Goal: Task Accomplishment & Management: Manage account settings

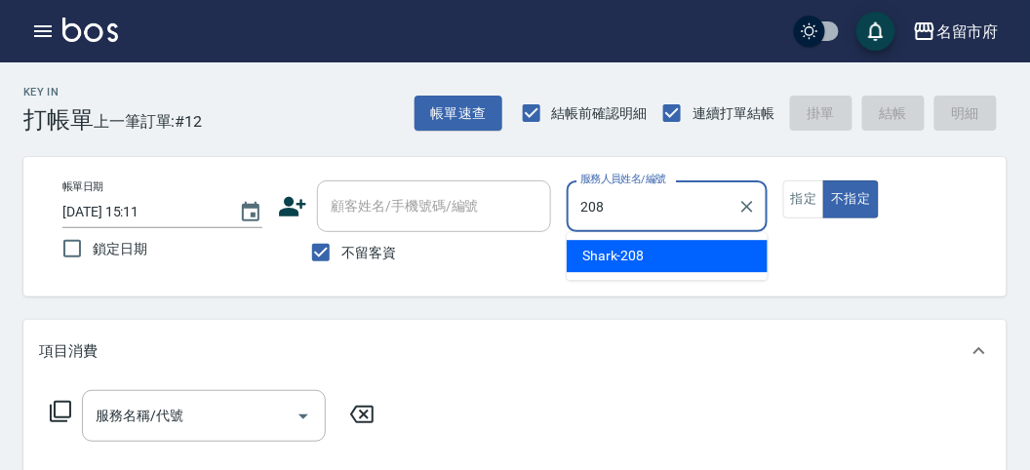
click at [680, 250] on div "Shark -208" at bounding box center [667, 256] width 201 height 32
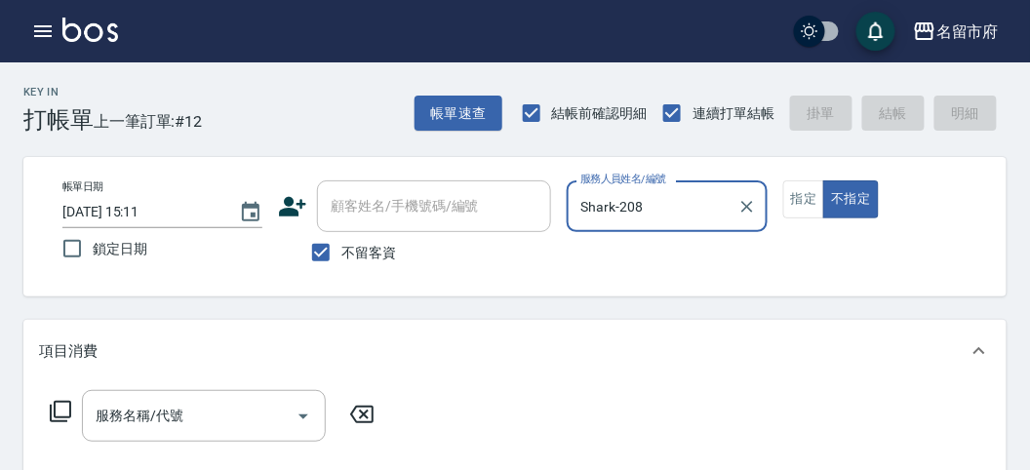
type input "Shark-208"
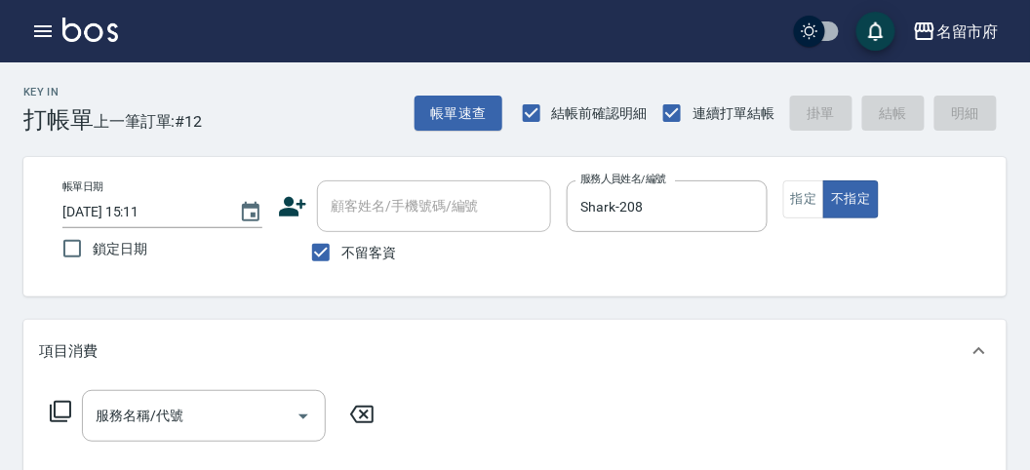
click at [61, 413] on icon at bounding box center [60, 411] width 23 height 23
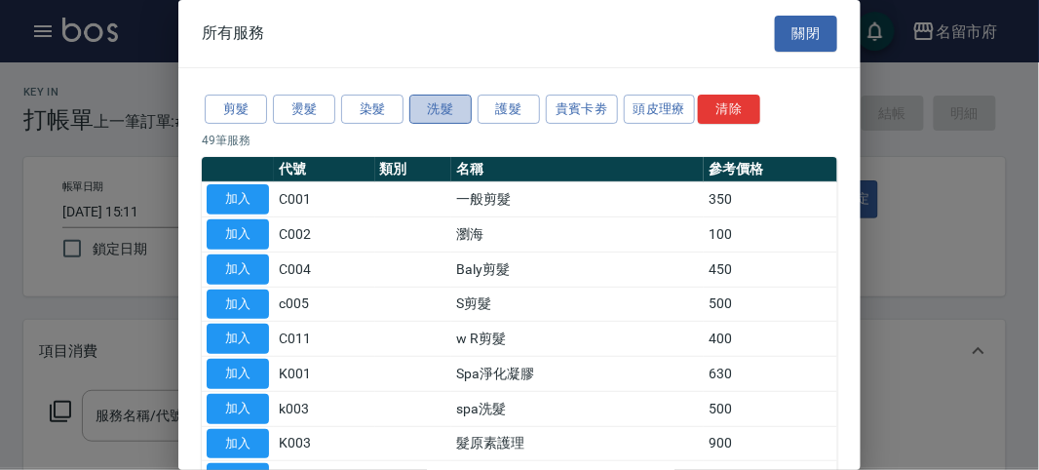
drag, startPoint x: 438, startPoint y: 110, endPoint x: 444, endPoint y: 120, distance: 11.4
click at [439, 112] on button "洗髮" at bounding box center [441, 110] width 62 height 30
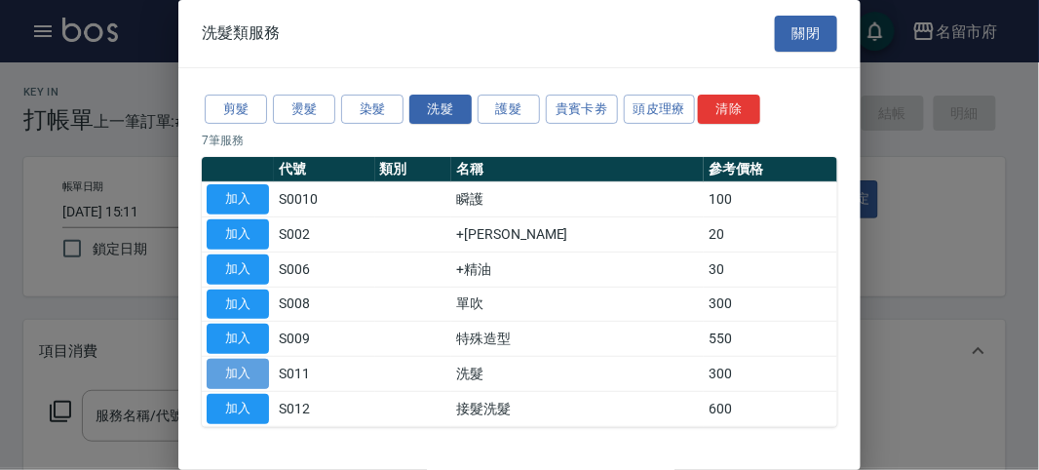
click at [252, 363] on button "加入" at bounding box center [238, 374] width 62 height 30
type input "洗髮(S011)"
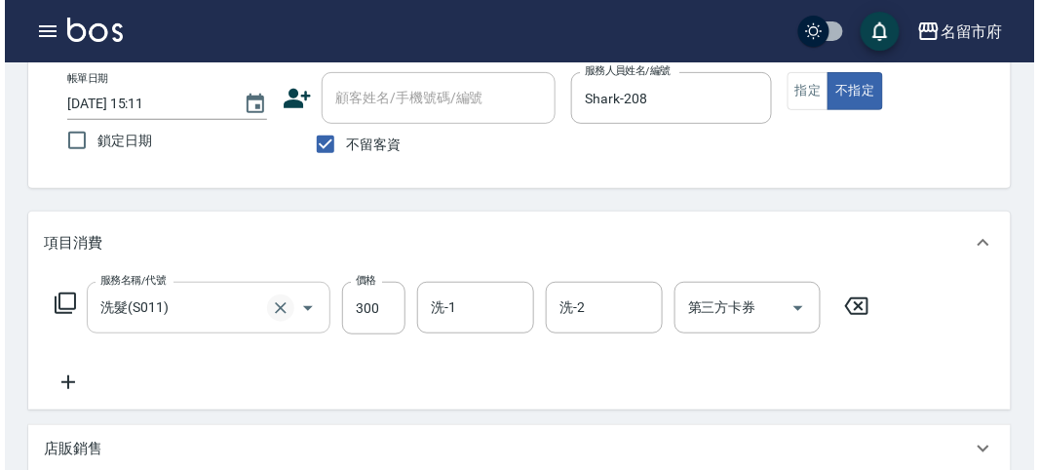
scroll to position [570, 0]
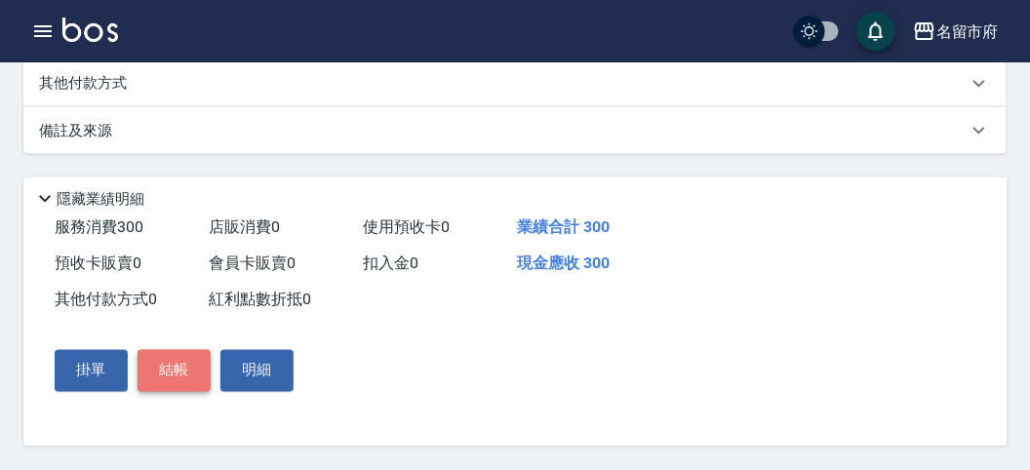
click at [185, 376] on button "結帳" at bounding box center [173, 370] width 73 height 41
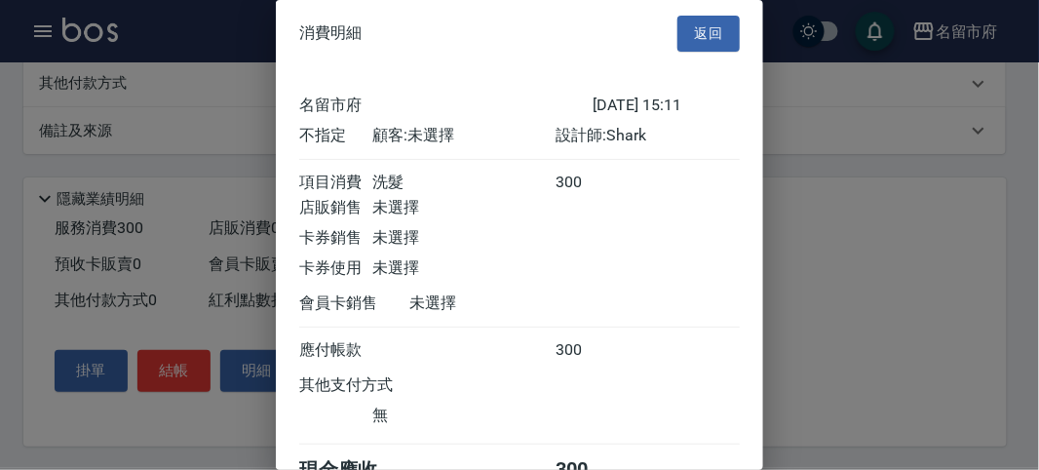
scroll to position [108, 0]
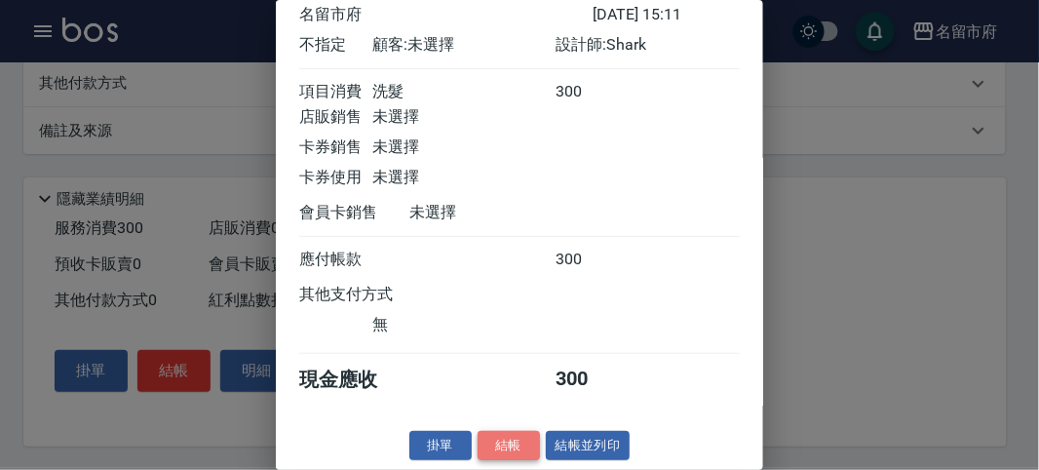
click at [495, 441] on button "結帳" at bounding box center [509, 446] width 62 height 30
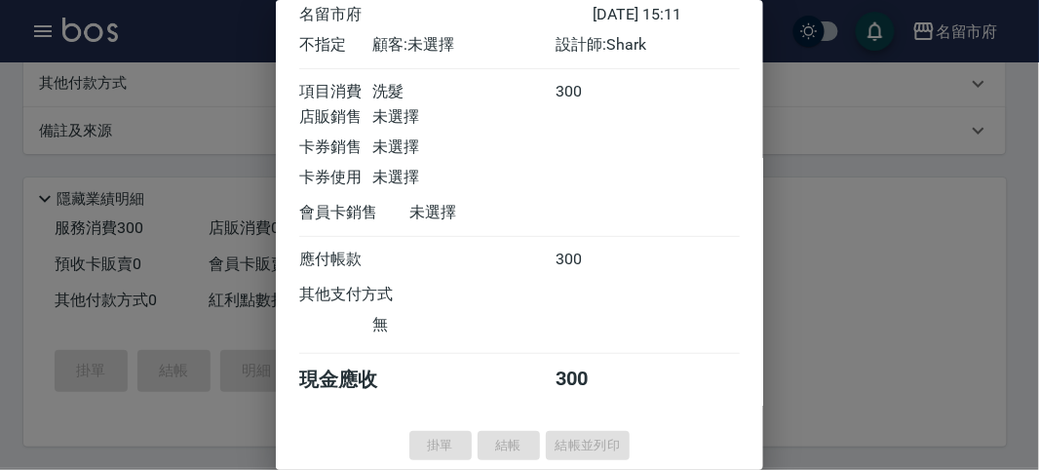
type input "[DATE] 15:43"
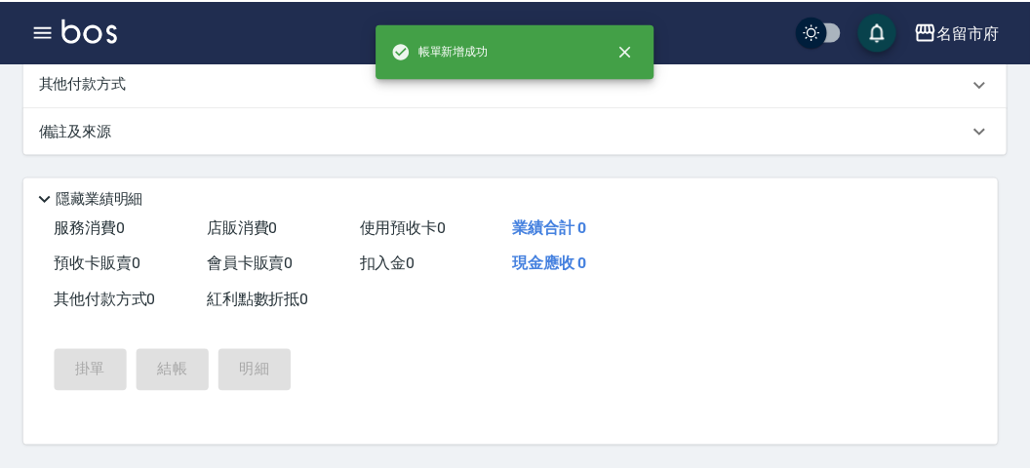
scroll to position [0, 0]
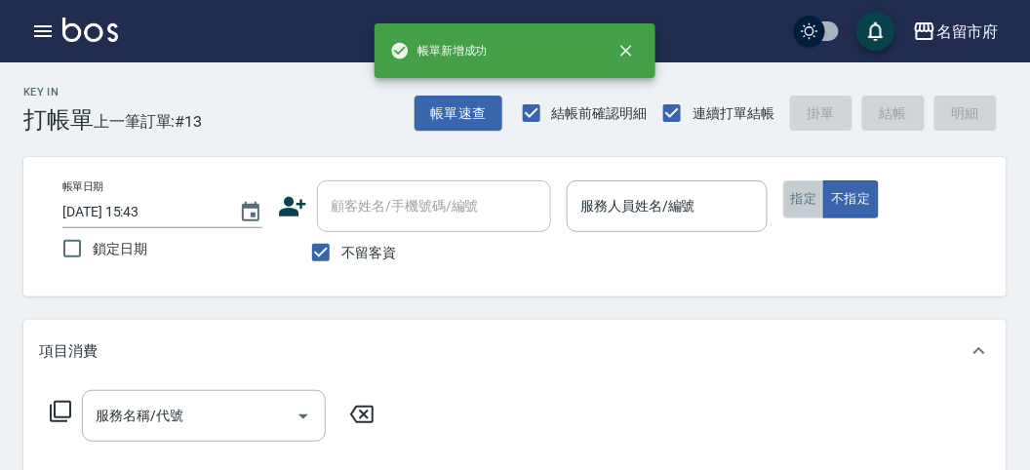
click at [799, 207] on button "指定" at bounding box center [804, 199] width 42 height 38
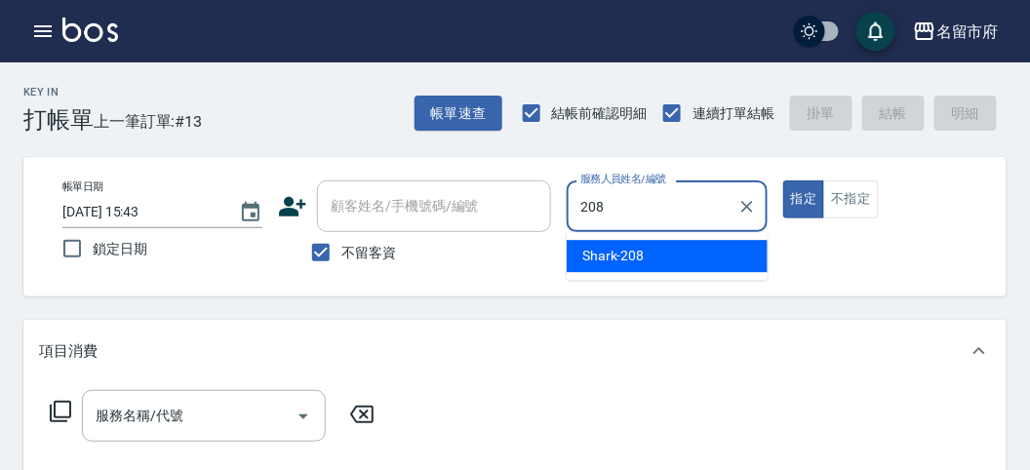
click at [592, 261] on span "Shark -208" at bounding box center [613, 256] width 62 height 20
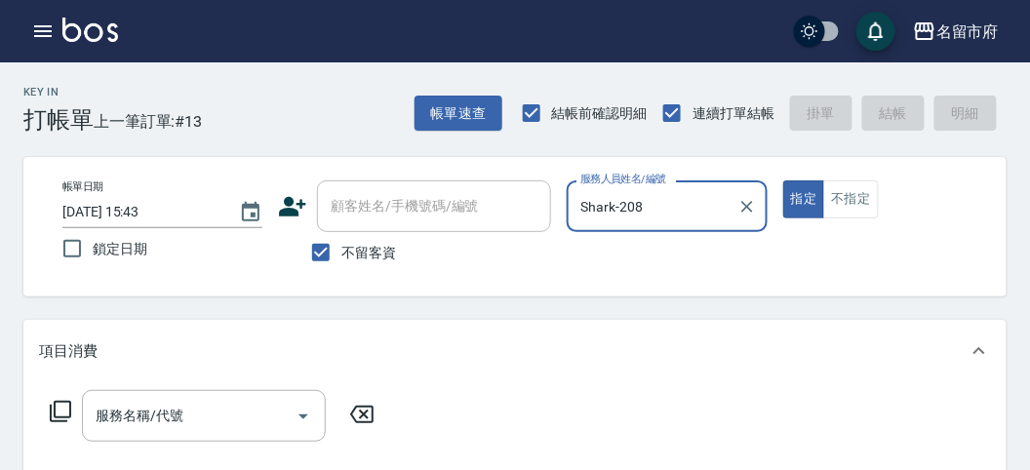
type input "Shark-208"
click at [69, 412] on icon at bounding box center [60, 411] width 21 height 21
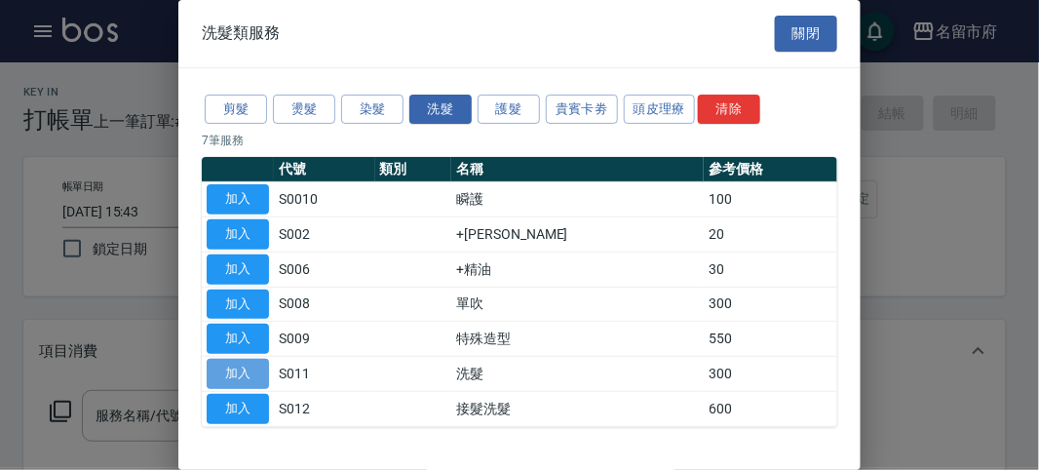
click at [232, 362] on button "加入" at bounding box center [238, 374] width 62 height 30
type input "洗髮(S011)"
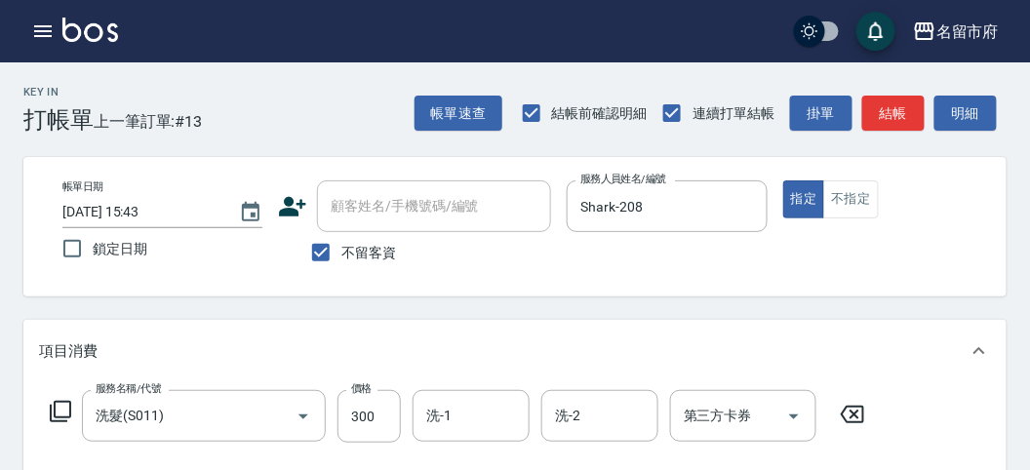
click at [53, 409] on icon at bounding box center [60, 411] width 23 height 23
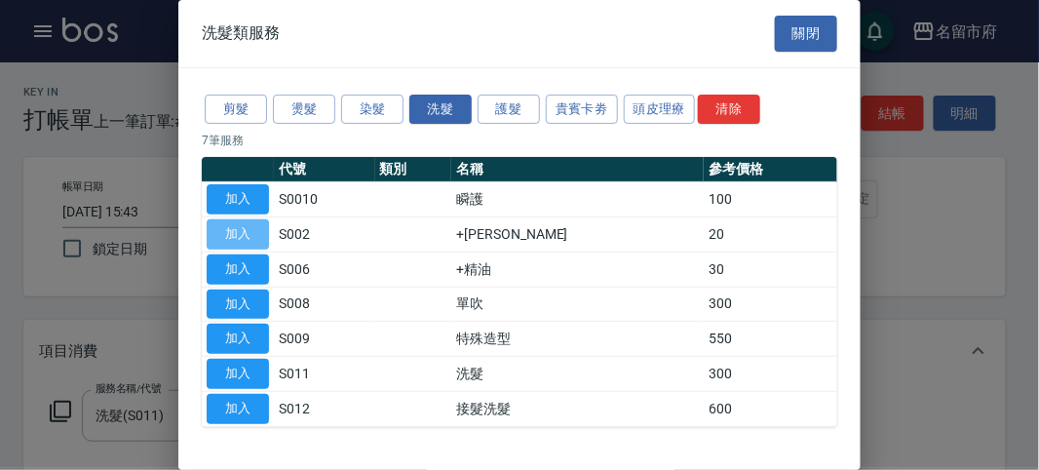
click at [251, 234] on button "加入" at bounding box center [238, 234] width 62 height 30
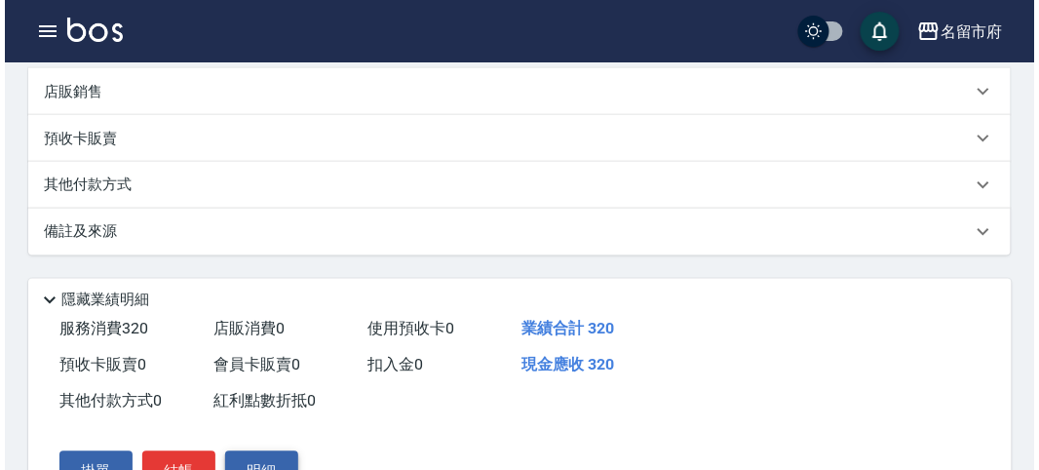
scroll to position [646, 0]
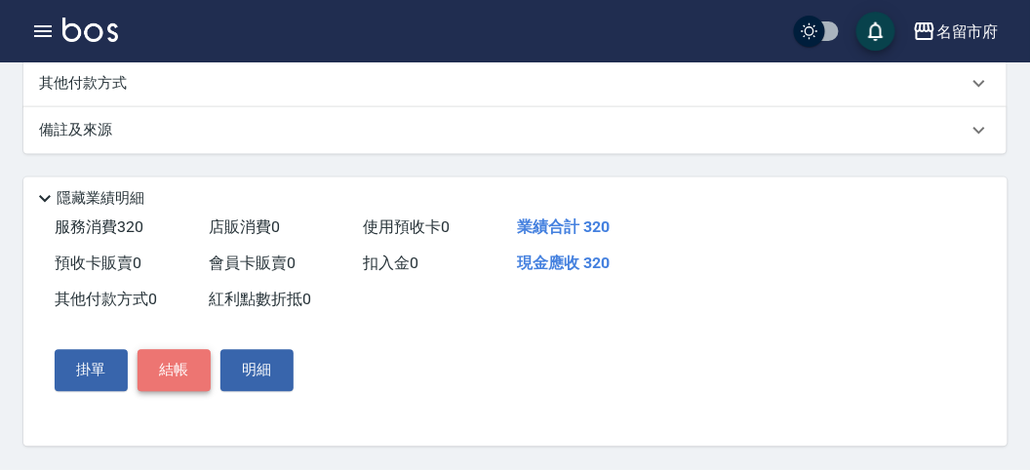
click at [183, 372] on button "結帳" at bounding box center [173, 370] width 73 height 41
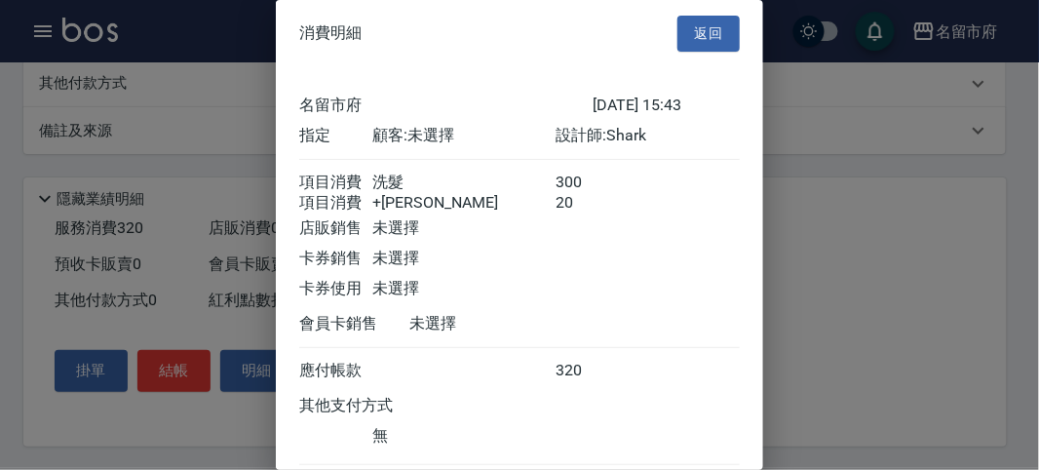
scroll to position [130, 0]
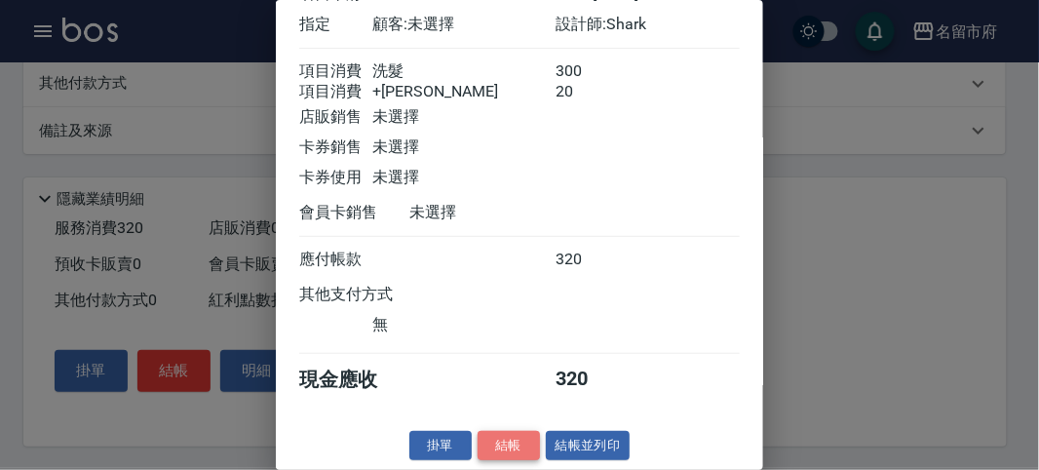
click at [514, 444] on button "結帳" at bounding box center [509, 446] width 62 height 30
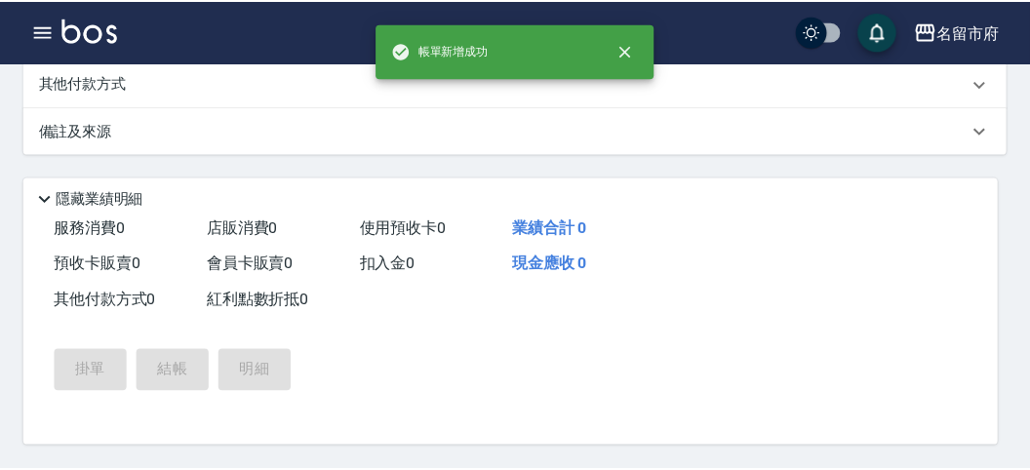
scroll to position [0, 0]
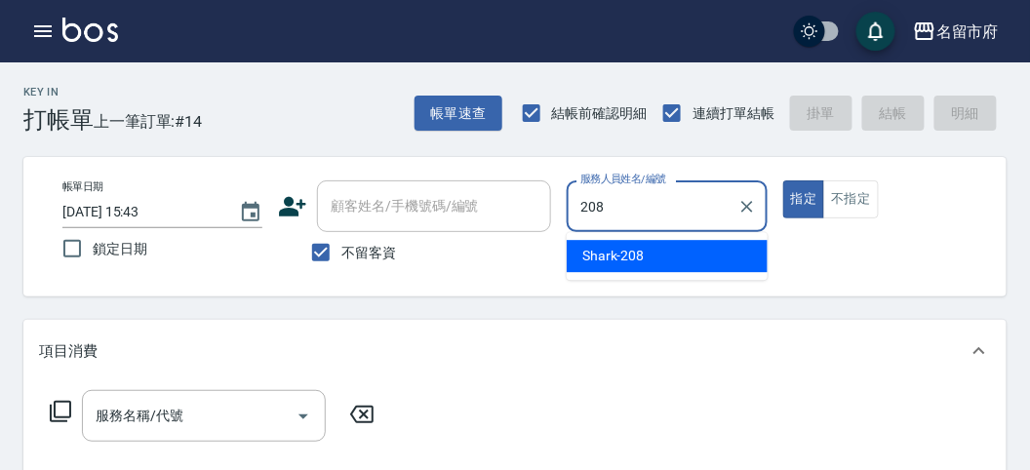
click at [692, 251] on div "Shark -208" at bounding box center [667, 256] width 201 height 32
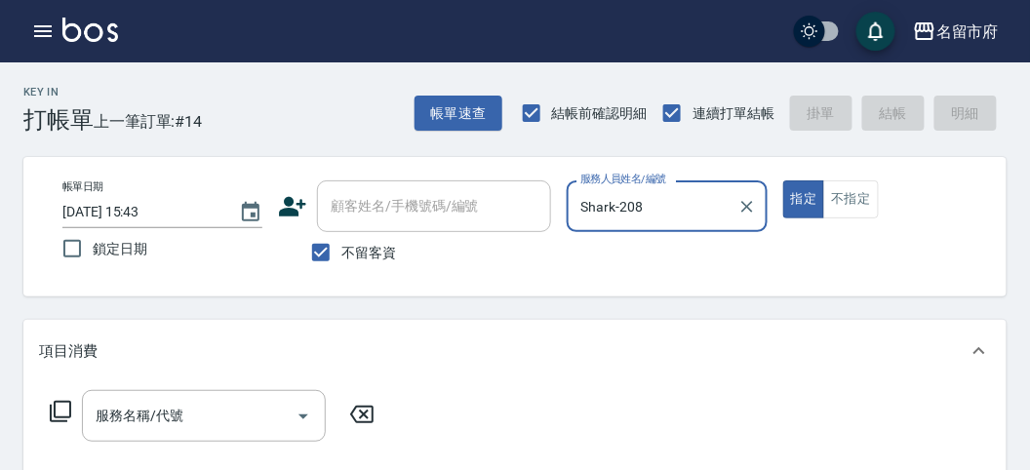
type input "Shark-208"
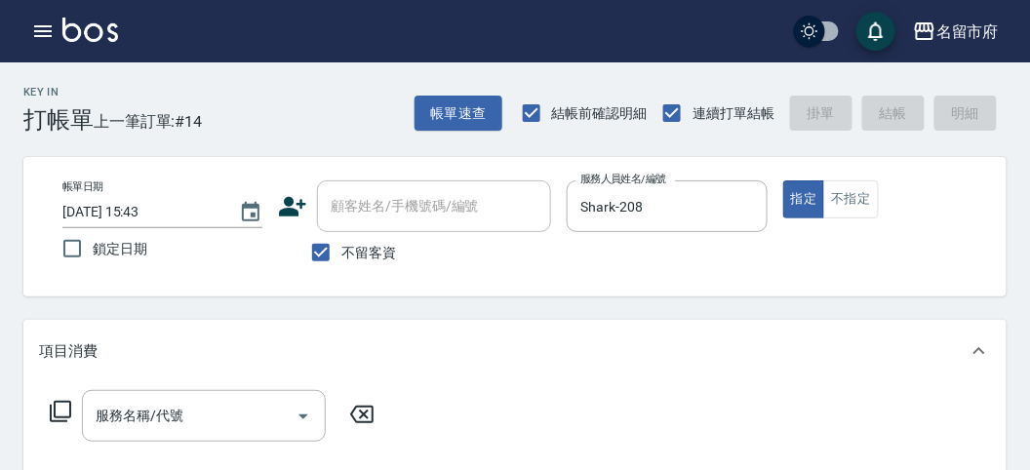
click at [64, 414] on icon at bounding box center [60, 411] width 23 height 23
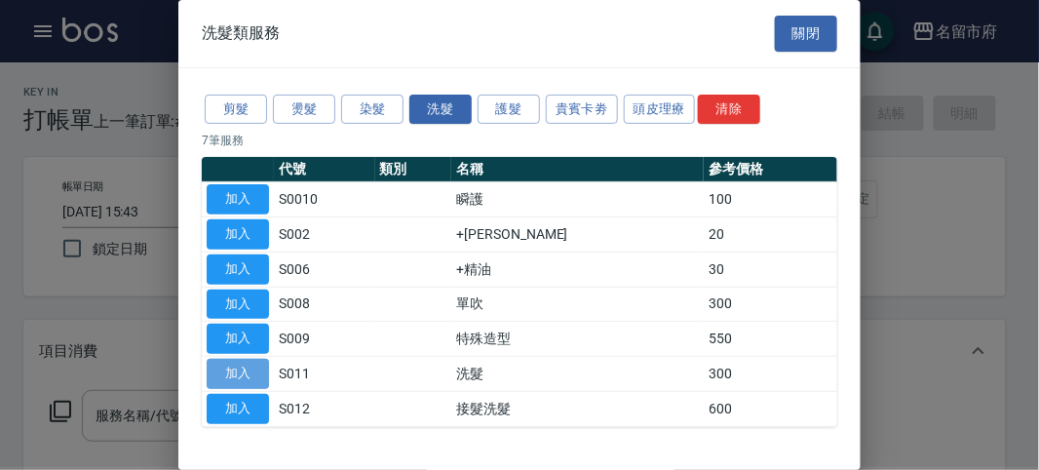
click at [259, 366] on button "加入" at bounding box center [238, 374] width 62 height 30
type input "洗髮(S011)"
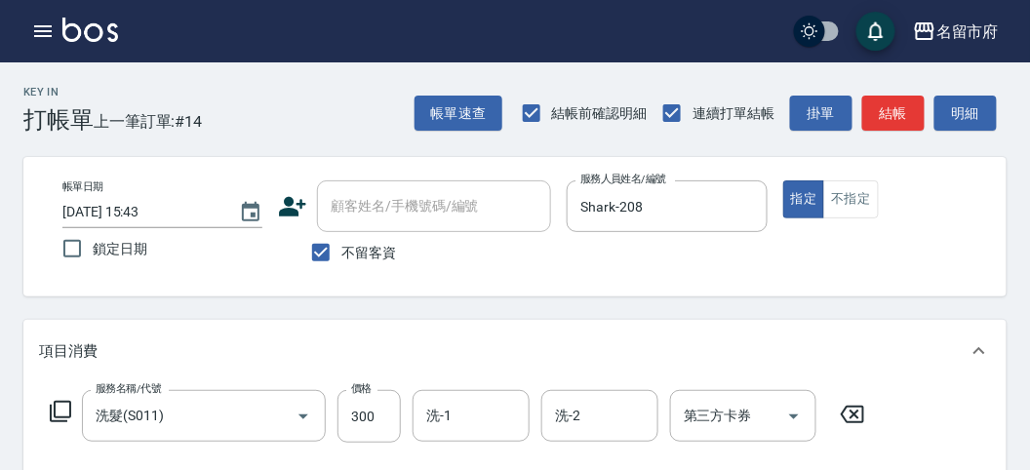
click at [71, 411] on icon at bounding box center [60, 411] width 23 height 23
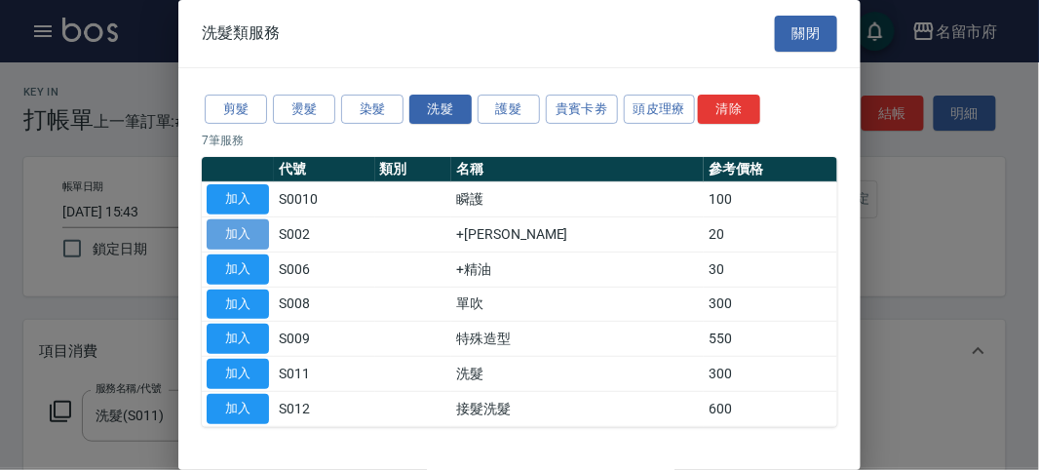
click at [244, 234] on button "加入" at bounding box center [238, 234] width 62 height 30
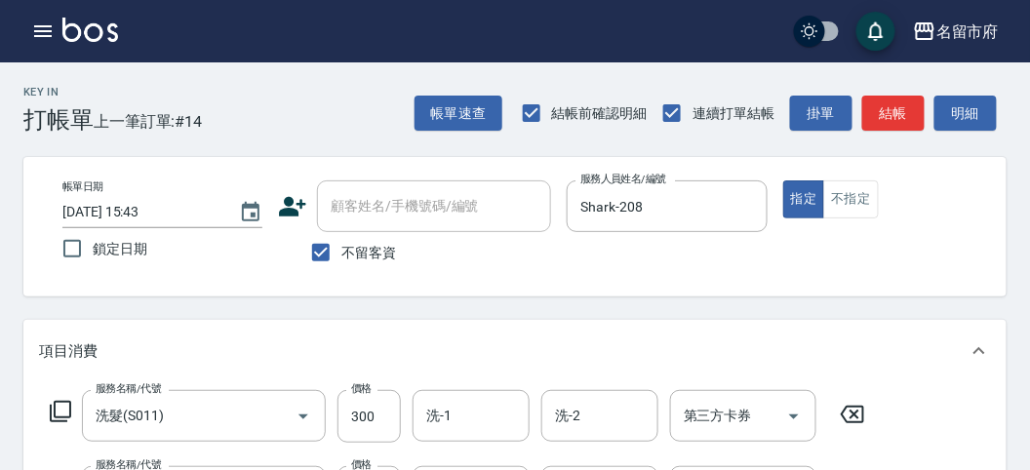
click at [68, 407] on icon at bounding box center [60, 411] width 23 height 23
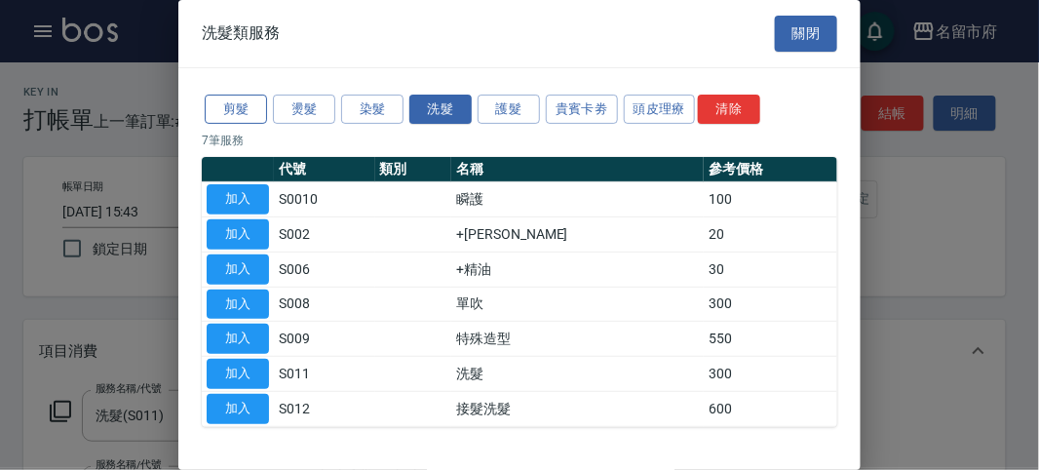
click at [242, 110] on button "剪髮" at bounding box center [236, 110] width 62 height 30
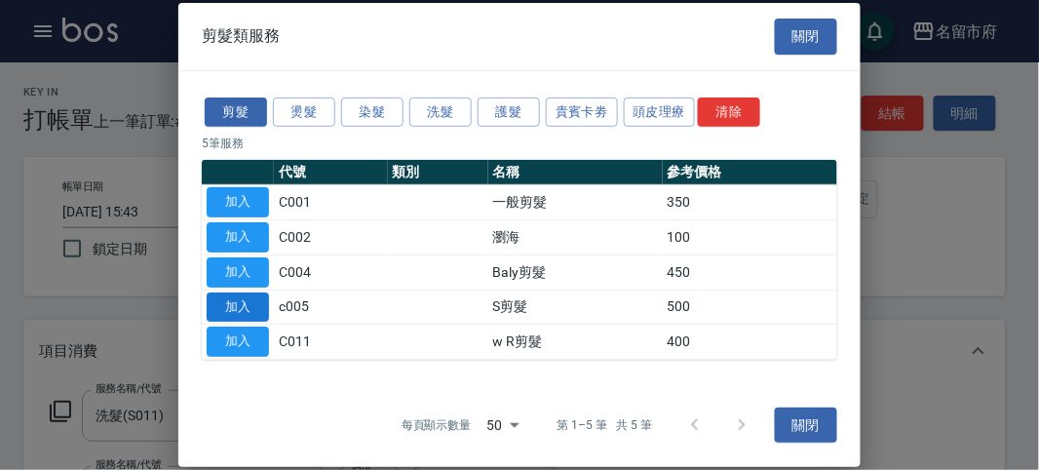
click at [228, 307] on button "加入" at bounding box center [238, 307] width 62 height 30
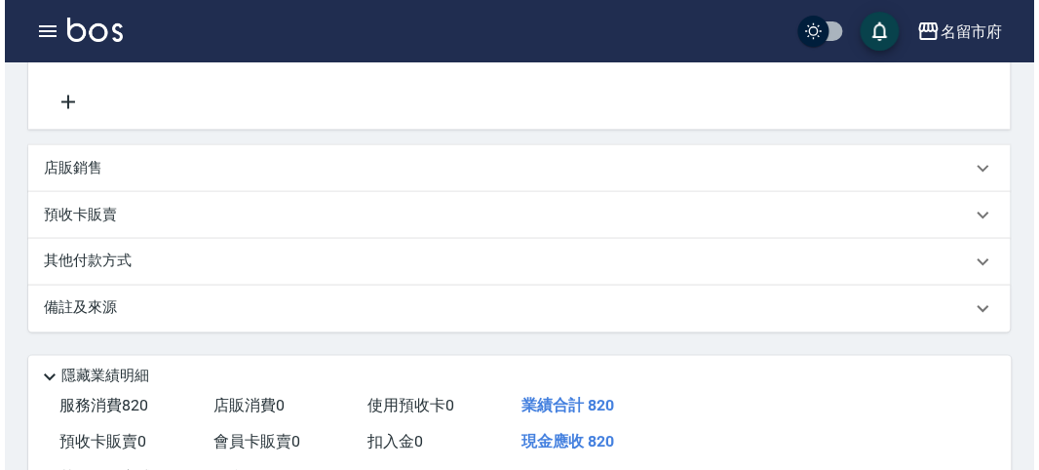
scroll to position [723, 0]
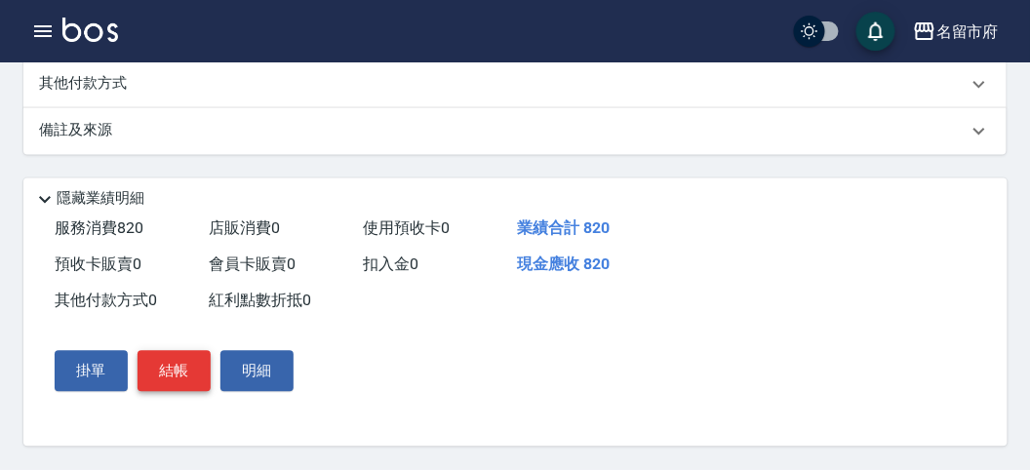
click at [158, 381] on button "結帳" at bounding box center [173, 371] width 73 height 41
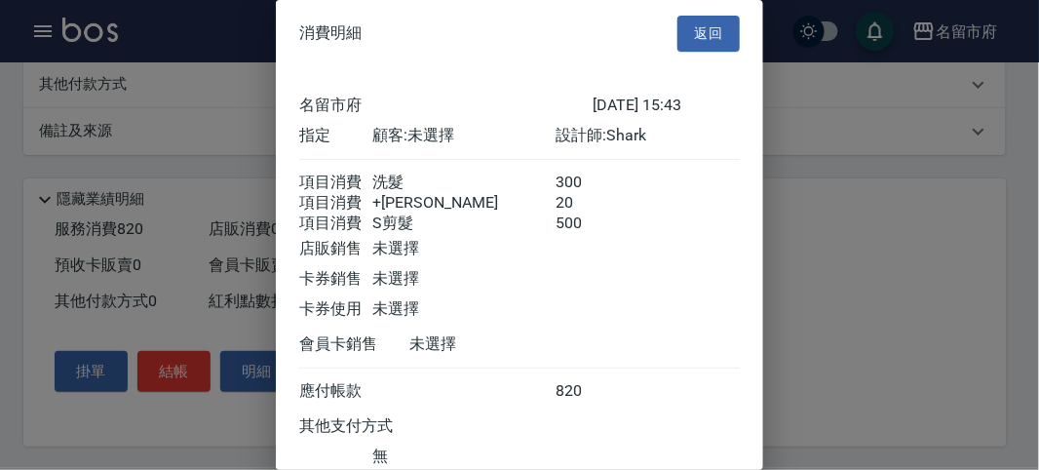
scroll to position [152, 0]
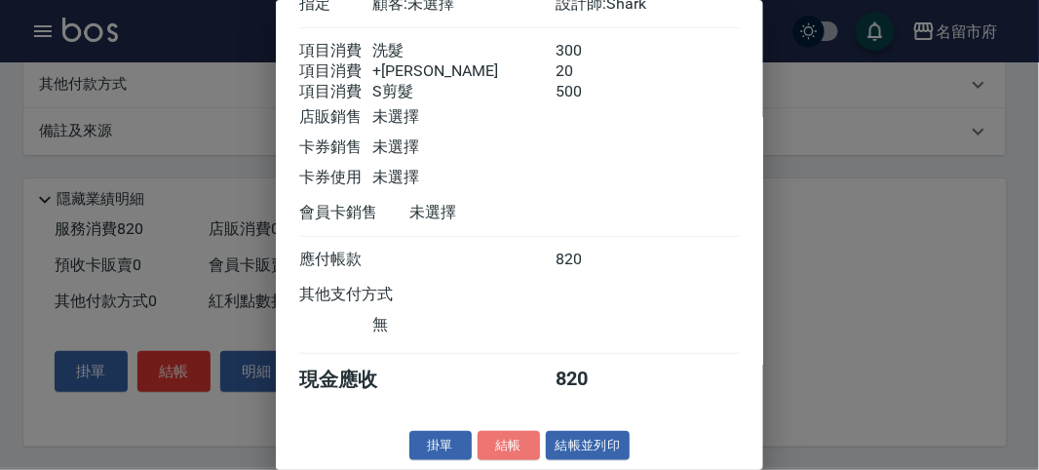
drag, startPoint x: 501, startPoint y: 443, endPoint x: 508, endPoint y: 427, distance: 17.0
click at [505, 432] on button "結帳" at bounding box center [509, 446] width 62 height 30
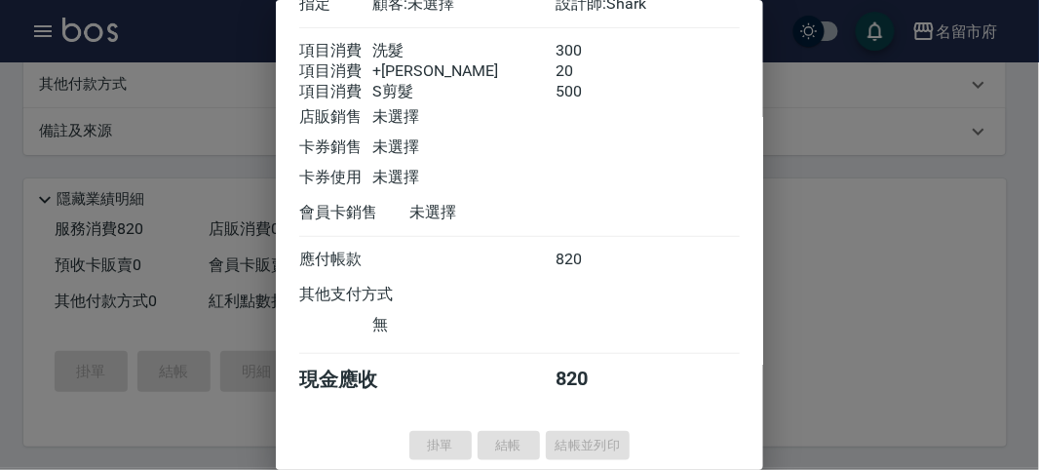
type input "[DATE] 15:44"
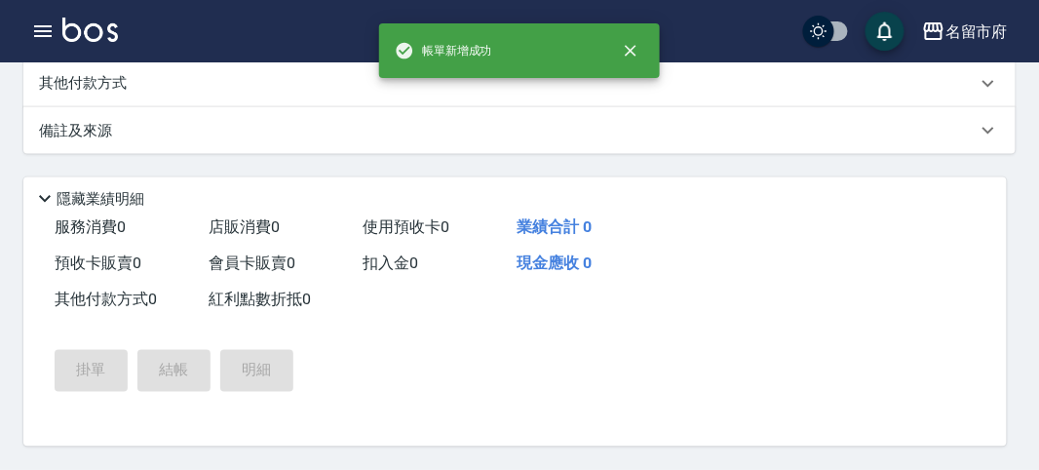
scroll to position [0, 0]
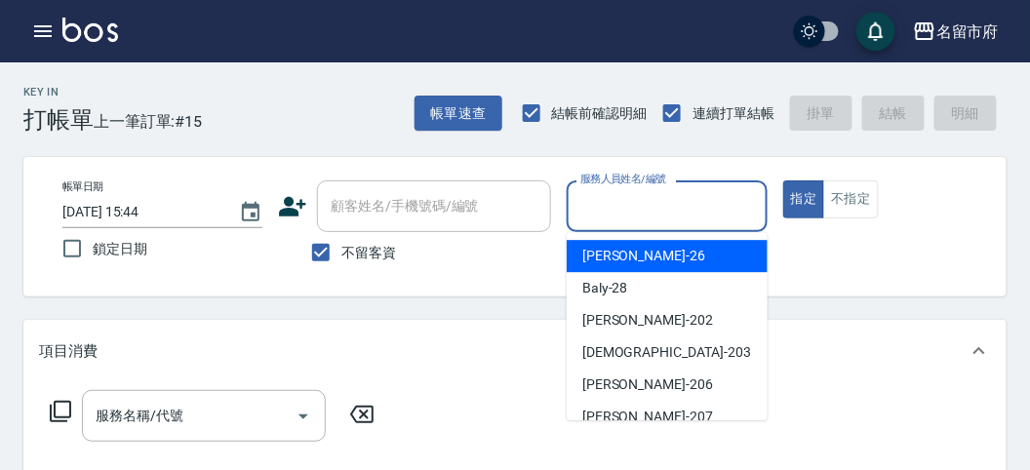
click at [664, 202] on input "服務人員姓名/編號" at bounding box center [666, 206] width 182 height 34
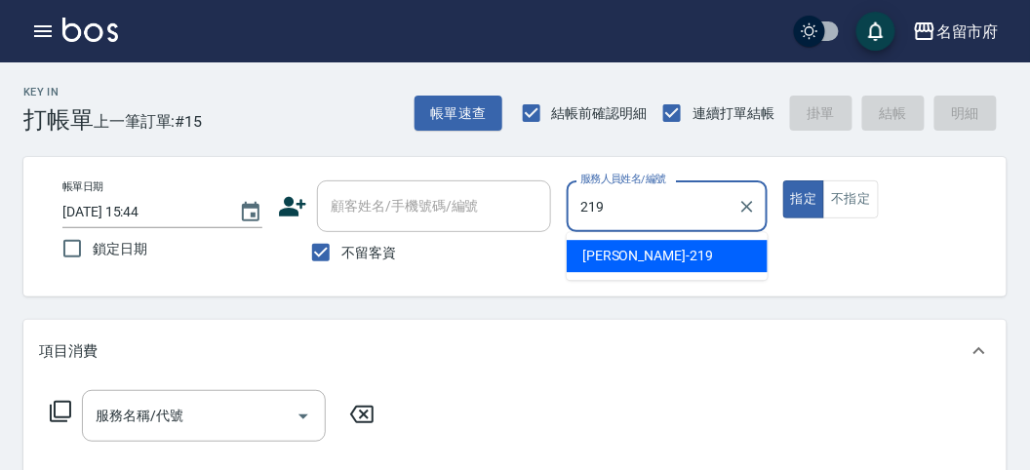
type input "[PERSON_NAME]-219"
type button "true"
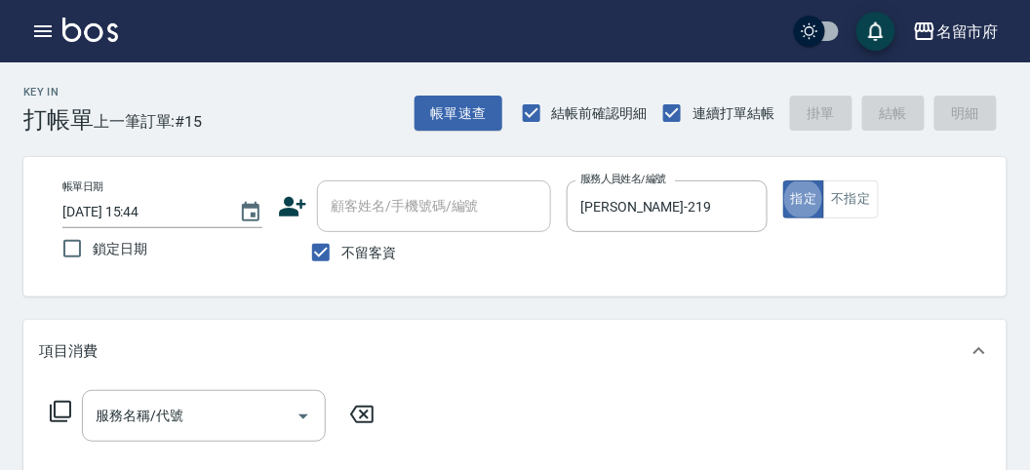
click at [49, 409] on icon at bounding box center [60, 411] width 23 height 23
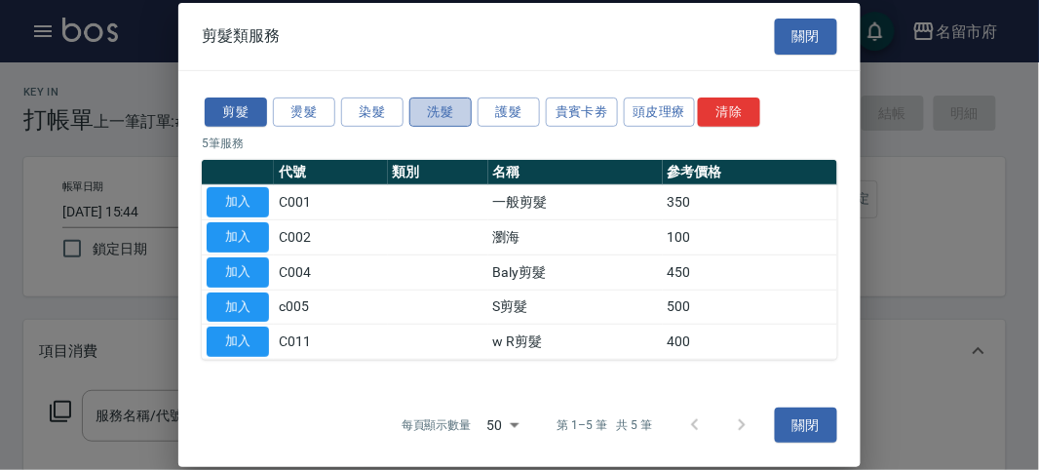
click at [441, 114] on button "洗髮" at bounding box center [441, 112] width 62 height 30
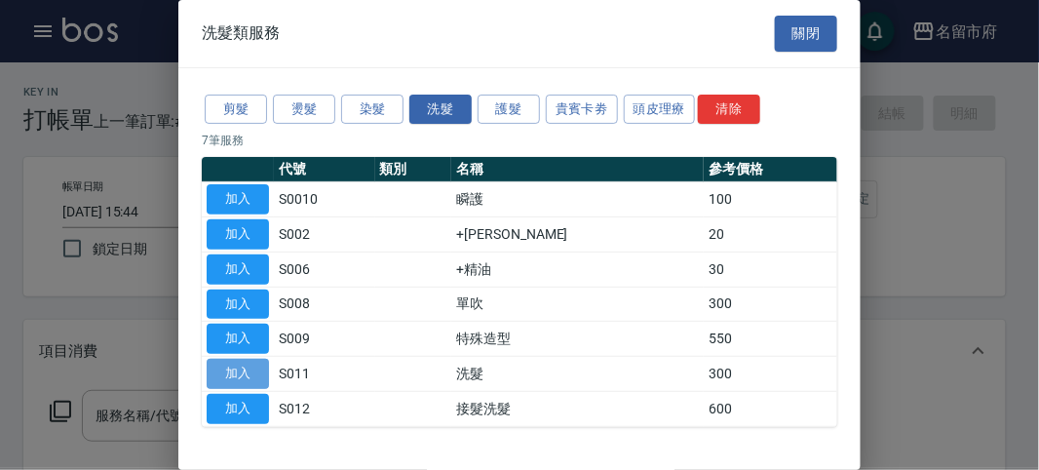
drag, startPoint x: 245, startPoint y: 371, endPoint x: 153, endPoint y: 383, distance: 92.5
click at [247, 369] on button "加入" at bounding box center [238, 374] width 62 height 30
type input "洗髮(S011)"
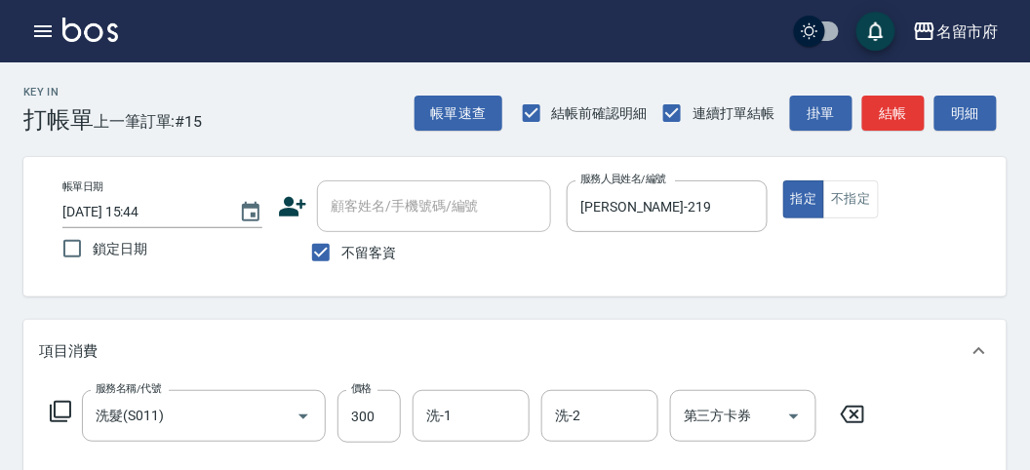
click at [65, 412] on icon at bounding box center [60, 411] width 23 height 23
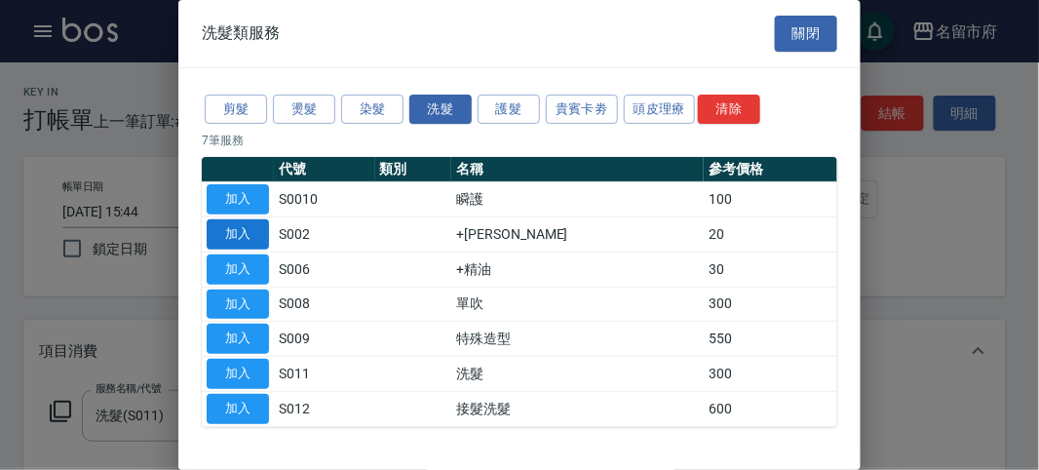
drag, startPoint x: 225, startPoint y: 240, endPoint x: 105, endPoint y: 307, distance: 137.5
click at [225, 238] on button "加入" at bounding box center [238, 234] width 62 height 30
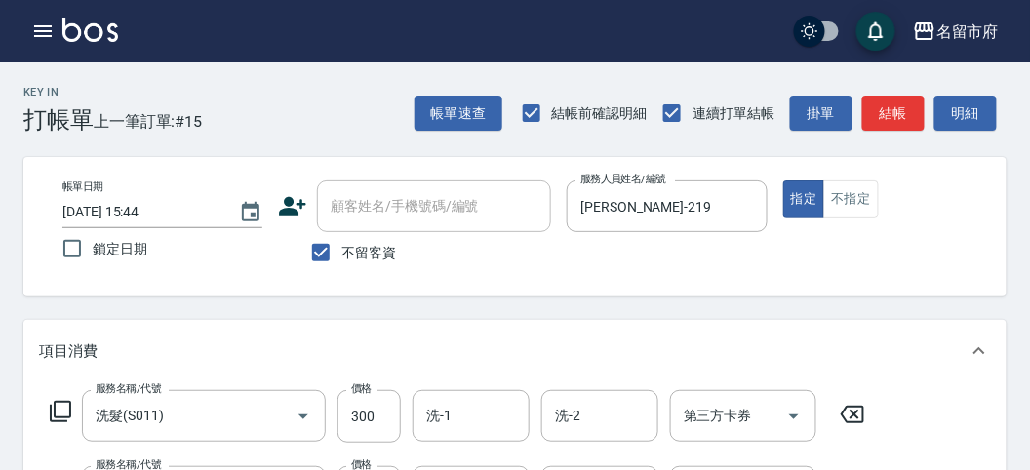
click at [54, 405] on icon at bounding box center [60, 411] width 21 height 21
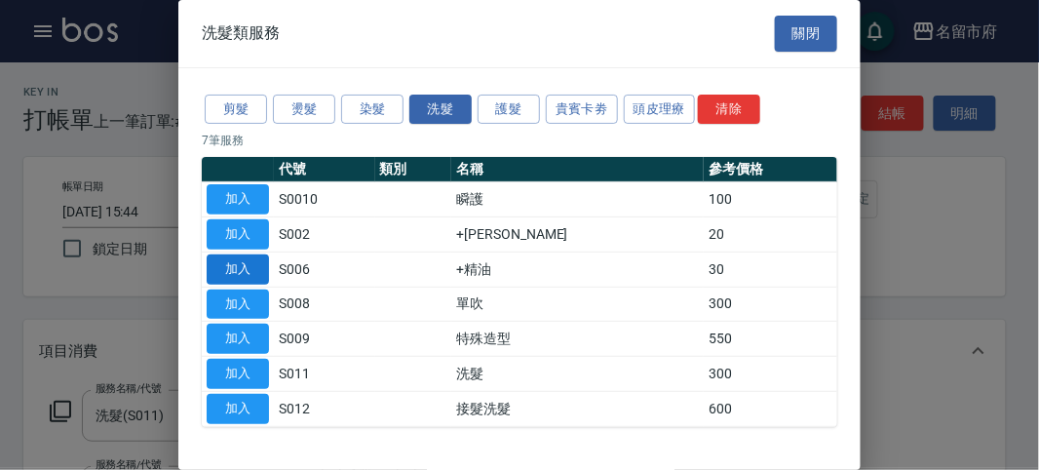
click at [250, 270] on button "加入" at bounding box center [238, 270] width 62 height 30
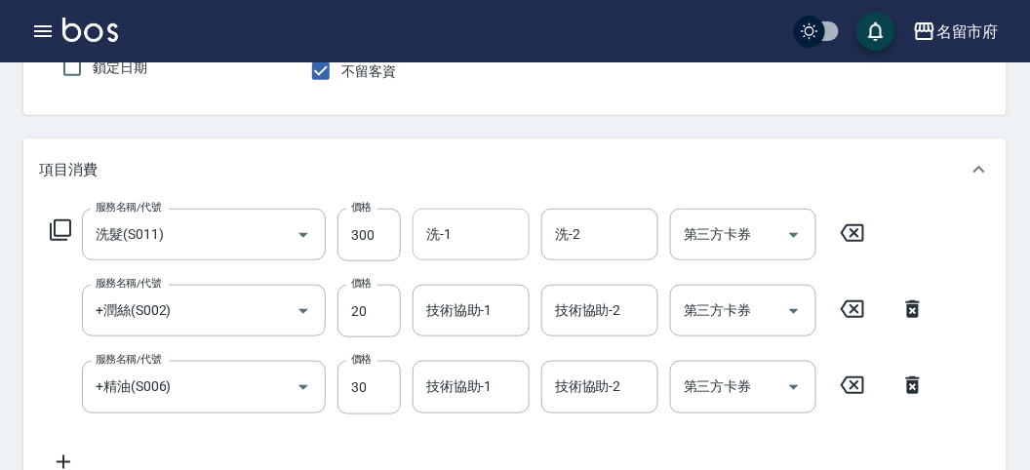
scroll to position [290, 0]
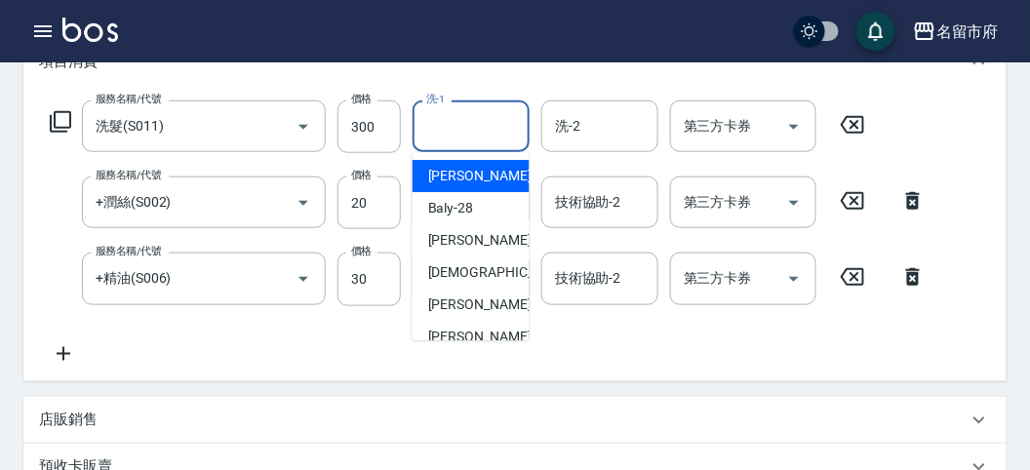
click at [491, 142] on input "洗-1" at bounding box center [470, 126] width 99 height 34
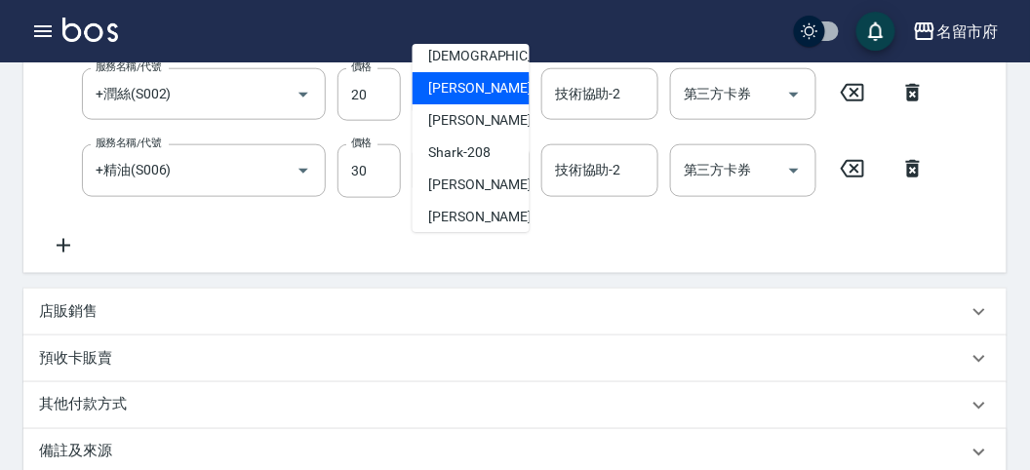
scroll to position [181, 0]
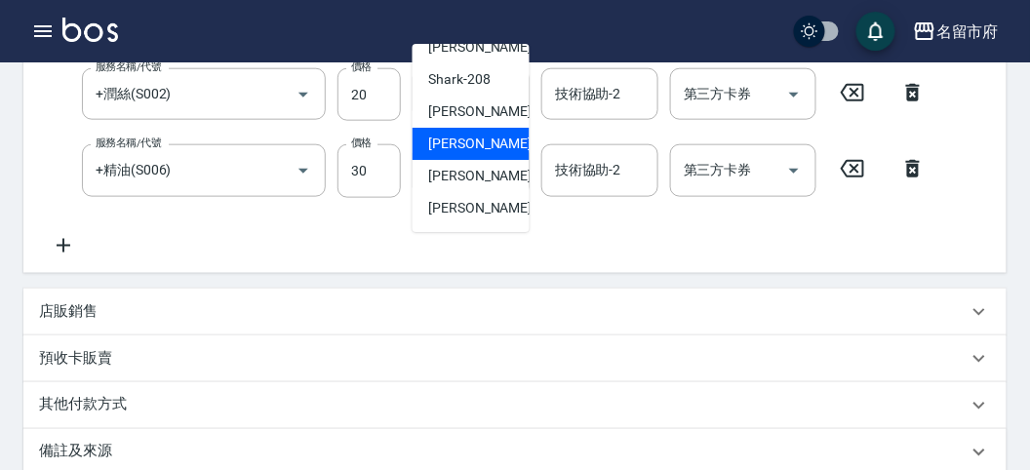
click at [492, 143] on span "Min Min -218" at bounding box center [493, 144] width 131 height 20
type input "Min Min-218"
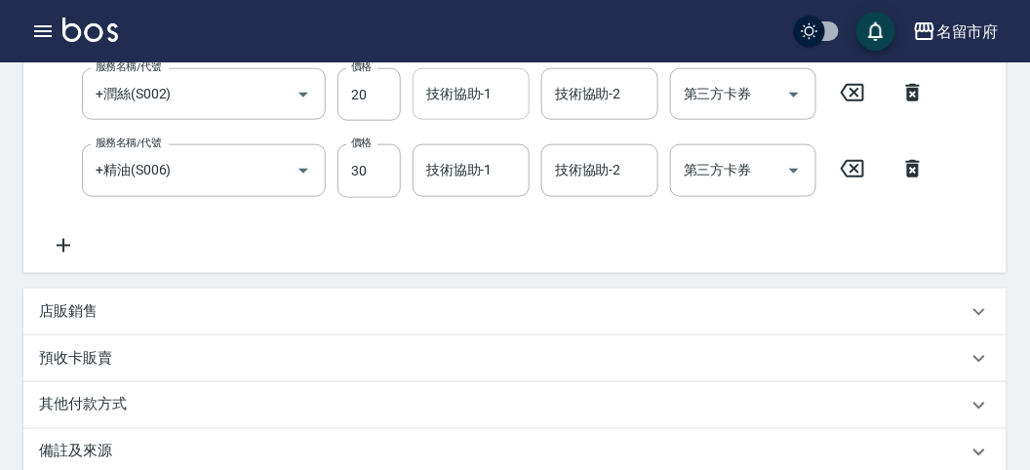
click at [483, 106] on input "技術協助-1" at bounding box center [470, 94] width 99 height 34
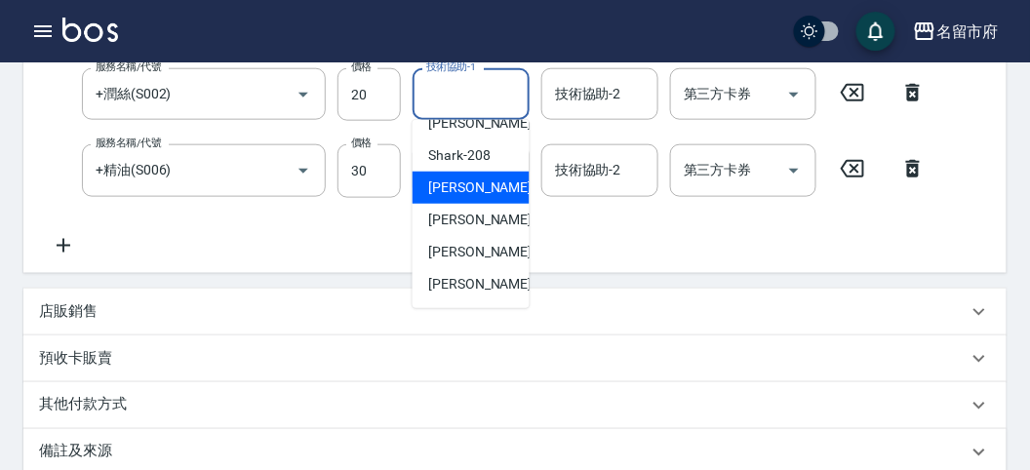
click at [500, 199] on div "小雲 -214" at bounding box center [470, 188] width 117 height 32
type input "小雲-214"
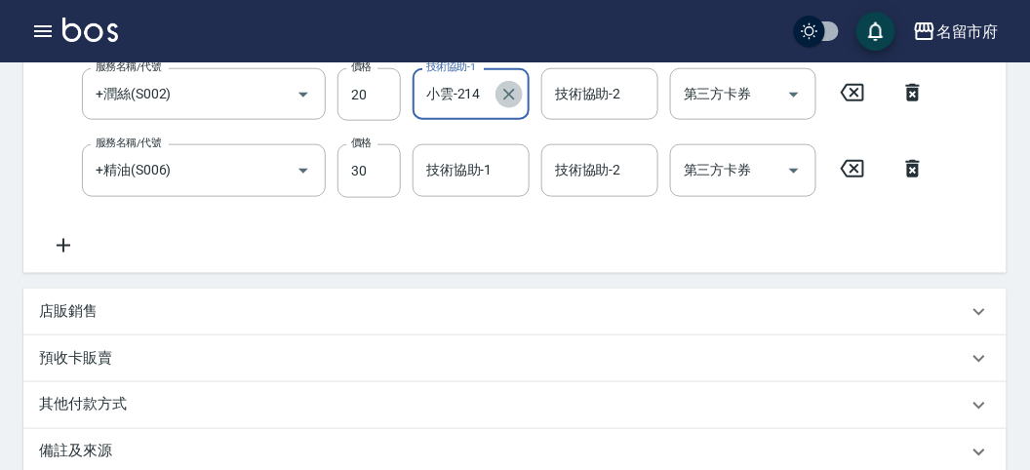
click at [508, 98] on icon "Clear" at bounding box center [509, 95] width 20 height 20
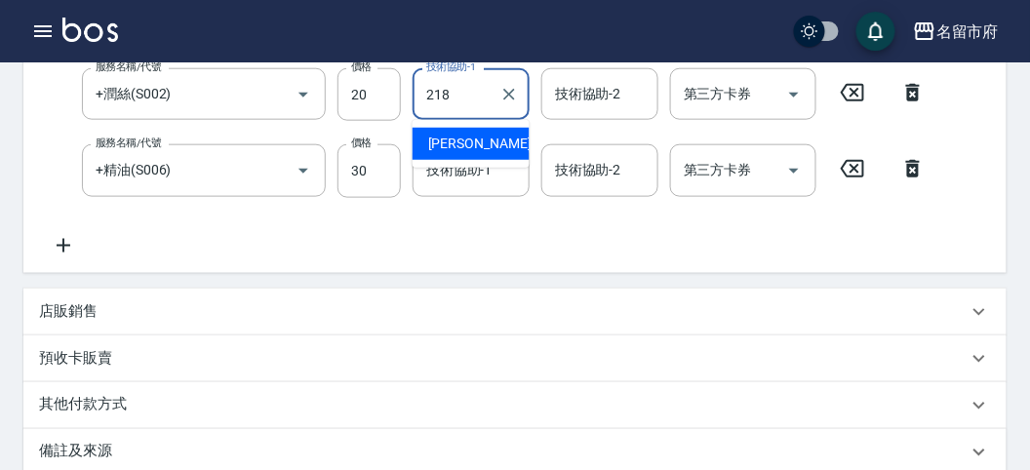
type input "Min Min-218"
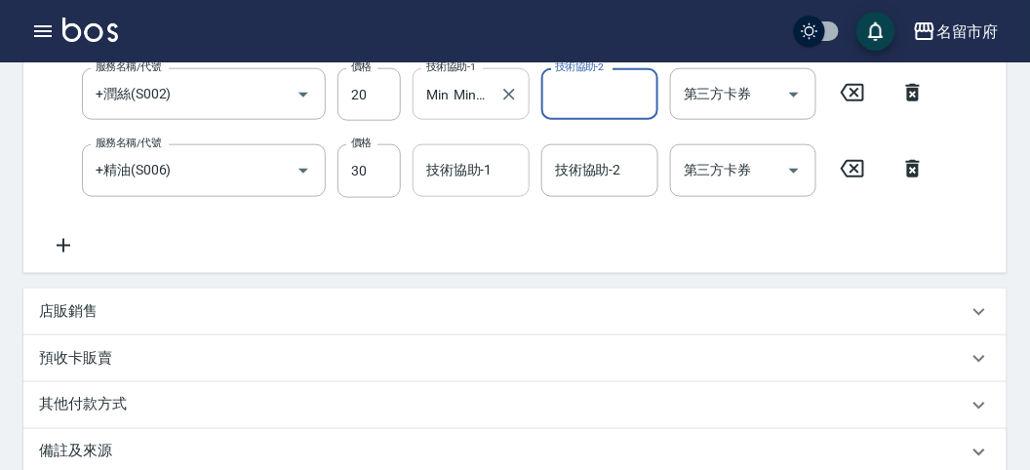
click at [498, 181] on input "技術協助-1" at bounding box center [470, 170] width 99 height 34
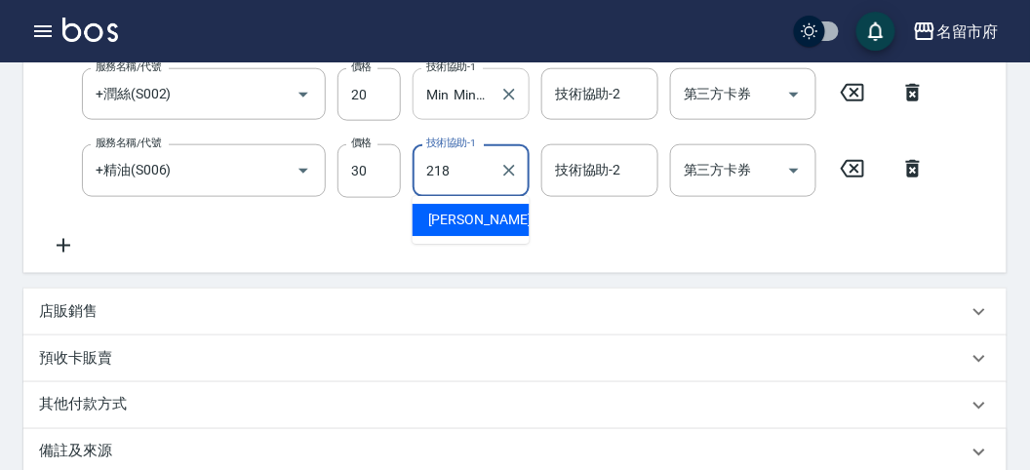
type input "Min Min-218"
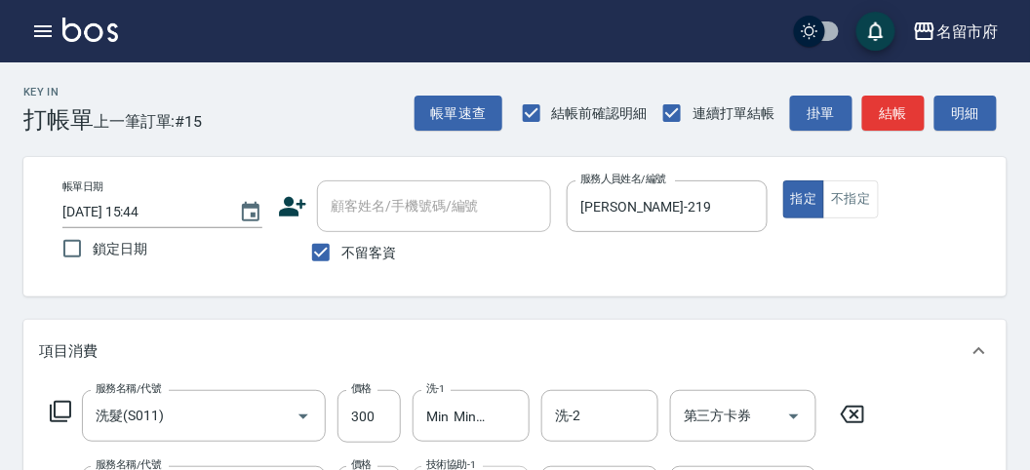
scroll to position [325, 0]
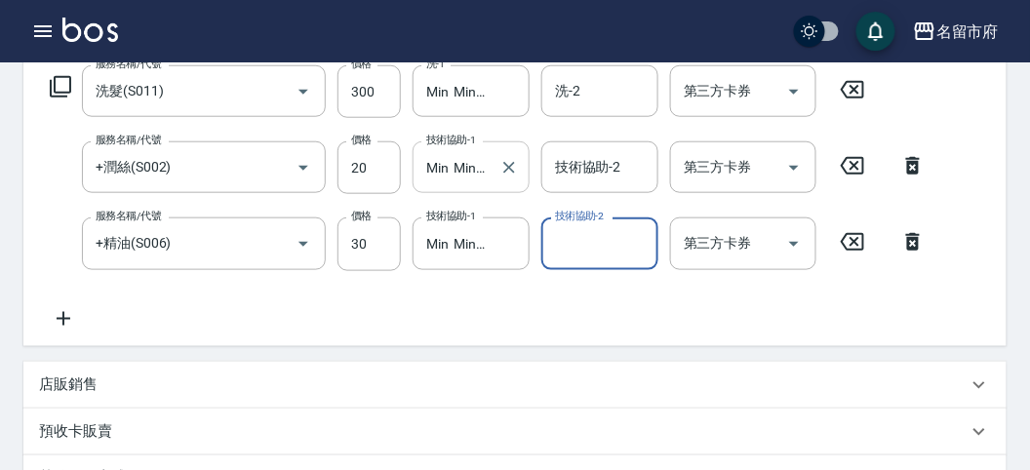
type input "[DATE] 16:00"
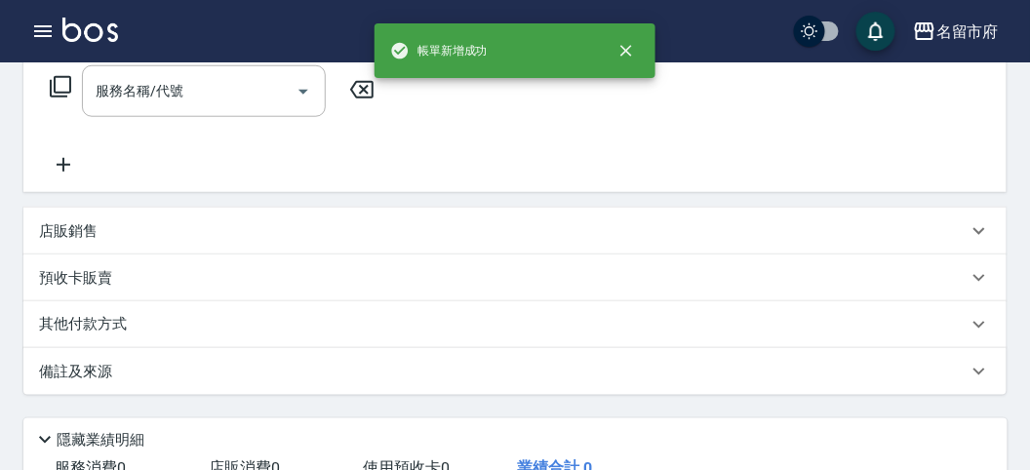
scroll to position [0, 0]
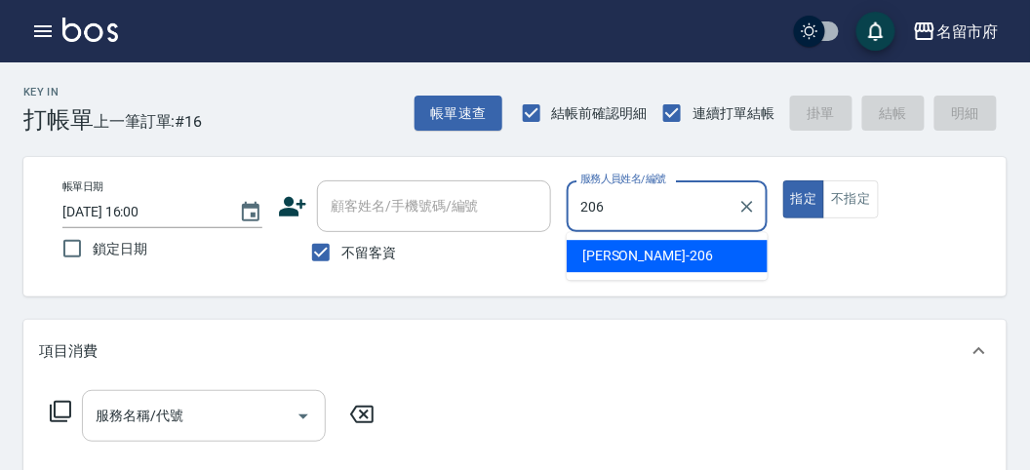
type input "[PERSON_NAME]-206"
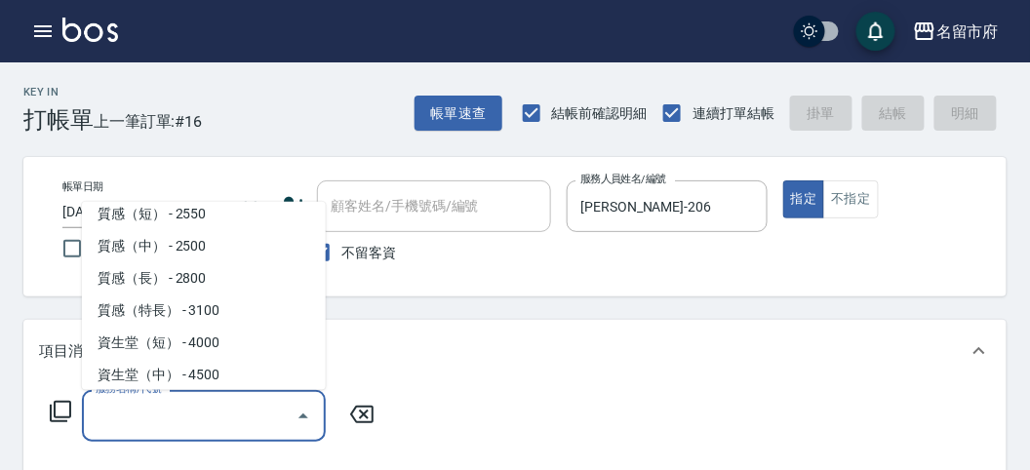
scroll to position [591, 0]
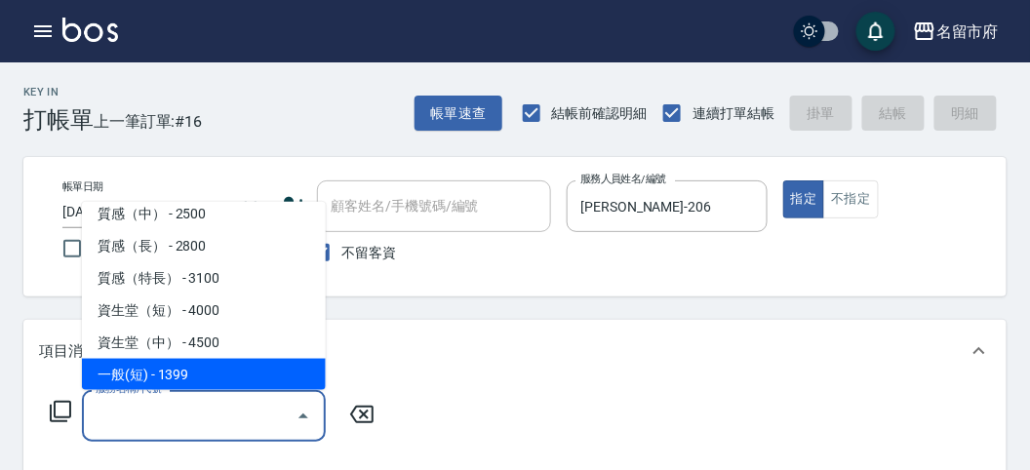
type input "一般(短)(R000)"
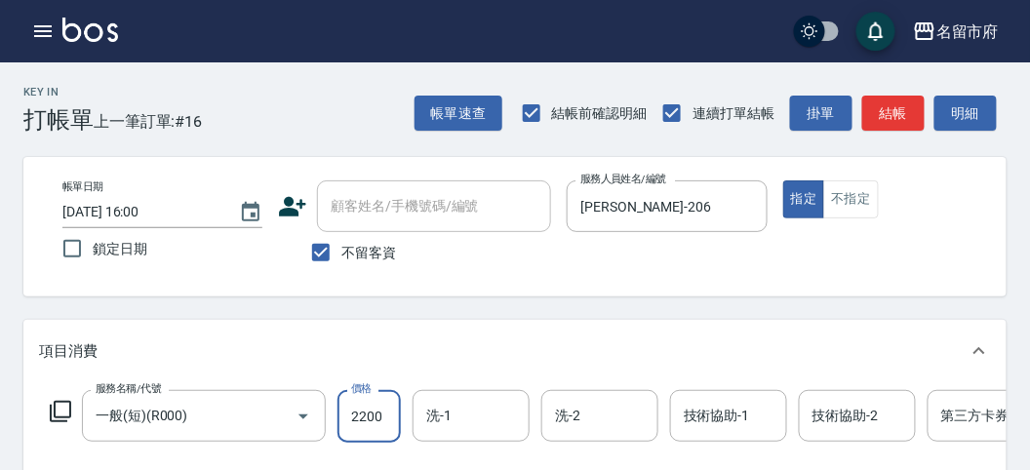
type input "2200"
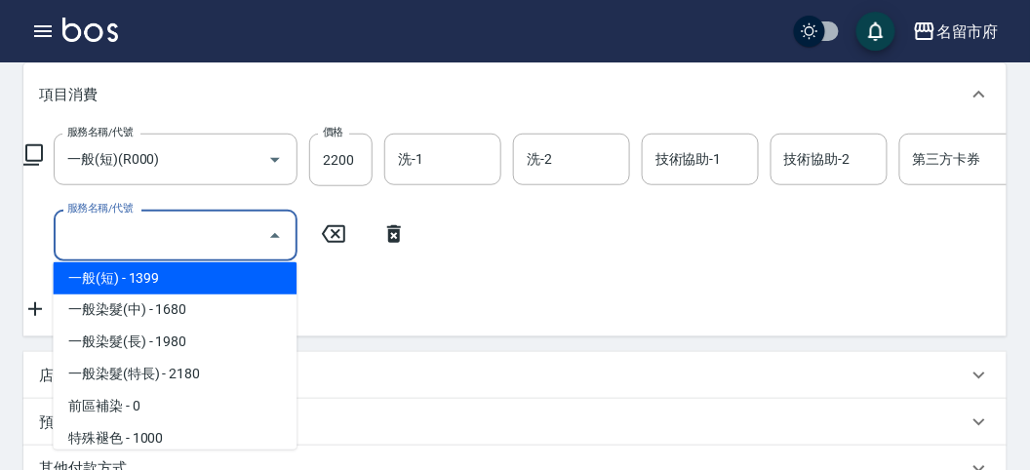
scroll to position [715, 0]
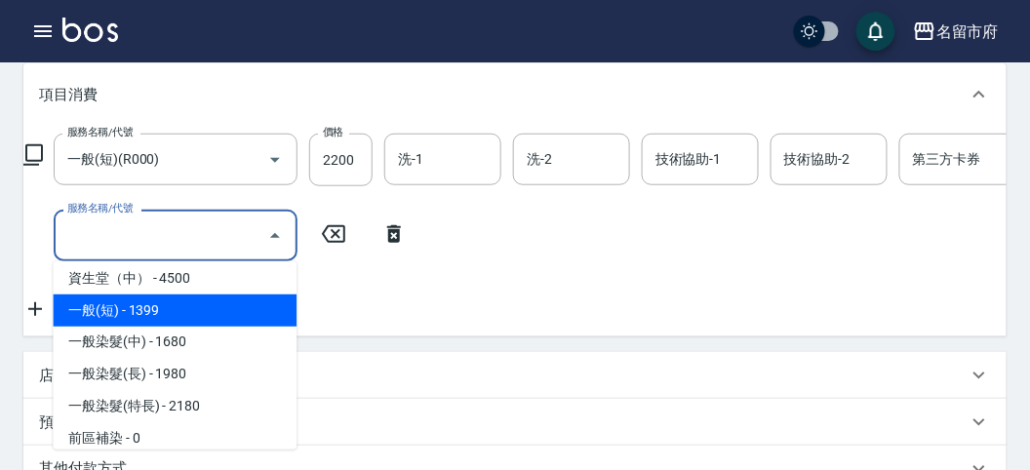
type input "一般(短)(R000)"
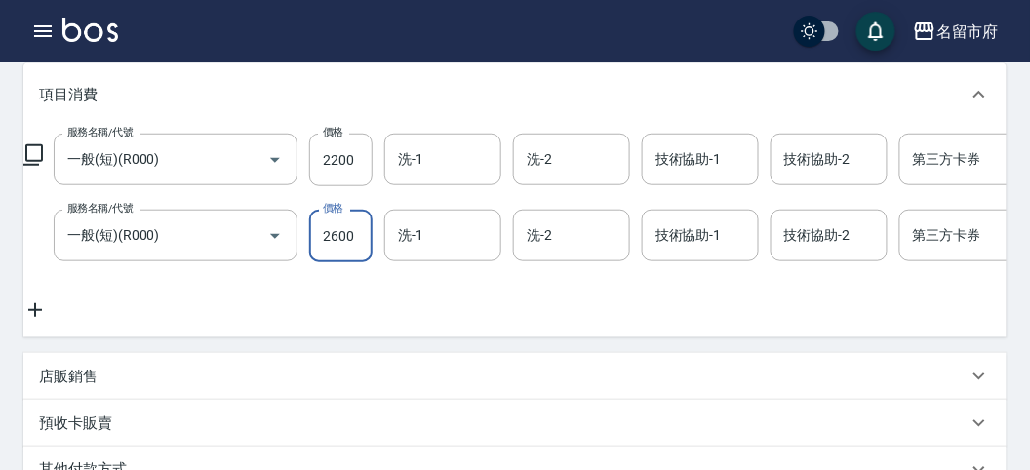
type input "2600"
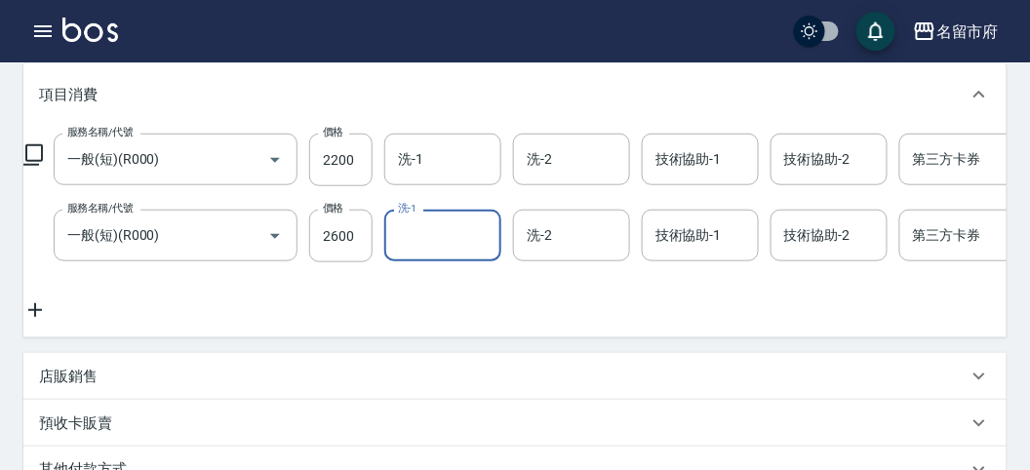
type input "[DATE] 16:03"
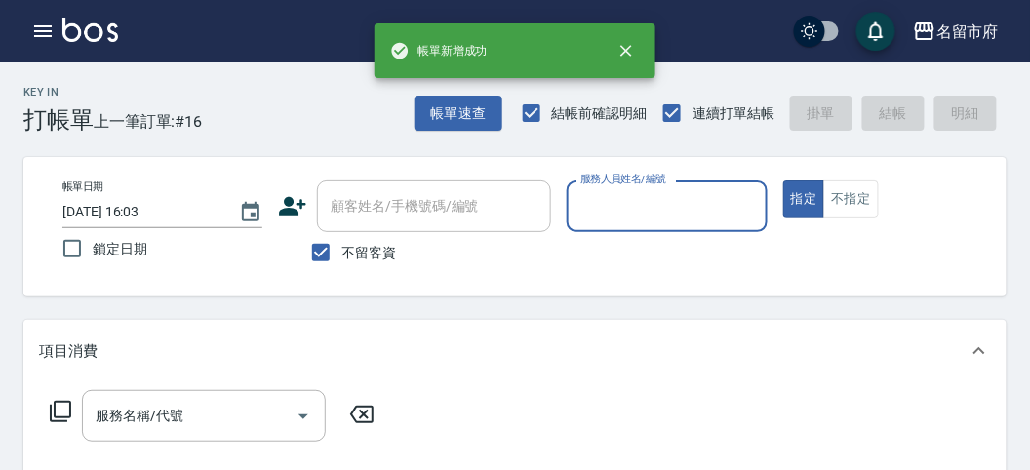
scroll to position [0, 0]
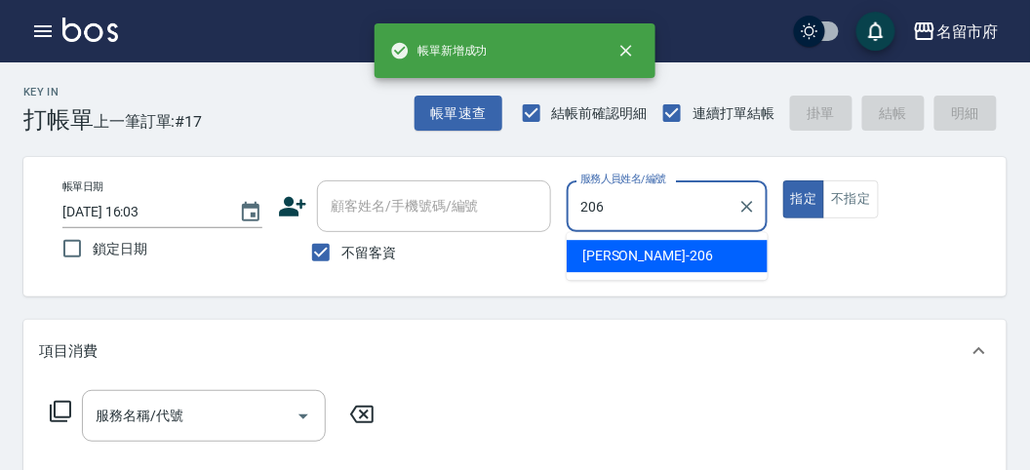
type input "[PERSON_NAME]-206"
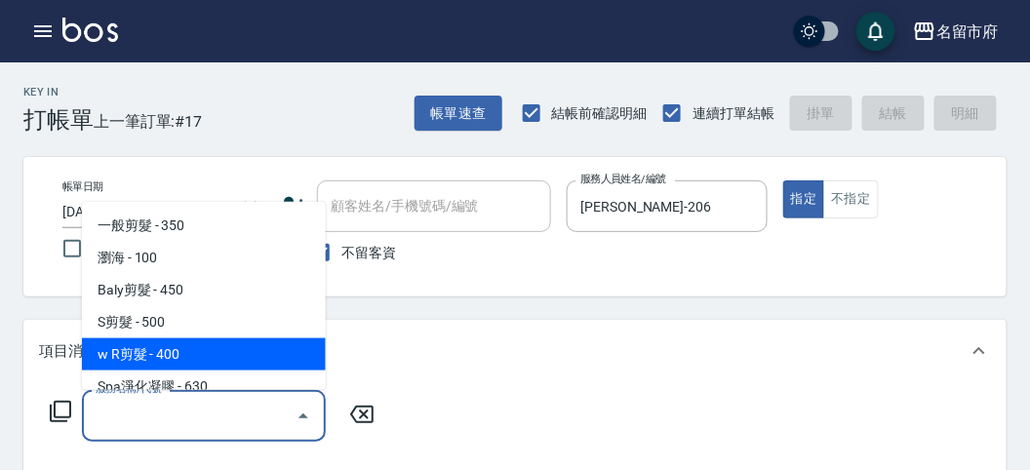
type input "w R剪髮(C011)"
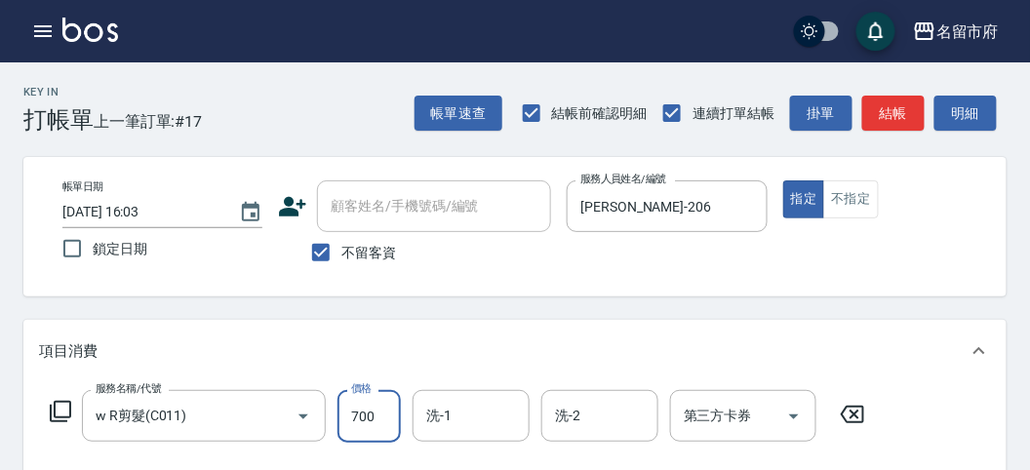
type input "700"
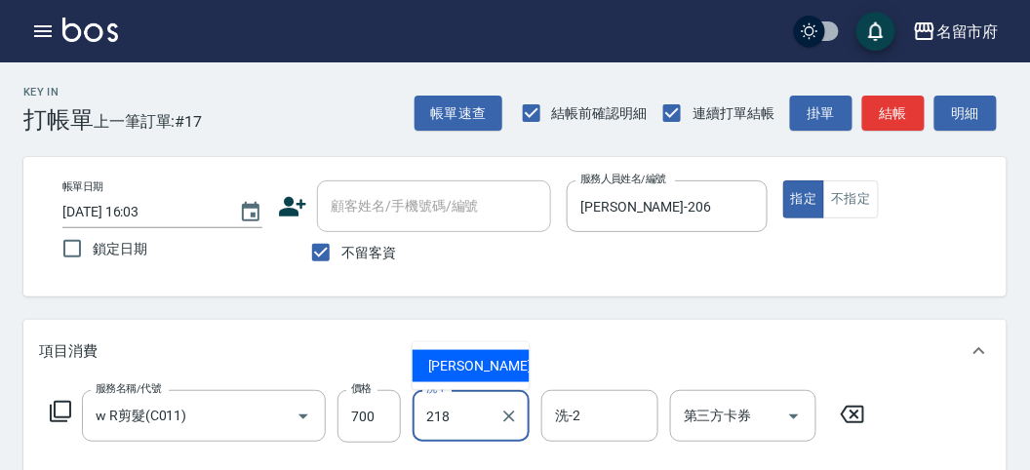
type input "Min Min-218"
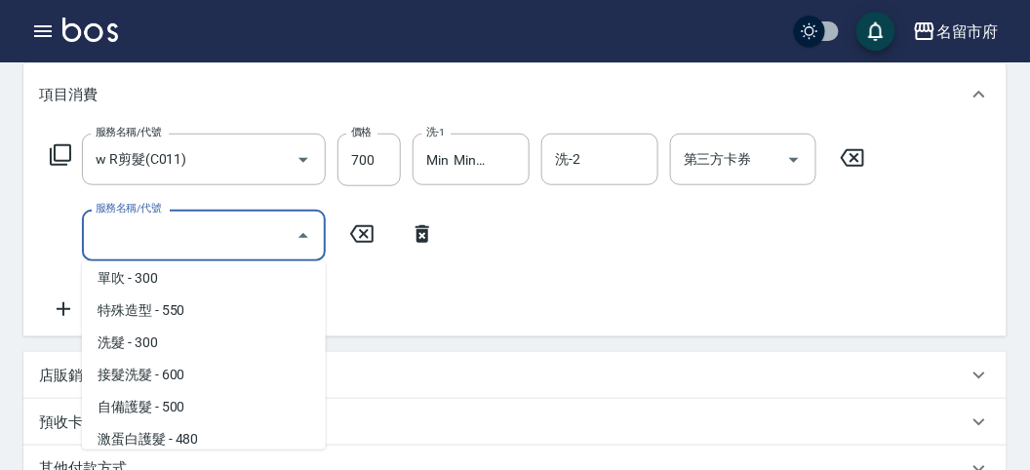
scroll to position [1069, 0]
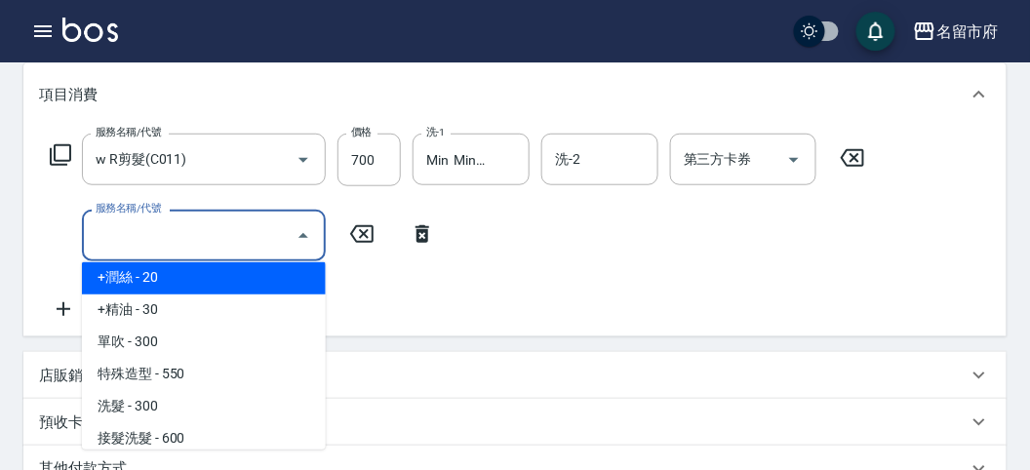
type input "+潤絲(S002)"
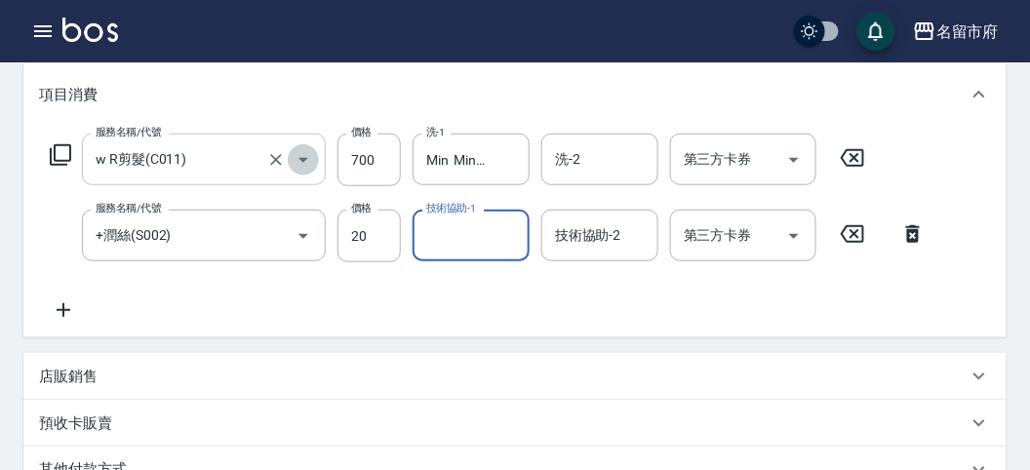
click at [303, 163] on icon "Open" at bounding box center [303, 159] width 23 height 23
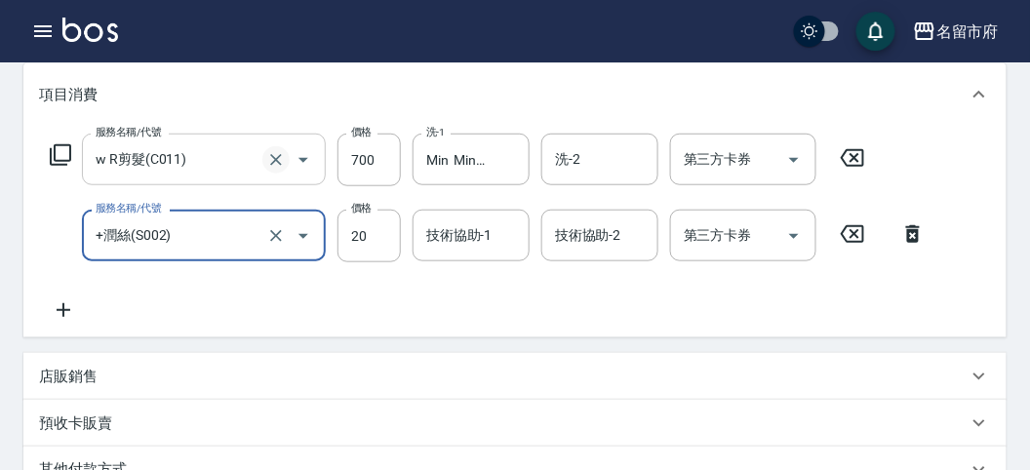
click at [280, 155] on icon "Clear" at bounding box center [276, 160] width 12 height 12
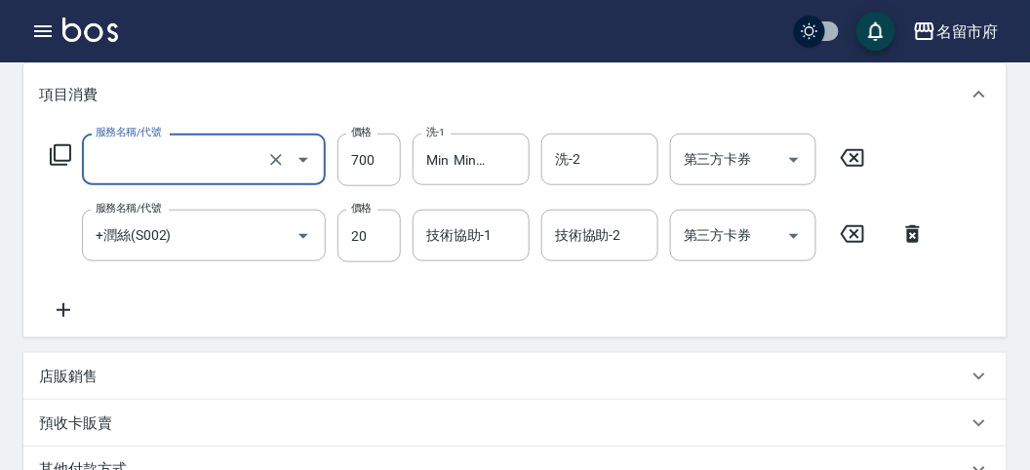
click at [307, 154] on icon "Open" at bounding box center [303, 159] width 23 height 23
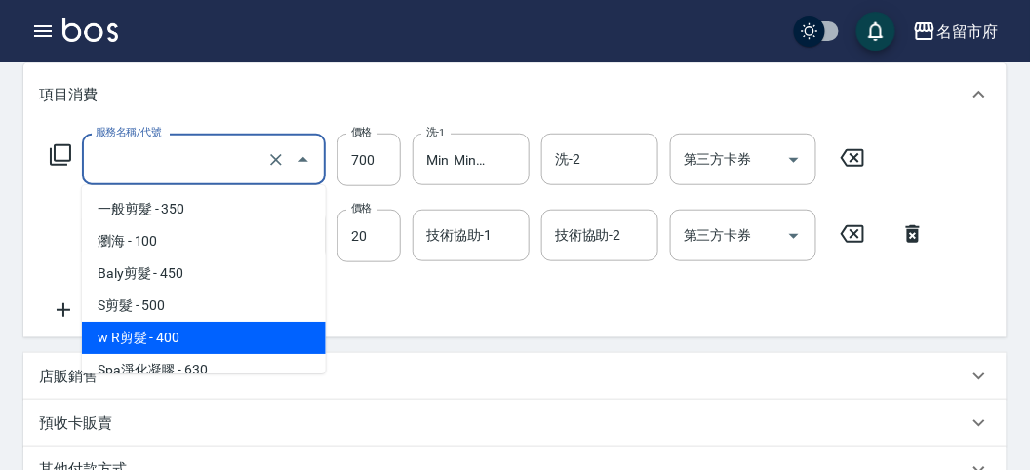
scroll to position [108, 0]
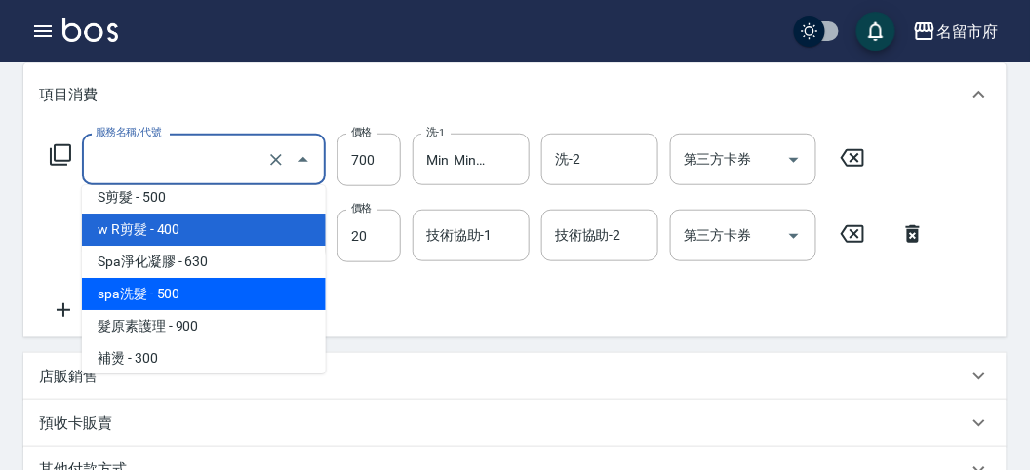
click at [190, 290] on span "spa洗髮 - 500" at bounding box center [204, 294] width 244 height 32
type input "spa洗髮(k003)"
type input "500"
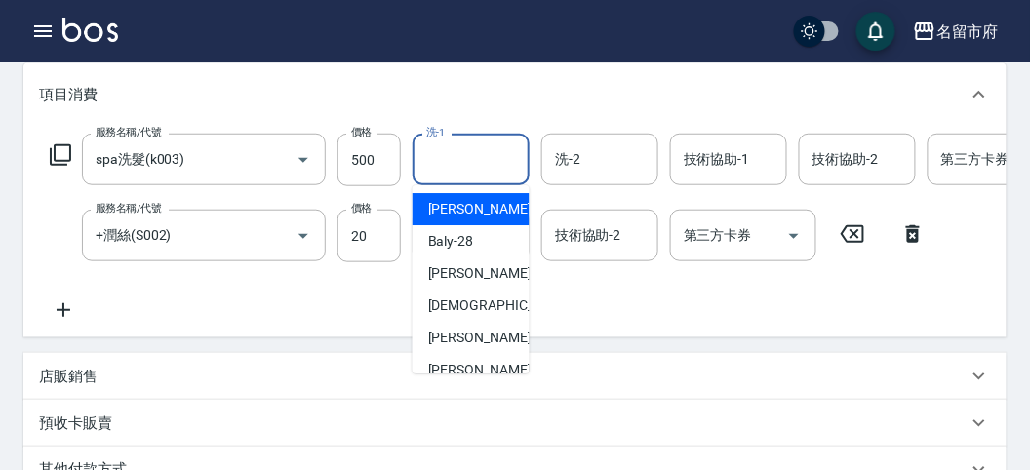
click at [448, 169] on input "洗-1" at bounding box center [470, 159] width 99 height 34
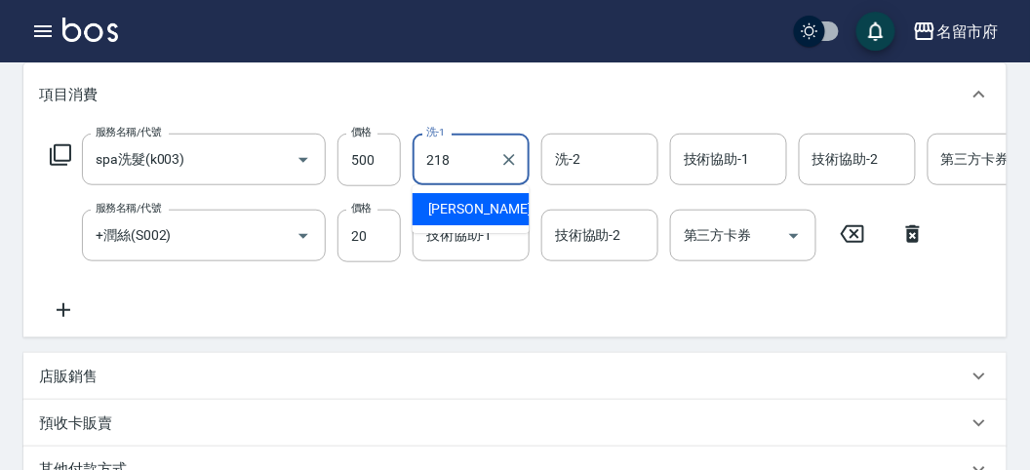
type input "Min Min-218"
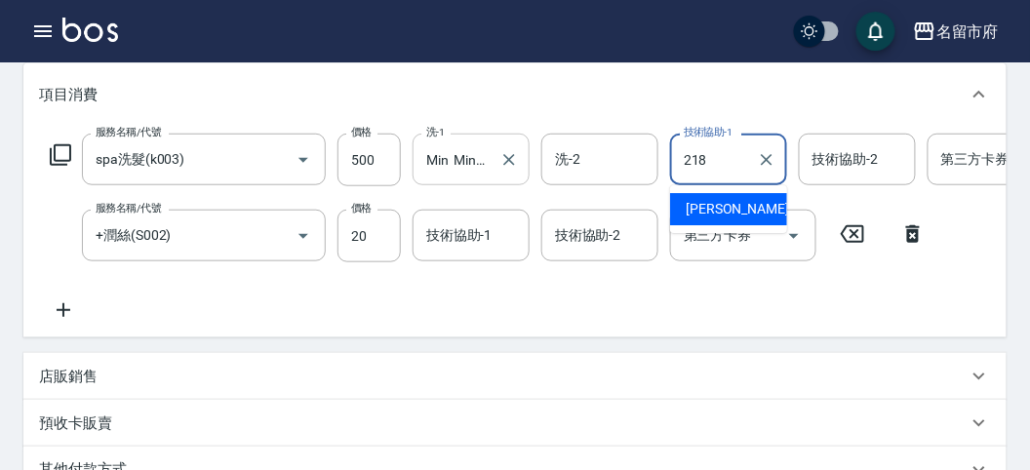
type input "Min Min-218"
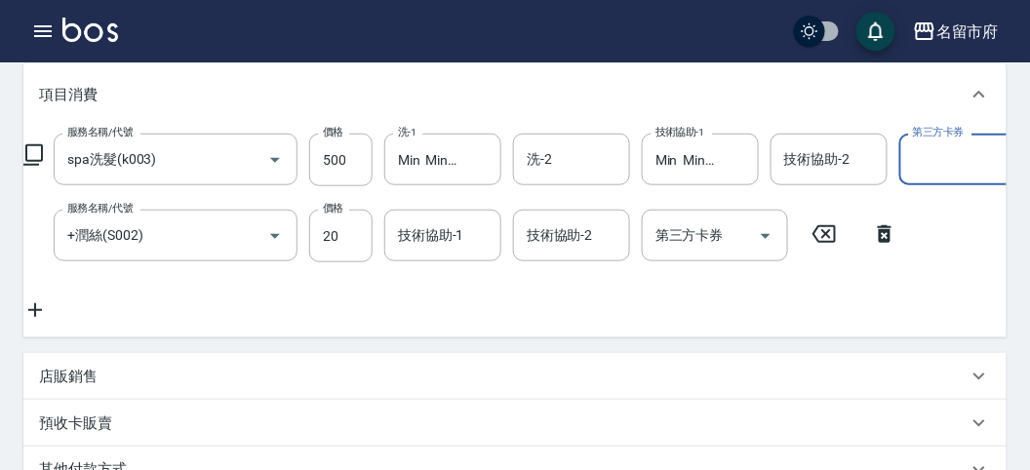
scroll to position [148, 0]
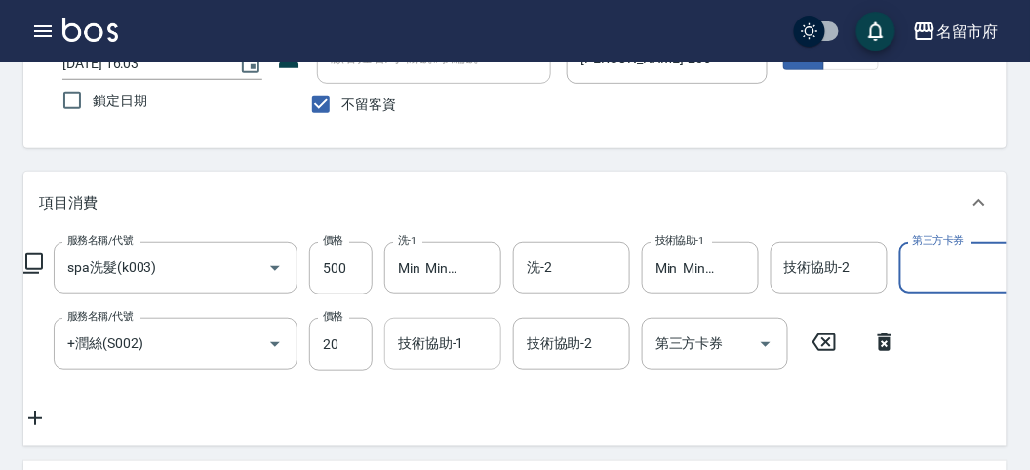
click at [445, 342] on input "技術協助-1" at bounding box center [442, 344] width 99 height 34
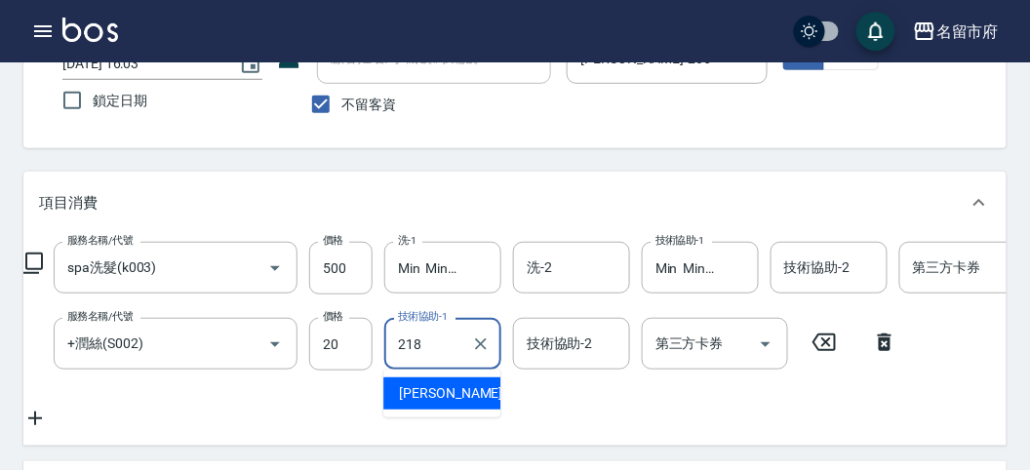
type input "Min Min-218"
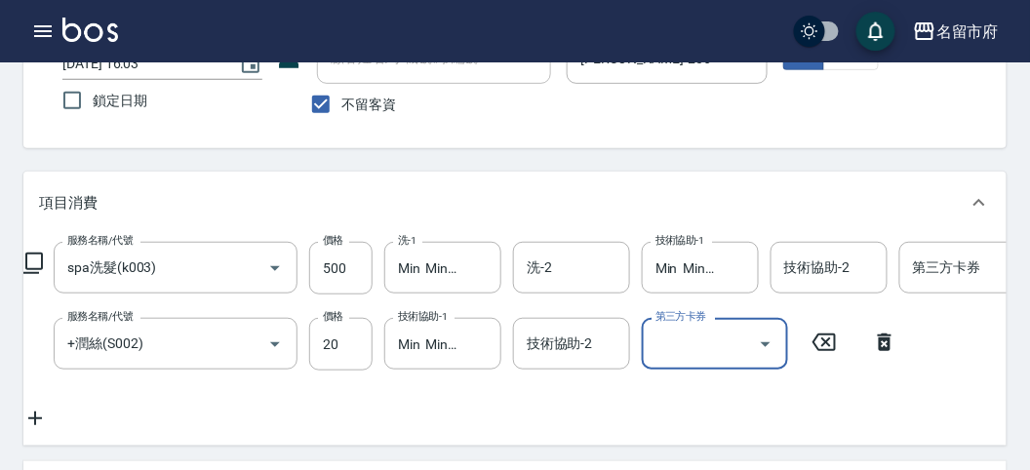
scroll to position [0, 0]
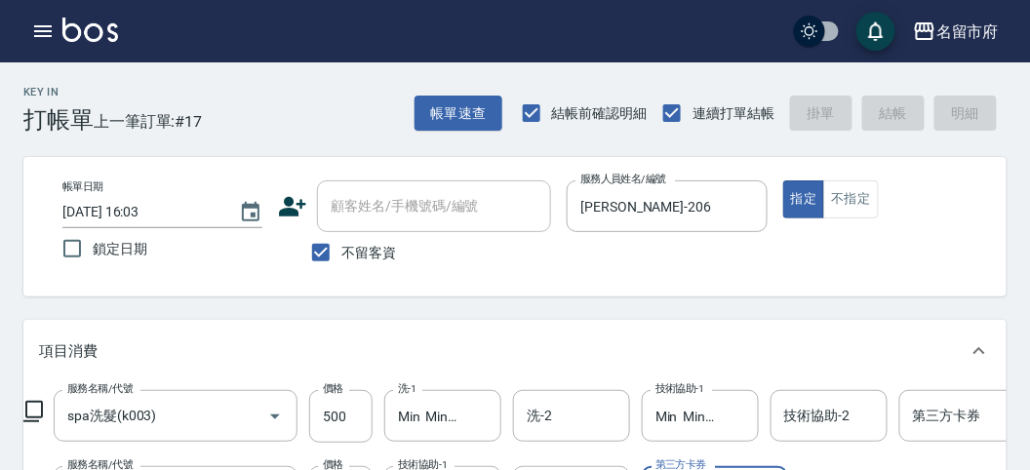
type input "[DATE] 16:04"
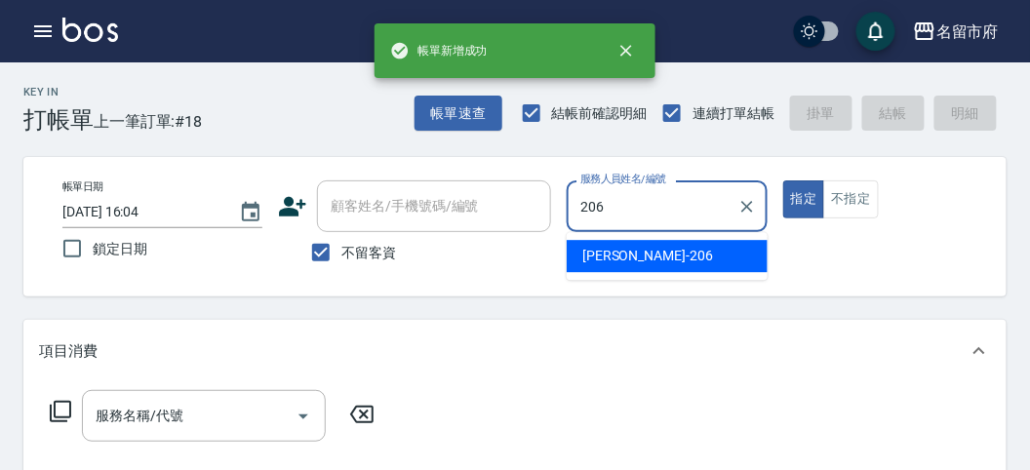
type input "[PERSON_NAME]-206"
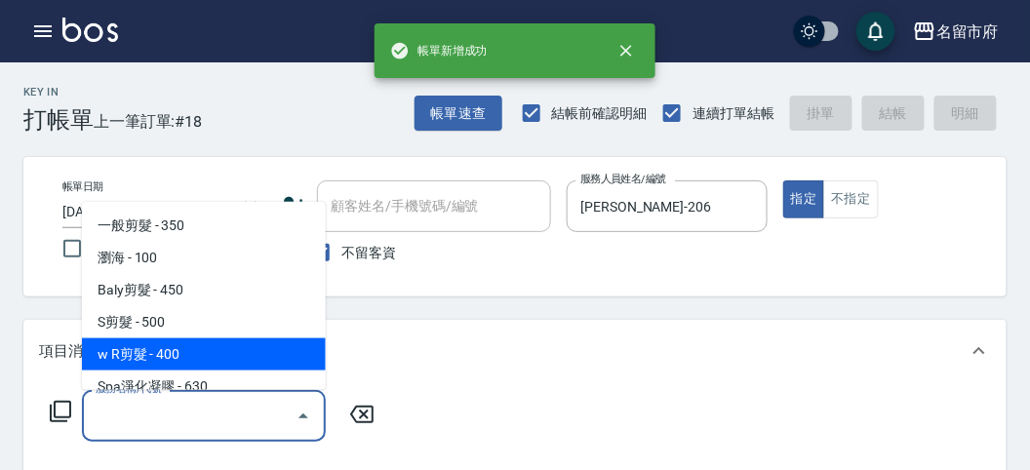
type input "w R剪髮(C011)"
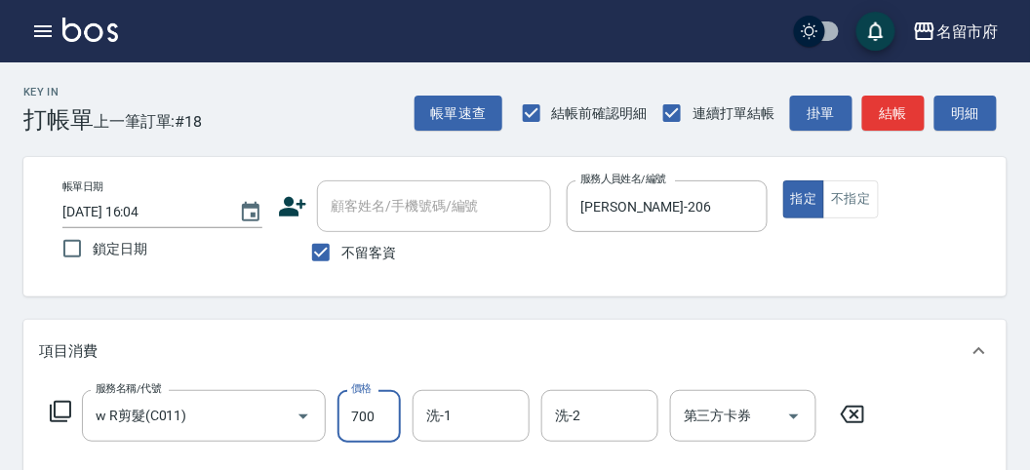
type input "700"
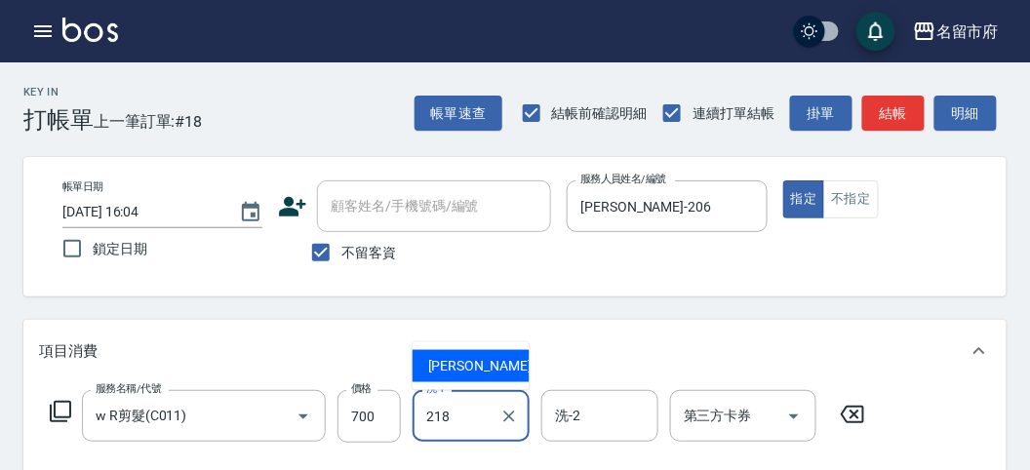
type input "Min Min-218"
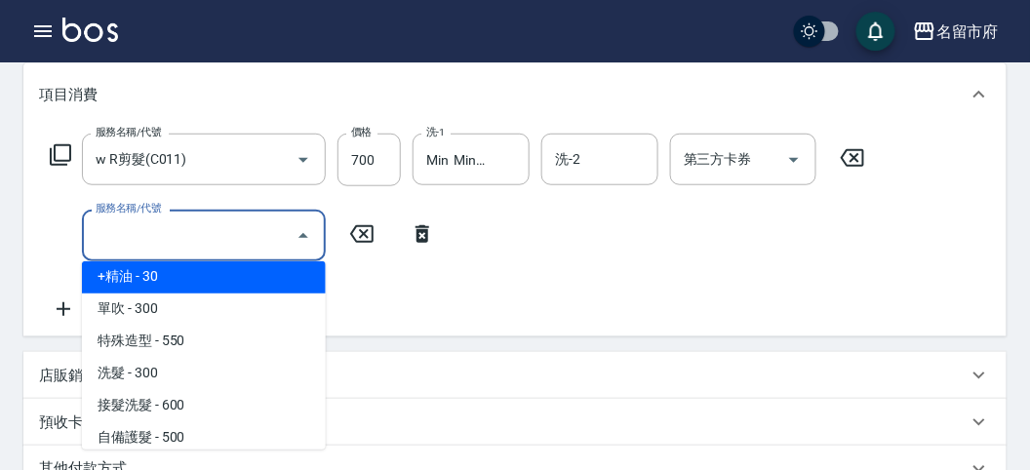
scroll to position [1069, 0]
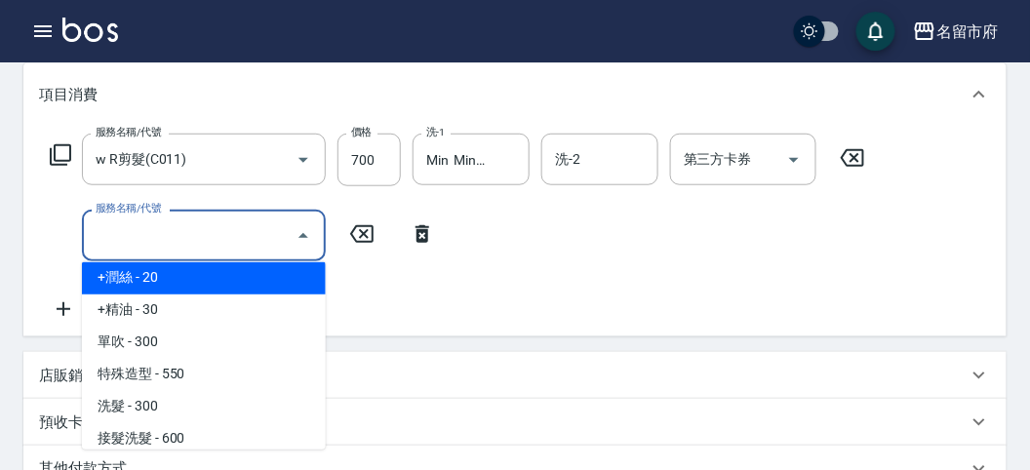
type input "+潤絲(S002)"
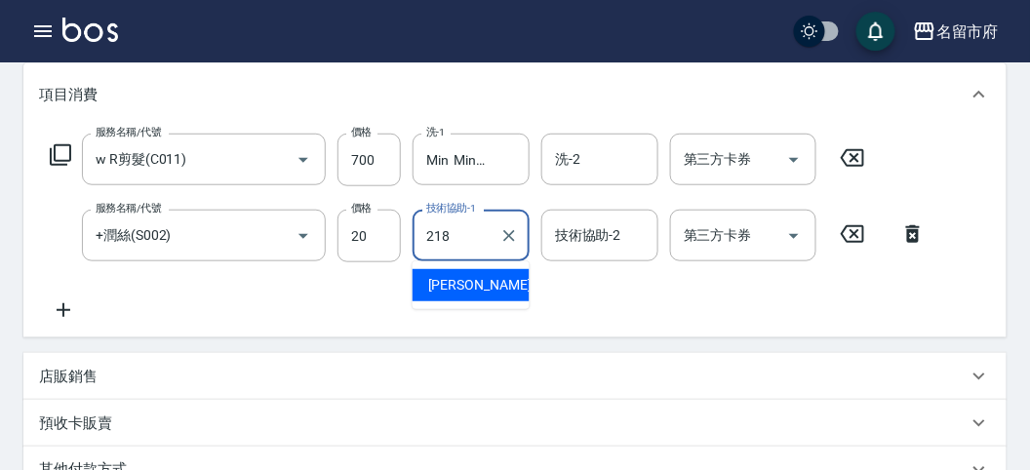
type input "Min Min-218"
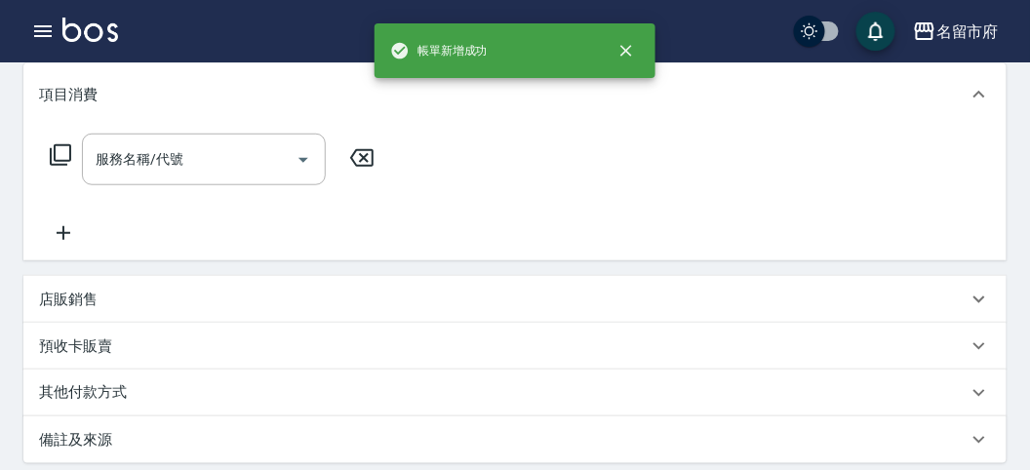
scroll to position [0, 0]
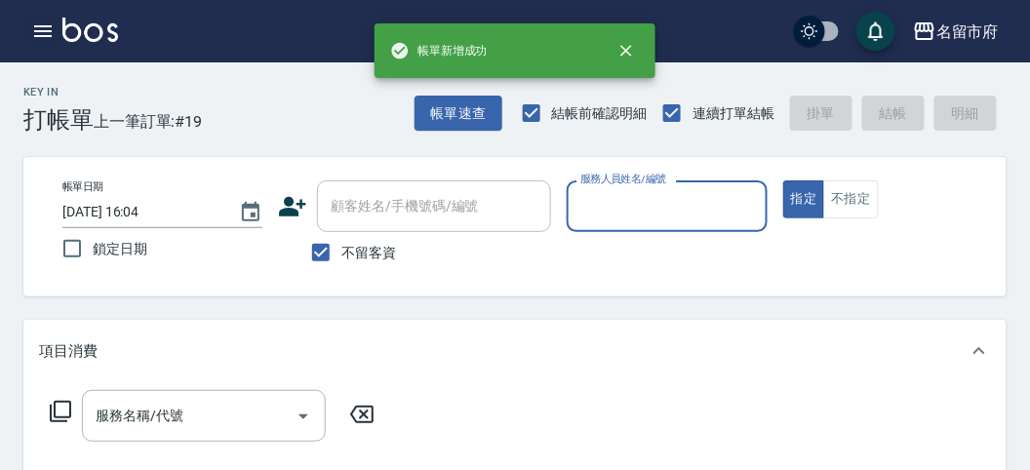
click at [30, 27] on button "button" at bounding box center [42, 31] width 39 height 39
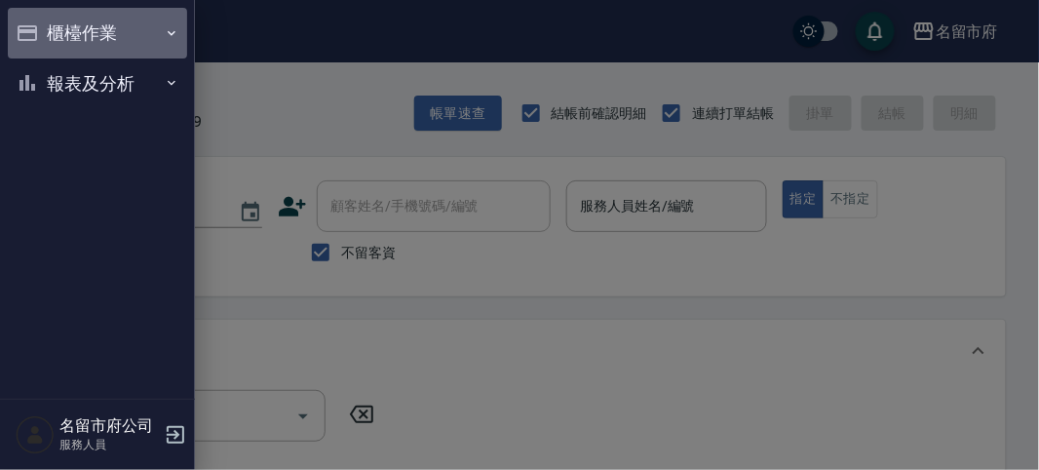
click at [34, 24] on icon "button" at bounding box center [27, 32] width 23 height 23
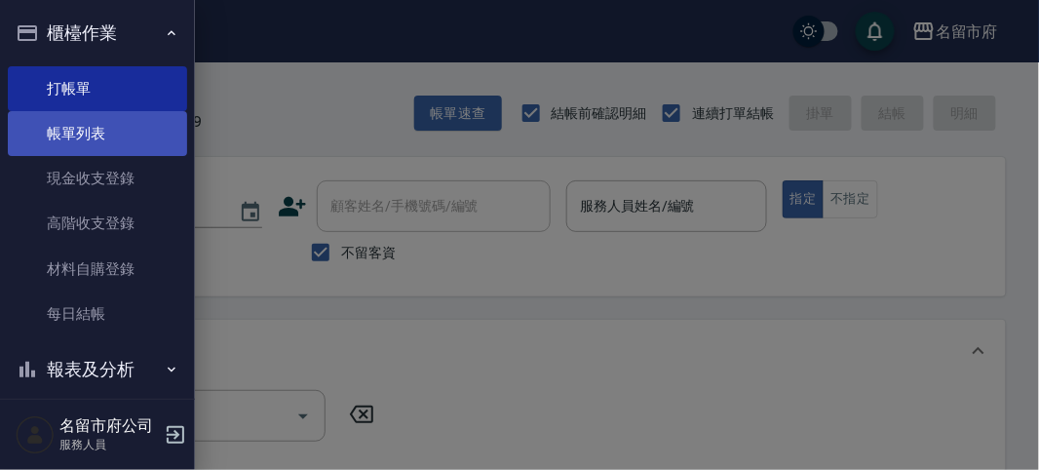
click at [77, 122] on link "帳單列表" at bounding box center [97, 133] width 179 height 45
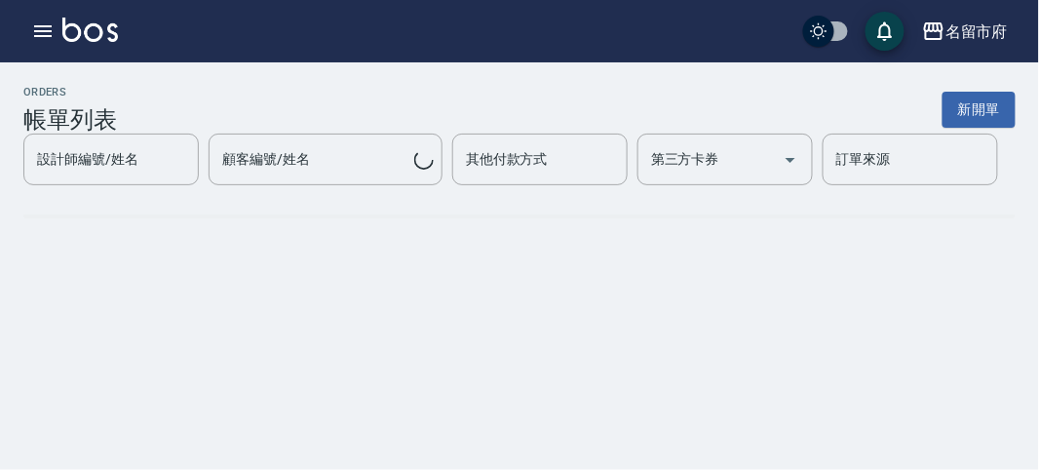
click at [66, 128] on h3 "帳單列表" at bounding box center [70, 119] width 94 height 27
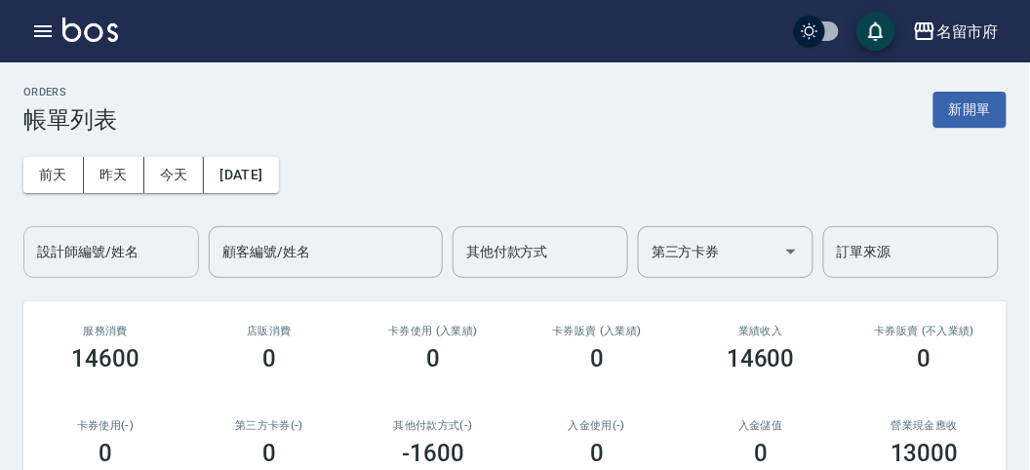
click at [102, 274] on div "設計師編號/姓名" at bounding box center [111, 252] width 176 height 52
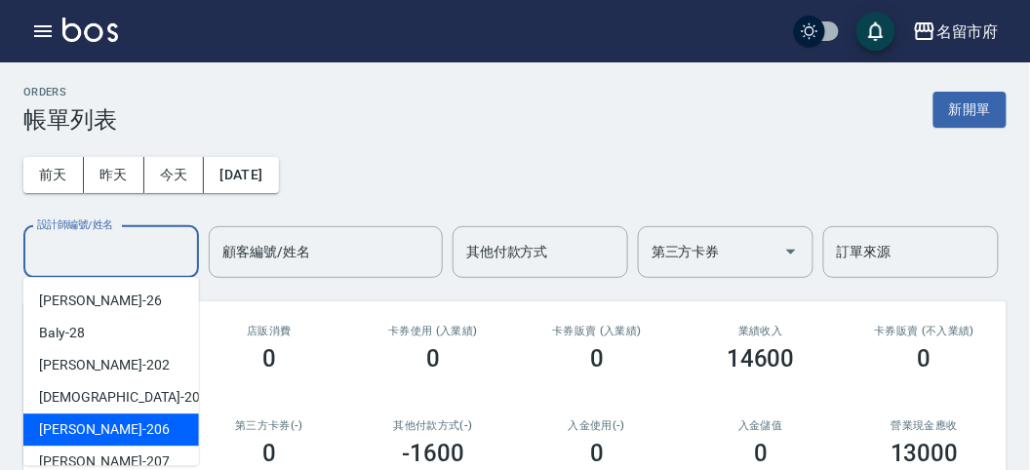
click at [157, 420] on ul "[PERSON_NAME] -26 Baly -28 [PERSON_NAME] -202 聖德 -203 [PERSON_NAME] -206 [PERSO…" at bounding box center [111, 371] width 176 height 188
click at [161, 417] on div "[PERSON_NAME] -206" at bounding box center [111, 429] width 176 height 32
type input "[PERSON_NAME]-206"
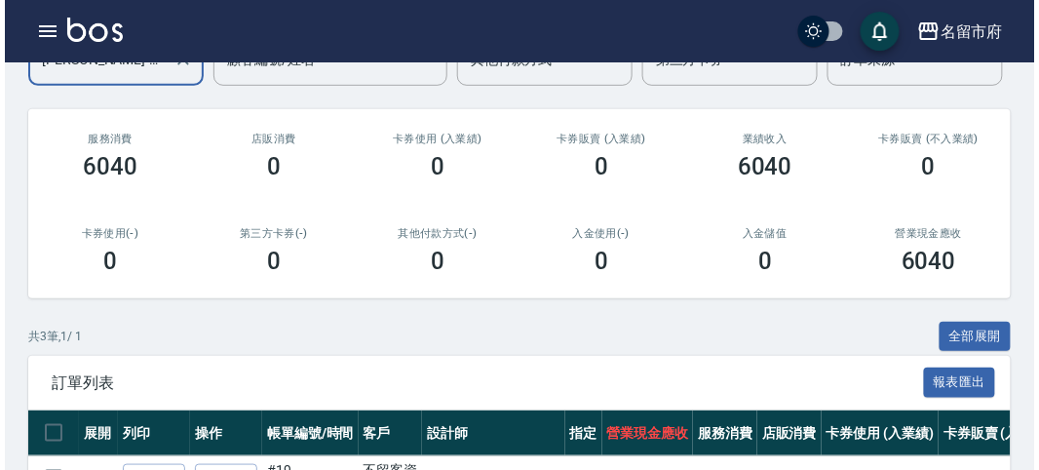
scroll to position [84, 0]
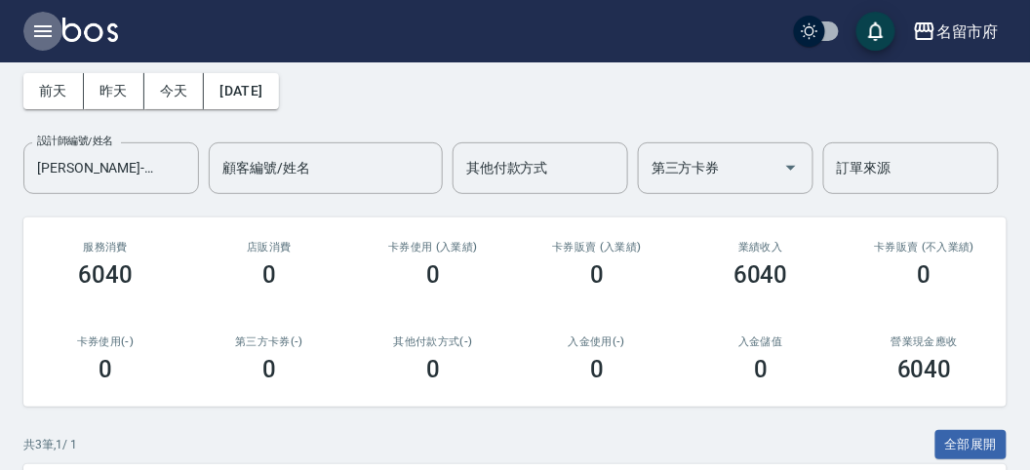
click at [61, 30] on button "button" at bounding box center [42, 31] width 39 height 39
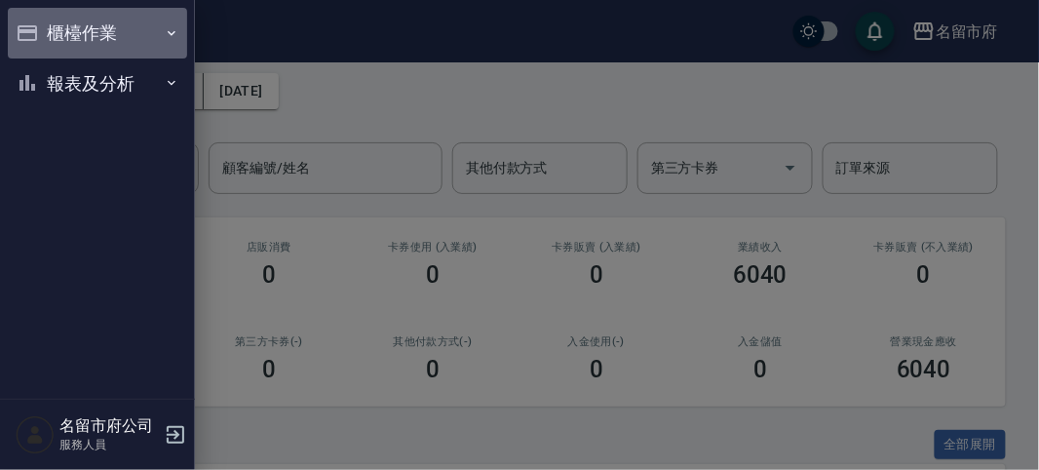
click at [61, 30] on button "櫃檯作業" at bounding box center [97, 33] width 179 height 51
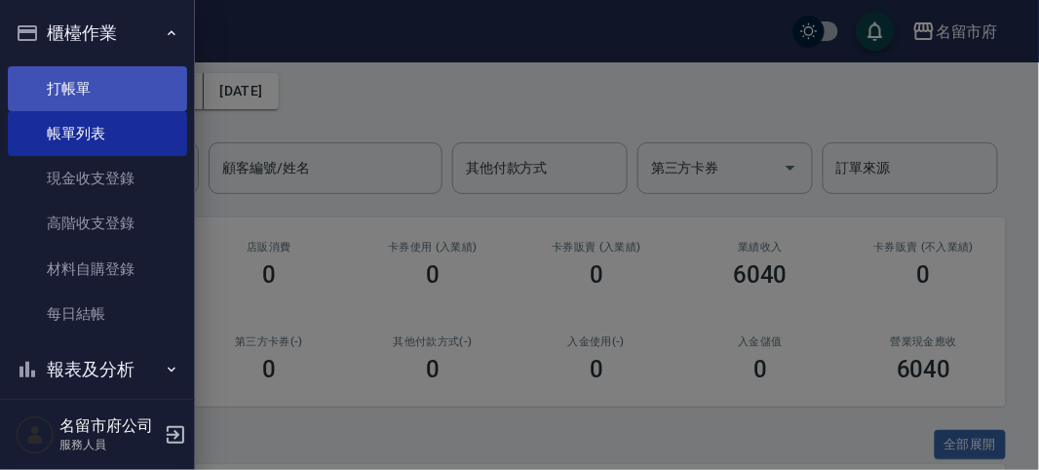
click at [94, 91] on link "打帳單" at bounding box center [97, 88] width 179 height 45
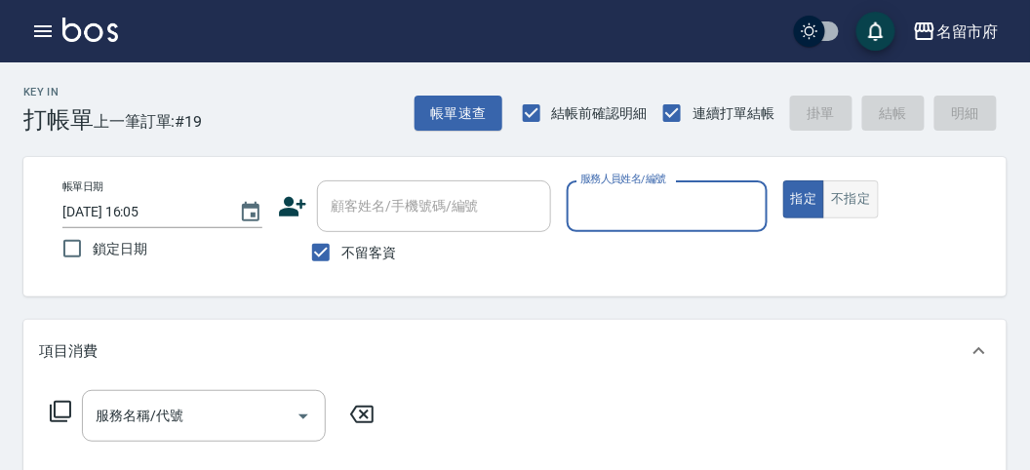
drag, startPoint x: 851, startPoint y: 198, endPoint x: 774, endPoint y: 213, distance: 78.4
click at [853, 199] on button "不指定" at bounding box center [850, 199] width 55 height 38
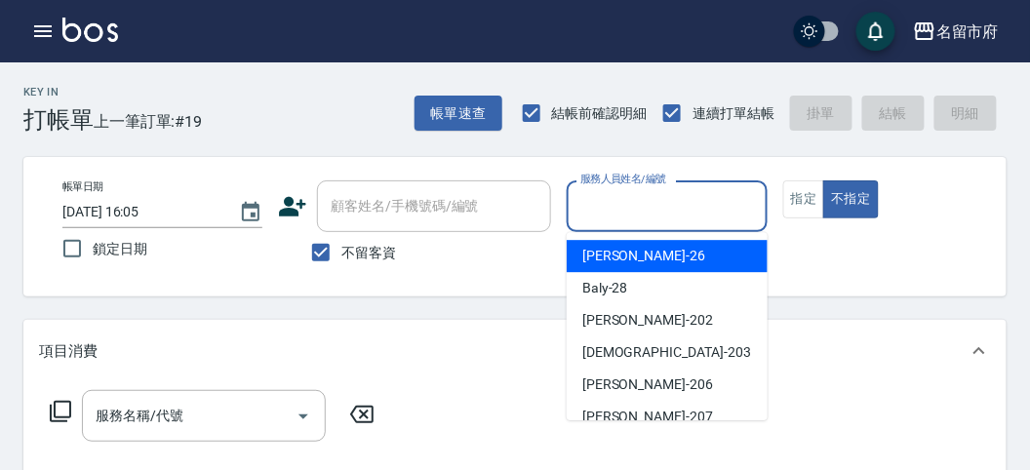
click at [608, 212] on input "服務人員姓名/編號" at bounding box center [666, 206] width 182 height 34
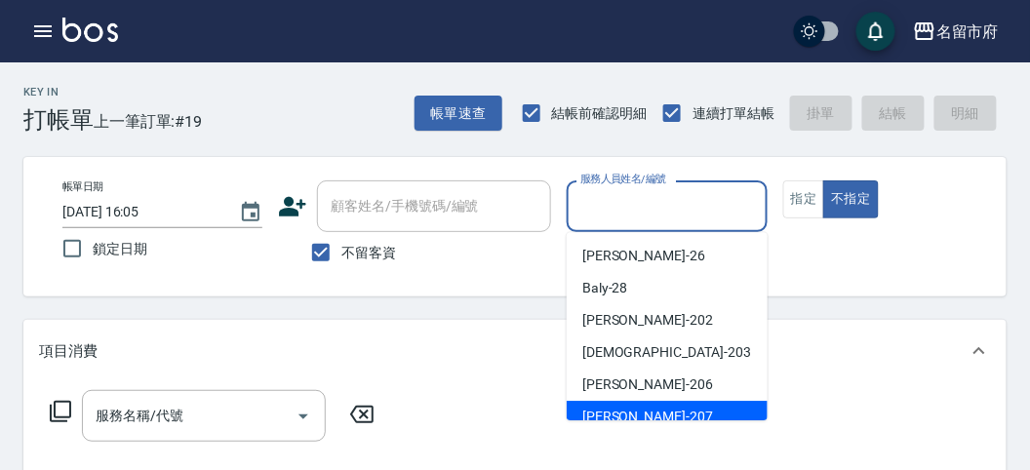
click at [634, 415] on span "[PERSON_NAME] -207" at bounding box center [647, 417] width 131 height 20
type input "[PERSON_NAME]-207"
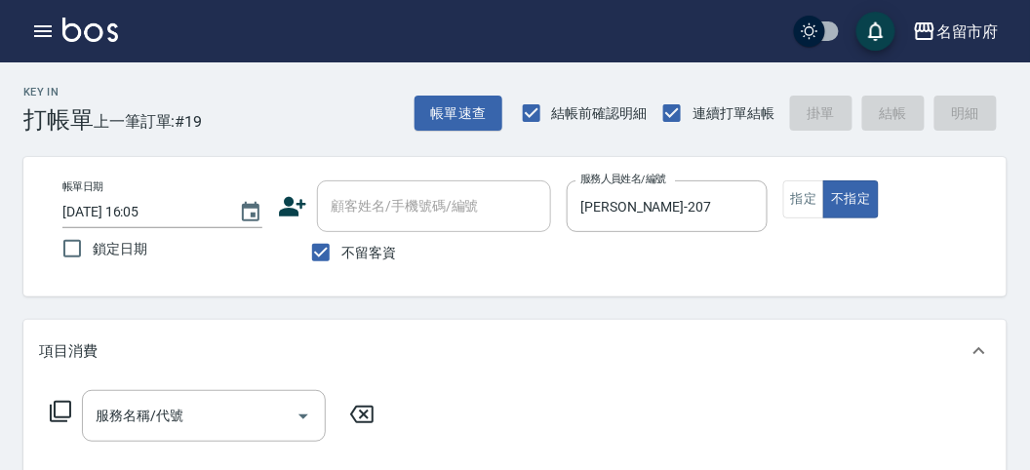
click at [55, 412] on icon at bounding box center [60, 411] width 21 height 21
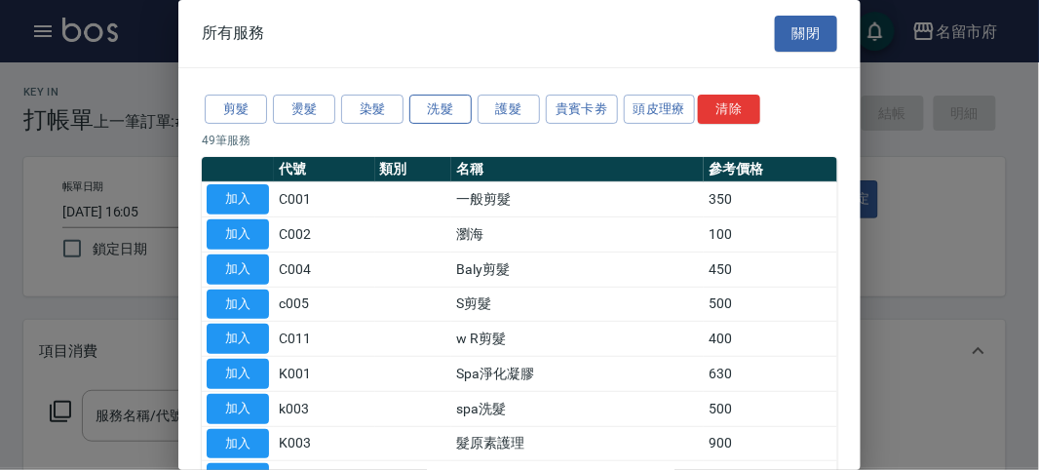
click at [452, 108] on button "洗髮" at bounding box center [441, 110] width 62 height 30
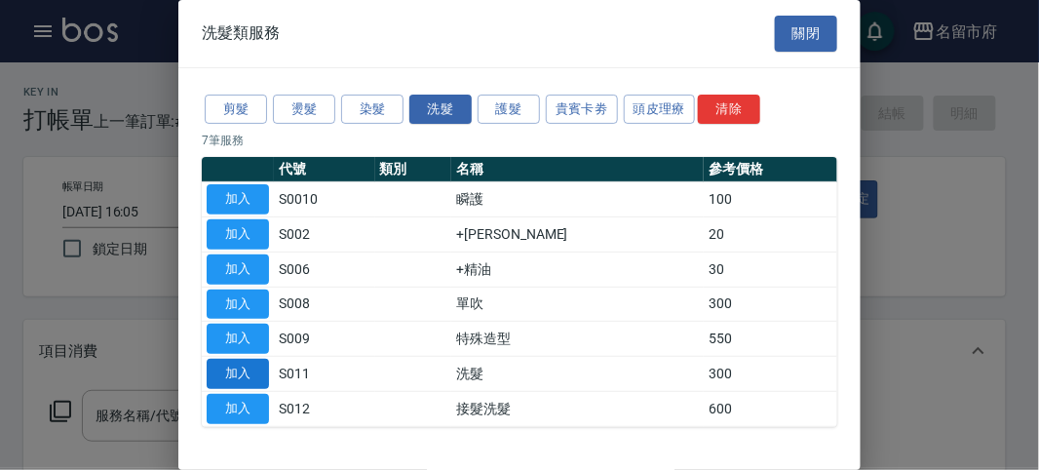
click at [258, 373] on button "加入" at bounding box center [238, 374] width 62 height 30
type input "洗髮(S011)"
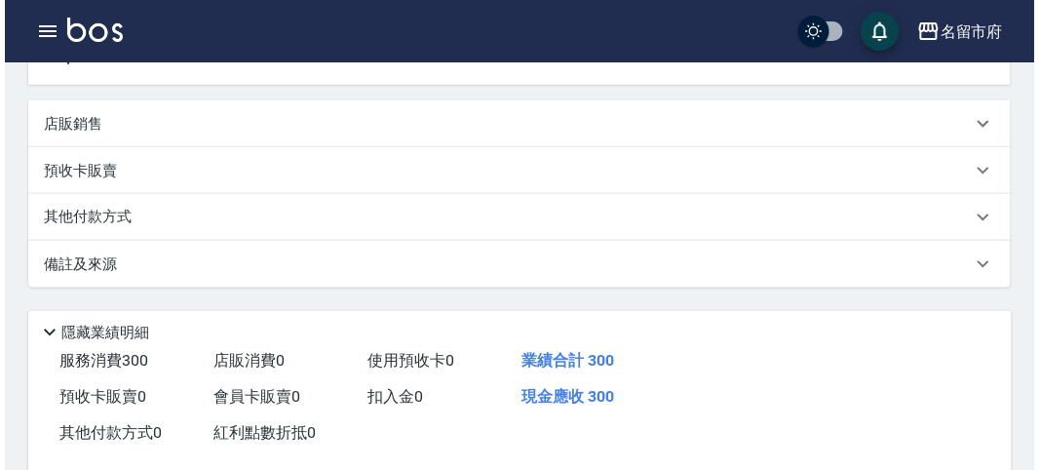
scroll to position [541, 0]
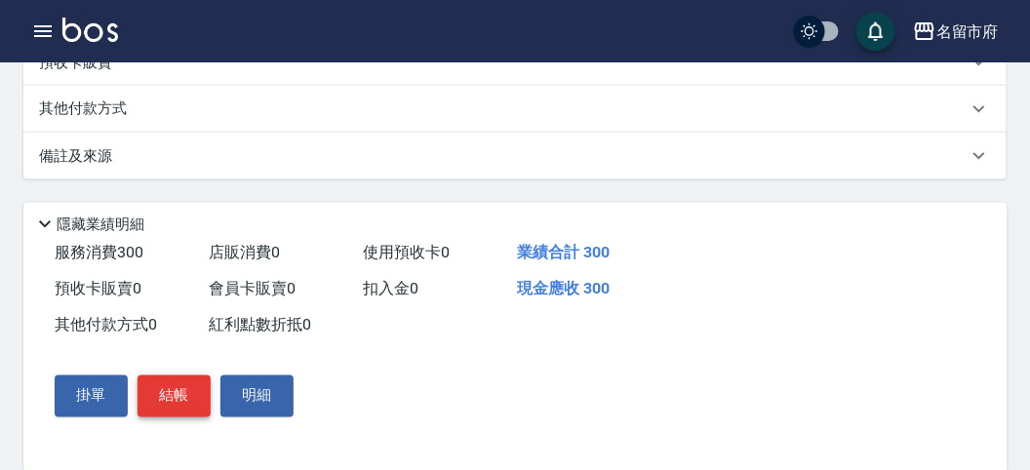
click at [176, 399] on button "結帳" at bounding box center [173, 395] width 73 height 41
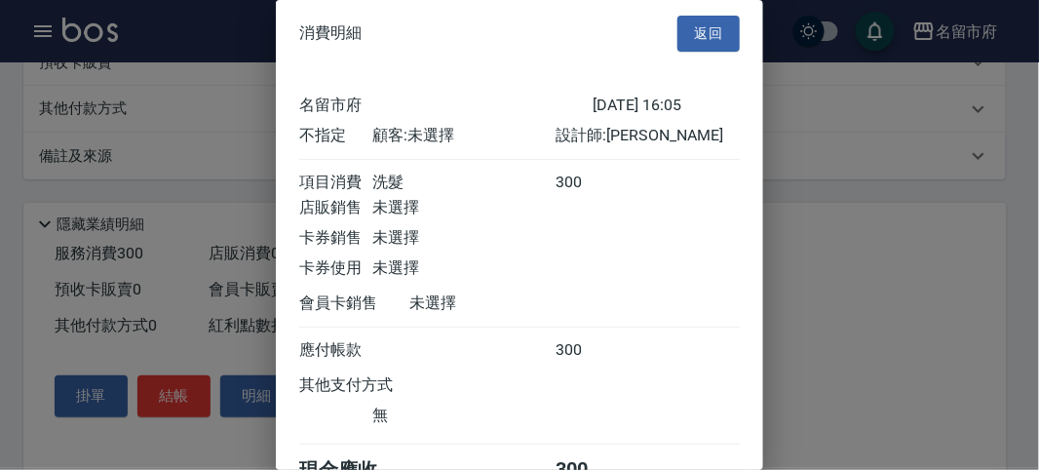
scroll to position [108, 0]
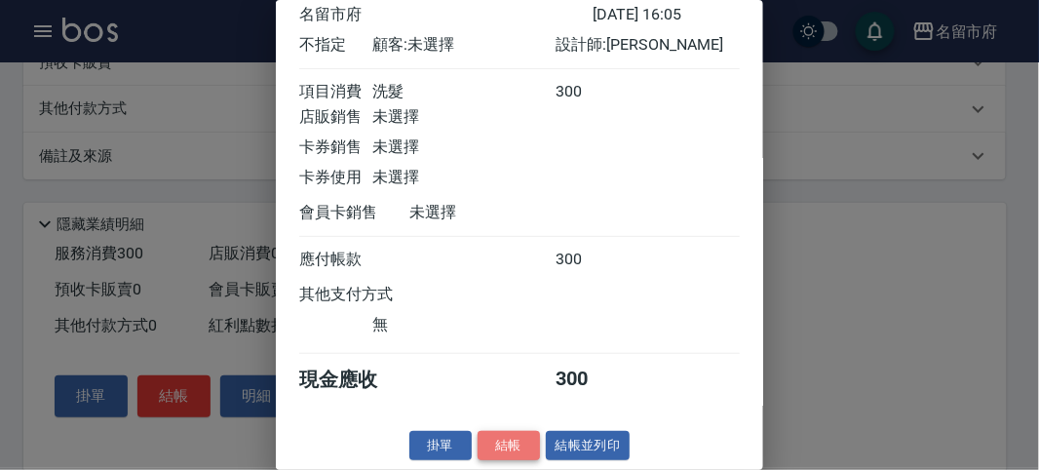
click at [489, 439] on button "結帳" at bounding box center [509, 446] width 62 height 30
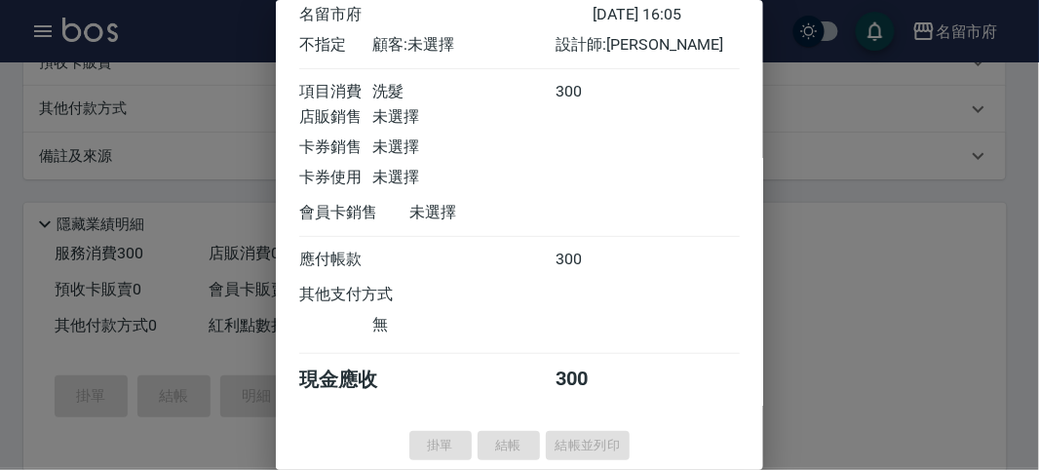
type input "[DATE] 16:07"
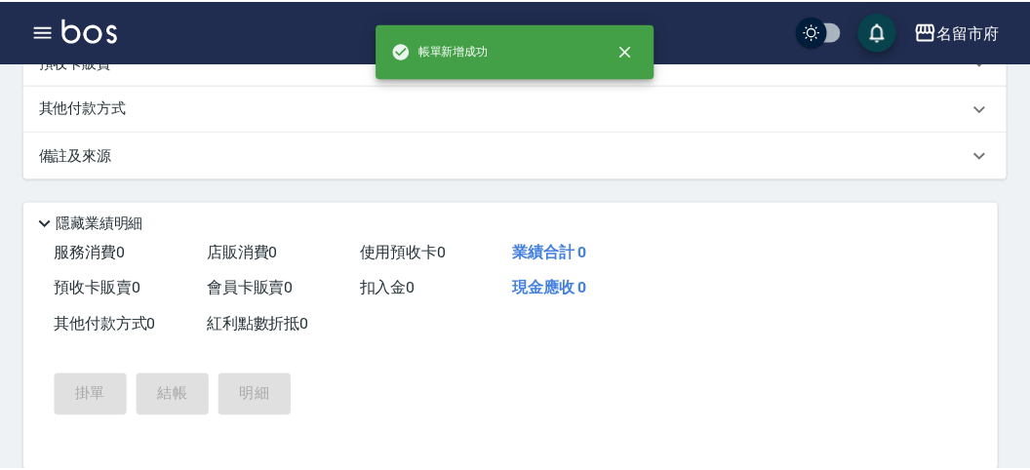
scroll to position [0, 0]
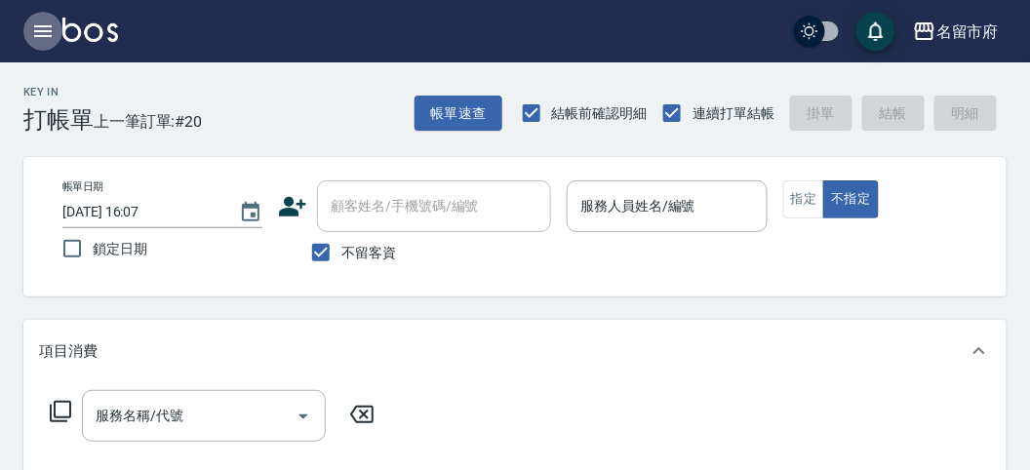
click at [48, 20] on icon "button" at bounding box center [42, 31] width 23 height 23
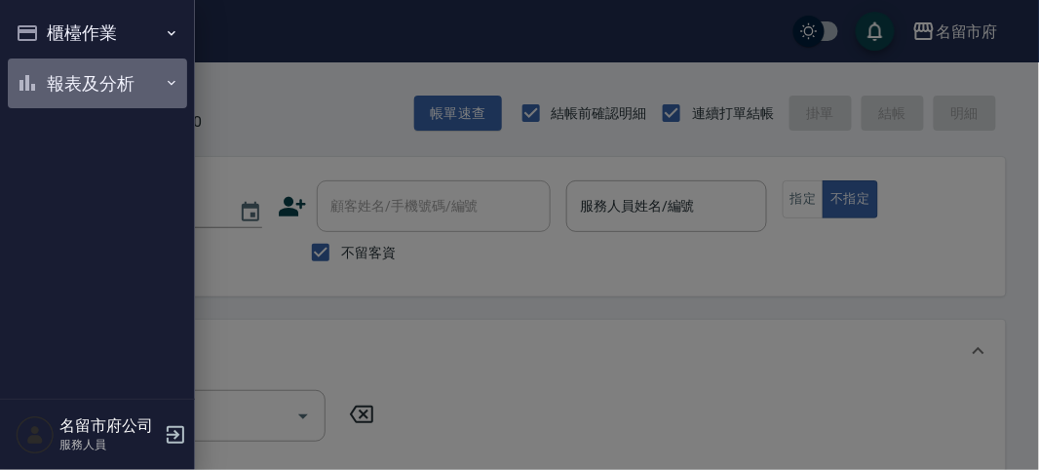
click at [65, 79] on button "報表及分析" at bounding box center [97, 84] width 179 height 51
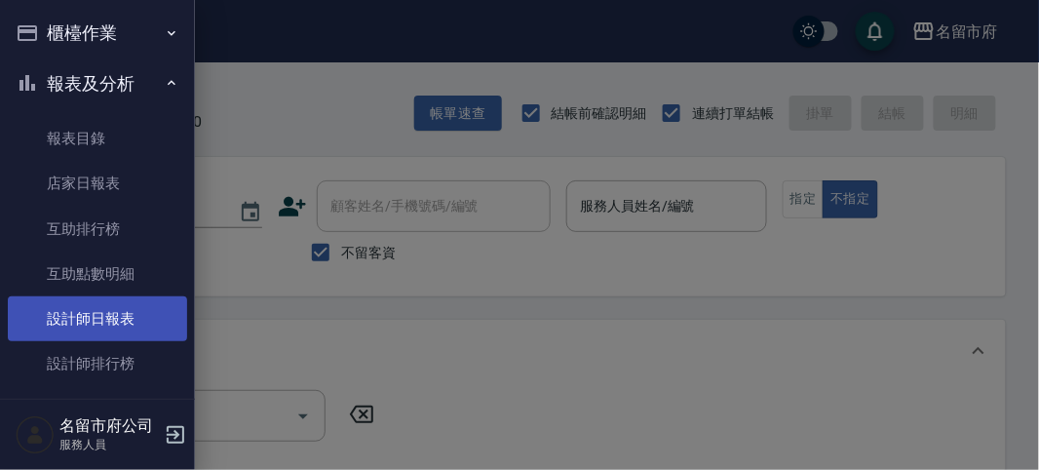
click at [115, 338] on link "設計師日報表" at bounding box center [97, 318] width 179 height 45
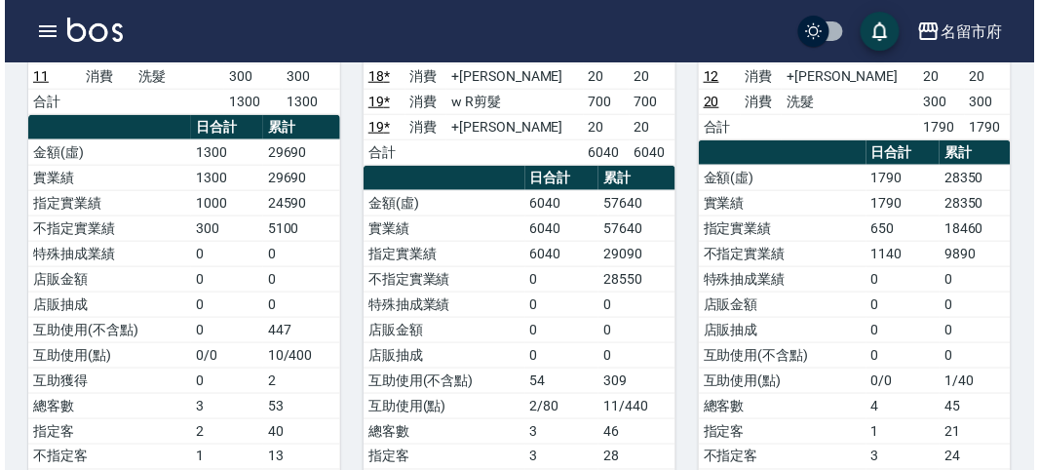
scroll to position [216, 0]
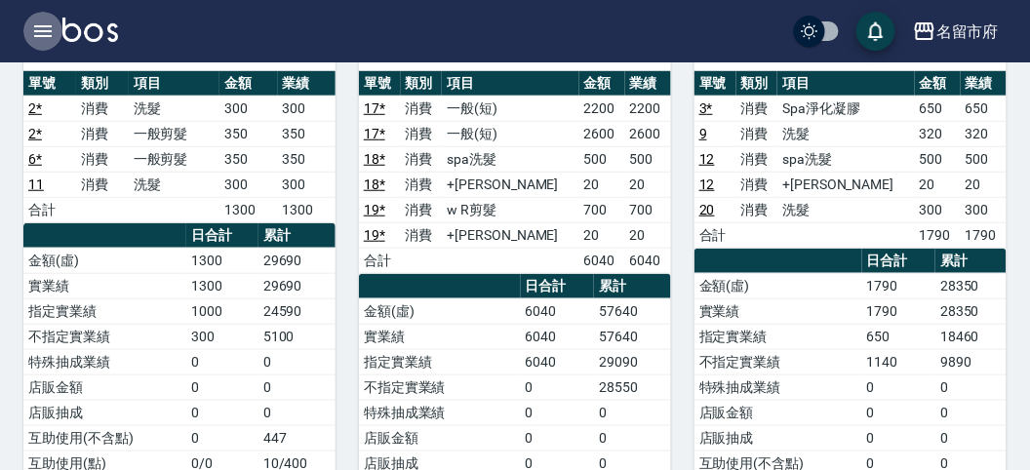
click at [45, 27] on icon "button" at bounding box center [42, 31] width 23 height 23
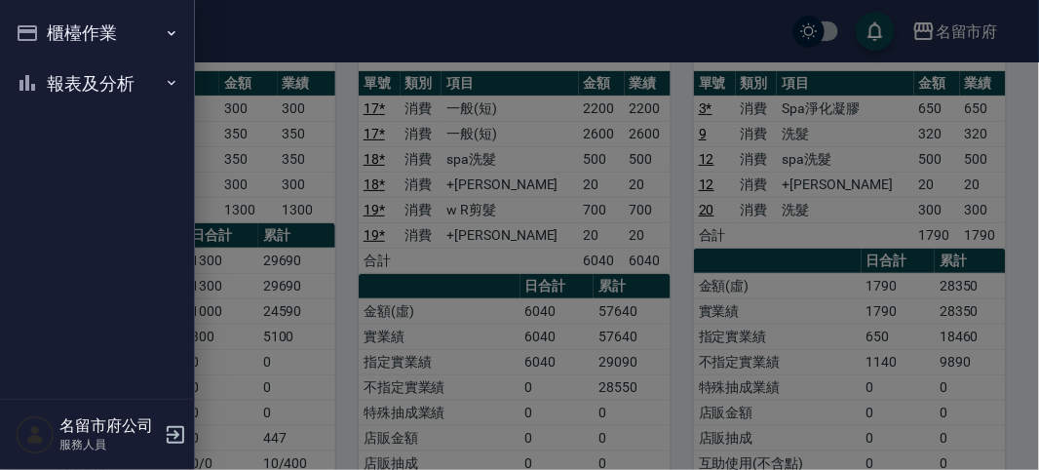
click at [78, 29] on button "櫃檯作業" at bounding box center [97, 33] width 179 height 51
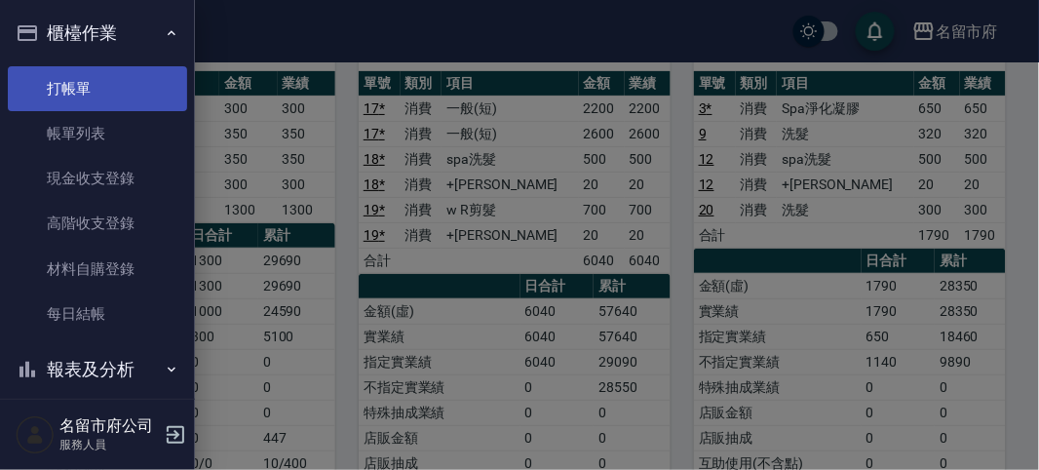
click at [105, 87] on link "打帳單" at bounding box center [97, 88] width 179 height 45
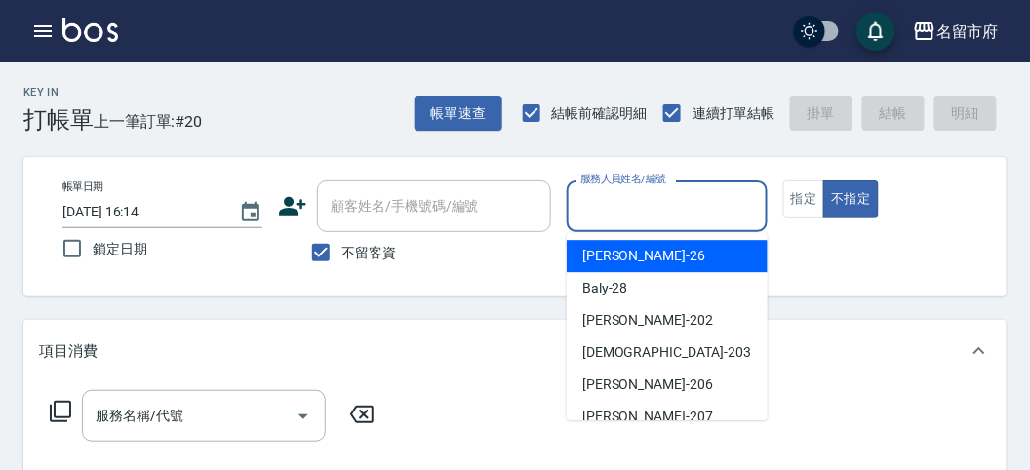
click at [653, 217] on input "服務人員姓名/編號" at bounding box center [666, 206] width 182 height 34
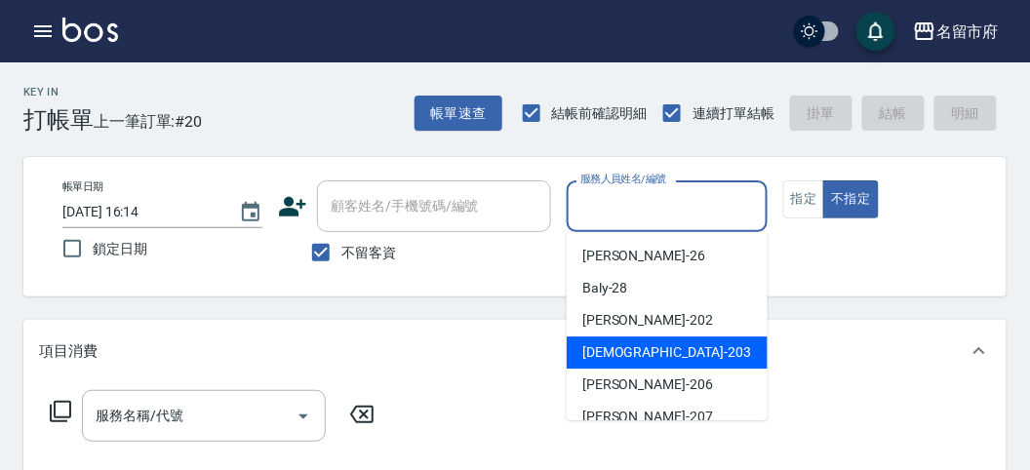
drag, startPoint x: 648, startPoint y: 368, endPoint x: 202, endPoint y: 386, distance: 447.0
click at [642, 369] on ul "[PERSON_NAME] -26 Baly -28 [PERSON_NAME] -202 聖德 -203 [PERSON_NAME] -206 [PERSO…" at bounding box center [667, 326] width 201 height 188
click at [619, 336] on div "聖德 -203" at bounding box center [667, 352] width 201 height 32
type input "聖德-203"
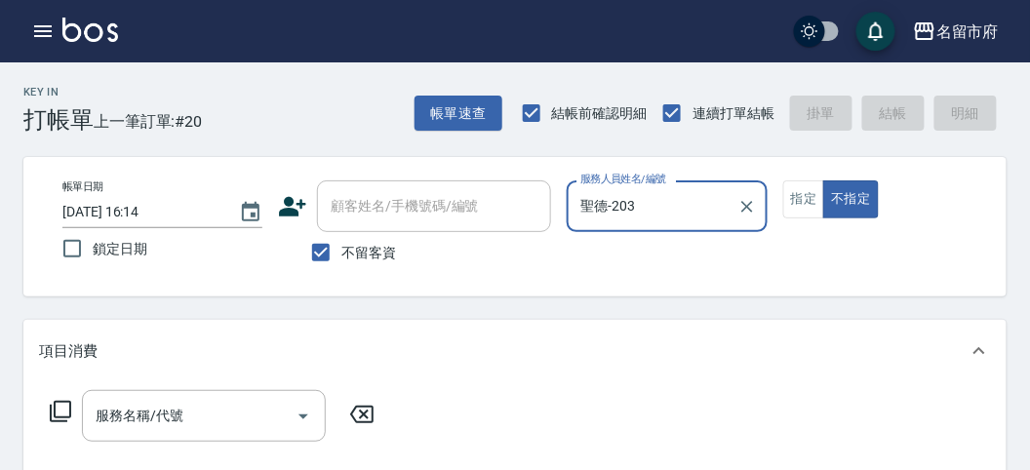
click at [59, 408] on icon at bounding box center [60, 411] width 23 height 23
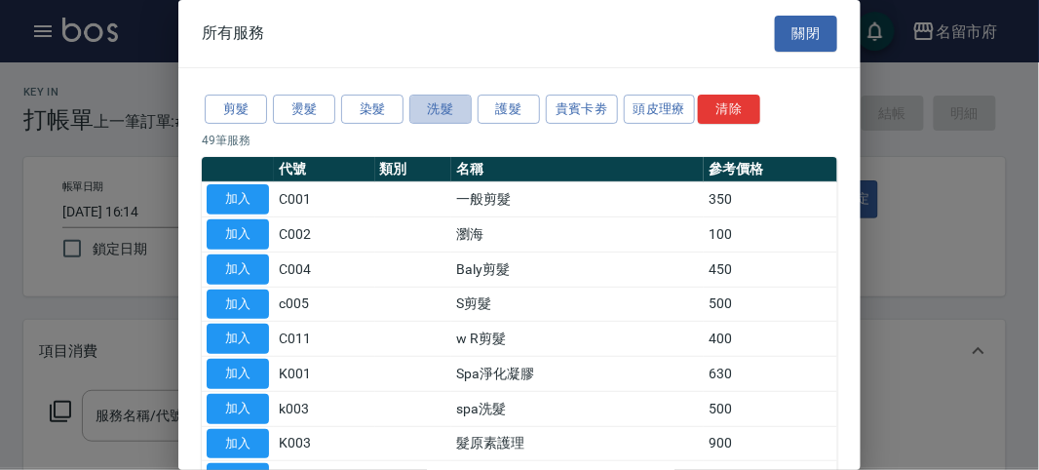
drag, startPoint x: 458, startPoint y: 100, endPoint x: 254, endPoint y: 251, distance: 253.9
click at [453, 104] on button "洗髮" at bounding box center [441, 110] width 62 height 30
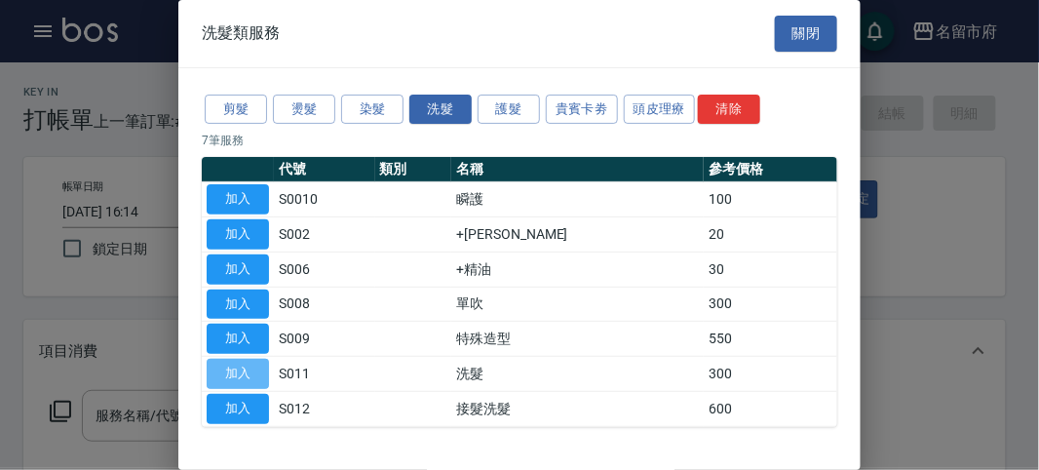
drag, startPoint x: 249, startPoint y: 377, endPoint x: 103, endPoint y: 406, distance: 148.0
click at [248, 373] on button "加入" at bounding box center [238, 374] width 62 height 30
type input "洗髮(S011)"
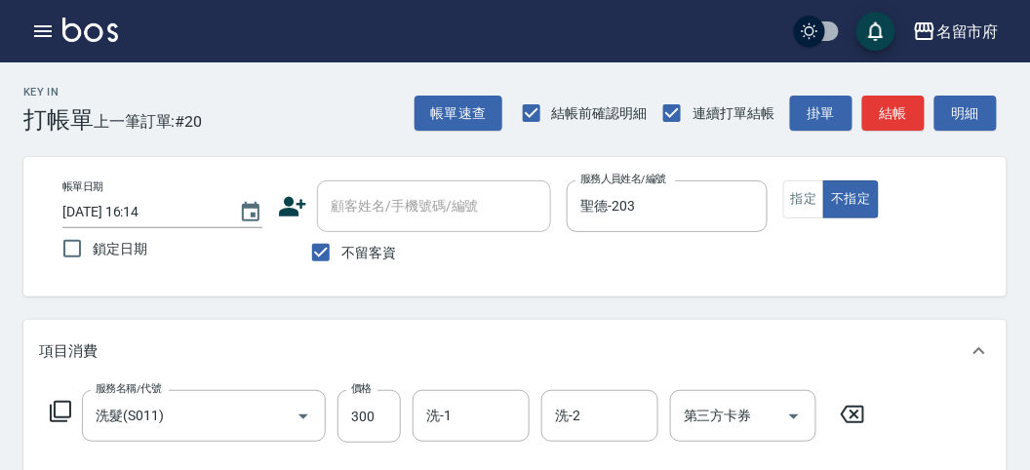
click at [51, 406] on icon at bounding box center [60, 411] width 21 height 21
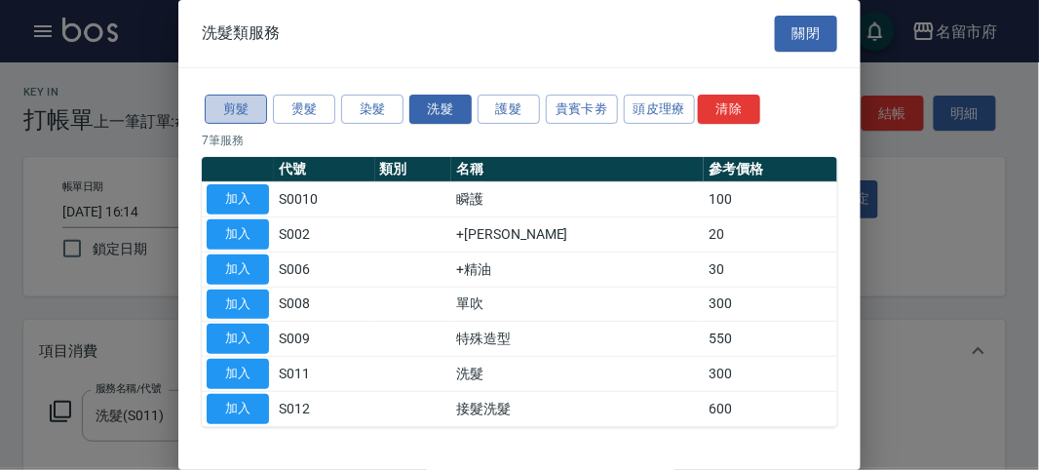
click at [232, 100] on button "剪髮" at bounding box center [236, 110] width 62 height 30
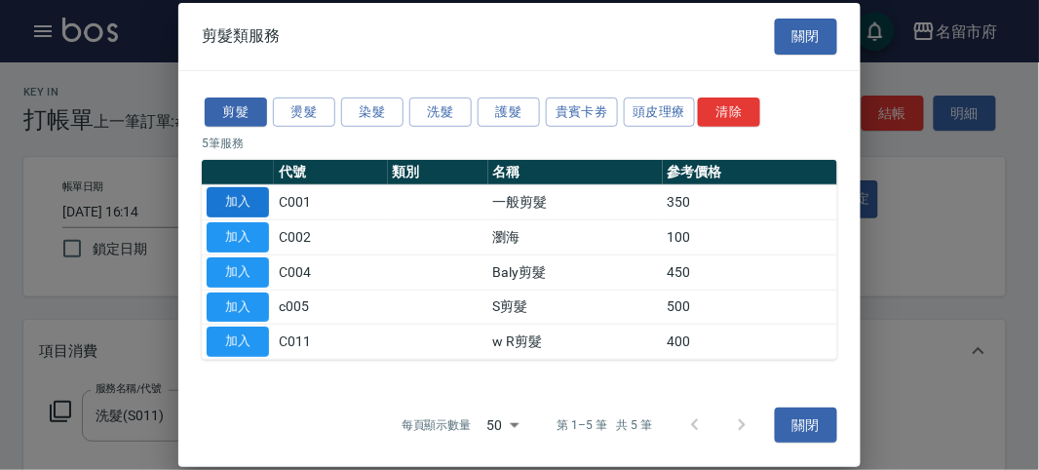
click at [244, 205] on button "加入" at bounding box center [238, 202] width 62 height 30
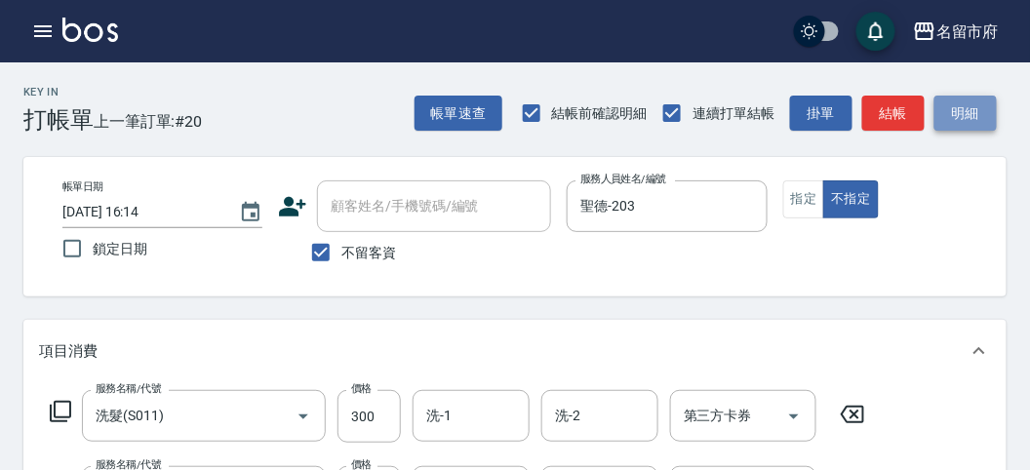
click at [960, 113] on button "明細" at bounding box center [965, 114] width 62 height 36
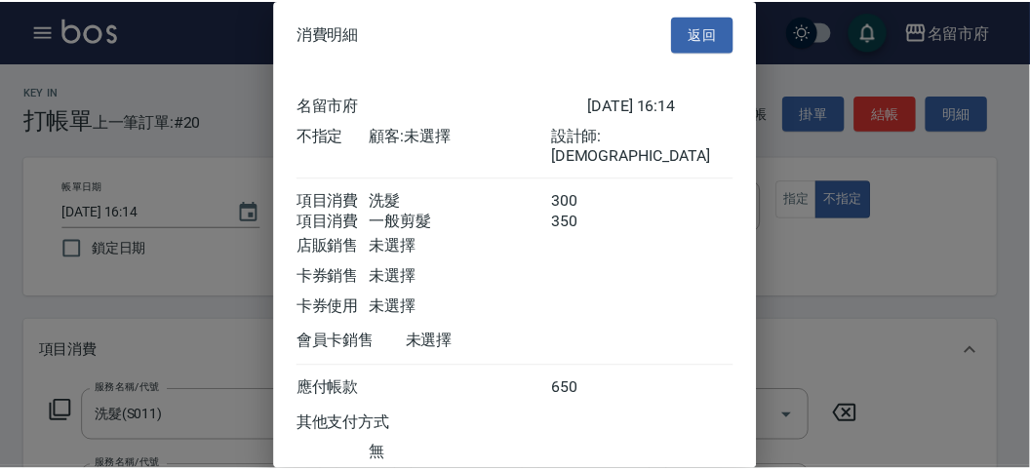
scroll to position [130, 0]
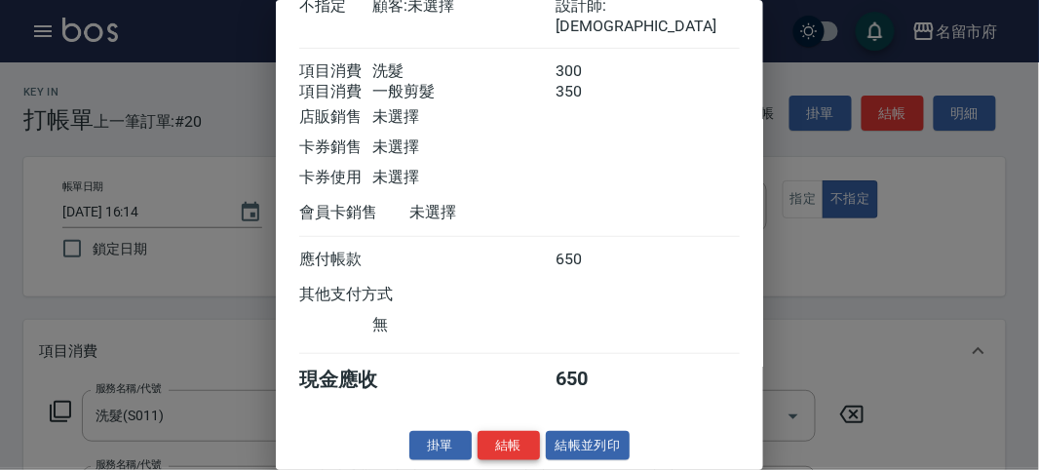
click at [503, 445] on button "結帳" at bounding box center [509, 446] width 62 height 30
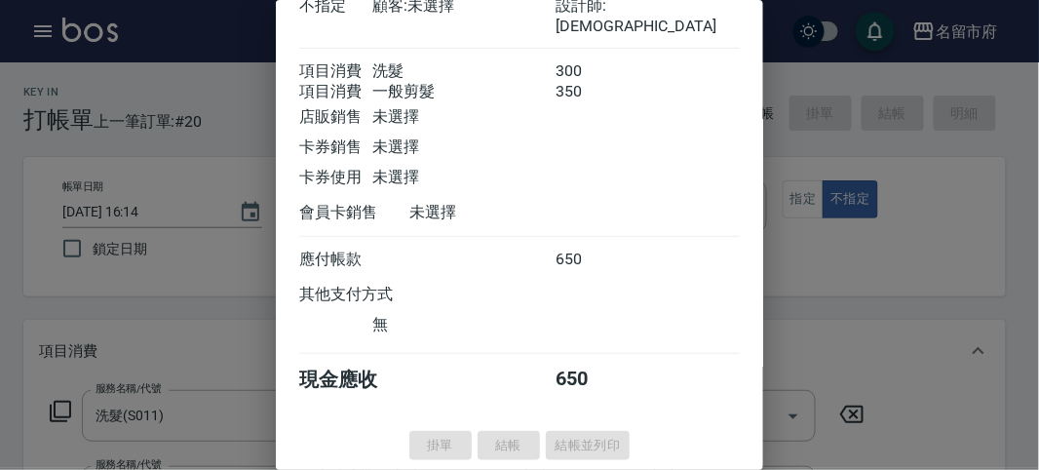
type input "[DATE] 16:15"
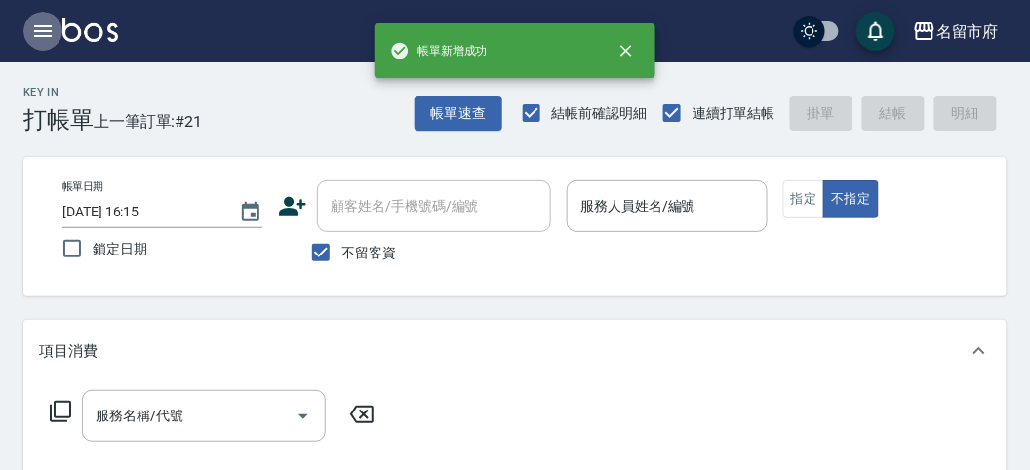
click at [46, 45] on button "button" at bounding box center [42, 31] width 39 height 39
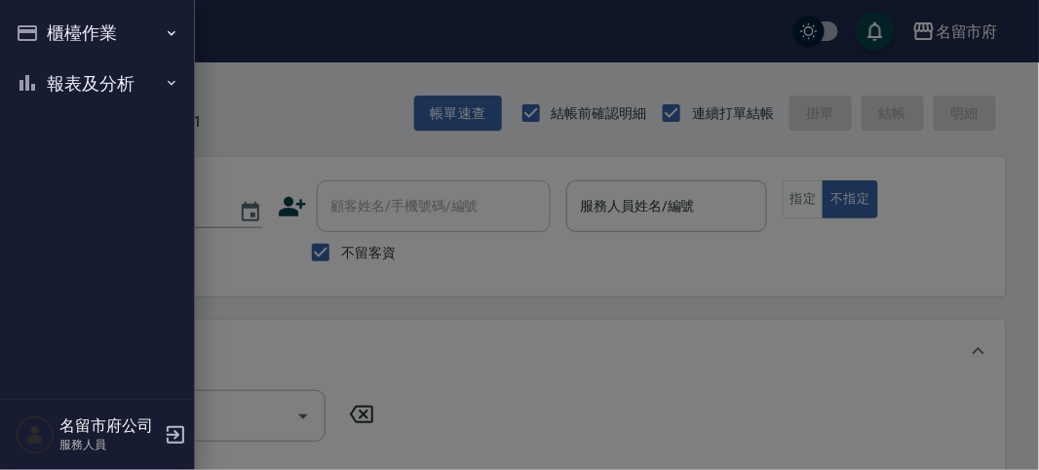
click at [61, 94] on button "報表及分析" at bounding box center [97, 84] width 179 height 51
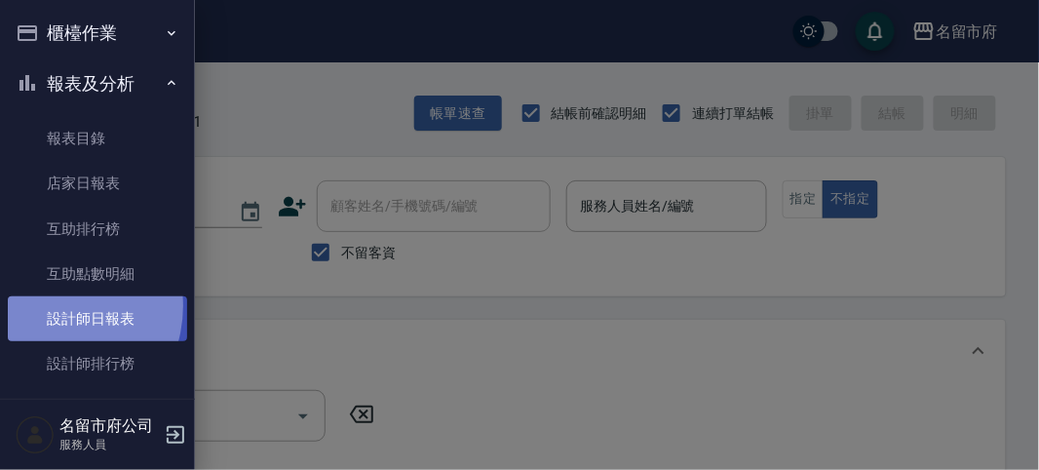
click at [49, 306] on link "設計師日報表" at bounding box center [97, 318] width 179 height 45
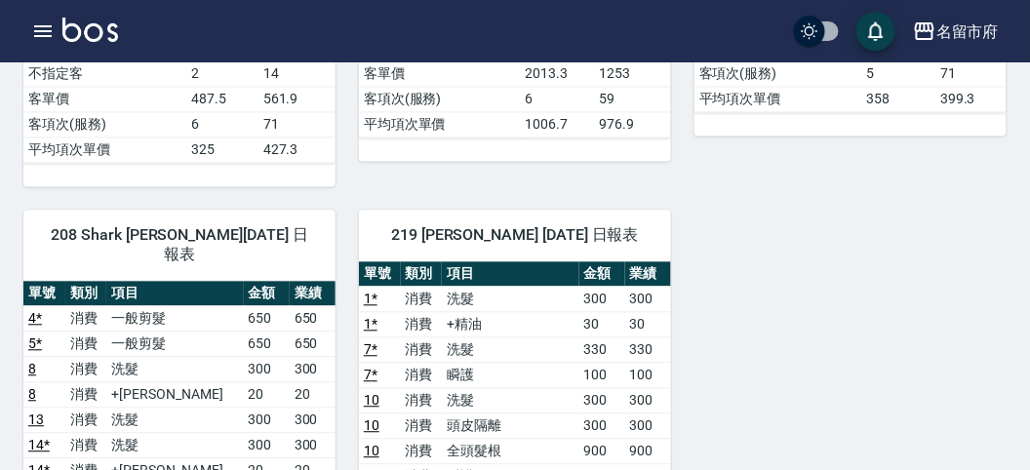
scroll to position [866, 0]
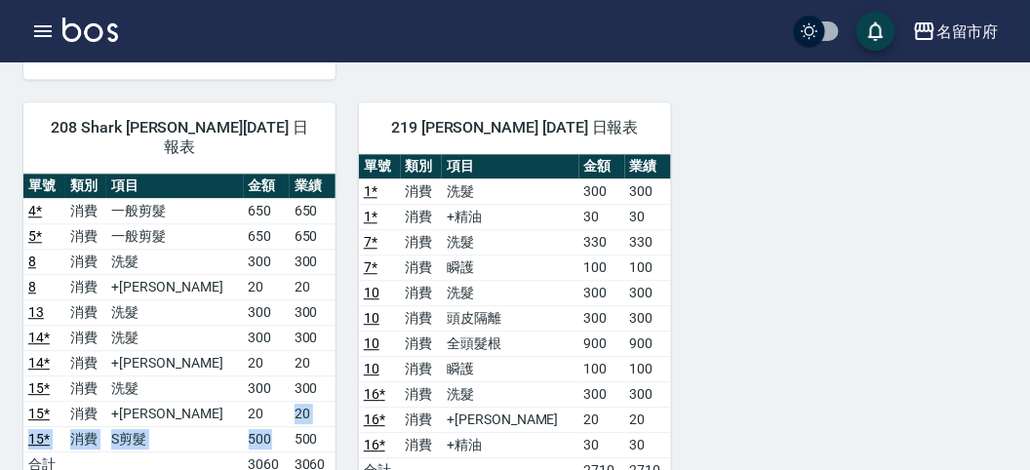
drag, startPoint x: 274, startPoint y: 381, endPoint x: 270, endPoint y: 355, distance: 26.6
click at [270, 355] on tbody "4 * 消費 一般剪髮 650 650 5 * 消費 一般剪髮 650 650 8 消費 洗髮 300 300 8 消費 +潤絲 20 20 13 消費 洗髮…" at bounding box center [179, 337] width 312 height 279
drag, startPoint x: 264, startPoint y: 398, endPoint x: 325, endPoint y: 406, distance: 61.0
click at [324, 451] on tr "合計 3060 3060" at bounding box center [179, 463] width 312 height 25
click at [290, 451] on td "3060" at bounding box center [313, 463] width 46 height 25
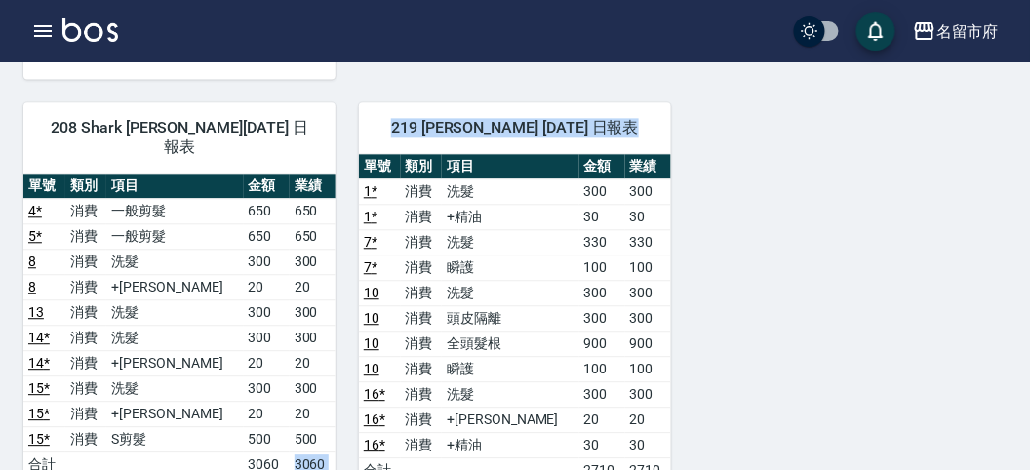
drag, startPoint x: 279, startPoint y: 411, endPoint x: 339, endPoint y: 417, distance: 60.8
click at [342, 417] on div "203 聖德 [PERSON_NAME] [DATE] 日報表 單號 類別 項目 金額 業績 2 * 消費 洗髮 300 300 2 * 消費 一般剪髮 35…" at bounding box center [503, 132] width 1006 height 1611
click at [307, 451] on td "3060" at bounding box center [313, 463] width 46 height 25
drag, startPoint x: 281, startPoint y: 401, endPoint x: 333, endPoint y: 408, distance: 52.1
click at [333, 451] on td "3060" at bounding box center [313, 463] width 46 height 25
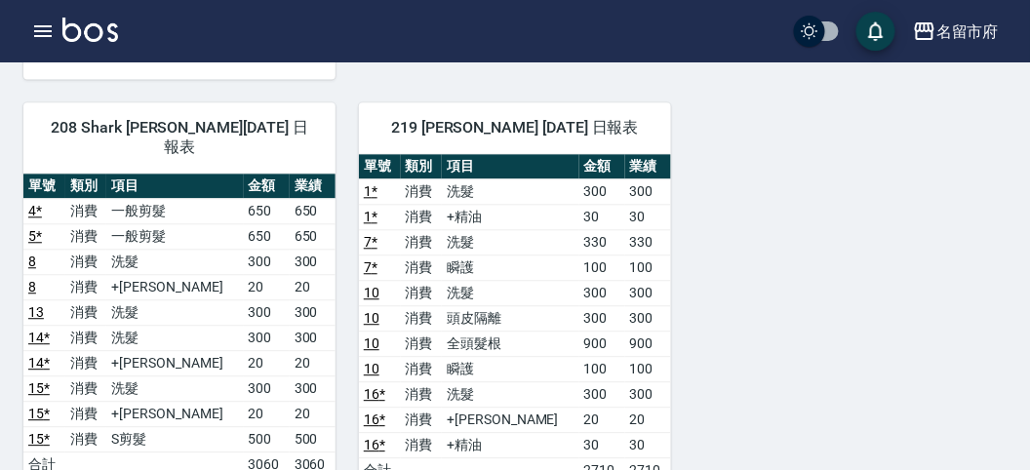
click at [325, 426] on td "500" at bounding box center [313, 438] width 46 height 25
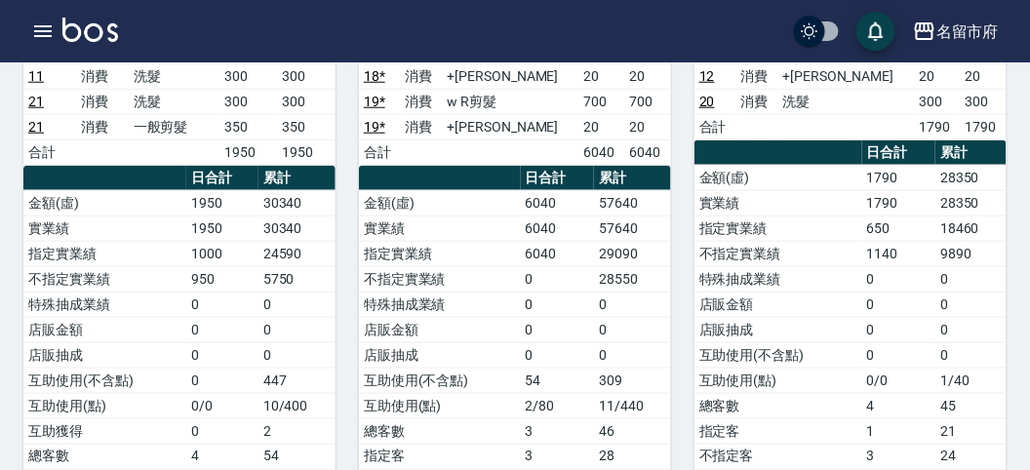
scroll to position [108, 0]
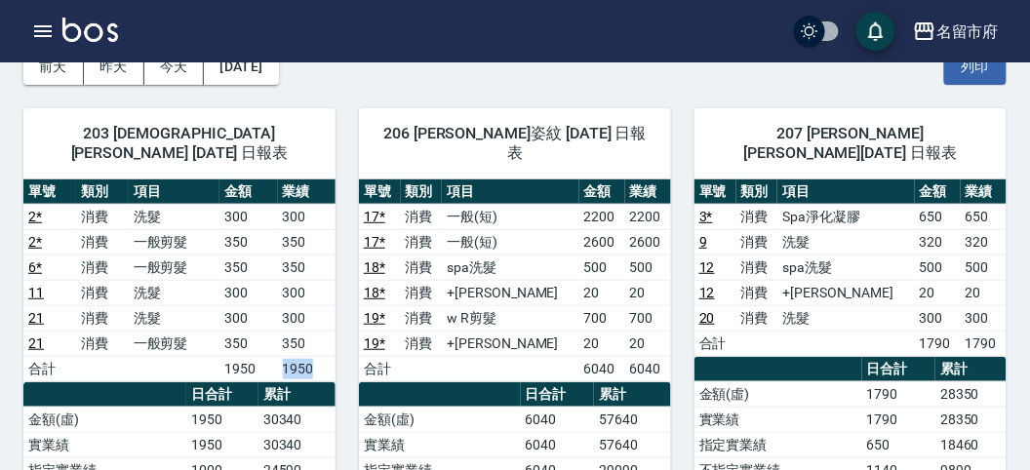
drag, startPoint x: 274, startPoint y: 344, endPoint x: 327, endPoint y: 349, distance: 52.9
click at [327, 356] on tr "合計 1950 1950" at bounding box center [179, 368] width 312 height 25
click at [327, 356] on td "1950" at bounding box center [307, 368] width 58 height 25
drag, startPoint x: 283, startPoint y: 344, endPoint x: 333, endPoint y: 344, distance: 49.7
click at [333, 356] on td "1950" at bounding box center [307, 368] width 58 height 25
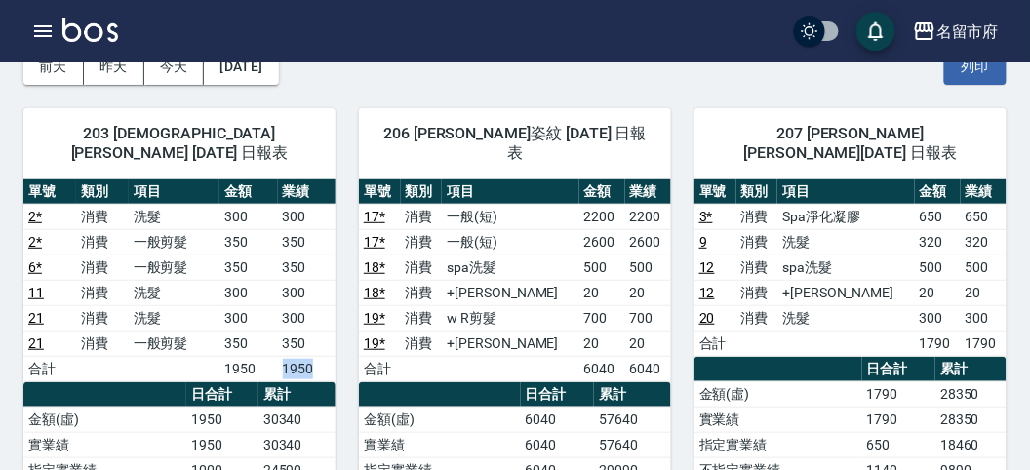
click at [333, 356] on td "1950" at bounding box center [307, 368] width 58 height 25
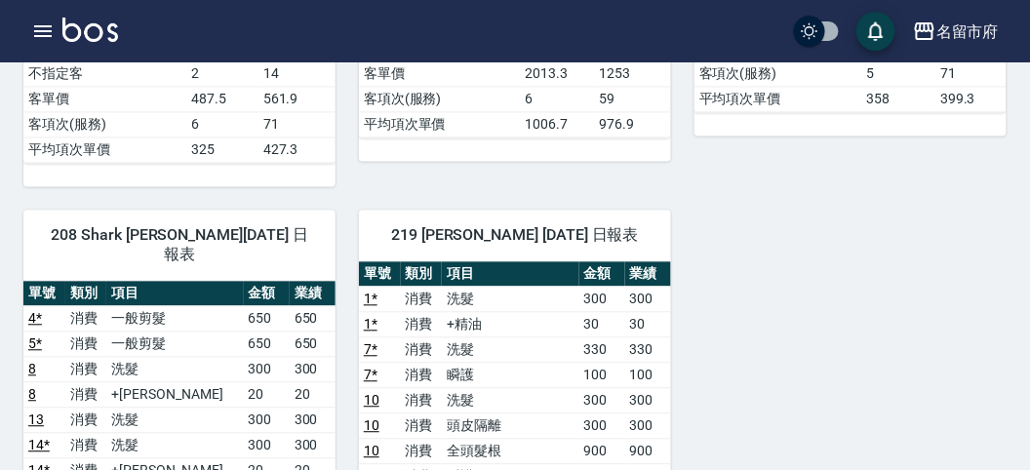
scroll to position [975, 0]
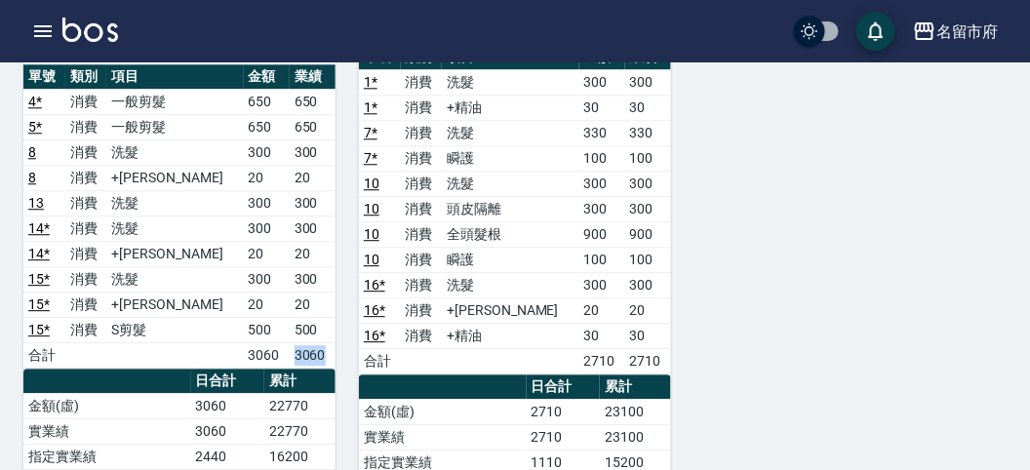
drag, startPoint x: 281, startPoint y: 305, endPoint x: 318, endPoint y: 306, distance: 37.1
click at [318, 342] on td "3060" at bounding box center [313, 354] width 46 height 25
drag, startPoint x: 262, startPoint y: 351, endPoint x: 332, endPoint y: 348, distance: 69.3
click at [332, 393] on tr "金額(虛) 3060 22770" at bounding box center [179, 405] width 312 height 25
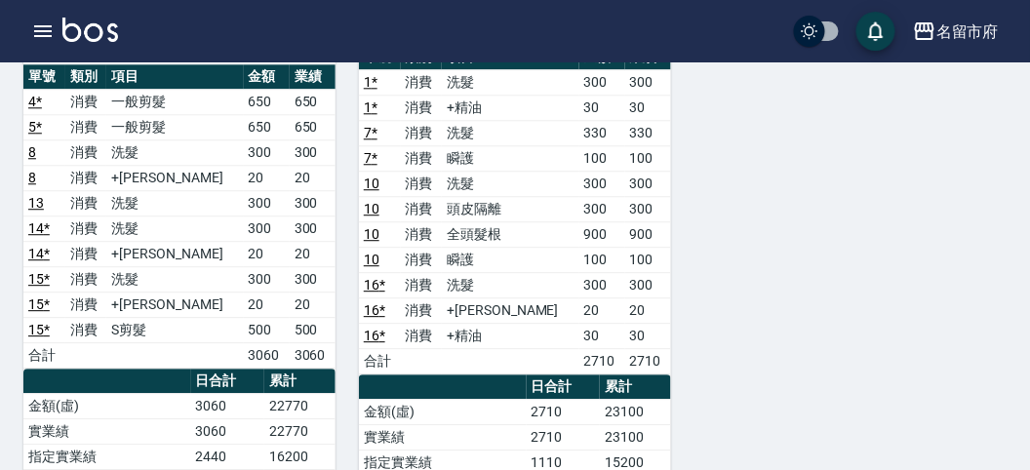
click at [338, 347] on div "219 Sammy 張芯嘒 [DATE] 日報表 單號 類別 項目 金額 業績 1 * 消費 洗髮 300 300 1 * 消費 +精油 30 30 7 * …" at bounding box center [502, 399] width 335 height 859
drag, startPoint x: 621, startPoint y: 343, endPoint x: 663, endPoint y: 333, distance: 43.0
click at [661, 348] on td "2710" at bounding box center [648, 360] width 46 height 25
click at [663, 348] on td "2710" at bounding box center [648, 360] width 46 height 25
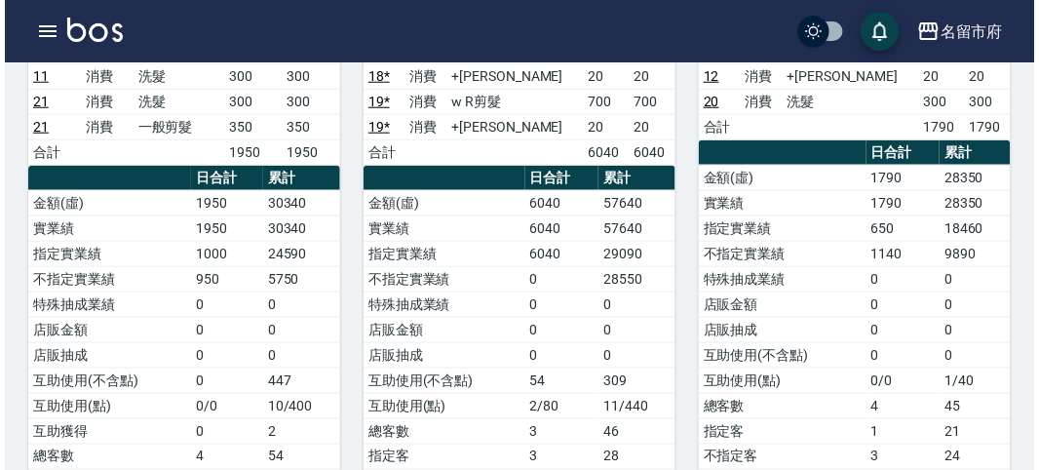
scroll to position [108, 0]
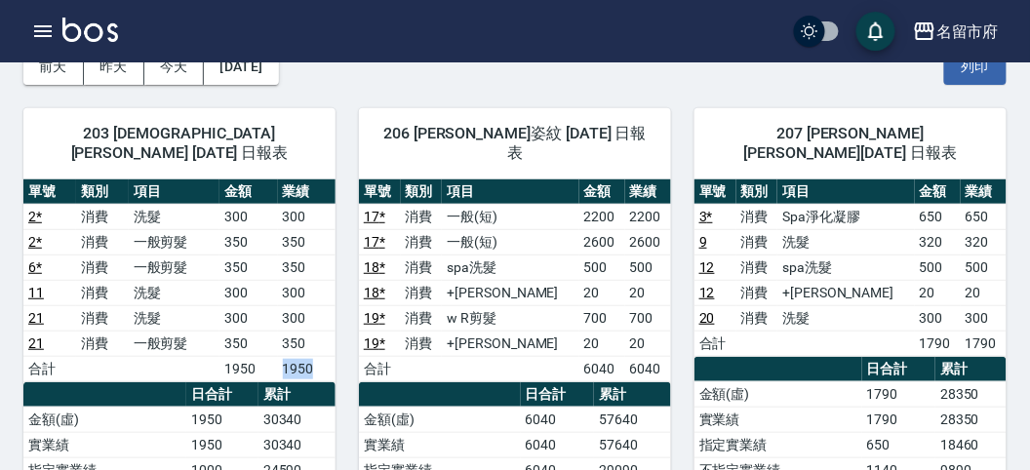
drag, startPoint x: 269, startPoint y: 341, endPoint x: 315, endPoint y: 348, distance: 46.3
click at [315, 356] on tr "合計 1950 1950" at bounding box center [179, 368] width 312 height 25
click at [274, 356] on td "1950" at bounding box center [248, 368] width 58 height 25
drag, startPoint x: 274, startPoint y: 343, endPoint x: 323, endPoint y: 339, distance: 48.9
click at [323, 356] on tr "合計 1950 1950" at bounding box center [179, 368] width 312 height 25
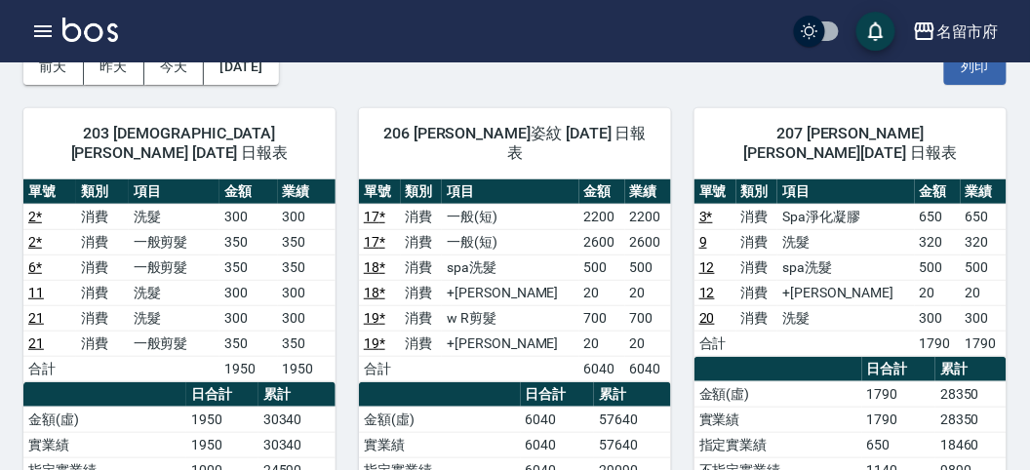
click at [344, 295] on div "206 [PERSON_NAME]姿紋 [DATE] 日報表 單號 類別 項目 金額 業績 17 * 消費 一般(短) 2200 2200 17 * 消費 一…" at bounding box center [502, 461] width 335 height 752
click at [36, 31] on icon "button" at bounding box center [42, 31] width 23 height 23
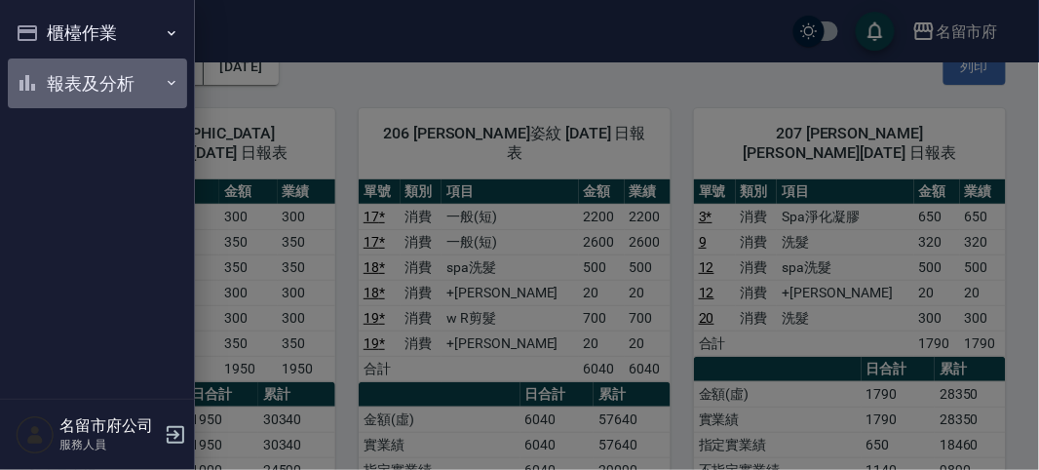
click at [78, 87] on button "報表及分析" at bounding box center [97, 84] width 179 height 51
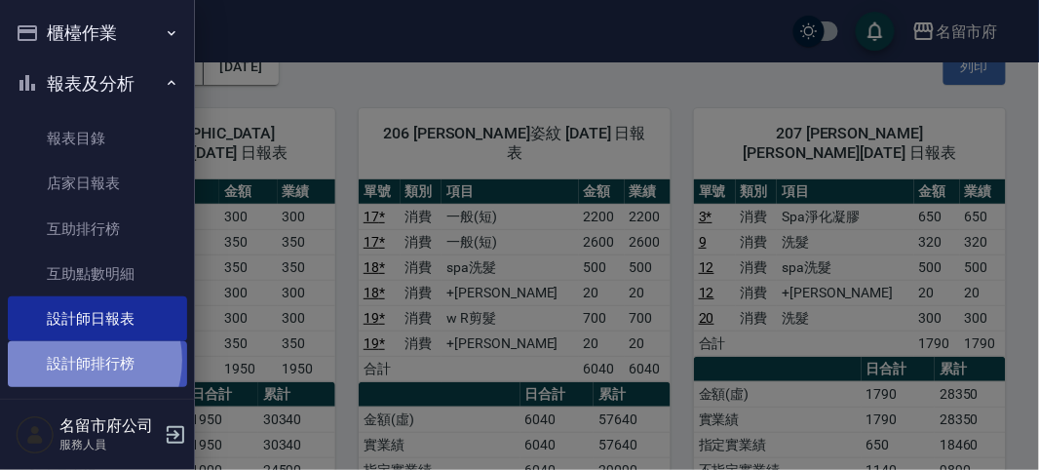
click at [77, 360] on link "設計師排行榜" at bounding box center [97, 363] width 179 height 45
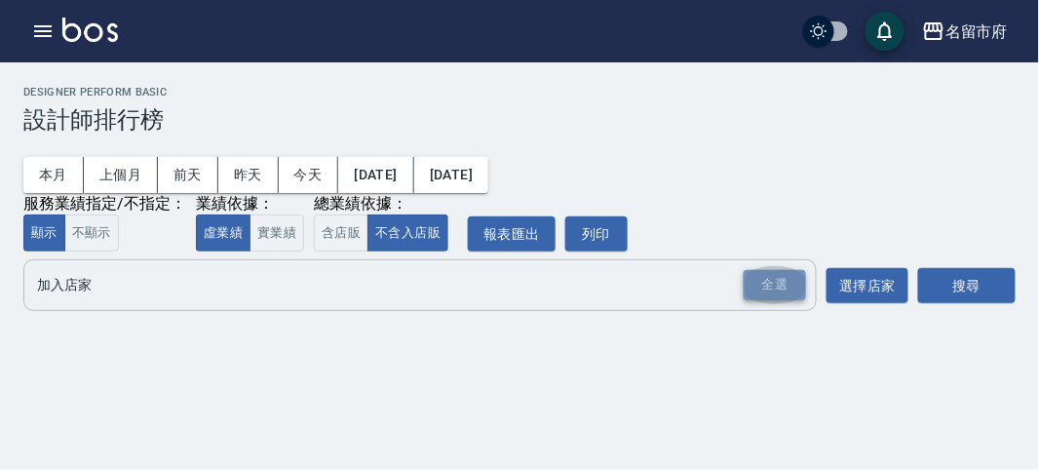
click at [778, 290] on div "全選" at bounding box center [775, 285] width 62 height 30
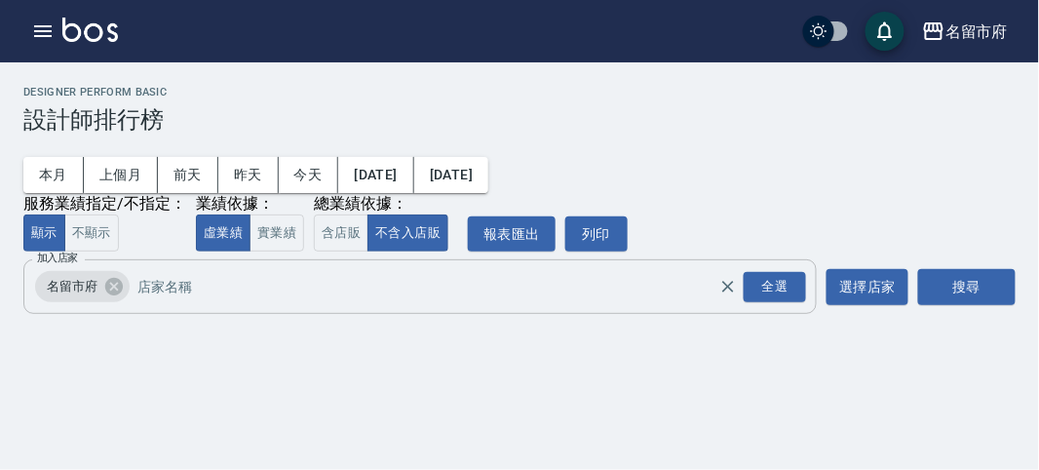
drag, startPoint x: 993, startPoint y: 285, endPoint x: 485, endPoint y: 293, distance: 508.1
click at [980, 285] on button "搜尋" at bounding box center [968, 287] width 98 height 36
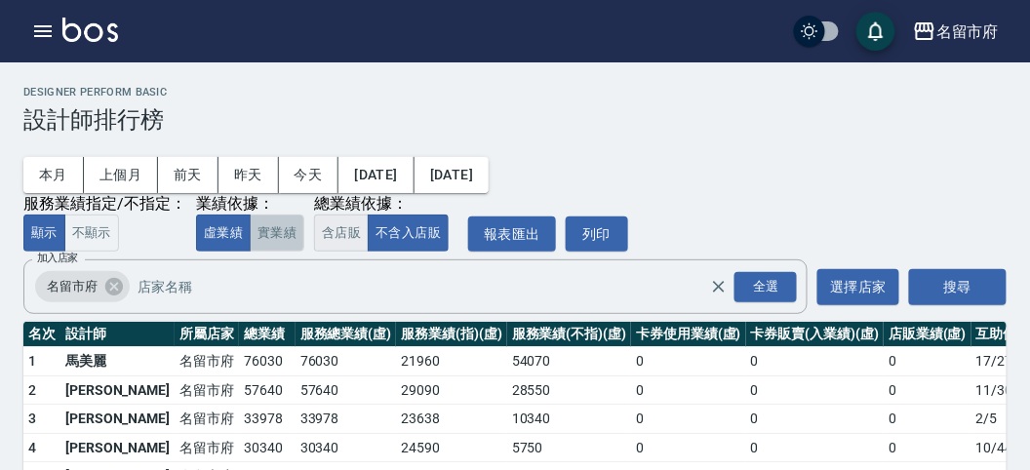
drag, startPoint x: 273, startPoint y: 243, endPoint x: 356, endPoint y: 231, distance: 83.7
click at [276, 243] on button "實業績" at bounding box center [277, 234] width 55 height 38
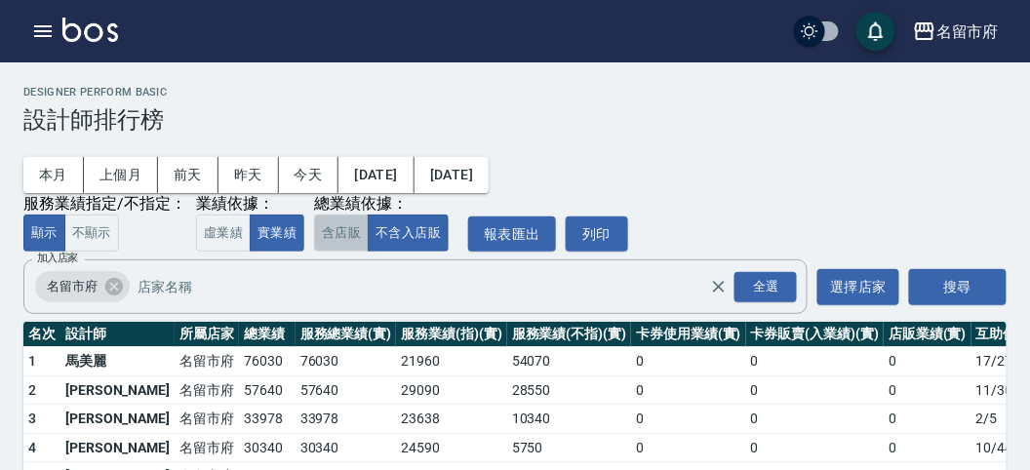
click at [356, 231] on button "含店販" at bounding box center [341, 234] width 55 height 38
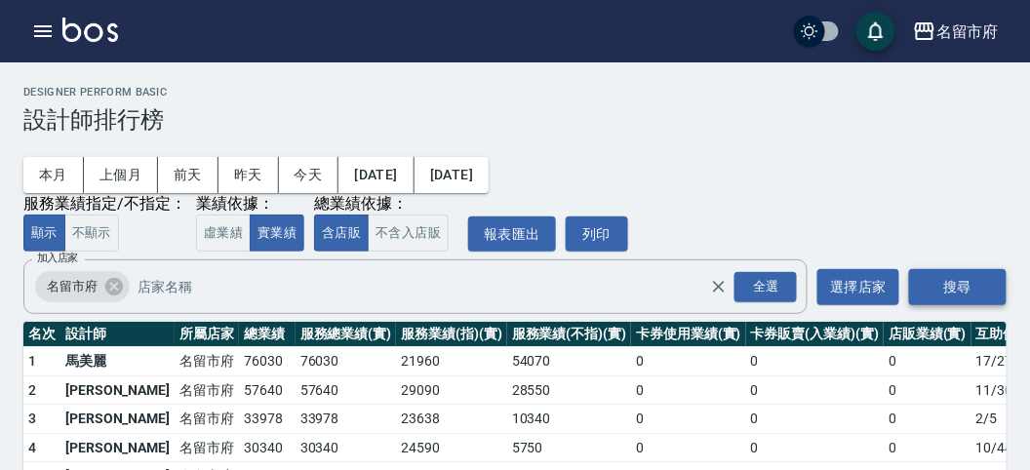
click at [968, 271] on button "搜尋" at bounding box center [958, 287] width 98 height 36
click at [978, 279] on button "搜尋" at bounding box center [958, 287] width 98 height 36
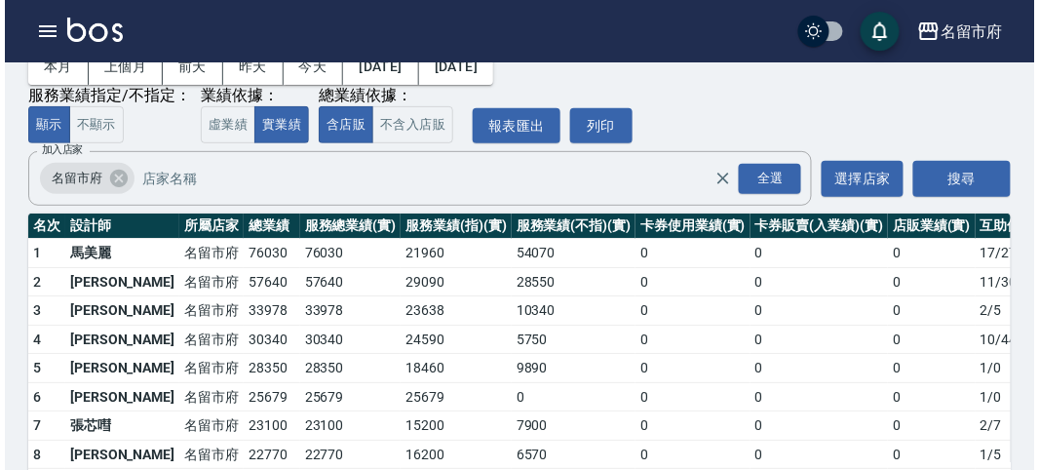
scroll to position [171, 0]
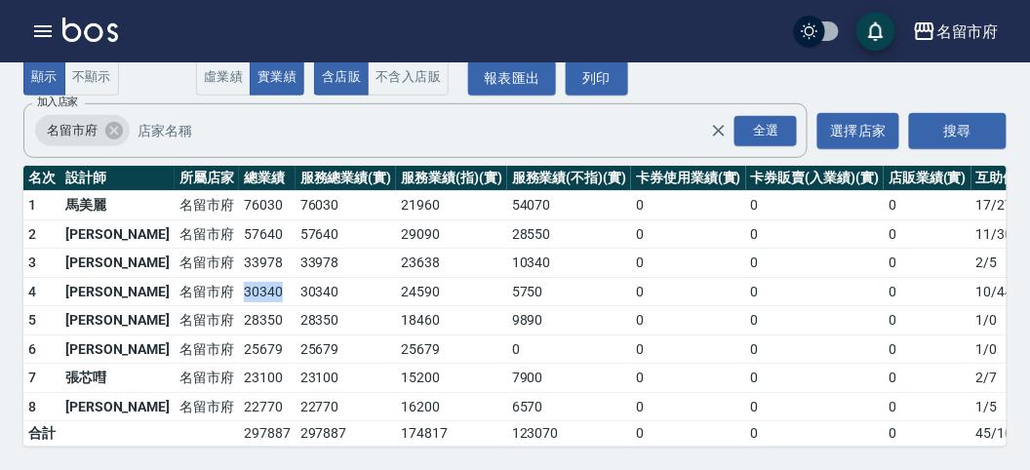
drag, startPoint x: 176, startPoint y: 275, endPoint x: 215, endPoint y: 283, distance: 40.7
click at [239, 283] on td "30340" at bounding box center [267, 291] width 57 height 29
drag, startPoint x: 171, startPoint y: 241, endPoint x: 214, endPoint y: 240, distance: 42.9
click at [214, 249] on tr "3 [PERSON_NAME] [GEOGRAPHIC_DATA] 33978 33978 23638 10340 0 0 0 2 / 5" at bounding box center [563, 263] width 1080 height 29
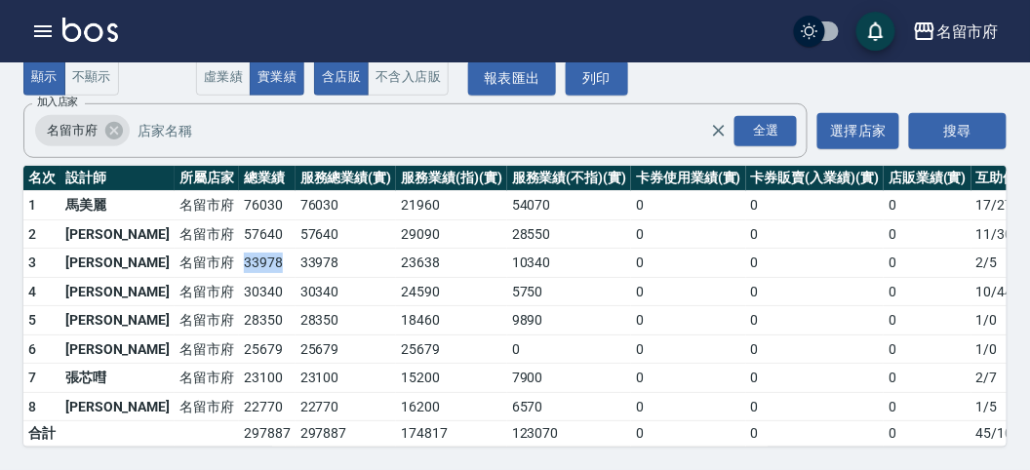
click at [239, 249] on td "33978" at bounding box center [267, 263] width 57 height 29
click at [42, 26] on icon "button" at bounding box center [43, 31] width 18 height 12
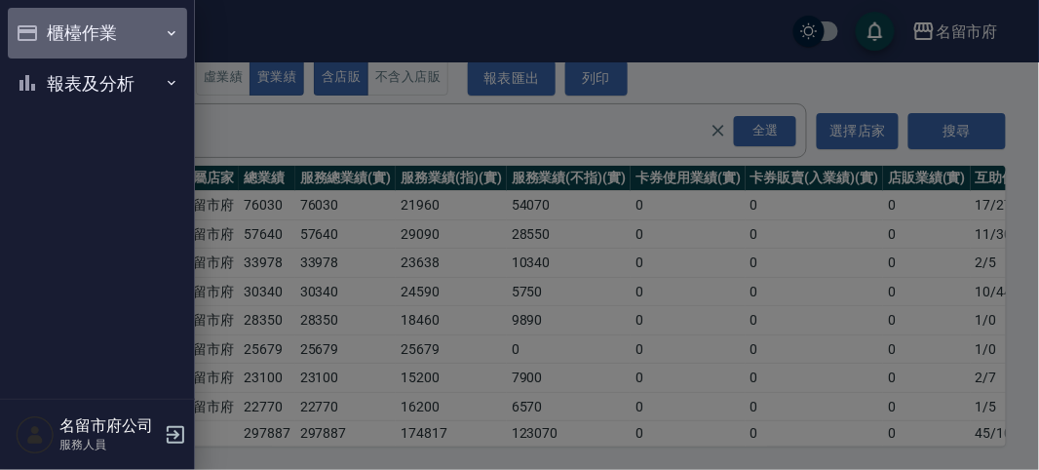
click at [42, 26] on button "櫃檯作業" at bounding box center [97, 33] width 179 height 51
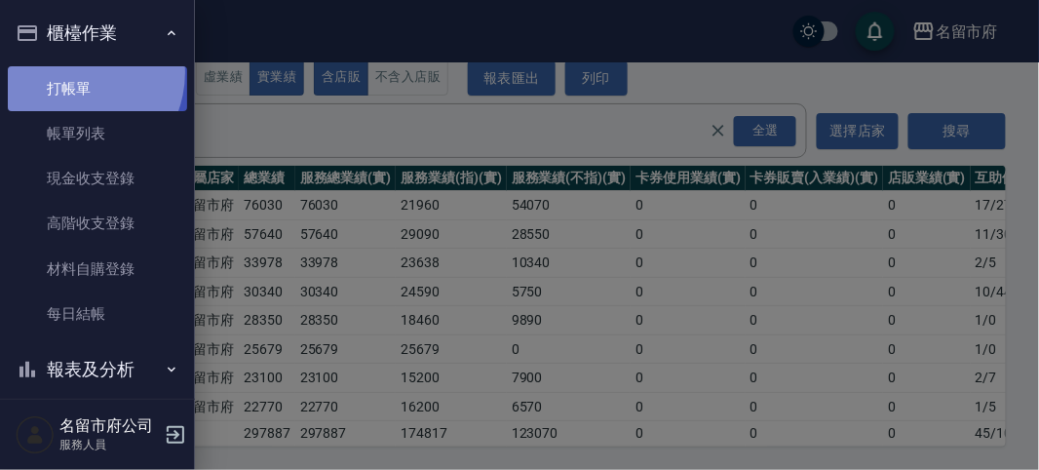
click at [70, 72] on link "打帳單" at bounding box center [97, 88] width 179 height 45
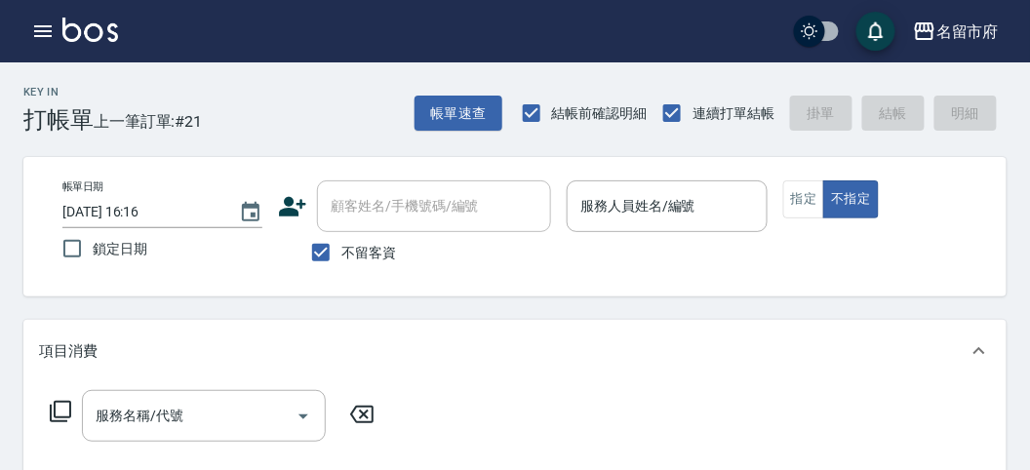
click at [213, 125] on div "Key In 打帳單 上一筆訂單:#21 帳單速查 結帳前確認明細 連續打單結帳 掛單 結帳 明細" at bounding box center [503, 97] width 1006 height 71
click at [804, 193] on button "指定" at bounding box center [804, 199] width 42 height 38
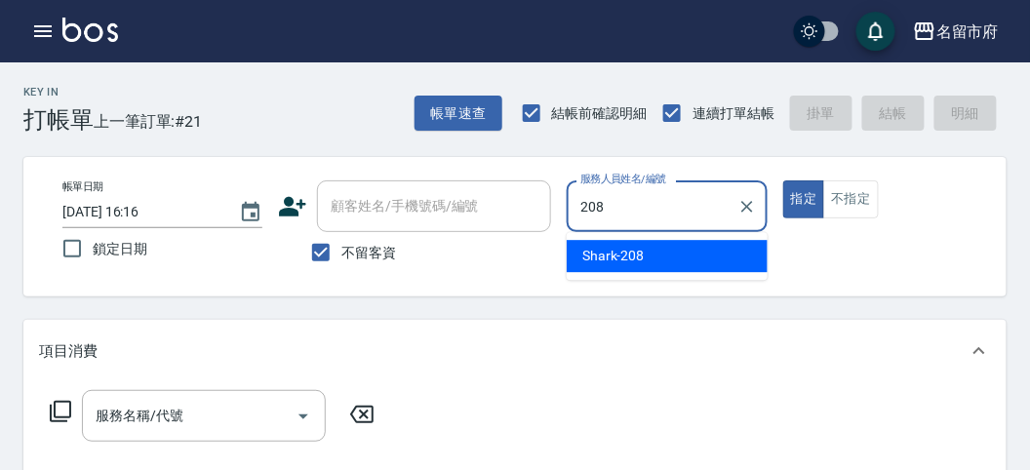
click at [647, 254] on div "Shark -208" at bounding box center [667, 256] width 201 height 32
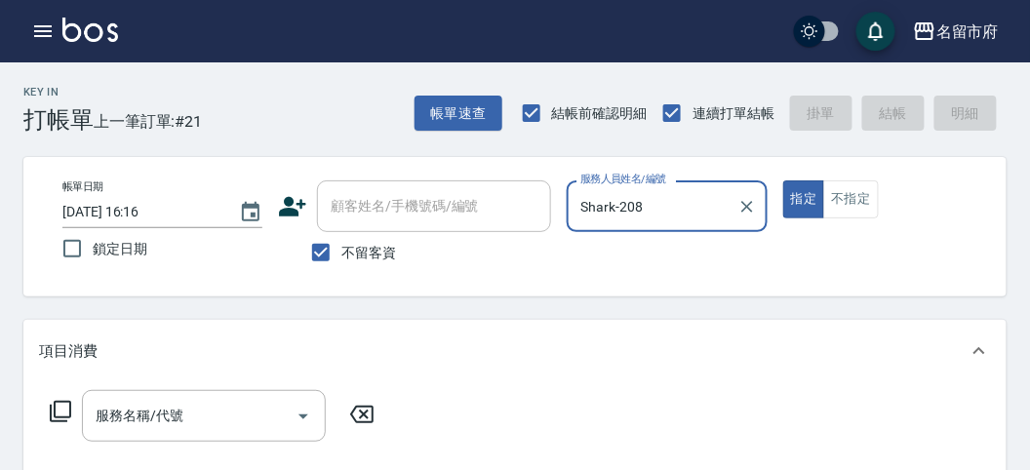
type input "Shark-208"
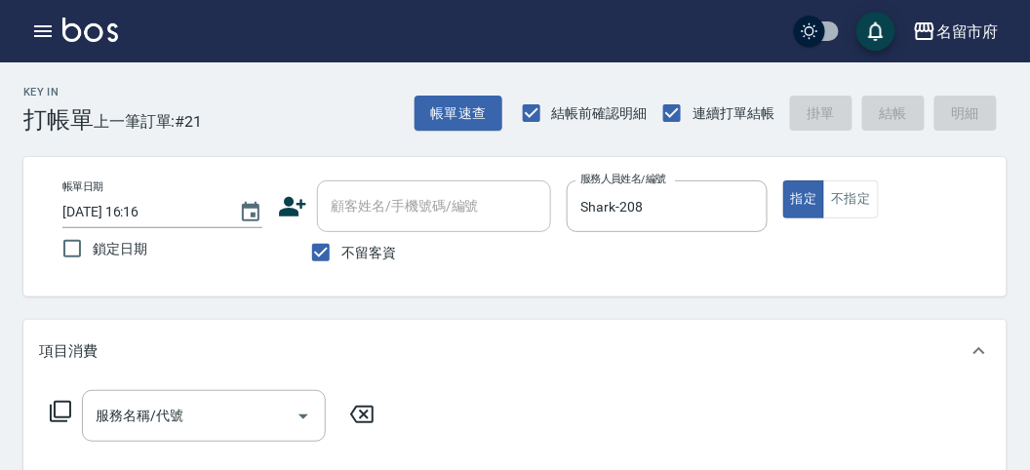
click at [66, 408] on icon at bounding box center [60, 411] width 23 height 23
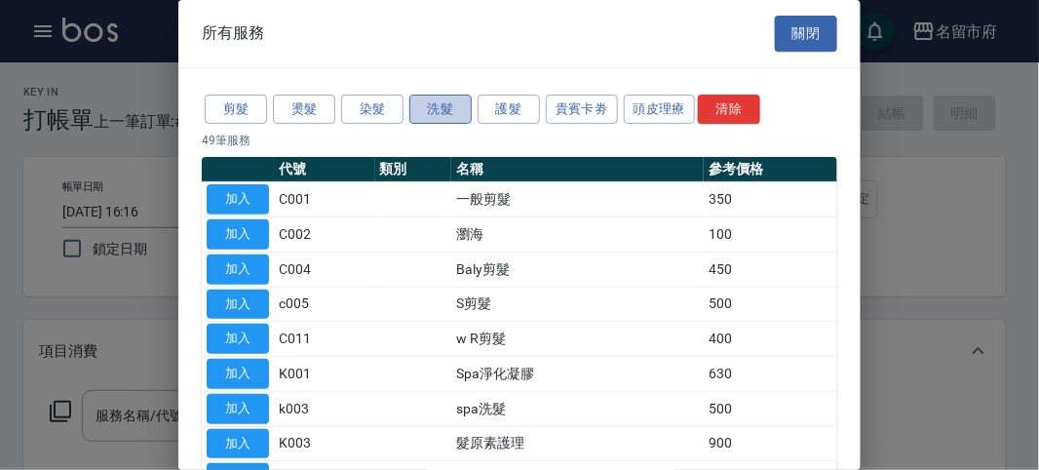
click at [434, 105] on button "洗髮" at bounding box center [441, 110] width 62 height 30
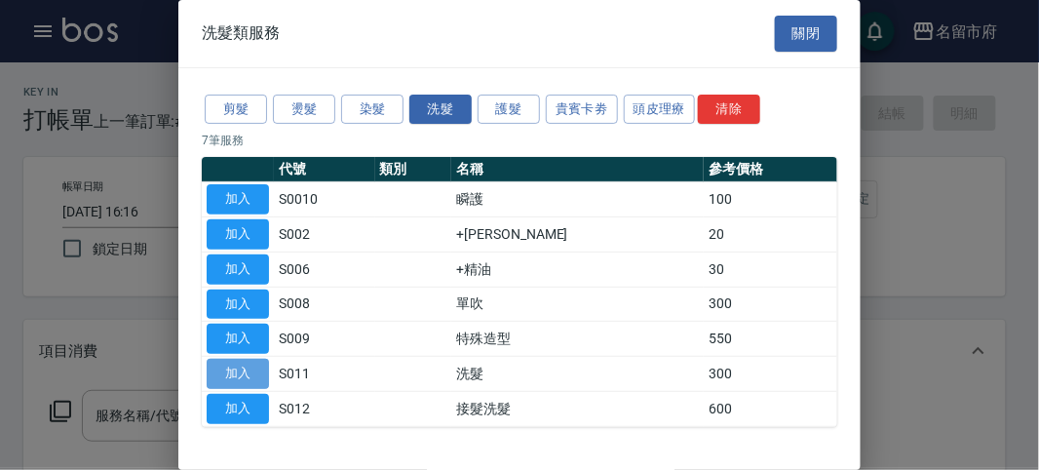
click at [225, 369] on button "加入" at bounding box center [238, 374] width 62 height 30
type input "洗髮(S011)"
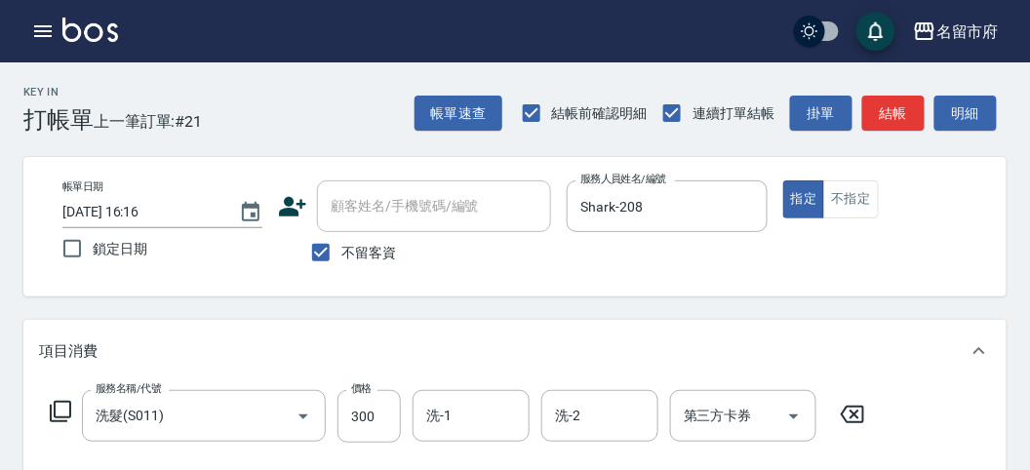
click at [58, 406] on icon at bounding box center [60, 411] width 23 height 23
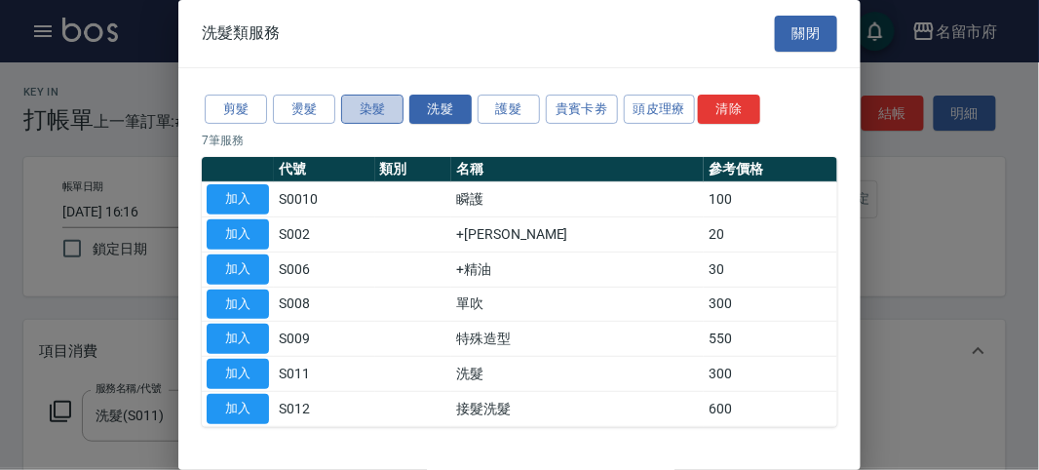
click at [372, 111] on button "染髮" at bounding box center [372, 110] width 62 height 30
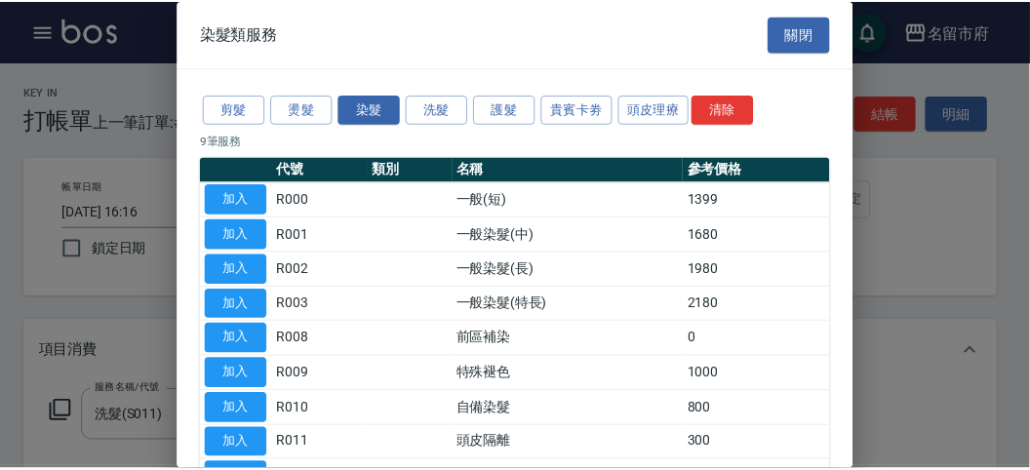
scroll to position [128, 0]
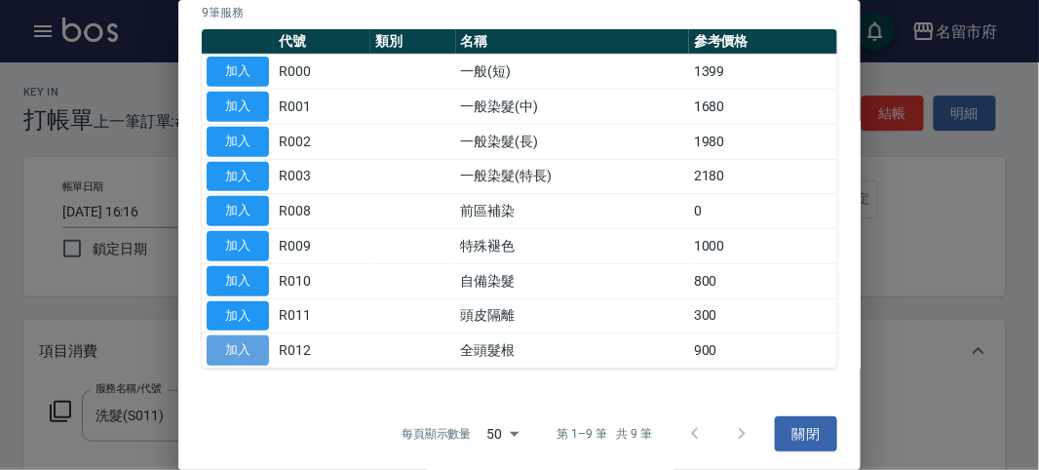
click at [230, 346] on button "加入" at bounding box center [238, 350] width 62 height 30
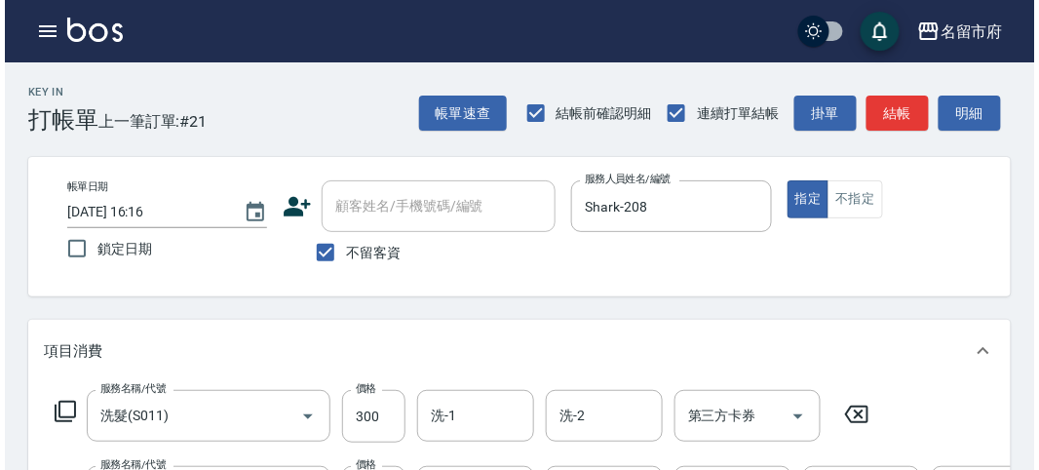
scroll to position [216, 0]
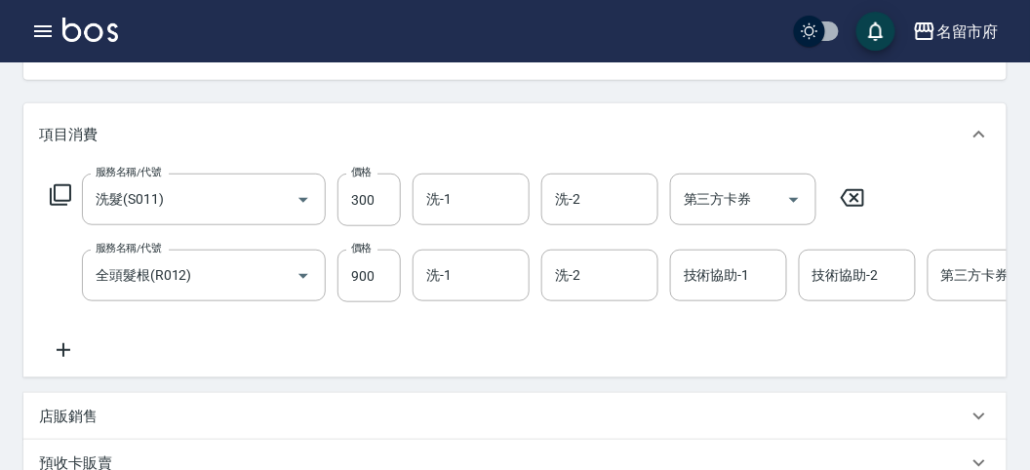
click at [64, 192] on icon at bounding box center [60, 194] width 23 height 23
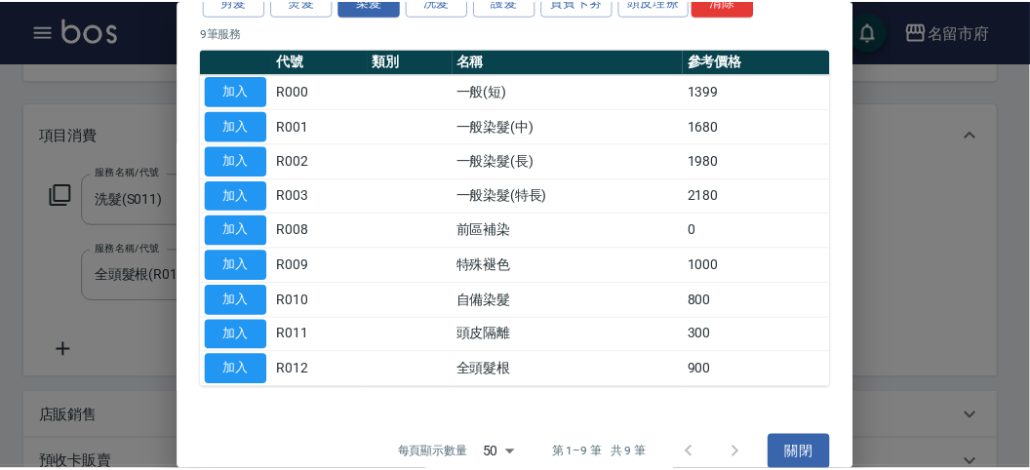
scroll to position [128, 0]
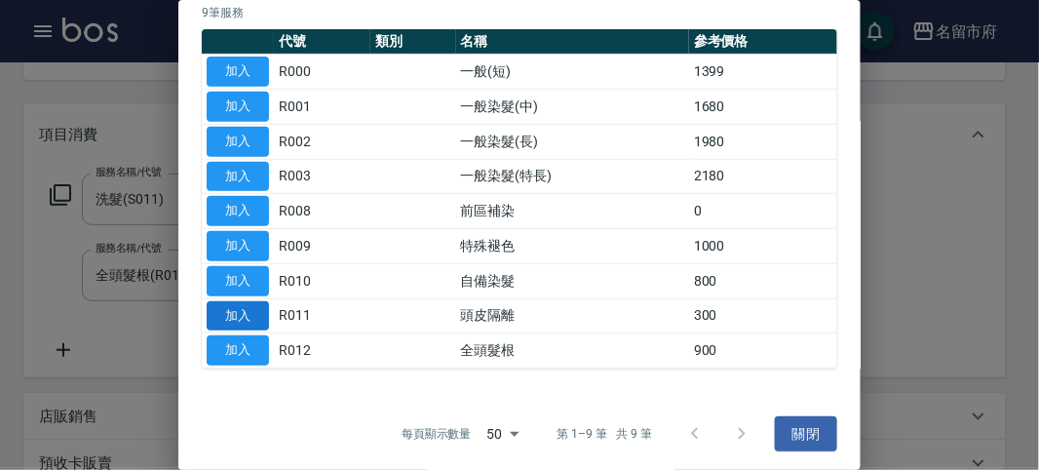
click at [242, 306] on button "加入" at bounding box center [238, 316] width 62 height 30
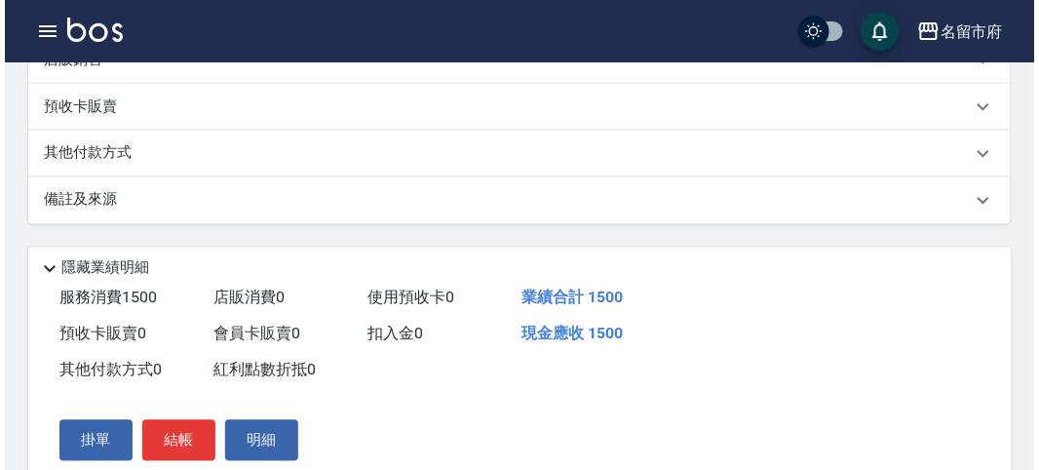
scroll to position [741, 0]
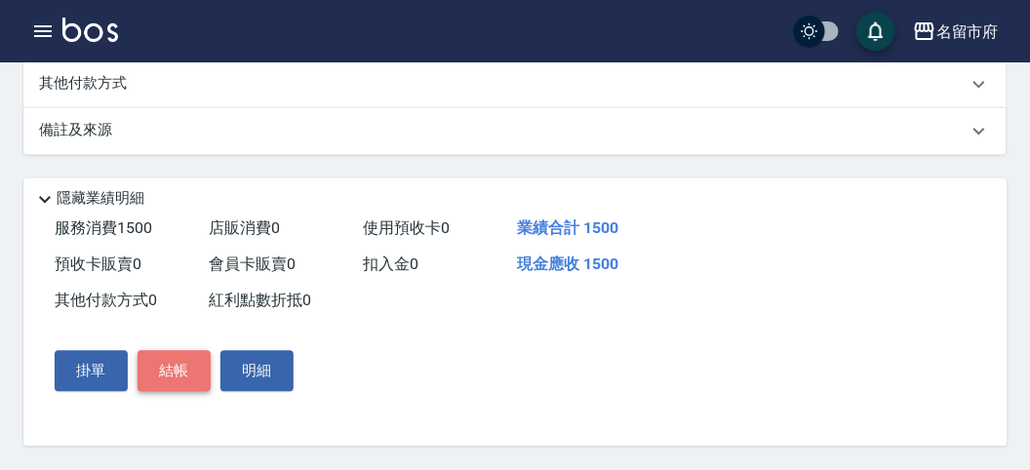
click at [177, 377] on button "結帳" at bounding box center [173, 371] width 73 height 41
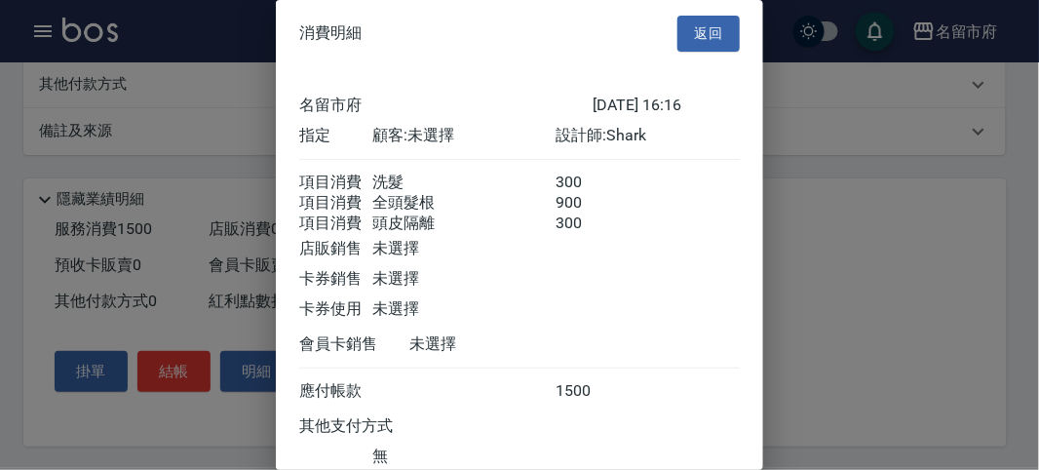
scroll to position [152, 0]
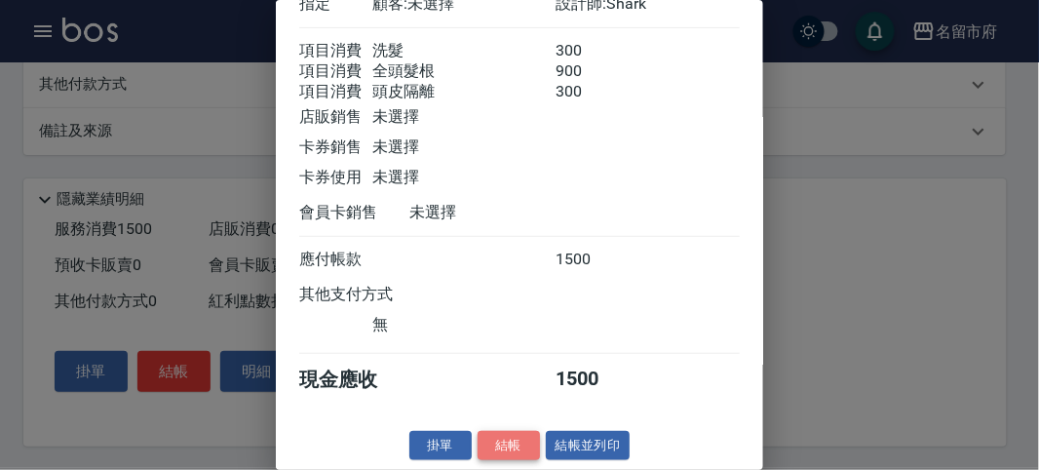
click at [502, 447] on button "結帳" at bounding box center [509, 446] width 62 height 30
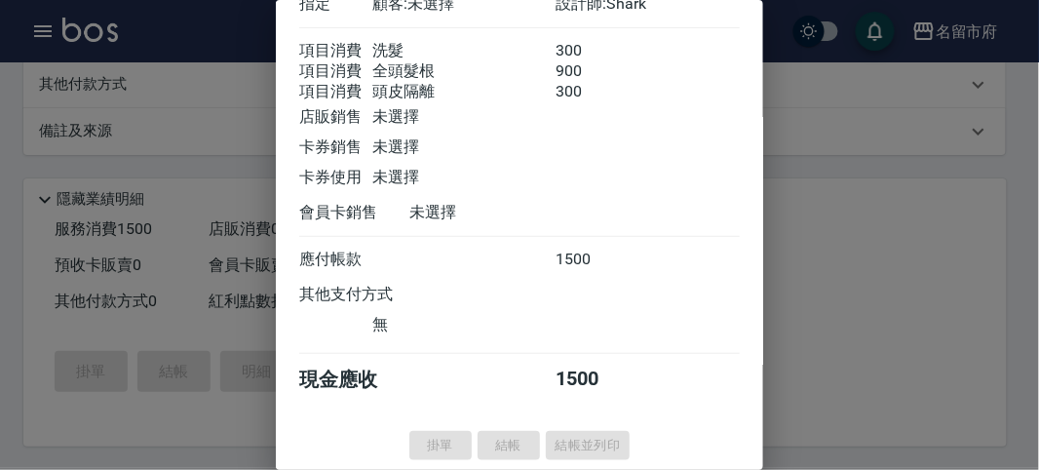
type input "[DATE] 16:56"
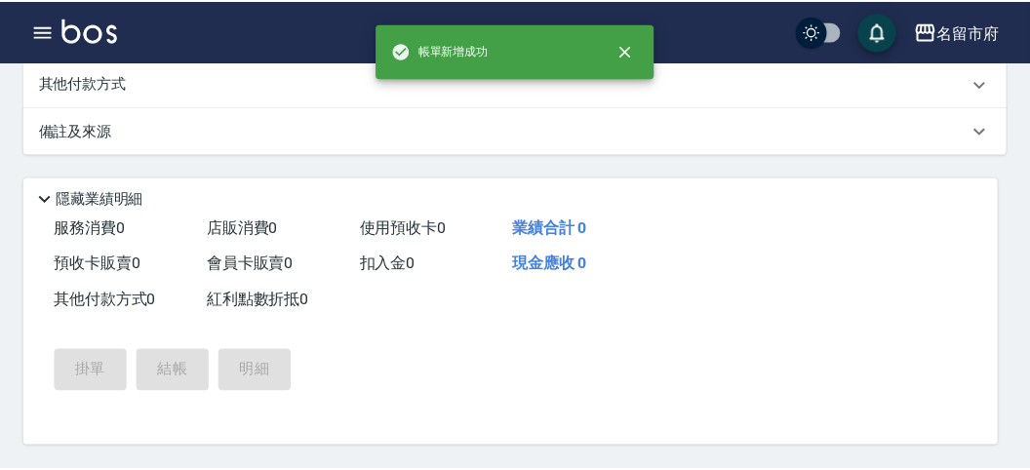
scroll to position [0, 0]
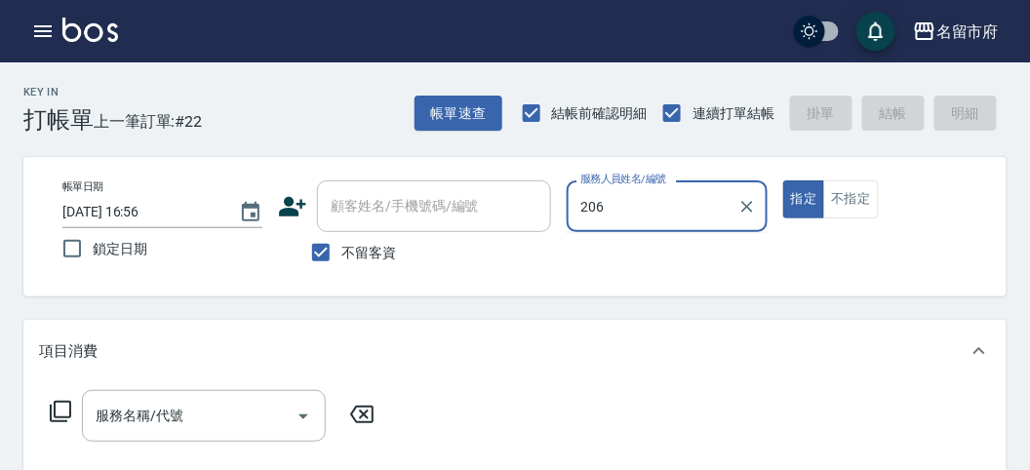
type input "[PERSON_NAME]-206"
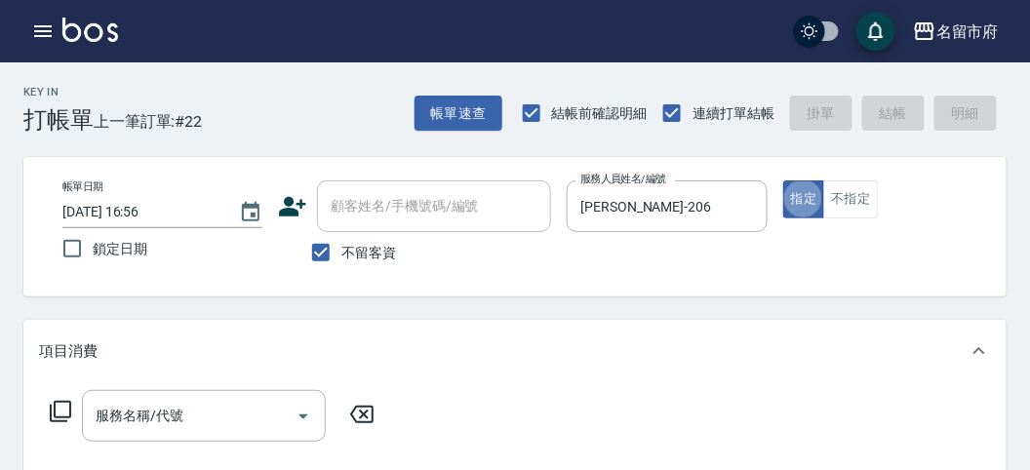
type button "true"
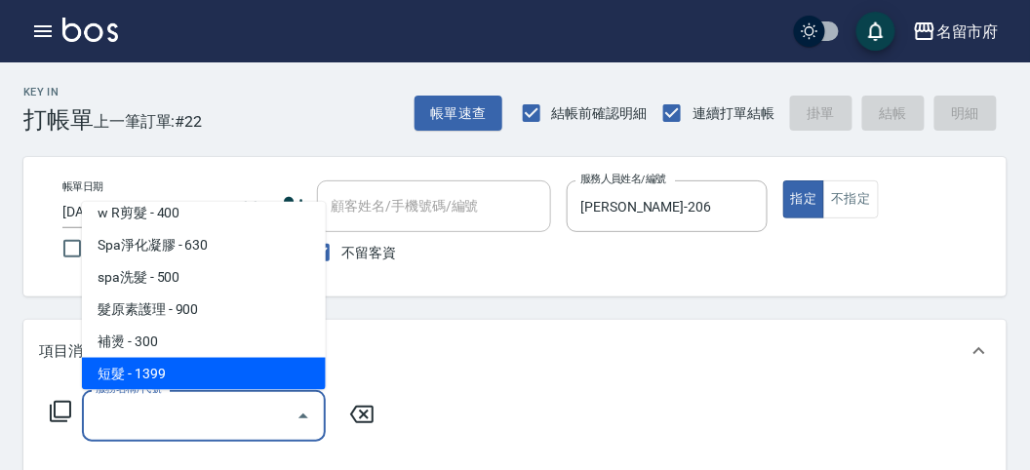
scroll to position [173, 0]
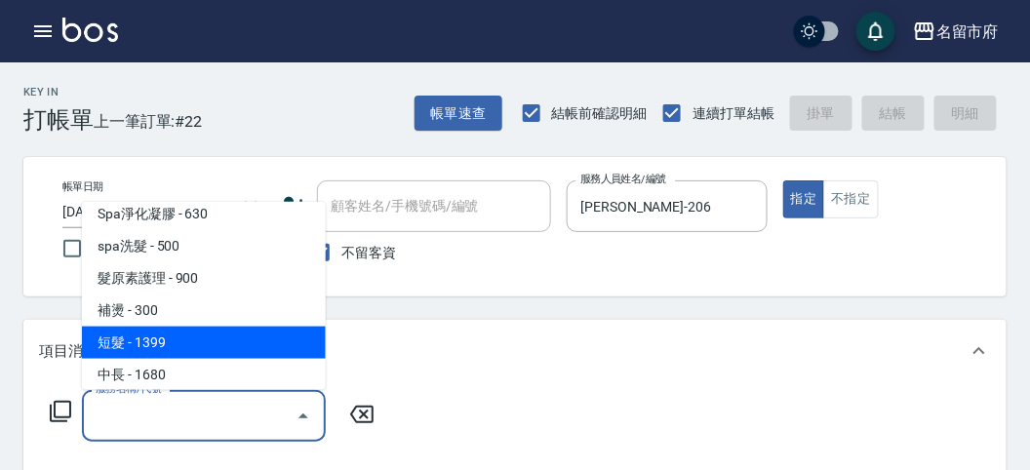
type input "短髮(P001)"
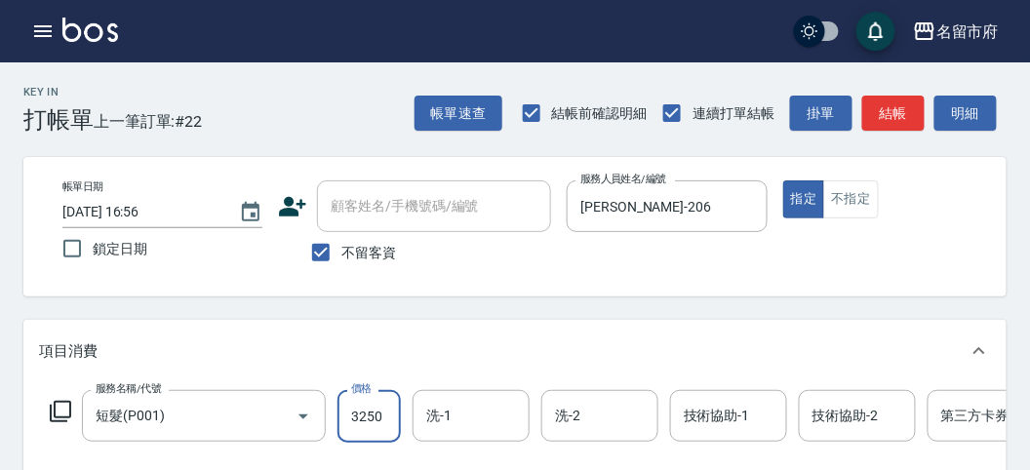
type input "3250"
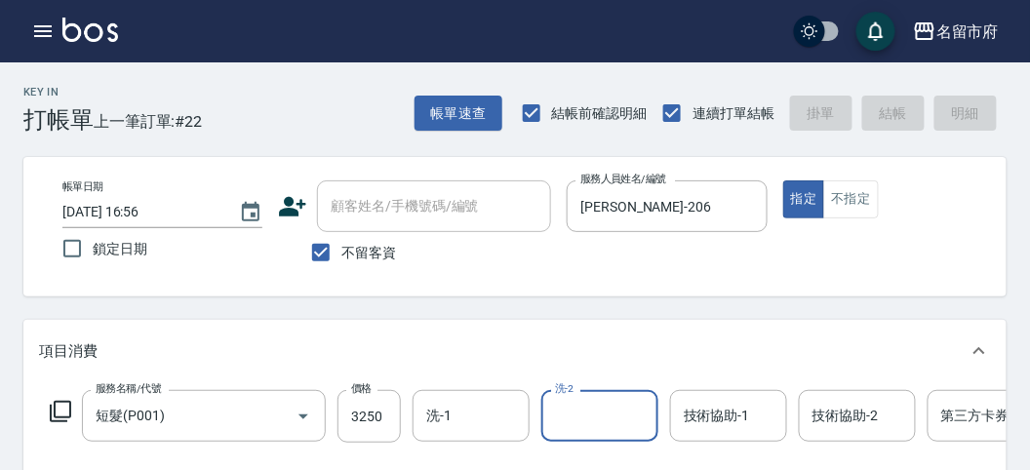
type input "[DATE] 17:09"
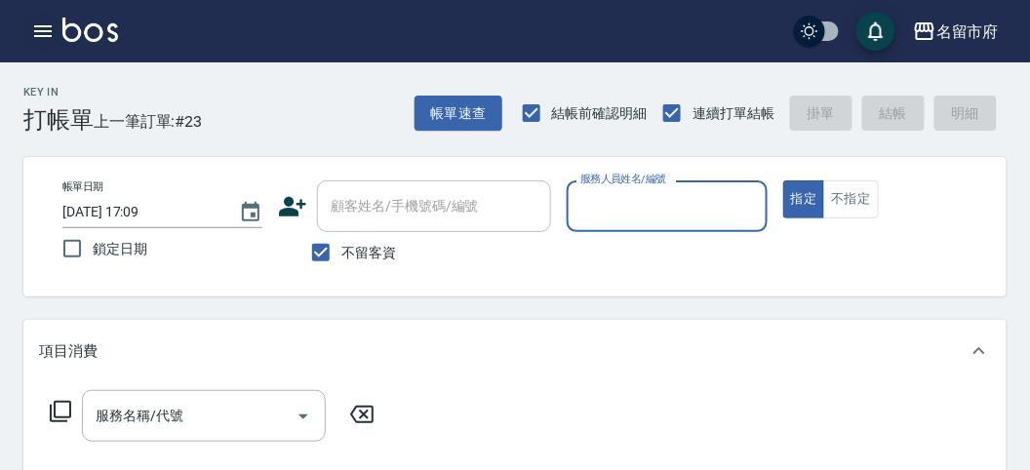
click at [50, 35] on icon "button" at bounding box center [43, 31] width 18 height 12
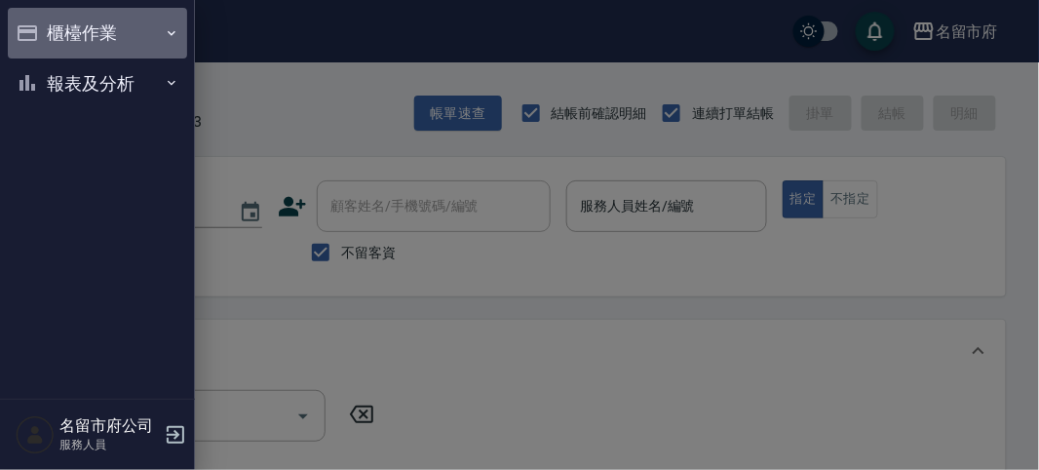
click at [48, 35] on button "櫃檯作業" at bounding box center [97, 33] width 179 height 51
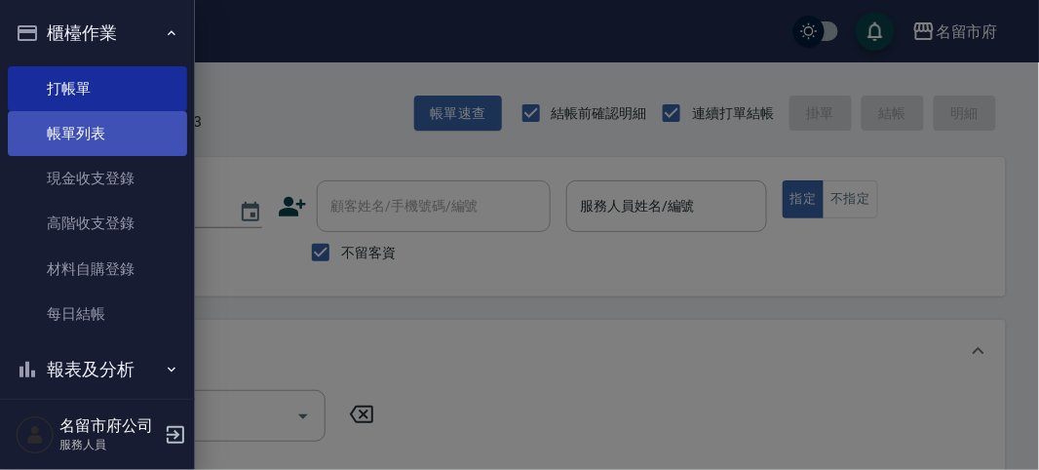
click at [42, 133] on link "帳單列表" at bounding box center [97, 133] width 179 height 45
click at [45, 129] on link "帳單列表" at bounding box center [97, 133] width 179 height 45
click at [64, 132] on link "帳單列表" at bounding box center [97, 133] width 179 height 45
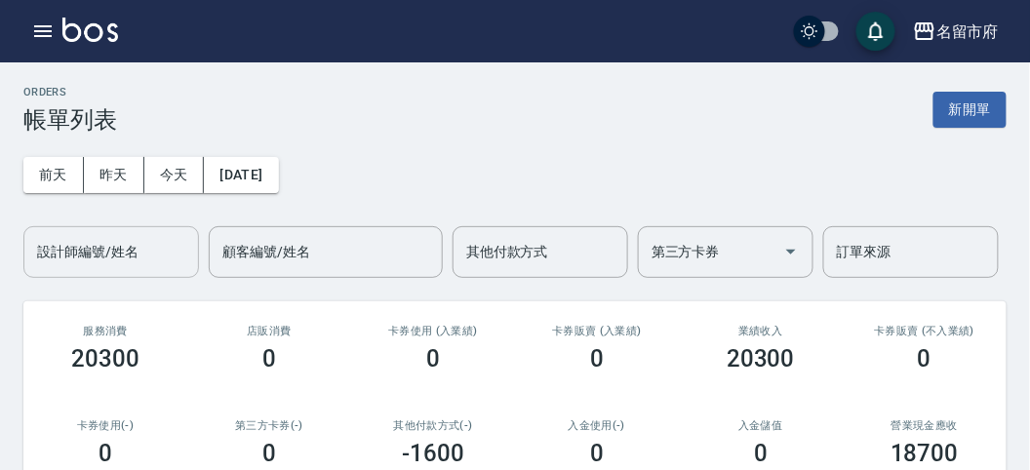
click at [73, 268] on input "設計師編號/姓名" at bounding box center [111, 252] width 158 height 34
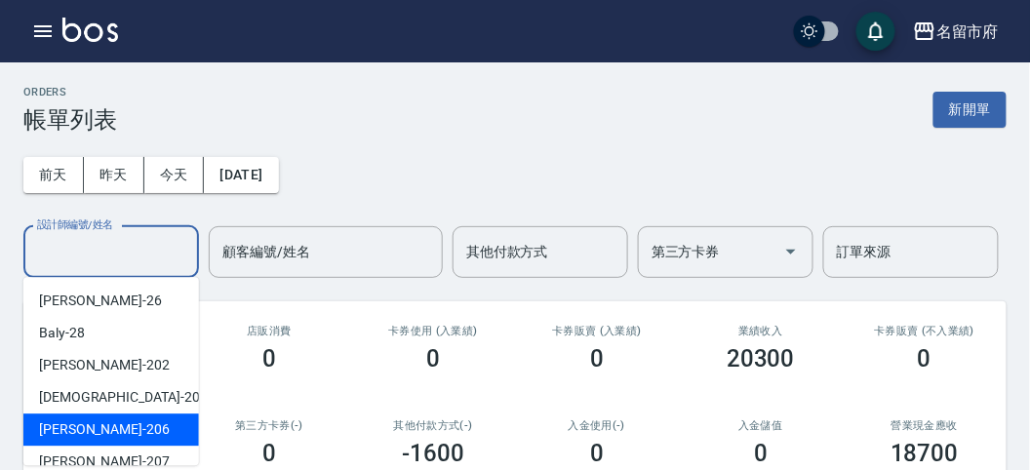
click at [88, 444] on div "[PERSON_NAME] -206" at bounding box center [111, 429] width 176 height 32
type input "[PERSON_NAME]-206"
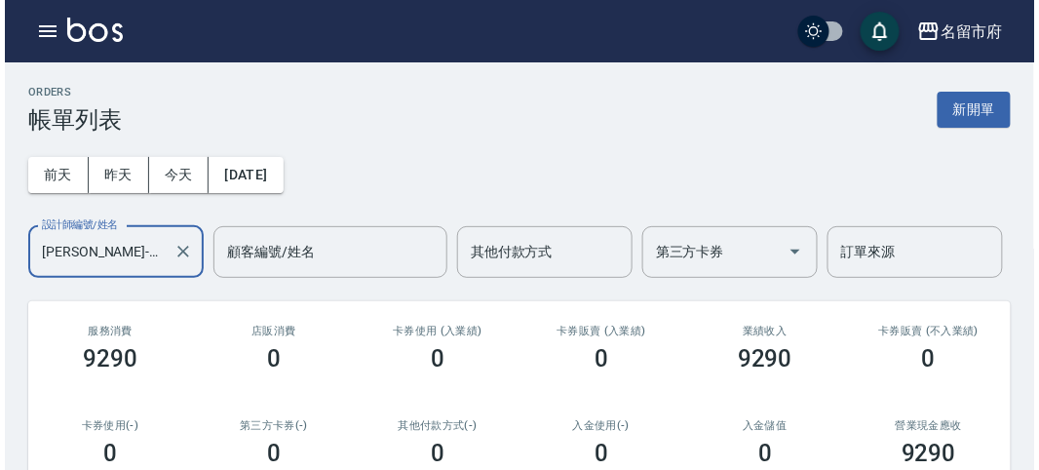
scroll to position [325, 0]
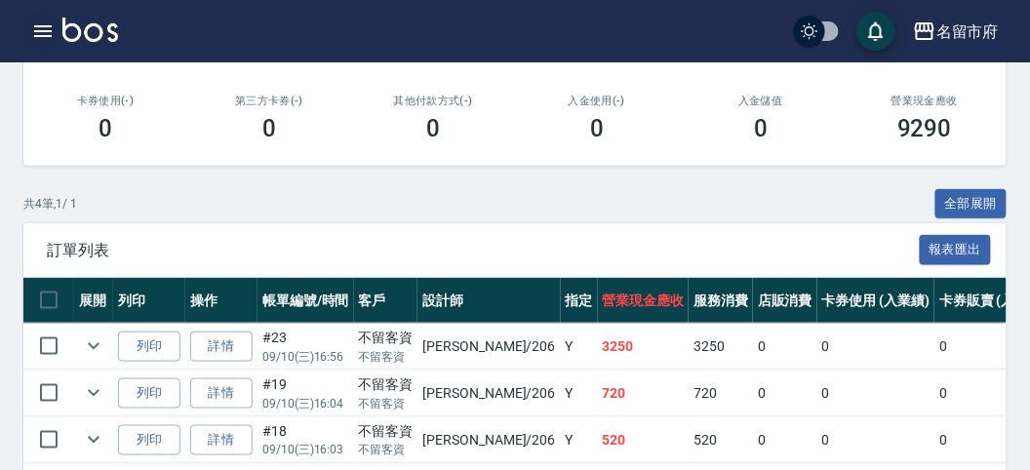
click at [29, 32] on button "button" at bounding box center [42, 31] width 39 height 39
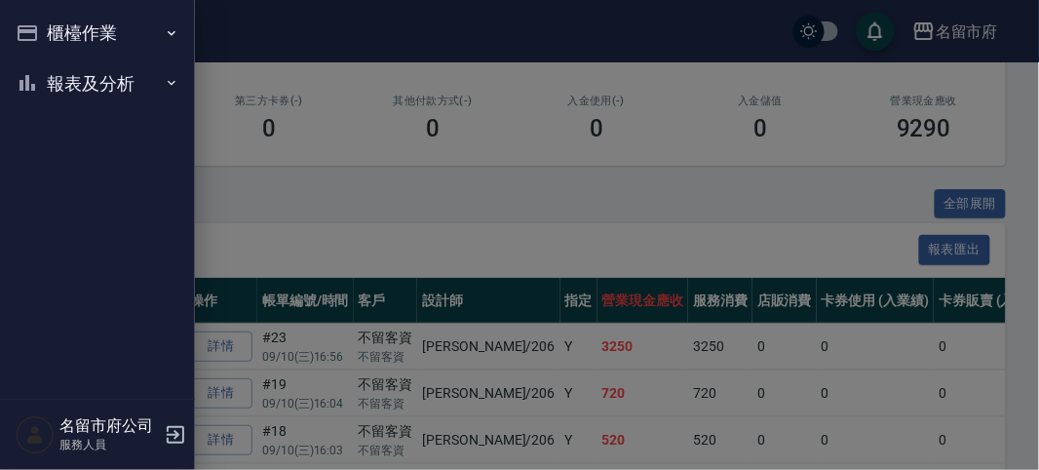
click at [34, 32] on button "櫃檯作業" at bounding box center [97, 33] width 179 height 51
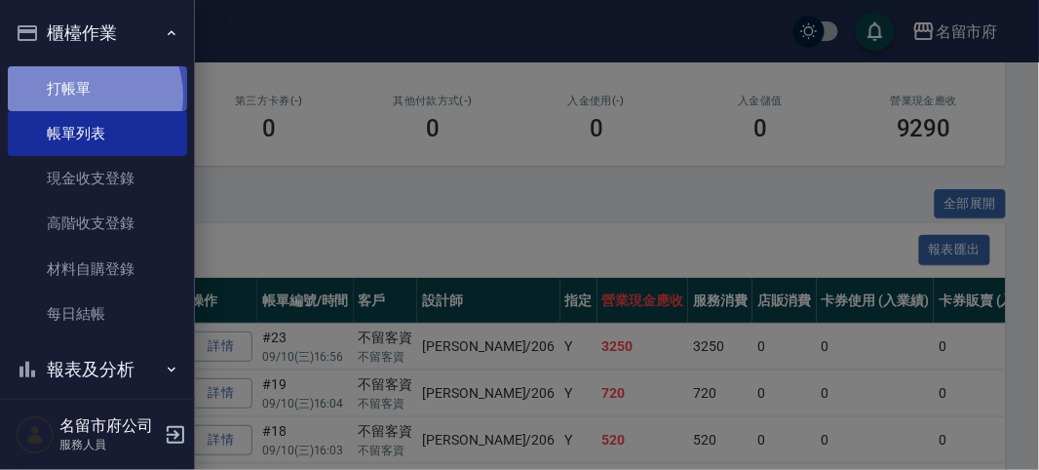
click at [79, 98] on link "打帳單" at bounding box center [97, 88] width 179 height 45
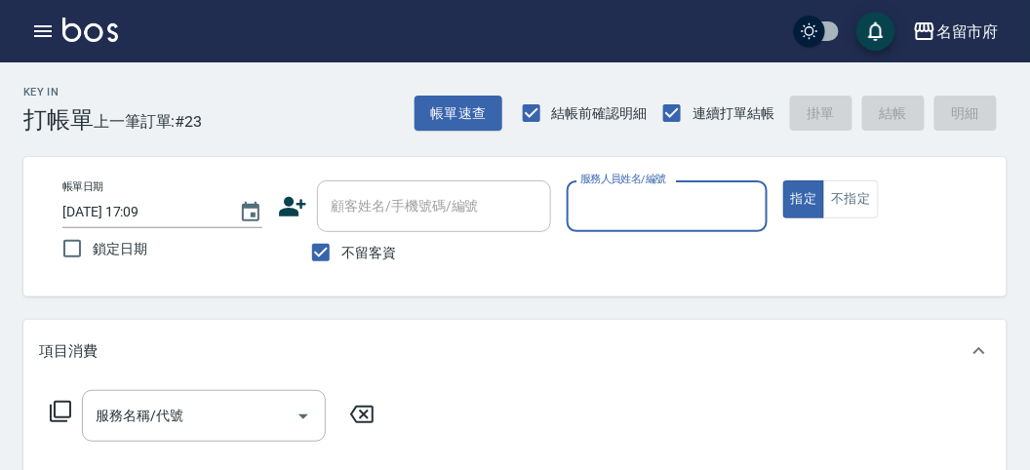
click at [32, 5] on div "名留市府 登出" at bounding box center [515, 31] width 1030 height 62
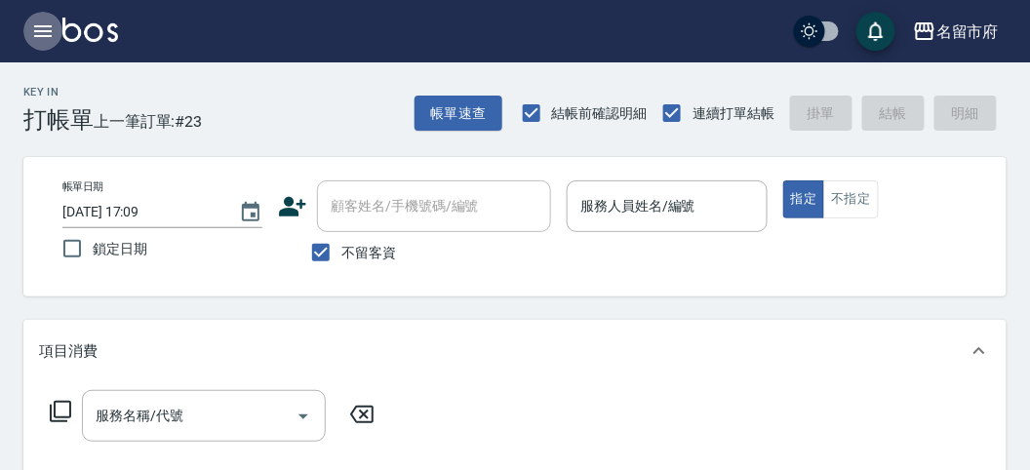
click at [35, 30] on icon "button" at bounding box center [43, 31] width 18 height 12
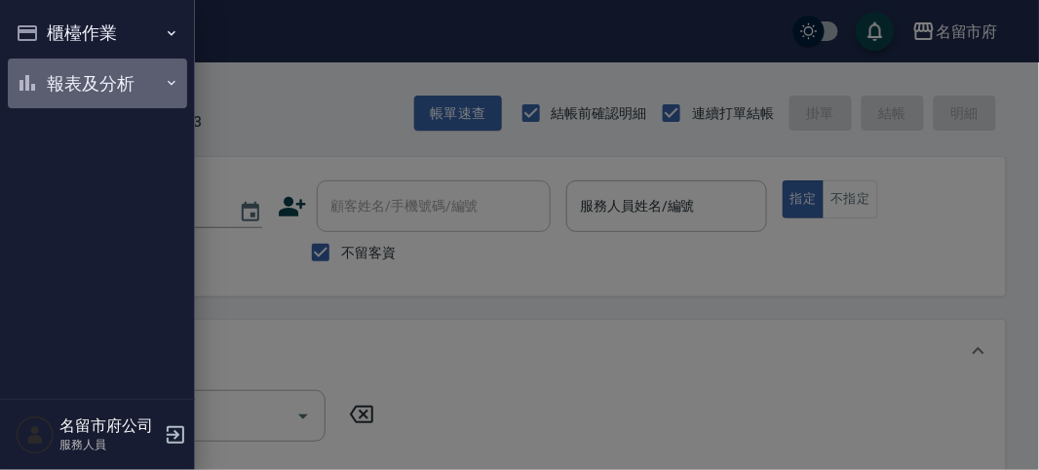
click at [68, 93] on button "報表及分析" at bounding box center [97, 84] width 179 height 51
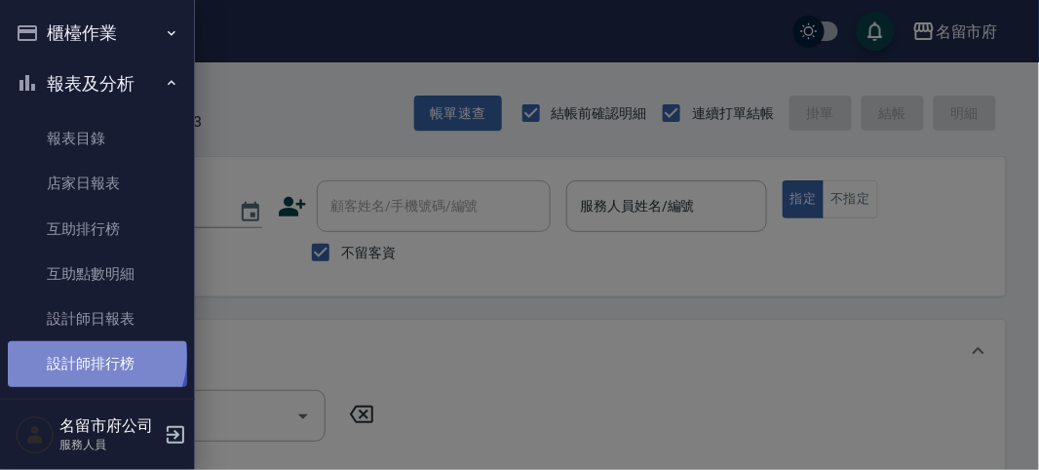
click at [95, 357] on link "設計師排行榜" at bounding box center [97, 363] width 179 height 45
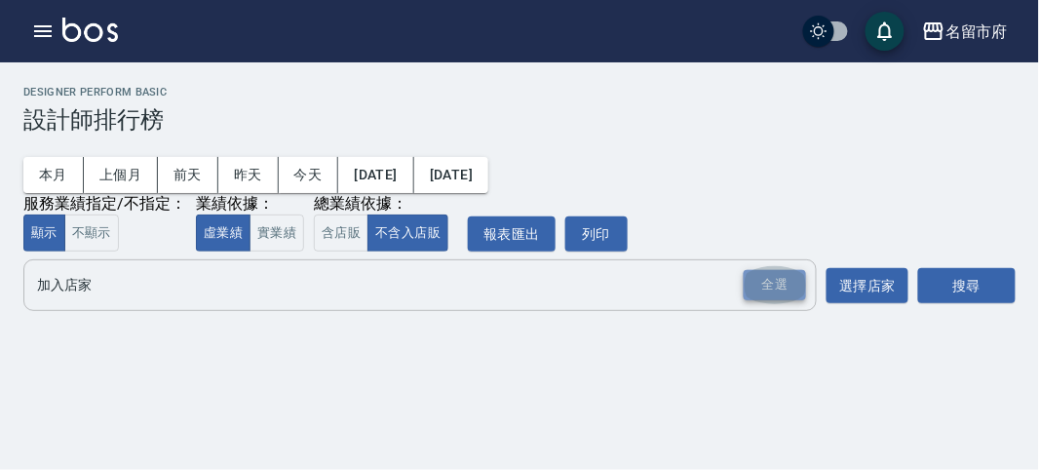
click at [774, 288] on div "全選" at bounding box center [775, 285] width 62 height 30
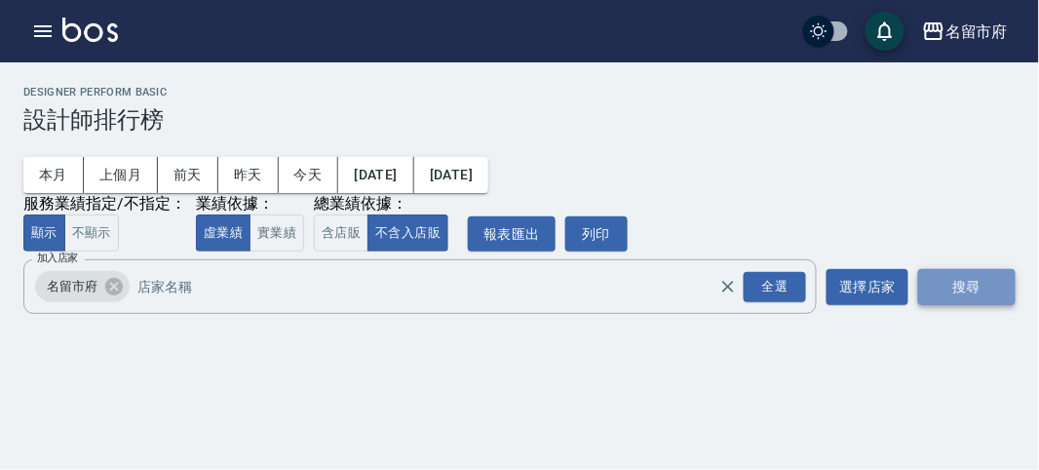
click at [965, 284] on button "搜尋" at bounding box center [968, 287] width 98 height 36
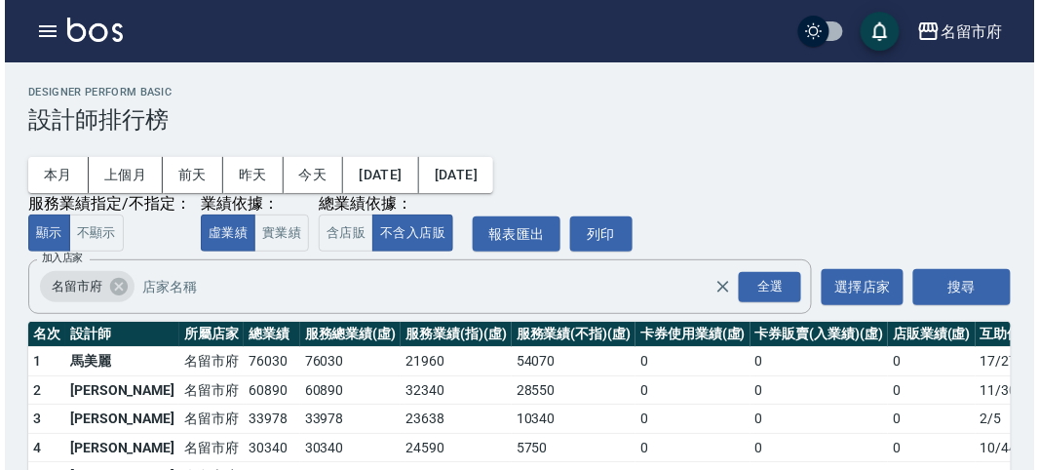
scroll to position [108, 0]
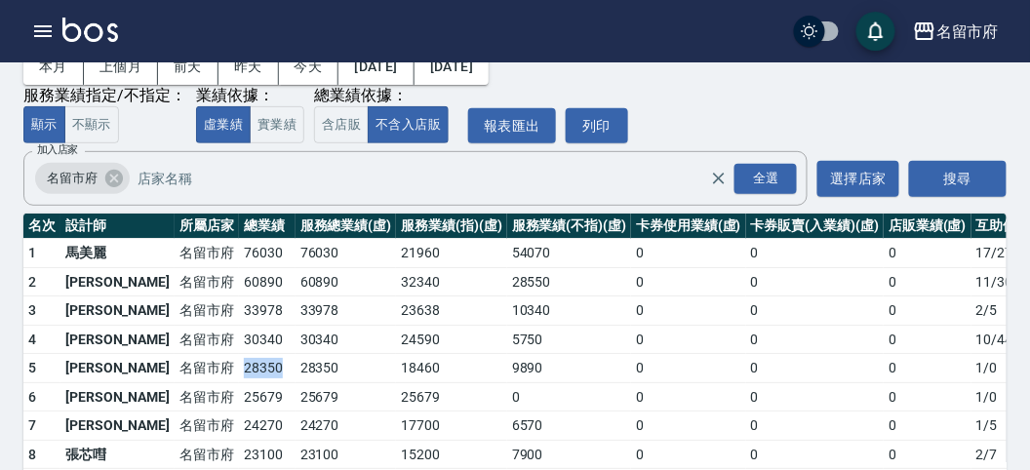
drag, startPoint x: 172, startPoint y: 364, endPoint x: 227, endPoint y: 369, distance: 55.8
click at [227, 369] on tr "5 [PERSON_NAME] [GEOGRAPHIC_DATA] 28350 28350 18460 9890 0 0 0 1 / 0" at bounding box center [563, 368] width 1080 height 29
click at [239, 369] on td "28350" at bounding box center [267, 368] width 57 height 29
drag, startPoint x: 179, startPoint y: 336, endPoint x: 217, endPoint y: 337, distance: 38.0
click at [239, 337] on td "30340" at bounding box center [267, 339] width 57 height 29
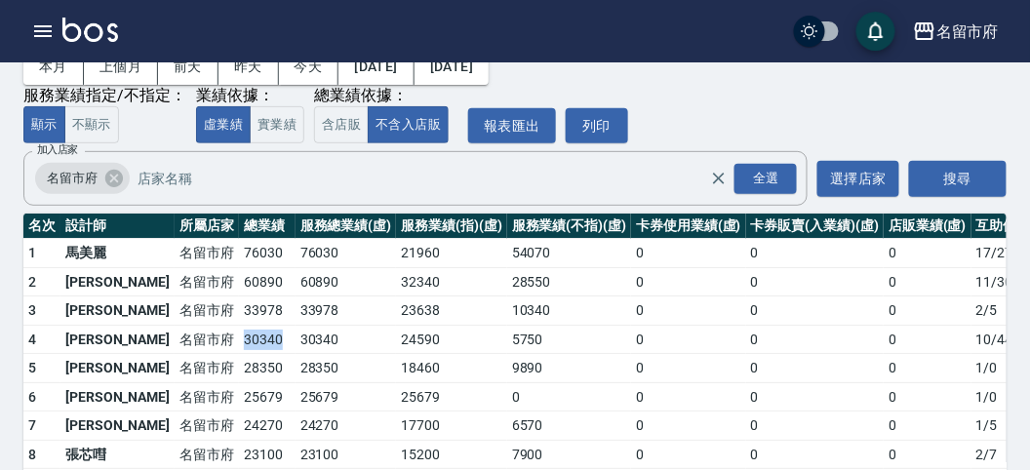
click at [239, 337] on td "30340" at bounding box center [267, 339] width 57 height 29
click at [44, 29] on icon "button" at bounding box center [42, 31] width 23 height 23
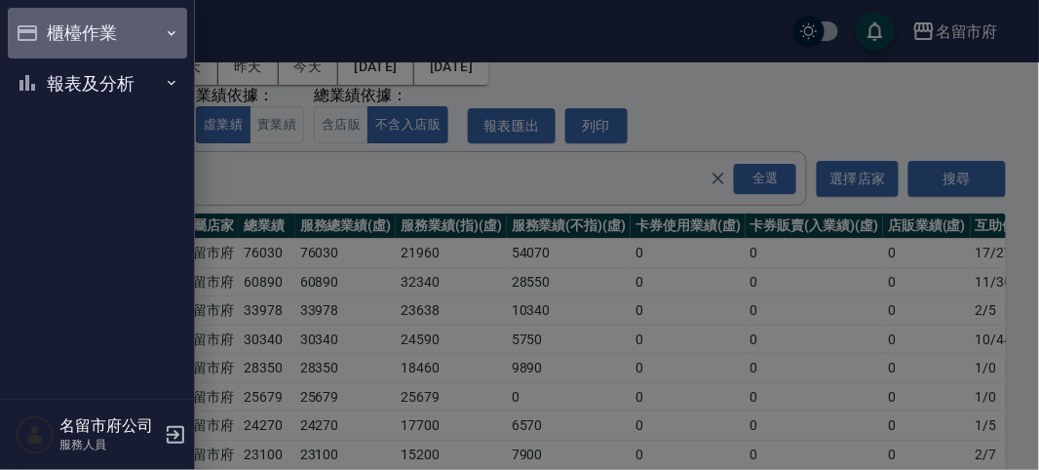
click at [44, 29] on button "櫃檯作業" at bounding box center [97, 33] width 179 height 51
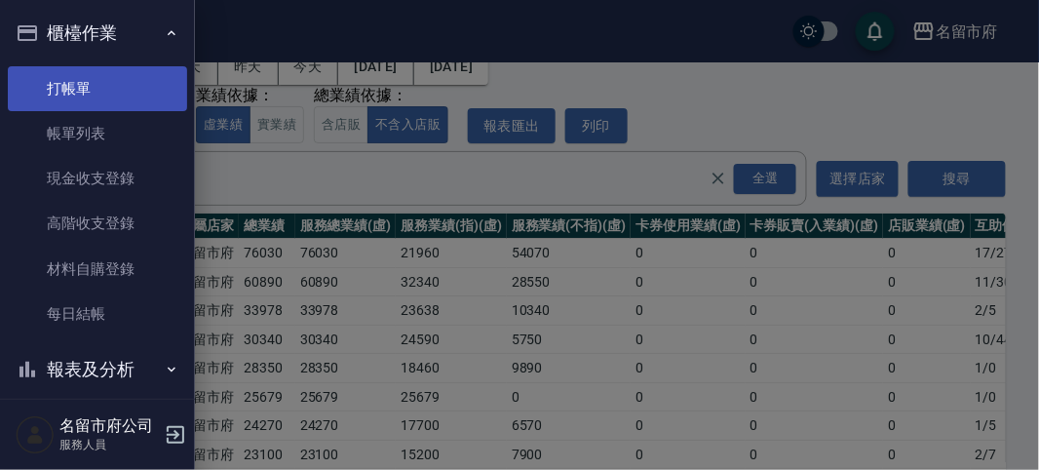
click at [69, 74] on link "打帳單" at bounding box center [97, 88] width 179 height 45
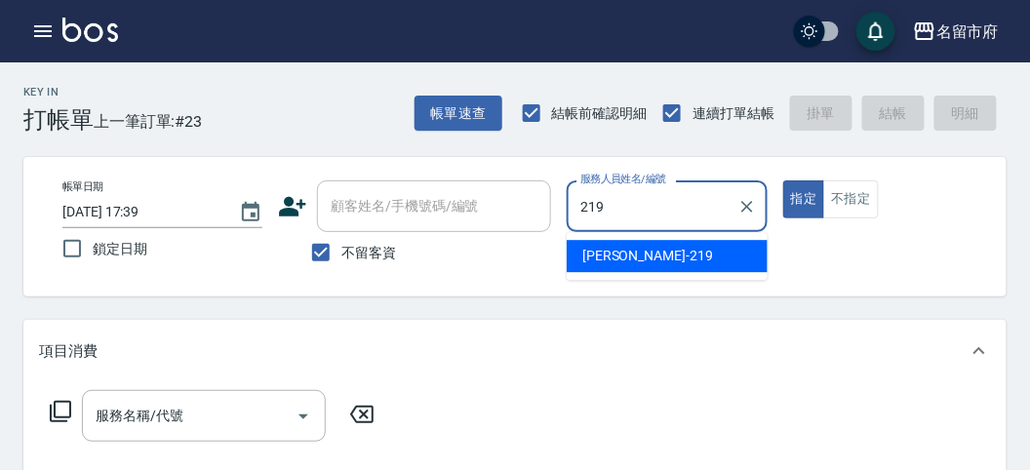
type input "[PERSON_NAME]-219"
type button "true"
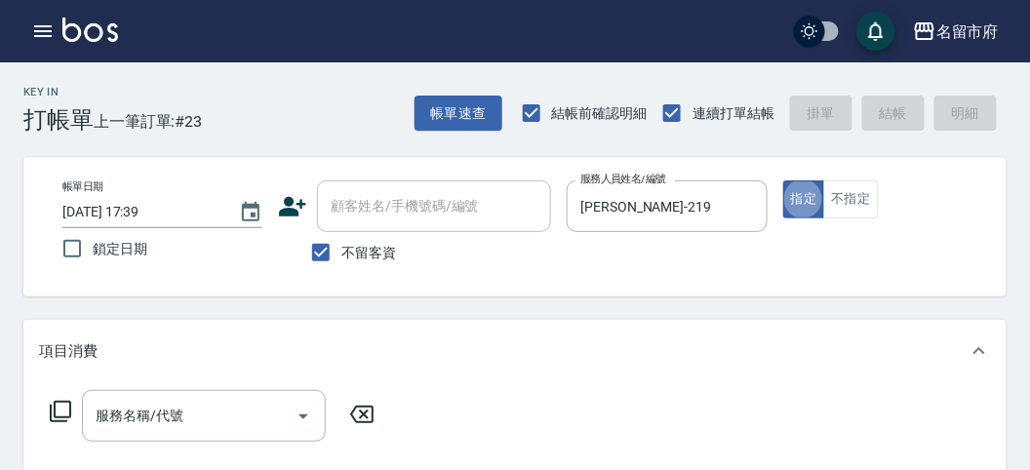
click at [59, 410] on icon at bounding box center [60, 411] width 23 height 23
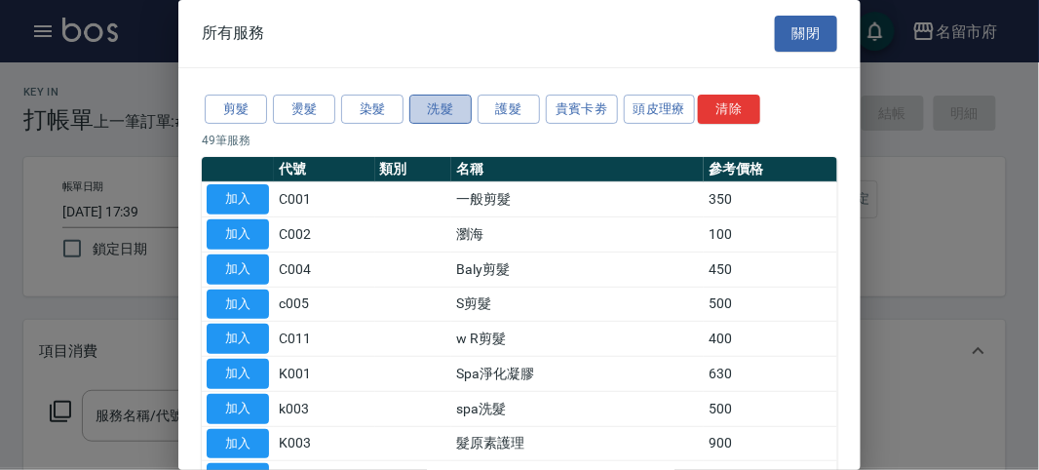
click at [449, 115] on button "洗髮" at bounding box center [441, 110] width 62 height 30
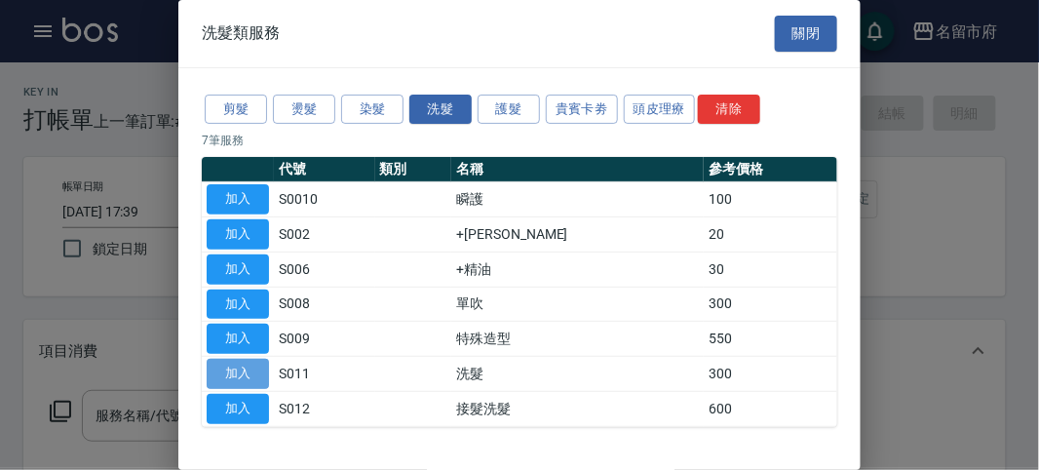
click at [238, 370] on button "加入" at bounding box center [238, 374] width 62 height 30
type input "洗髮(S011)"
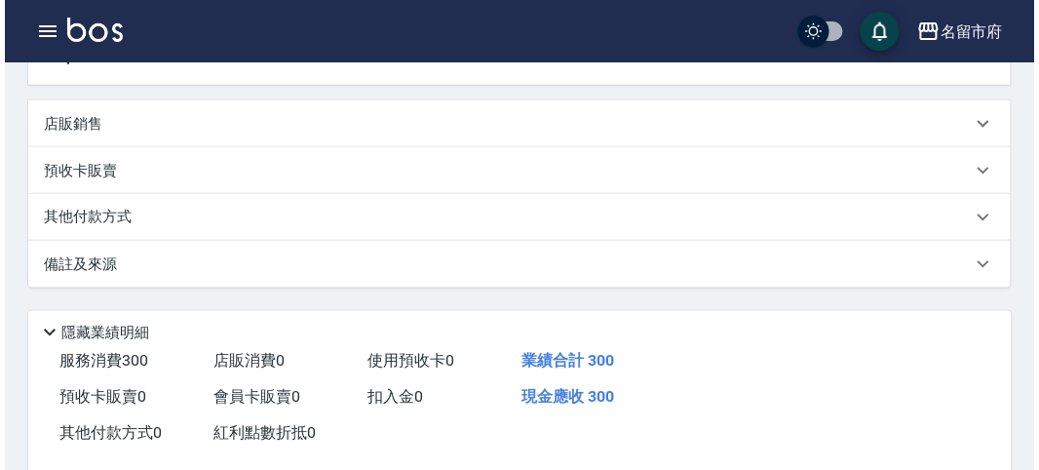
scroll to position [570, 0]
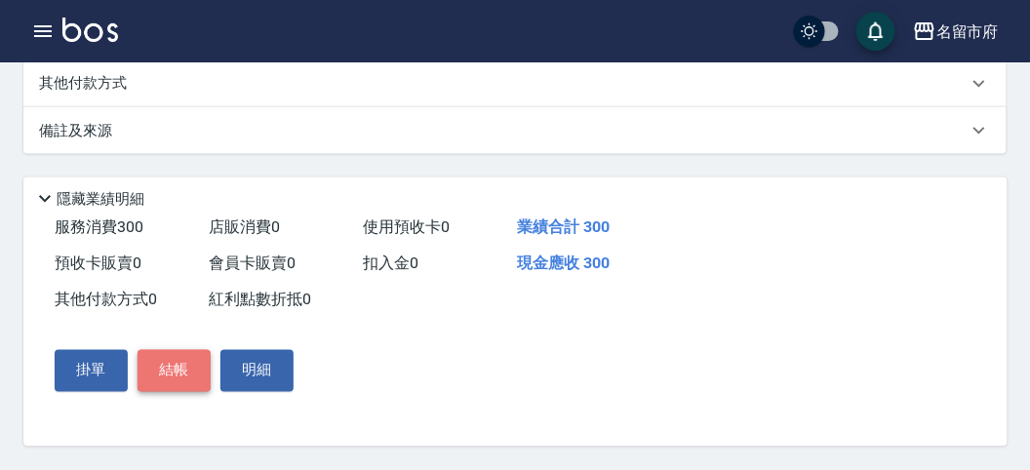
click at [193, 387] on button "結帳" at bounding box center [173, 370] width 73 height 41
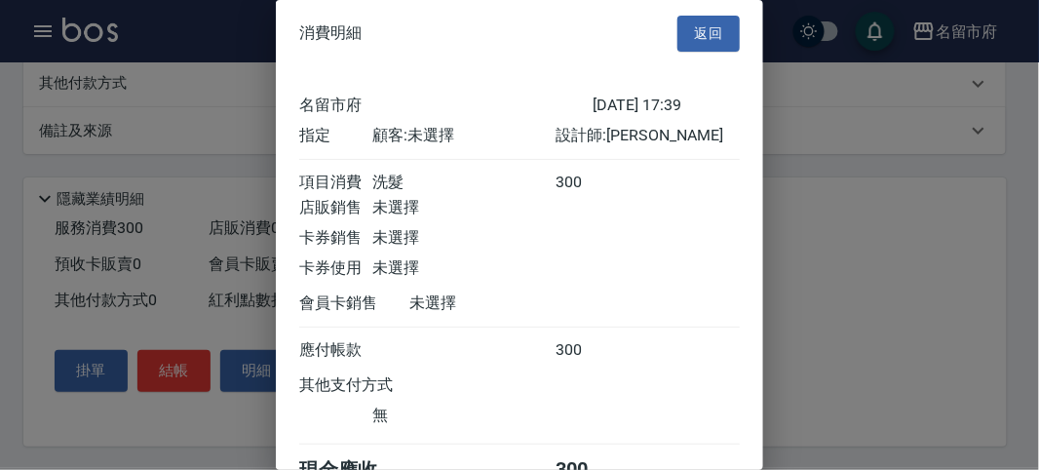
scroll to position [108, 0]
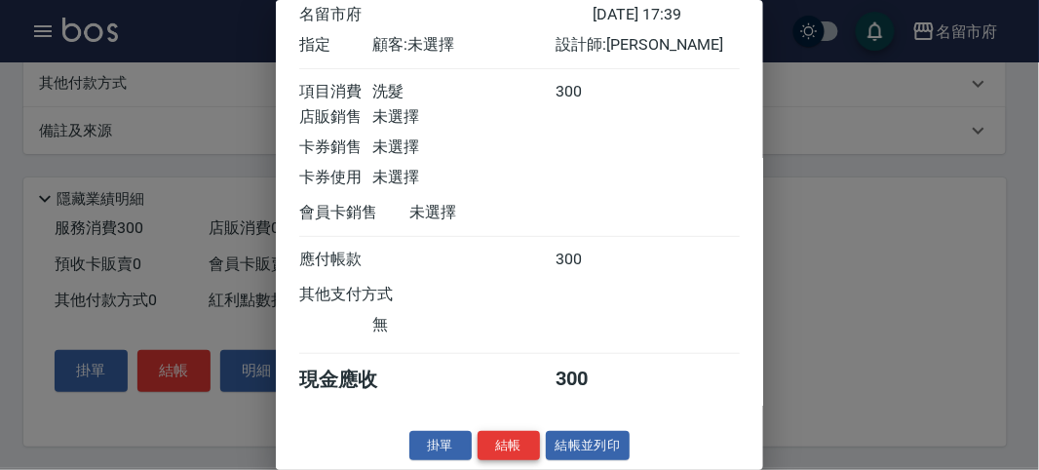
click at [502, 442] on button "結帳" at bounding box center [509, 446] width 62 height 30
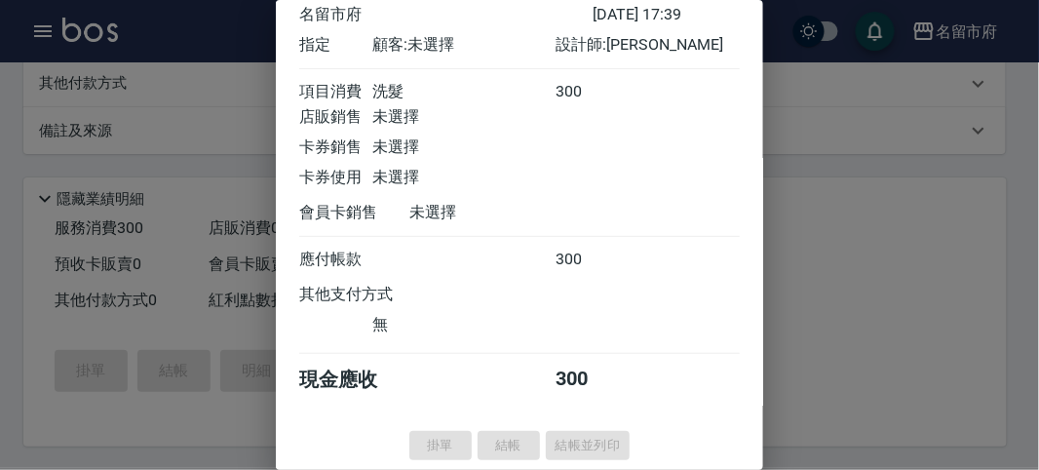
type input "[DATE] 18:03"
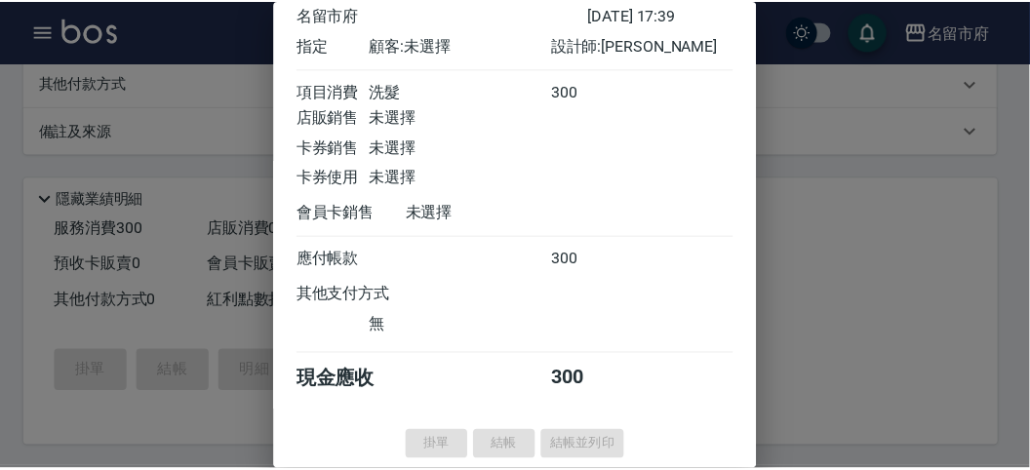
scroll to position [0, 0]
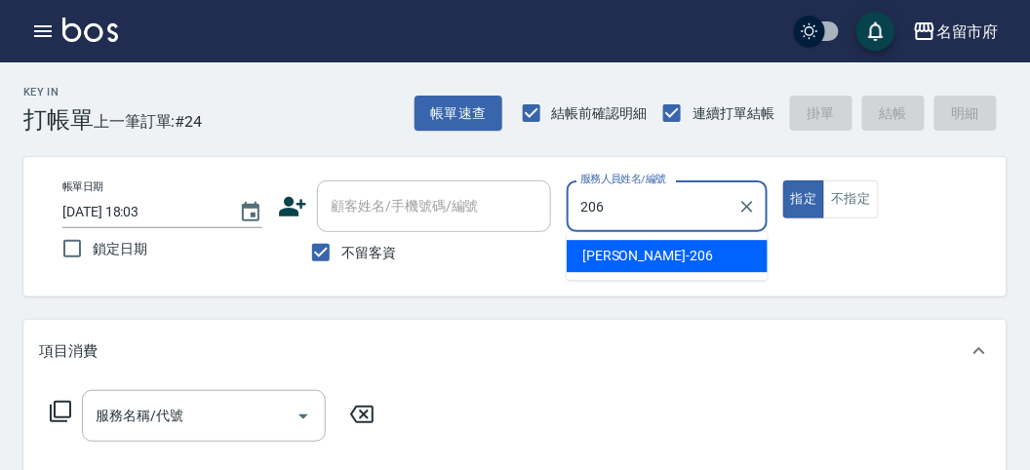
type input "[PERSON_NAME]-206"
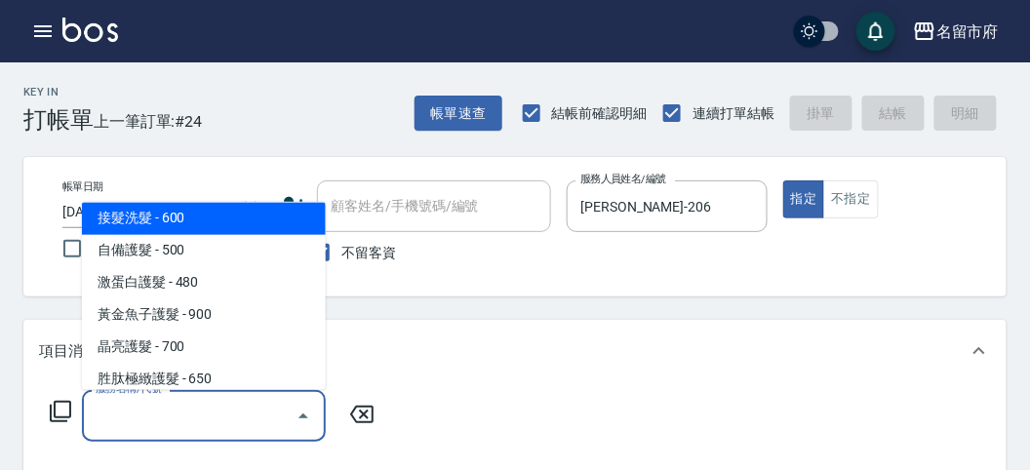
scroll to position [1197, 0]
type input "洗髮(S011)"
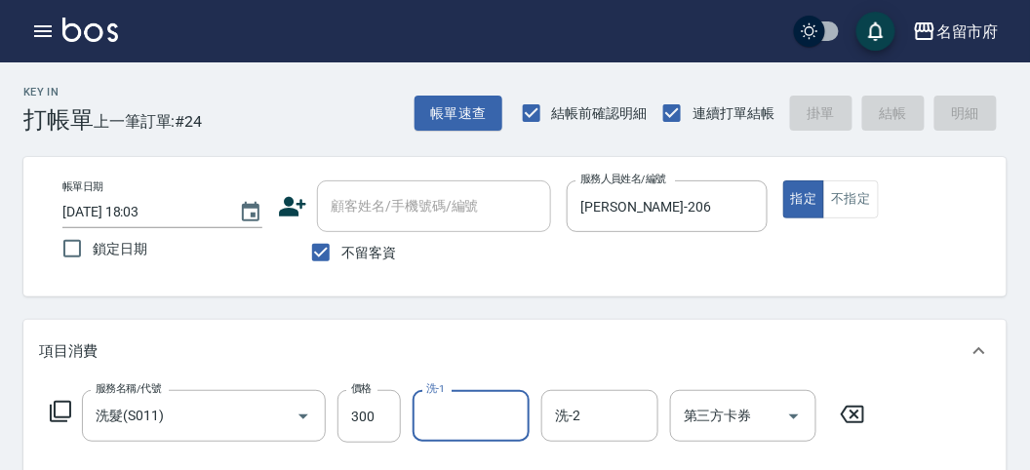
type input "[DATE] 18:16"
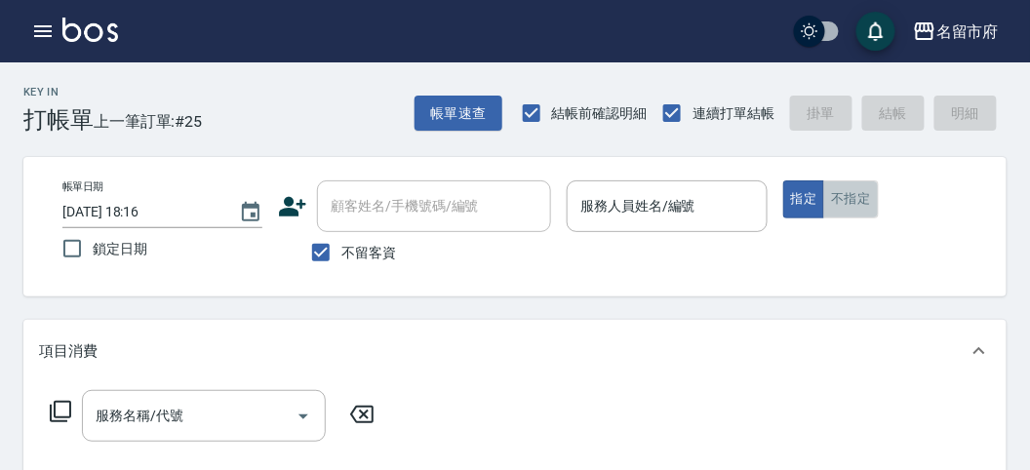
click at [854, 203] on button "不指定" at bounding box center [850, 199] width 55 height 38
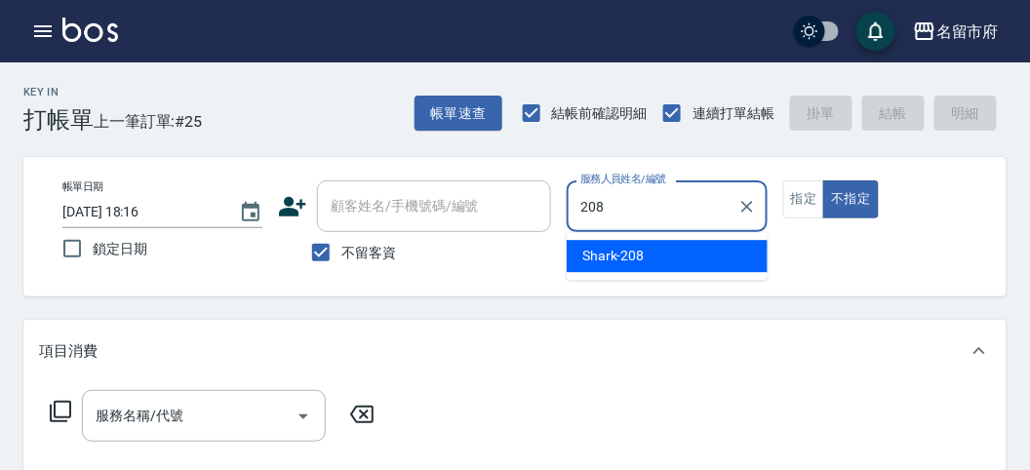
click at [658, 253] on div "Shark -208" at bounding box center [667, 256] width 201 height 32
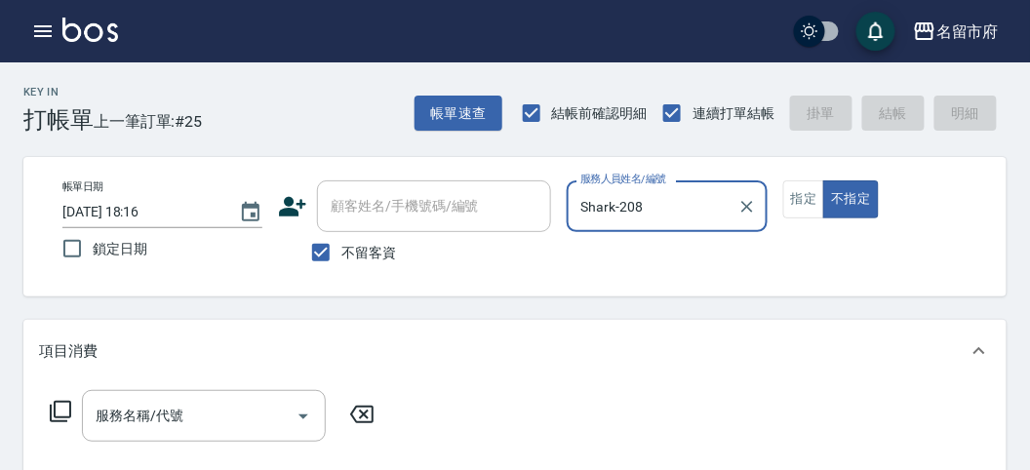
type input "Shark-208"
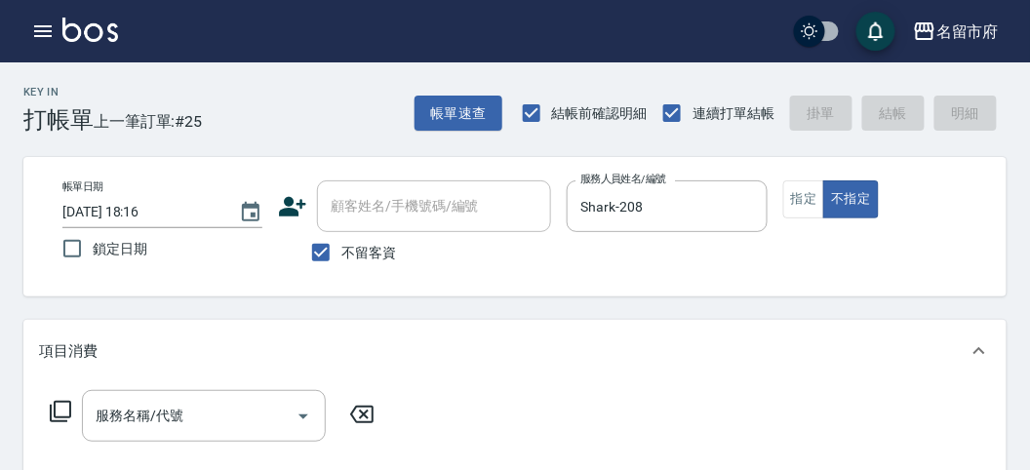
click at [69, 416] on icon at bounding box center [60, 411] width 23 height 23
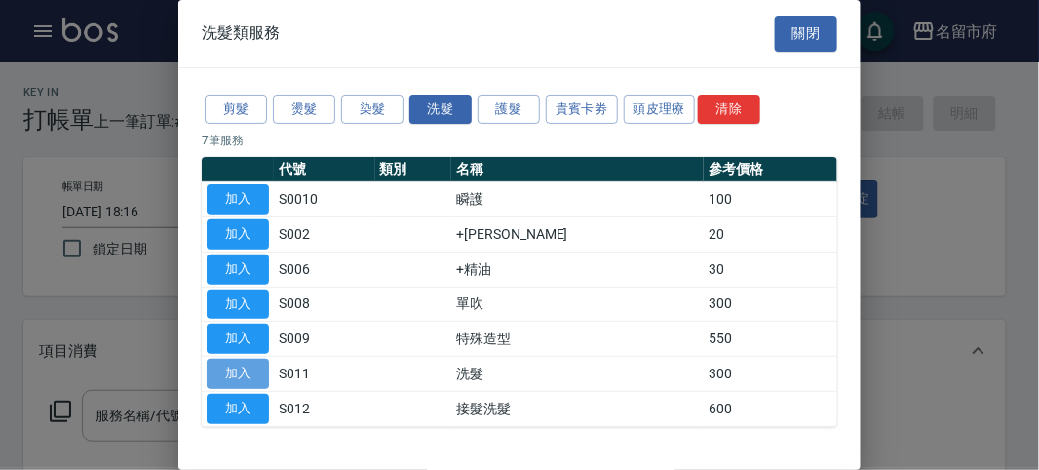
click at [235, 364] on button "加入" at bounding box center [238, 374] width 62 height 30
type input "洗髮(S011)"
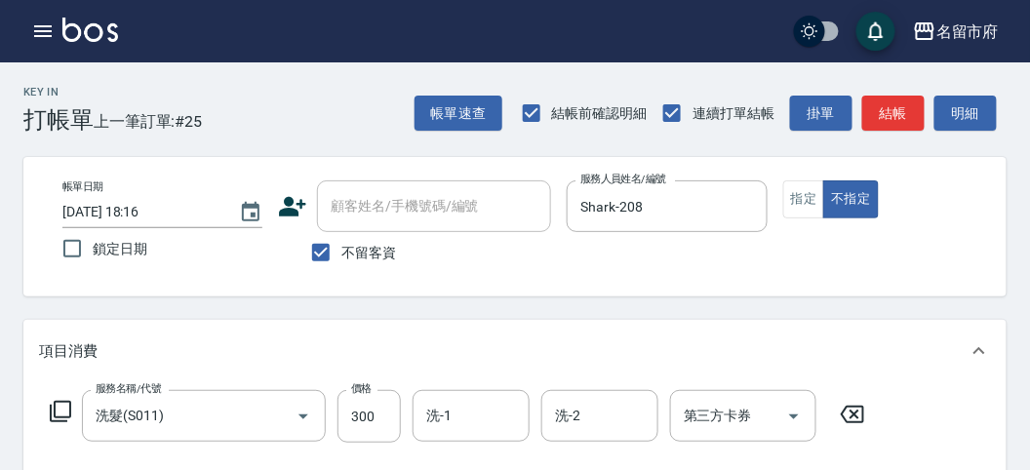
click at [58, 405] on icon at bounding box center [60, 411] width 23 height 23
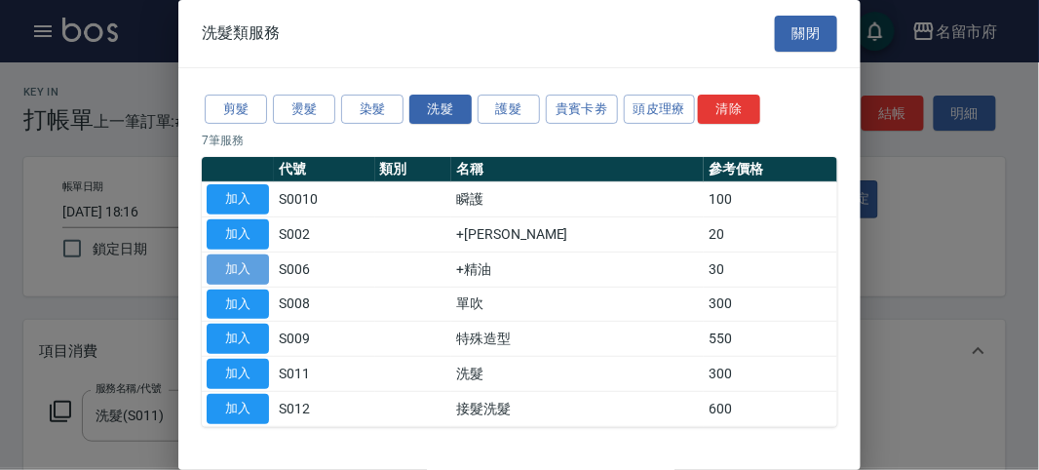
click at [249, 258] on button "加入" at bounding box center [238, 270] width 62 height 30
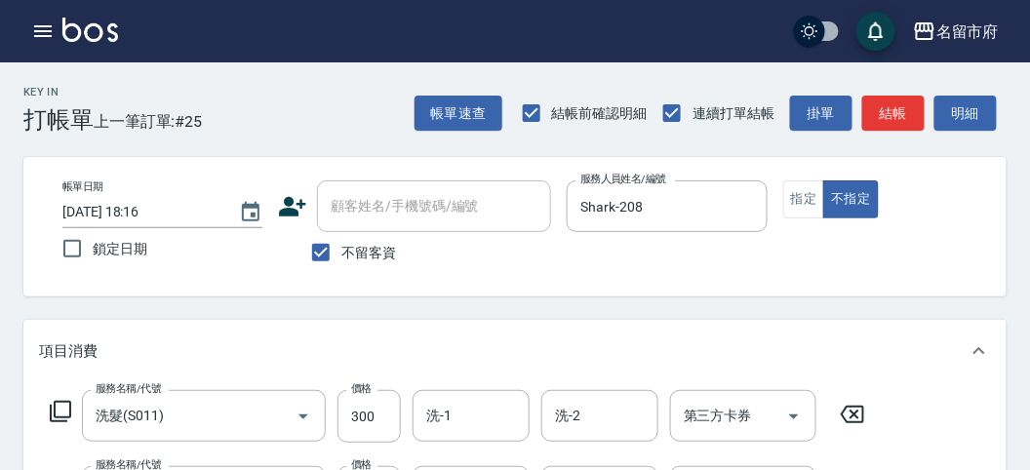
click at [61, 417] on icon at bounding box center [60, 411] width 21 height 21
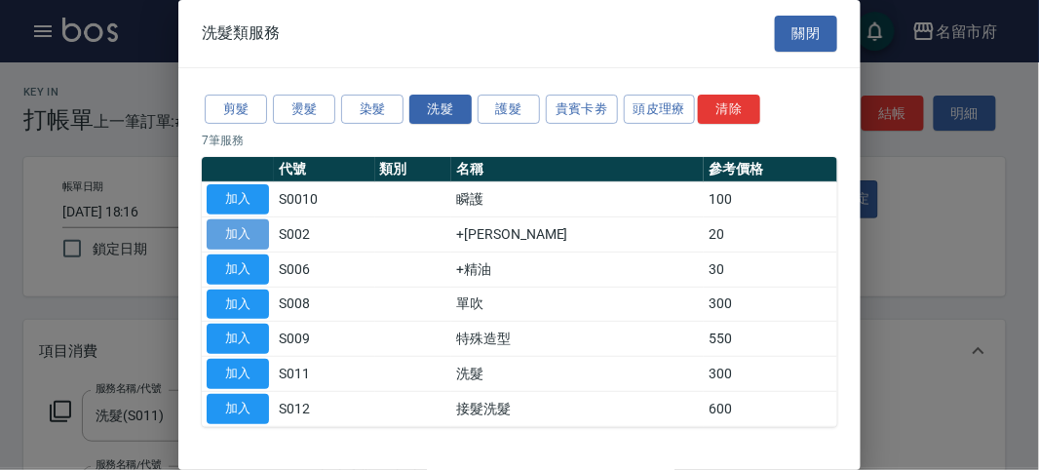
click at [217, 229] on button "加入" at bounding box center [238, 234] width 62 height 30
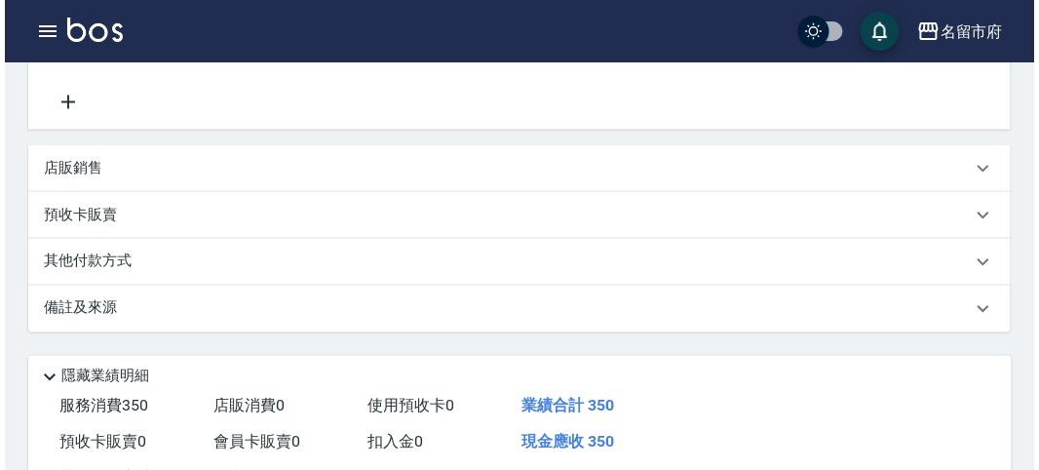
scroll to position [649, 0]
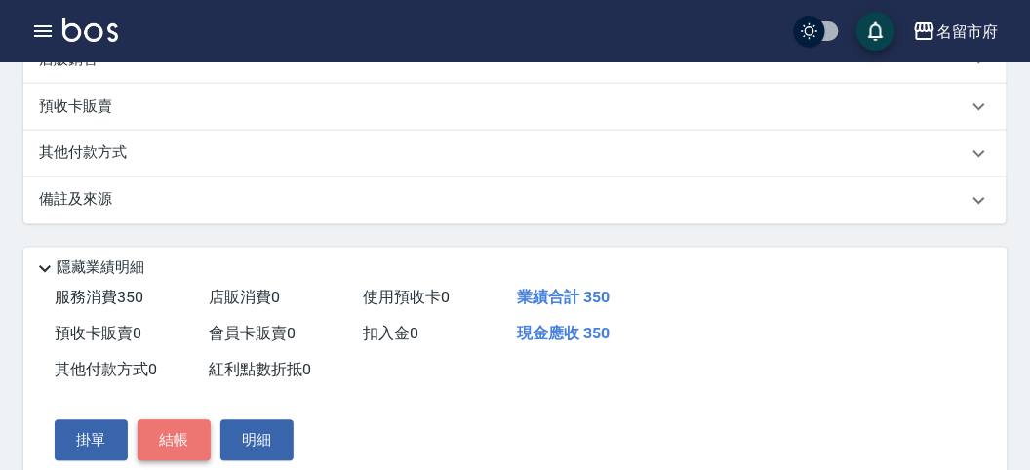
click at [176, 438] on button "結帳" at bounding box center [173, 440] width 73 height 41
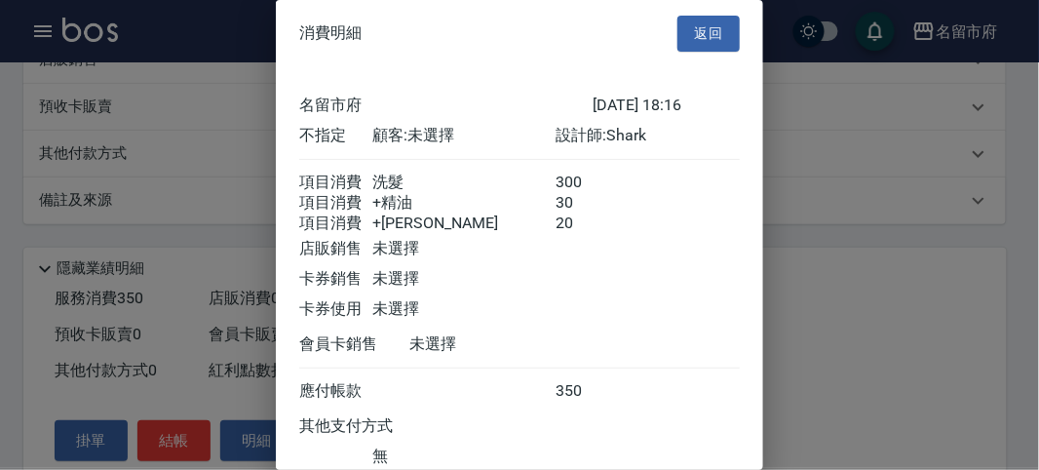
scroll to position [152, 0]
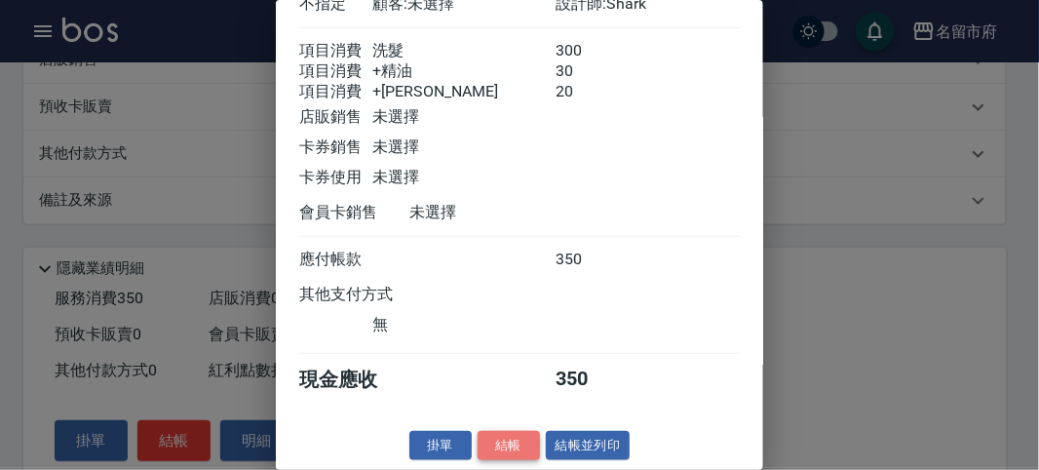
click at [483, 441] on button "結帳" at bounding box center [509, 446] width 62 height 30
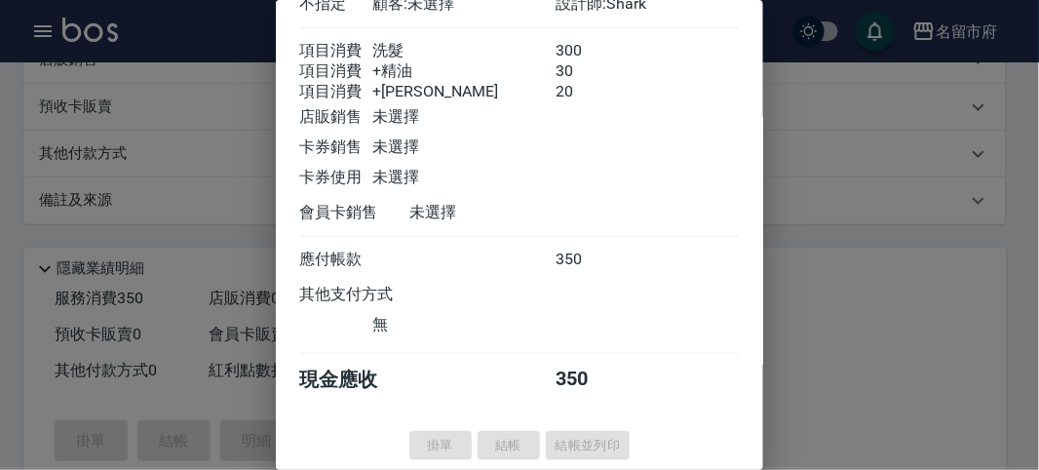
type input "[DATE] 18:26"
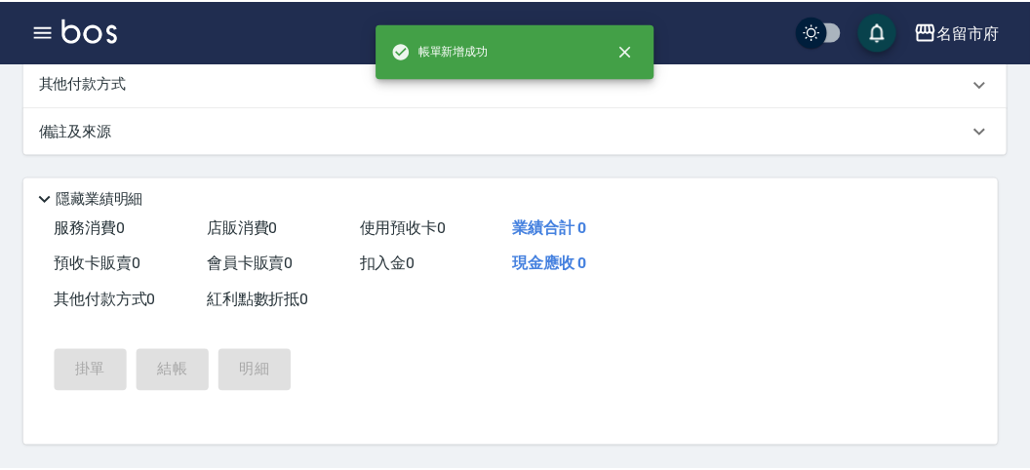
scroll to position [0, 0]
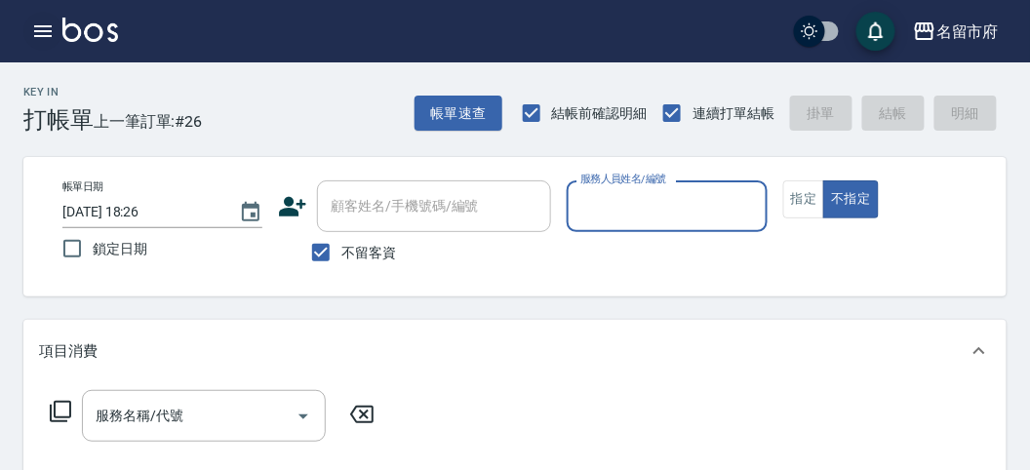
click at [31, 32] on icon "button" at bounding box center [42, 31] width 23 height 23
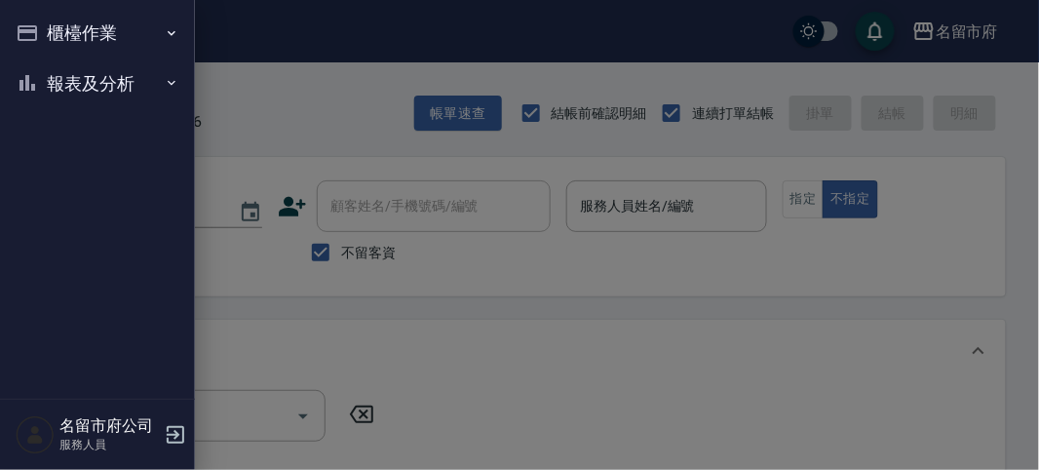
click at [31, 32] on button "櫃檯作業" at bounding box center [97, 33] width 179 height 51
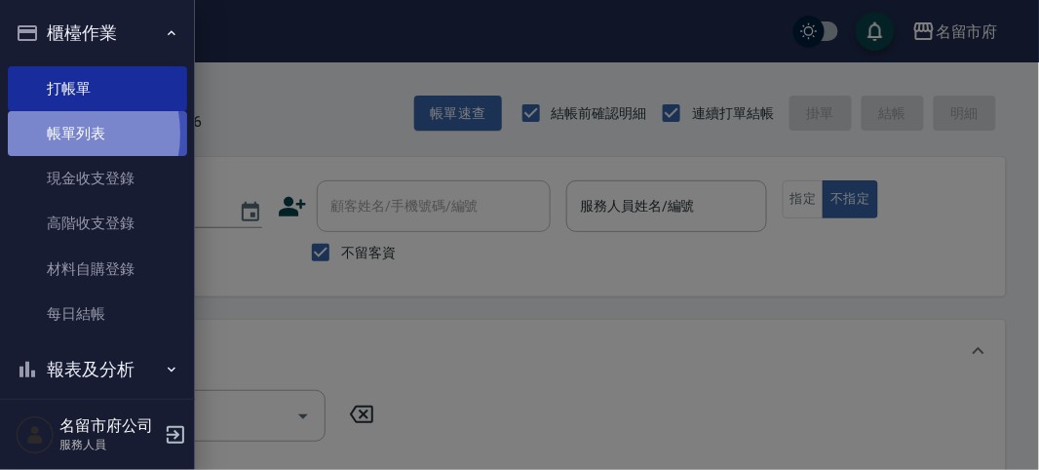
click at [48, 134] on link "帳單列表" at bounding box center [97, 133] width 179 height 45
click at [59, 146] on link "帳單列表" at bounding box center [97, 133] width 179 height 45
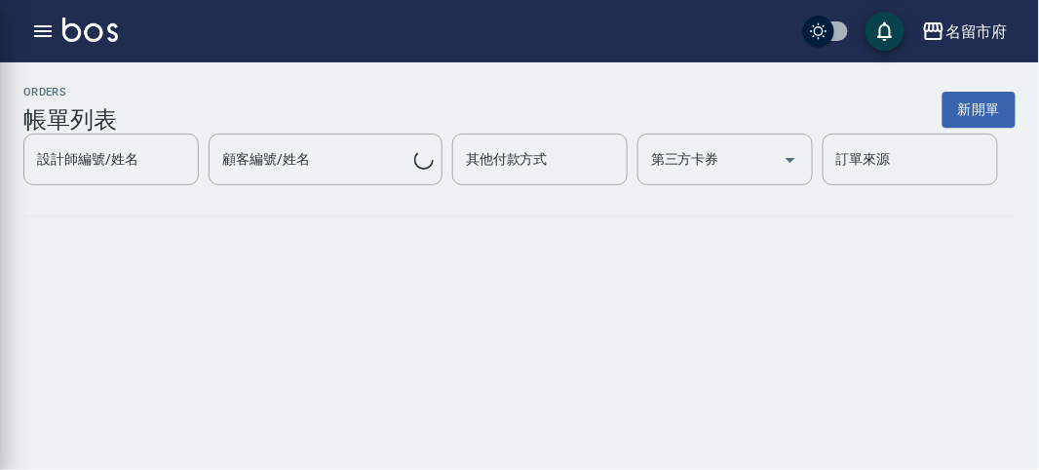
click at [65, 137] on div "設計師編號/姓名 設計師編號/姓名 顧客編號/姓名 顧客編號/姓名 其他付款方式 其他付款方式 第三方卡券 第三方卡券 訂單來源 訂單來源" at bounding box center [519, 160] width 993 height 52
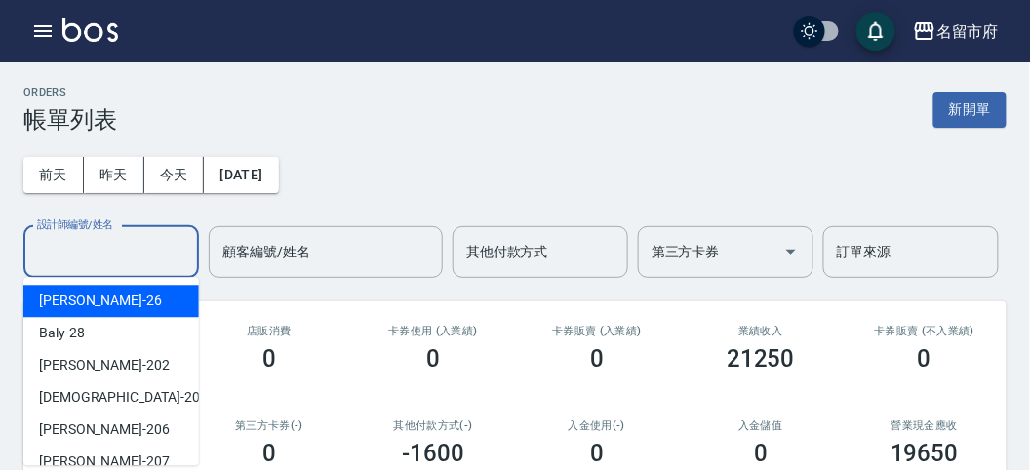
click at [126, 236] on input "設計師編號/姓名" at bounding box center [111, 252] width 158 height 34
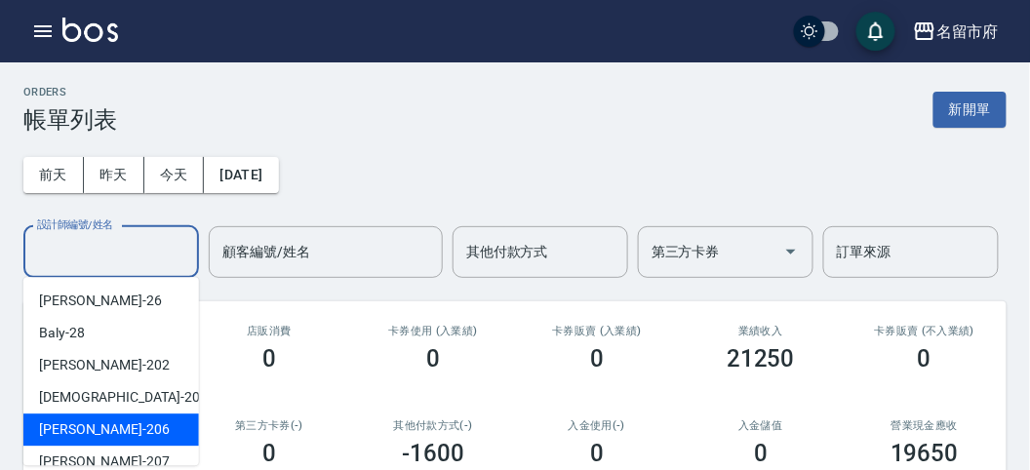
click at [158, 420] on div "[PERSON_NAME] -206" at bounding box center [111, 429] width 176 height 32
type input "[PERSON_NAME]-206"
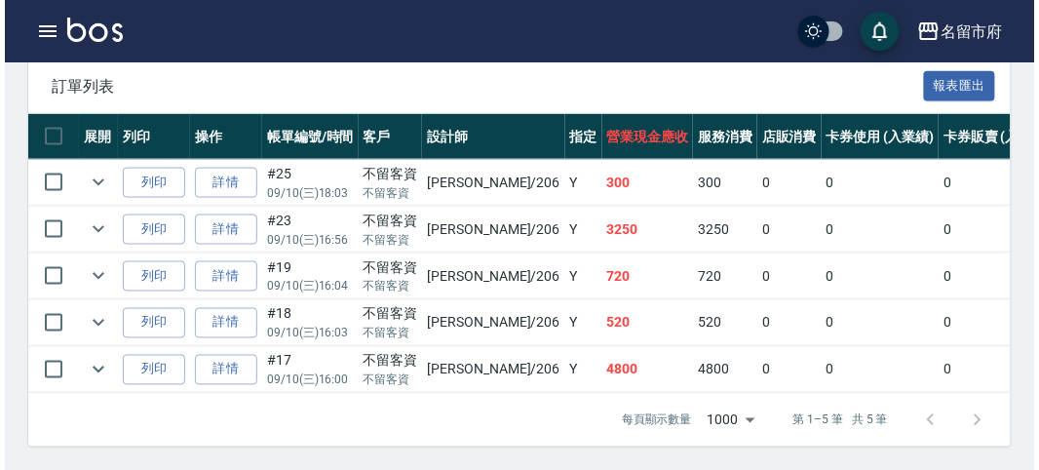
scroll to position [176, 0]
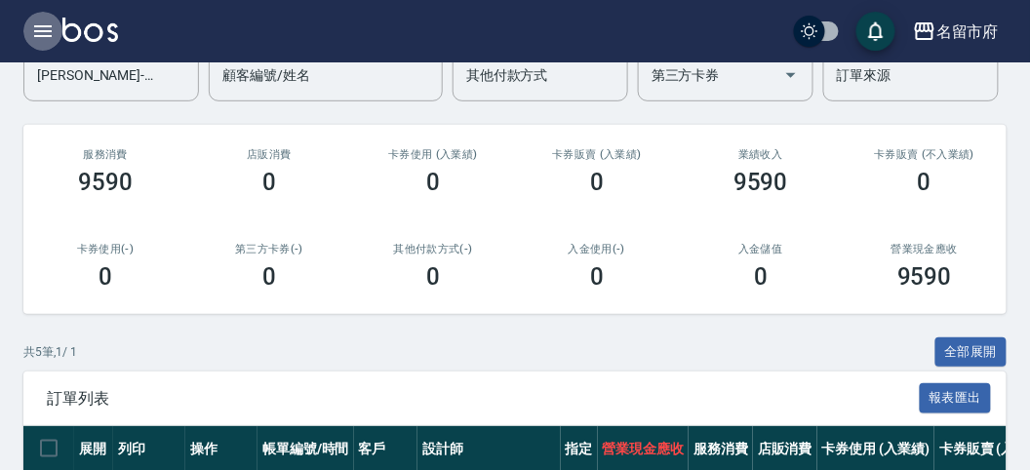
click at [47, 19] on button "button" at bounding box center [42, 31] width 39 height 39
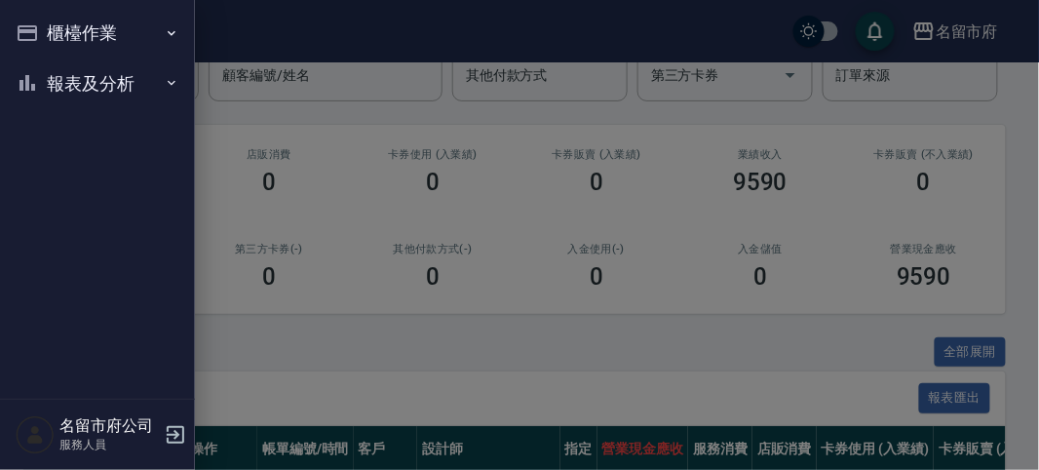
click at [53, 28] on button "櫃檯作業" at bounding box center [97, 33] width 179 height 51
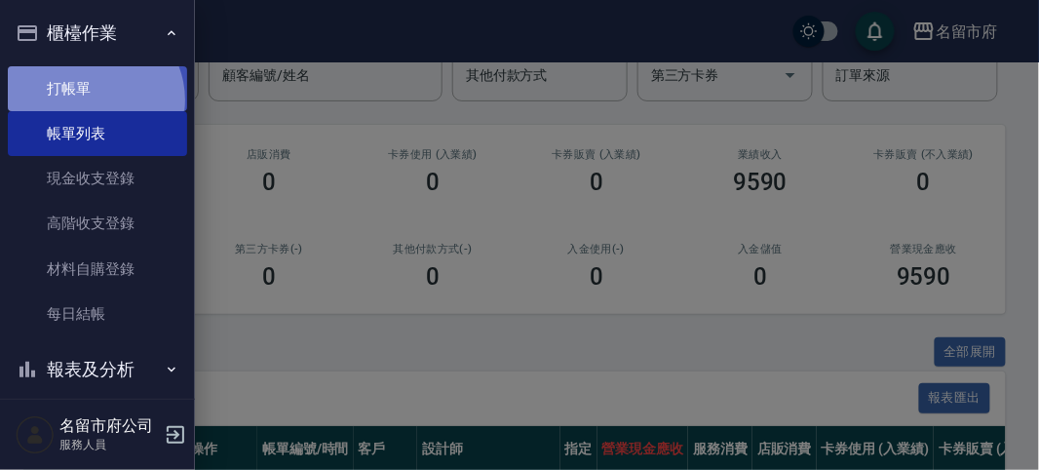
click at [91, 99] on link "打帳單" at bounding box center [97, 88] width 179 height 45
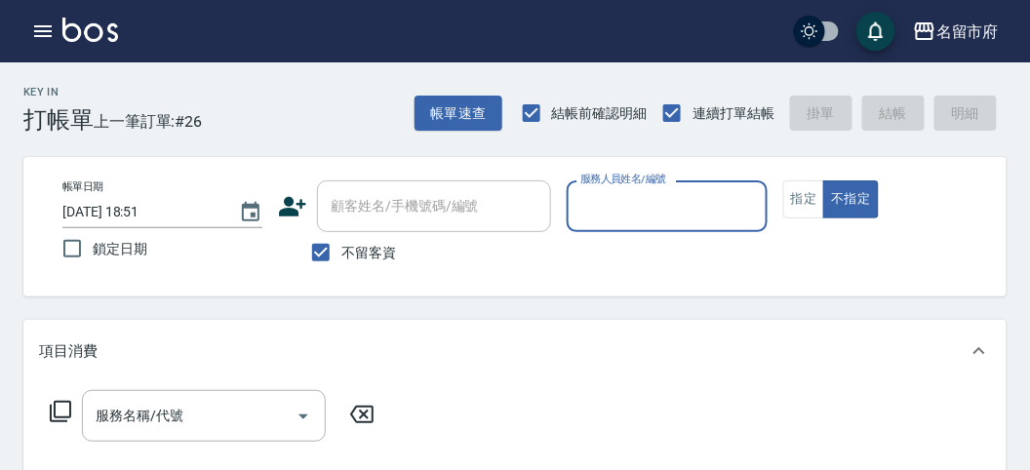
drag, startPoint x: 790, startPoint y: 205, endPoint x: 715, endPoint y: 200, distance: 75.2
click at [785, 205] on button "指定" at bounding box center [804, 199] width 42 height 38
click at [710, 198] on input "服務人員姓名/編號" at bounding box center [666, 206] width 182 height 34
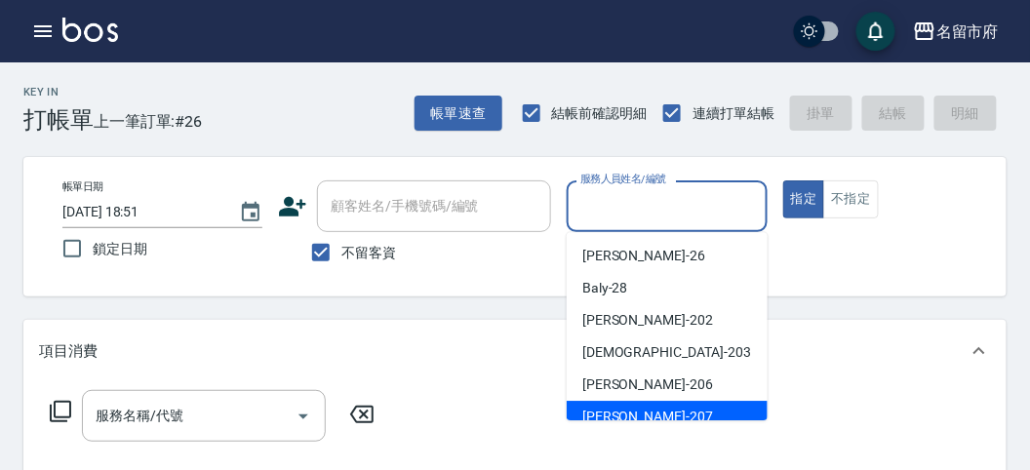
click at [620, 407] on span "[PERSON_NAME] -207" at bounding box center [647, 417] width 131 height 20
type input "[PERSON_NAME]-207"
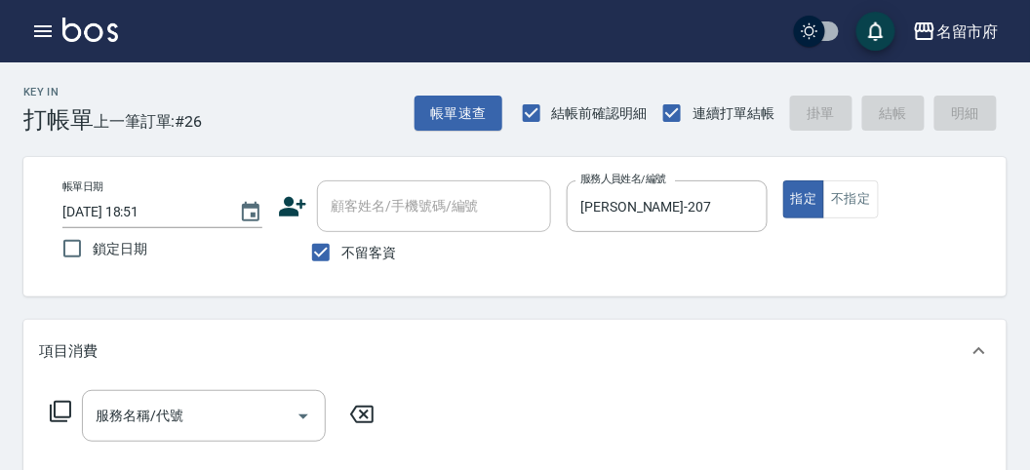
click at [52, 419] on icon at bounding box center [60, 411] width 23 height 23
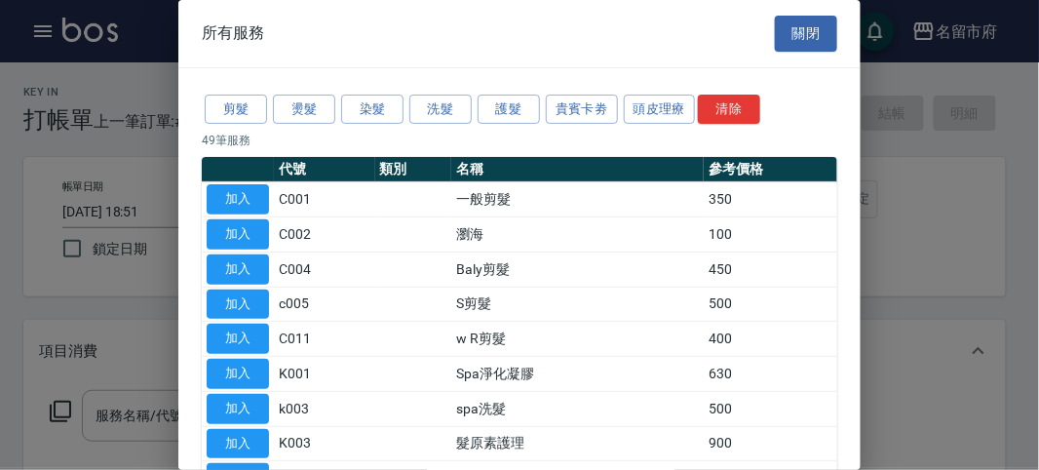
click at [447, 113] on button "洗髮" at bounding box center [441, 110] width 62 height 30
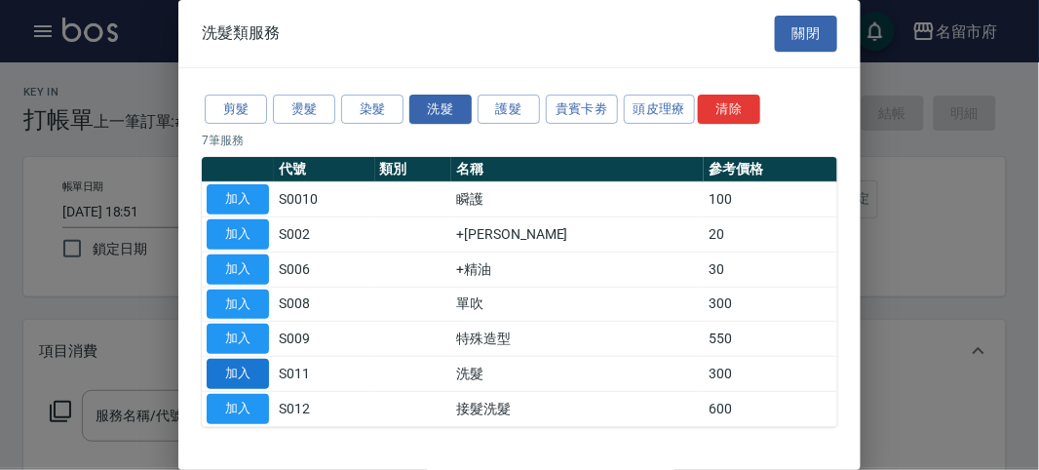
drag, startPoint x: 260, startPoint y: 373, endPoint x: 162, endPoint y: 391, distance: 100.0
click at [259, 373] on button "加入" at bounding box center [238, 374] width 62 height 30
type input "洗髮(S011)"
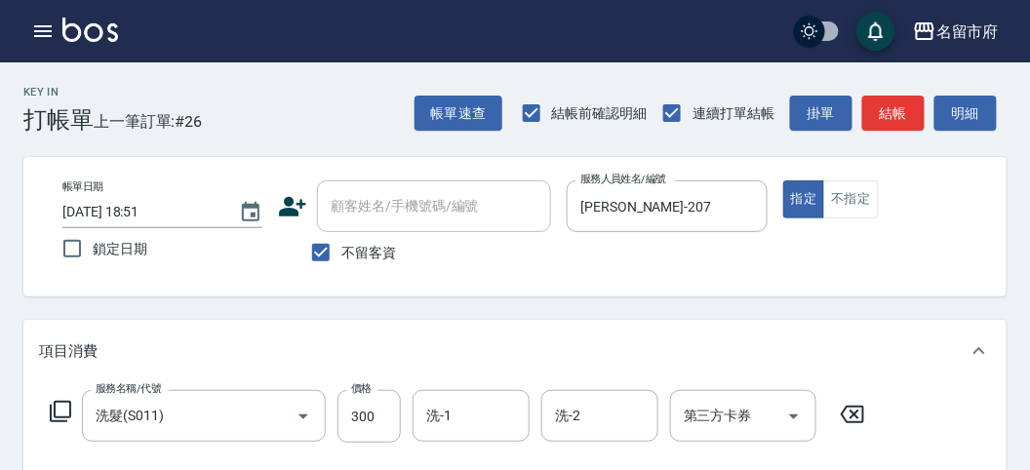
click at [66, 405] on icon at bounding box center [60, 411] width 23 height 23
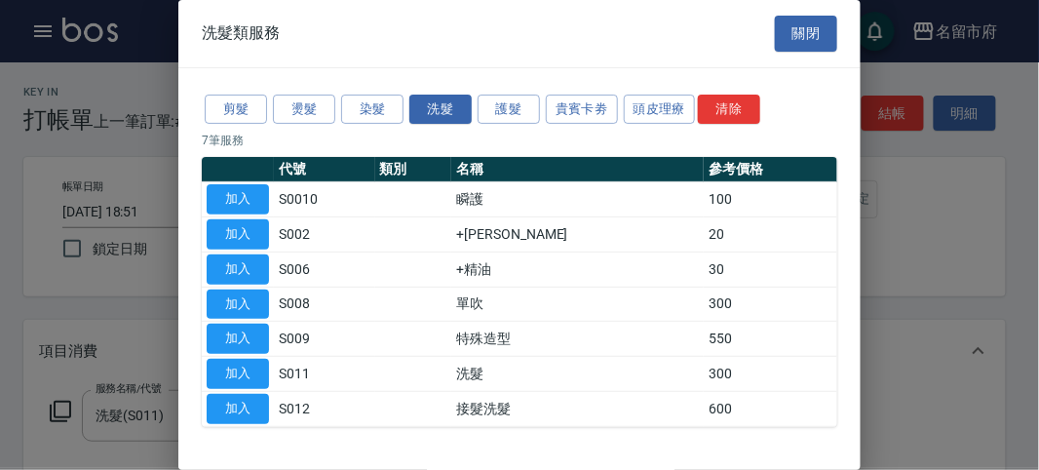
click at [240, 198] on button "加入" at bounding box center [238, 199] width 62 height 30
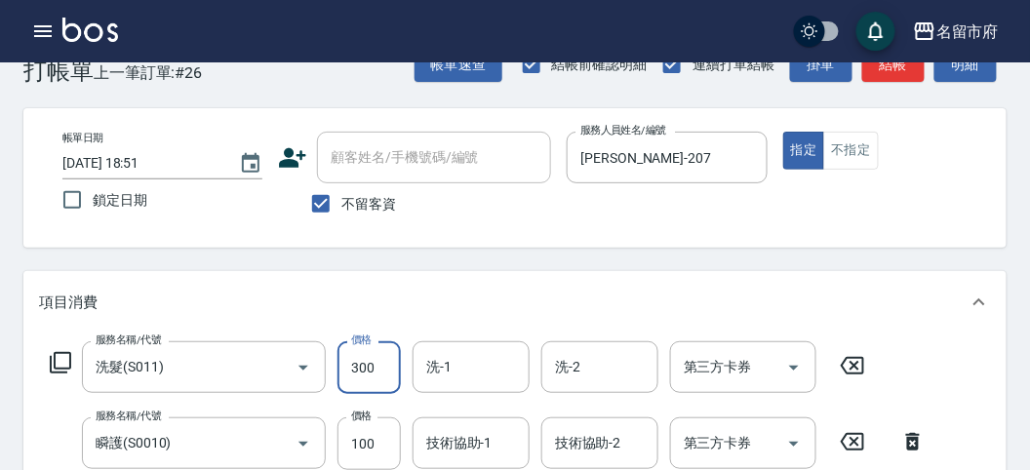
click at [364, 371] on input "300" at bounding box center [368, 367] width 63 height 53
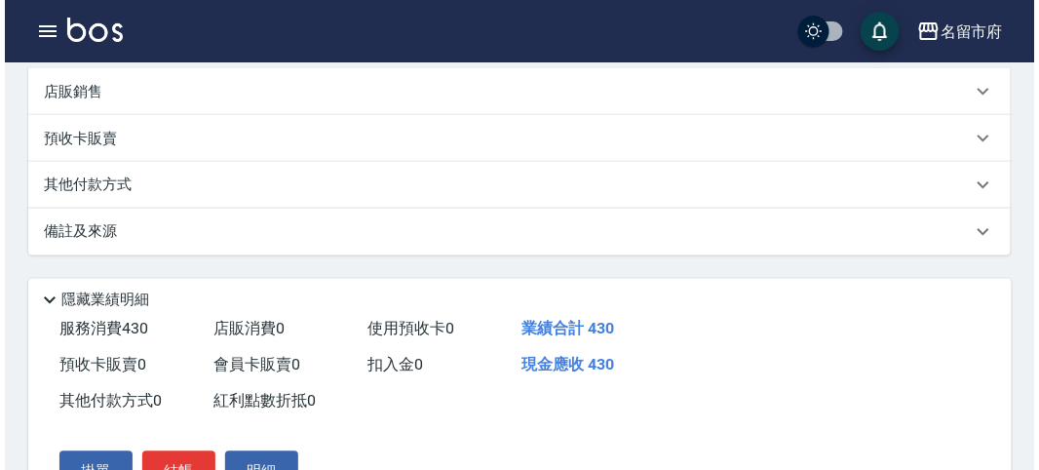
scroll to position [646, 0]
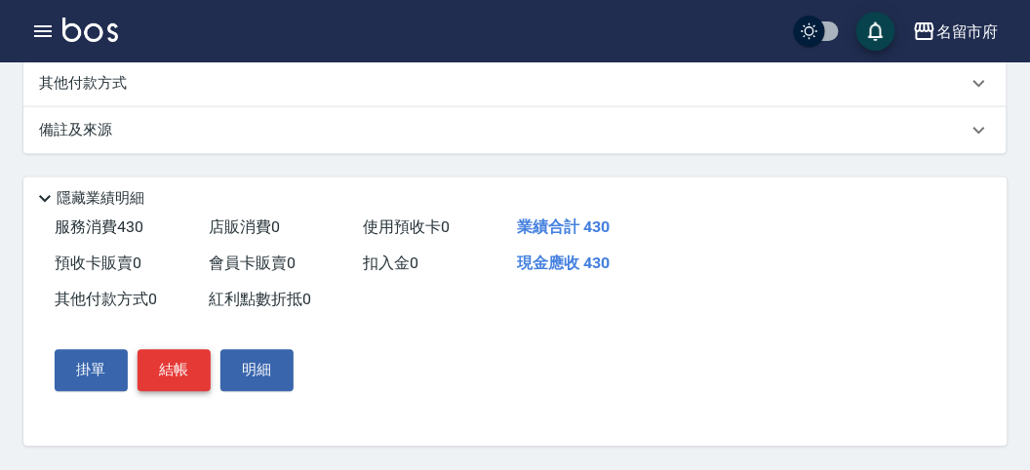
type input "330"
click at [184, 367] on button "結帳" at bounding box center [173, 370] width 73 height 41
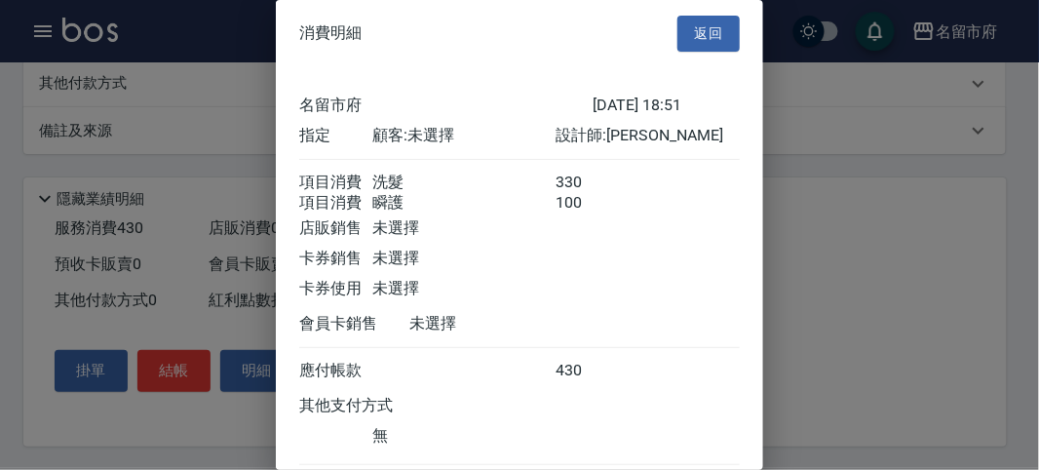
scroll to position [130, 0]
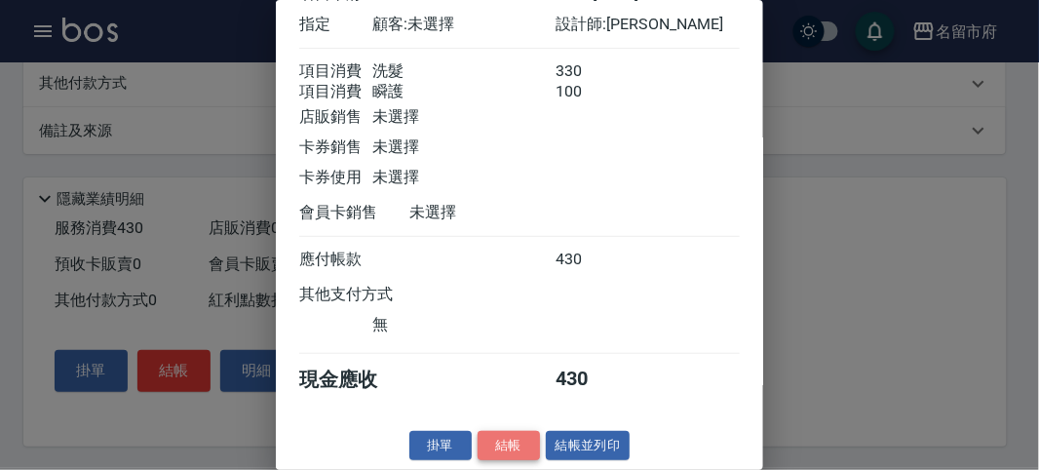
click at [510, 447] on button "結帳" at bounding box center [509, 446] width 62 height 30
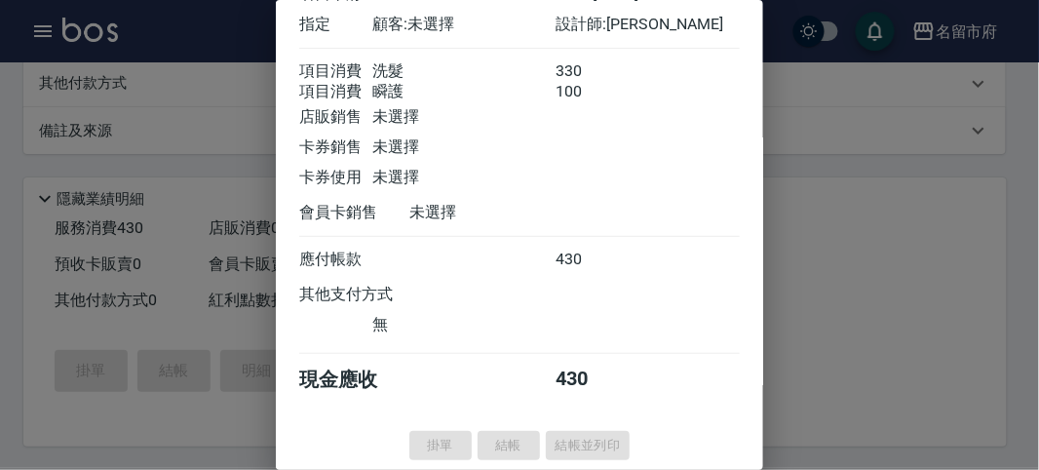
type input "[DATE] 18:59"
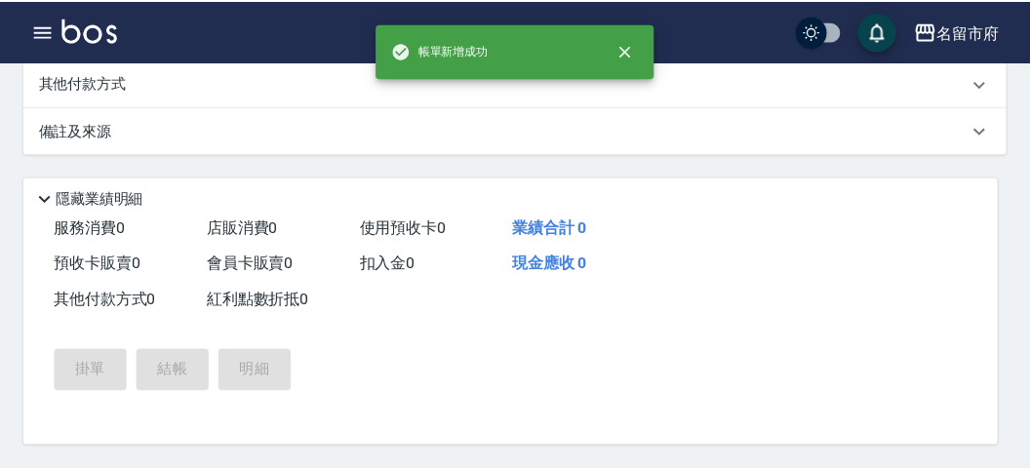
scroll to position [0, 0]
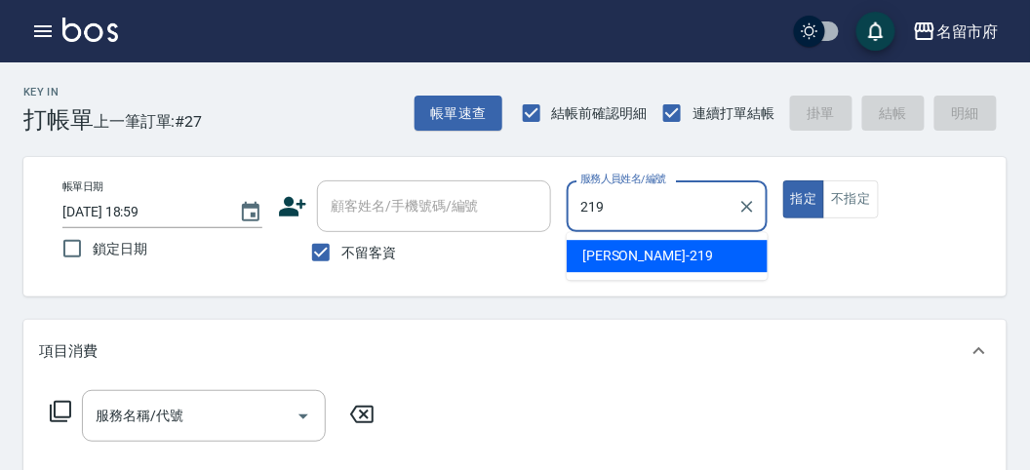
type input "[PERSON_NAME]-219"
type button "true"
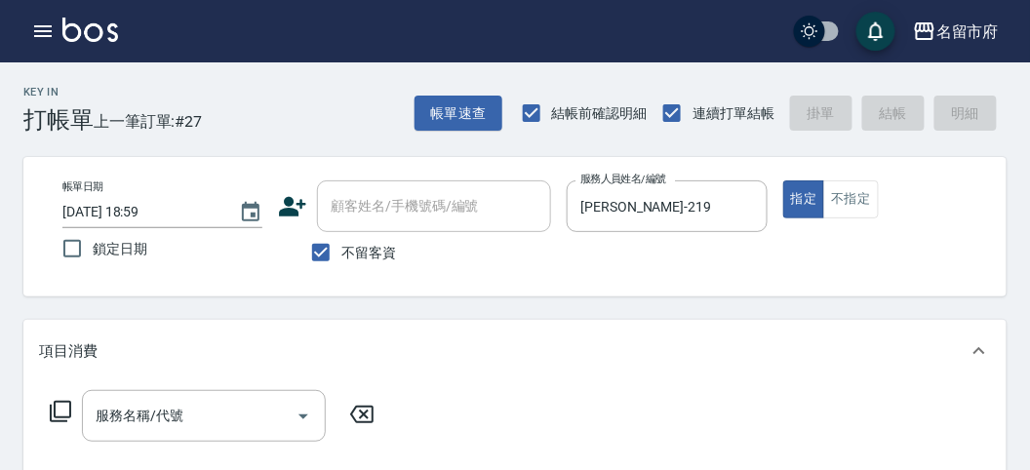
click at [51, 411] on icon at bounding box center [60, 411] width 21 height 21
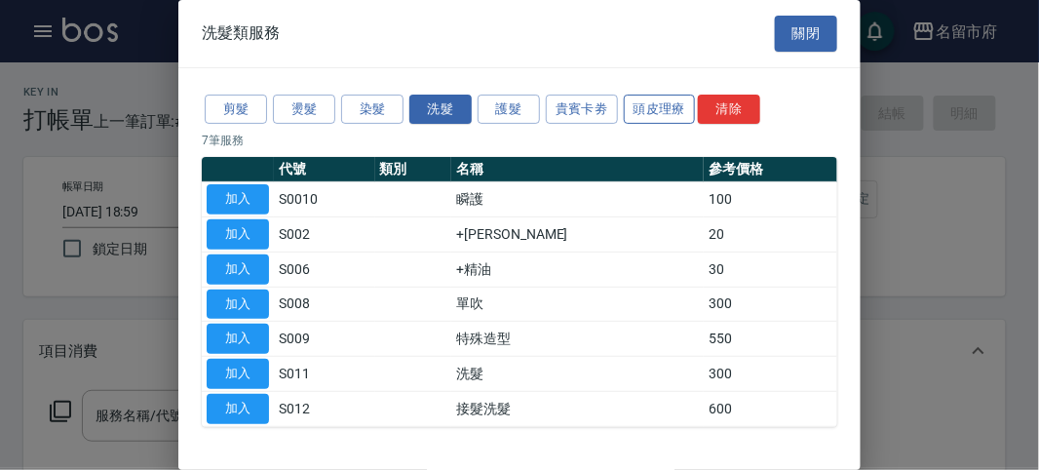
click at [657, 112] on button "頭皮理療" at bounding box center [660, 110] width 72 height 30
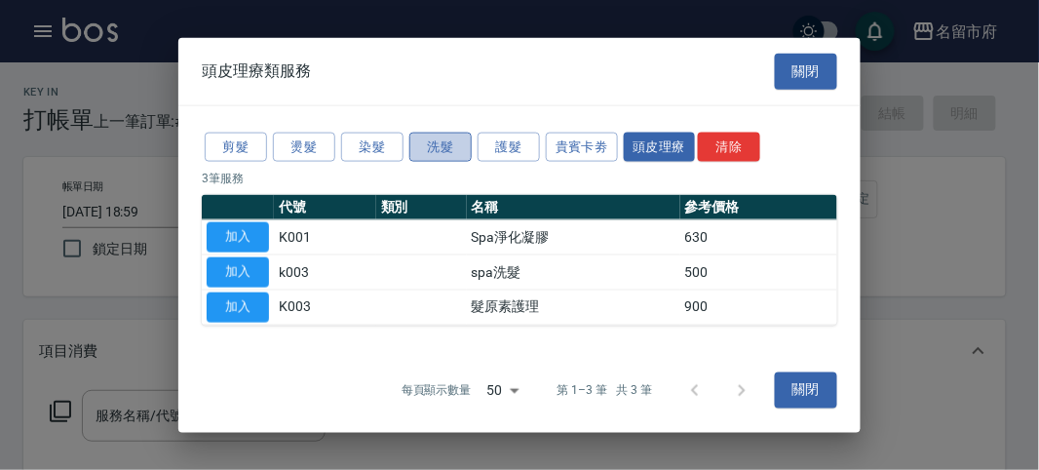
click at [439, 139] on button "洗髮" at bounding box center [441, 147] width 62 height 30
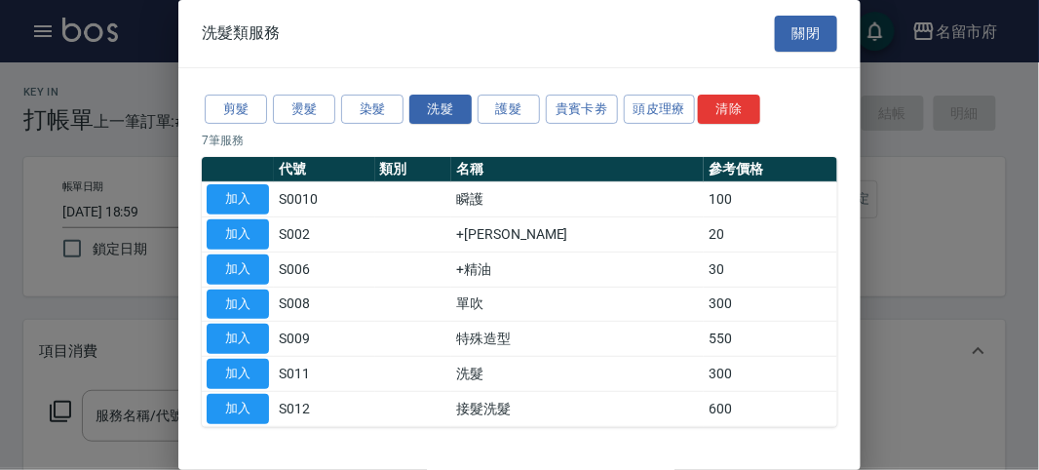
drag, startPoint x: 439, startPoint y: 157, endPoint x: 431, endPoint y: 173, distance: 17.4
click at [440, 158] on div "剪髮 燙髮 染髮 洗髮 護髮 貴賓卡劵 頭皮理療 清除 7 筆服務 代號 類別 名稱 參考價格 加入 S0010 瞬護 100 加入 S002 +潤絲 20 …" at bounding box center [519, 259] width 683 height 382
click at [255, 373] on button "加入" at bounding box center [238, 374] width 62 height 30
type input "洗髮(S011)"
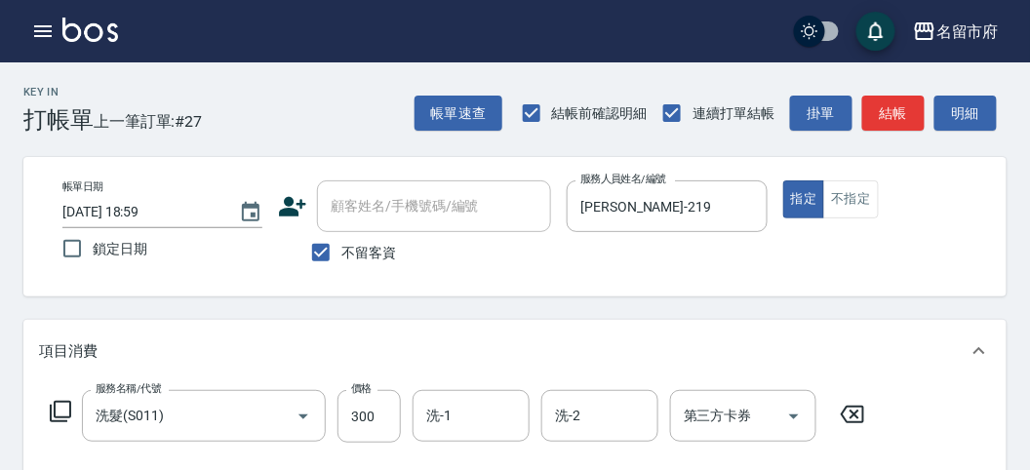
click at [50, 407] on icon at bounding box center [60, 411] width 21 height 21
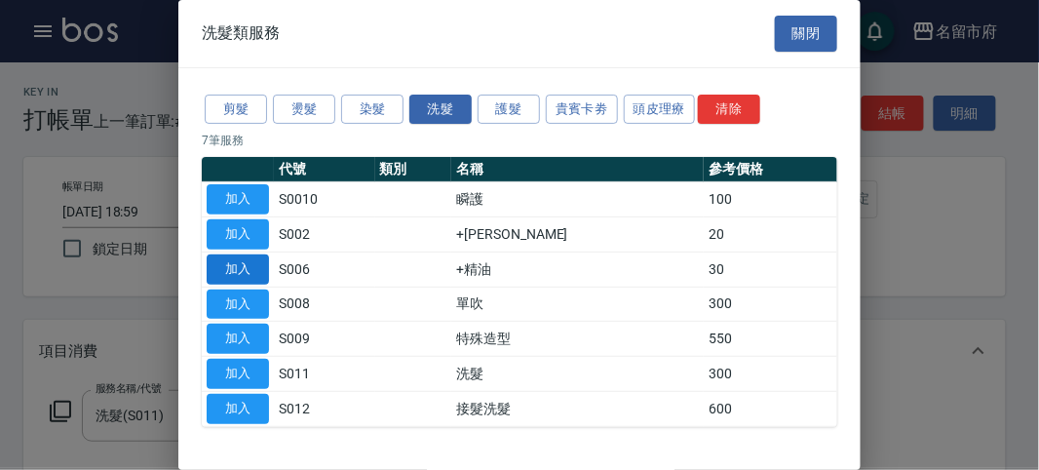
click at [249, 271] on button "加入" at bounding box center [238, 270] width 62 height 30
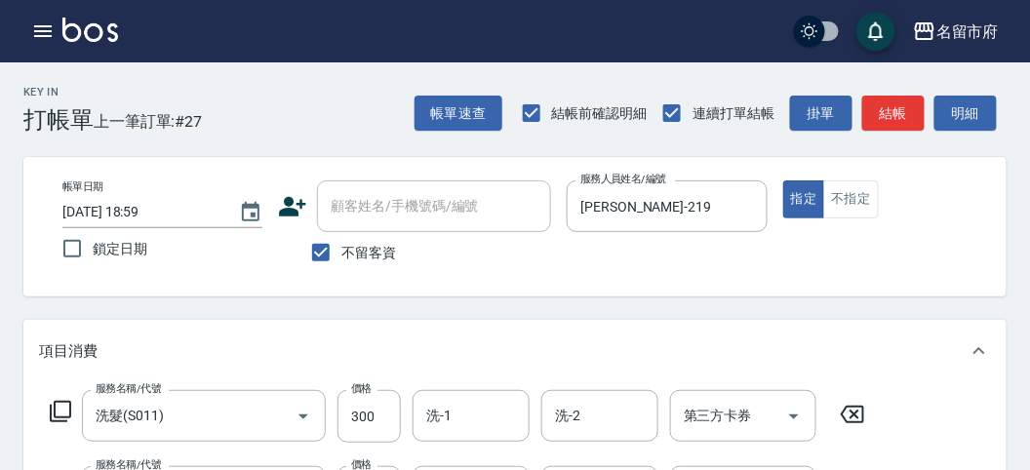
scroll to position [216, 0]
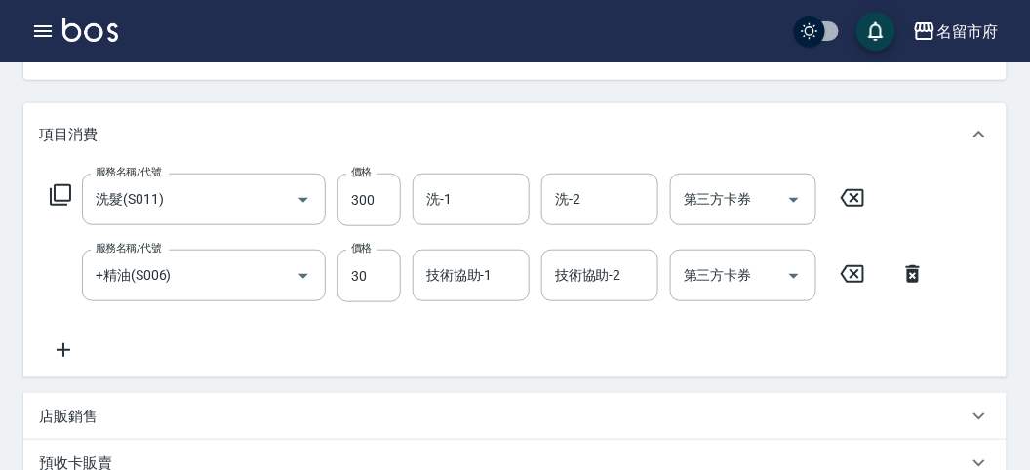
click at [919, 265] on icon at bounding box center [912, 273] width 49 height 23
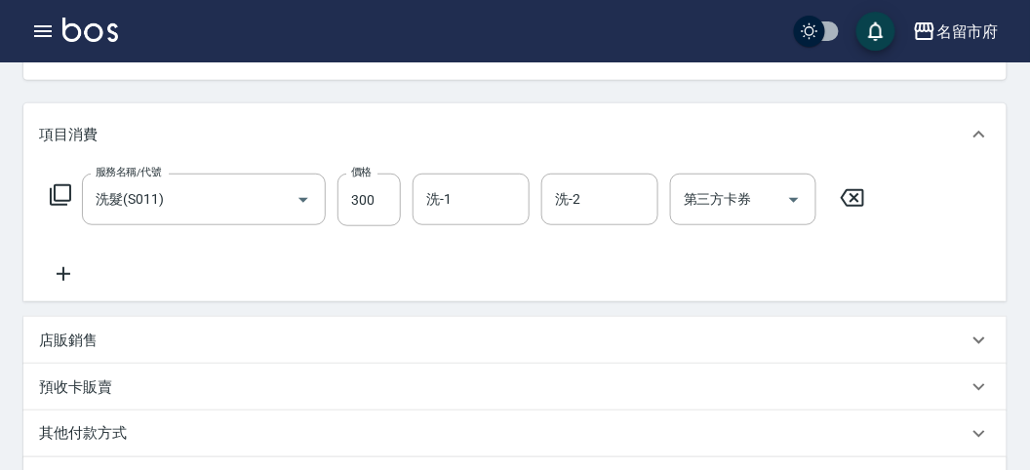
click at [59, 197] on icon at bounding box center [60, 194] width 23 height 23
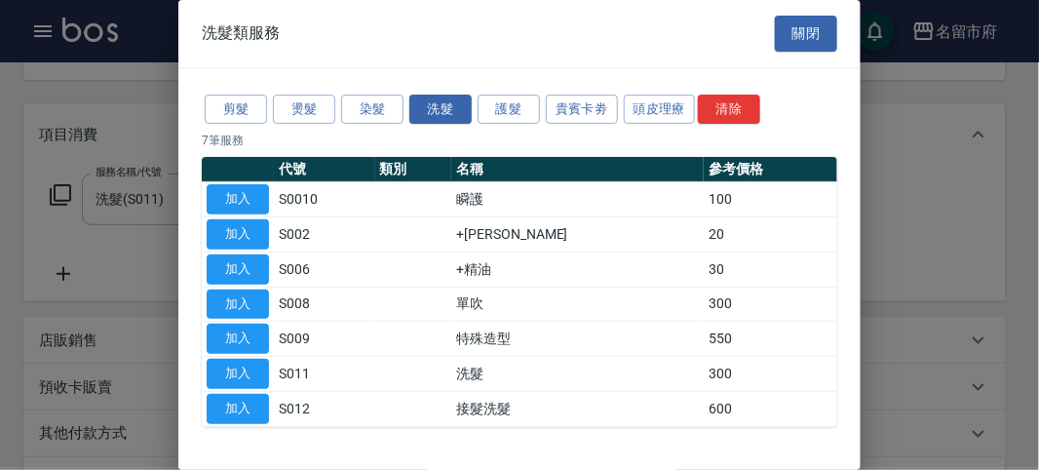
click at [268, 236] on button "加入" at bounding box center [238, 234] width 62 height 30
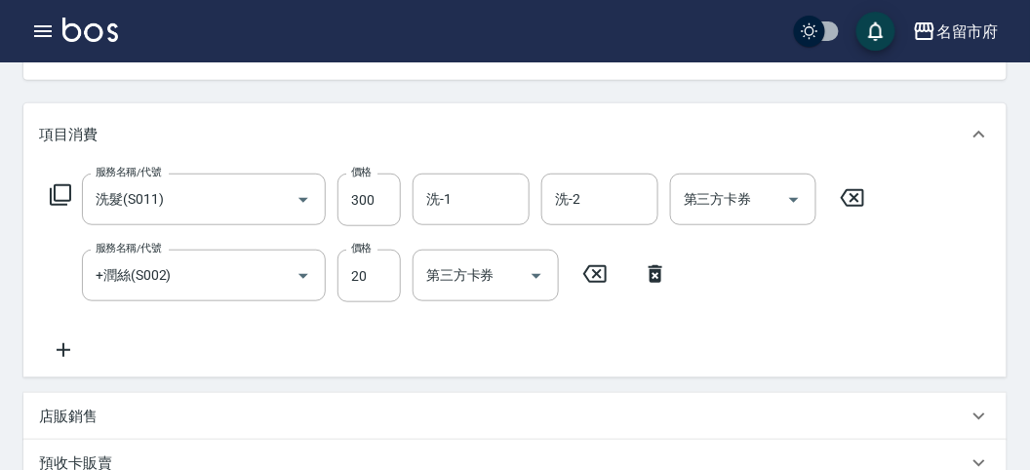
scroll to position [646, 0]
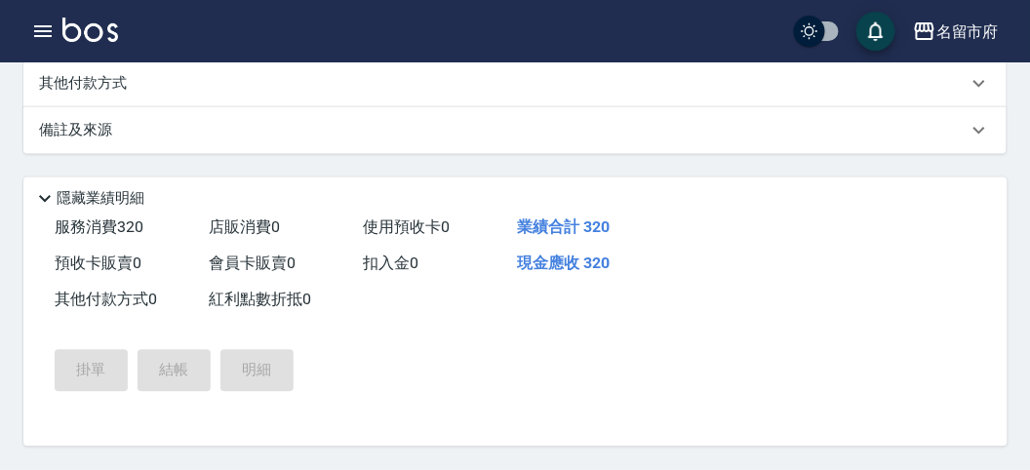
type input "[DATE] 19:14"
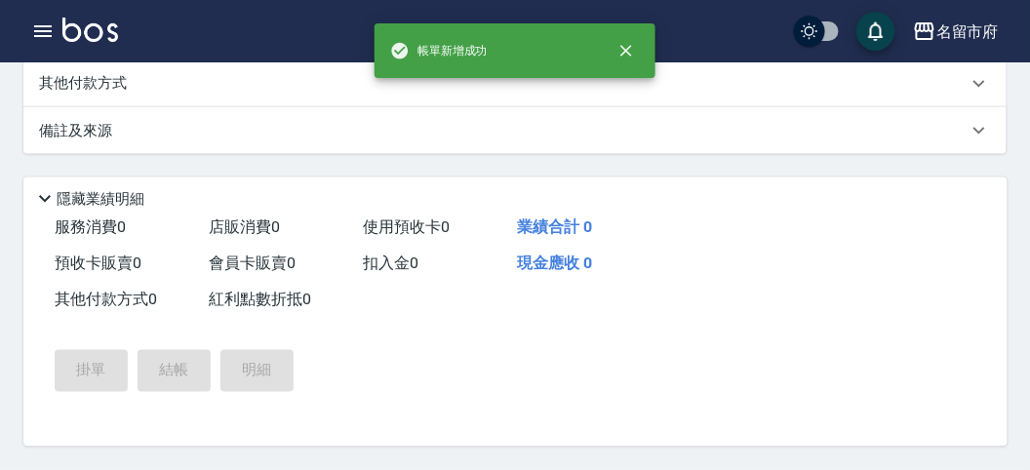
scroll to position [0, 0]
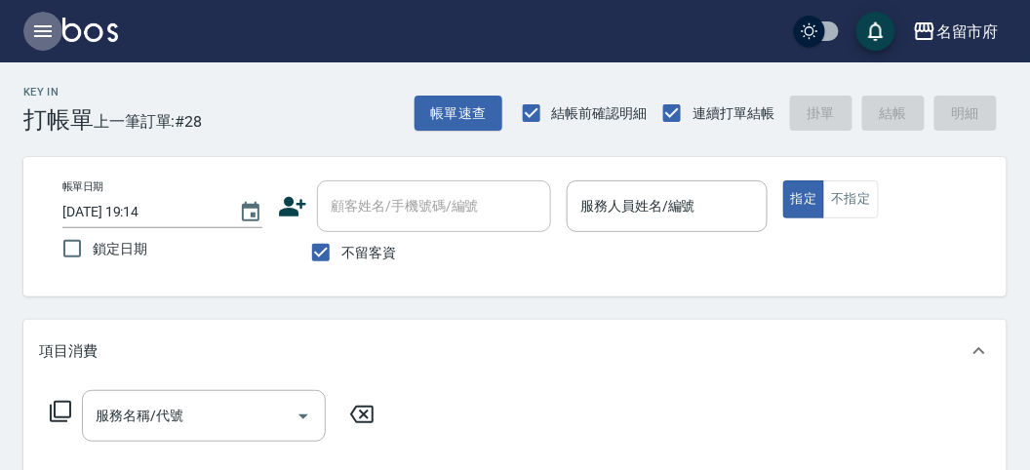
click at [42, 37] on icon "button" at bounding box center [42, 31] width 23 height 23
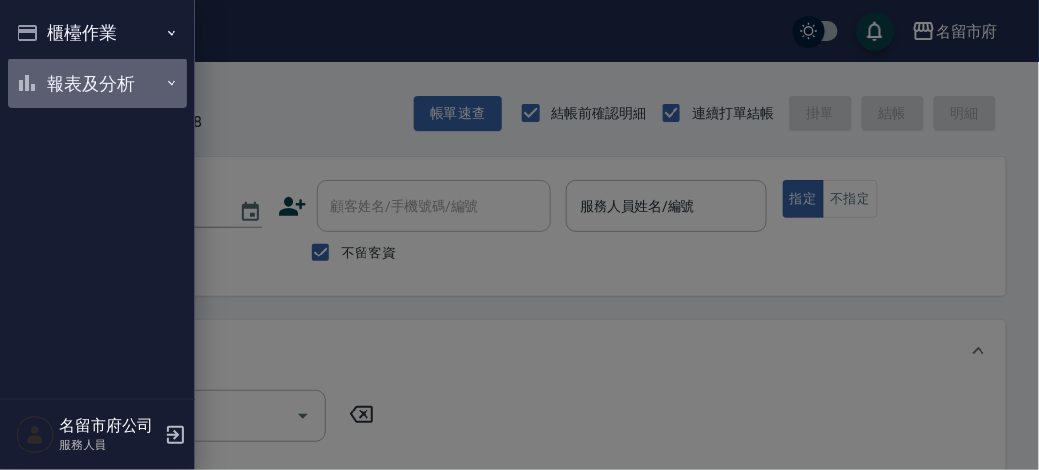
click at [74, 79] on button "報表及分析" at bounding box center [97, 84] width 179 height 51
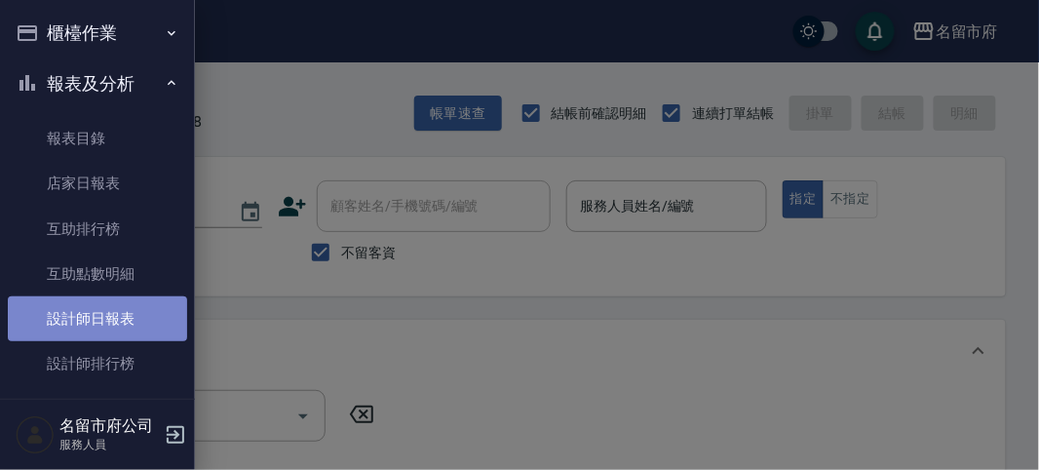
click at [127, 324] on link "設計師日報表" at bounding box center [97, 318] width 179 height 45
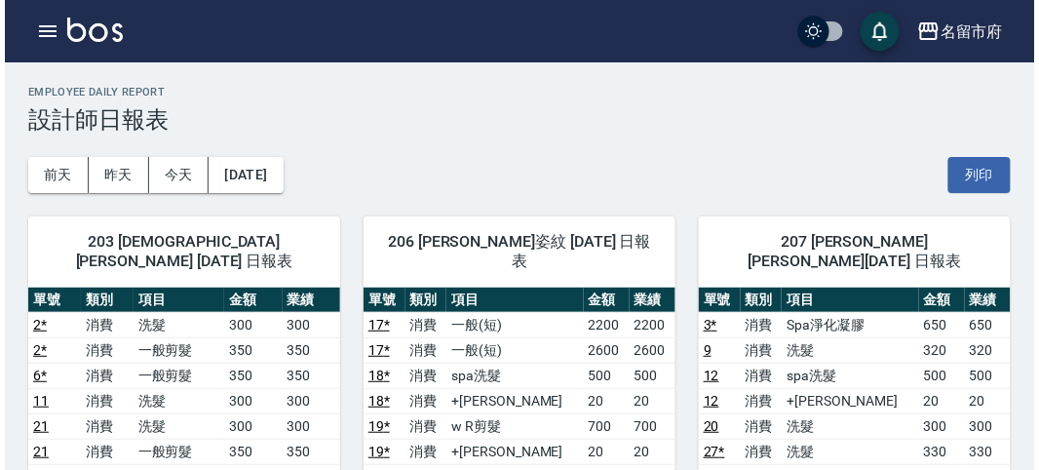
scroll to position [108, 0]
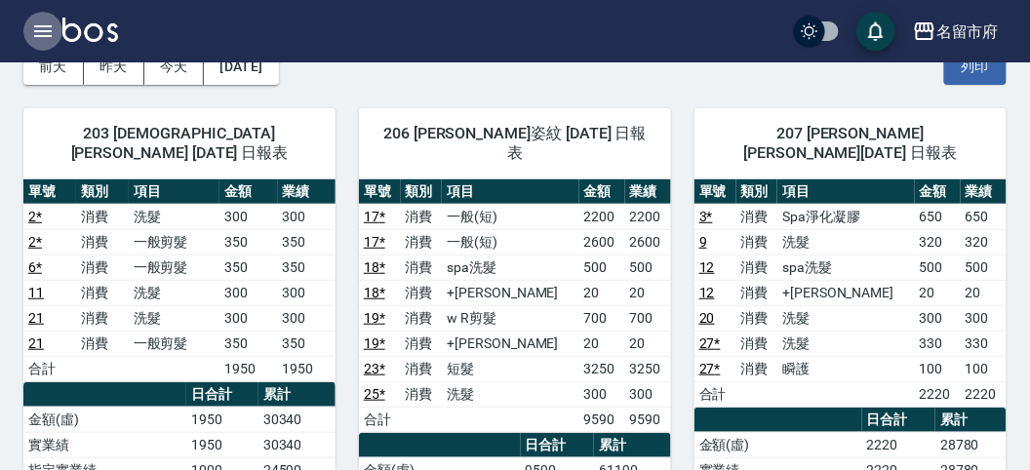
click at [39, 30] on icon "button" at bounding box center [43, 31] width 18 height 12
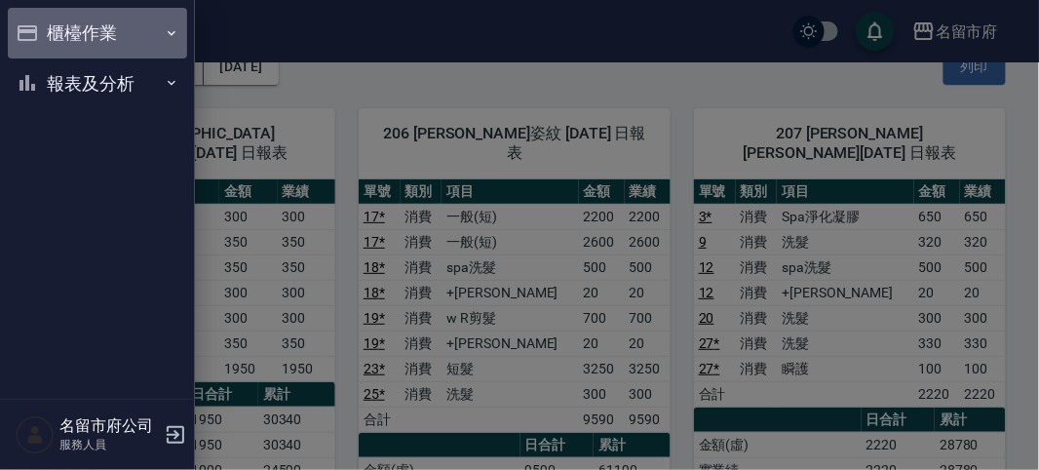
click at [59, 26] on button "櫃檯作業" at bounding box center [97, 33] width 179 height 51
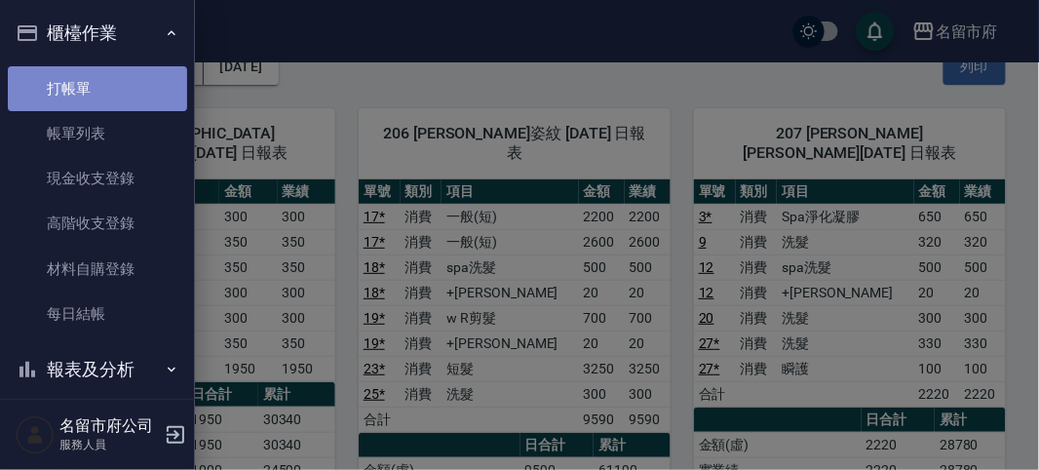
click at [103, 98] on link "打帳單" at bounding box center [97, 88] width 179 height 45
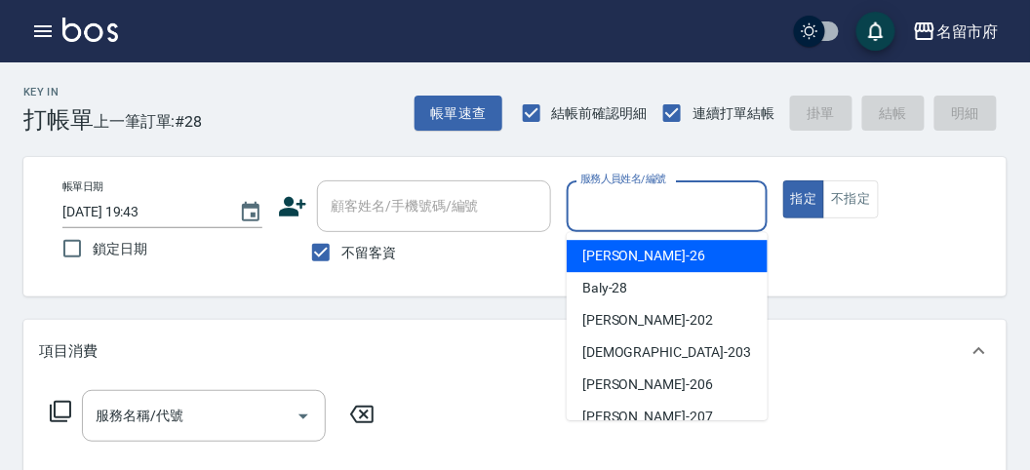
drag, startPoint x: 687, startPoint y: 206, endPoint x: 646, endPoint y: 380, distance: 179.3
click at [681, 214] on input "服務人員姓名/編號" at bounding box center [666, 206] width 182 height 34
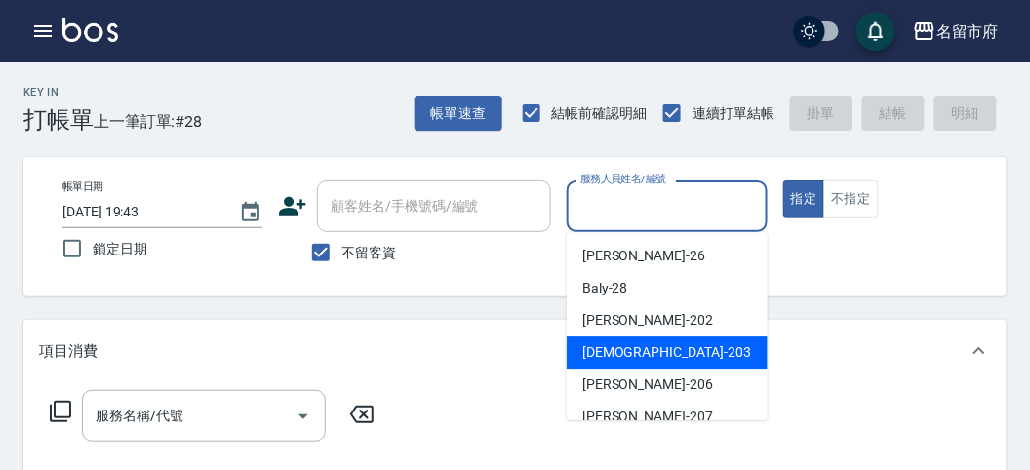
drag, startPoint x: 640, startPoint y: 355, endPoint x: 284, endPoint y: 387, distance: 357.4
click at [639, 354] on div "聖德 -203" at bounding box center [667, 352] width 201 height 32
type input "聖德-203"
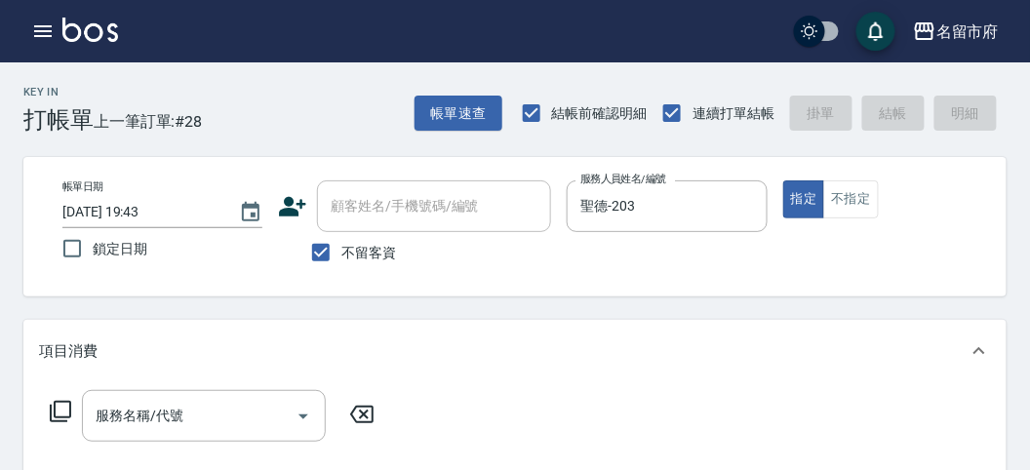
click at [53, 414] on icon at bounding box center [60, 411] width 23 height 23
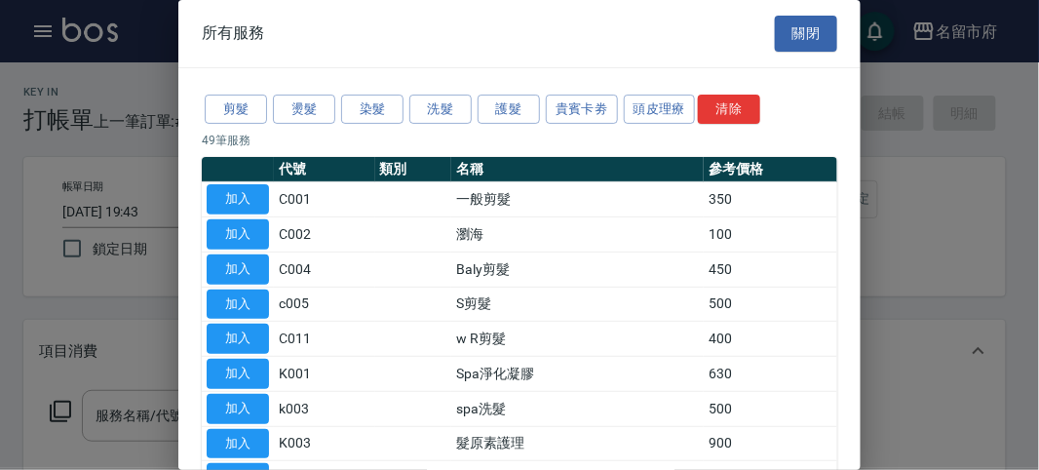
click at [434, 116] on button "洗髮" at bounding box center [441, 110] width 62 height 30
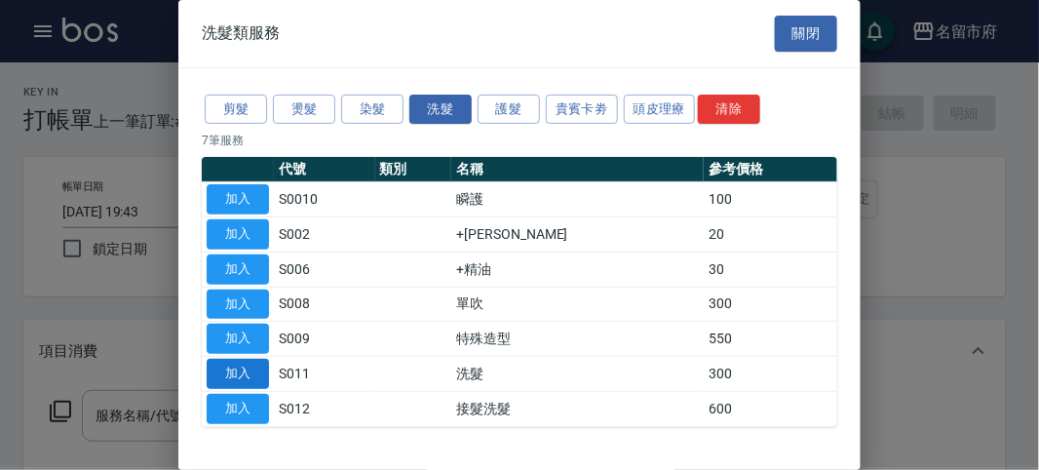
click at [223, 374] on button "加入" at bounding box center [238, 374] width 62 height 30
type input "洗髮(S011)"
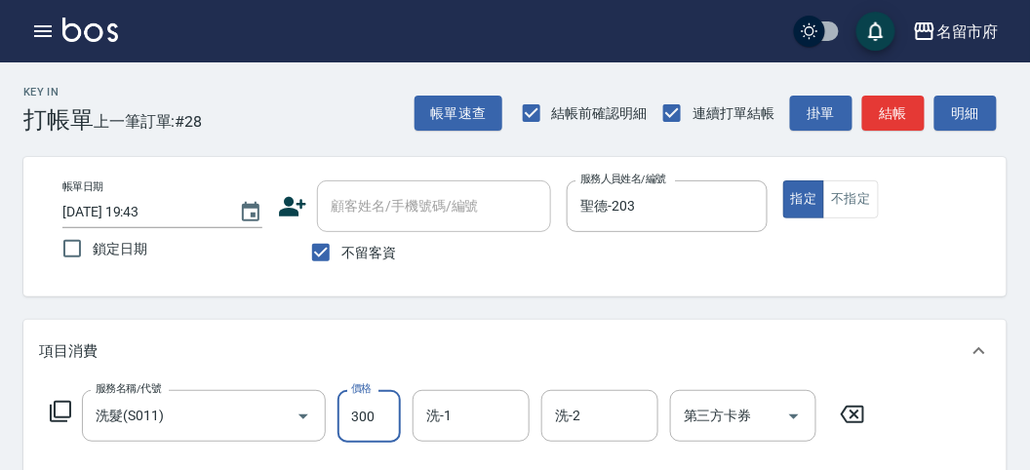
click at [343, 424] on input "300" at bounding box center [368, 416] width 63 height 53
type input "350"
click at [960, 81] on div "Key In 打帳單 上一筆訂單:#28 帳單速查 結帳前確認明細 連續打單結帳 掛單 結帳 明細" at bounding box center [503, 97] width 1006 height 71
click at [959, 120] on button "明細" at bounding box center [965, 114] width 62 height 36
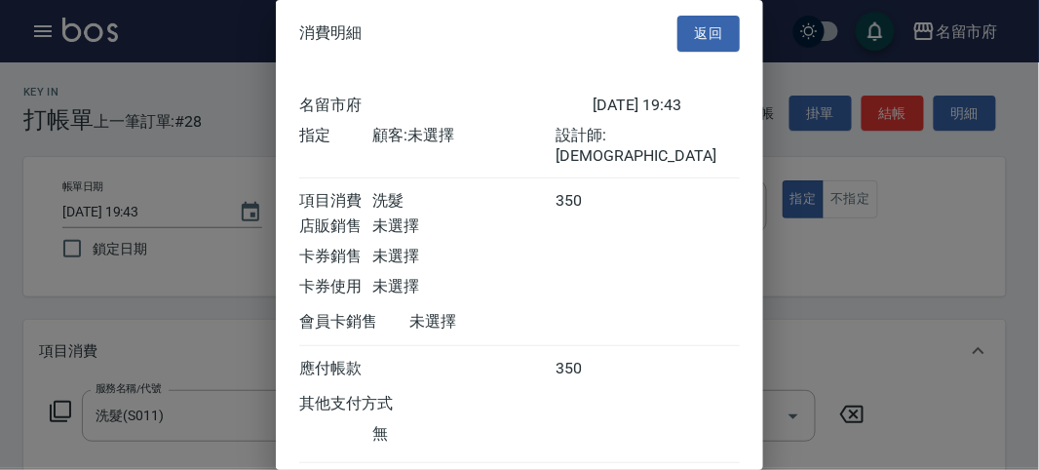
scroll to position [108, 0]
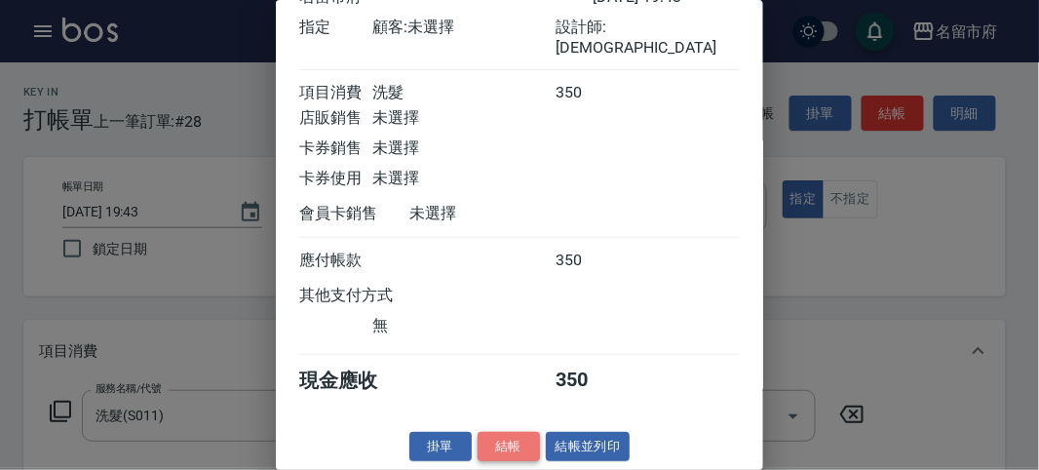
click at [517, 451] on button "結帳" at bounding box center [509, 447] width 62 height 30
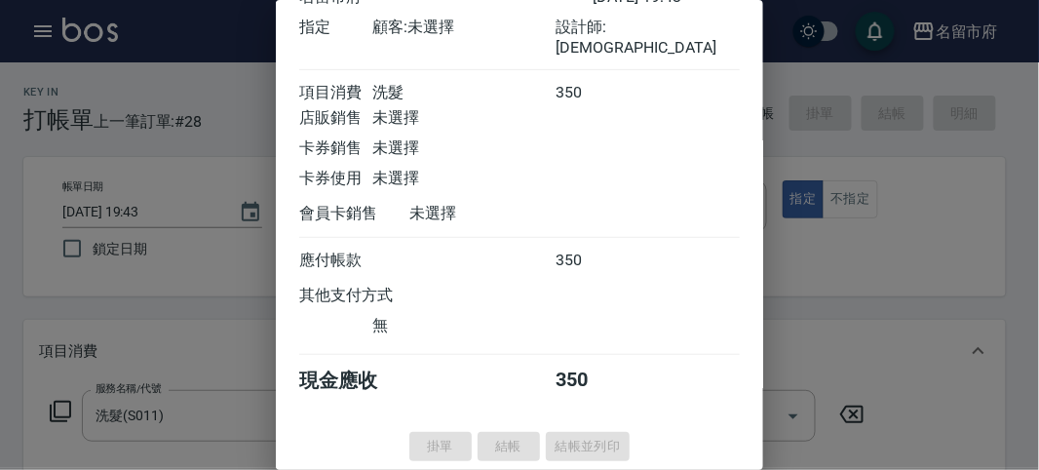
type input "[DATE] 19:52"
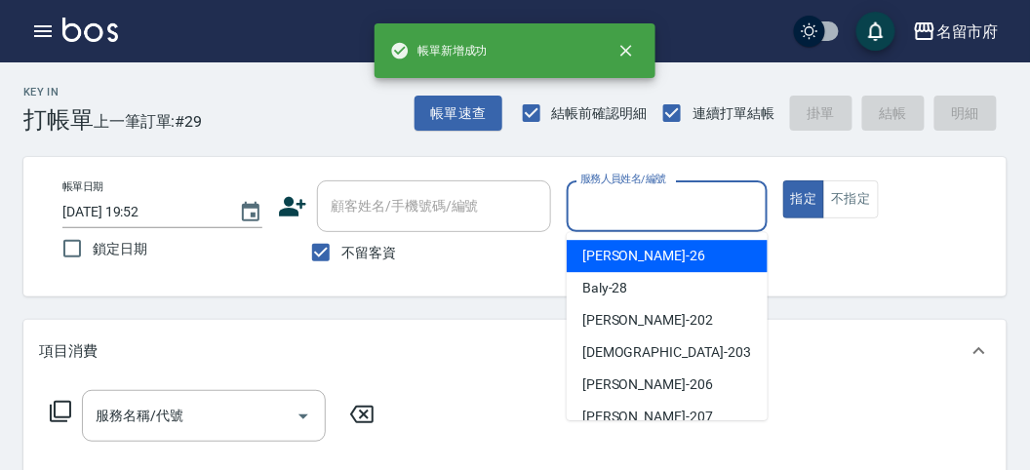
click at [620, 203] on input "服務人員姓名/編號" at bounding box center [666, 206] width 182 height 34
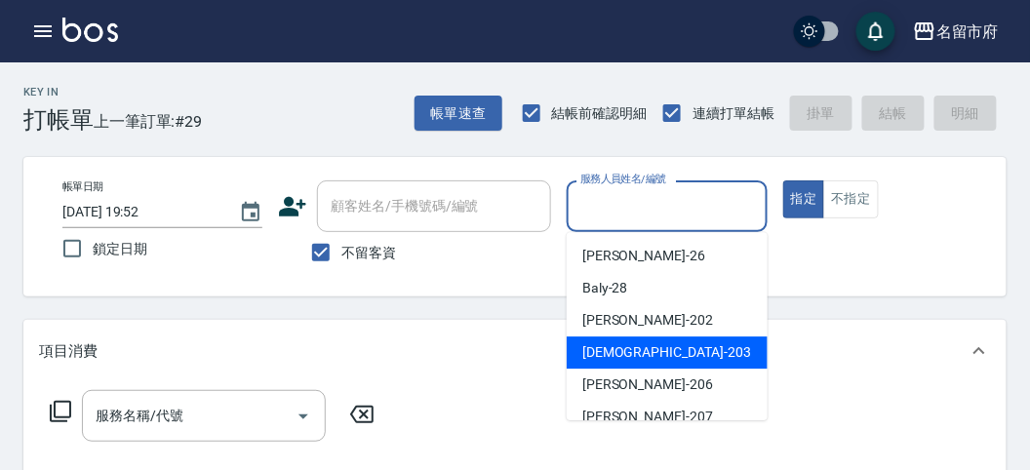
click at [621, 352] on span "聖德 -203" at bounding box center [666, 352] width 169 height 20
type input "聖德-203"
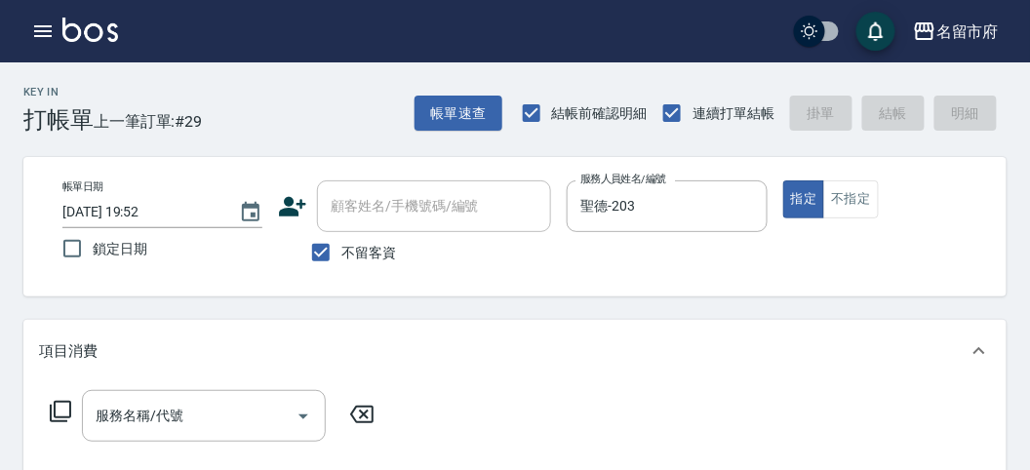
click at [63, 401] on icon at bounding box center [60, 411] width 21 height 21
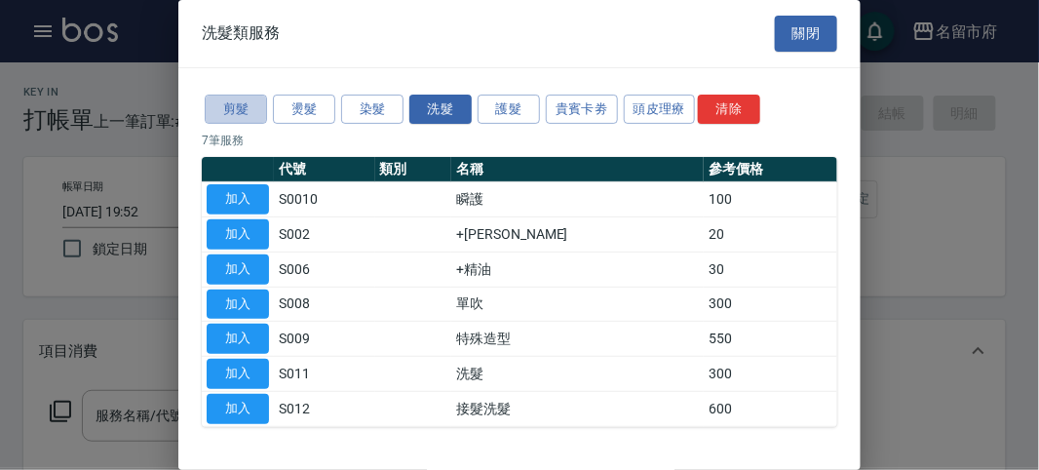
drag, startPoint x: 240, startPoint y: 112, endPoint x: 234, endPoint y: 150, distance: 38.5
click at [240, 118] on button "剪髮" at bounding box center [236, 110] width 62 height 30
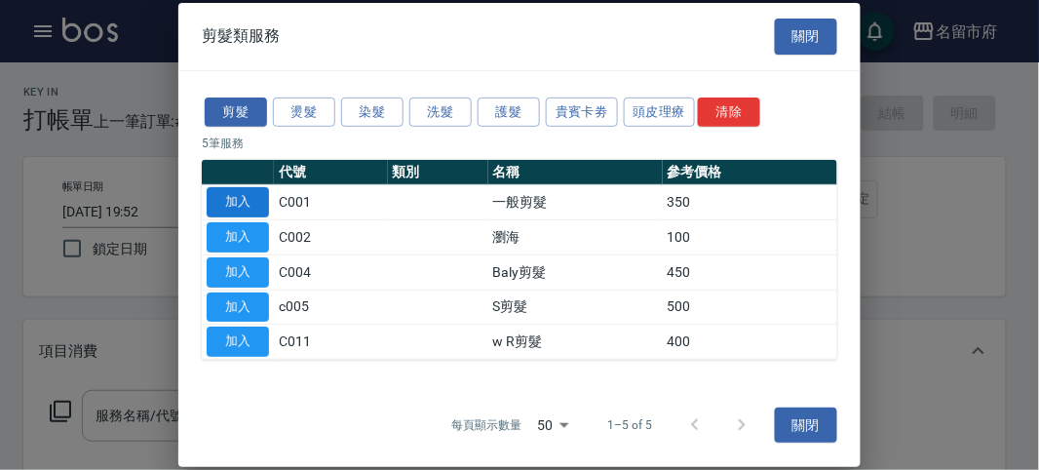
click at [225, 186] on td "加入" at bounding box center [238, 202] width 72 height 35
drag, startPoint x: 259, startPoint y: 198, endPoint x: 246, endPoint y: 192, distance: 14.9
click at [257, 197] on button "加入" at bounding box center [238, 202] width 62 height 30
type input "一般剪髮(C001)"
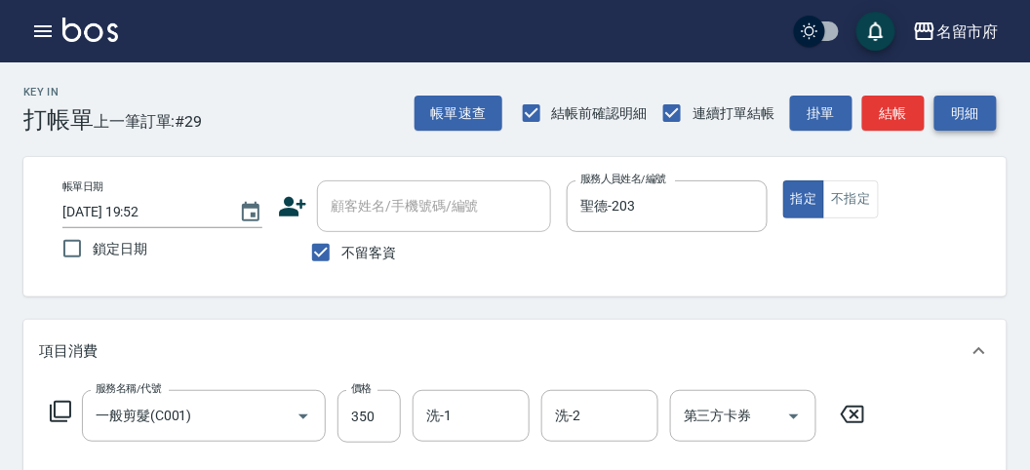
click at [962, 116] on button "明細" at bounding box center [965, 114] width 62 height 36
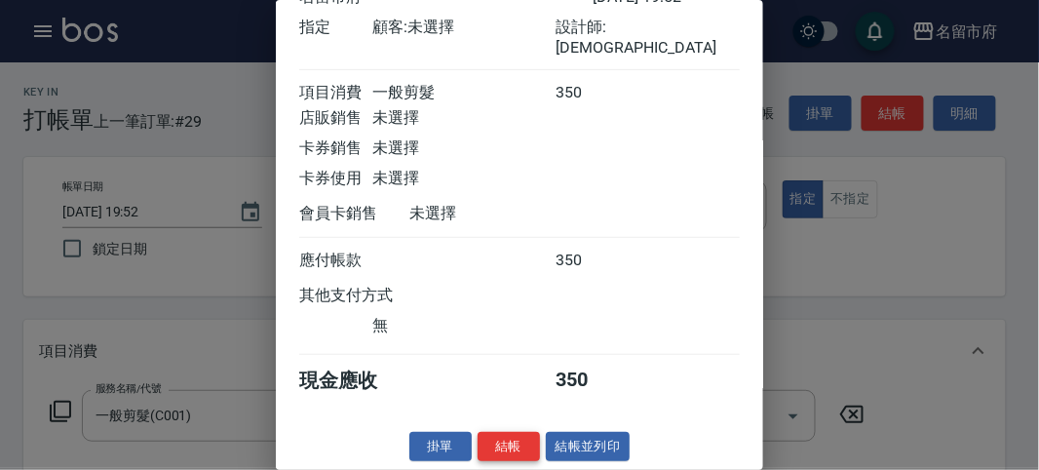
click at [515, 442] on button "結帳" at bounding box center [509, 447] width 62 height 30
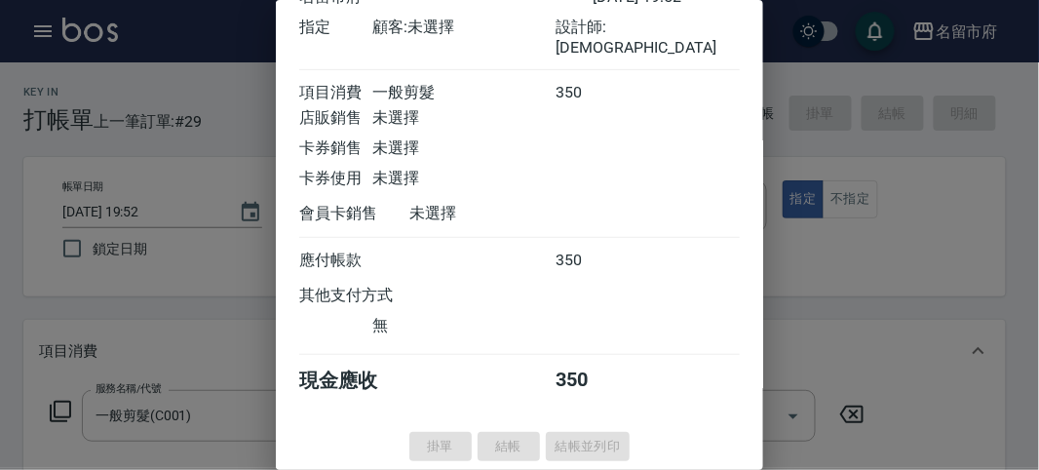
type input "[DATE] 19:53"
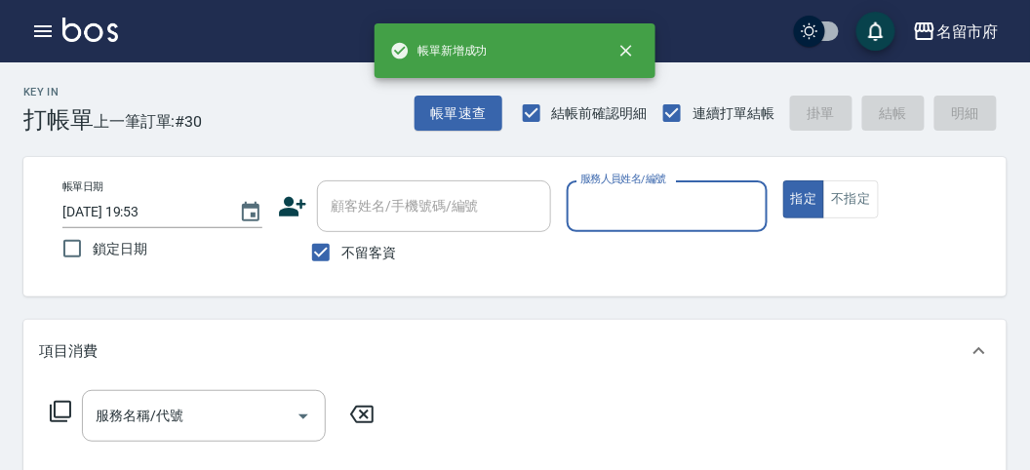
click at [622, 231] on div "服務人員姓名/編號" at bounding box center [667, 206] width 200 height 52
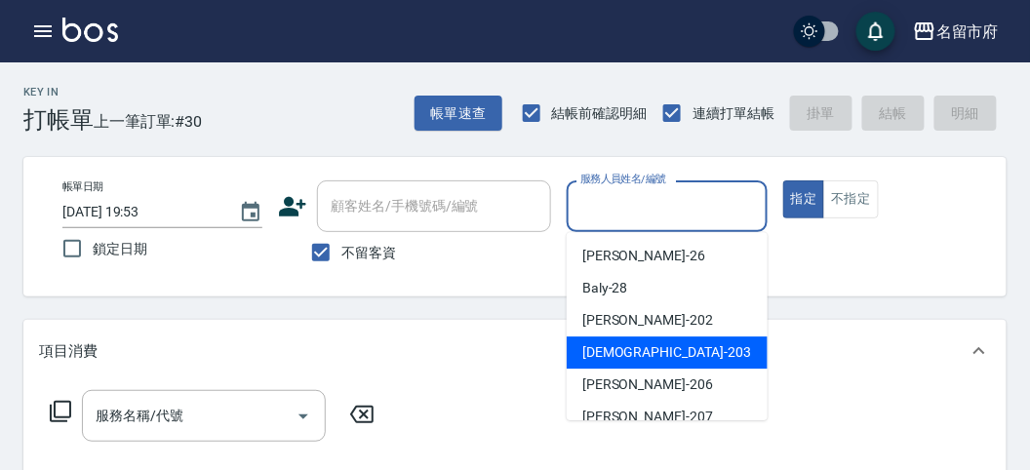
click at [603, 352] on span "聖德 -203" at bounding box center [666, 352] width 169 height 20
type input "聖德-203"
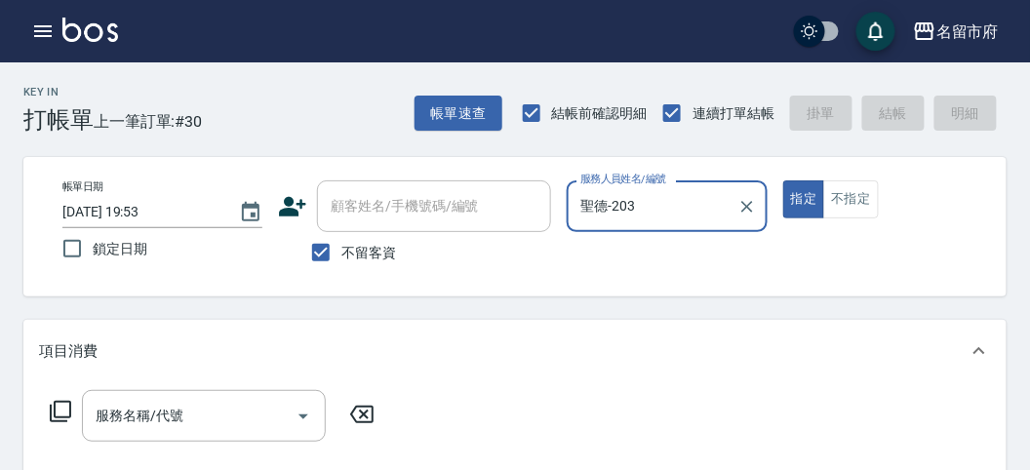
click at [59, 412] on icon at bounding box center [60, 411] width 23 height 23
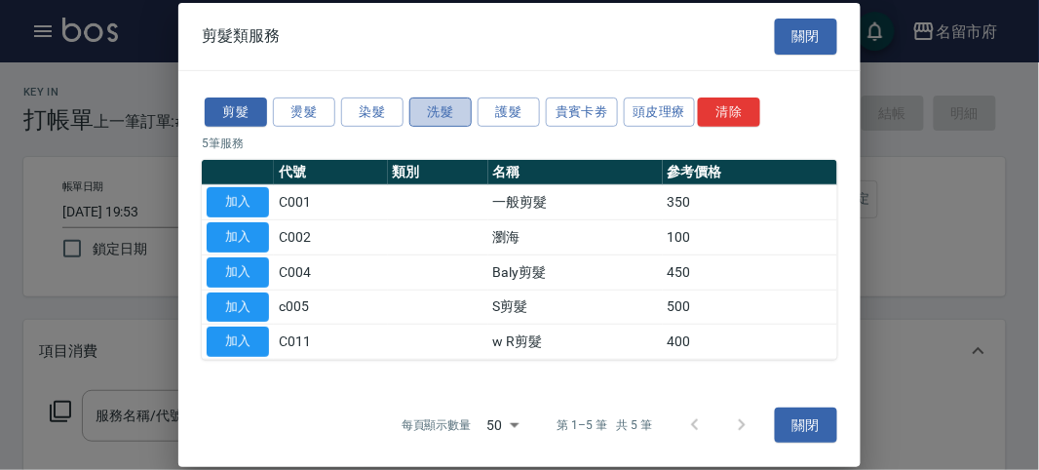
click at [430, 114] on button "洗髮" at bounding box center [441, 112] width 62 height 30
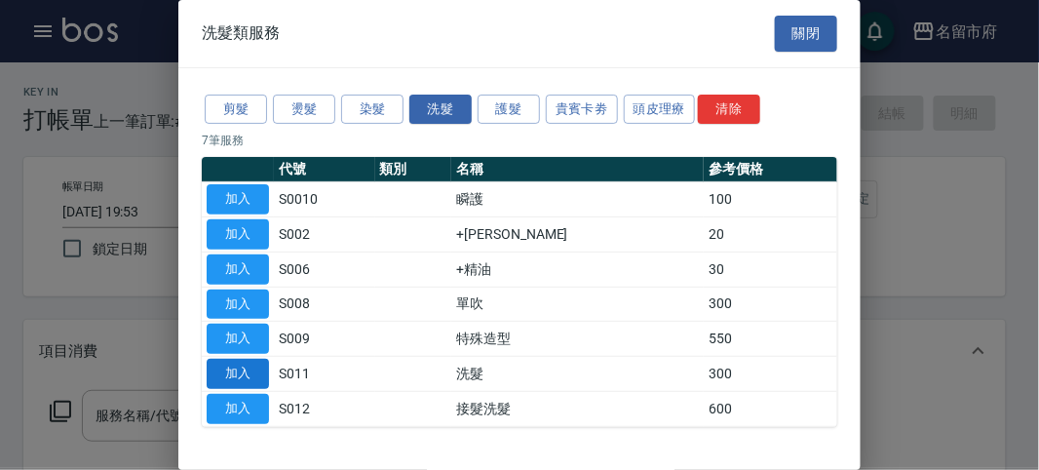
click at [249, 362] on button "加入" at bounding box center [238, 374] width 62 height 30
type input "洗髮(S011)"
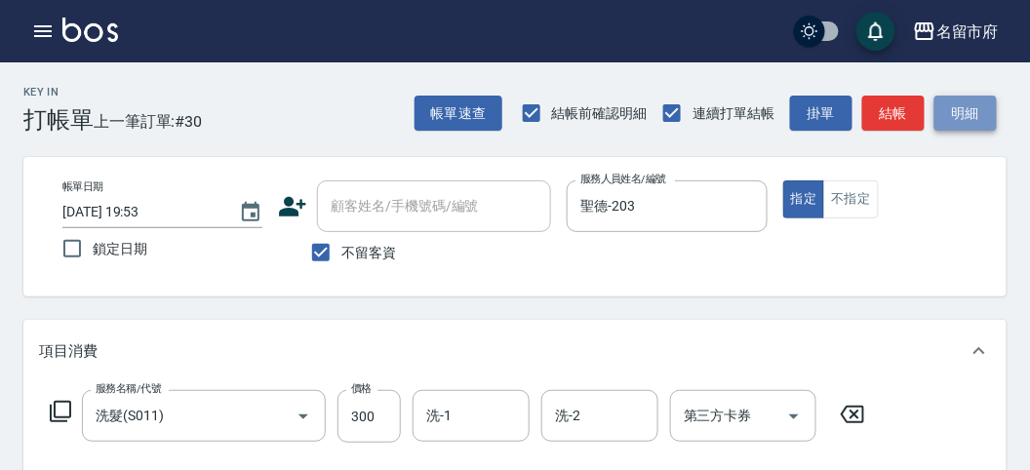
drag, startPoint x: 981, startPoint y: 108, endPoint x: 566, endPoint y: 234, distance: 434.0
click at [980, 109] on button "明細" at bounding box center [965, 114] width 62 height 36
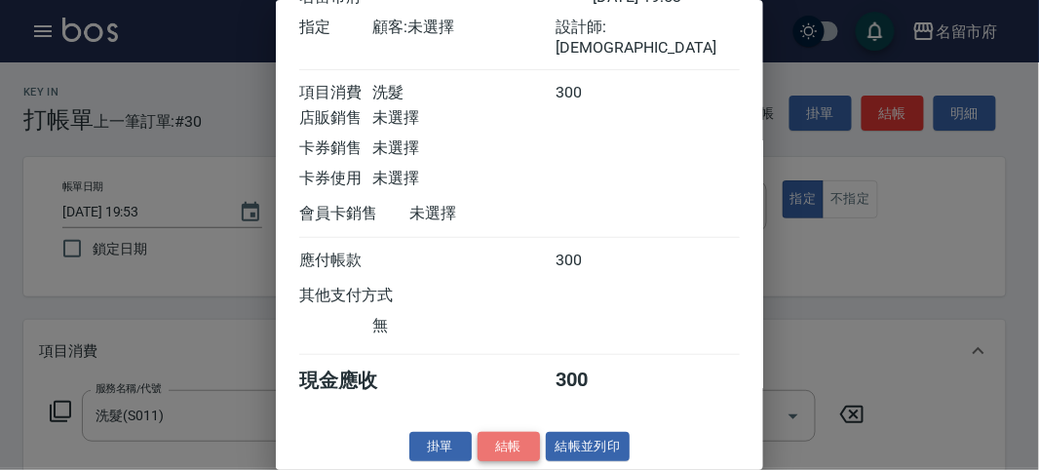
click at [502, 440] on button "結帳" at bounding box center [509, 447] width 62 height 30
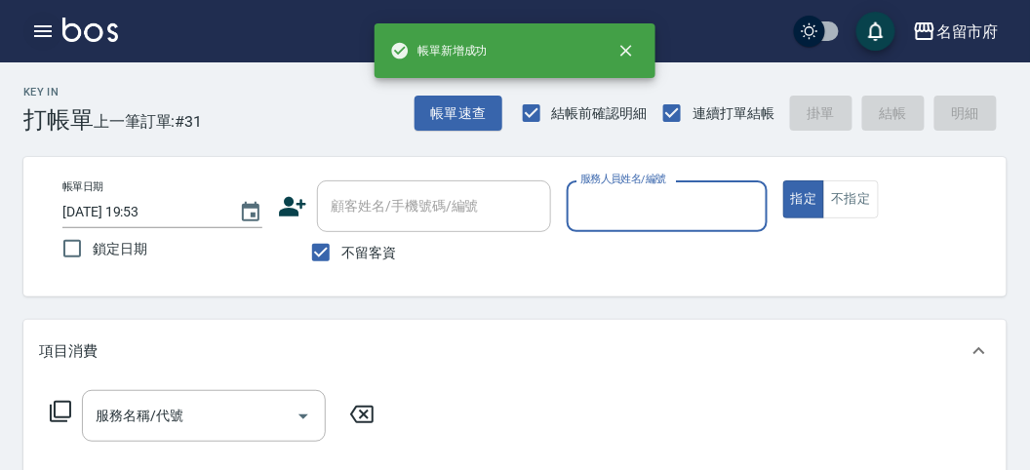
click at [47, 35] on icon "button" at bounding box center [42, 31] width 23 height 23
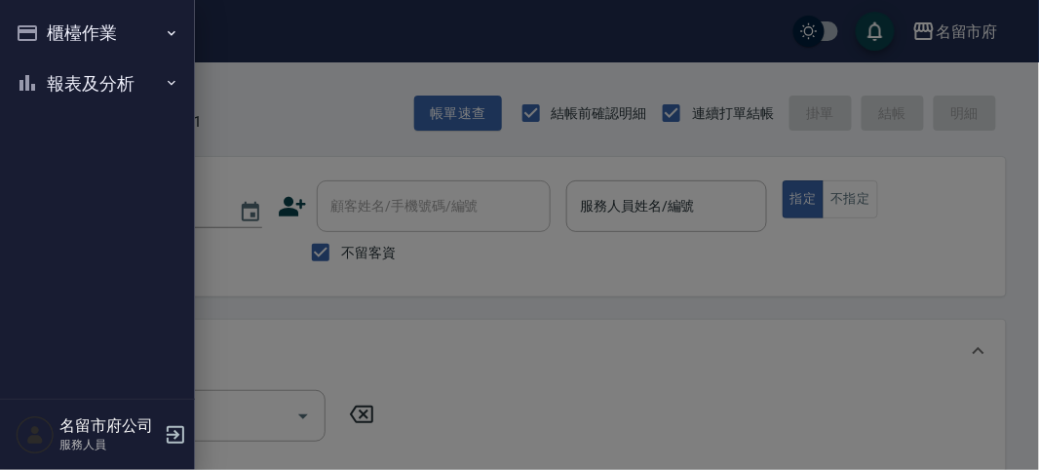
click at [39, 68] on button "報表及分析" at bounding box center [97, 84] width 179 height 51
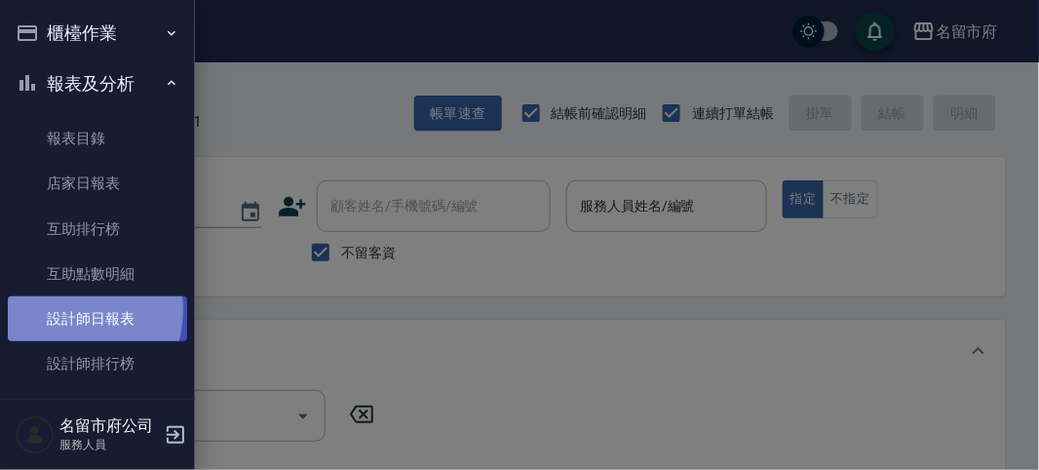
click at [65, 310] on link "設計師日報表" at bounding box center [97, 318] width 179 height 45
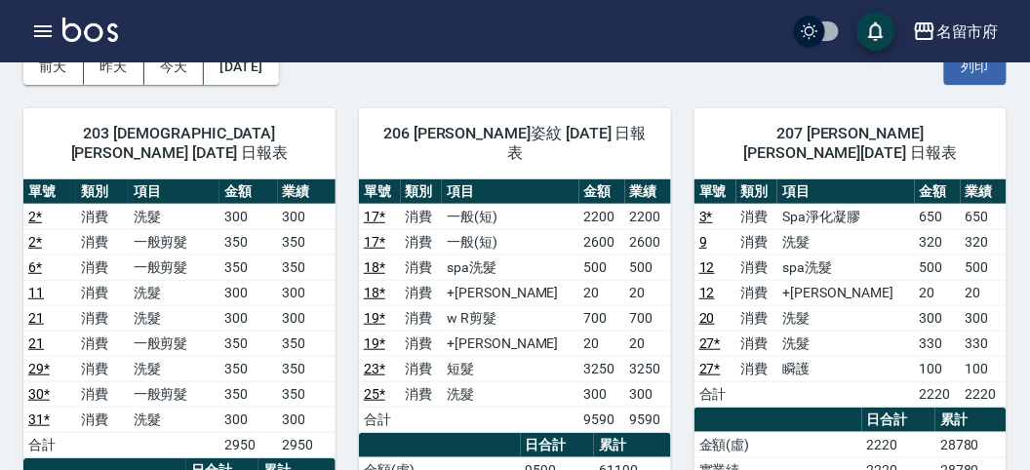
scroll to position [216, 0]
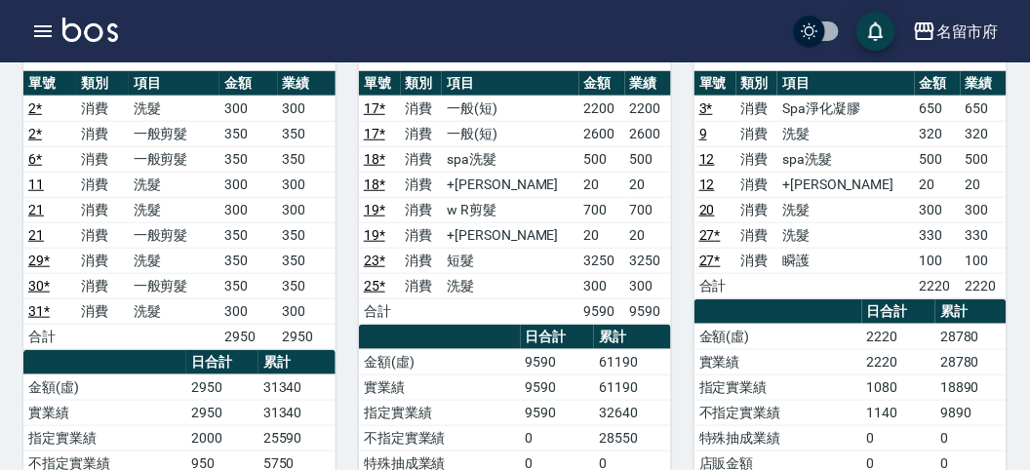
click at [93, 31] on img at bounding box center [90, 30] width 56 height 24
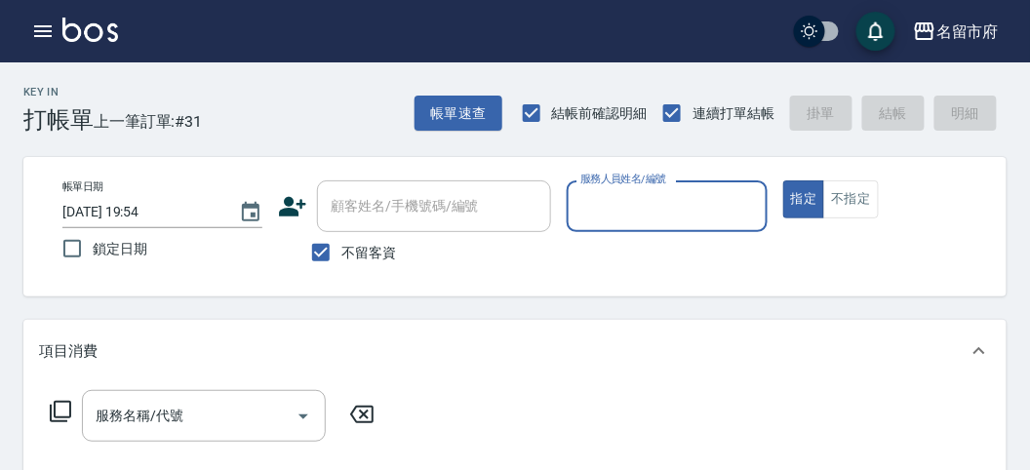
click at [704, 212] on input "服務人員姓名/編號" at bounding box center [666, 206] width 182 height 34
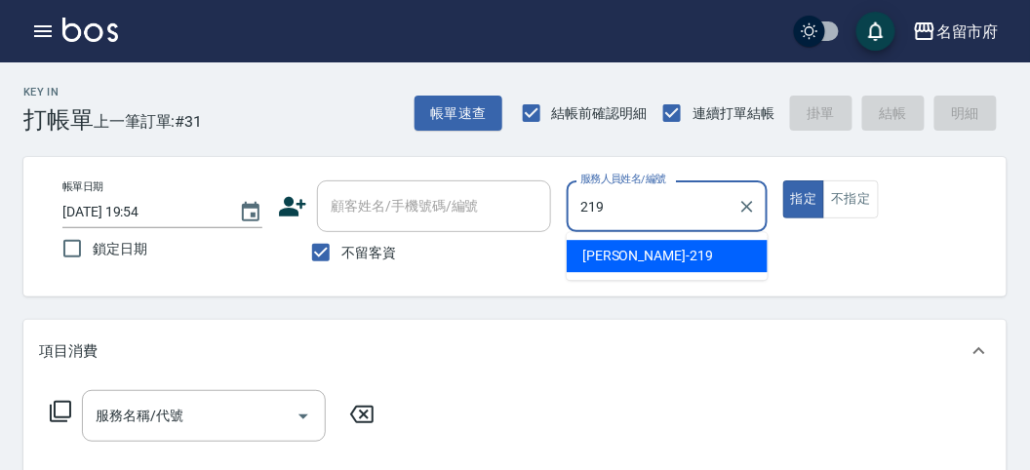
type input "[PERSON_NAME]-219"
type button "true"
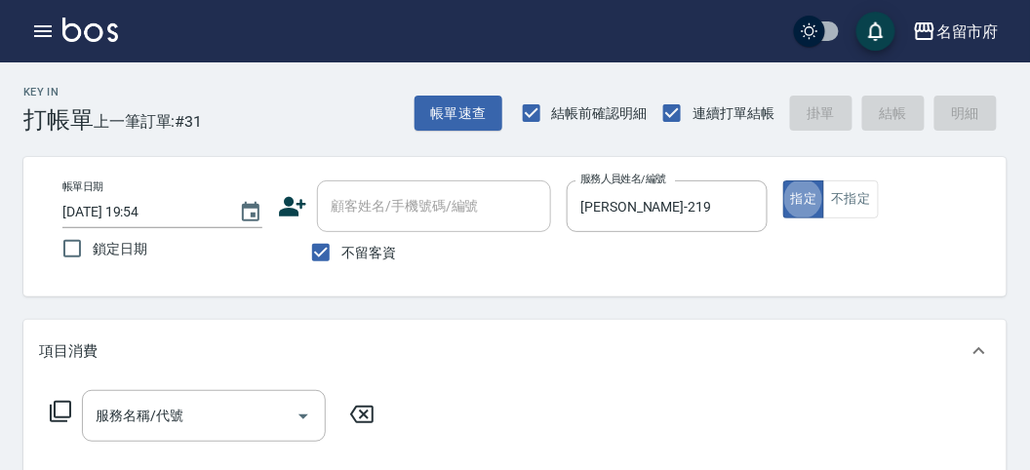
click at [56, 412] on icon at bounding box center [60, 411] width 23 height 23
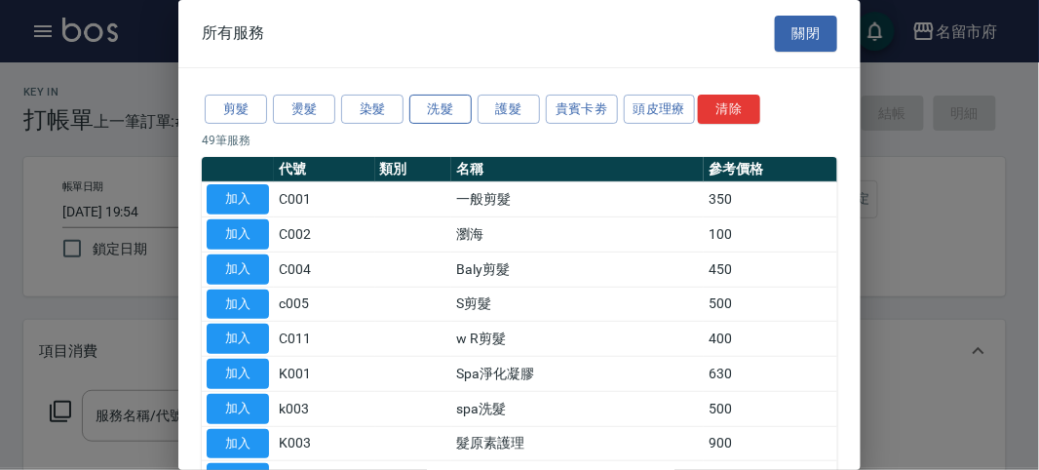
click at [453, 114] on button "洗髮" at bounding box center [441, 110] width 62 height 30
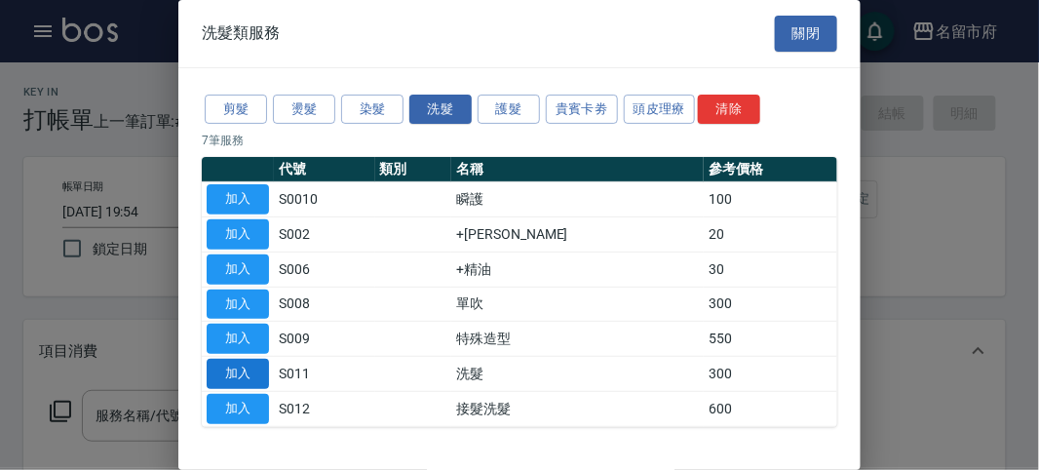
click at [239, 376] on button "加入" at bounding box center [238, 374] width 62 height 30
type input "洗髮(S011)"
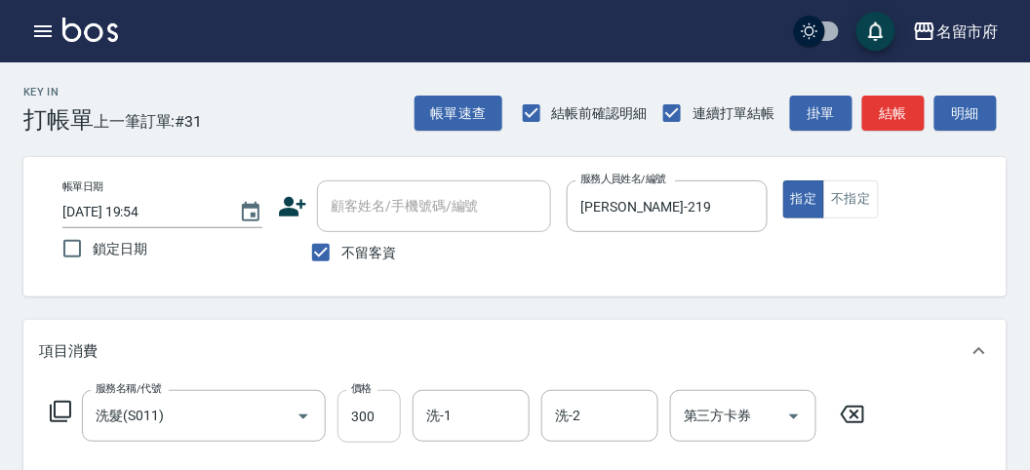
click at [375, 429] on input "300" at bounding box center [368, 416] width 63 height 53
type input "350"
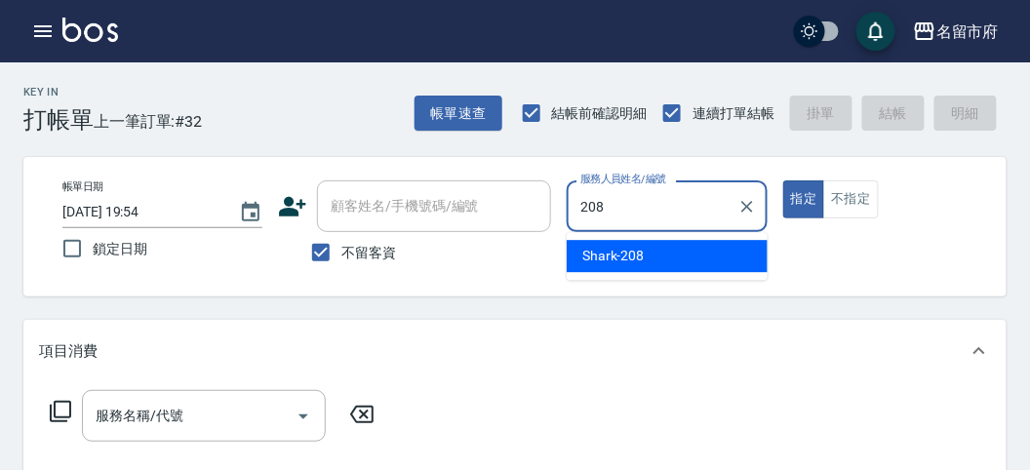
click at [622, 257] on span "Shark -208" at bounding box center [613, 256] width 62 height 20
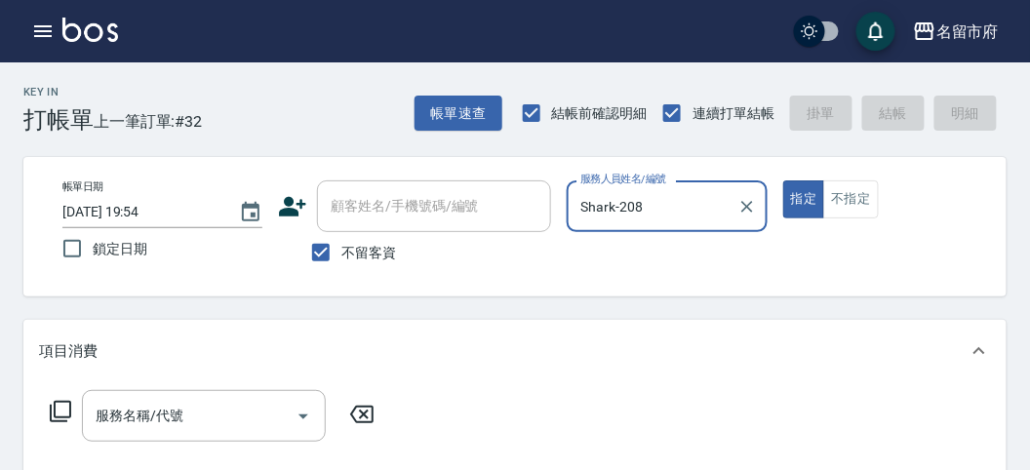
type input "Shark-208"
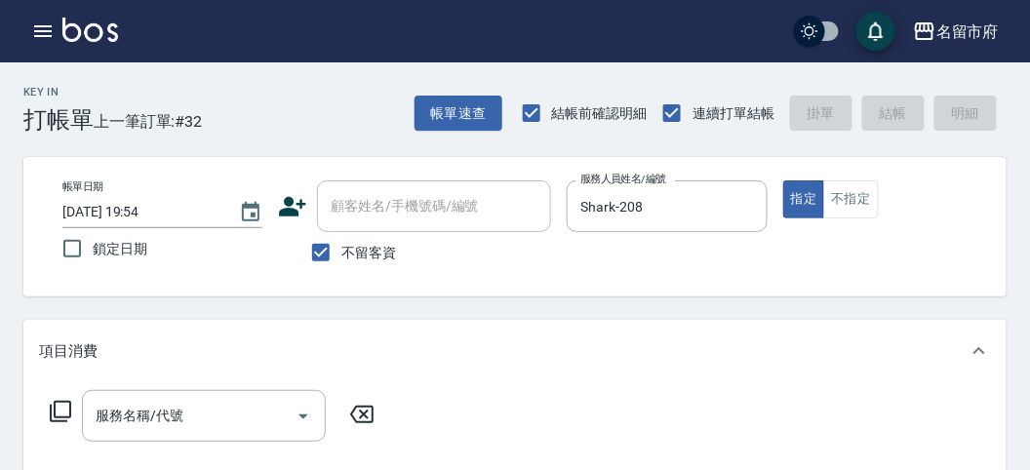
click at [55, 410] on icon at bounding box center [60, 411] width 21 height 21
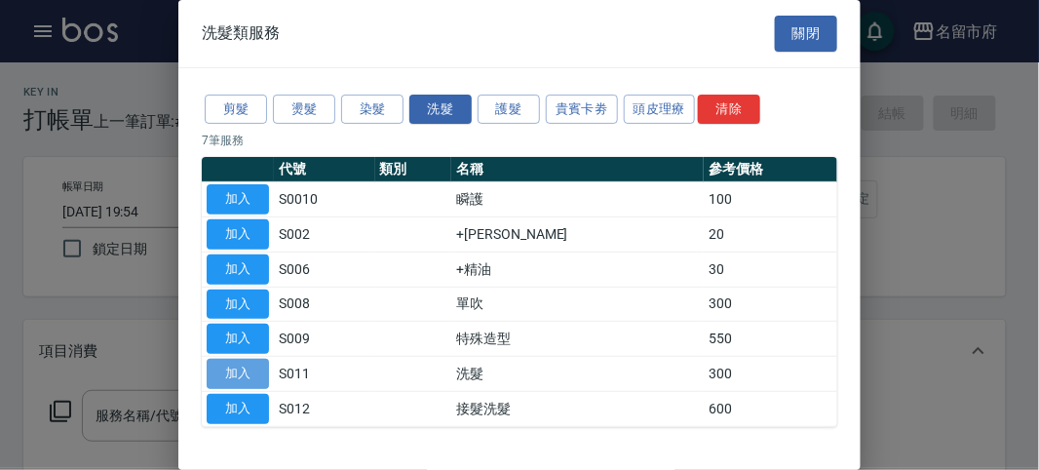
click at [244, 372] on button "加入" at bounding box center [238, 374] width 62 height 30
type input "洗髮(S011)"
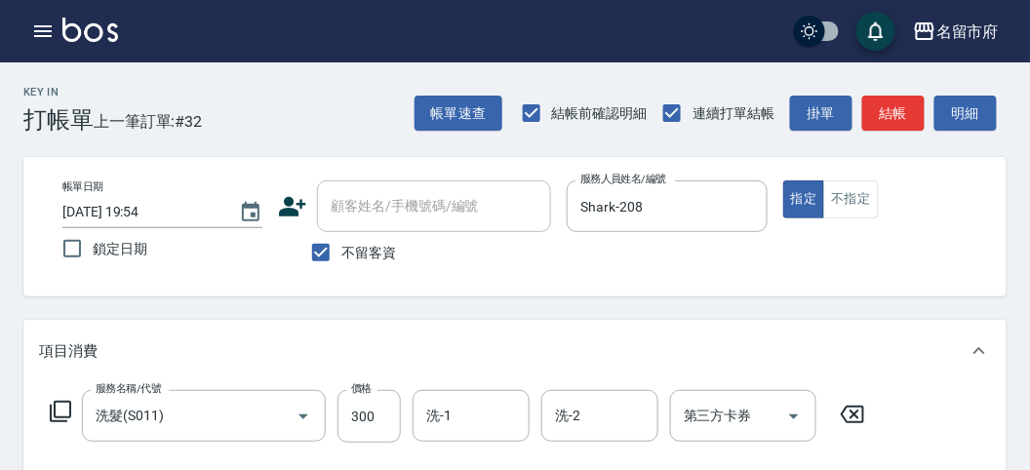
click at [69, 410] on icon at bounding box center [60, 411] width 21 height 21
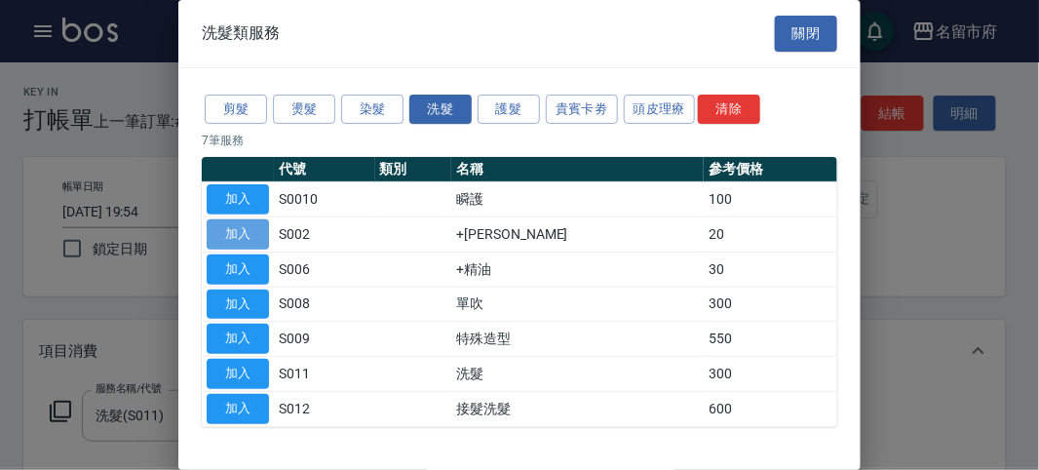
click at [247, 227] on button "加入" at bounding box center [238, 234] width 62 height 30
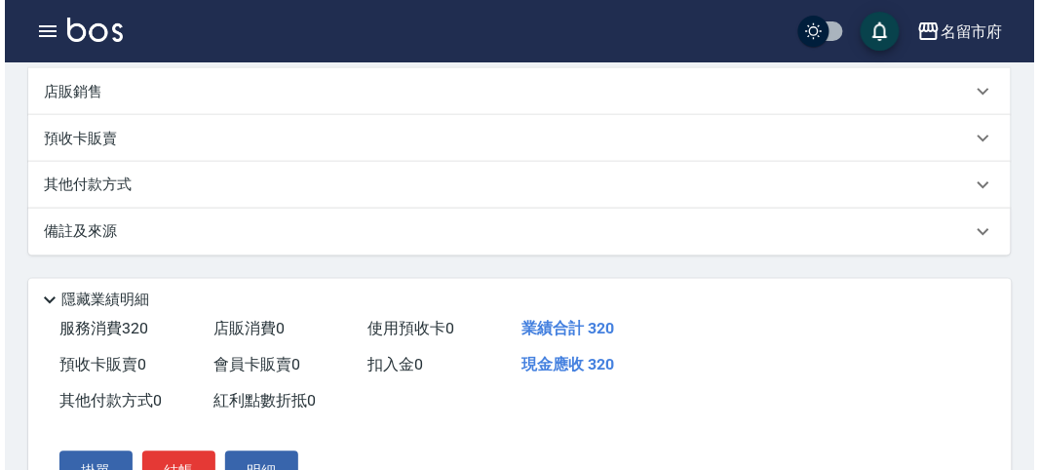
scroll to position [646, 0]
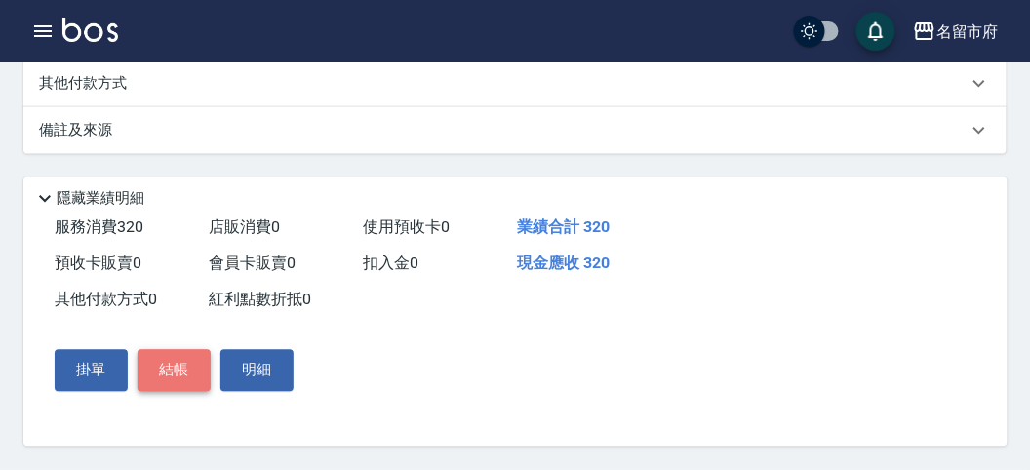
click at [158, 377] on button "結帳" at bounding box center [173, 370] width 73 height 41
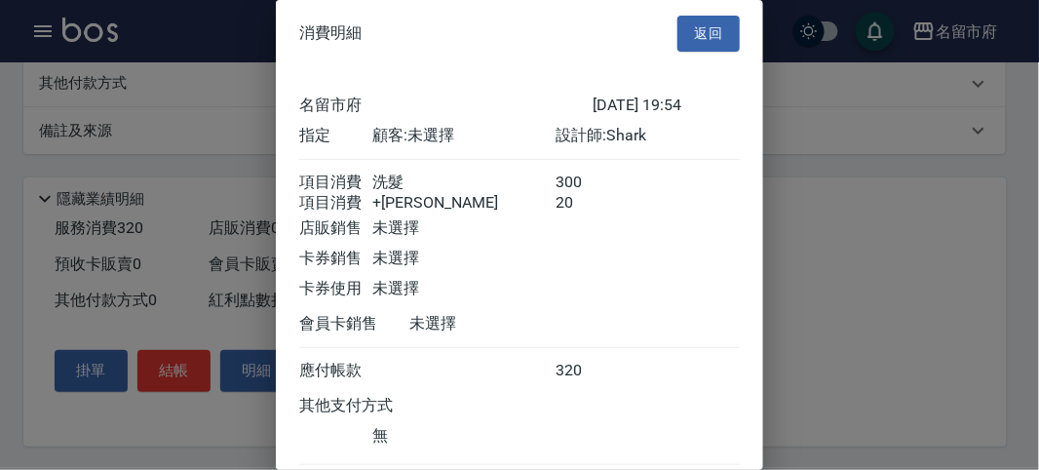
scroll to position [130, 0]
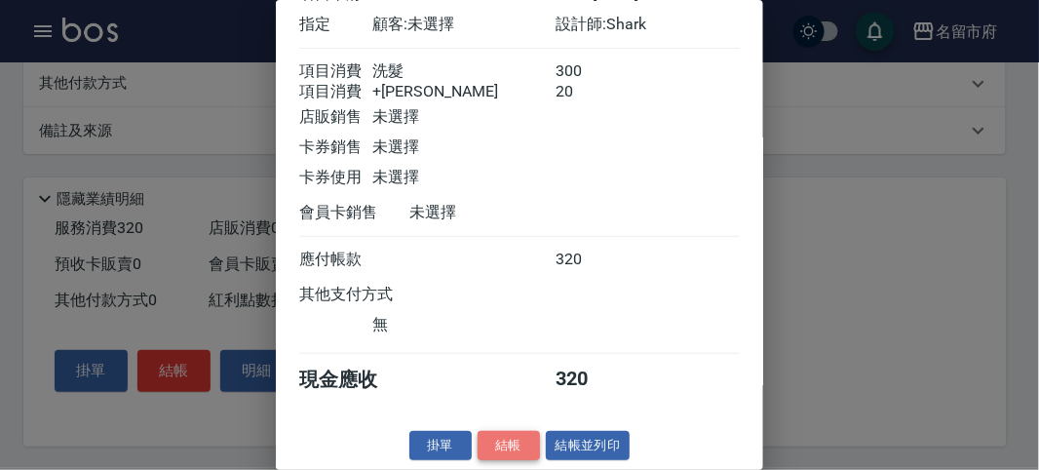
click at [498, 442] on button "結帳" at bounding box center [509, 446] width 62 height 30
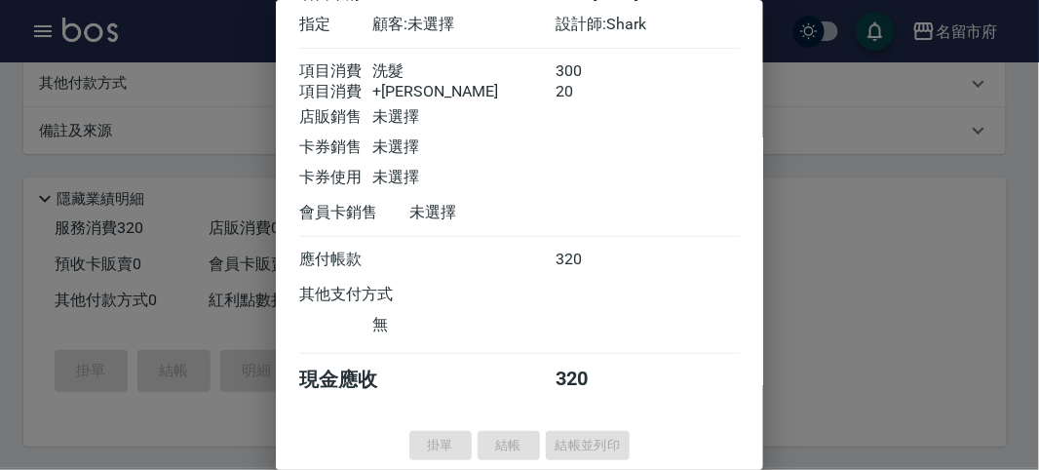
type input "[DATE] 20:17"
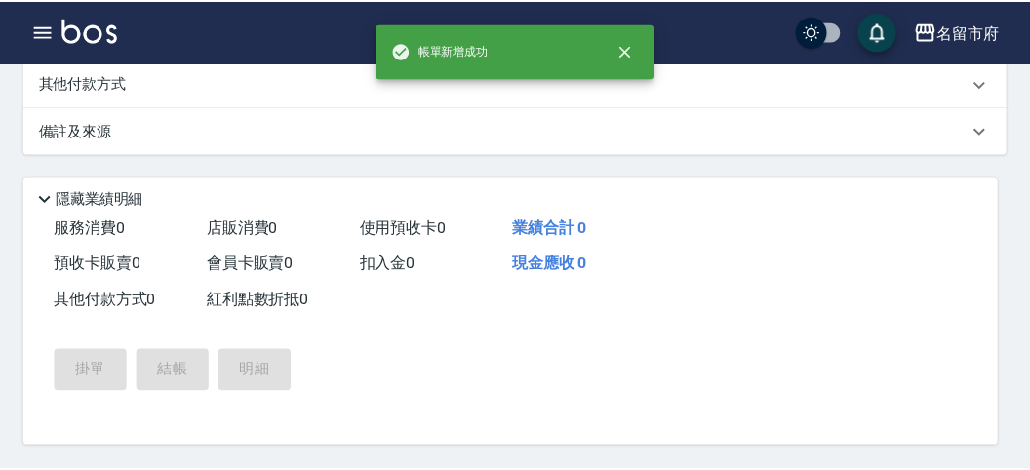
scroll to position [0, 0]
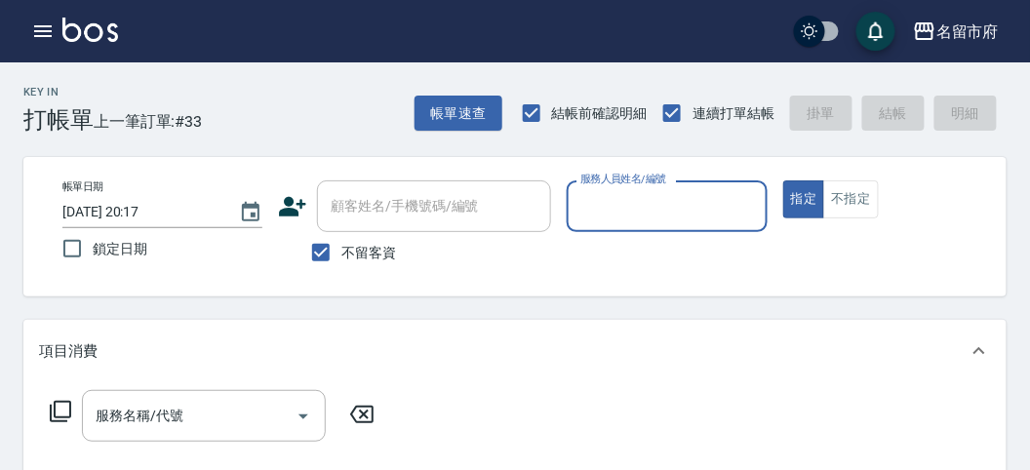
click at [648, 218] on input "服務人員姓名/編號" at bounding box center [666, 206] width 182 height 34
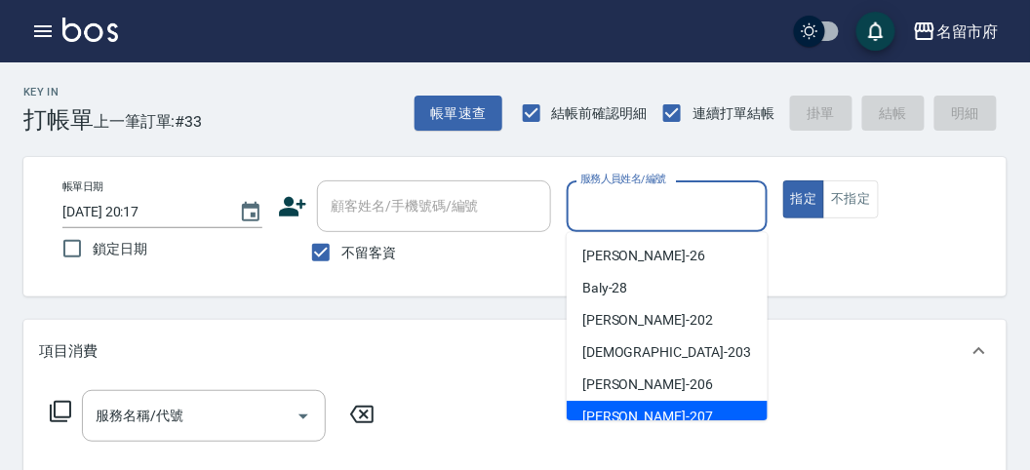
click at [654, 406] on div "[PERSON_NAME] -207" at bounding box center [667, 417] width 201 height 32
type input "[PERSON_NAME]-207"
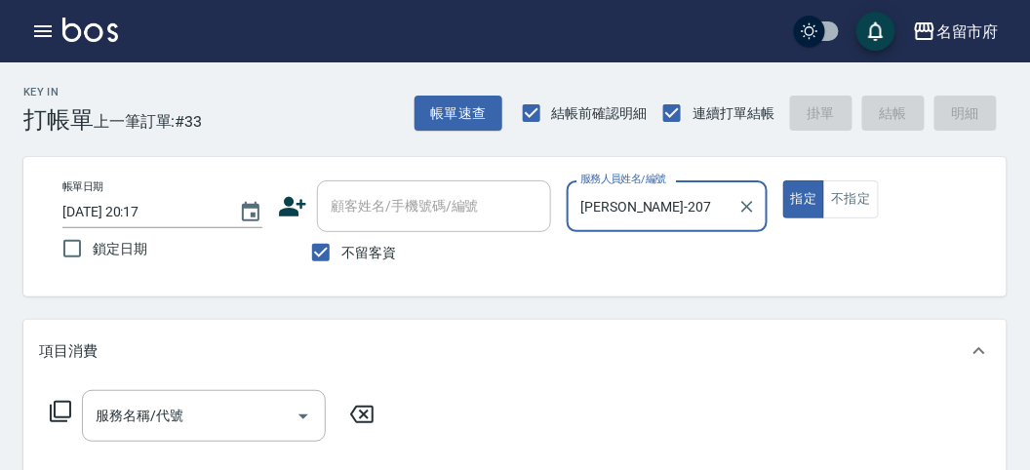
click at [47, 419] on div "服務名稱/代號 服務名稱/代號" at bounding box center [212, 416] width 347 height 52
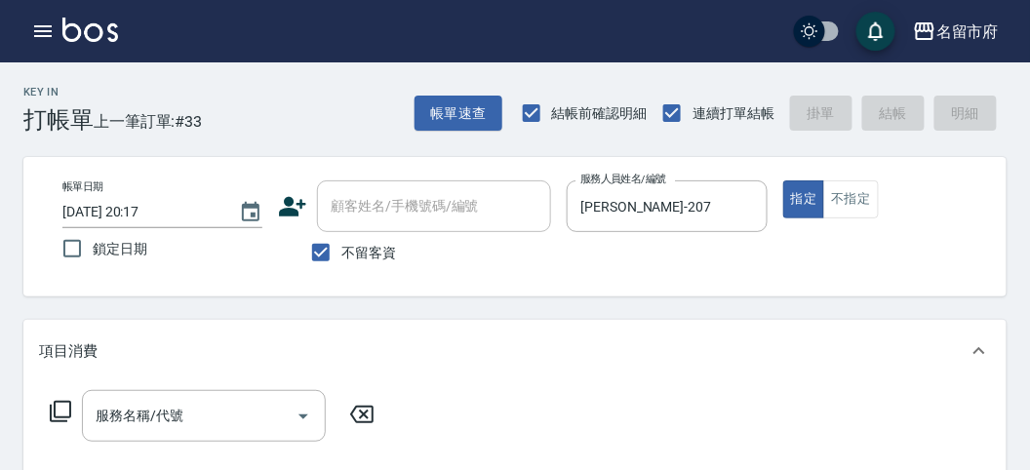
click at [73, 406] on div "服務名稱/代號 服務名稱/代號" at bounding box center [212, 416] width 347 height 52
click at [65, 411] on icon at bounding box center [60, 411] width 23 height 23
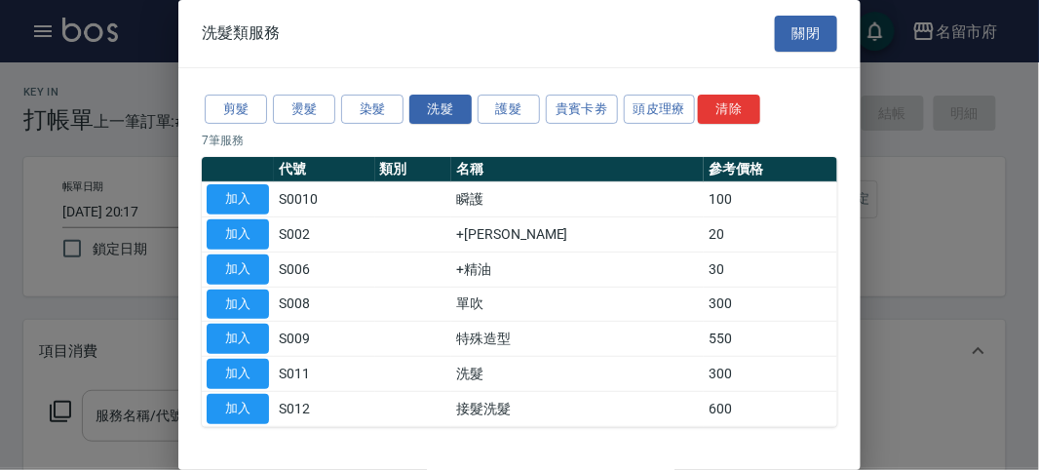
click at [255, 363] on button "加入" at bounding box center [238, 374] width 62 height 30
type input "洗髮(S011)"
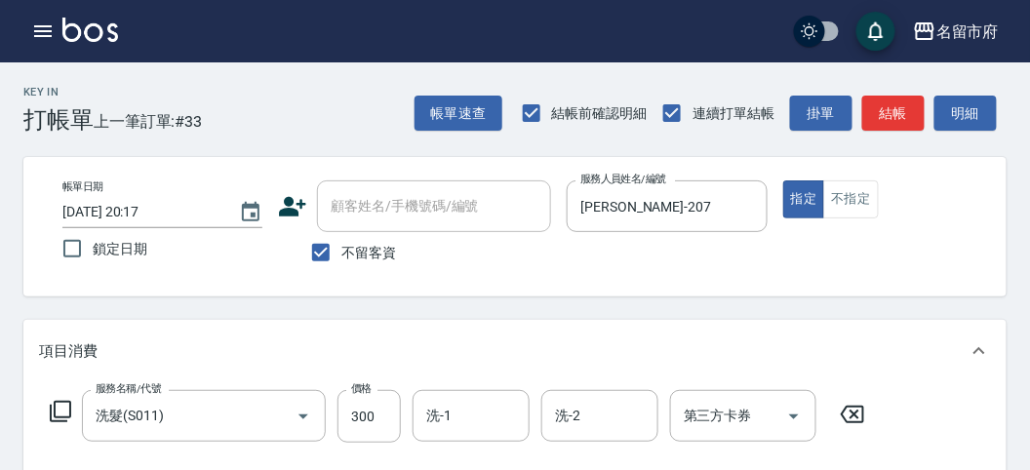
click at [63, 405] on icon at bounding box center [60, 411] width 23 height 23
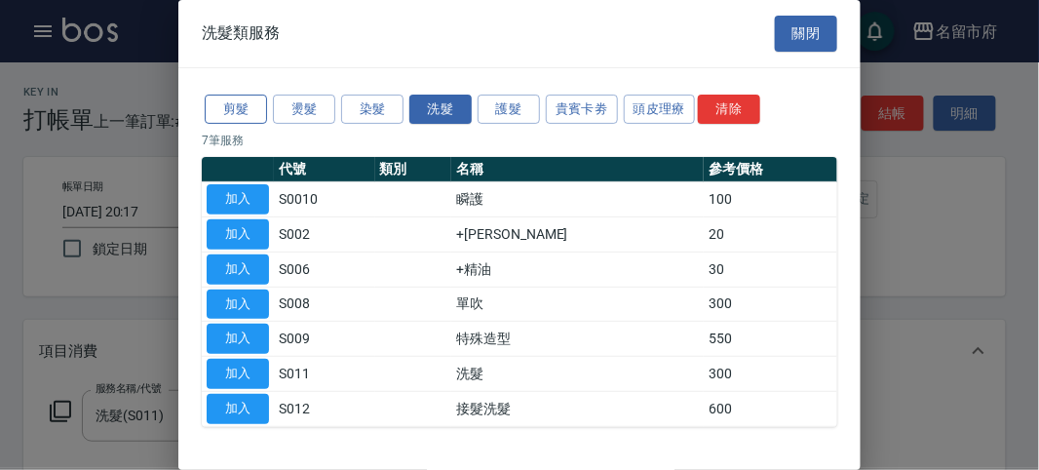
click at [232, 101] on button "剪髮" at bounding box center [236, 110] width 62 height 30
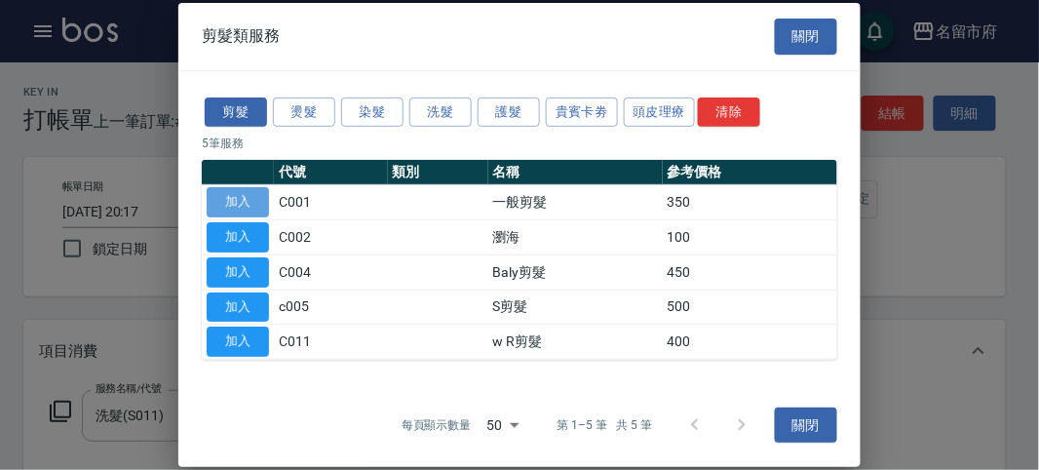
click at [224, 192] on button "加入" at bounding box center [238, 202] width 62 height 30
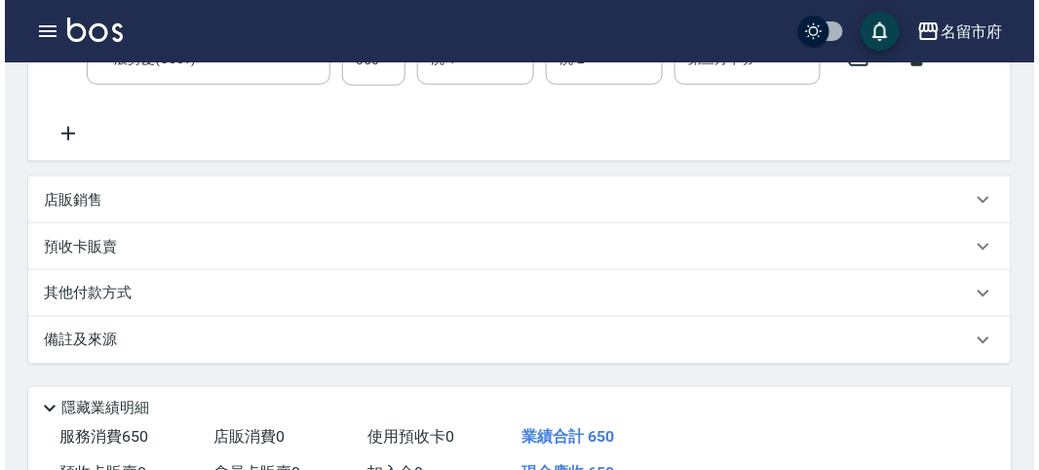
scroll to position [646, 0]
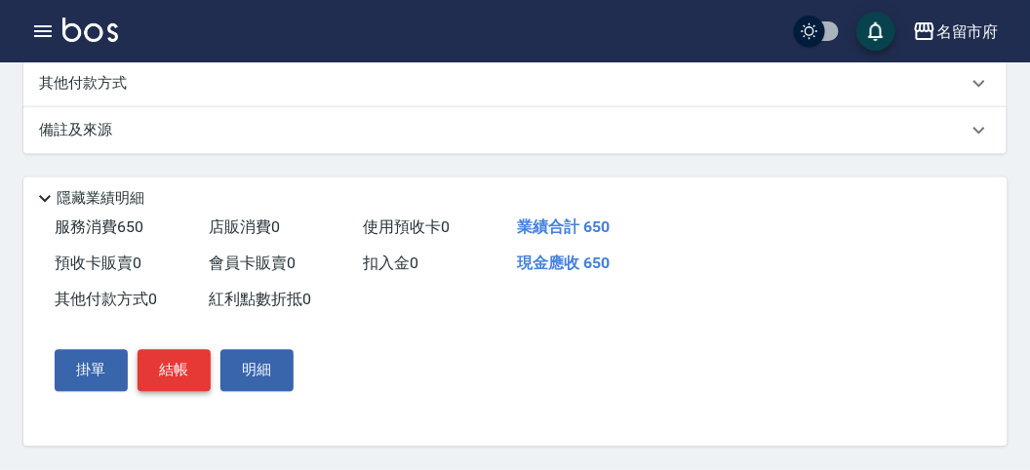
click at [190, 355] on button "結帳" at bounding box center [173, 370] width 73 height 41
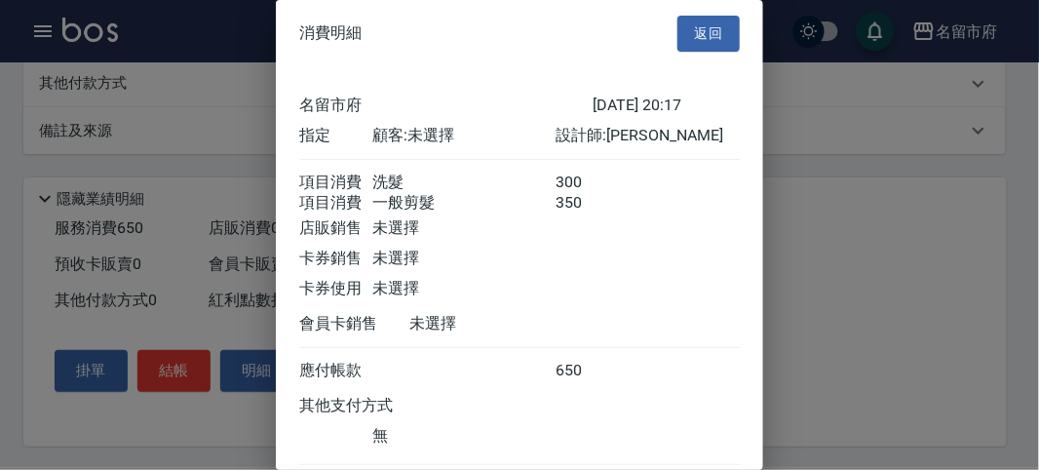
scroll to position [130, 0]
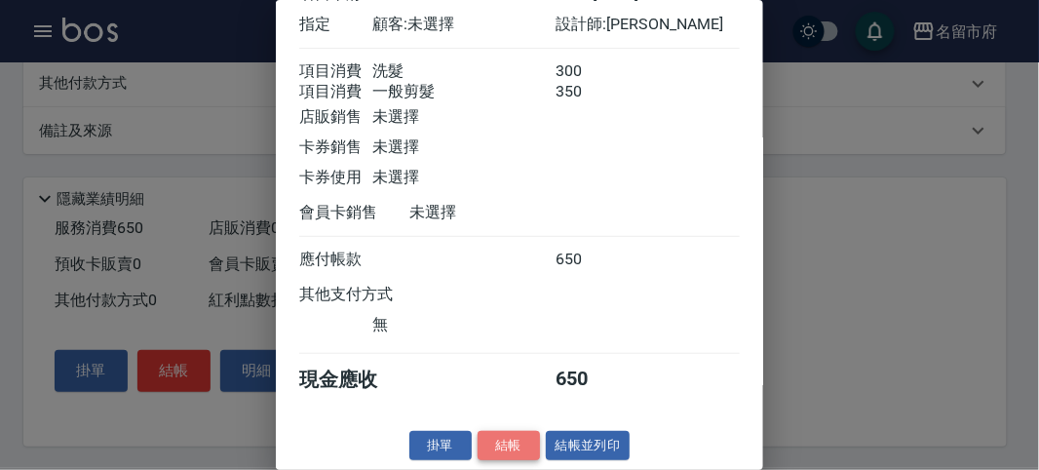
click at [499, 439] on button "結帳" at bounding box center [509, 446] width 62 height 30
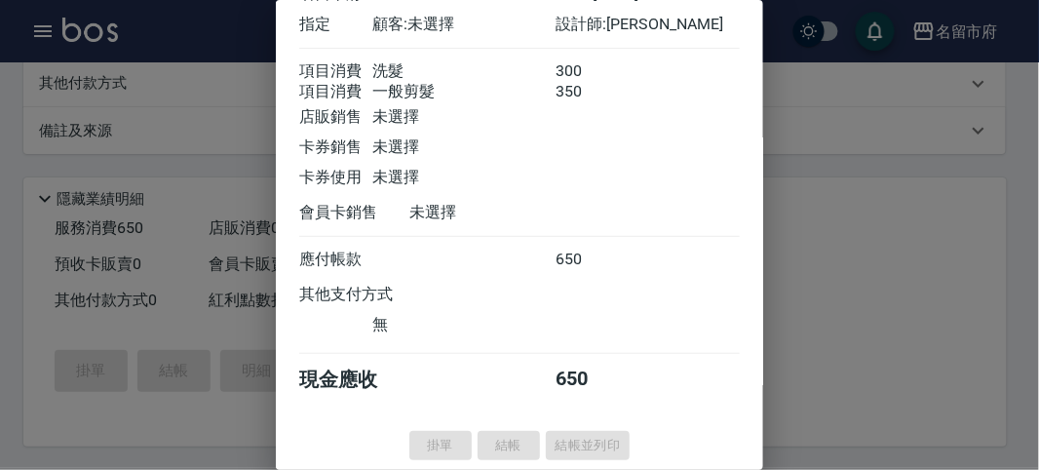
type input "[DATE] 20:18"
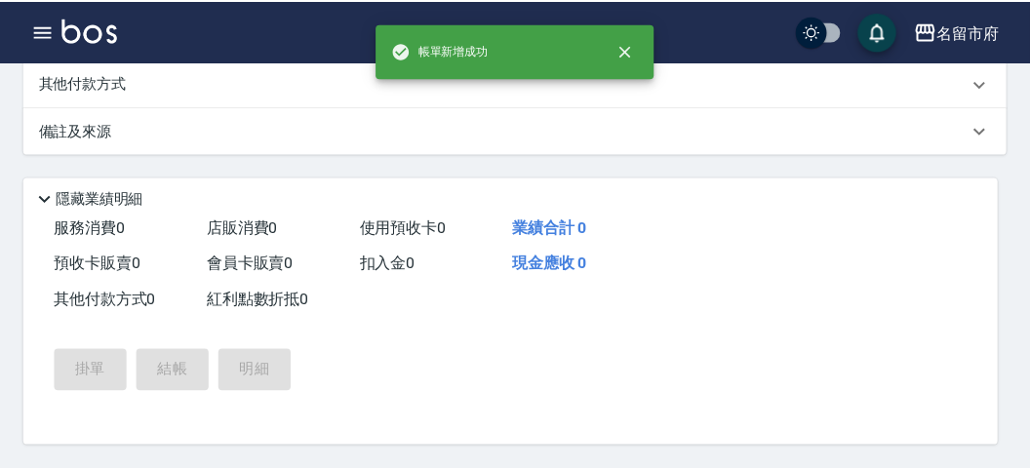
scroll to position [0, 0]
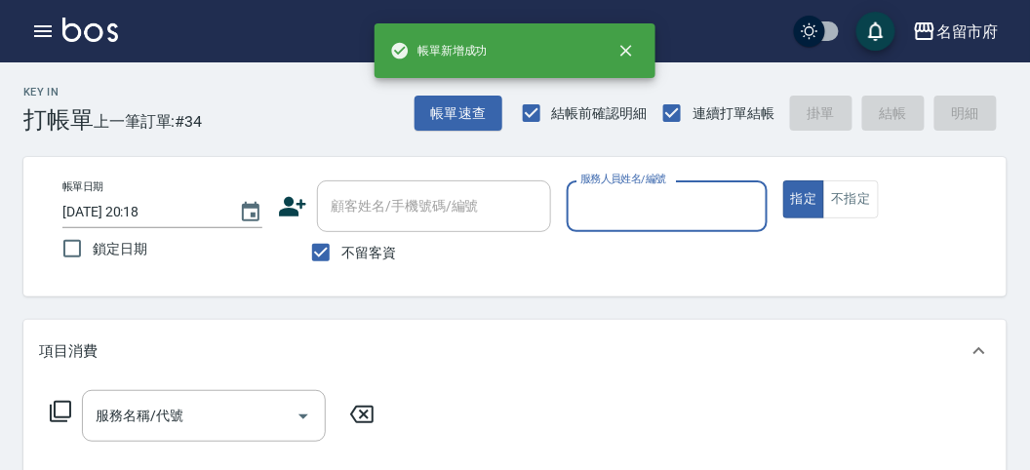
drag, startPoint x: 645, startPoint y: 215, endPoint x: 646, endPoint y: 229, distance: 14.8
click at [646, 217] on input "服務人員姓名/編號" at bounding box center [666, 206] width 182 height 34
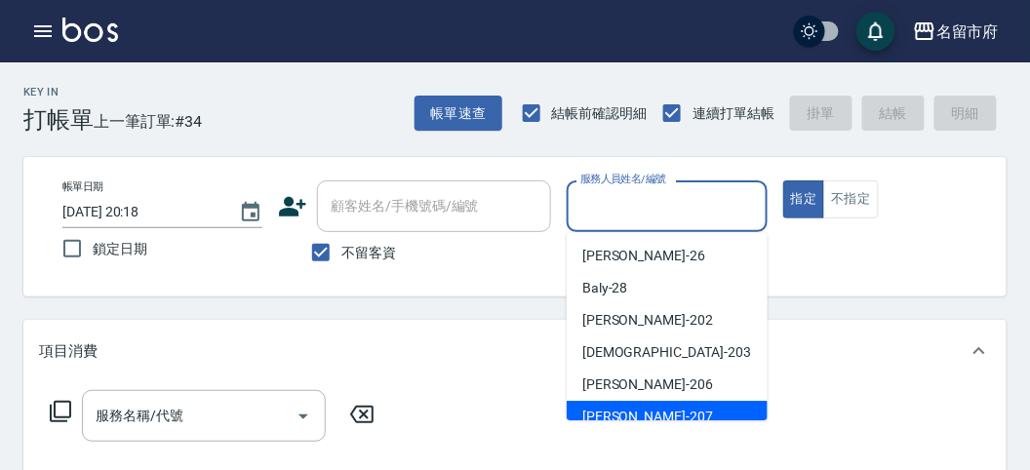
drag, startPoint x: 615, startPoint y: 403, endPoint x: 685, endPoint y: 358, distance: 82.5
click at [615, 403] on div "[PERSON_NAME] -207" at bounding box center [667, 417] width 201 height 32
type input "[PERSON_NAME]-207"
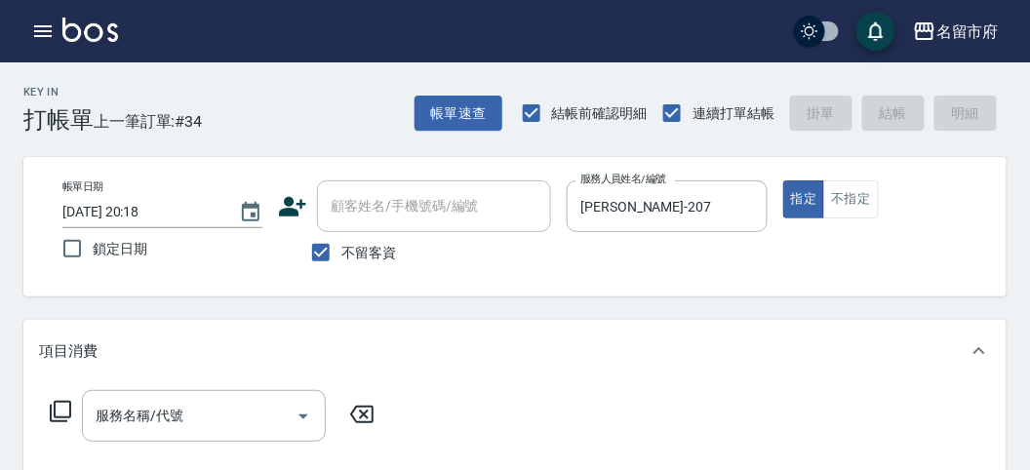
click at [59, 403] on icon at bounding box center [60, 411] width 23 height 23
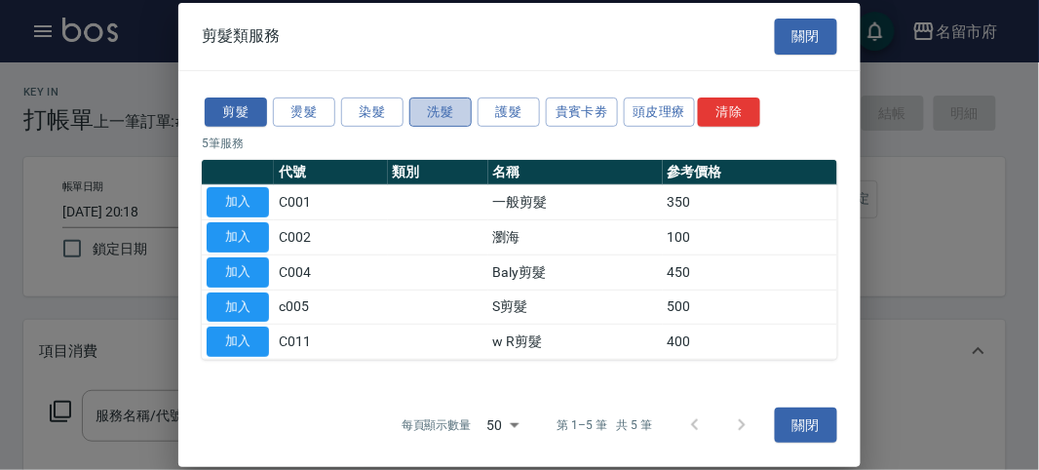
click at [437, 114] on button "洗髮" at bounding box center [441, 112] width 62 height 30
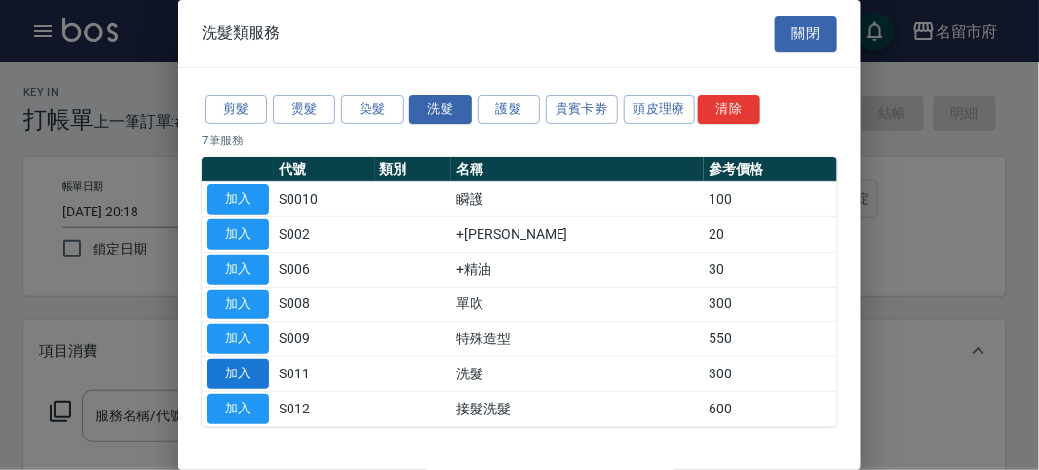
click at [227, 365] on button "加入" at bounding box center [238, 374] width 62 height 30
type input "洗髮(S011)"
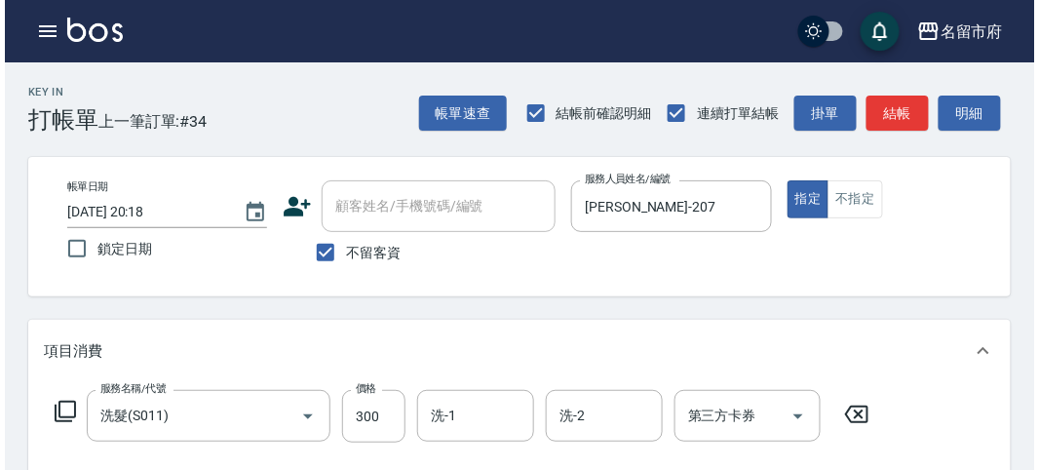
scroll to position [570, 0]
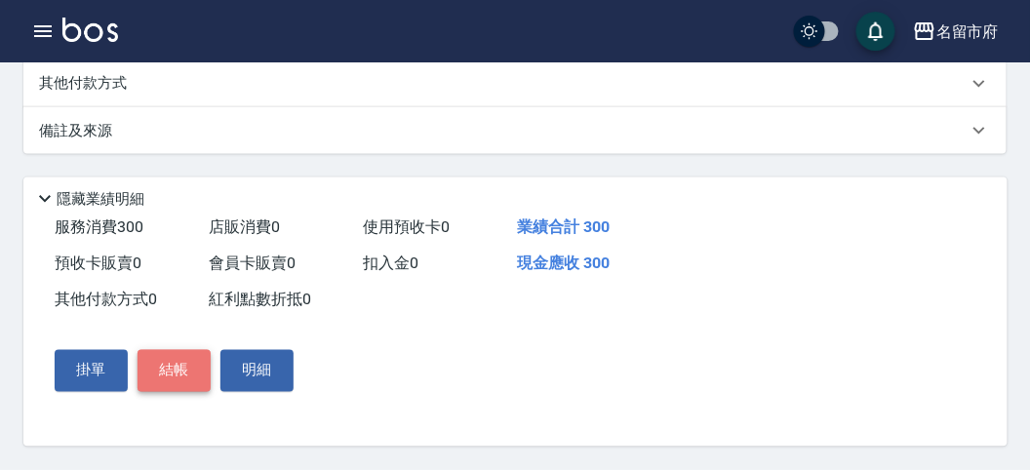
click at [176, 369] on button "結帳" at bounding box center [173, 370] width 73 height 41
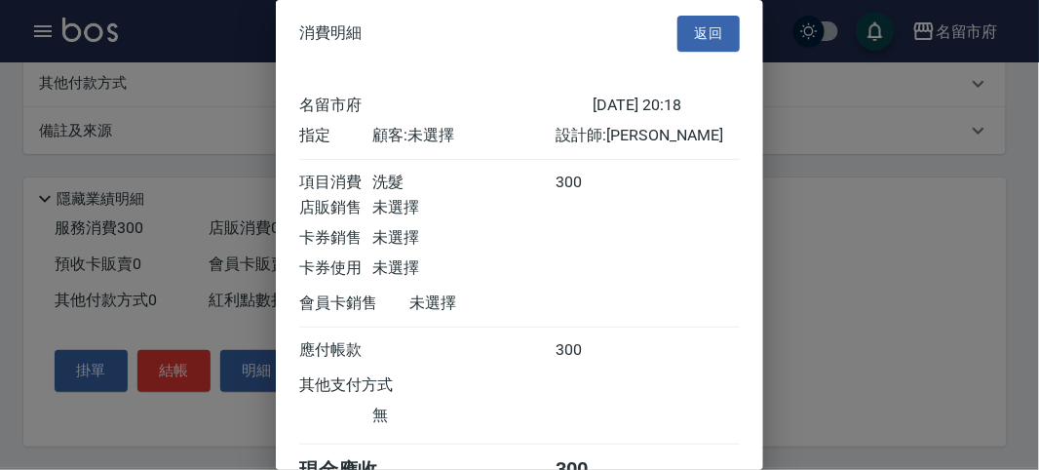
scroll to position [108, 0]
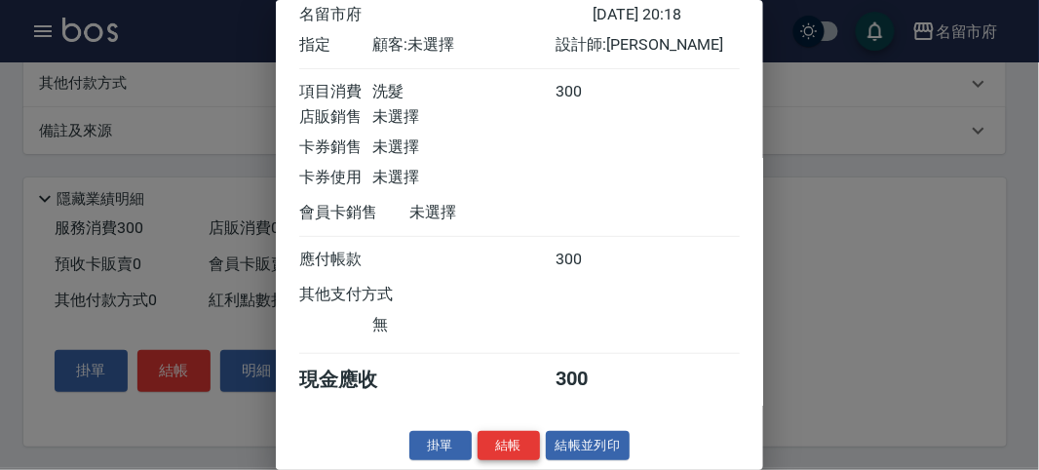
click at [518, 444] on button "結帳" at bounding box center [509, 446] width 62 height 30
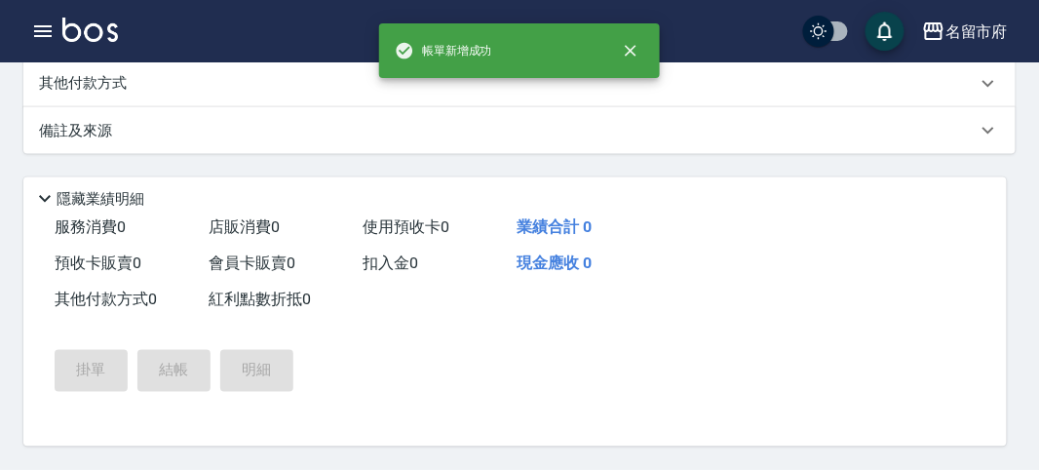
scroll to position [0, 0]
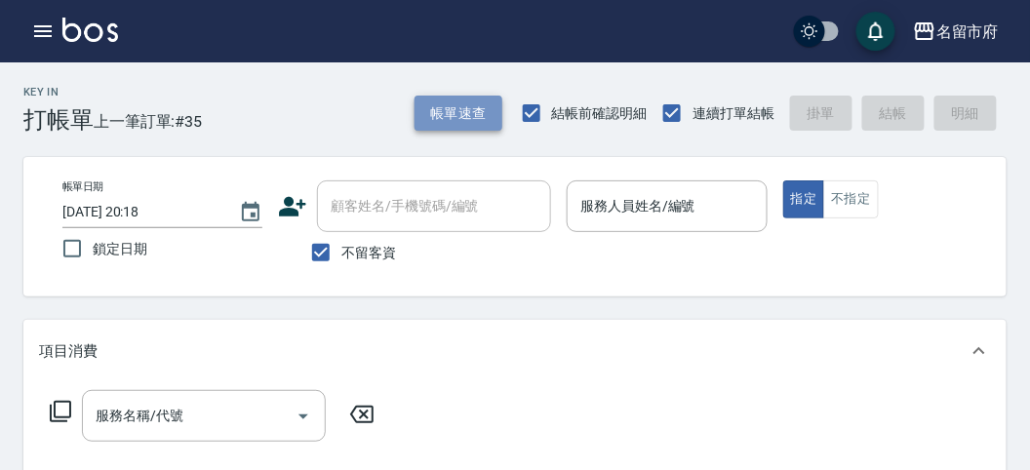
click at [431, 123] on button "帳單速查" at bounding box center [458, 114] width 88 height 36
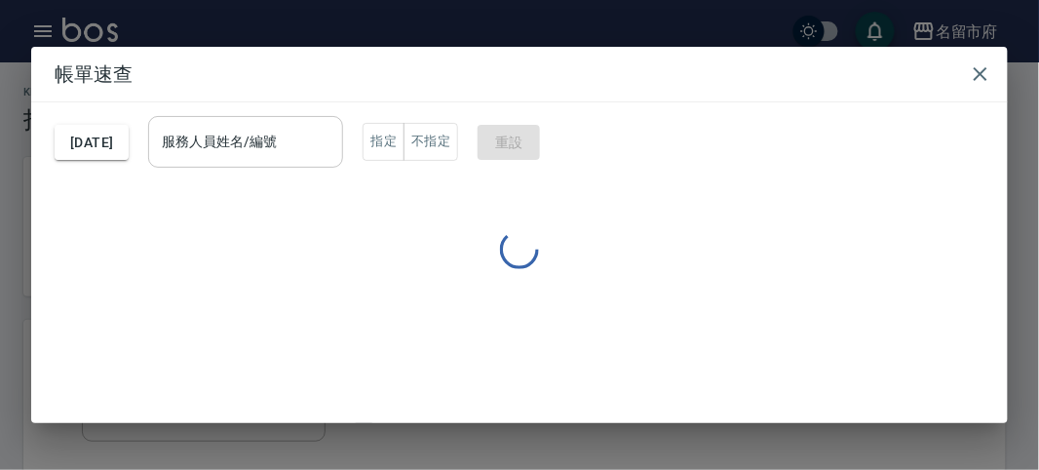
click at [330, 151] on input "服務人員姓名/編號" at bounding box center [245, 142] width 177 height 34
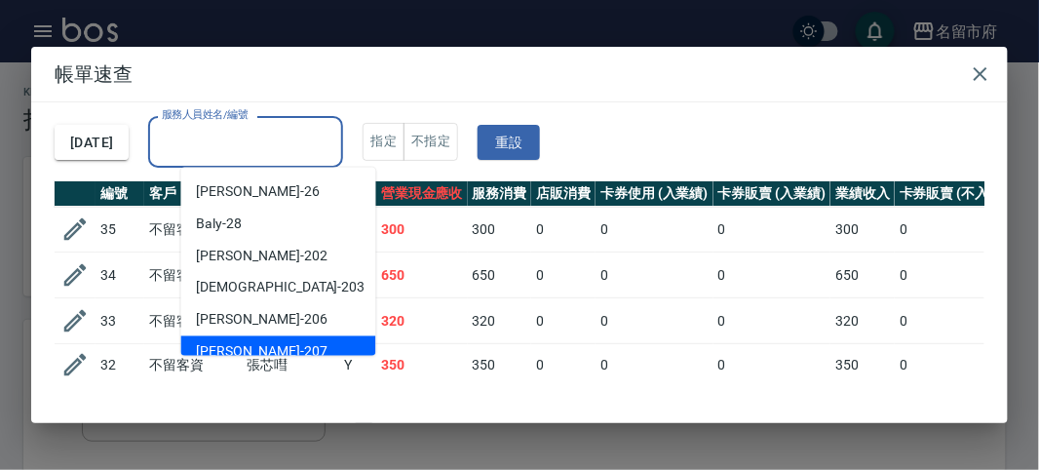
click at [300, 344] on div "[PERSON_NAME] -207" at bounding box center [278, 352] width 195 height 32
type input "[PERSON_NAME]-207"
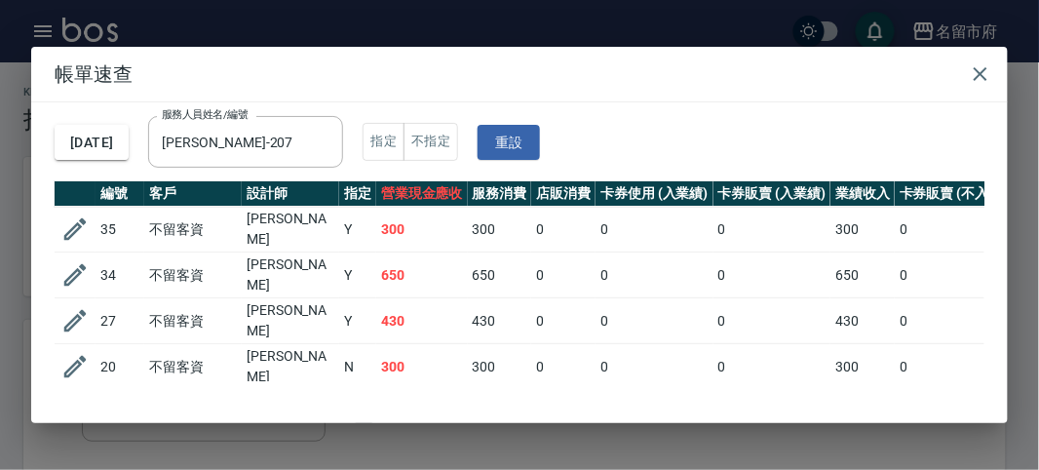
click at [458, 232] on td "300" at bounding box center [422, 230] width 92 height 46
drag, startPoint x: 440, startPoint y: 289, endPoint x: 423, endPoint y: 297, distance: 18.8
click at [440, 298] on td "430" at bounding box center [422, 321] width 92 height 46
click at [419, 310] on td "430" at bounding box center [422, 321] width 92 height 46
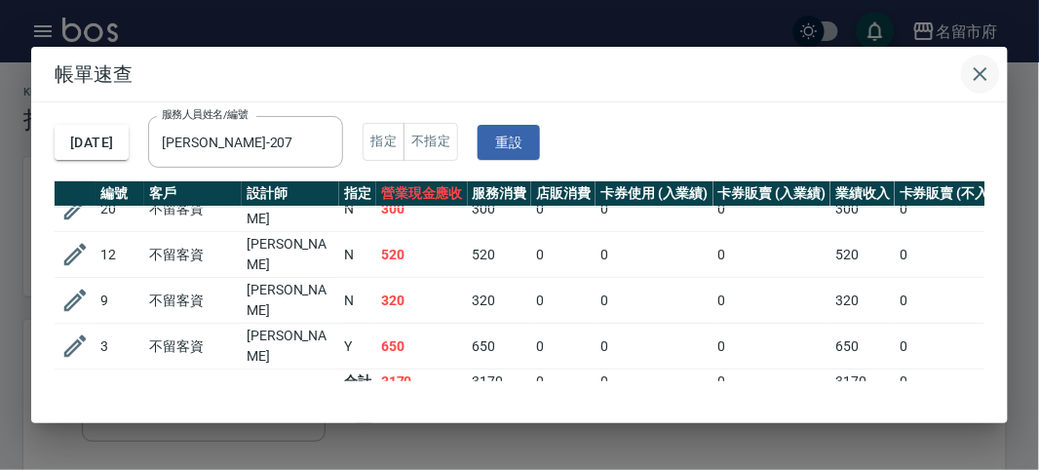
click at [981, 70] on icon "button" at bounding box center [980, 73] width 23 height 23
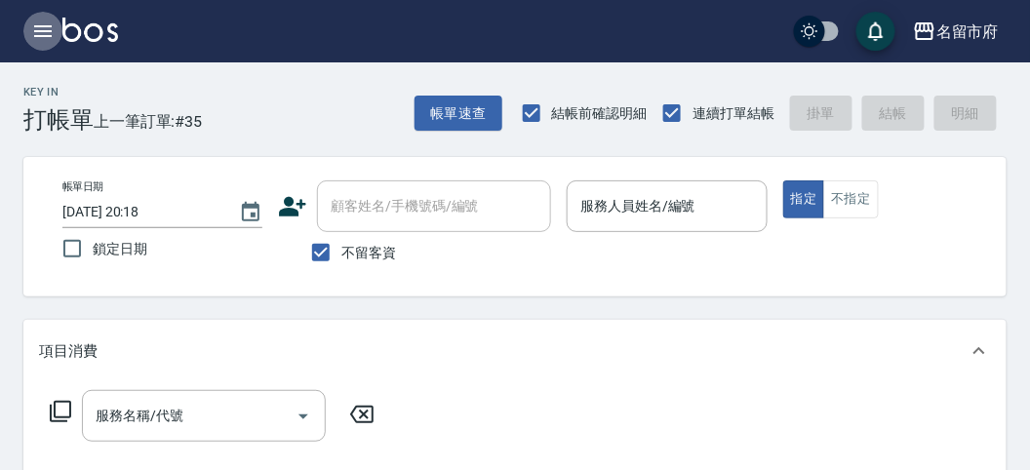
click at [29, 27] on button "button" at bounding box center [42, 31] width 39 height 39
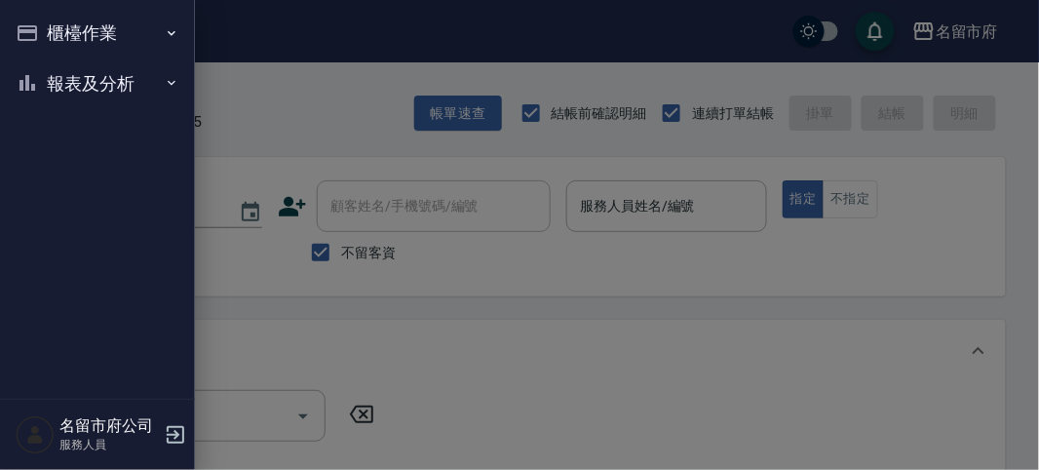
click at [45, 84] on button "報表及分析" at bounding box center [97, 84] width 179 height 51
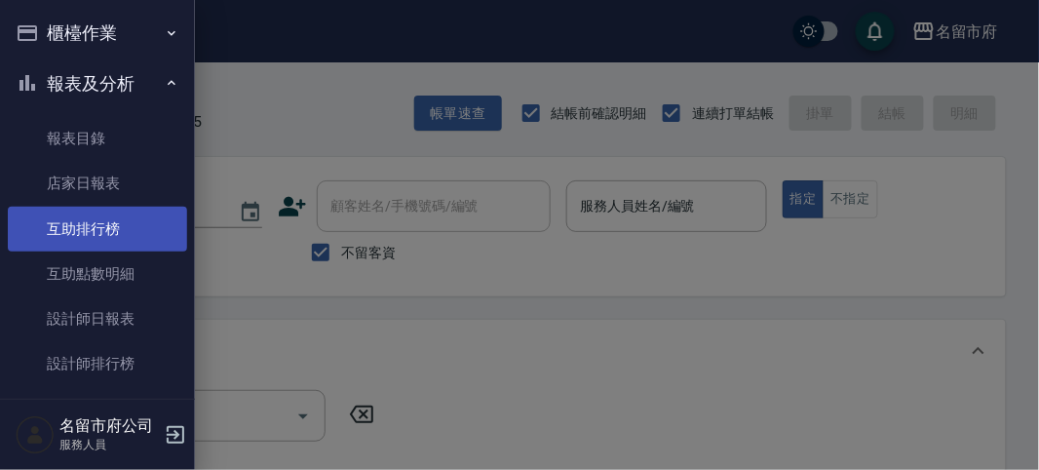
scroll to position [46, 0]
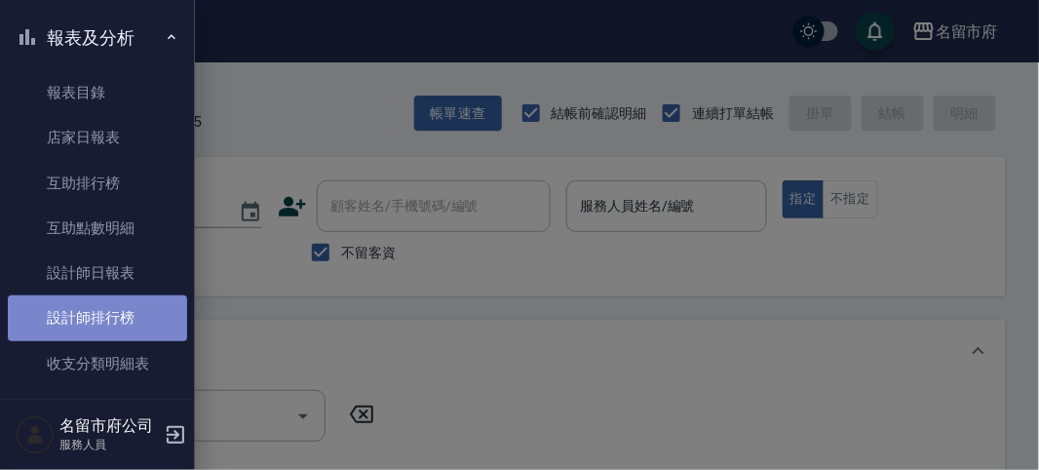
click at [98, 315] on link "設計師排行榜" at bounding box center [97, 317] width 179 height 45
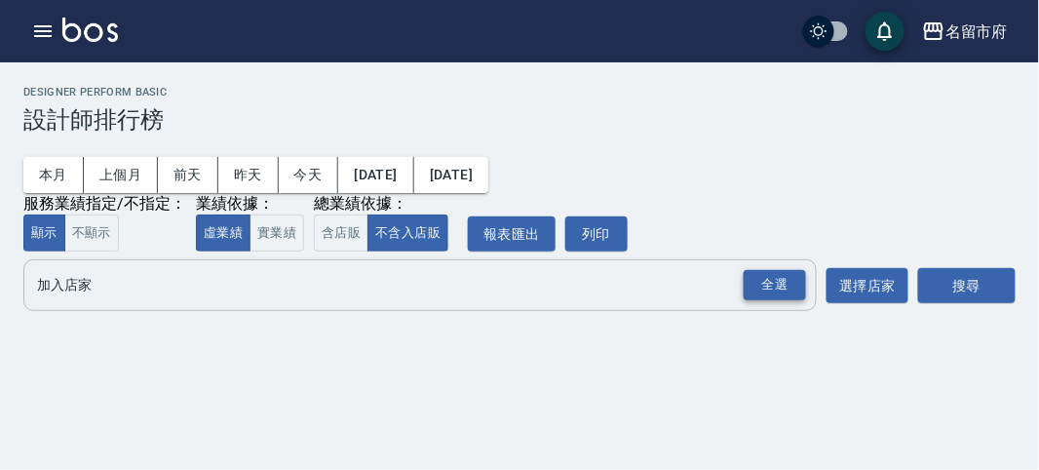
click at [800, 276] on div "全選" at bounding box center [775, 285] width 62 height 30
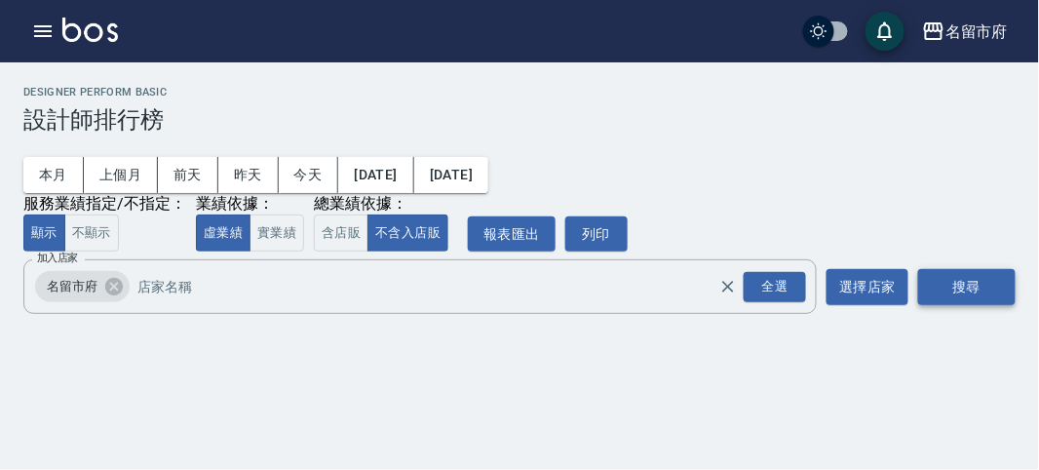
click at [965, 271] on button "搜尋" at bounding box center [968, 287] width 98 height 36
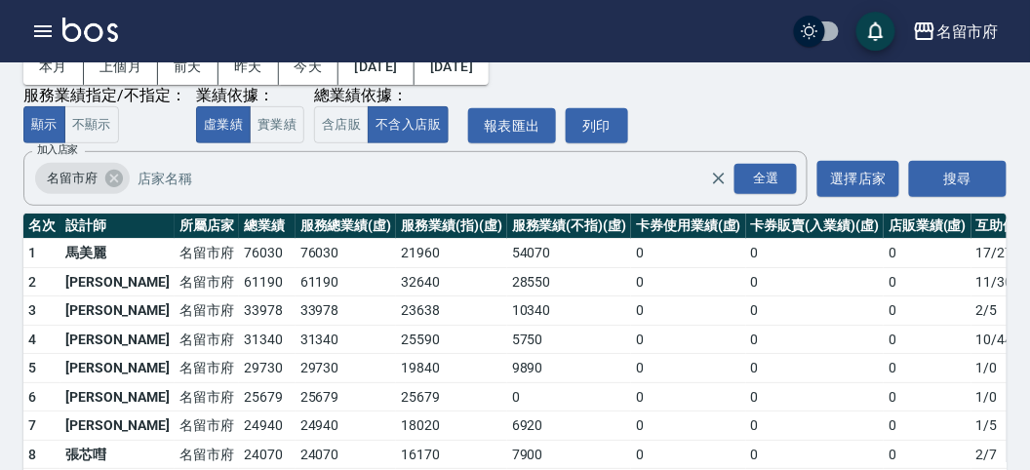
scroll to position [171, 0]
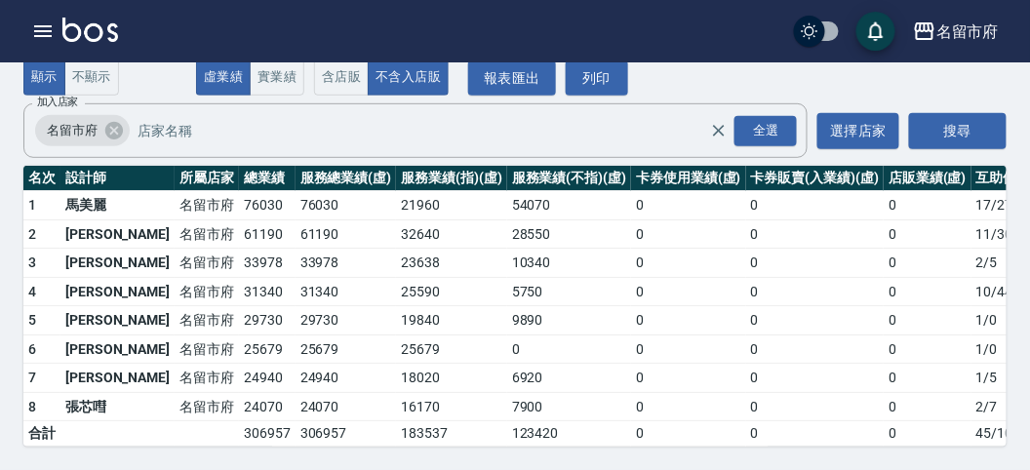
click at [98, 35] on img at bounding box center [90, 30] width 56 height 24
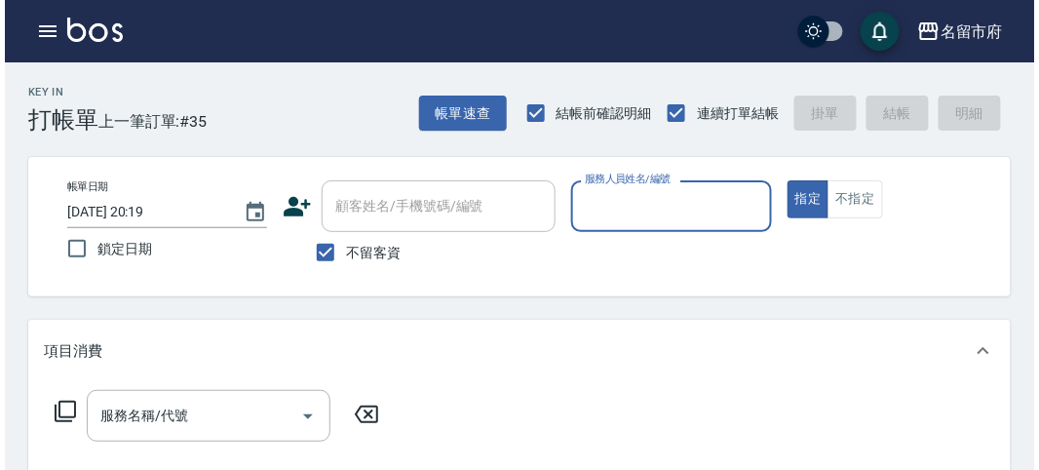
scroll to position [108, 0]
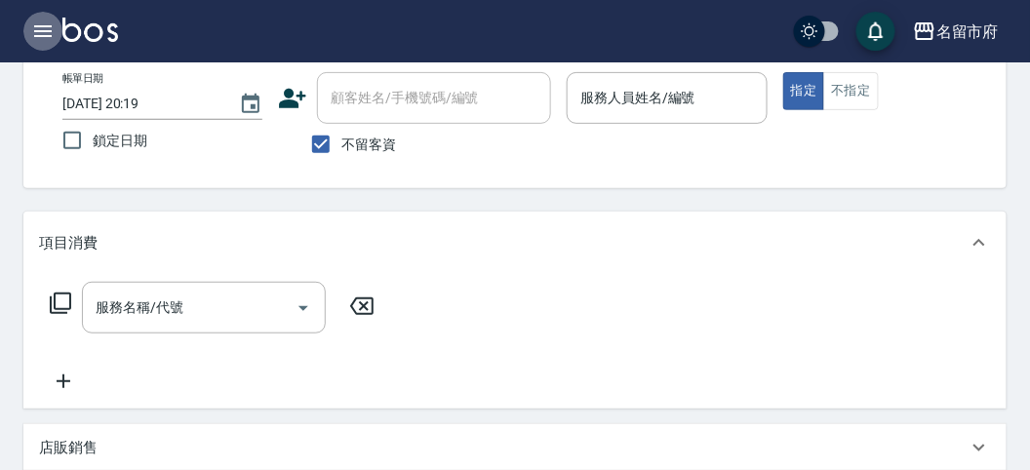
click at [45, 32] on icon "button" at bounding box center [42, 31] width 23 height 23
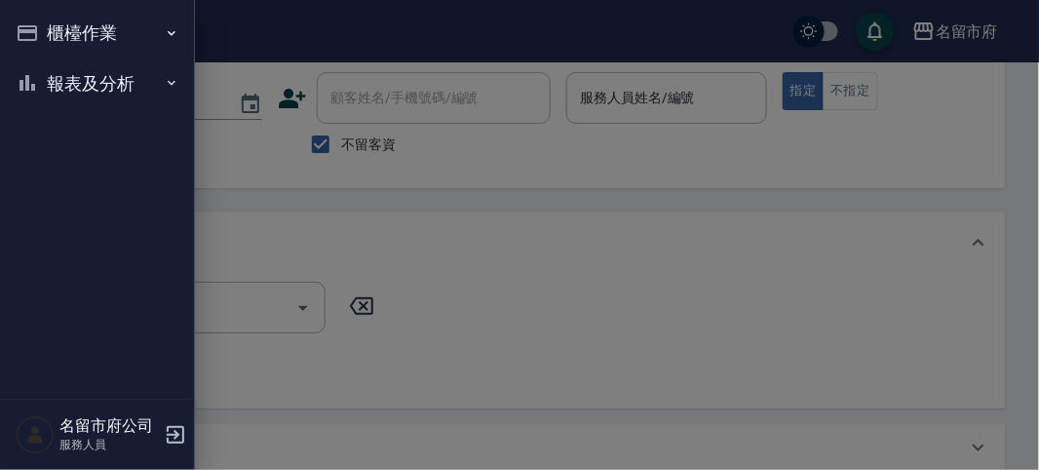
click at [102, 84] on button "報表及分析" at bounding box center [97, 84] width 179 height 51
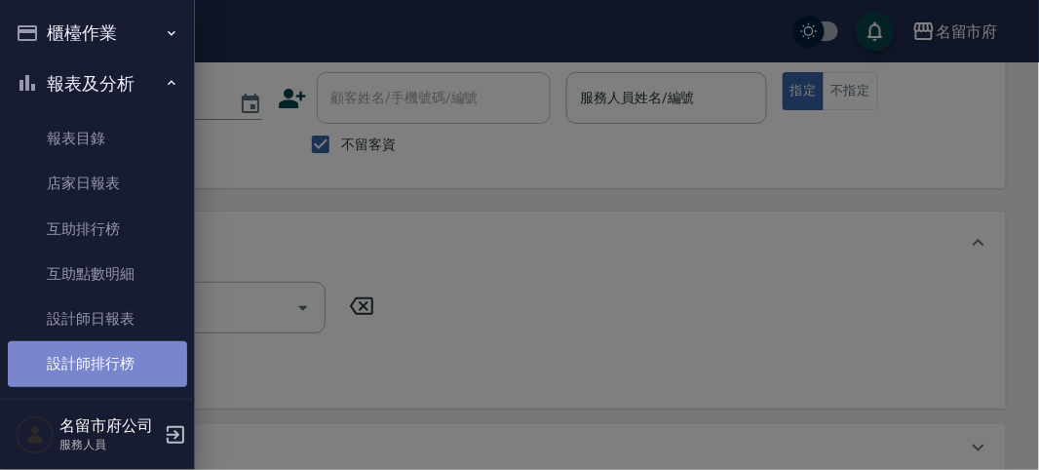
click at [115, 363] on link "設計師排行榜" at bounding box center [97, 363] width 179 height 45
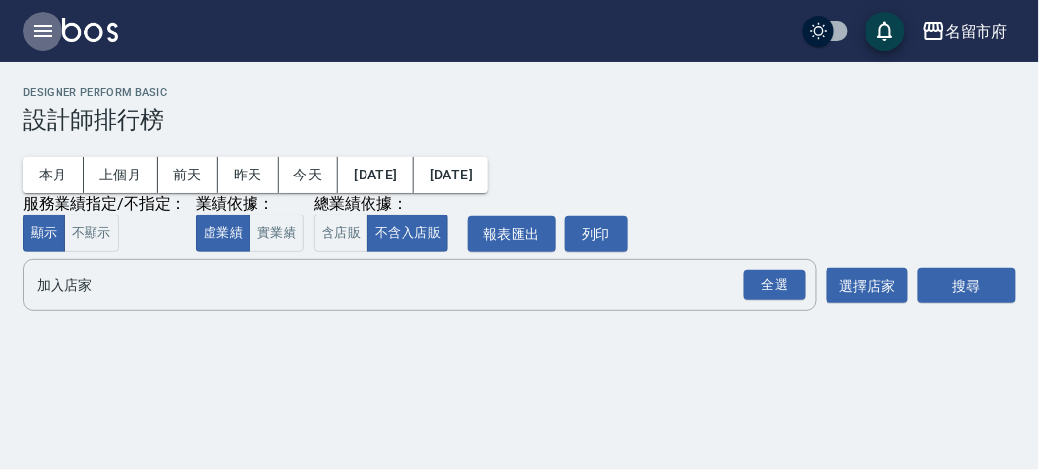
click at [46, 27] on icon "button" at bounding box center [42, 31] width 23 height 23
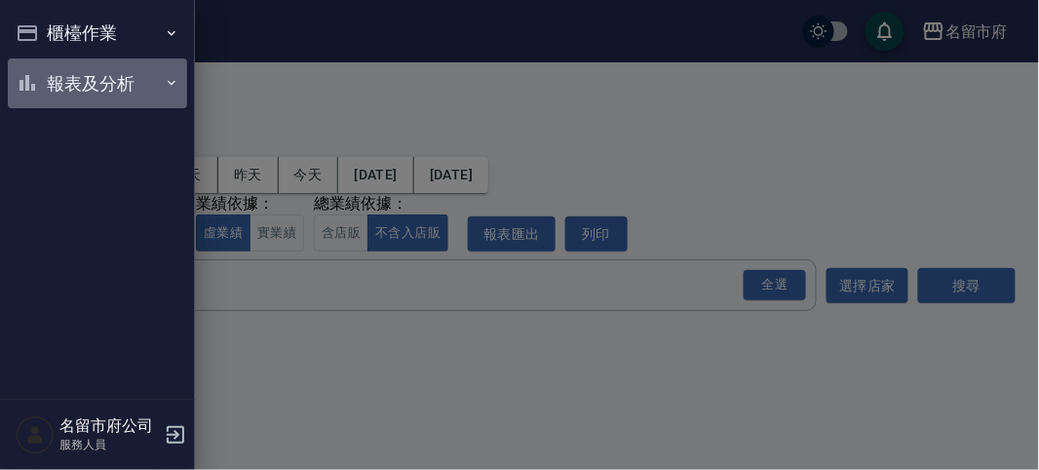
click at [80, 75] on button "報表及分析" at bounding box center [97, 84] width 179 height 51
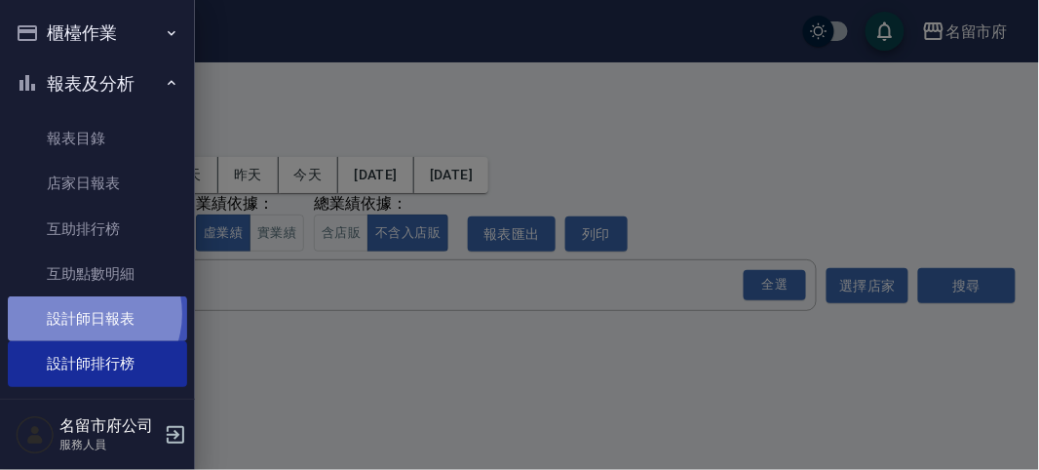
click at [85, 314] on link "設計師日報表" at bounding box center [97, 318] width 179 height 45
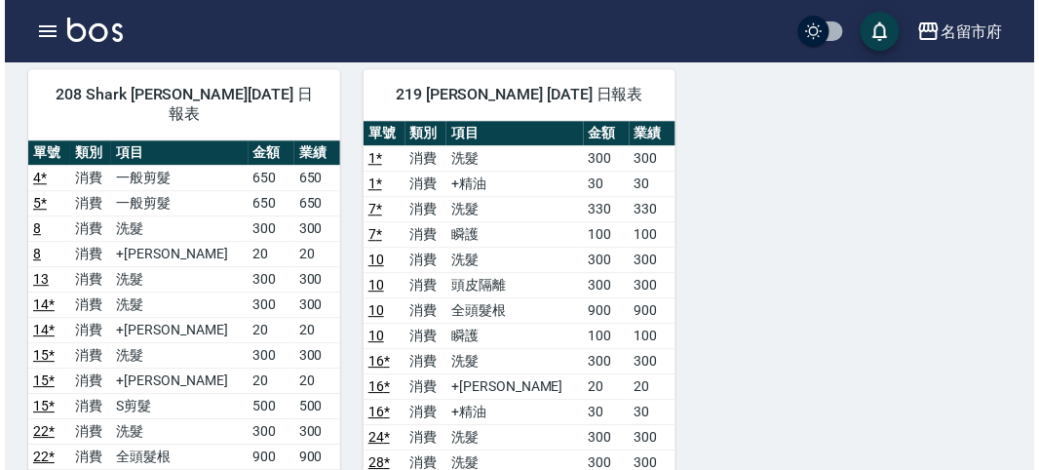
scroll to position [866, 0]
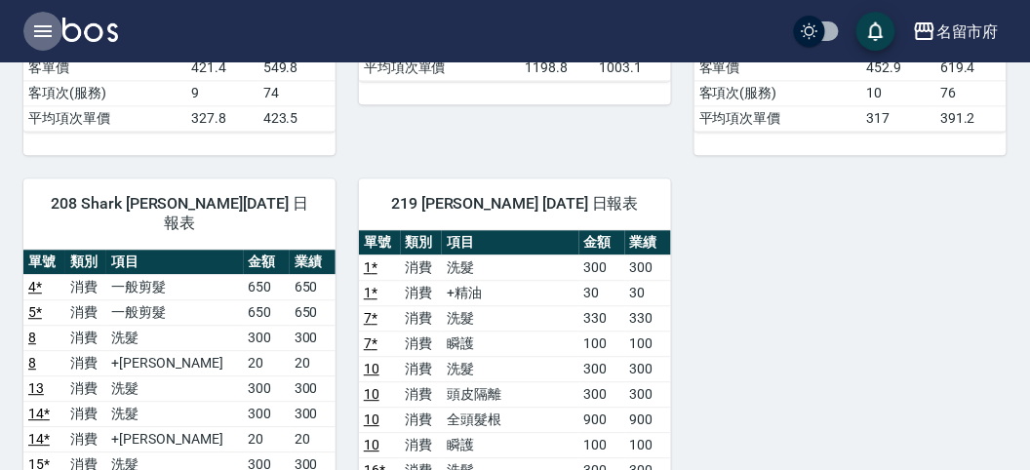
click at [36, 24] on icon "button" at bounding box center [42, 31] width 23 height 23
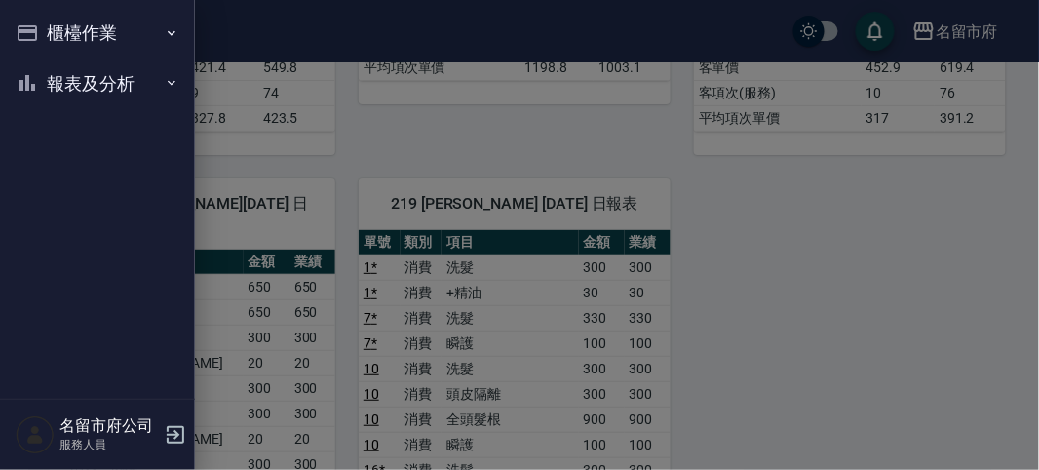
click at [84, 37] on button "櫃檯作業" at bounding box center [97, 33] width 179 height 51
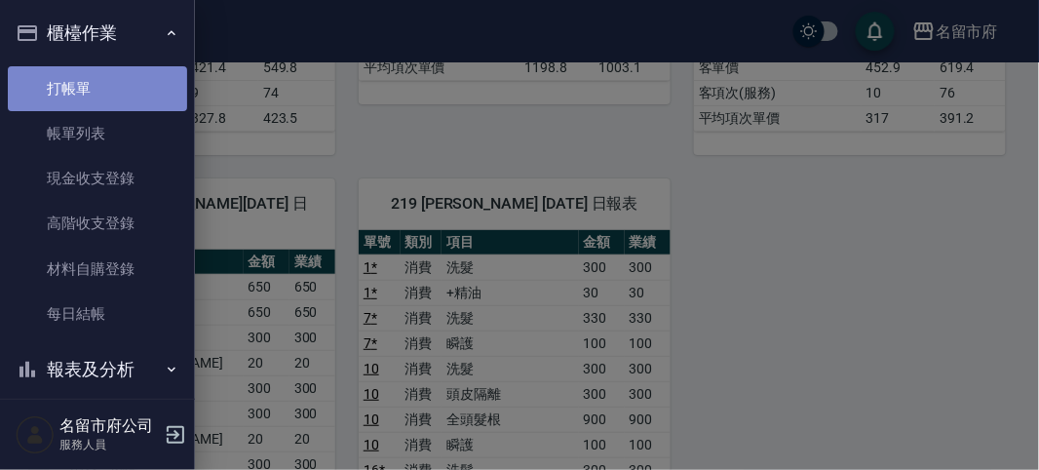
click at [99, 77] on link "打帳單" at bounding box center [97, 88] width 179 height 45
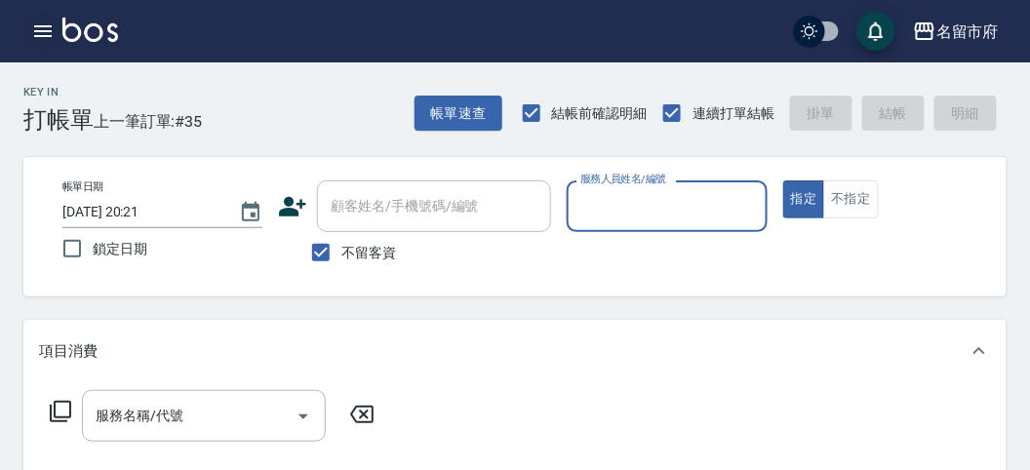
click at [48, 32] on icon "button" at bounding box center [42, 31] width 23 height 23
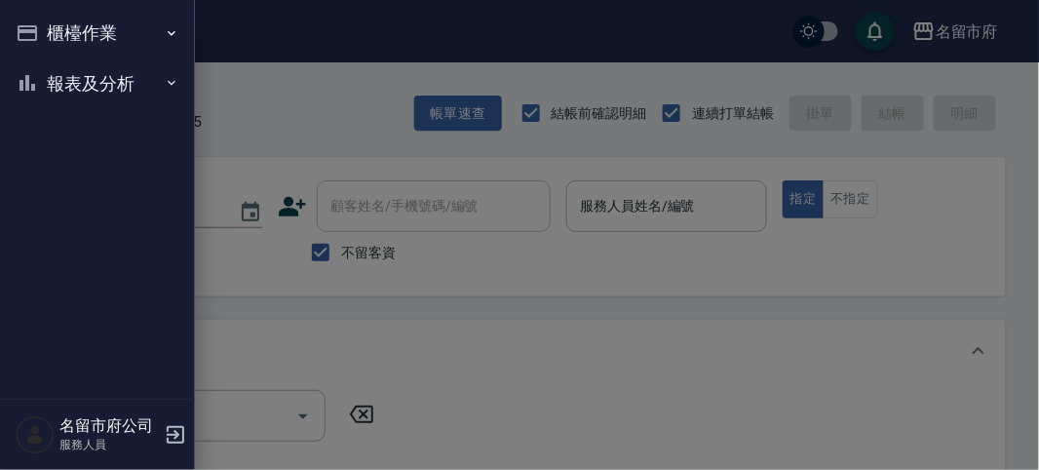
click at [59, 42] on button "櫃檯作業" at bounding box center [97, 33] width 179 height 51
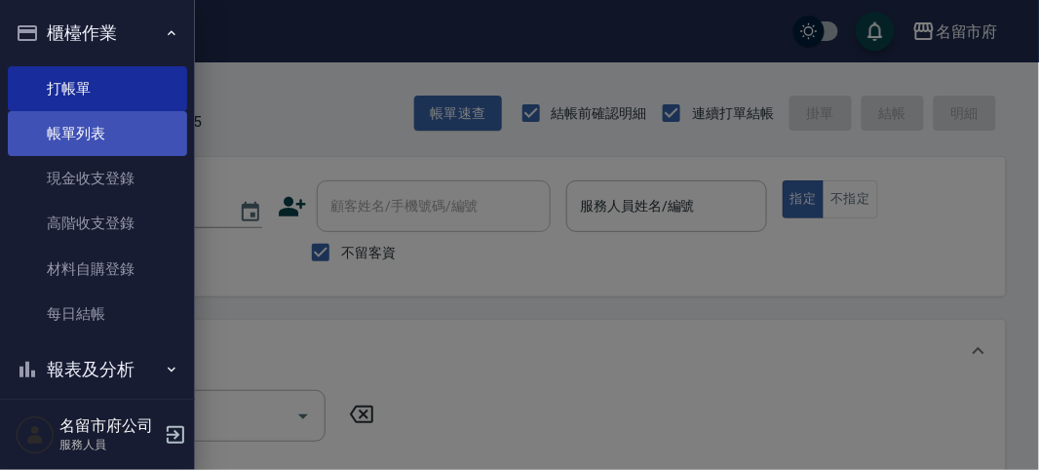
click at [118, 143] on link "帳單列表" at bounding box center [97, 133] width 179 height 45
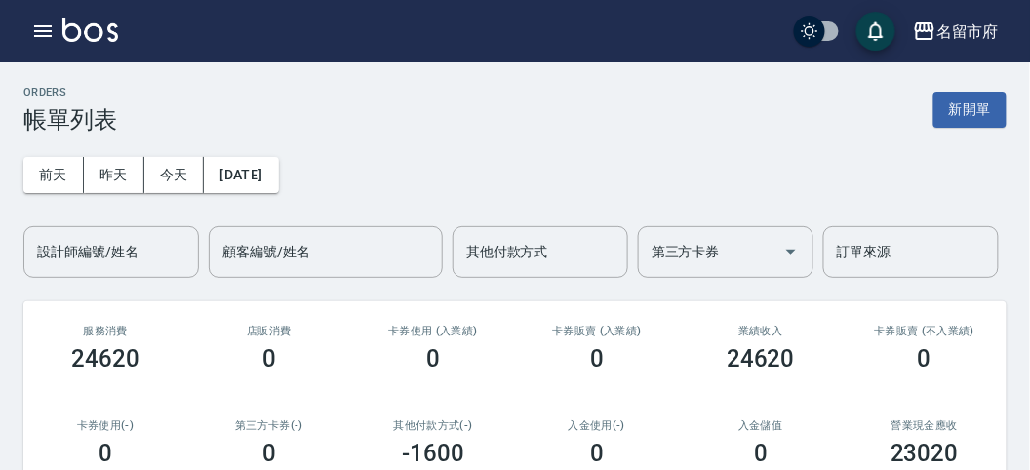
click at [124, 247] on input "設計師編號/姓名" at bounding box center [111, 252] width 158 height 34
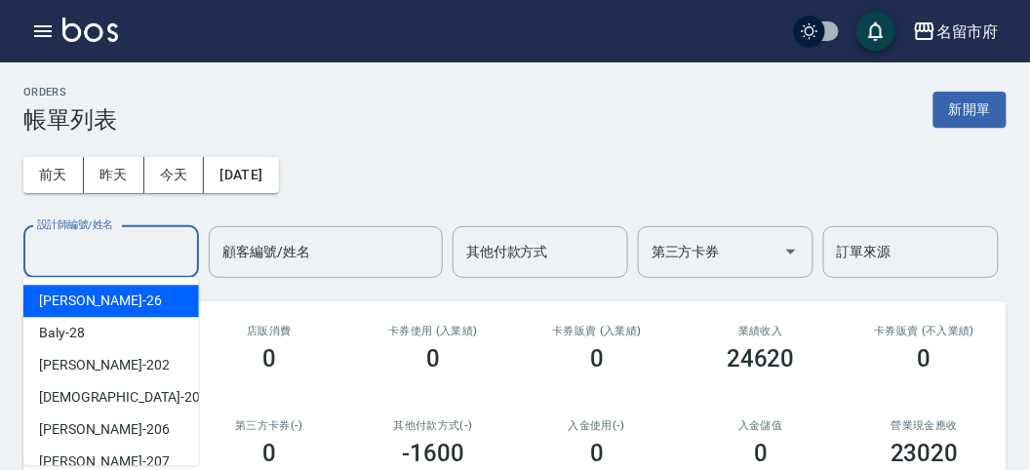
click at [108, 314] on div "[PERSON_NAME] -26" at bounding box center [111, 301] width 176 height 32
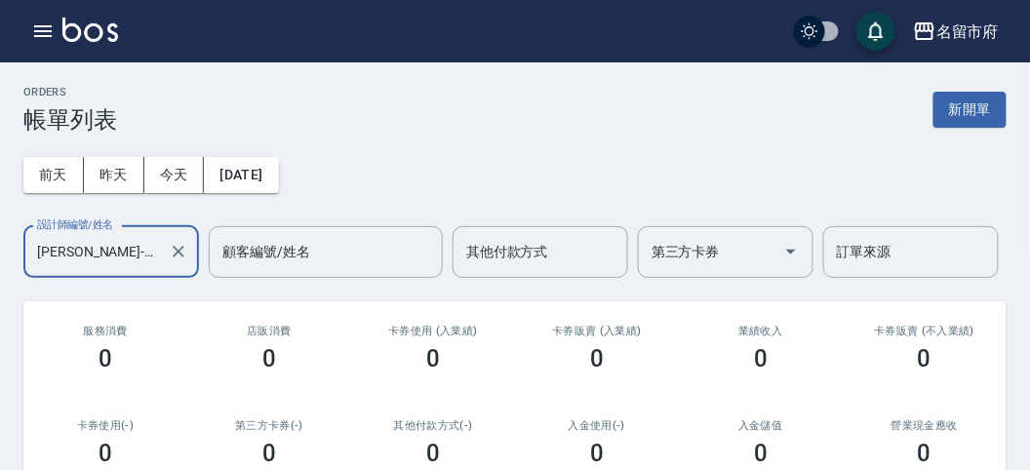
click at [110, 260] on input "[PERSON_NAME]-26" at bounding box center [96, 252] width 129 height 34
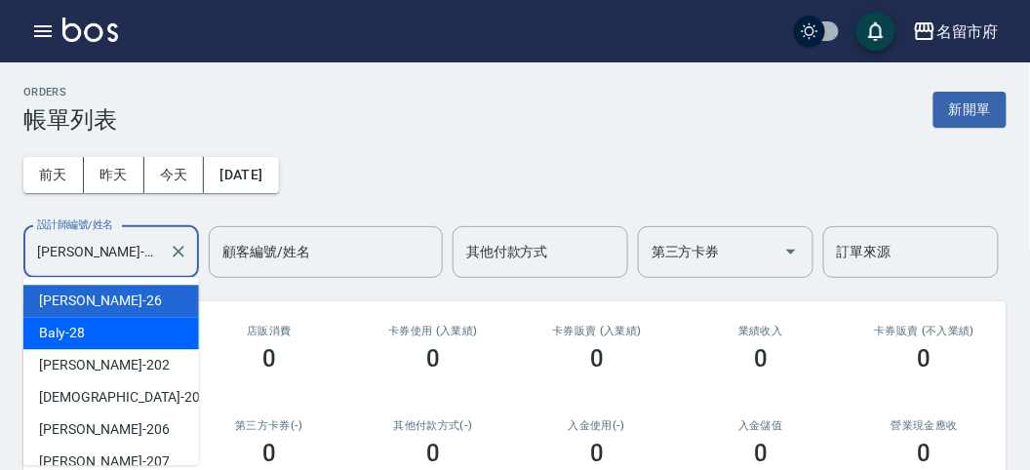
click at [98, 336] on div "Baly -28" at bounding box center [111, 333] width 176 height 32
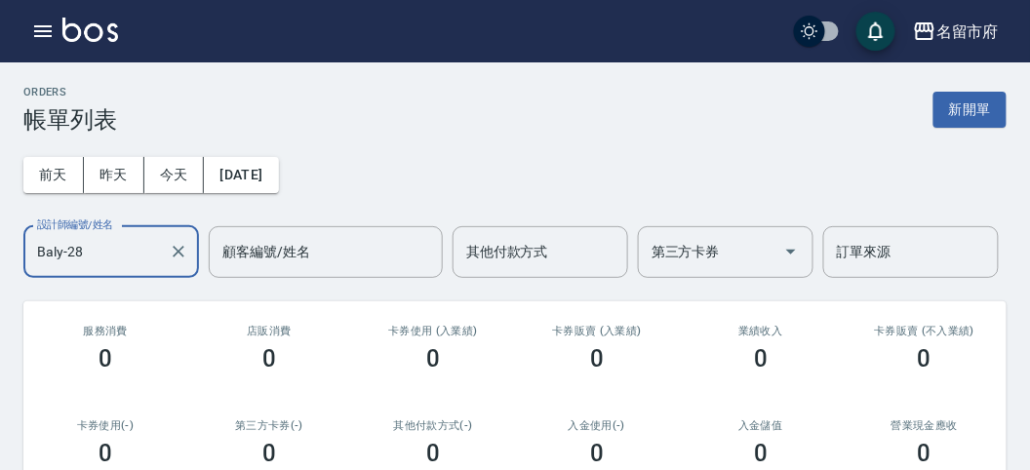
click at [137, 253] on input "Baly-28" at bounding box center [96, 252] width 129 height 34
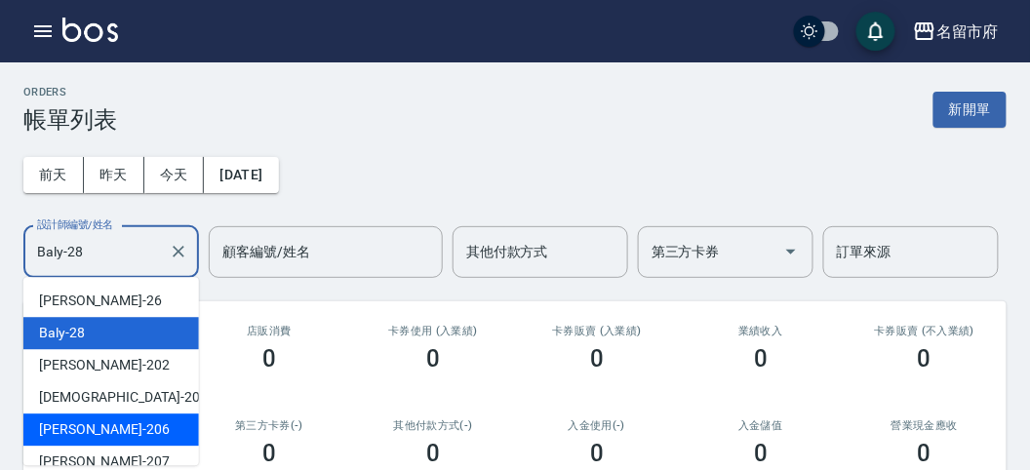
click at [120, 424] on div "[PERSON_NAME] -206" at bounding box center [111, 429] width 176 height 32
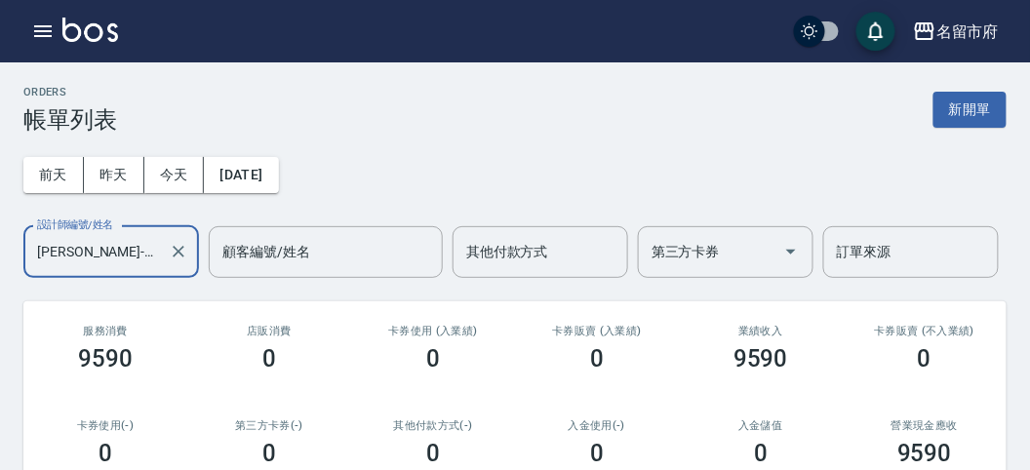
click at [124, 251] on input "[PERSON_NAME]-206" at bounding box center [96, 252] width 129 height 34
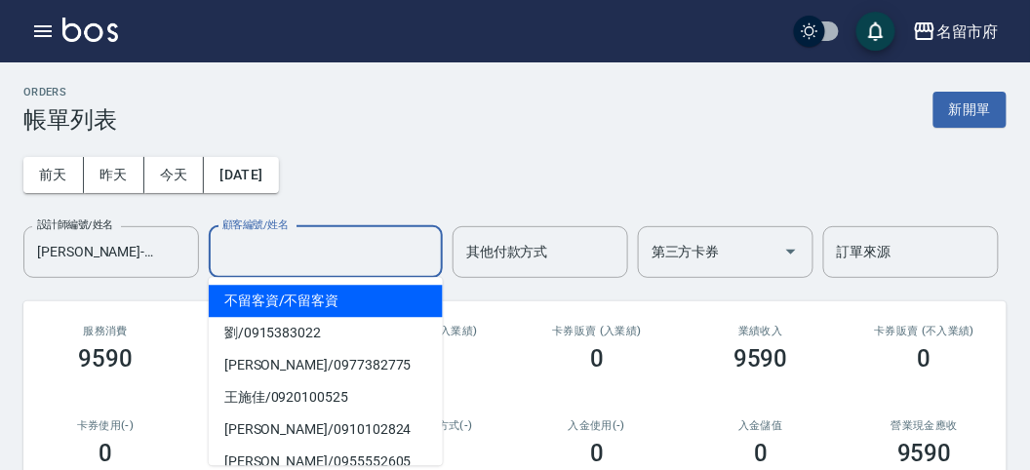
click at [268, 269] on div "顧客編號/姓名" at bounding box center [326, 252] width 234 height 52
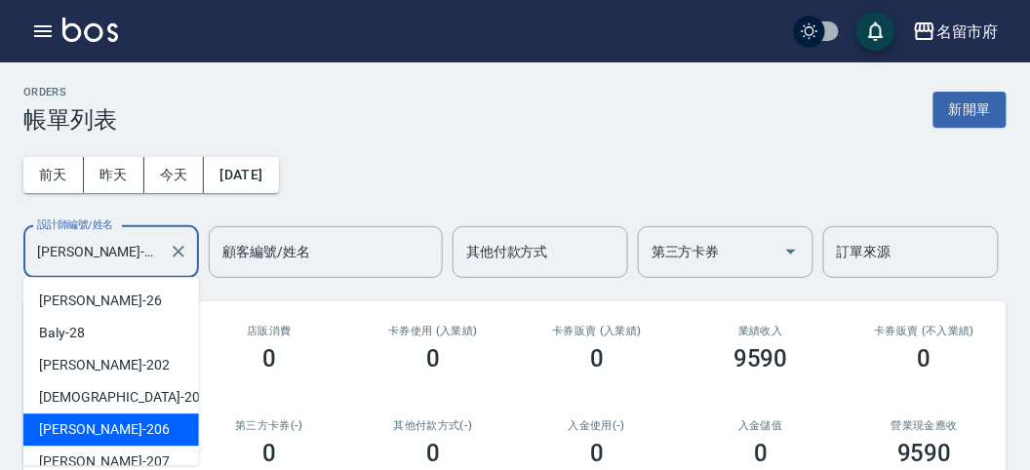
click at [149, 258] on input "[PERSON_NAME]-206" at bounding box center [96, 252] width 129 height 34
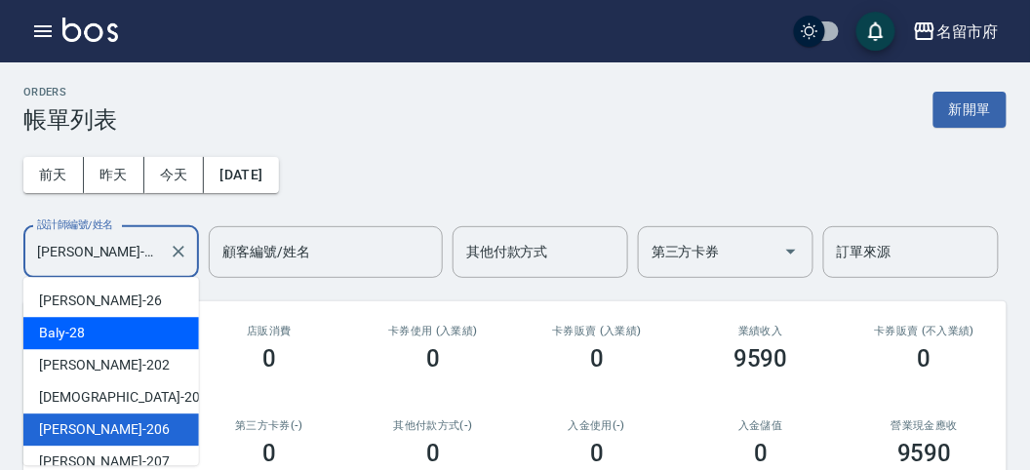
scroll to position [108, 0]
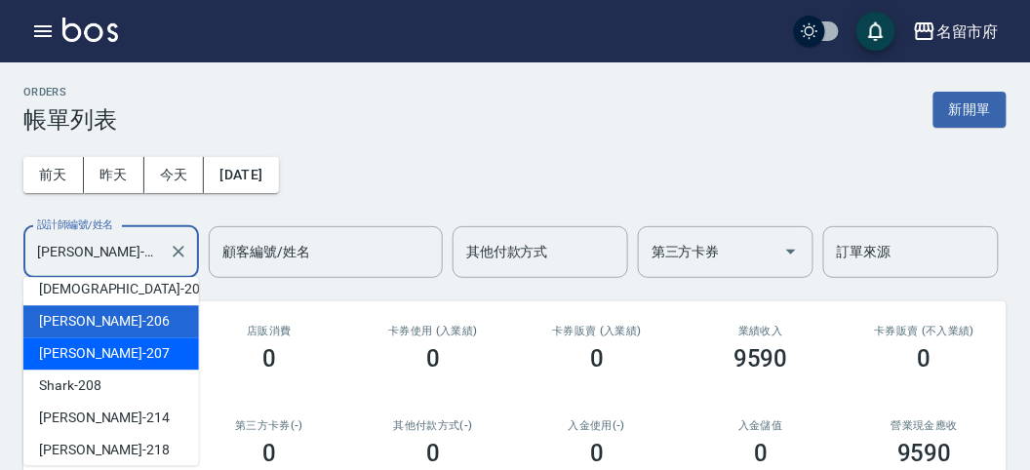
click at [120, 362] on div "[PERSON_NAME] -207" at bounding box center [111, 353] width 176 height 32
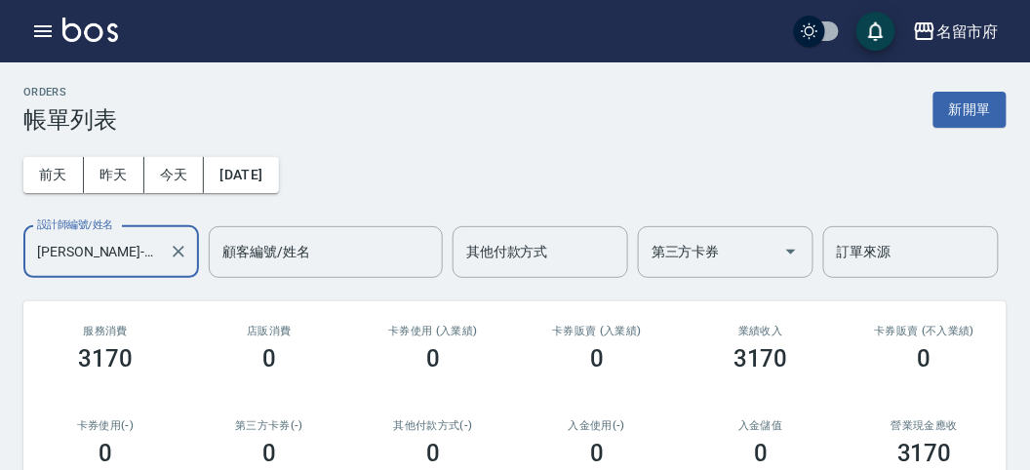
click at [107, 246] on input "[PERSON_NAME]-207" at bounding box center [96, 252] width 129 height 34
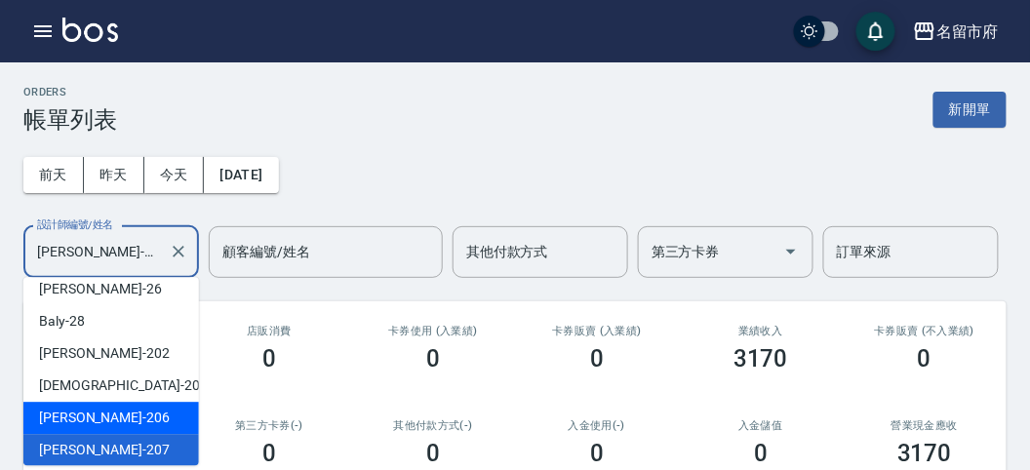
scroll to position [181, 0]
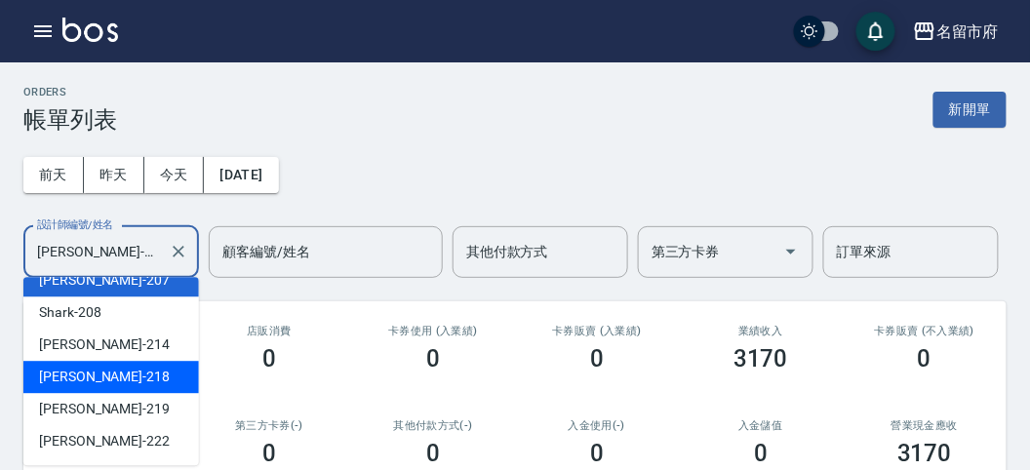
click at [108, 386] on span "Min Min -218" at bounding box center [104, 377] width 131 height 20
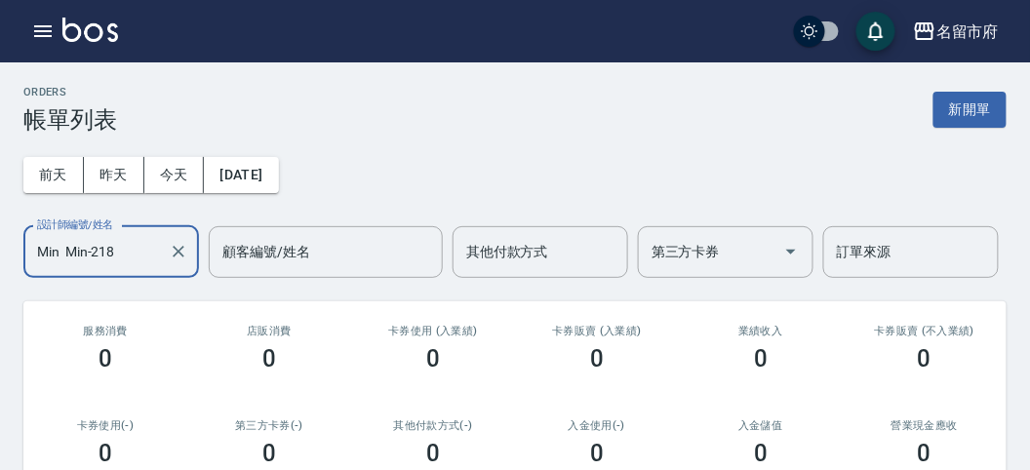
drag, startPoint x: 129, startPoint y: 233, endPoint x: 125, endPoint y: 245, distance: 12.3
click at [129, 235] on div "Min Min-218 設計師編號/姓名" at bounding box center [111, 252] width 176 height 52
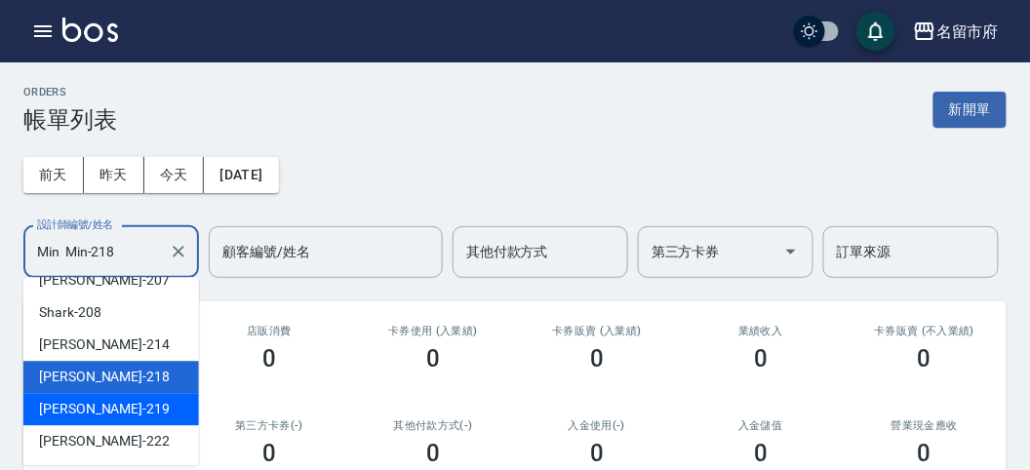
click at [123, 409] on div "[PERSON_NAME] -219" at bounding box center [111, 409] width 176 height 32
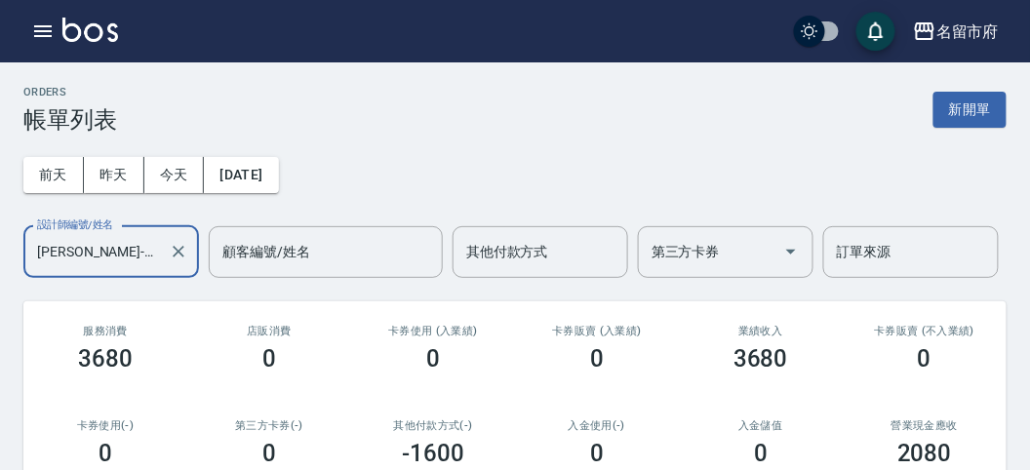
click at [124, 251] on input "[PERSON_NAME]-219" at bounding box center [96, 252] width 129 height 34
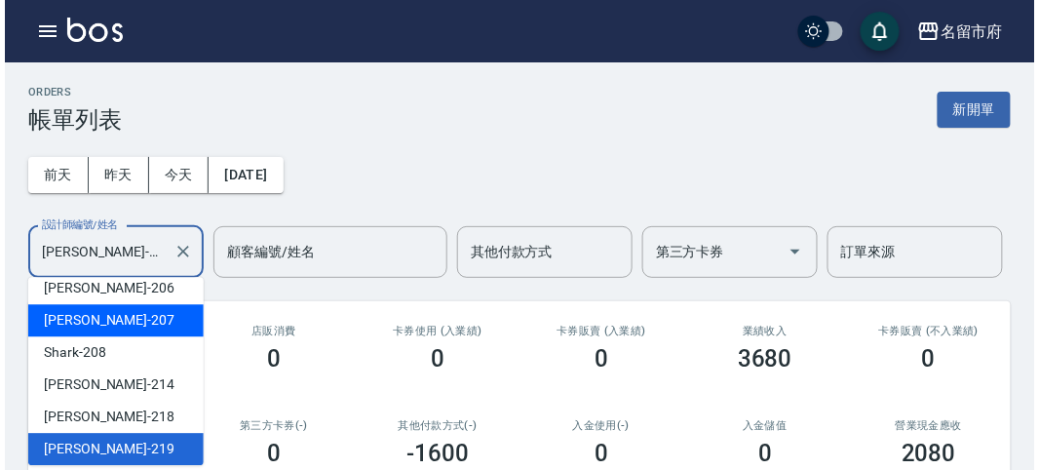
scroll to position [0, 0]
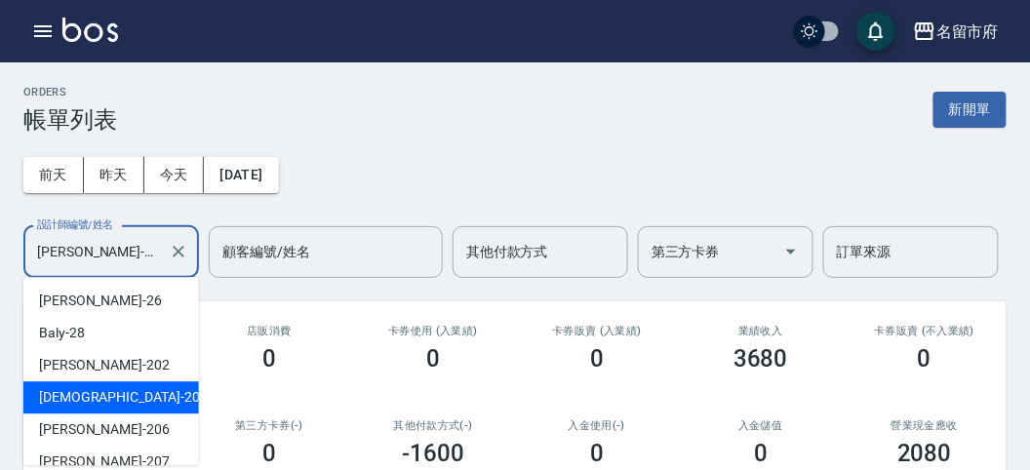
click at [91, 390] on span "聖德 -203" at bounding box center [123, 397] width 169 height 20
type input "聖德-203"
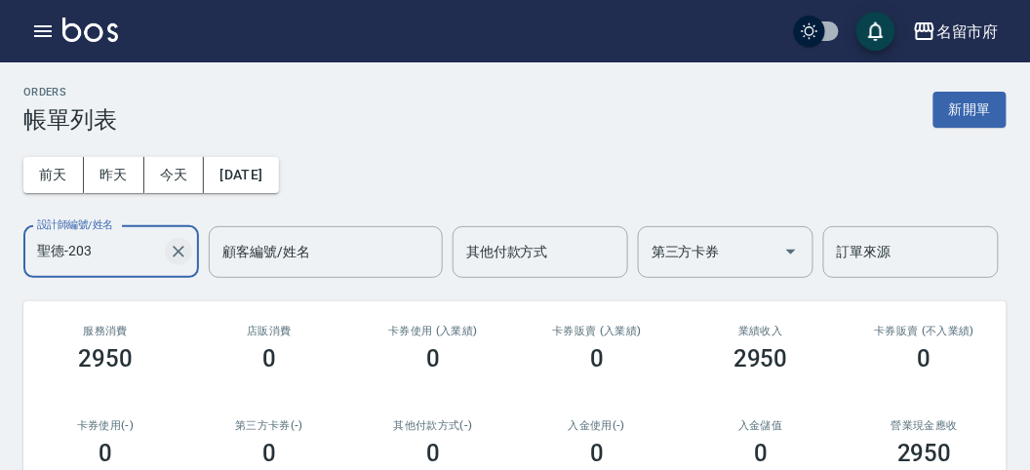
click at [184, 255] on icon "Clear" at bounding box center [179, 252] width 20 height 20
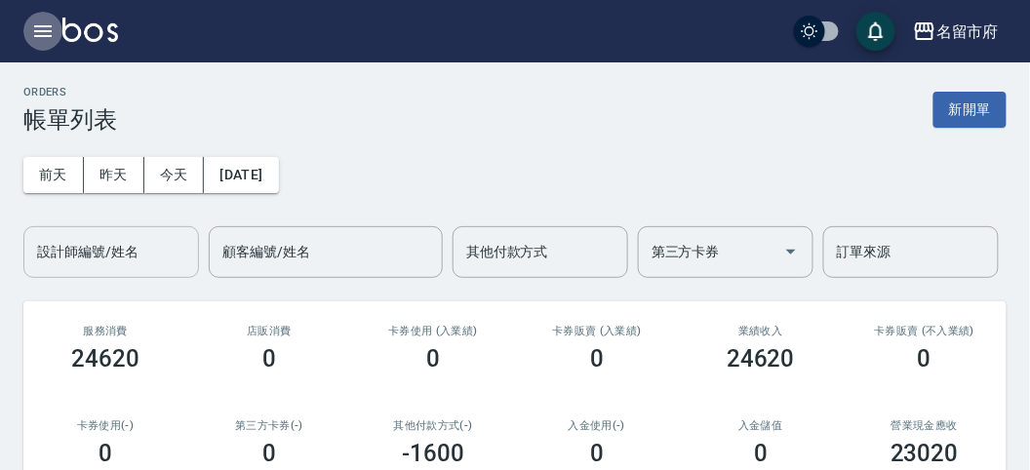
click at [45, 36] on icon "button" at bounding box center [43, 31] width 18 height 12
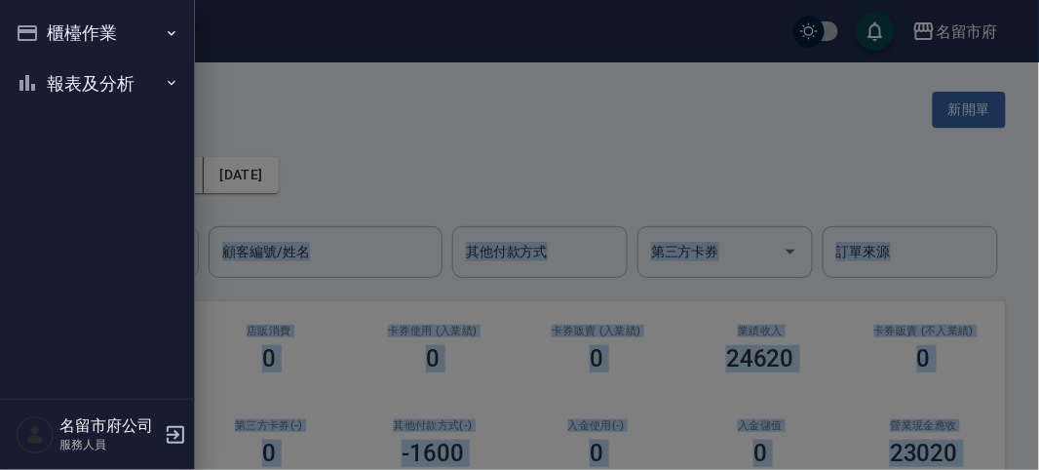
click at [45, 36] on div "櫃檯作業 打帳單 帳單列表 現金收支登錄 高階收支登錄 材料自購登錄 每日結帳 報表及分析 報表目錄 店家日報表 互助排行榜 互助點數明細 設計師日報表 設計…" at bounding box center [97, 235] width 195 height 470
click at [75, 49] on button "櫃檯作業" at bounding box center [97, 33] width 179 height 51
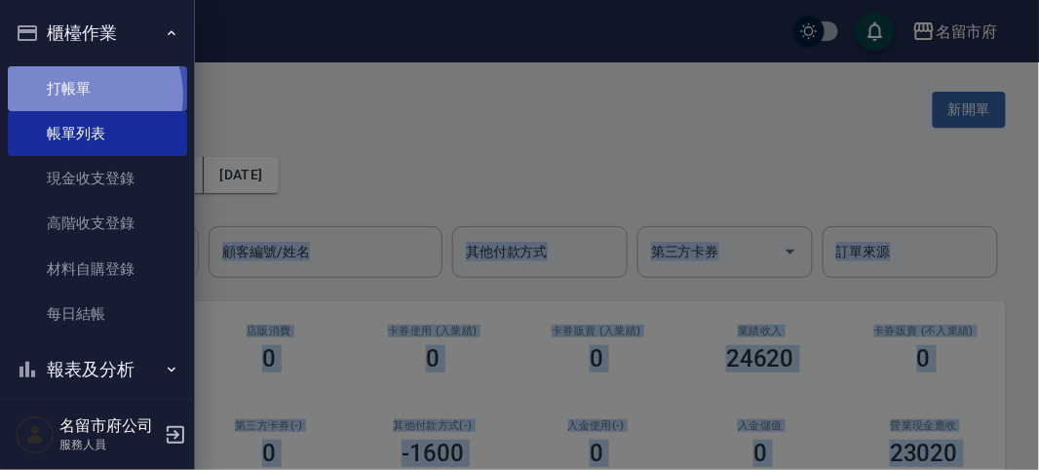
click at [89, 95] on link "打帳單" at bounding box center [97, 88] width 179 height 45
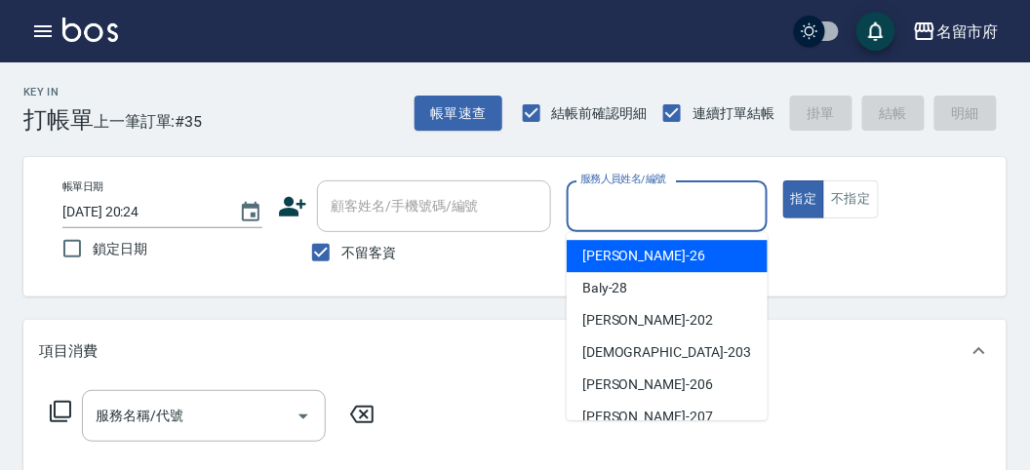
click at [611, 204] on input "服務人員姓名/編號" at bounding box center [666, 206] width 182 height 34
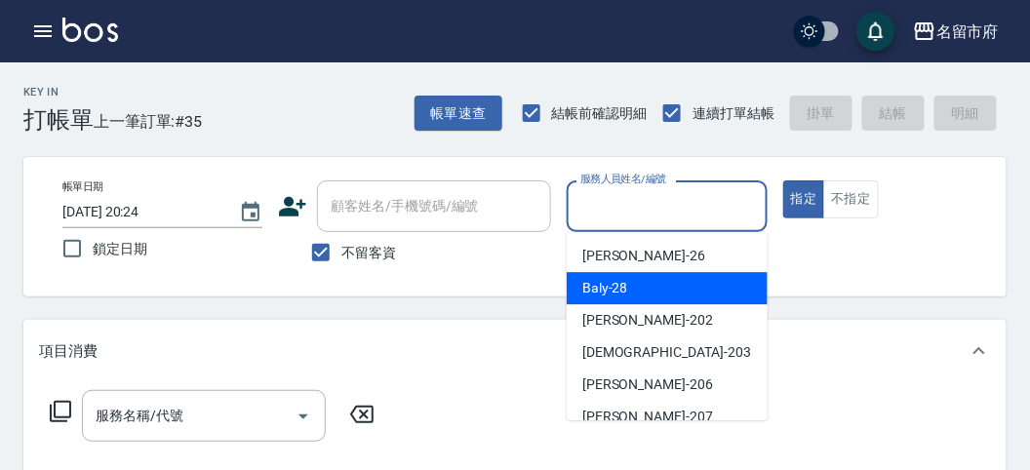
click at [607, 290] on span "Baly -28" at bounding box center [605, 288] width 46 height 20
type input "Baly-28"
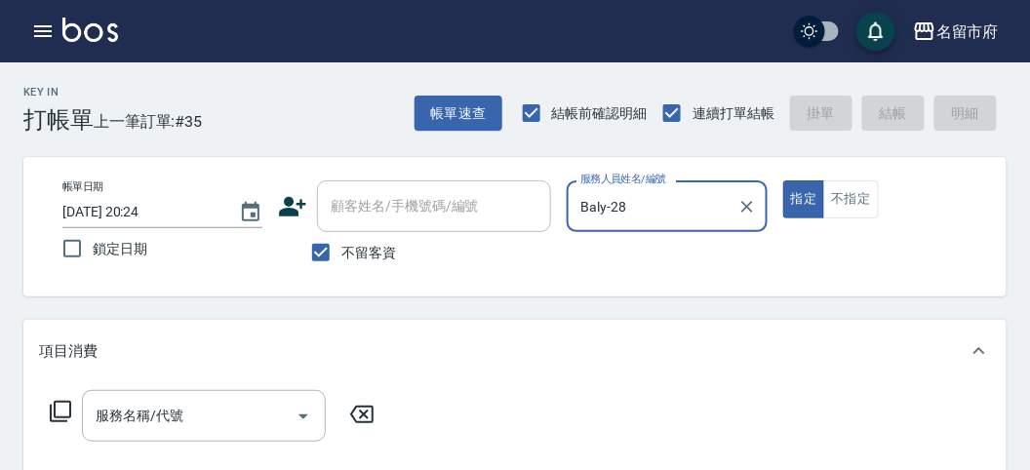
click at [54, 402] on icon at bounding box center [60, 411] width 23 height 23
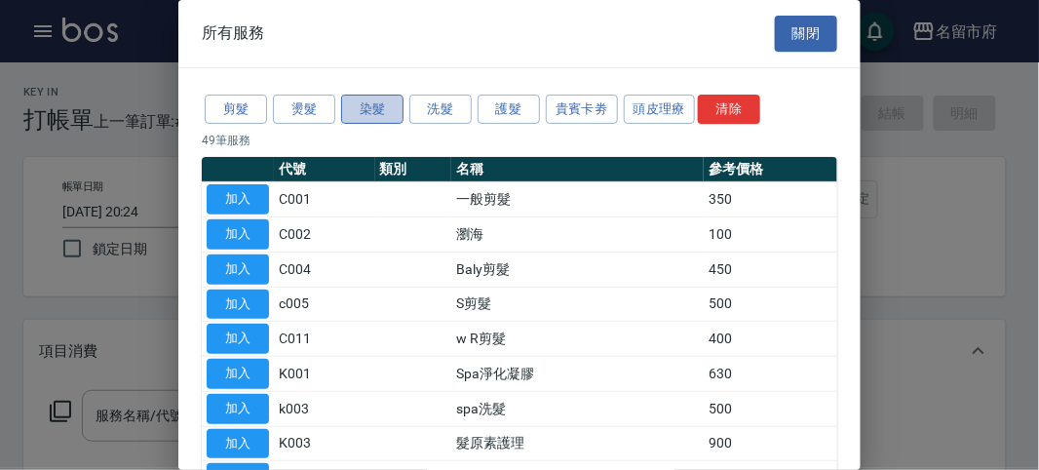
drag, startPoint x: 367, startPoint y: 113, endPoint x: 375, endPoint y: 146, distance: 34.3
click at [370, 113] on button "染髮" at bounding box center [372, 110] width 62 height 30
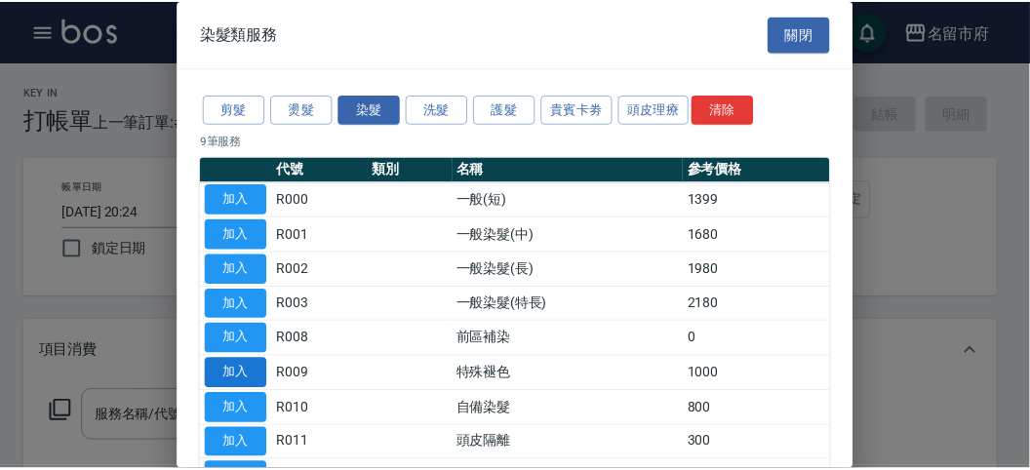
scroll to position [128, 0]
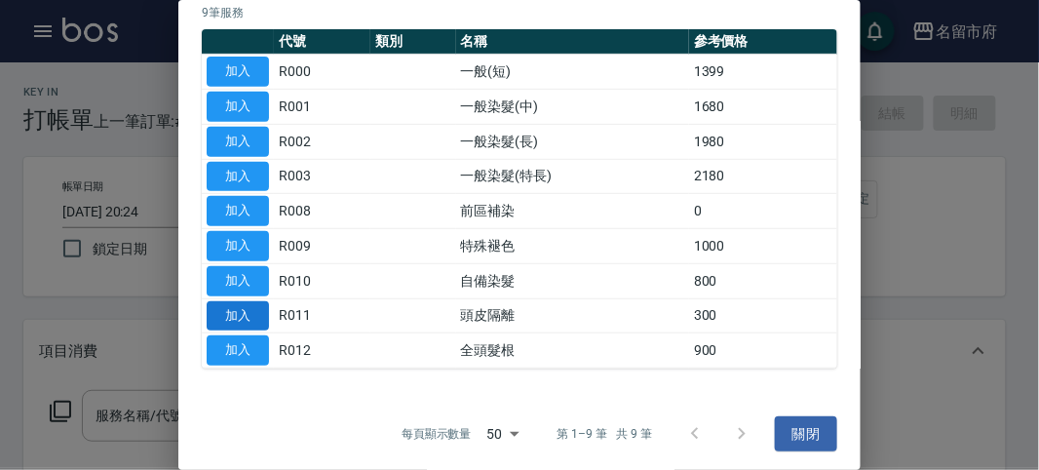
click at [241, 305] on button "加入" at bounding box center [238, 316] width 62 height 30
type input "頭皮隔離(R011)"
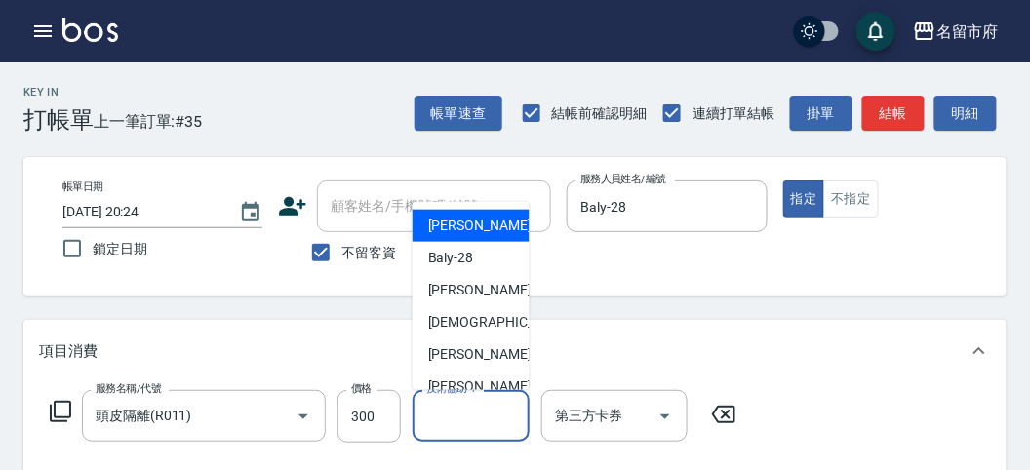
click at [456, 405] on input "技術協助-1" at bounding box center [470, 416] width 99 height 34
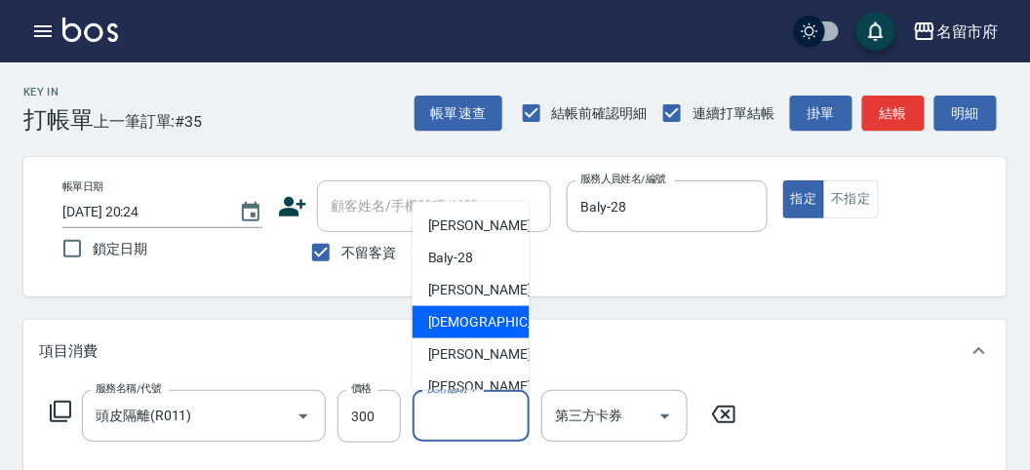
scroll to position [181, 0]
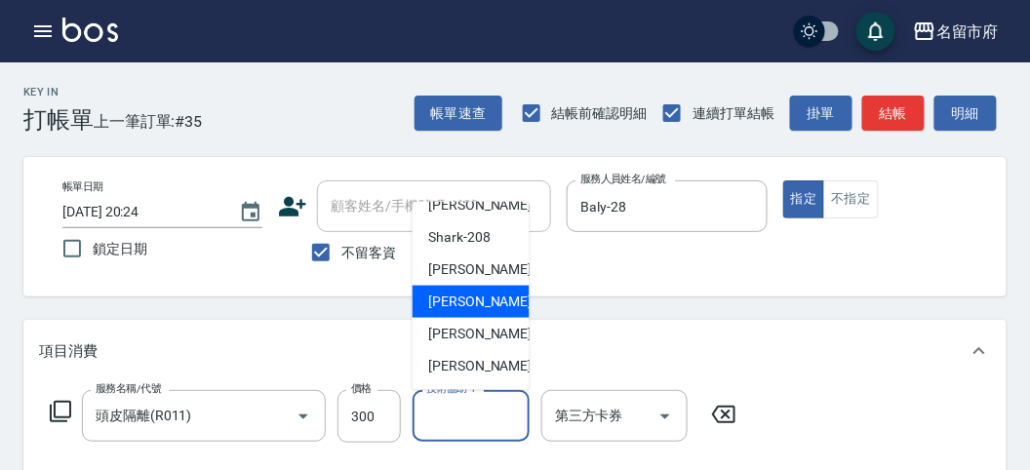
click at [458, 312] on div "Min Min -218" at bounding box center [470, 302] width 117 height 32
type input "Min Min-218"
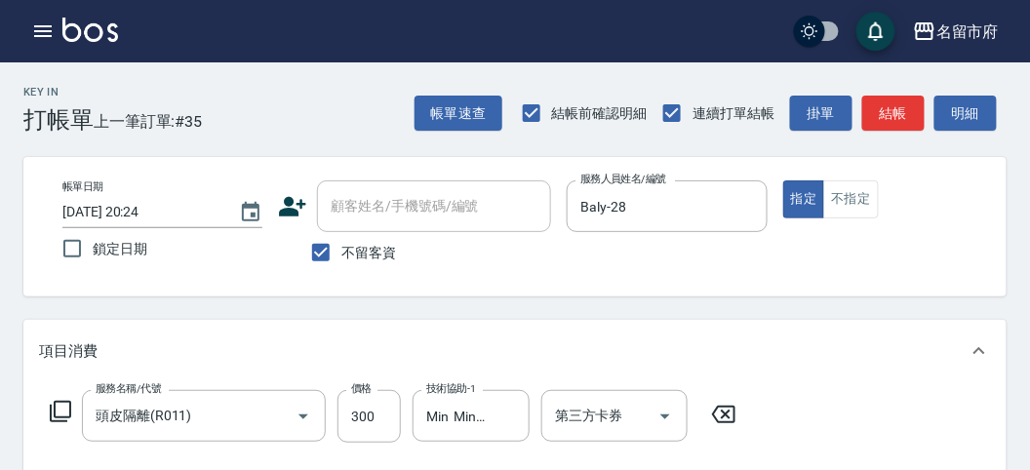
click at [59, 405] on icon at bounding box center [60, 411] width 23 height 23
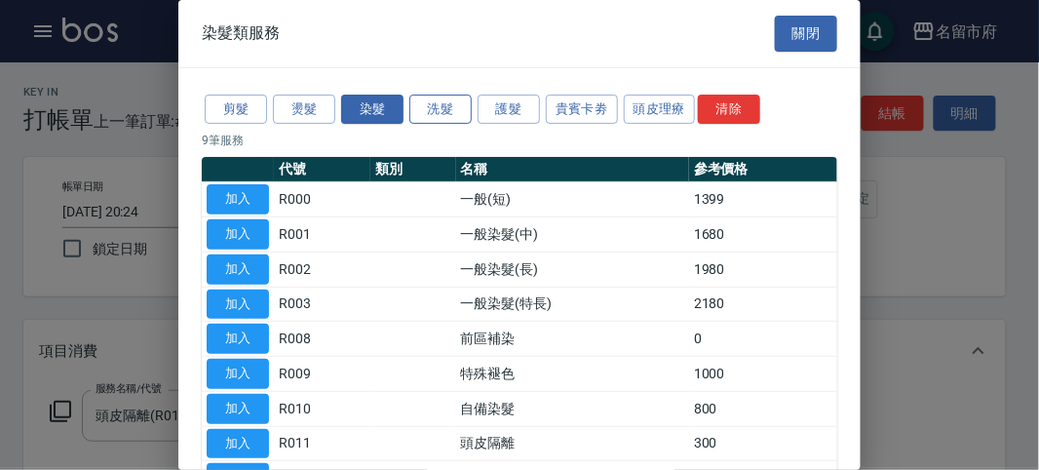
drag, startPoint x: 439, startPoint y: 104, endPoint x: 427, endPoint y: 114, distance: 15.2
click at [439, 105] on button "洗髮" at bounding box center [441, 110] width 62 height 30
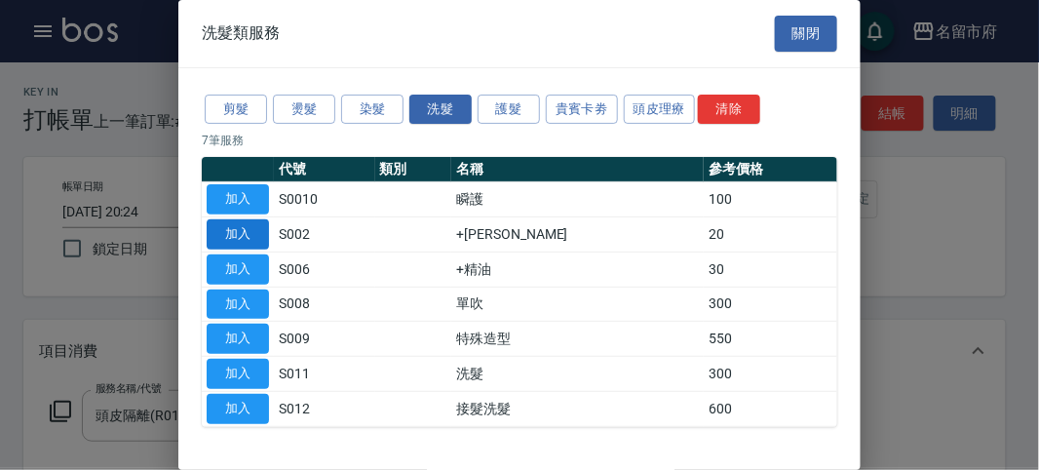
click at [246, 231] on button "加入" at bounding box center [238, 234] width 62 height 30
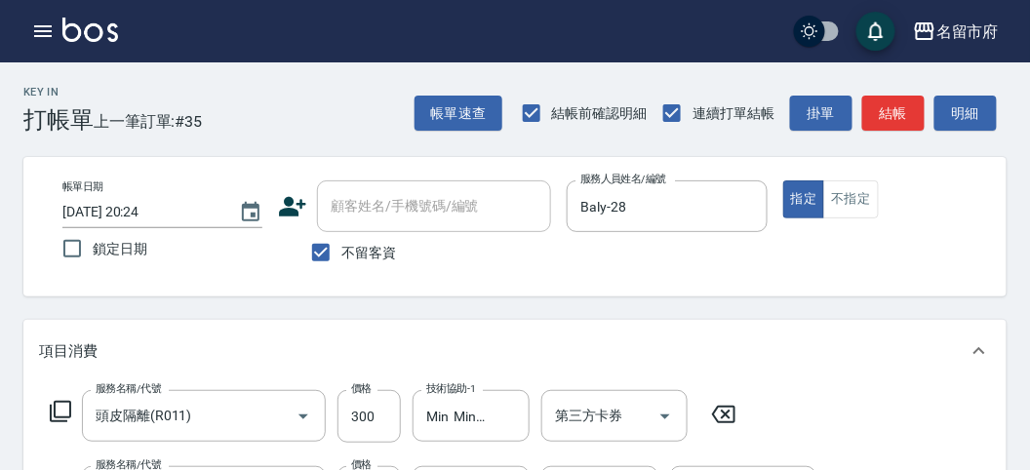
click at [66, 406] on icon at bounding box center [60, 411] width 23 height 23
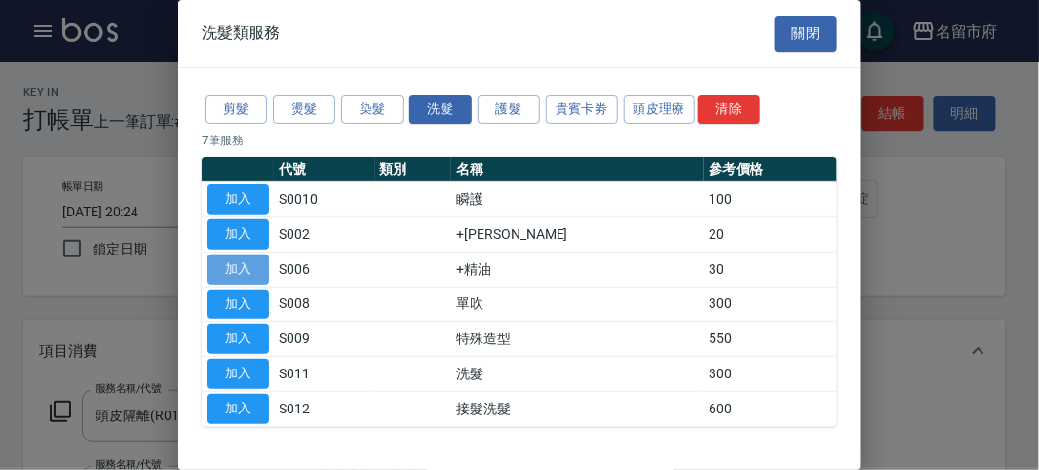
click at [240, 263] on button "加入" at bounding box center [238, 270] width 62 height 30
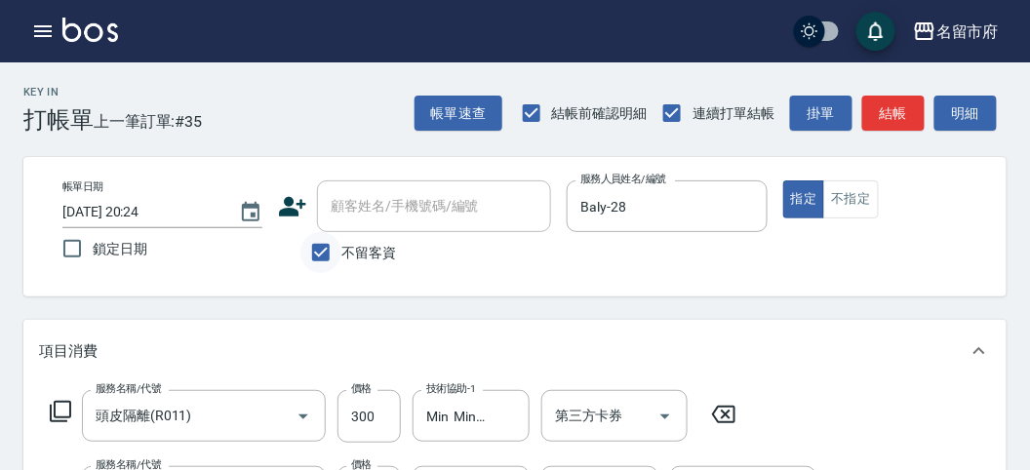
scroll to position [108, 0]
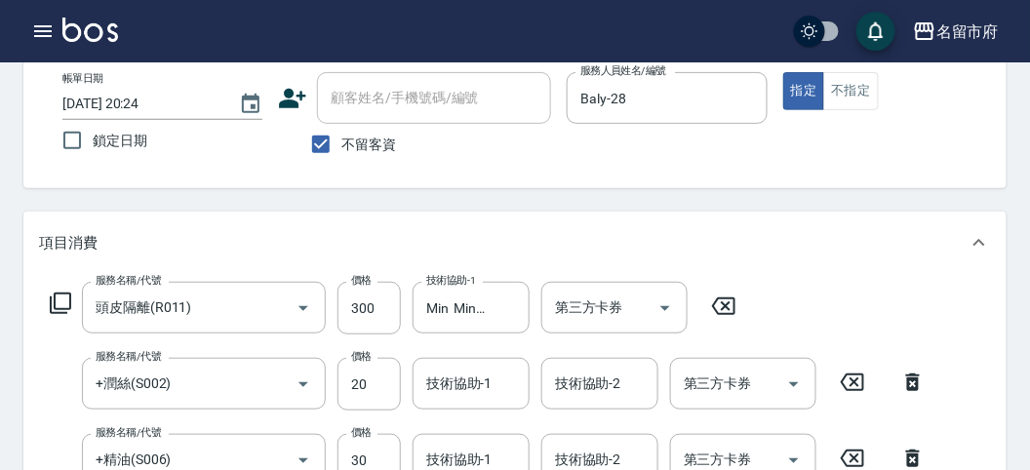
click at [463, 390] on input "技術協助-1" at bounding box center [470, 384] width 99 height 34
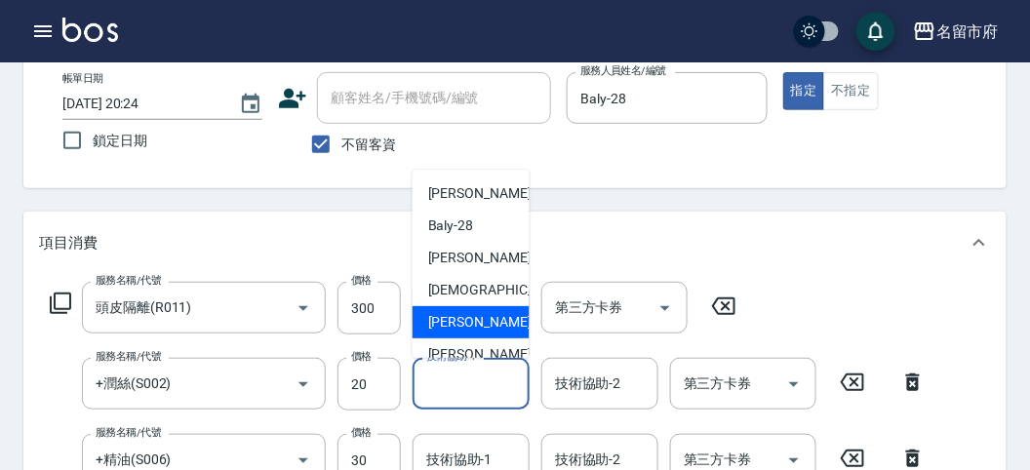
scroll to position [181, 0]
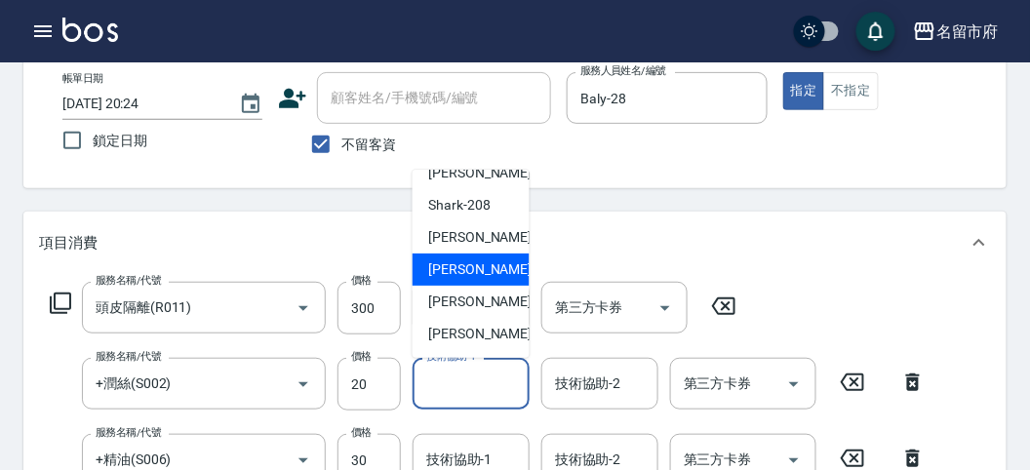
click at [463, 273] on span "Min Min -218" at bounding box center [493, 269] width 131 height 20
type input "Min Min-218"
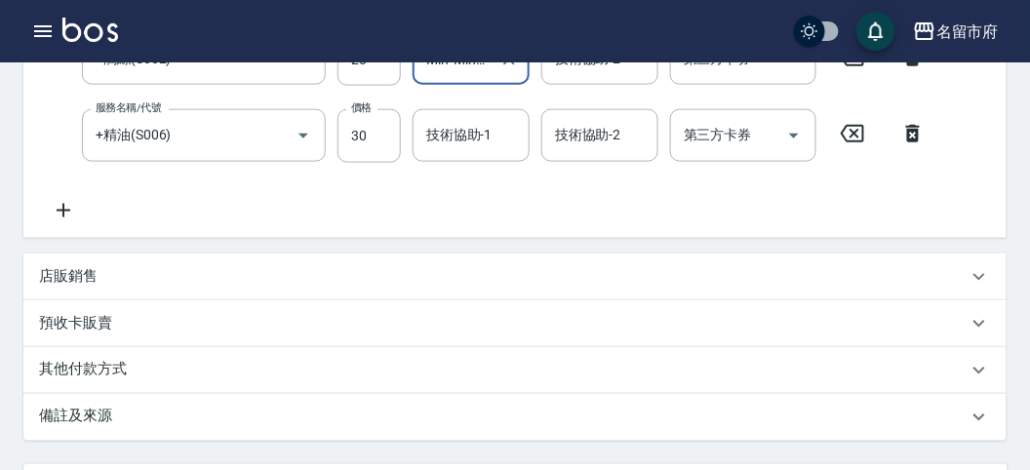
scroll to position [216, 0]
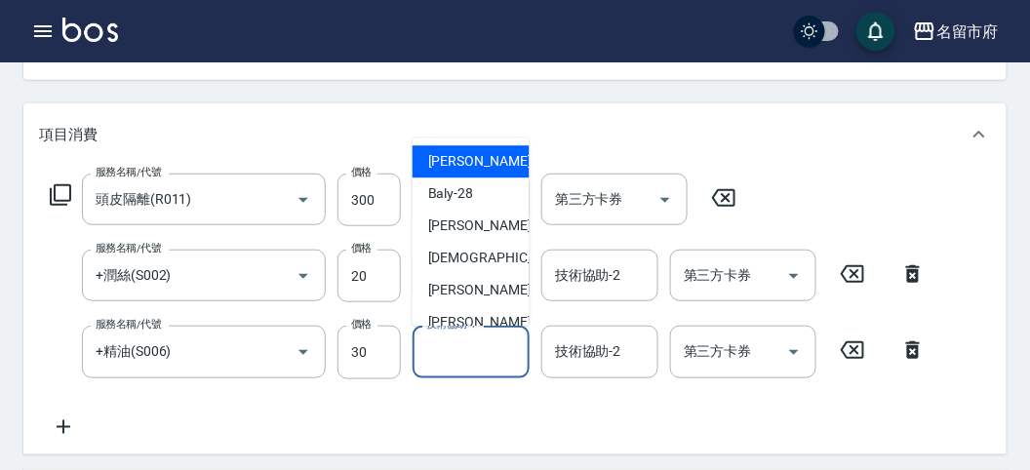
drag, startPoint x: 461, startPoint y: 353, endPoint x: 454, endPoint y: 316, distance: 37.7
click at [460, 353] on input "技術協助-1" at bounding box center [470, 351] width 99 height 34
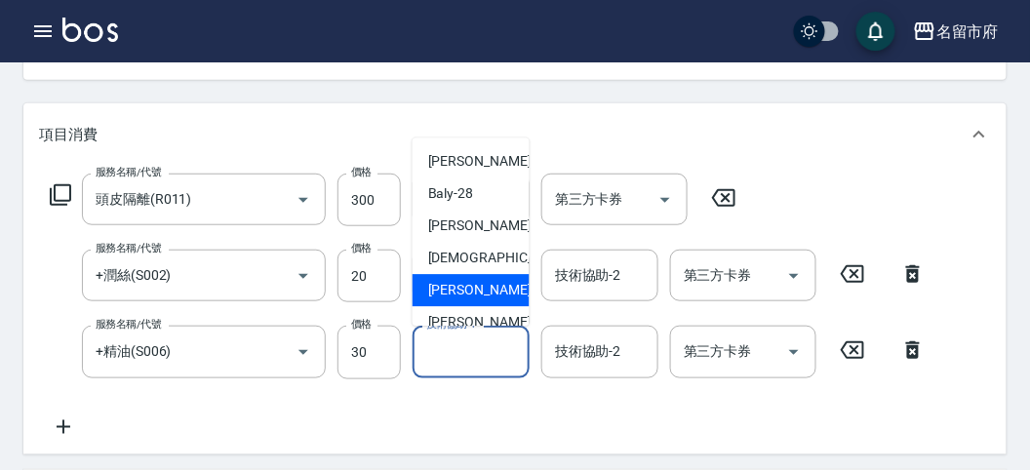
scroll to position [181, 0]
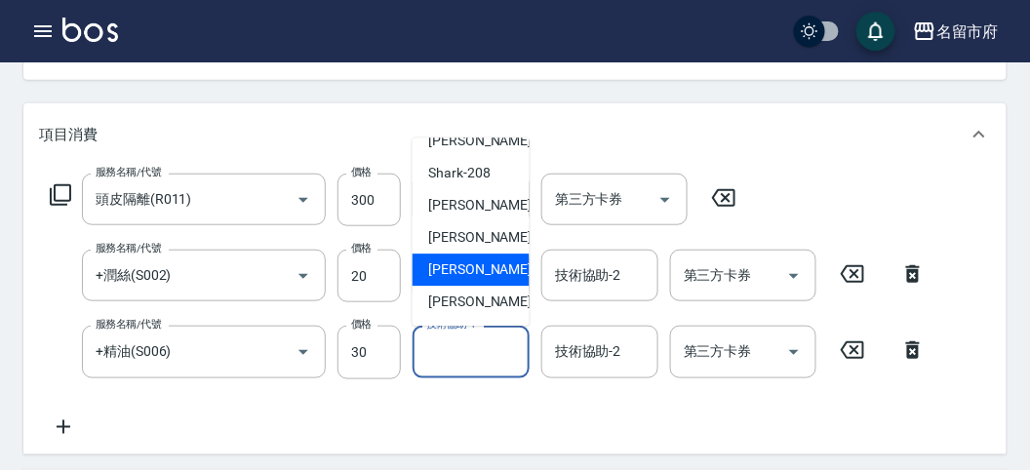
drag, startPoint x: 465, startPoint y: 259, endPoint x: 465, endPoint y: 246, distance: 13.7
click at [465, 247] on ul "[PERSON_NAME] -26 Baly -28 [PERSON_NAME] -202 聖德 -203 [PERSON_NAME] -206 [PERSO…" at bounding box center [470, 232] width 117 height 188
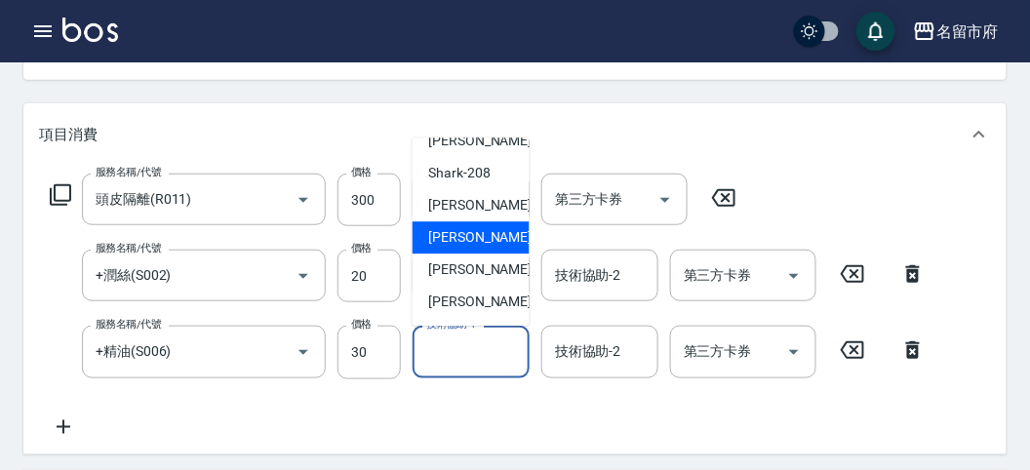
click at [465, 244] on span "Min Min -218" at bounding box center [493, 238] width 131 height 20
type input "Min Min-218"
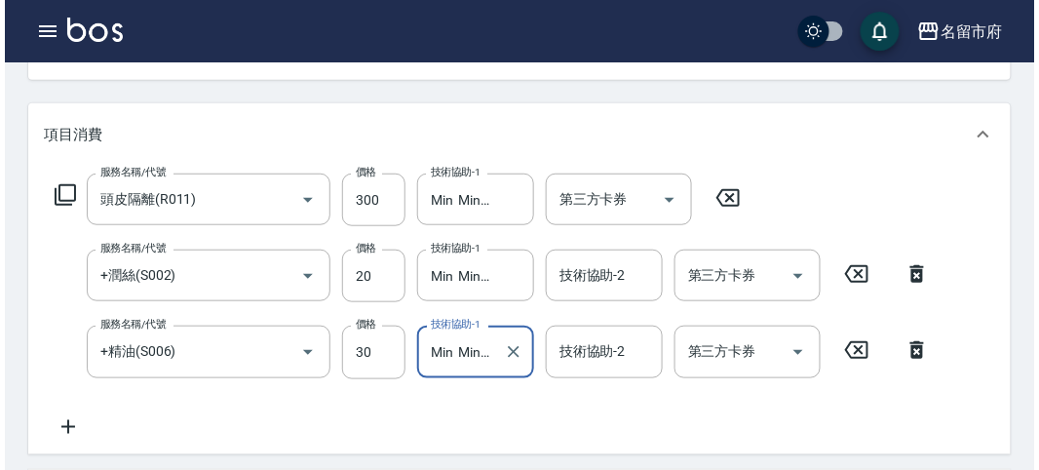
scroll to position [723, 0]
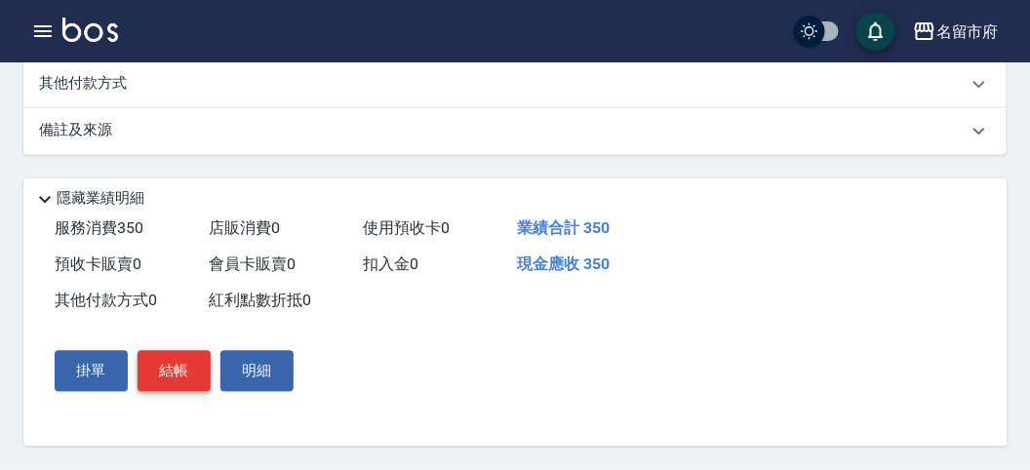
click at [186, 375] on button "結帳" at bounding box center [173, 371] width 73 height 41
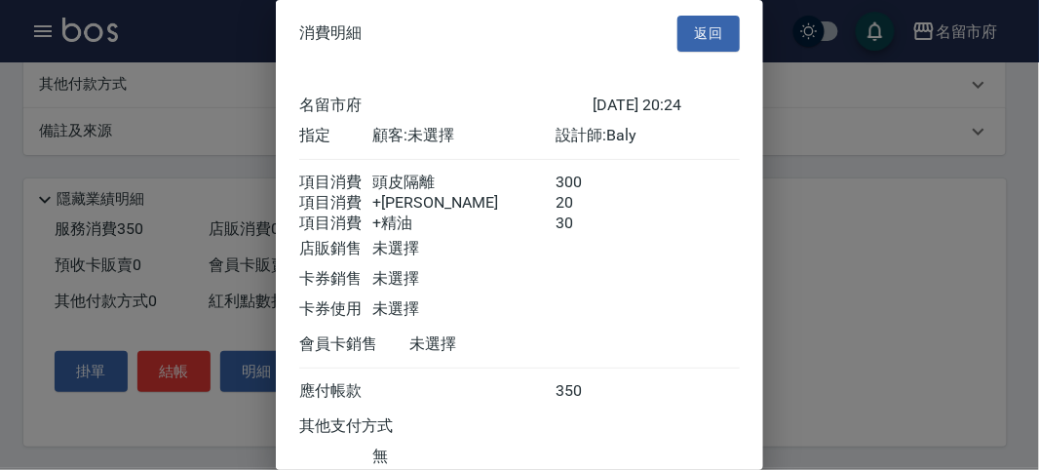
scroll to position [152, 0]
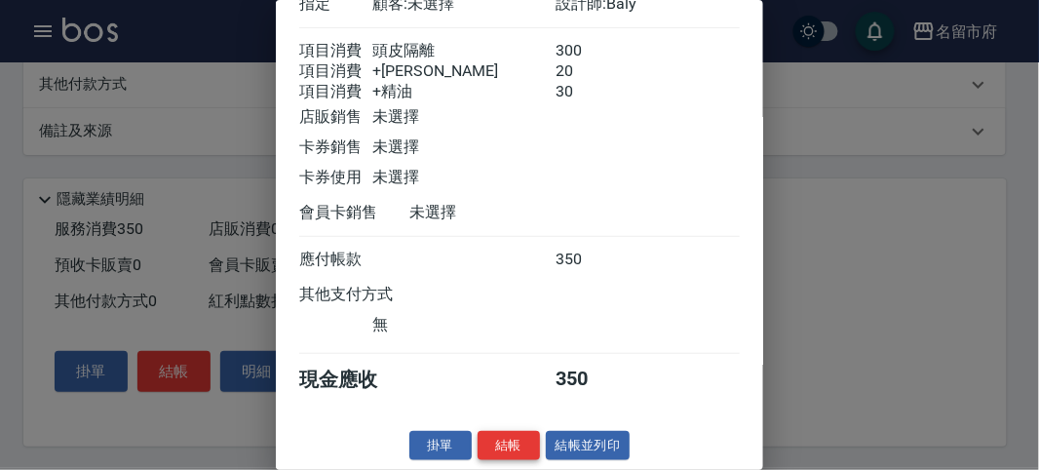
click at [499, 434] on button "結帳" at bounding box center [509, 446] width 62 height 30
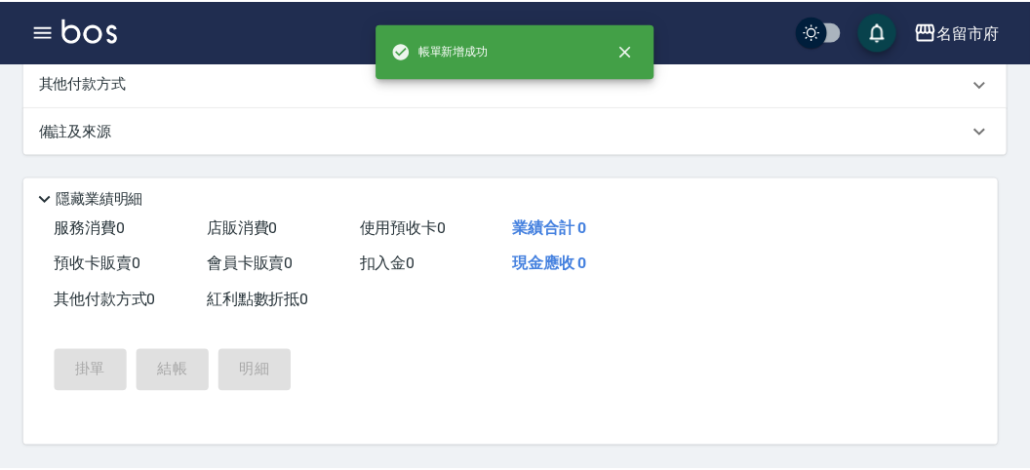
scroll to position [0, 0]
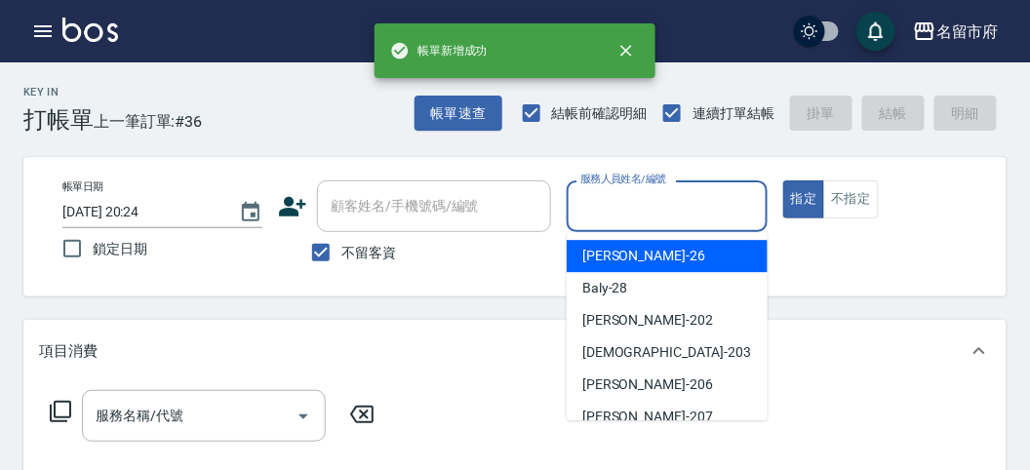
click at [602, 202] on input "服務人員姓名/編號" at bounding box center [666, 206] width 182 height 34
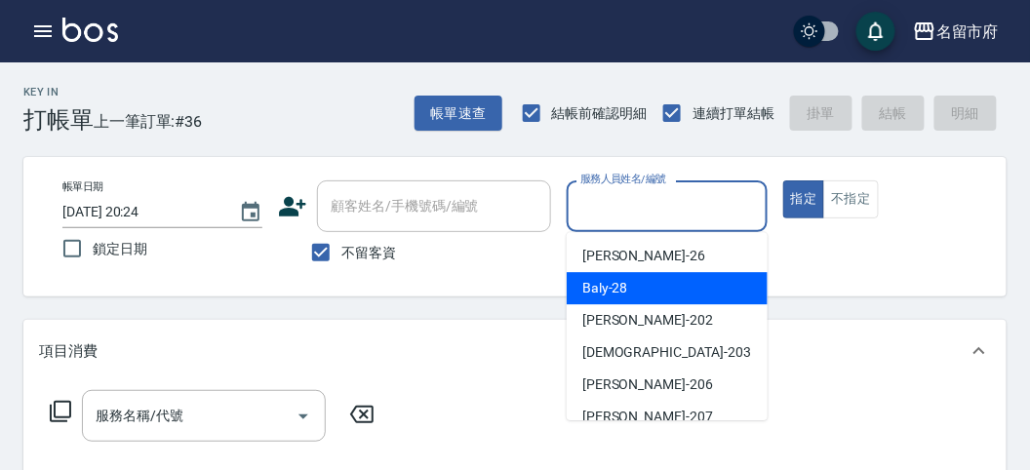
click at [618, 292] on span "Baly -28" at bounding box center [605, 288] width 46 height 20
type input "Baly-28"
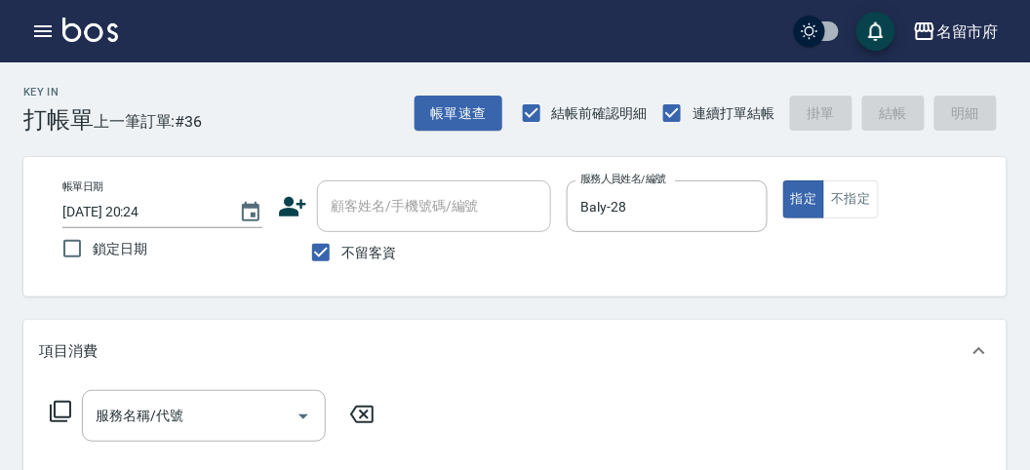
click at [69, 412] on icon at bounding box center [60, 411] width 21 height 21
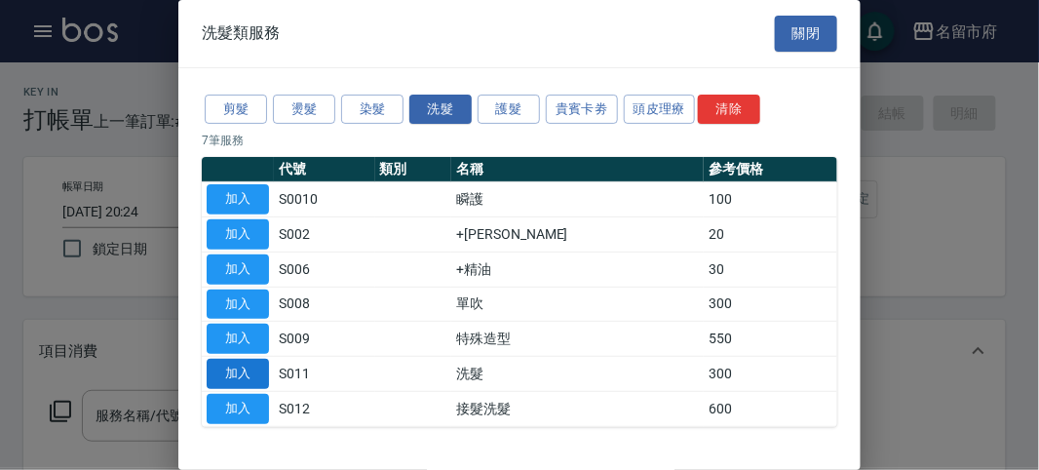
click at [240, 369] on button "加入" at bounding box center [238, 374] width 62 height 30
type input "洗髮(S011)"
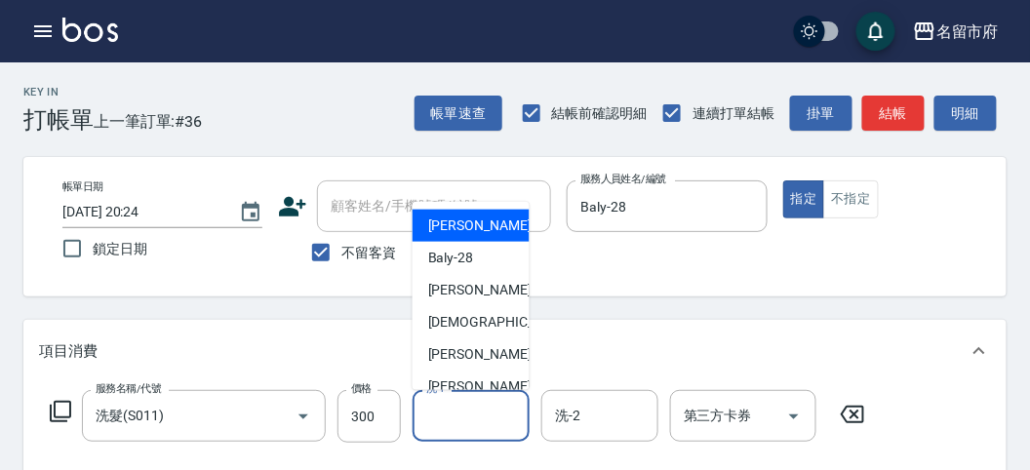
click at [466, 415] on input "洗-1" at bounding box center [470, 416] width 99 height 34
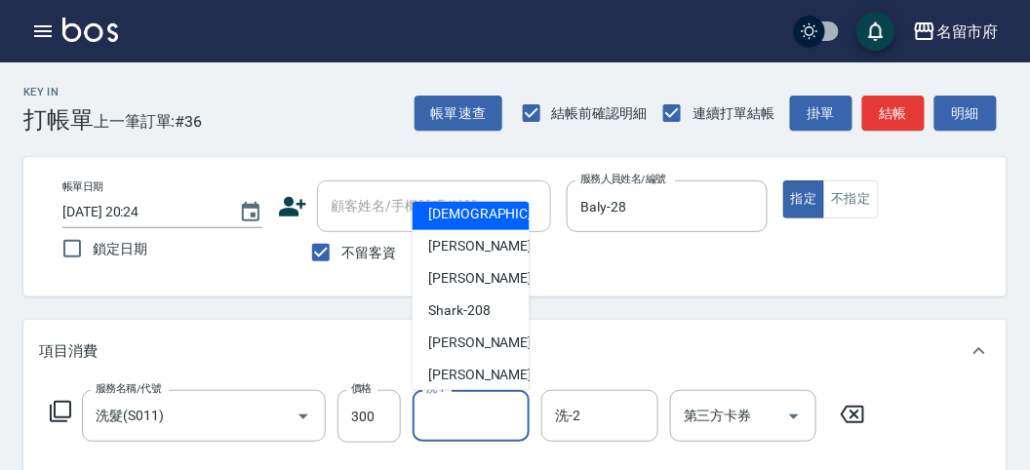
scroll to position [181, 0]
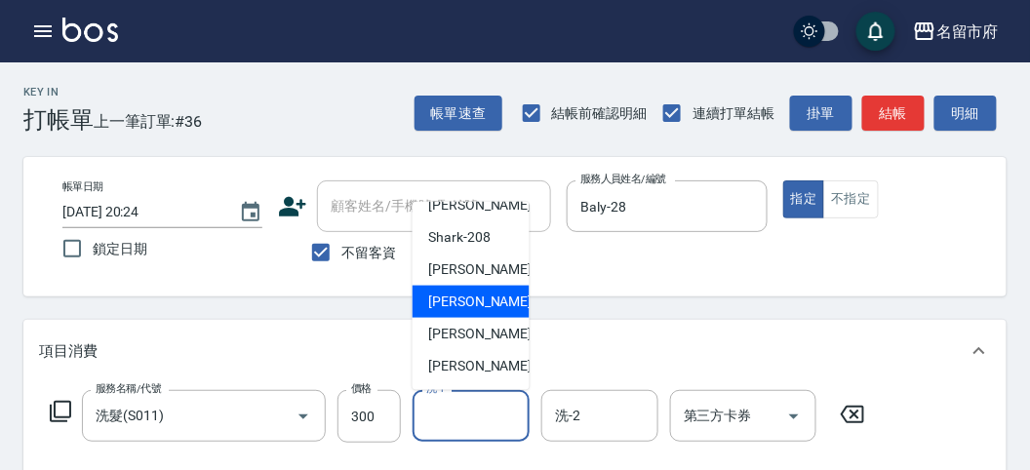
click at [490, 303] on span "Min Min -218" at bounding box center [493, 302] width 131 height 20
type input "Min Min-218"
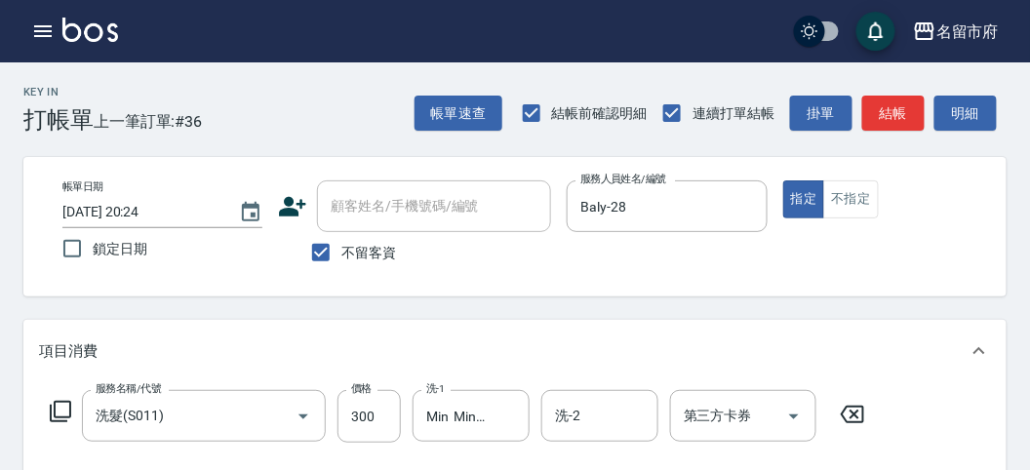
click at [69, 411] on icon at bounding box center [60, 411] width 21 height 21
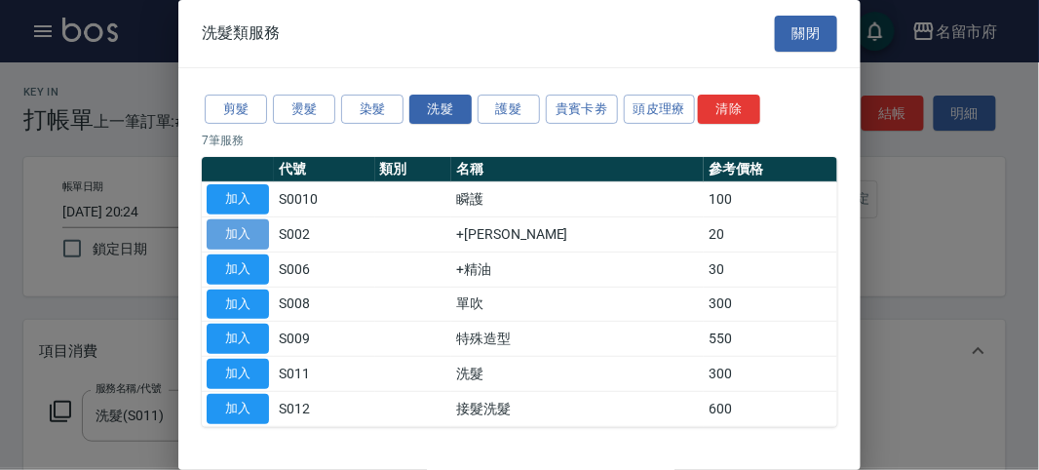
click at [258, 228] on button "加入" at bounding box center [238, 234] width 62 height 30
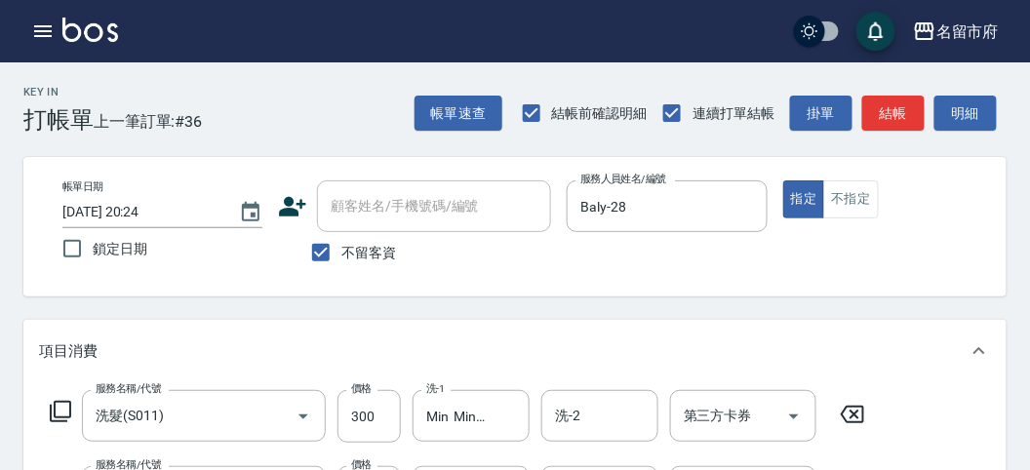
click at [63, 408] on icon at bounding box center [60, 411] width 23 height 23
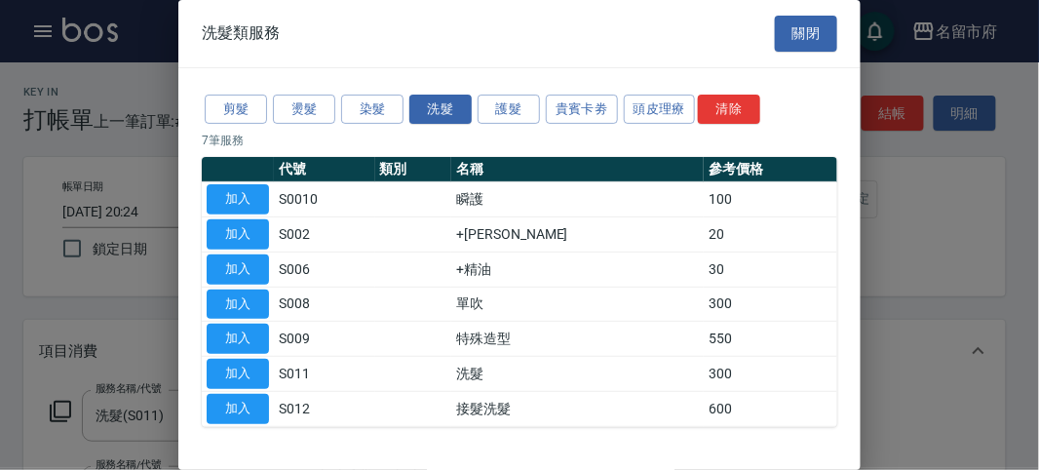
click at [239, 261] on button "加入" at bounding box center [238, 270] width 62 height 30
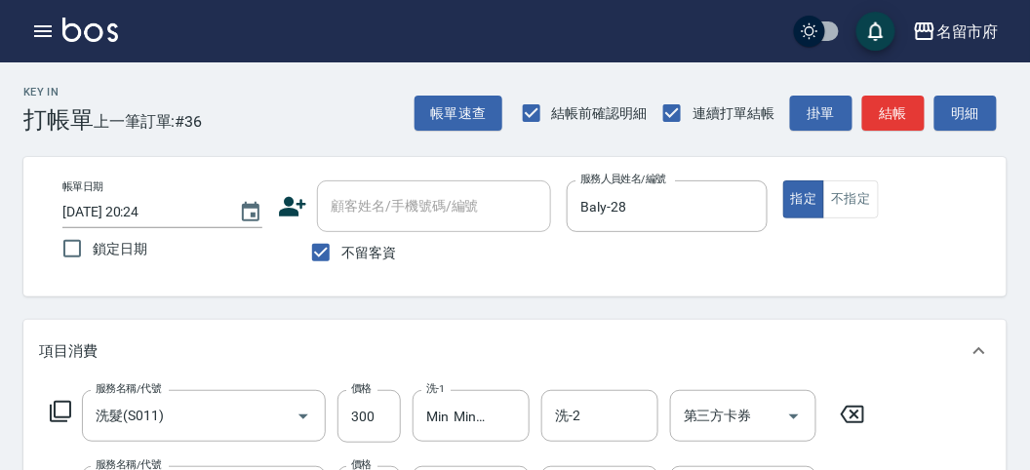
scroll to position [108, 0]
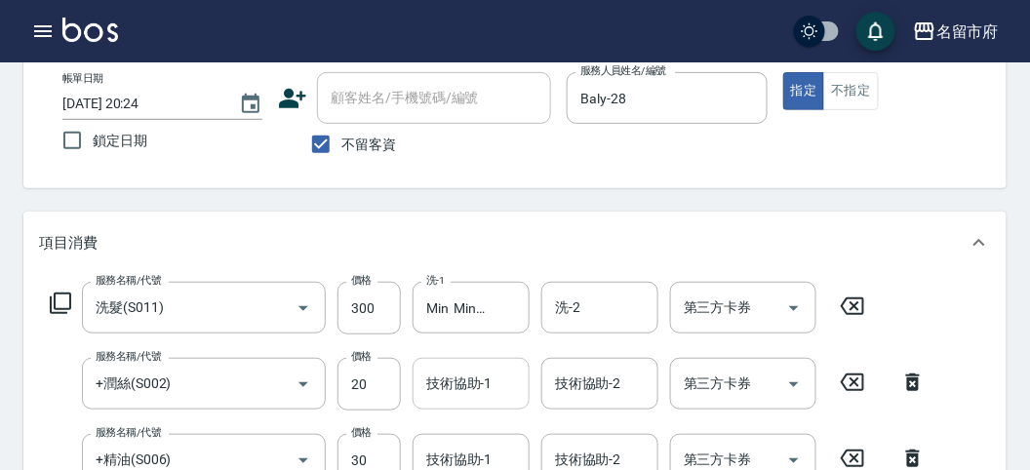
click at [439, 387] on input "技術協助-1" at bounding box center [470, 384] width 99 height 34
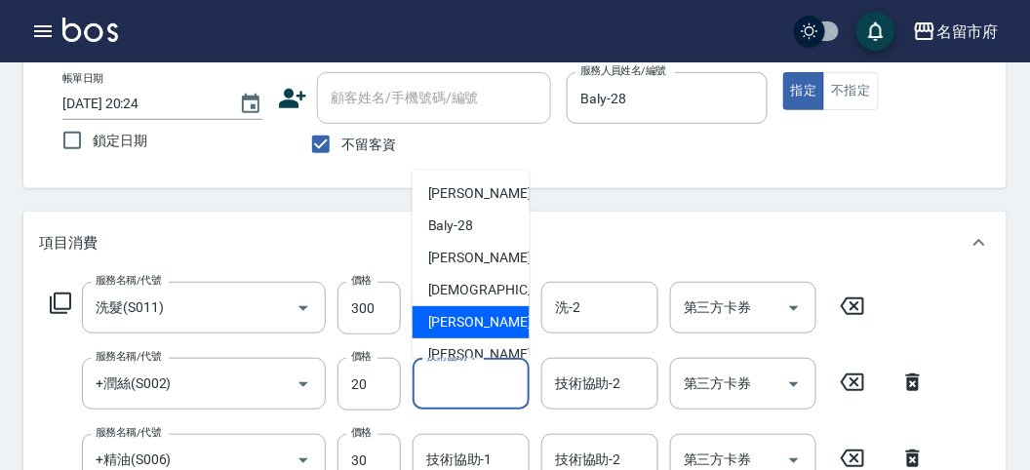
scroll to position [181, 0]
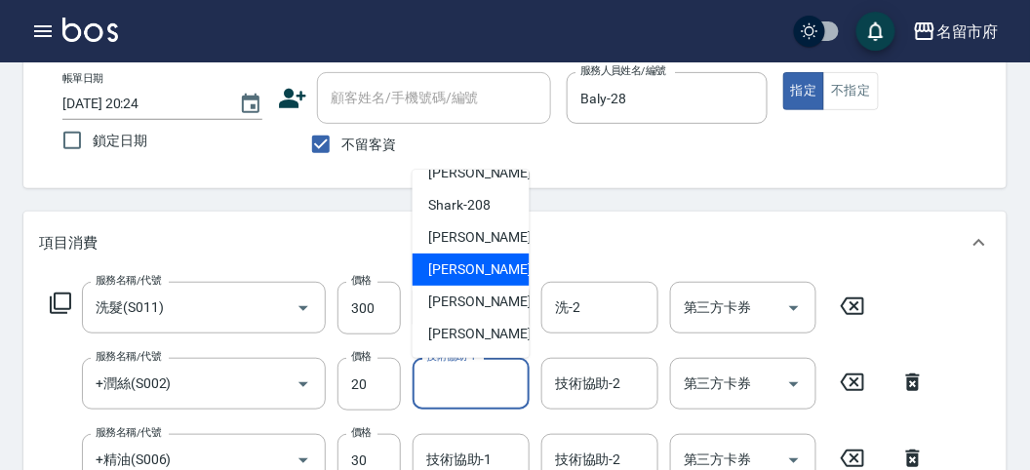
click at [447, 277] on span "Min Min -218" at bounding box center [493, 269] width 131 height 20
type input "Min Min-218"
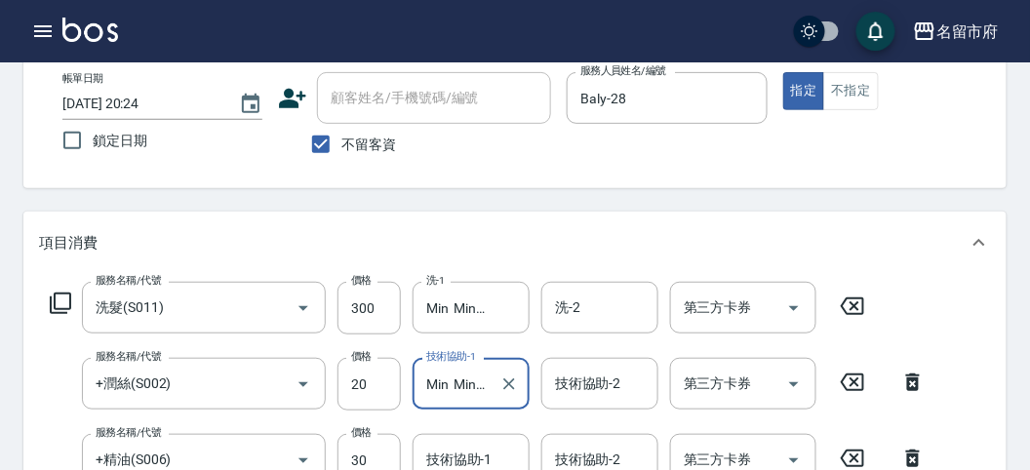
scroll to position [325, 0]
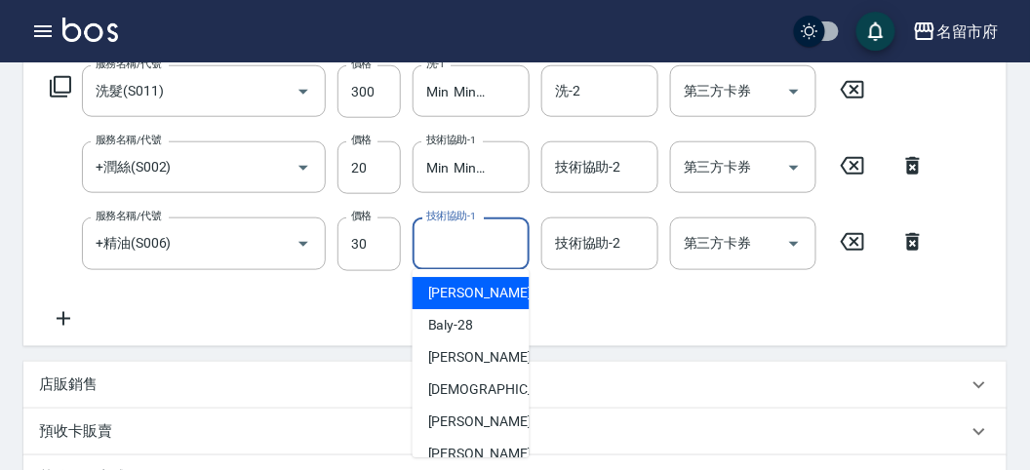
click at [467, 246] on input "技術協助-1" at bounding box center [470, 243] width 99 height 34
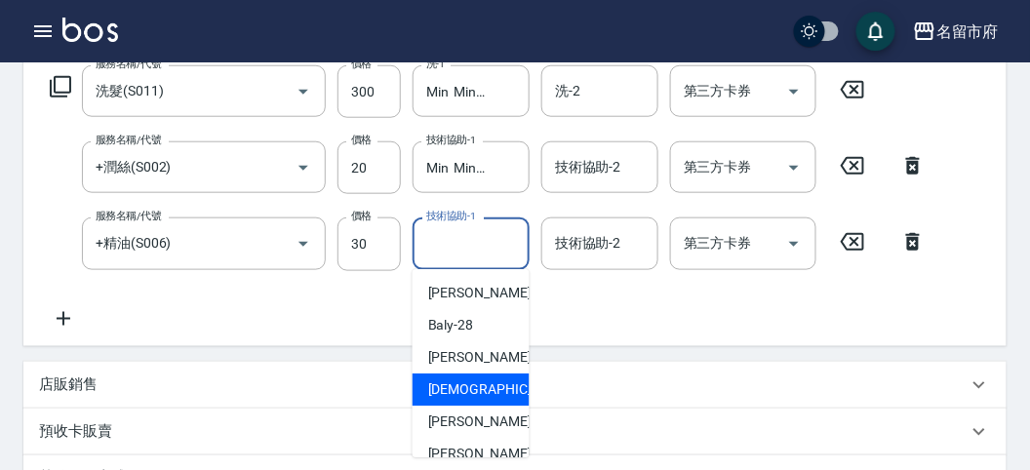
scroll to position [108, 0]
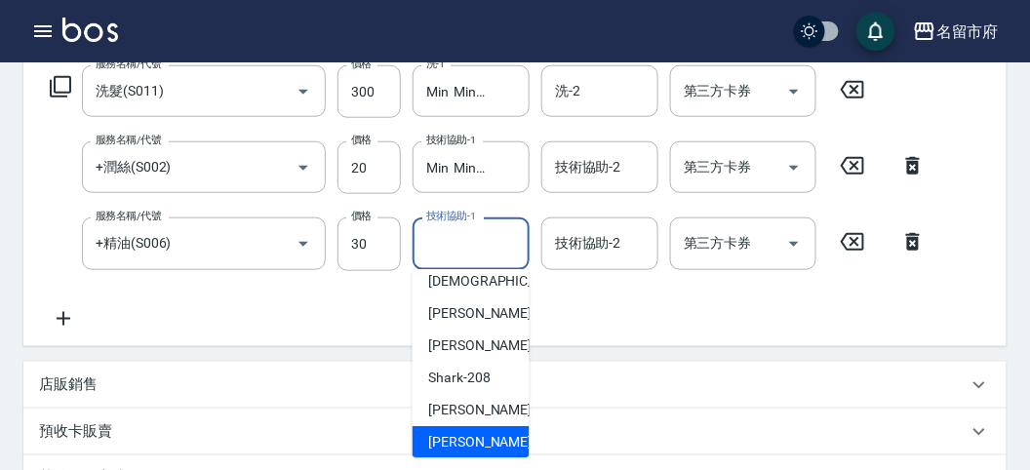
click at [463, 441] on span "Min Min -218" at bounding box center [493, 442] width 131 height 20
type input "Min Min-218"
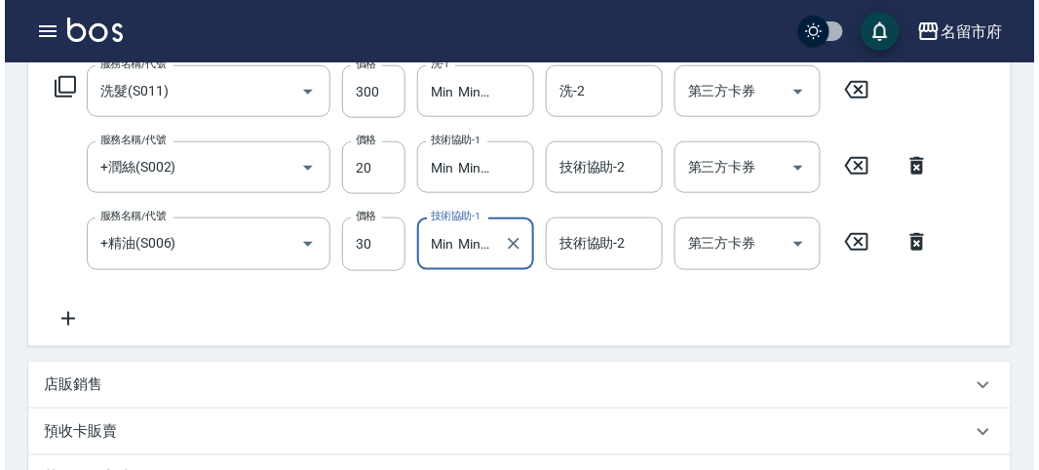
scroll to position [723, 0]
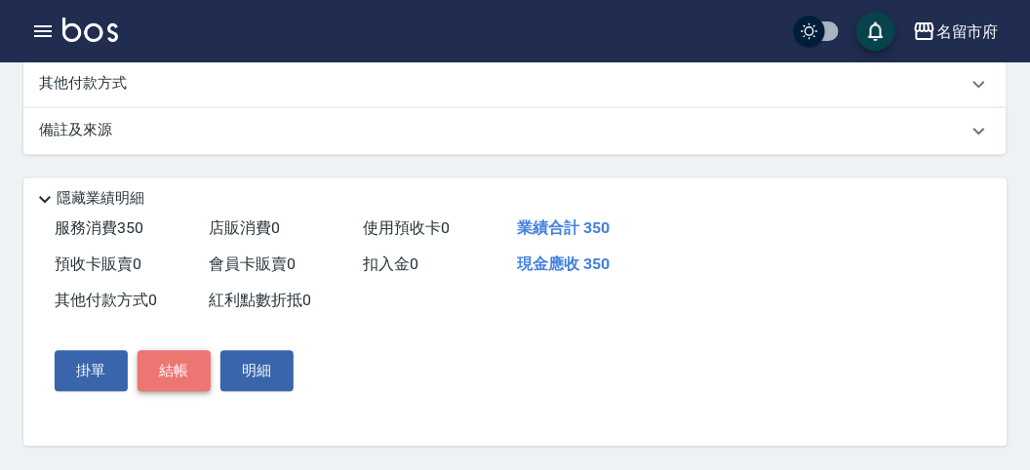
click at [176, 372] on button "結帳" at bounding box center [173, 371] width 73 height 41
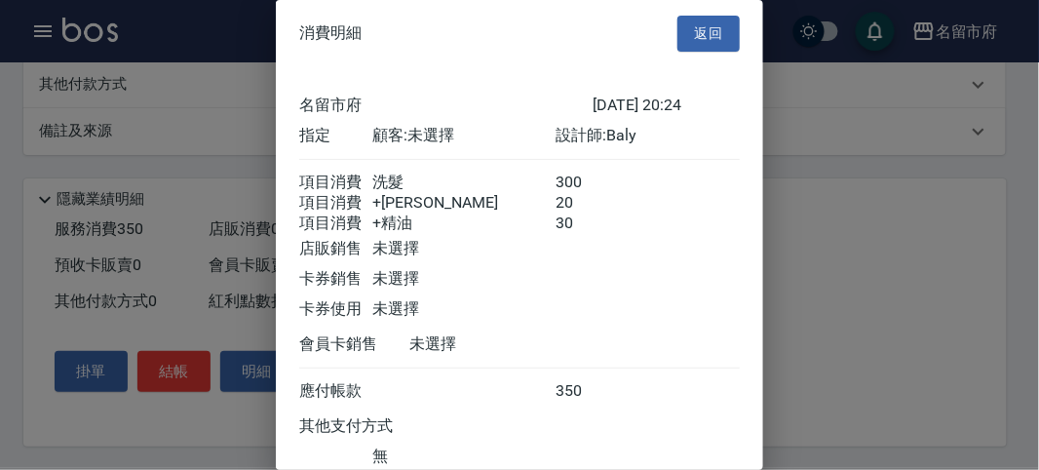
scroll to position [152, 0]
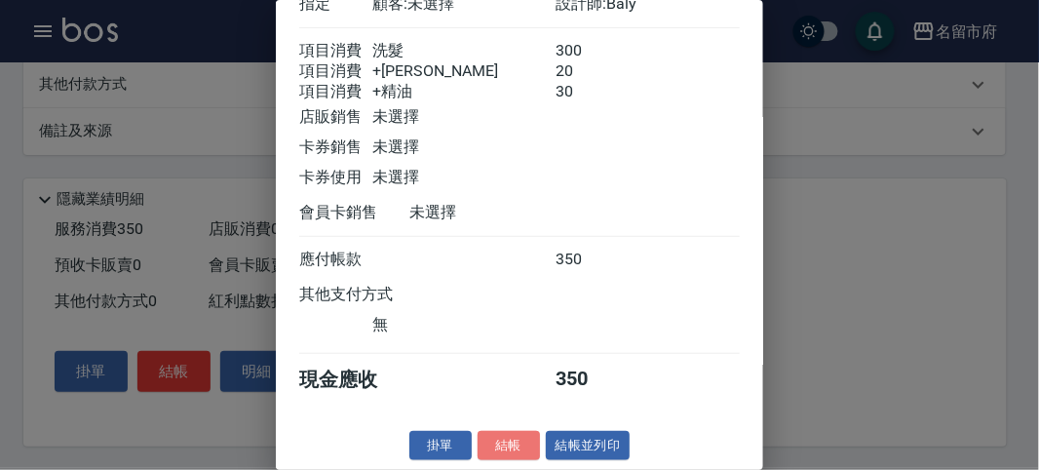
click at [518, 450] on button "結帳" at bounding box center [509, 446] width 62 height 30
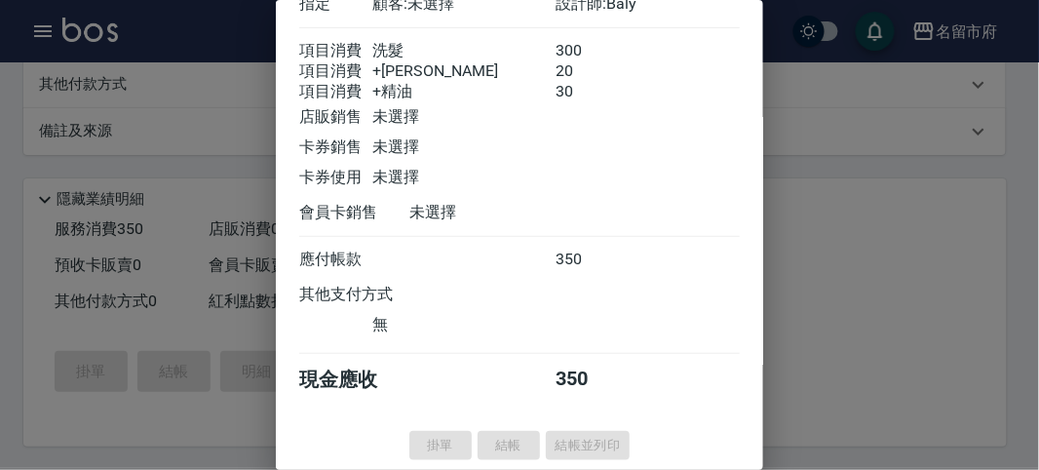
type input "[DATE] 20:25"
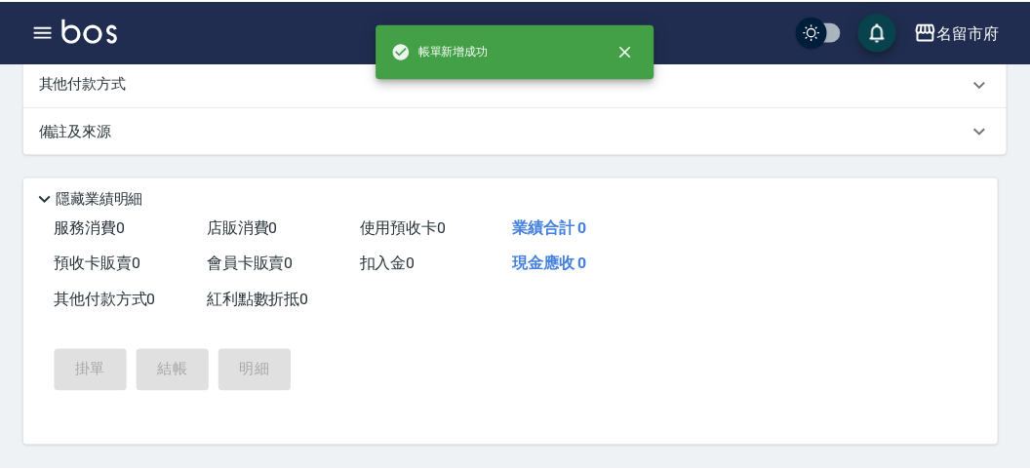
scroll to position [0, 0]
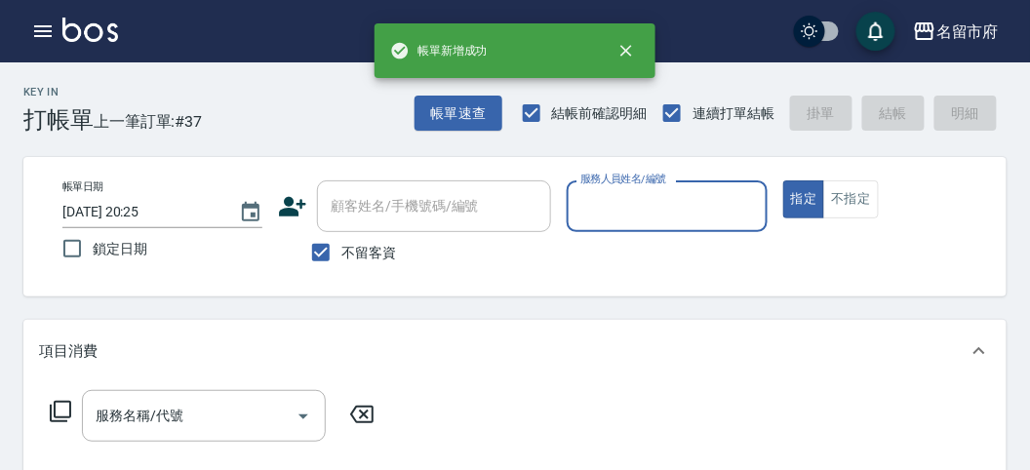
click at [633, 220] on input "服務人員姓名/編號" at bounding box center [666, 206] width 182 height 34
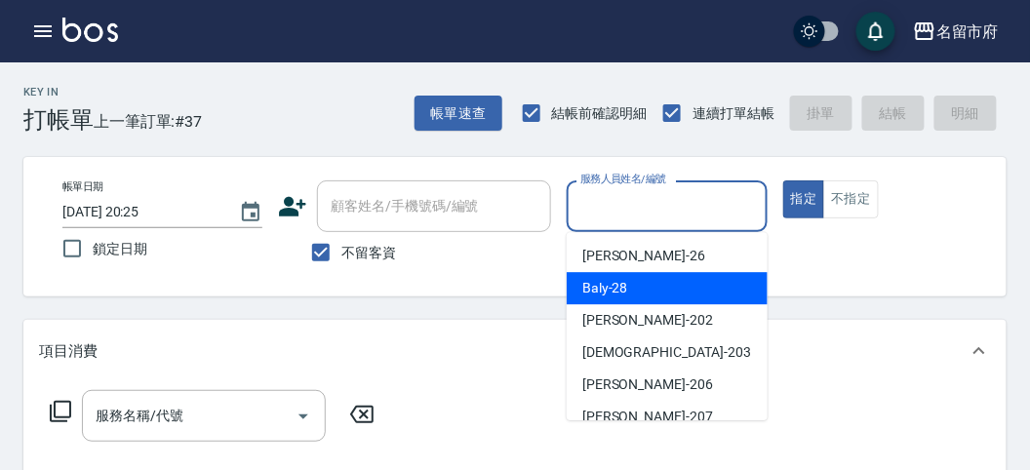
drag, startPoint x: 620, startPoint y: 297, endPoint x: 558, endPoint y: 294, distance: 62.5
click at [616, 297] on span "Baly -28" at bounding box center [605, 288] width 46 height 20
type input "Baly-28"
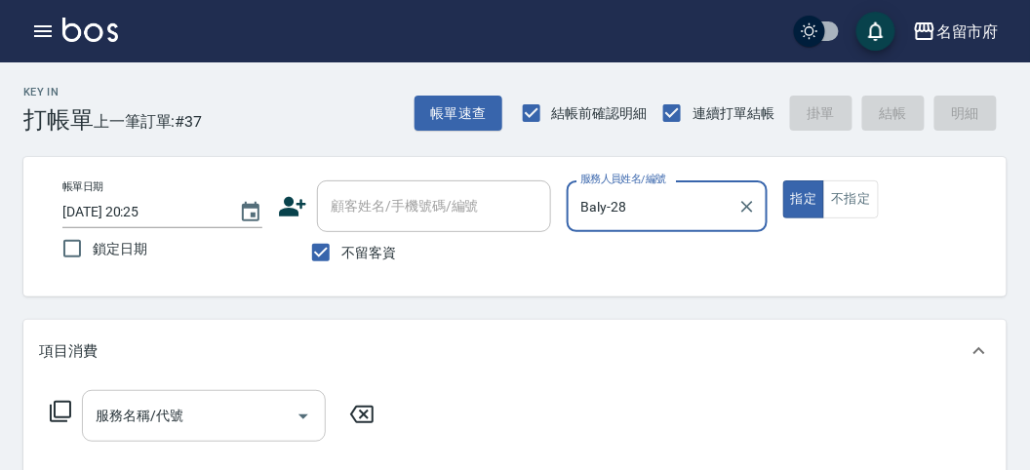
click at [210, 422] on input "服務名稱/代號" at bounding box center [189, 416] width 197 height 34
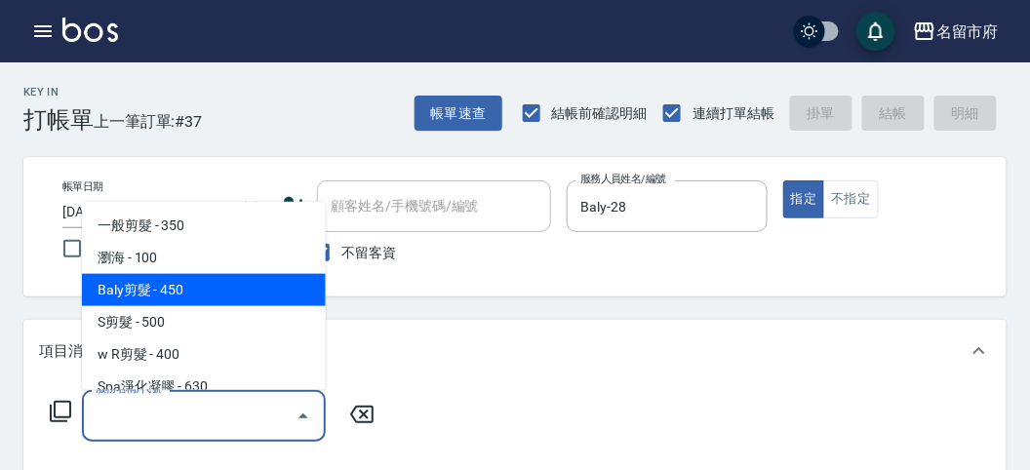
click at [220, 300] on span "Baly剪髮 - 450" at bounding box center [204, 290] width 244 height 32
type input "Baly剪髮(C004)"
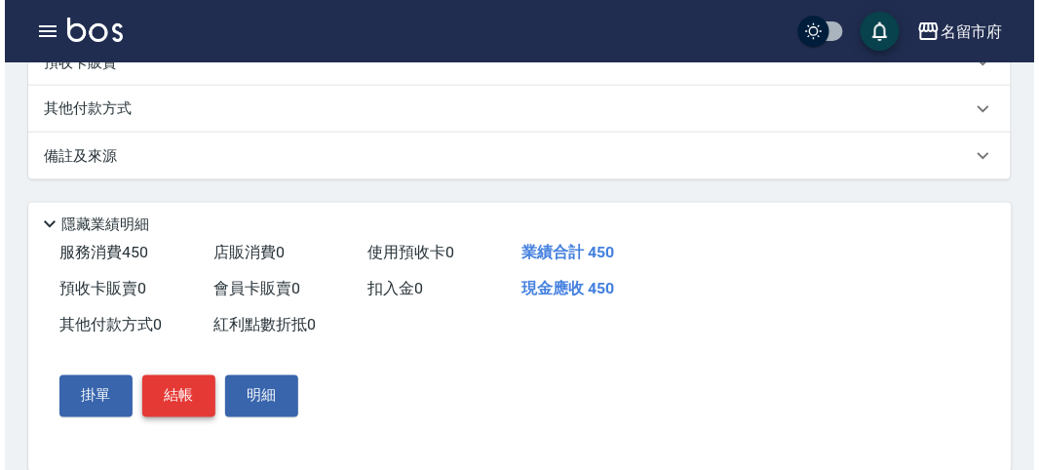
scroll to position [570, 0]
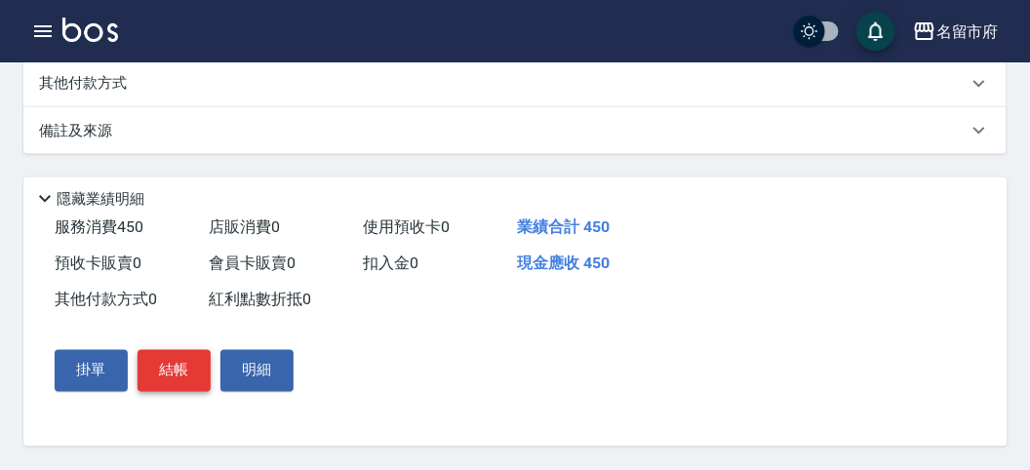
drag, startPoint x: 176, startPoint y: 369, endPoint x: 191, endPoint y: 368, distance: 15.6
click at [176, 370] on button "結帳" at bounding box center [173, 370] width 73 height 41
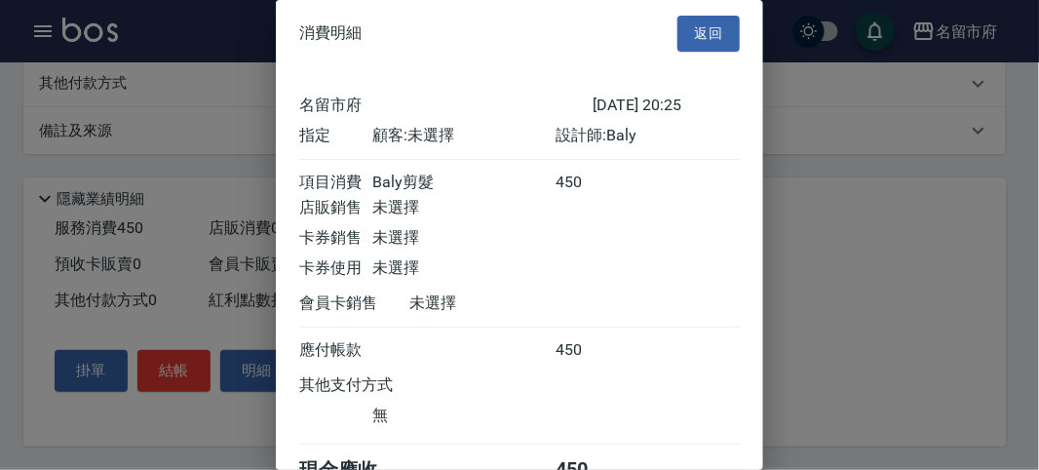
scroll to position [108, 0]
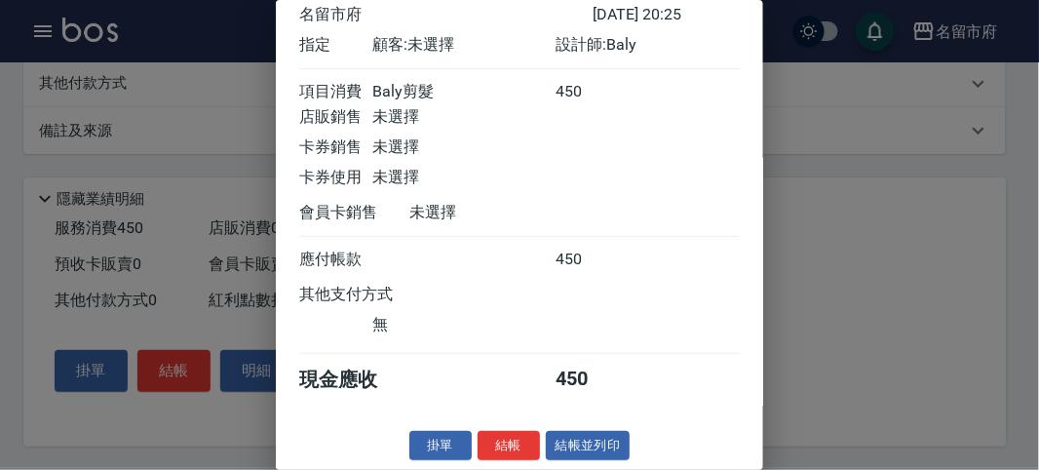
drag, startPoint x: 497, startPoint y: 447, endPoint x: 494, endPoint y: 430, distance: 16.8
click at [495, 446] on button "結帳" at bounding box center [509, 446] width 62 height 30
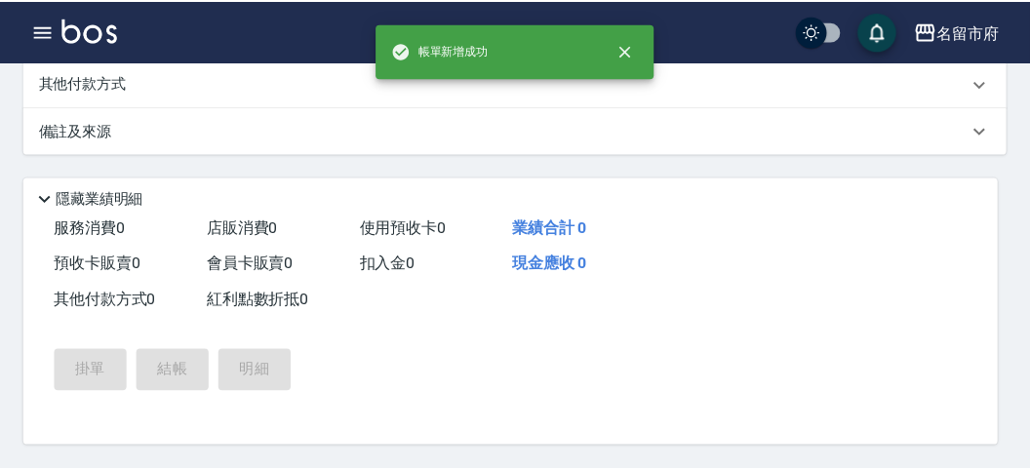
scroll to position [0, 0]
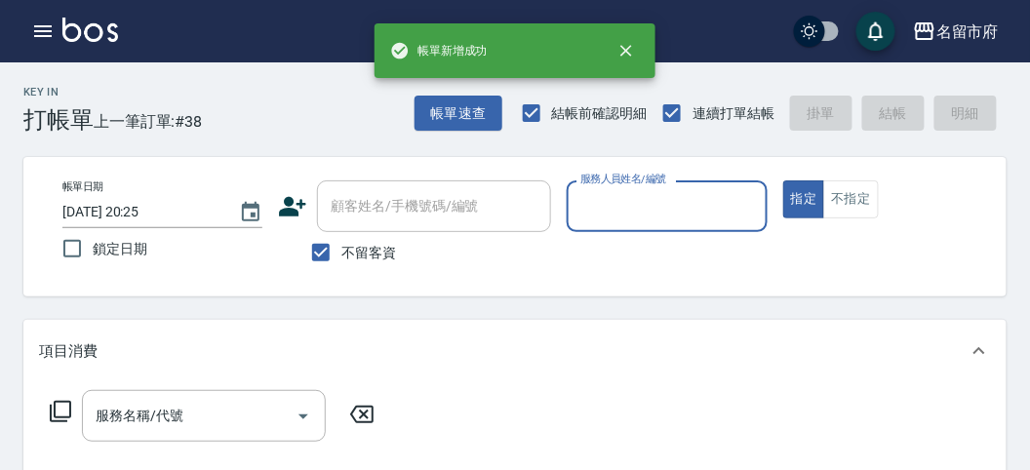
click at [643, 213] on input "服務人員姓名/編號" at bounding box center [666, 206] width 182 height 34
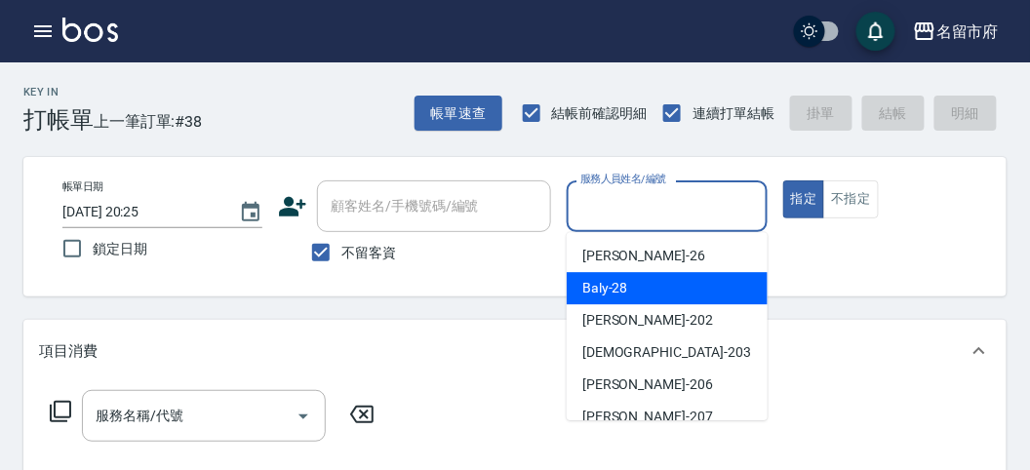
drag, startPoint x: 614, startPoint y: 290, endPoint x: 390, endPoint y: 299, distance: 224.5
click at [605, 290] on span "Baly -28" at bounding box center [605, 288] width 46 height 20
type input "Baly-28"
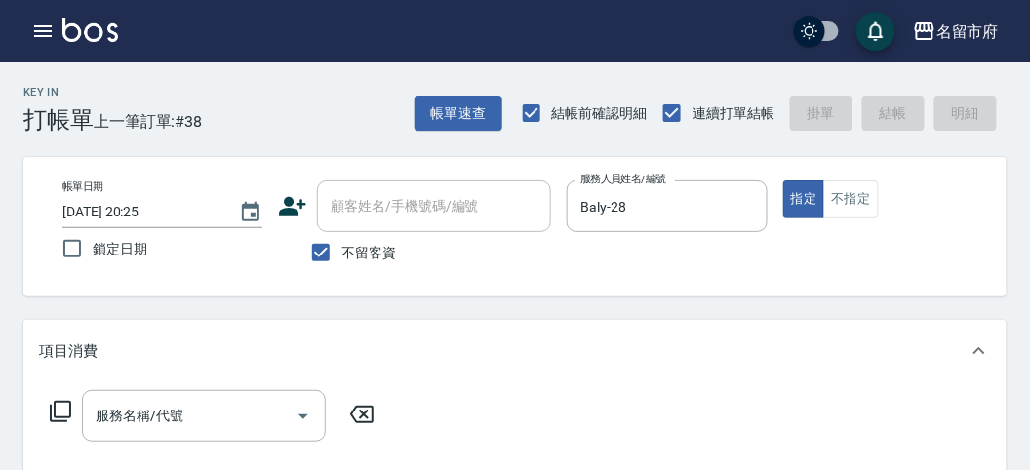
click at [66, 401] on icon at bounding box center [60, 411] width 23 height 23
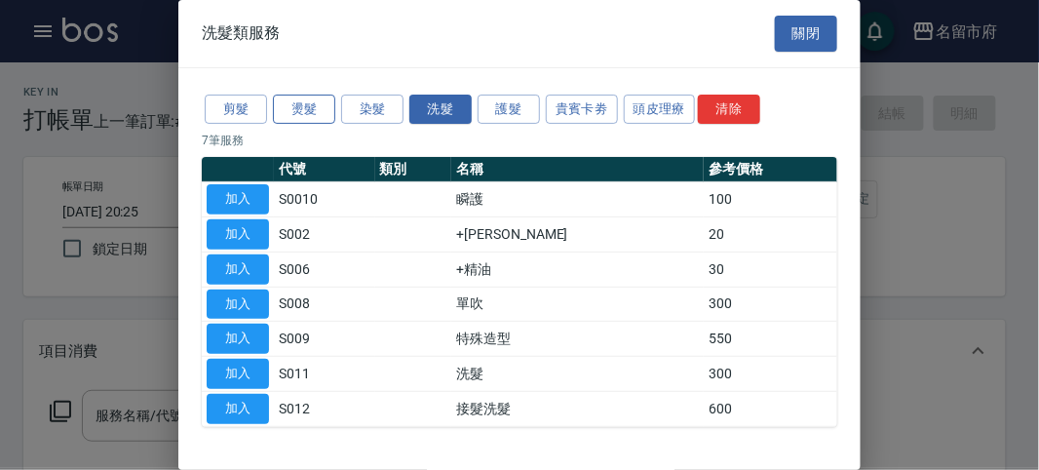
click at [313, 104] on button "燙髮" at bounding box center [304, 110] width 62 height 30
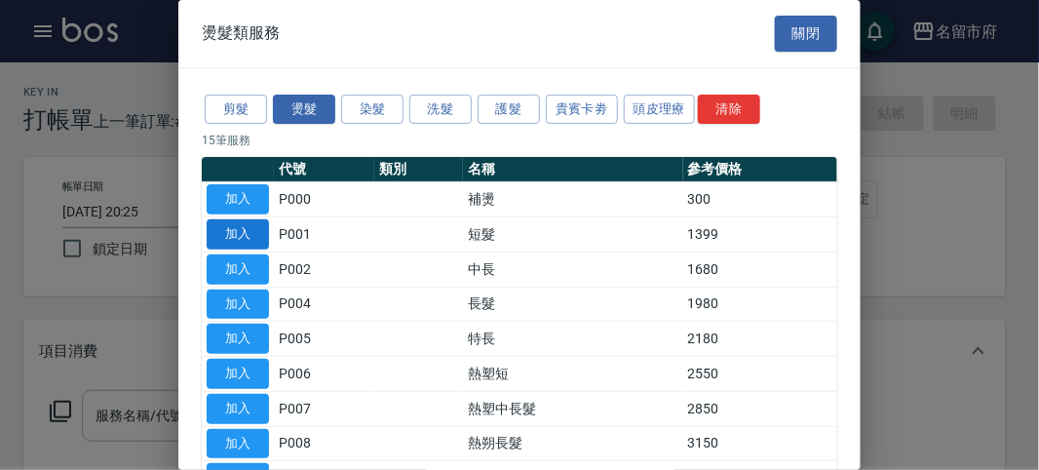
click at [247, 239] on button "加入" at bounding box center [238, 234] width 62 height 30
type input "短髮(P001)"
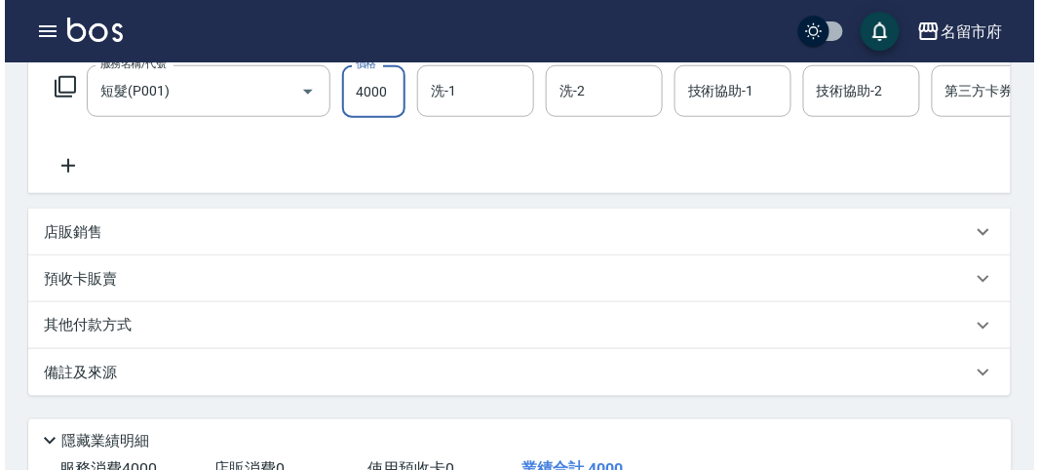
scroll to position [589, 0]
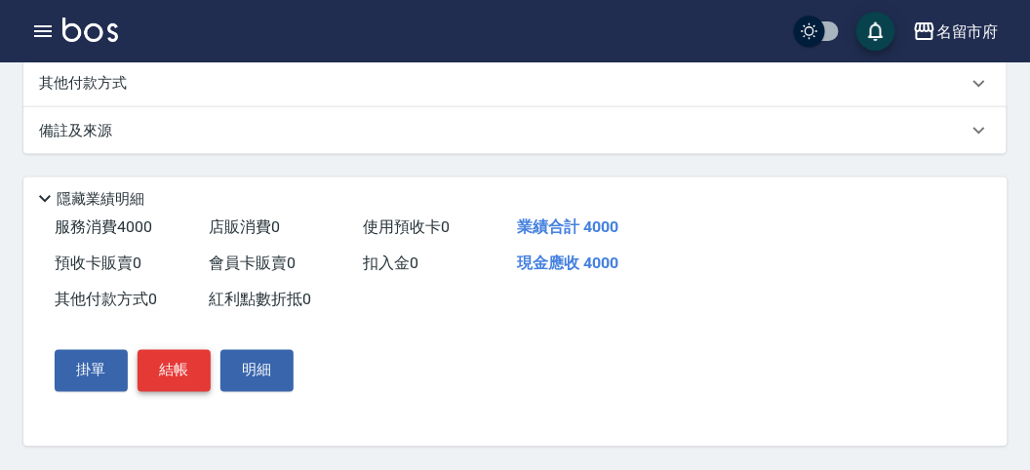
type input "4000"
click at [172, 375] on button "結帳" at bounding box center [173, 370] width 73 height 41
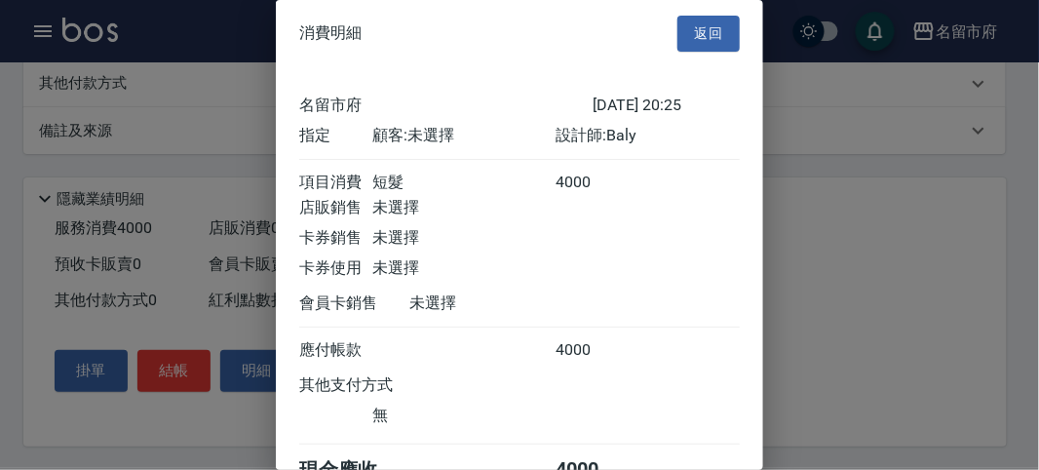
scroll to position [108, 0]
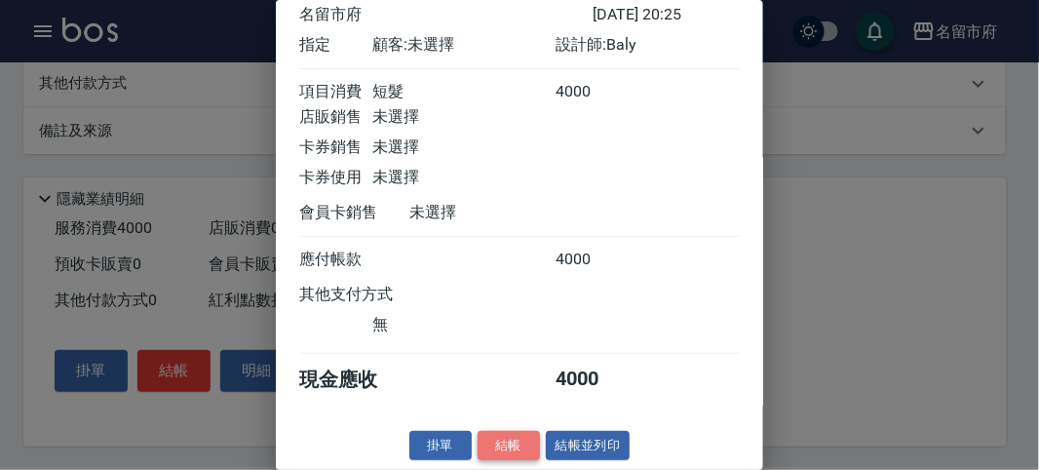
click at [492, 437] on button "結帳" at bounding box center [509, 446] width 62 height 30
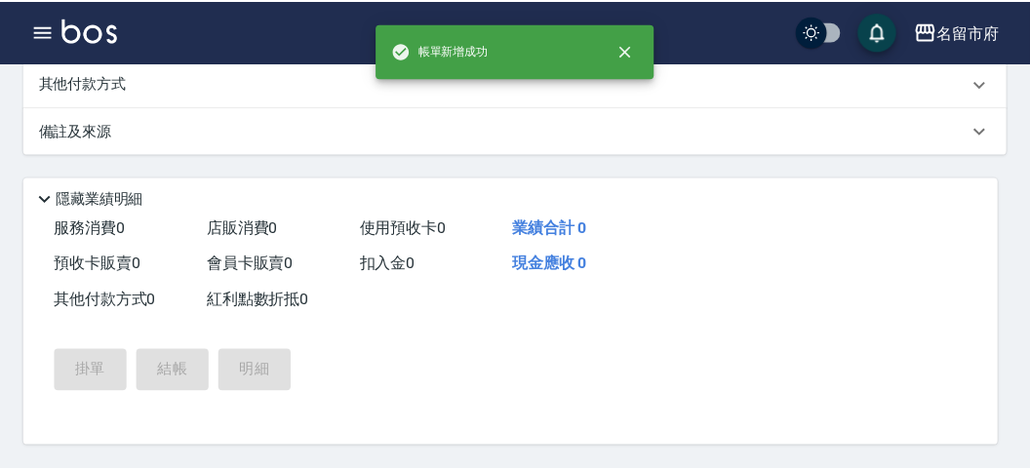
scroll to position [0, 0]
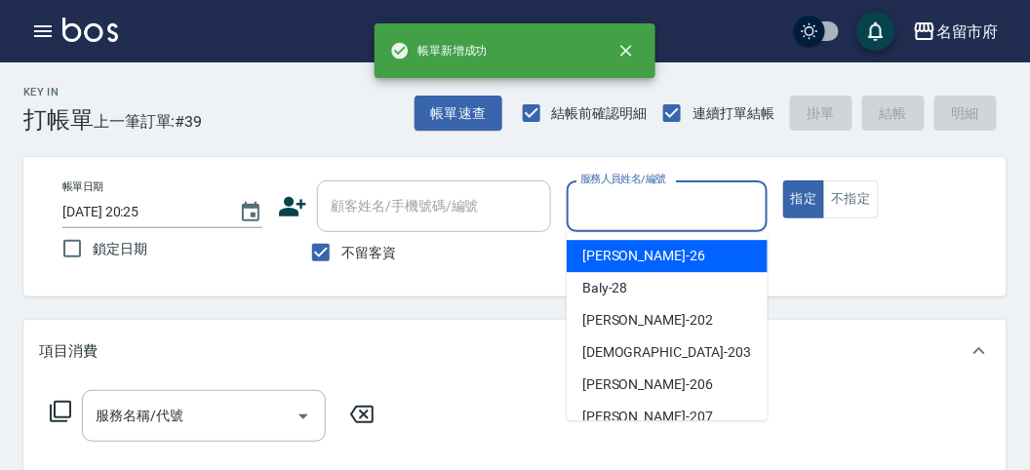
click at [622, 205] on input "服務人員姓名/編號" at bounding box center [666, 206] width 182 height 34
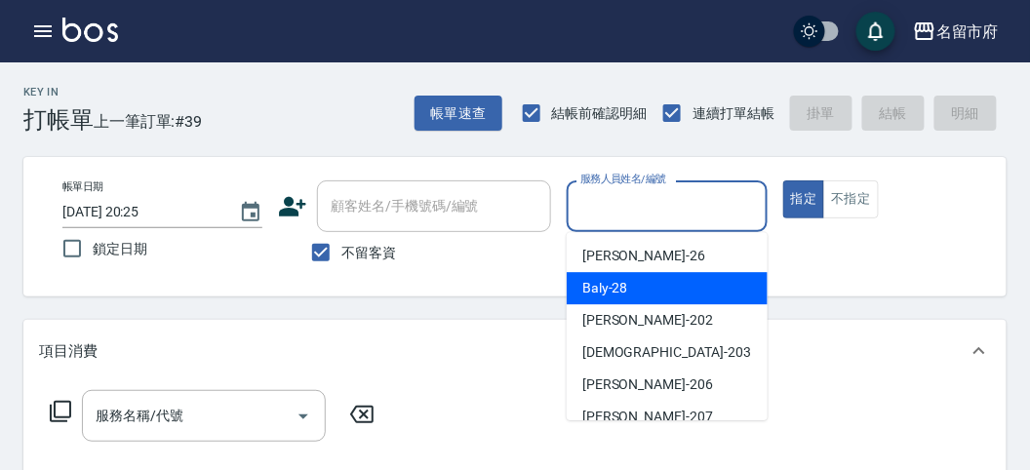
click at [613, 301] on div "Baly -28" at bounding box center [667, 288] width 201 height 32
type input "Baly-28"
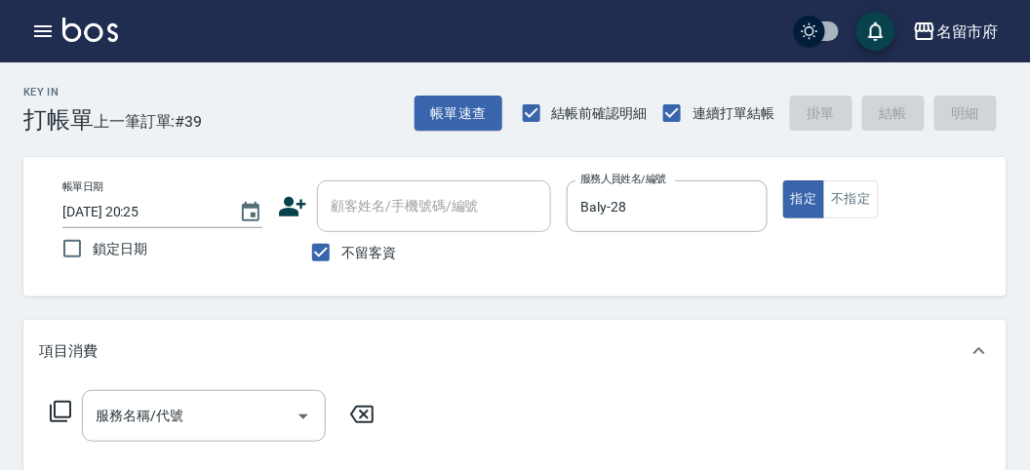
click at [66, 409] on icon at bounding box center [60, 411] width 23 height 23
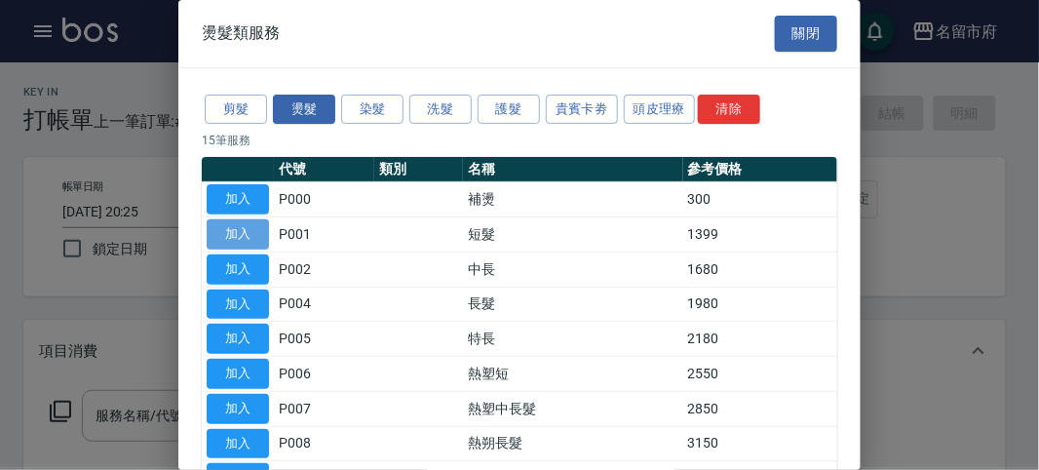
click at [231, 232] on button "加入" at bounding box center [238, 234] width 62 height 30
type input "短髮(P001)"
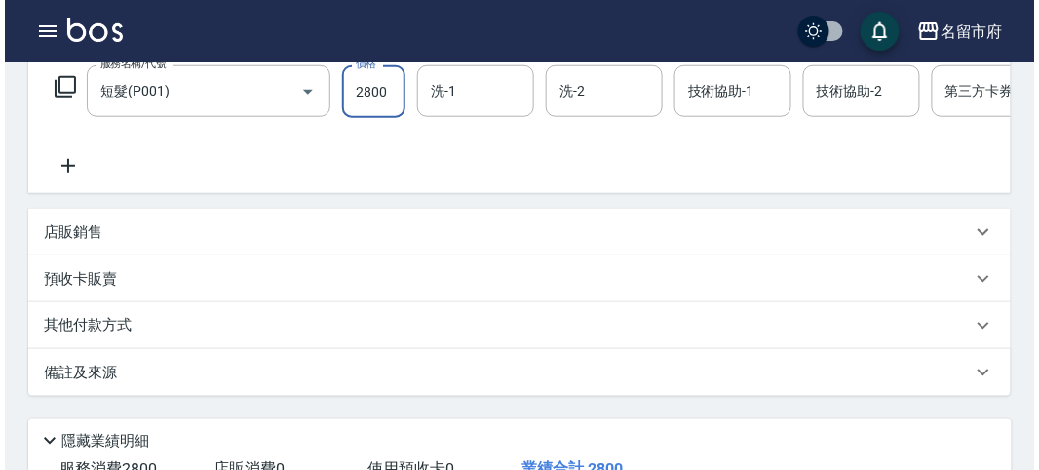
scroll to position [589, 0]
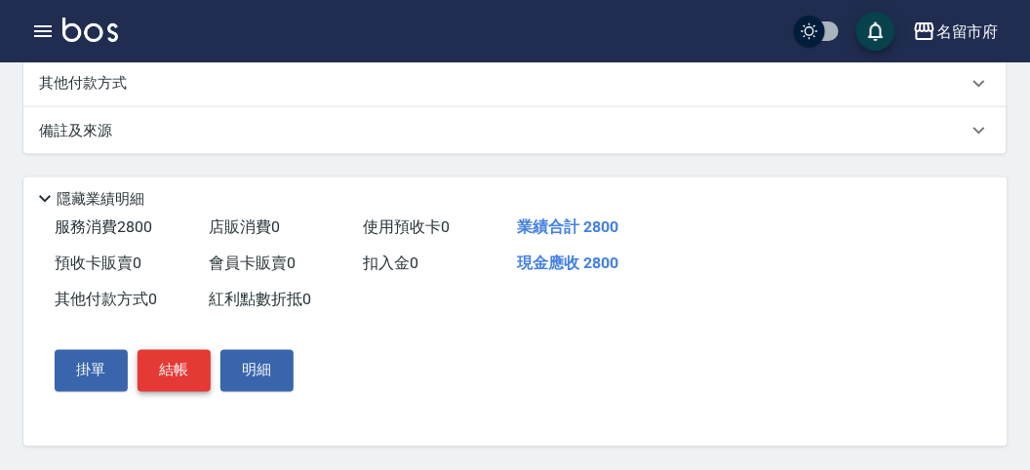
type input "2800"
drag, startPoint x: 164, startPoint y: 372, endPoint x: 241, endPoint y: 384, distance: 78.1
click at [166, 372] on button "結帳" at bounding box center [173, 370] width 73 height 41
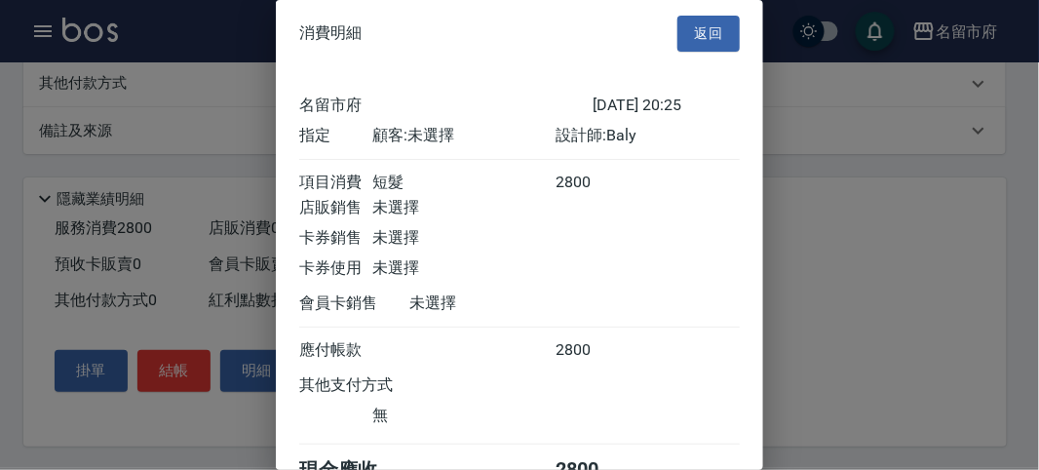
scroll to position [108, 0]
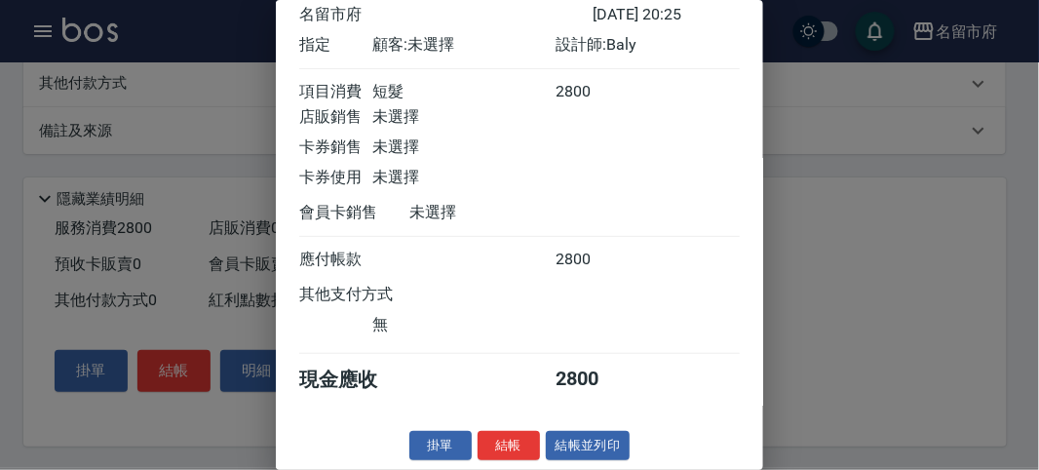
drag, startPoint x: 505, startPoint y: 446, endPoint x: 515, endPoint y: 438, distance: 12.5
click at [508, 443] on button "結帳" at bounding box center [509, 446] width 62 height 30
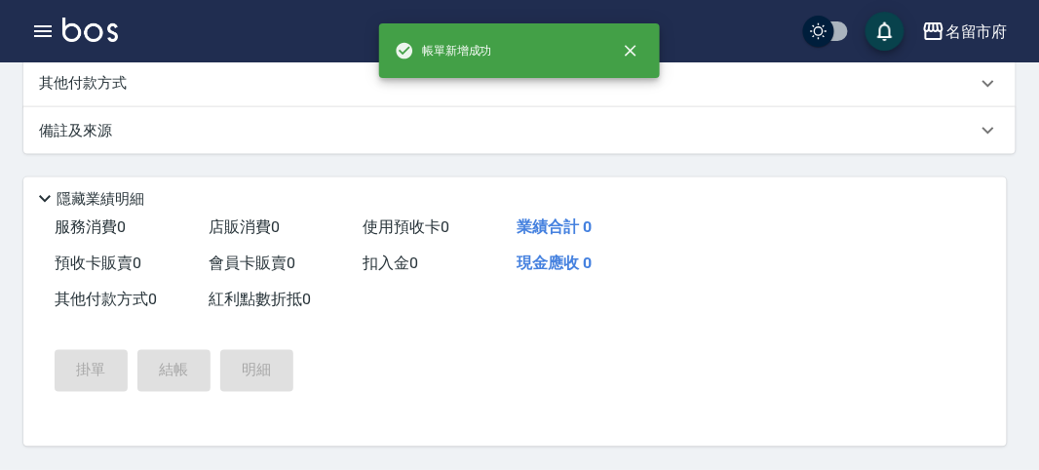
scroll to position [0, 0]
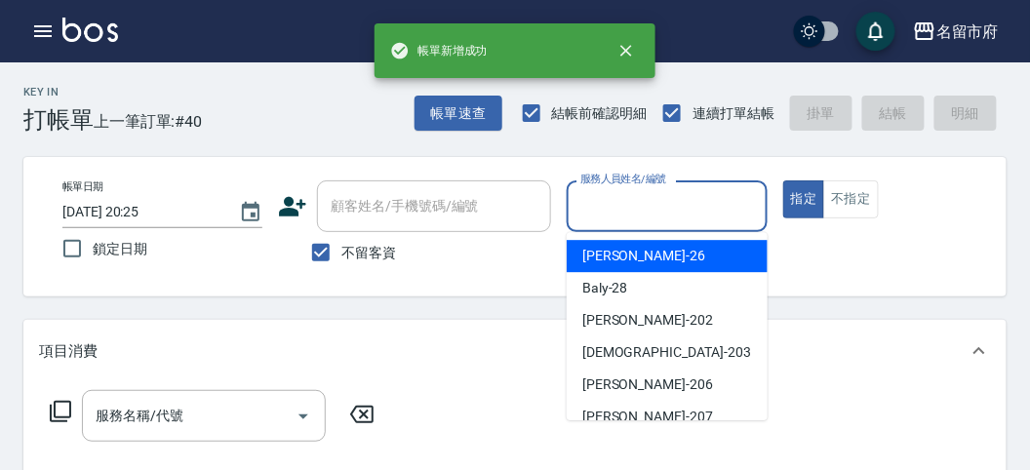
click at [634, 210] on input "服務人員姓名/編號" at bounding box center [666, 206] width 182 height 34
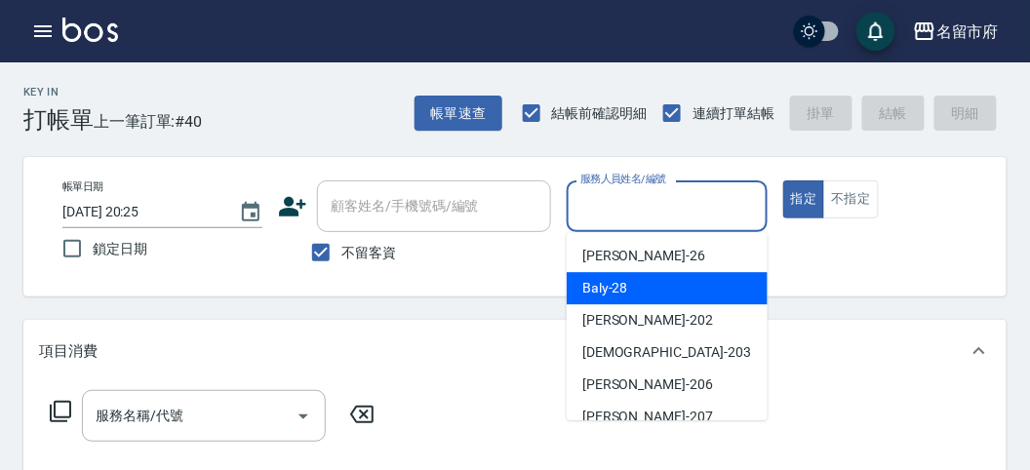
click at [621, 293] on span "Baly -28" at bounding box center [605, 288] width 46 height 20
type input "Baly-28"
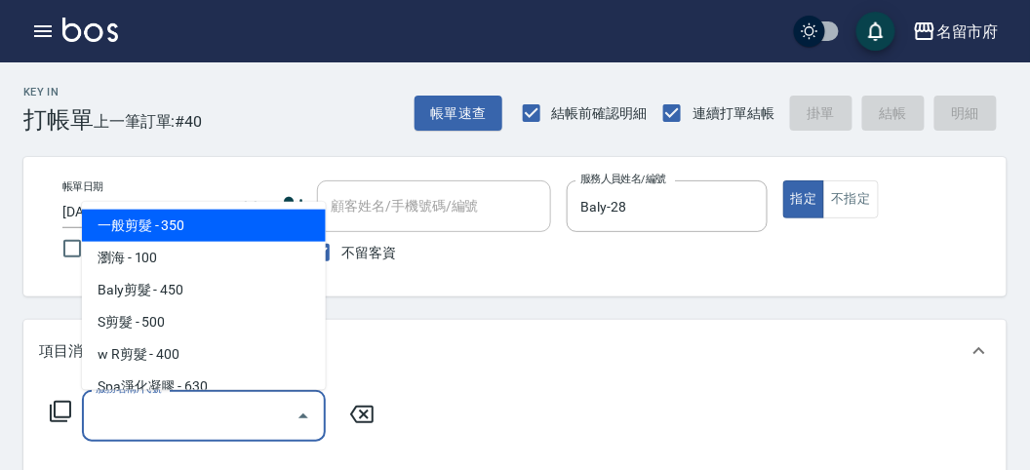
click at [120, 408] on input "服務名稱/代號" at bounding box center [189, 416] width 197 height 34
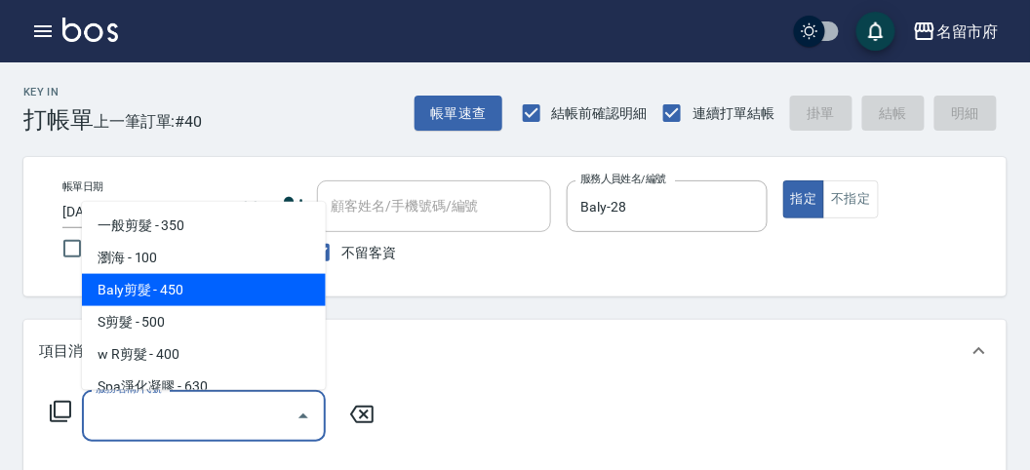
click at [208, 289] on span "Baly剪髮 - 450" at bounding box center [204, 290] width 244 height 32
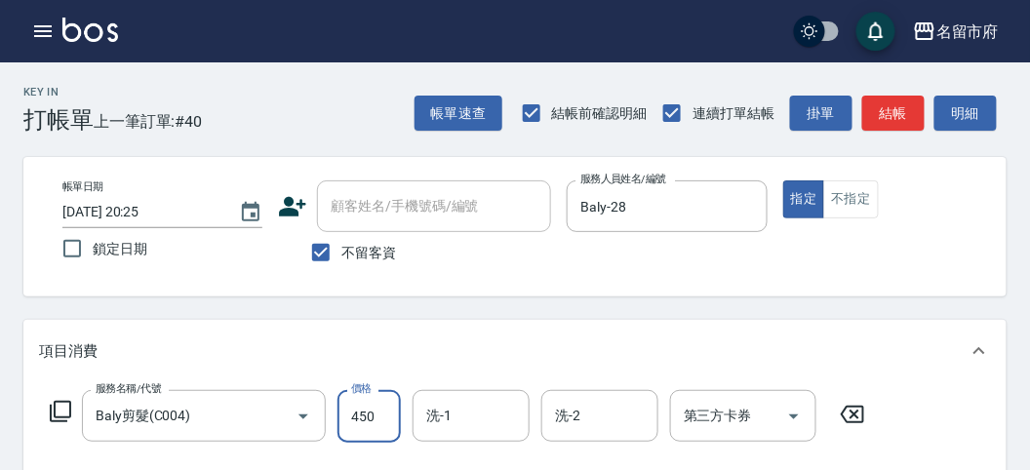
click at [369, 410] on input "450" at bounding box center [368, 416] width 63 height 53
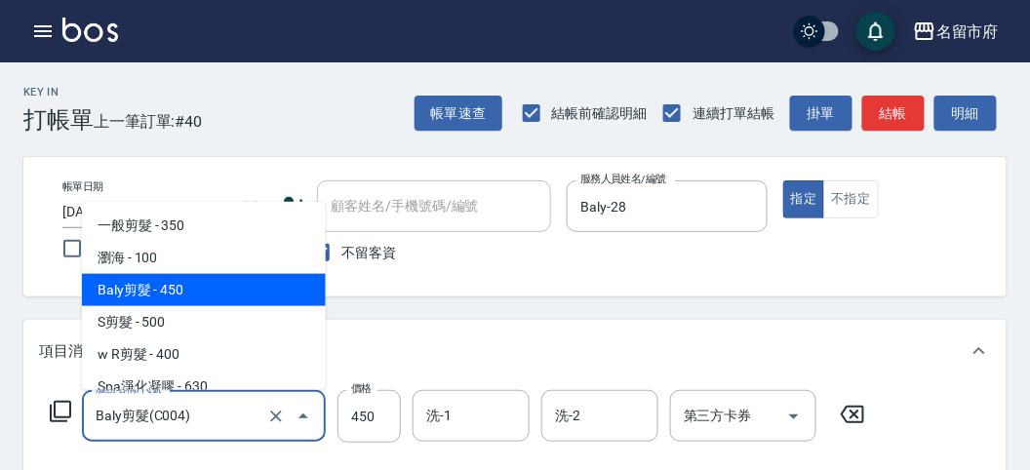
drag, startPoint x: 208, startPoint y: 411, endPoint x: 222, endPoint y: 357, distance: 56.5
click at [210, 406] on input "Baly剪髮(C004)" at bounding box center [177, 416] width 172 height 34
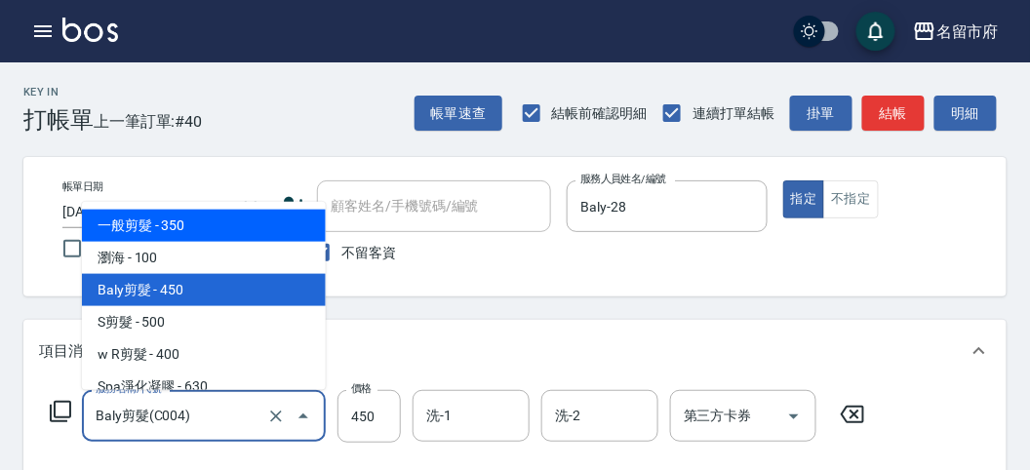
click at [219, 222] on span "一般剪髮 - 350" at bounding box center [204, 226] width 244 height 32
type input "一般剪髮(C001)"
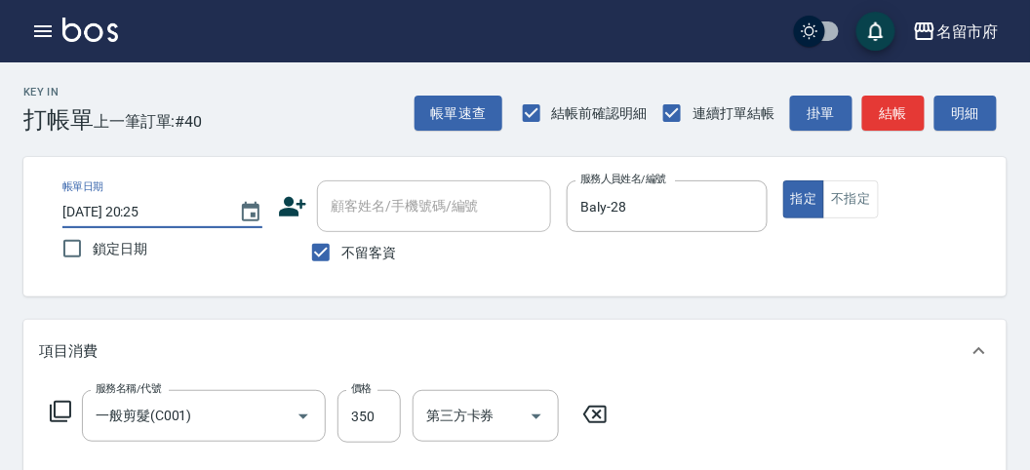
click at [219, 222] on input "[DATE] 20:25" at bounding box center [140, 212] width 157 height 32
click at [64, 405] on icon at bounding box center [60, 411] width 23 height 23
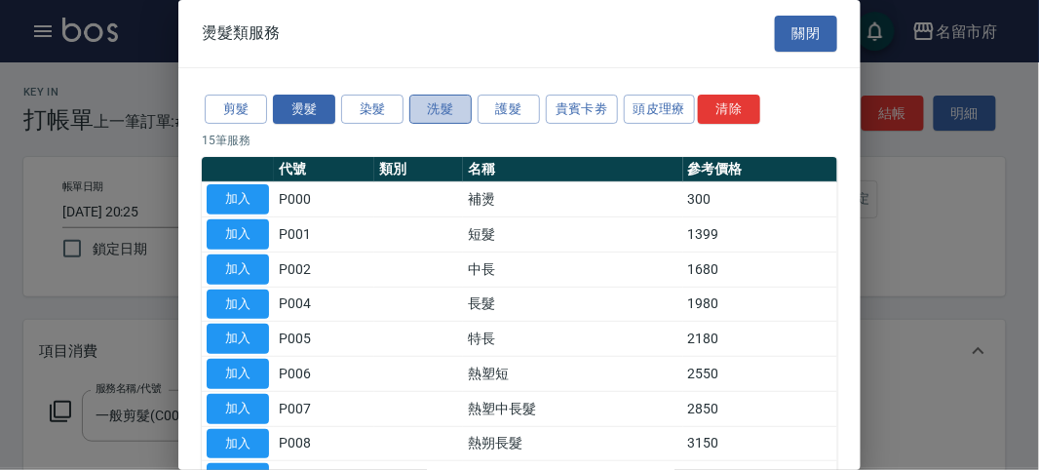
click at [447, 110] on button "洗髮" at bounding box center [441, 110] width 62 height 30
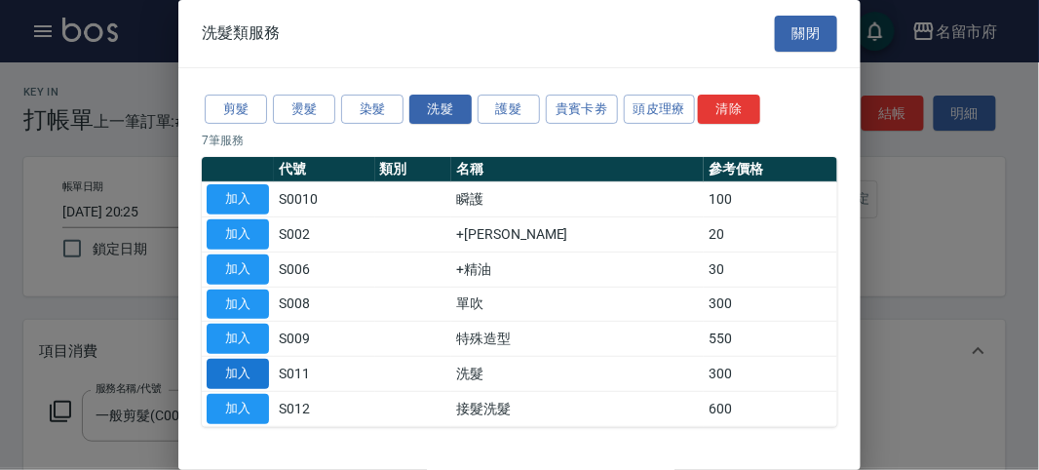
drag, startPoint x: 231, startPoint y: 376, endPoint x: 303, endPoint y: 386, distance: 72.8
click at [231, 374] on button "加入" at bounding box center [238, 374] width 62 height 30
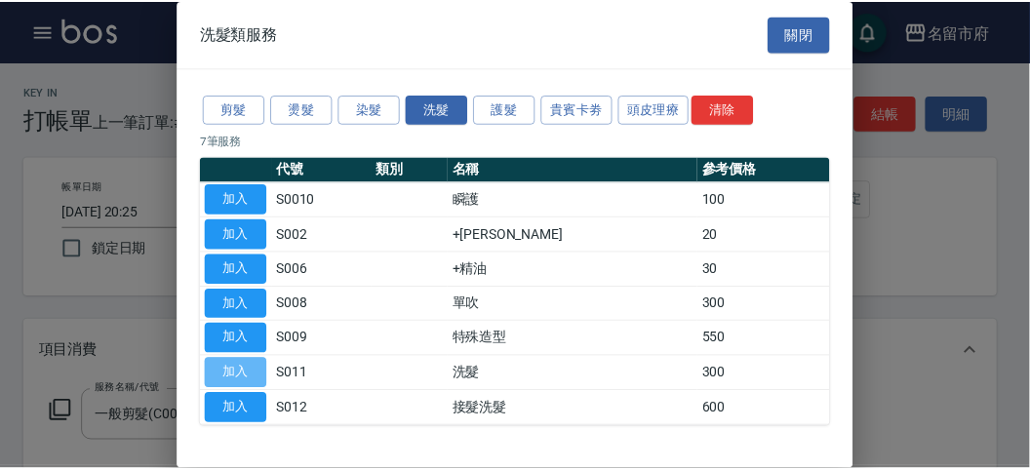
scroll to position [256, 0]
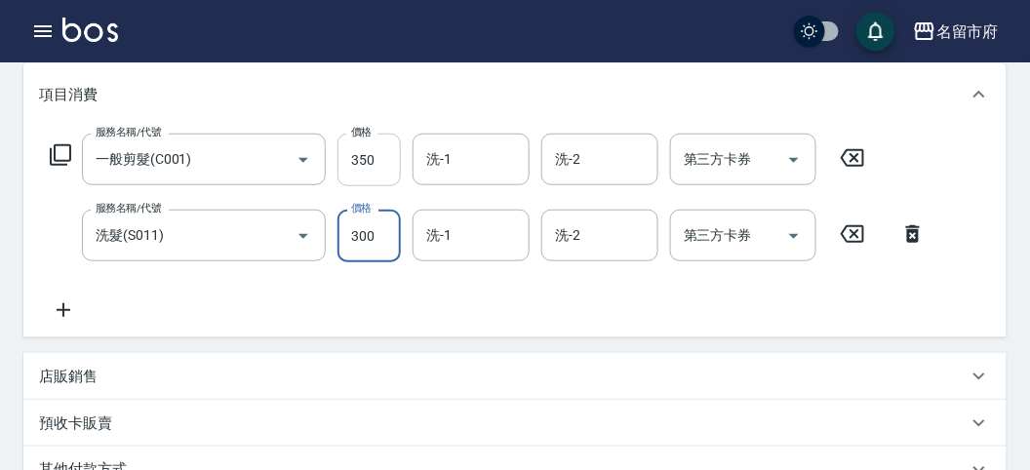
click at [385, 168] on input "350" at bounding box center [368, 160] width 63 height 53
click at [385, 166] on input "350" at bounding box center [368, 160] width 63 height 53
click at [387, 157] on input "350" at bounding box center [368, 160] width 63 height 53
type input "700"
click at [479, 164] on input "洗-1" at bounding box center [470, 159] width 99 height 34
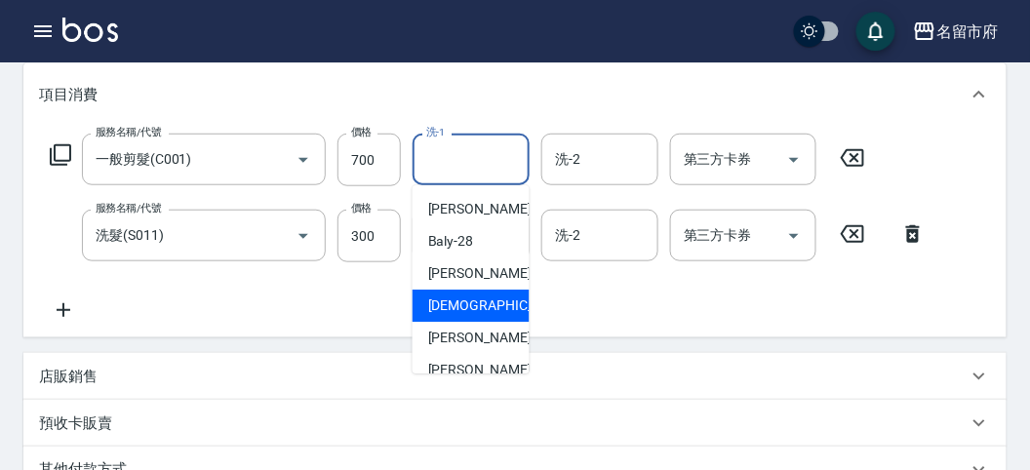
scroll to position [181, 0]
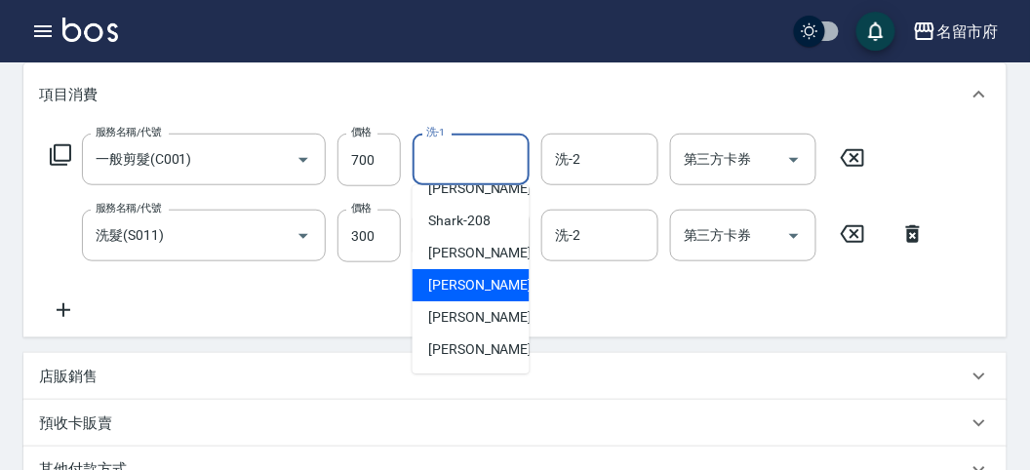
click at [476, 286] on span "Min Min -218" at bounding box center [493, 285] width 131 height 20
type input "Min Min-218"
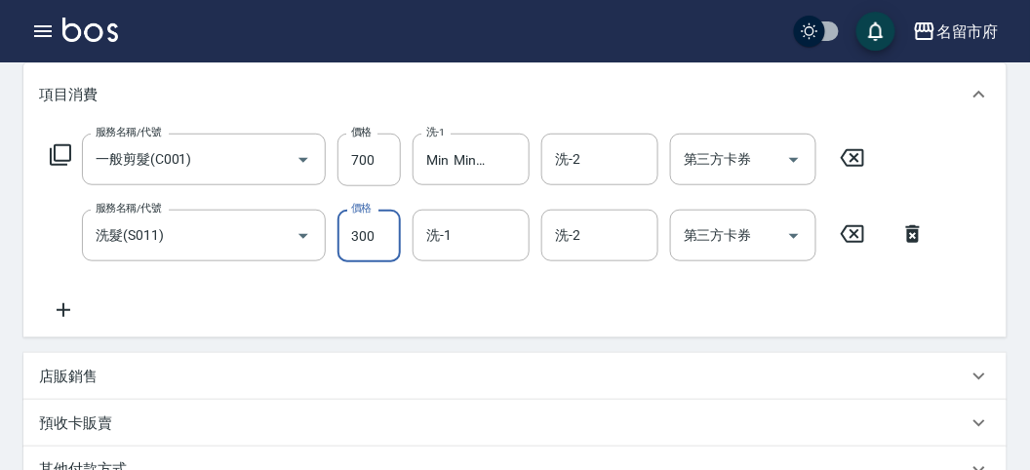
click at [381, 234] on input "300" at bounding box center [368, 236] width 63 height 53
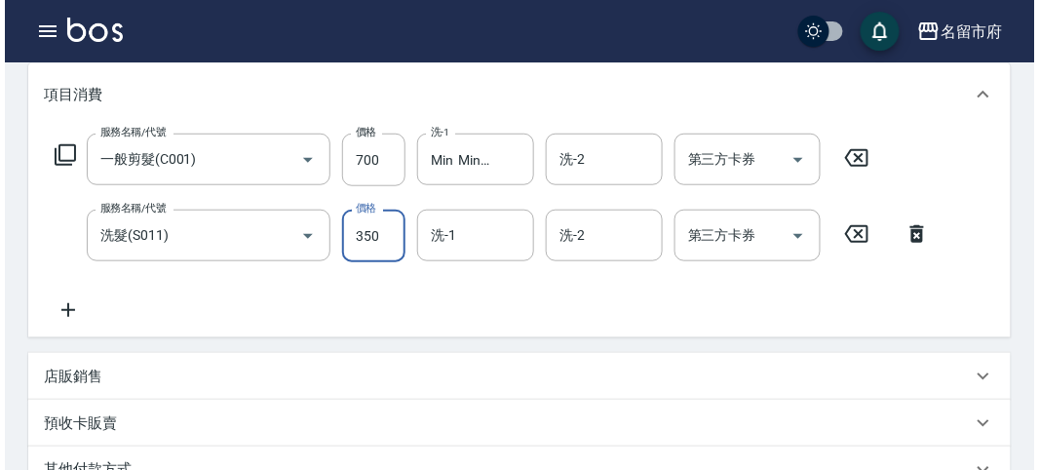
scroll to position [646, 0]
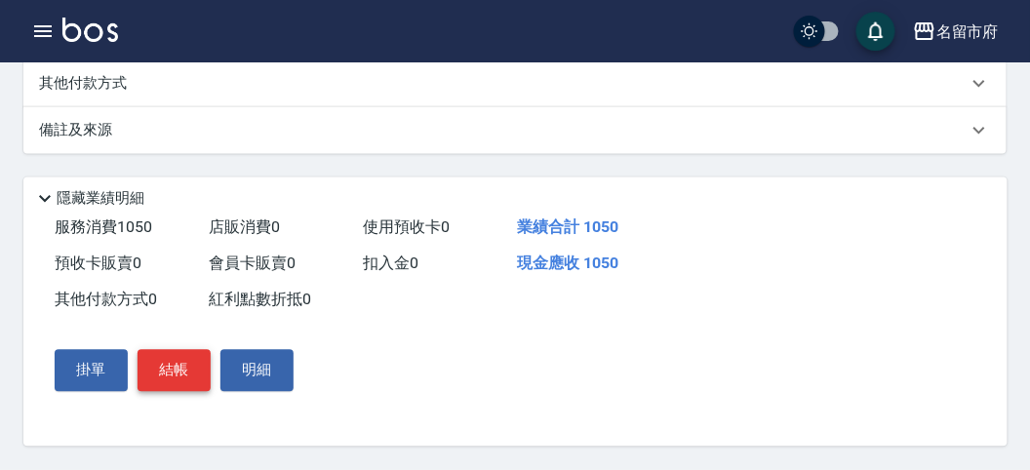
type input "350"
click at [194, 371] on button "結帳" at bounding box center [173, 370] width 73 height 41
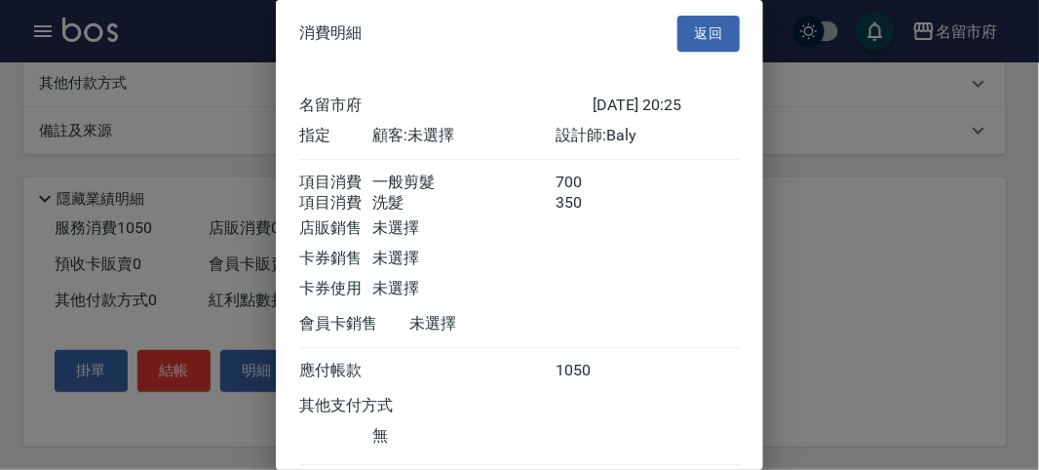
scroll to position [130, 0]
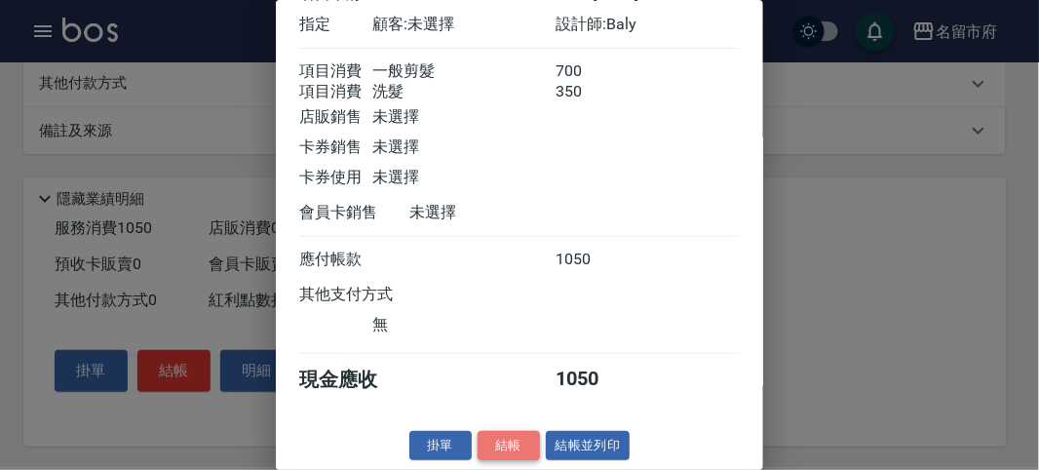
click at [500, 441] on button "結帳" at bounding box center [509, 446] width 62 height 30
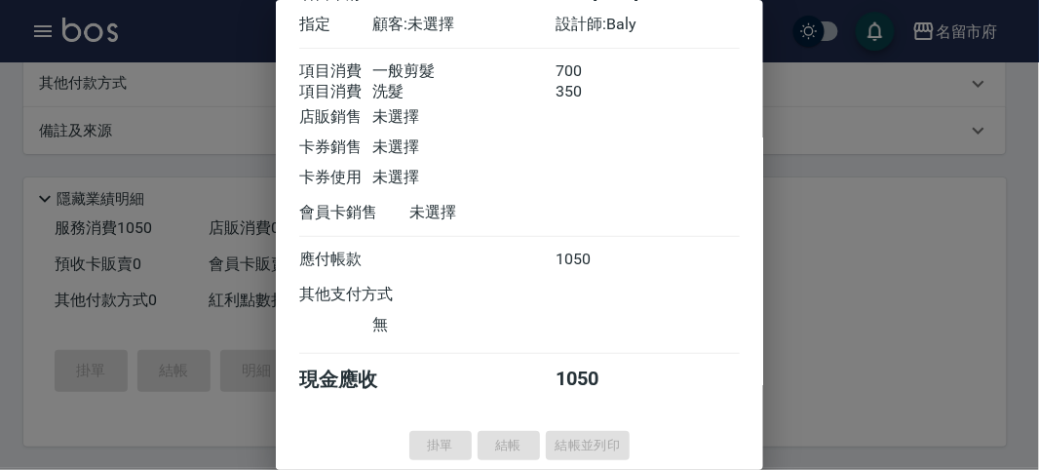
type input "[DATE] 20:26"
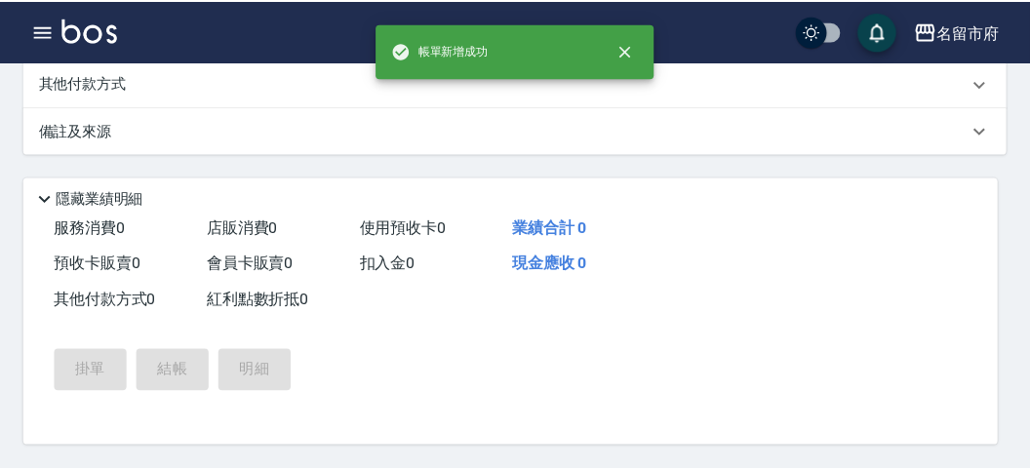
scroll to position [0, 0]
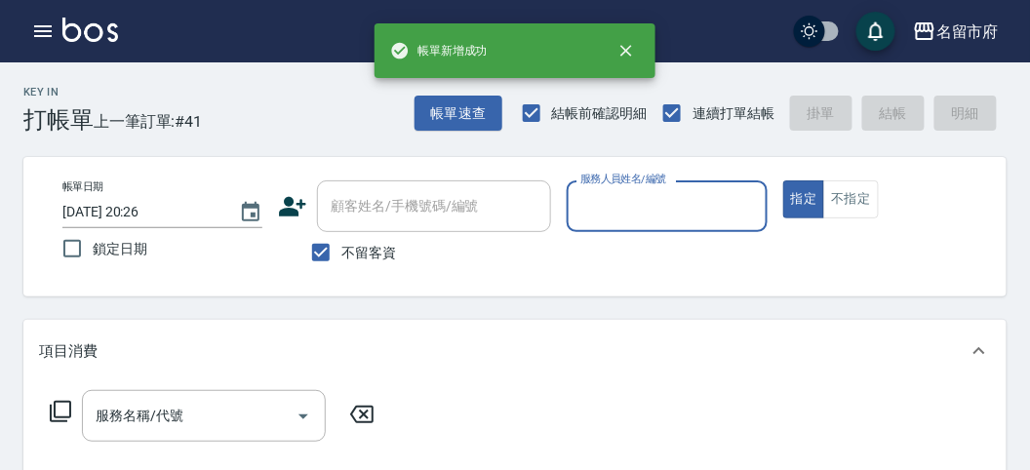
drag, startPoint x: 607, startPoint y: 205, endPoint x: 611, endPoint y: 230, distance: 25.8
click at [609, 206] on input "服務人員姓名/編號" at bounding box center [666, 206] width 182 height 34
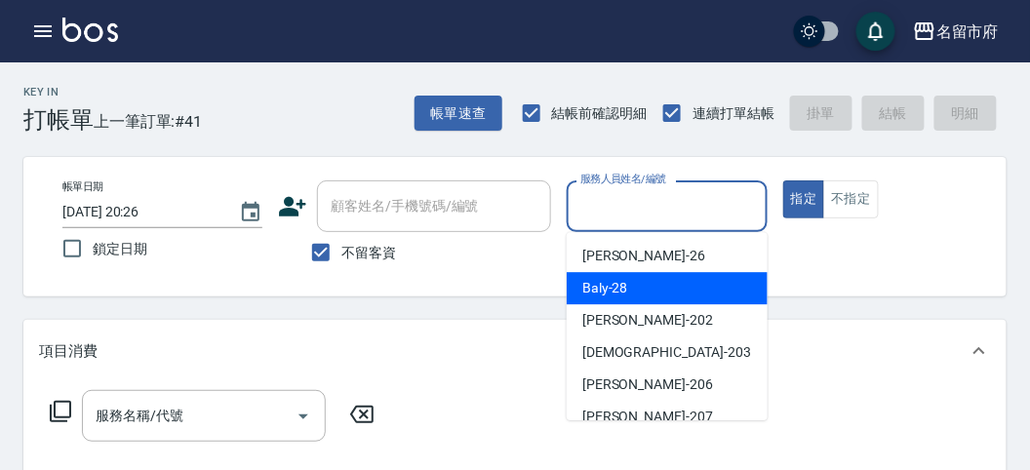
drag, startPoint x: 609, startPoint y: 289, endPoint x: 300, endPoint y: 310, distance: 309.8
click at [607, 292] on span "Baly -28" at bounding box center [605, 288] width 46 height 20
type input "Baly-28"
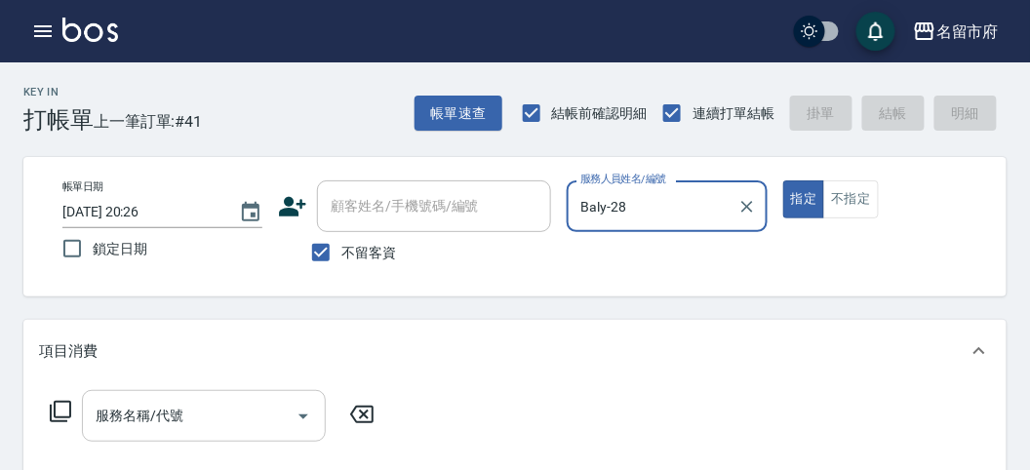
drag, startPoint x: 182, startPoint y: 424, endPoint x: 194, endPoint y: 400, distance: 27.0
click at [186, 418] on input "服務名稱/代號" at bounding box center [189, 416] width 197 height 34
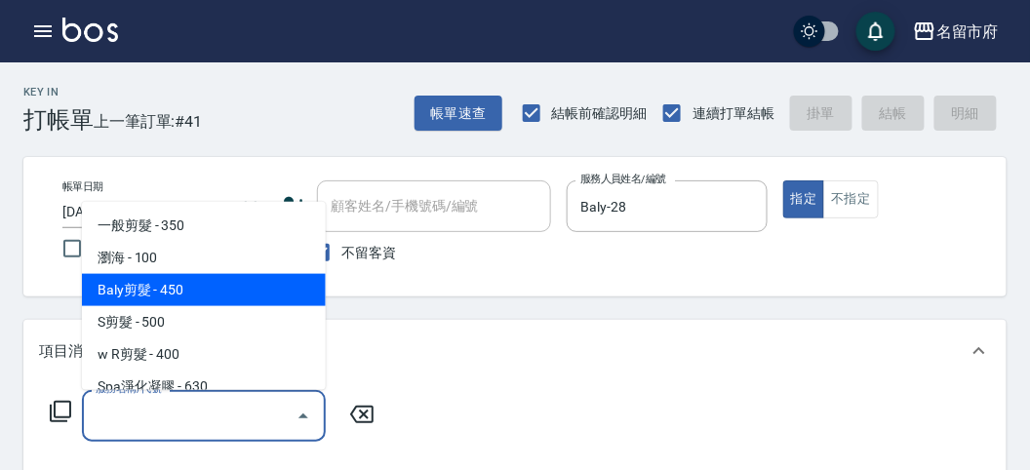
click at [226, 285] on span "Baly剪髮 - 450" at bounding box center [204, 290] width 244 height 32
type input "Baly剪髮(C004)"
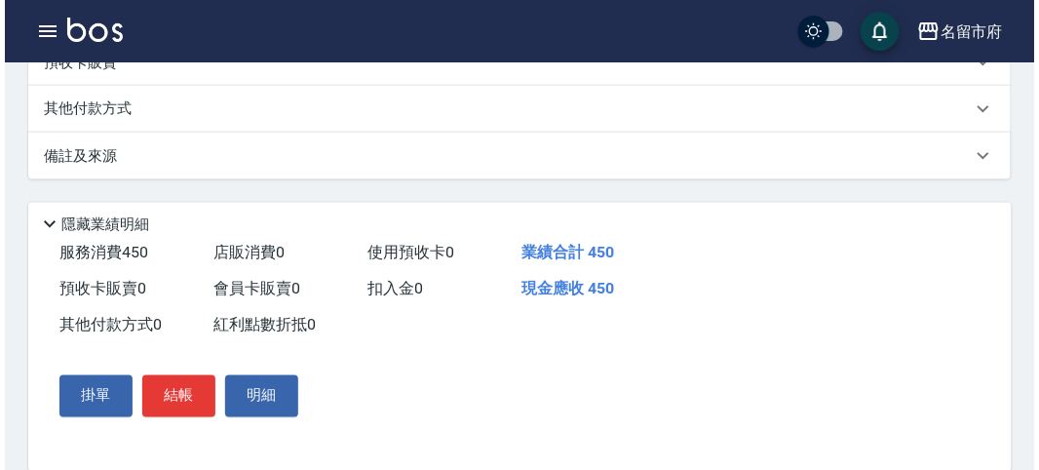
scroll to position [570, 0]
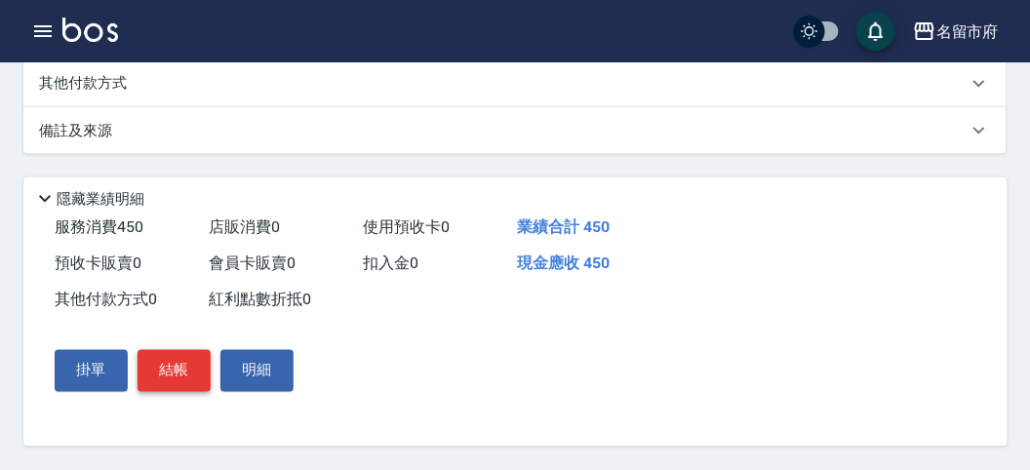
drag, startPoint x: 176, startPoint y: 378, endPoint x: 206, endPoint y: 370, distance: 31.5
click at [177, 377] on button "結帳" at bounding box center [173, 370] width 73 height 41
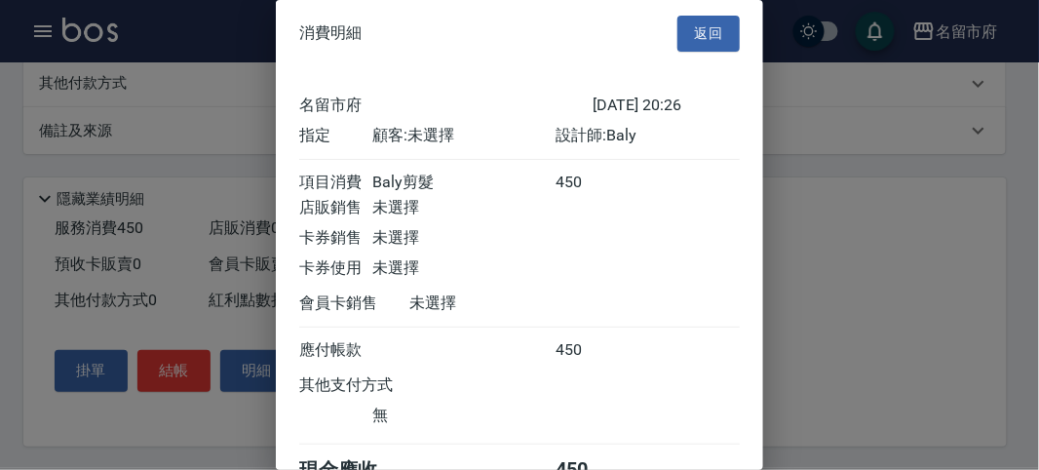
scroll to position [108, 0]
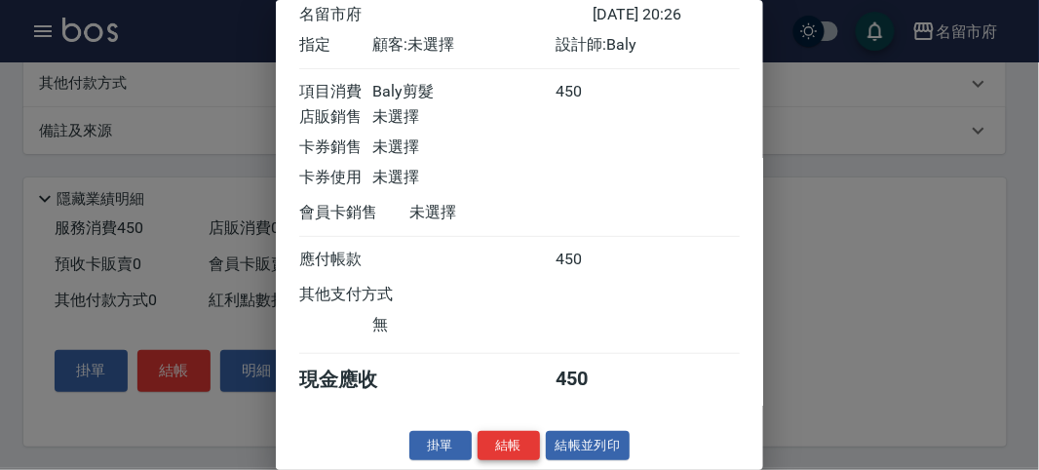
click at [492, 444] on button "結帳" at bounding box center [509, 446] width 62 height 30
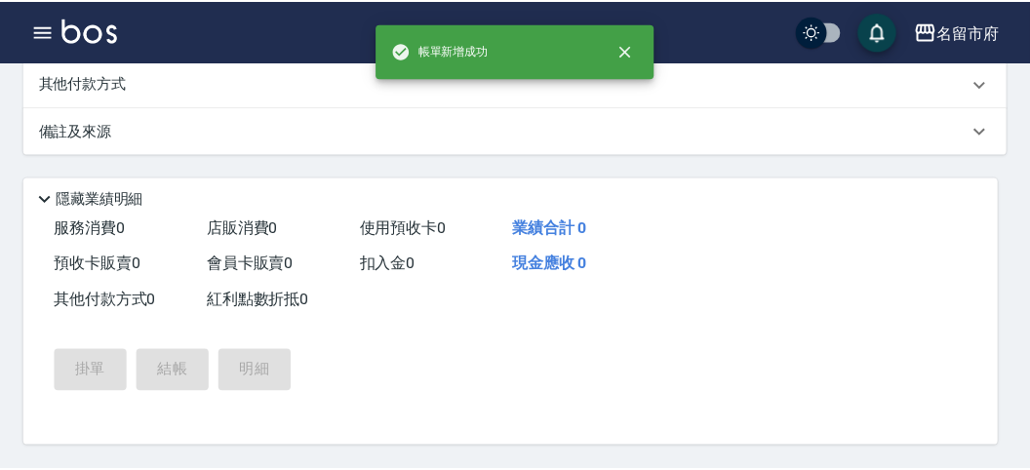
scroll to position [0, 0]
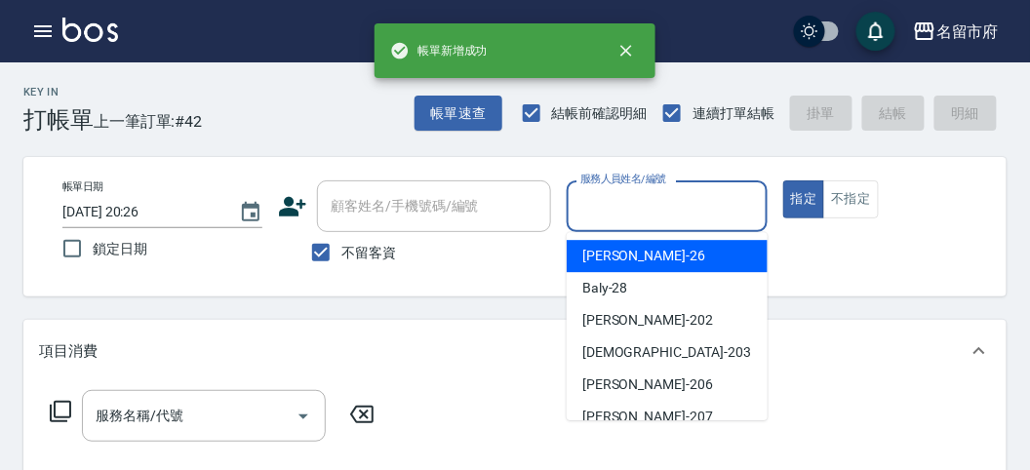
click at [623, 200] on input "服務人員姓名/編號" at bounding box center [666, 206] width 182 height 34
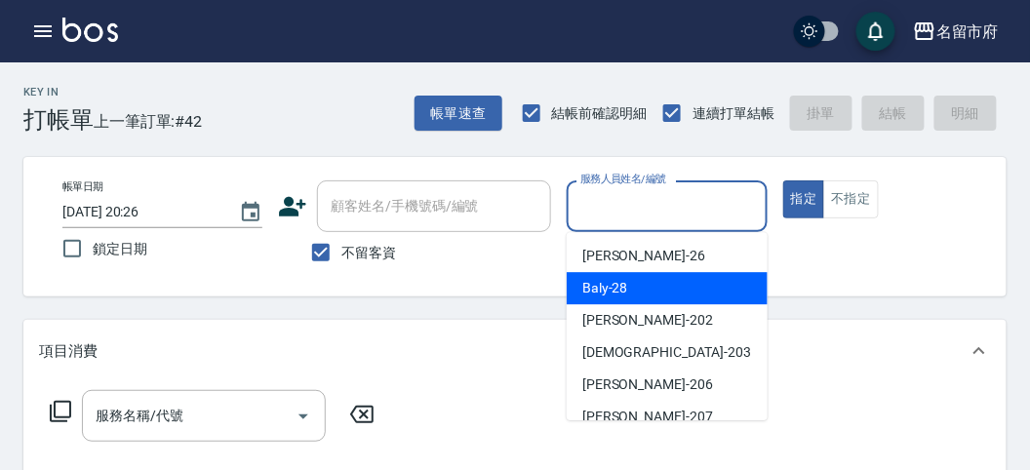
drag, startPoint x: 603, startPoint y: 288, endPoint x: 571, endPoint y: 285, distance: 31.3
click at [601, 290] on span "Baly -28" at bounding box center [605, 288] width 46 height 20
type input "Baly-28"
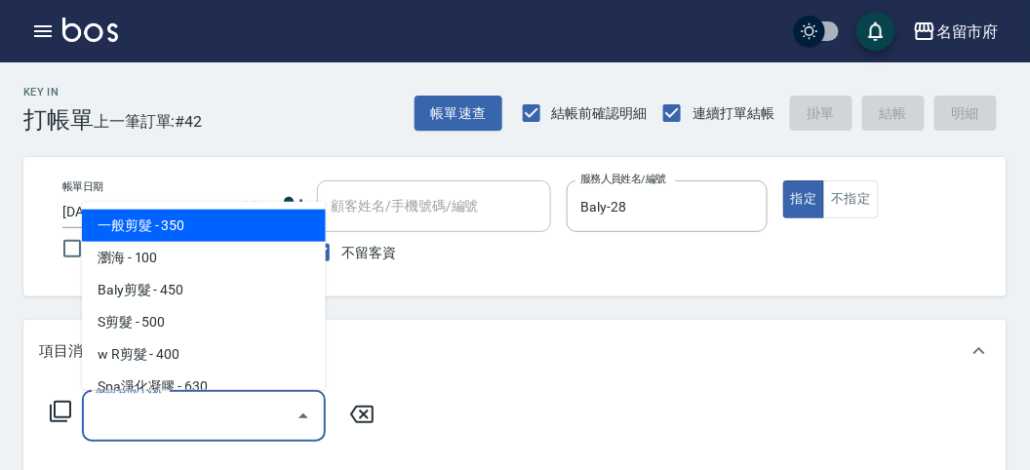
drag, startPoint x: 154, startPoint y: 420, endPoint x: 152, endPoint y: 397, distance: 23.5
click at [152, 412] on input "服務名稱/代號" at bounding box center [189, 416] width 197 height 34
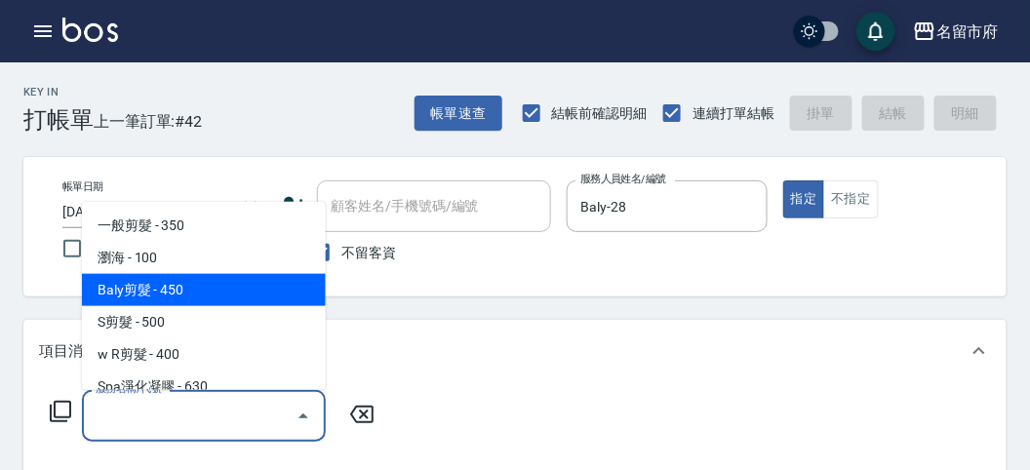
click at [187, 290] on span "Baly剪髮 - 450" at bounding box center [204, 290] width 244 height 32
type input "Baly剪髮(C004)"
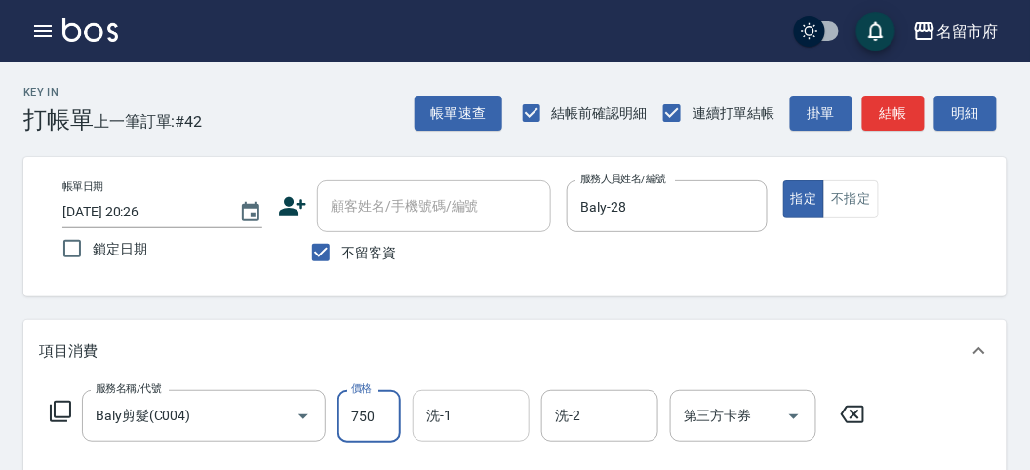
type input "750"
click at [483, 411] on input "洗-1" at bounding box center [470, 416] width 99 height 34
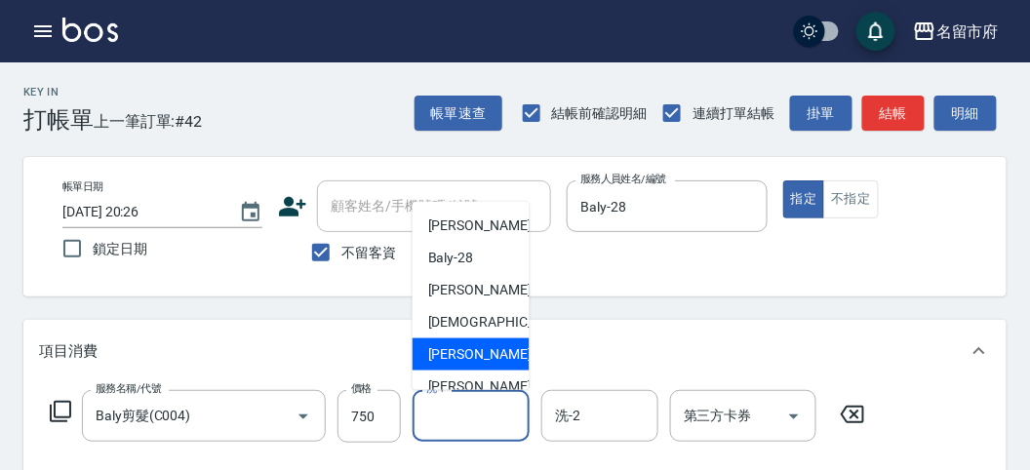
scroll to position [181, 0]
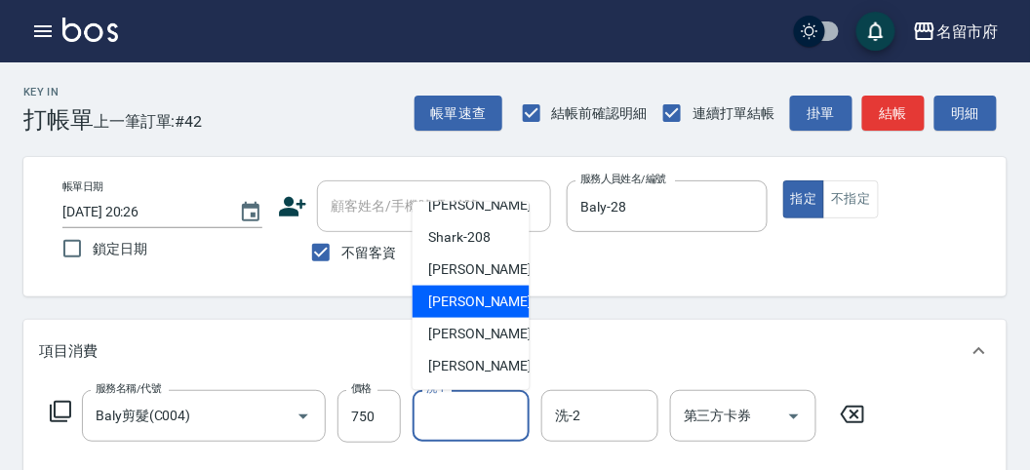
click at [497, 300] on span "Min Min -218" at bounding box center [493, 302] width 131 height 20
type input "Min Min-218"
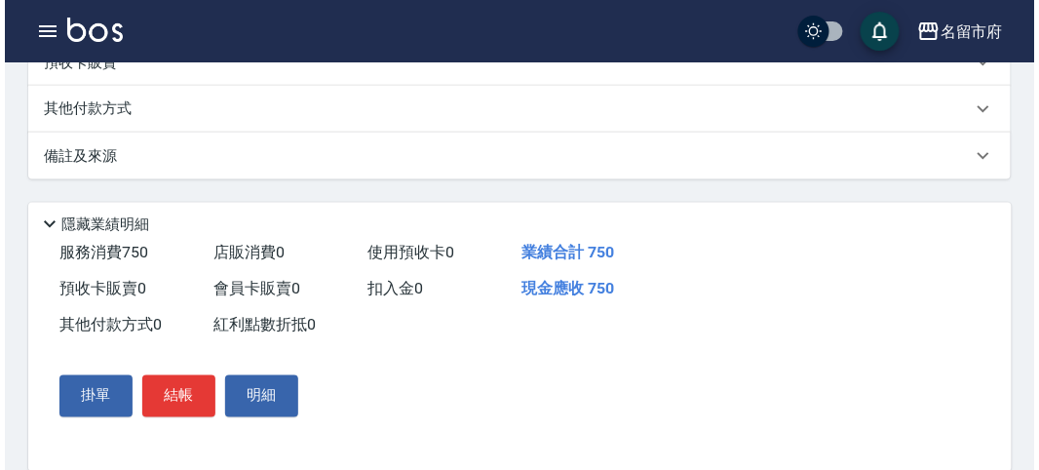
scroll to position [570, 0]
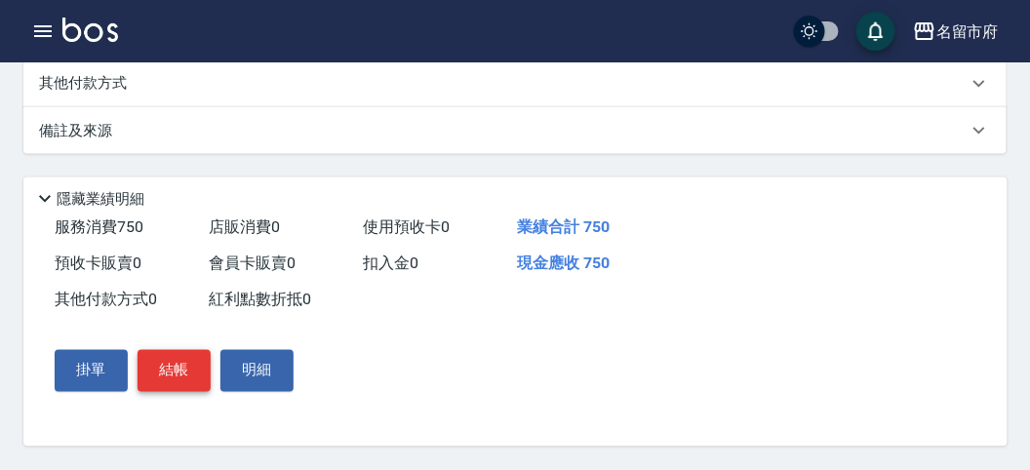
click at [175, 378] on button "結帳" at bounding box center [173, 370] width 73 height 41
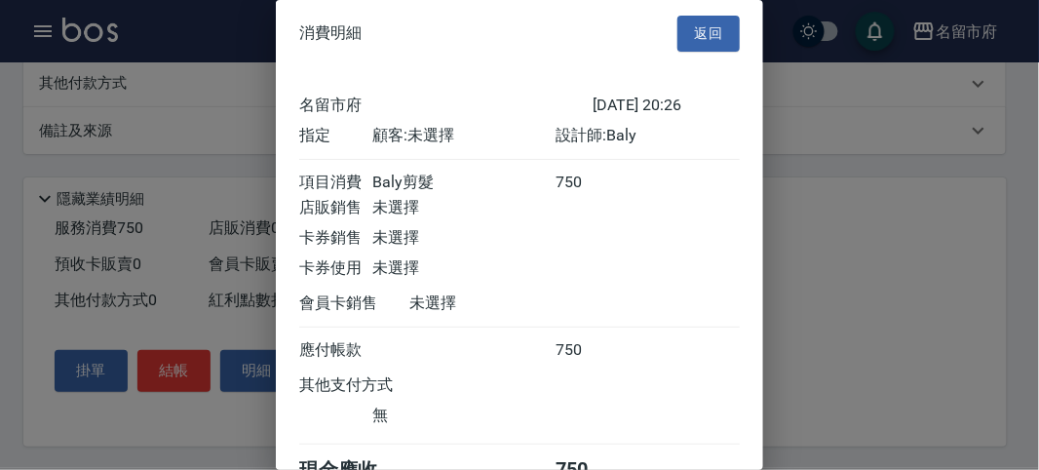
scroll to position [108, 0]
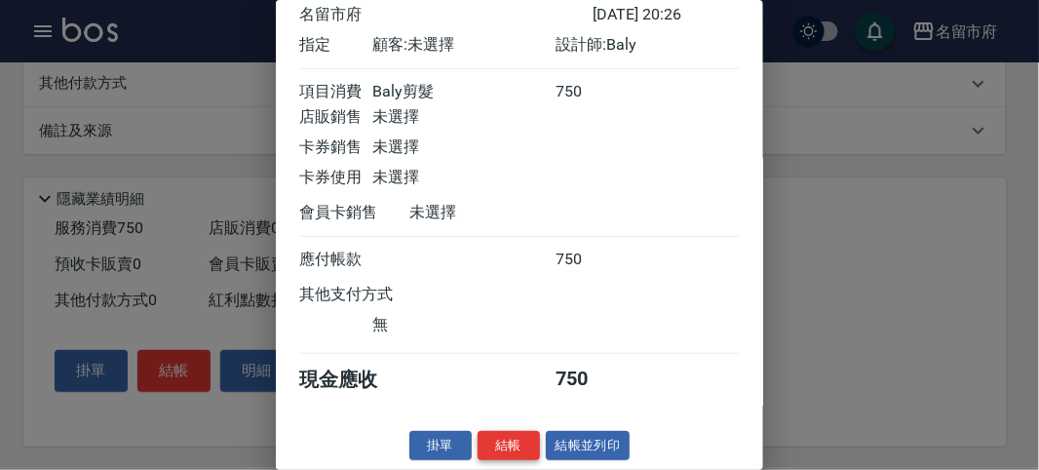
click at [494, 444] on button "結帳" at bounding box center [509, 446] width 62 height 30
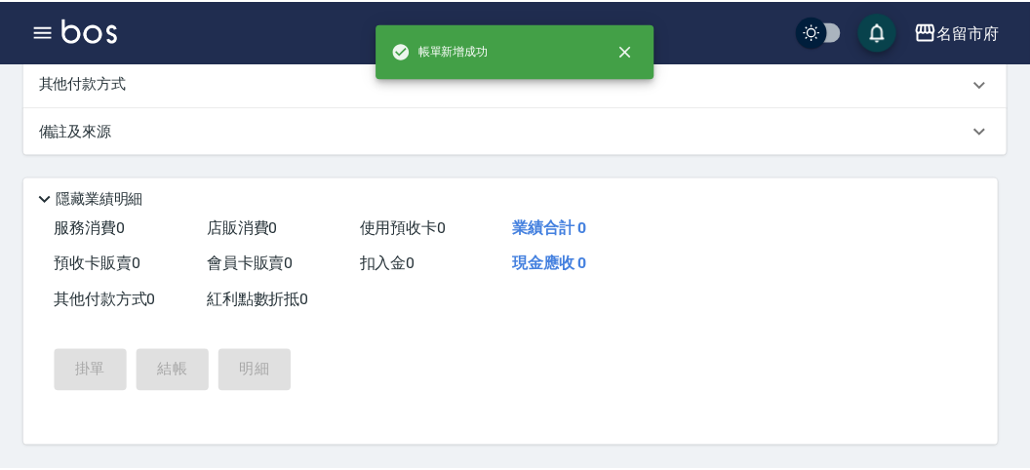
scroll to position [0, 0]
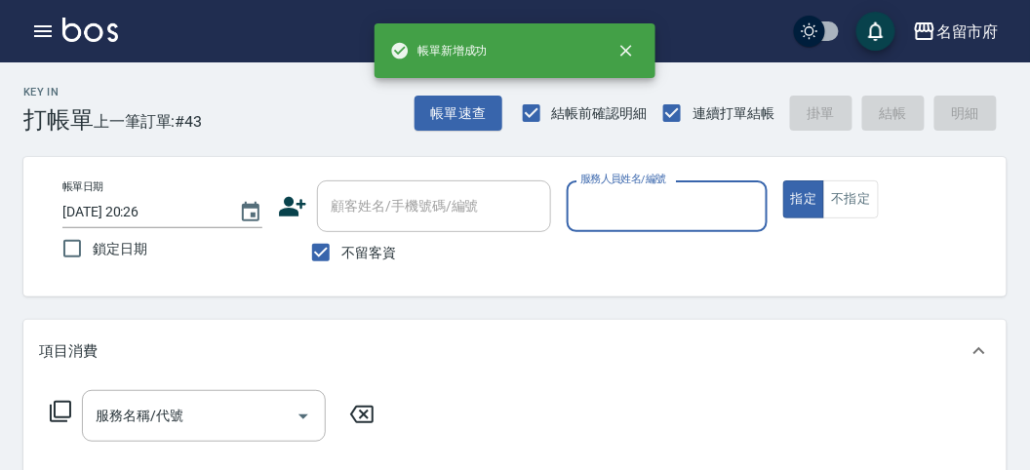
click at [610, 220] on input "服務人員姓名/編號" at bounding box center [666, 206] width 182 height 34
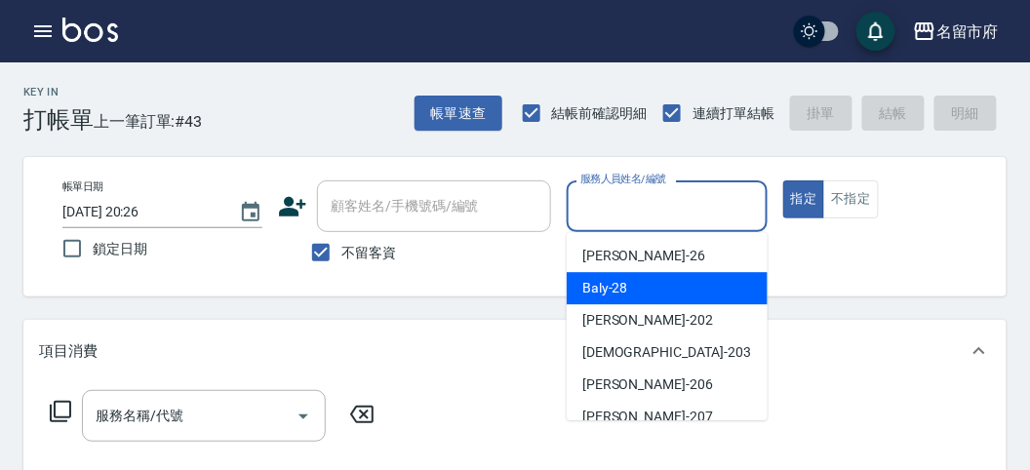
click at [607, 283] on span "Baly -28" at bounding box center [605, 288] width 46 height 20
type input "Baly-28"
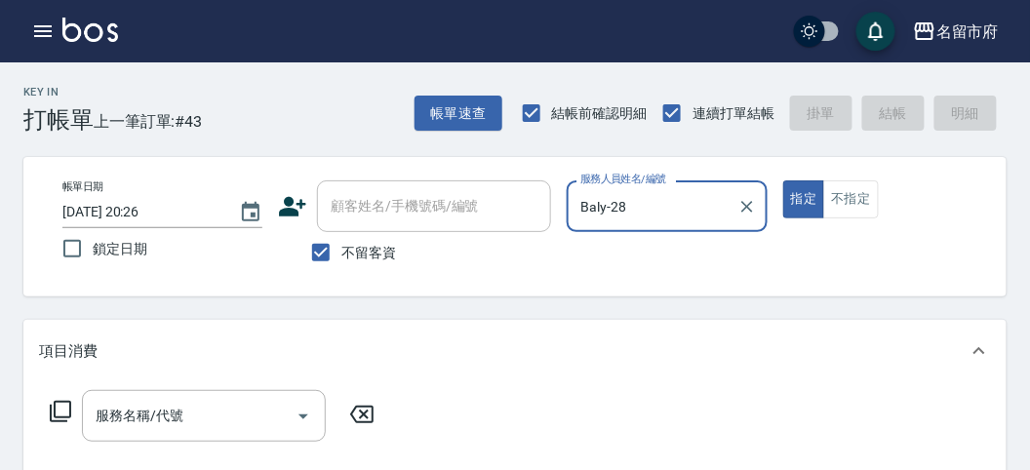
drag, startPoint x: 55, startPoint y: 410, endPoint x: 64, endPoint y: 401, distance: 13.1
click at [64, 401] on icon at bounding box center [60, 411] width 21 height 21
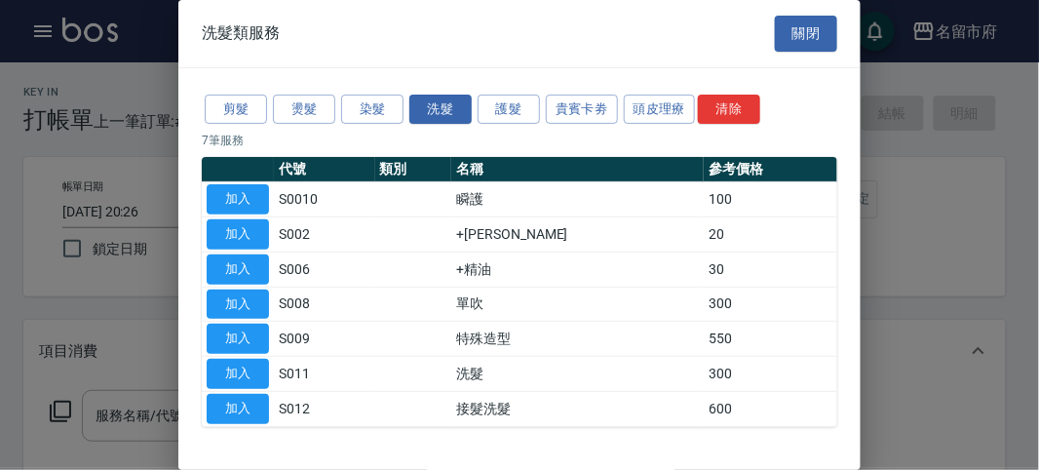
drag, startPoint x: 234, startPoint y: 366, endPoint x: 102, endPoint y: 358, distance: 131.9
click at [232, 366] on button "加入" at bounding box center [238, 374] width 62 height 30
type input "洗髮(S011)"
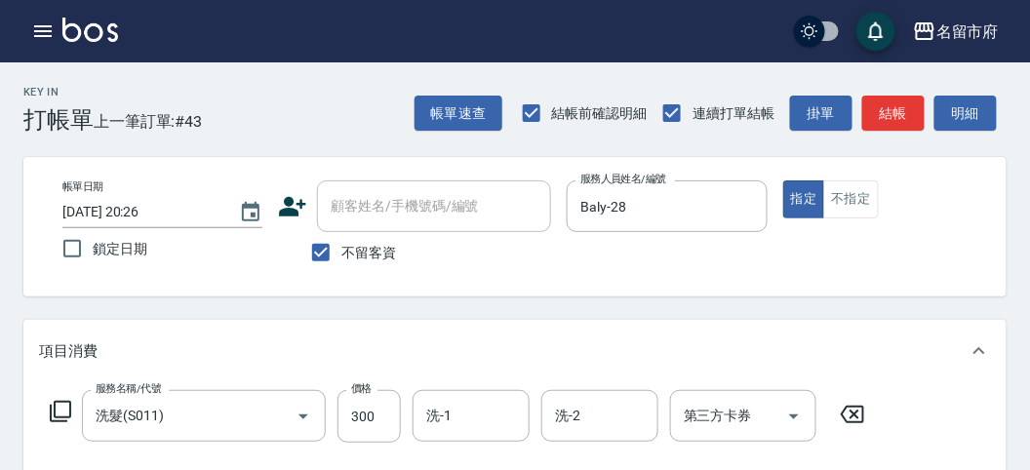
click at [64, 405] on icon at bounding box center [60, 411] width 23 height 23
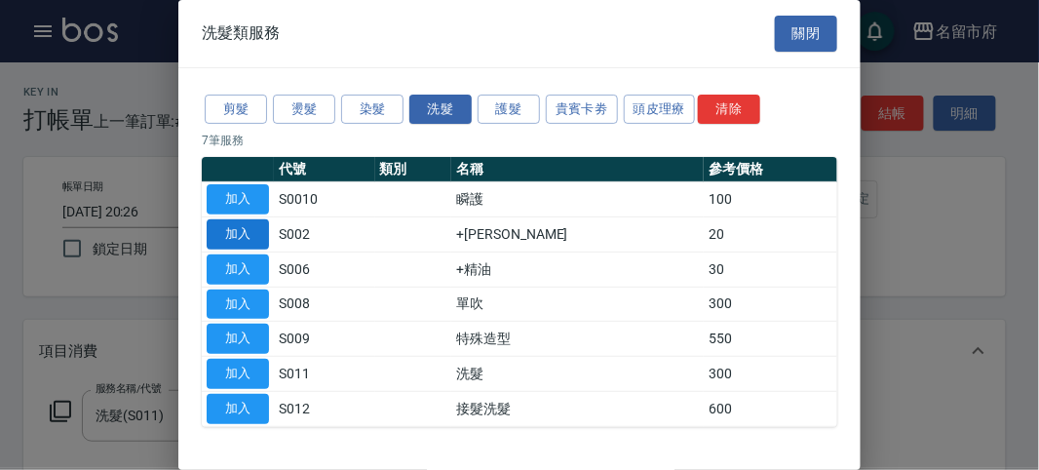
click at [257, 228] on button "加入" at bounding box center [238, 234] width 62 height 30
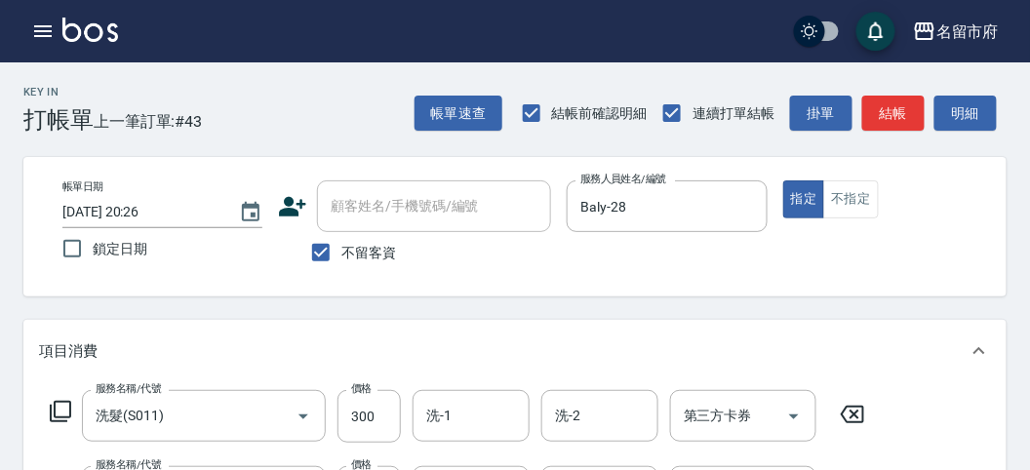
click at [61, 407] on icon at bounding box center [60, 411] width 23 height 23
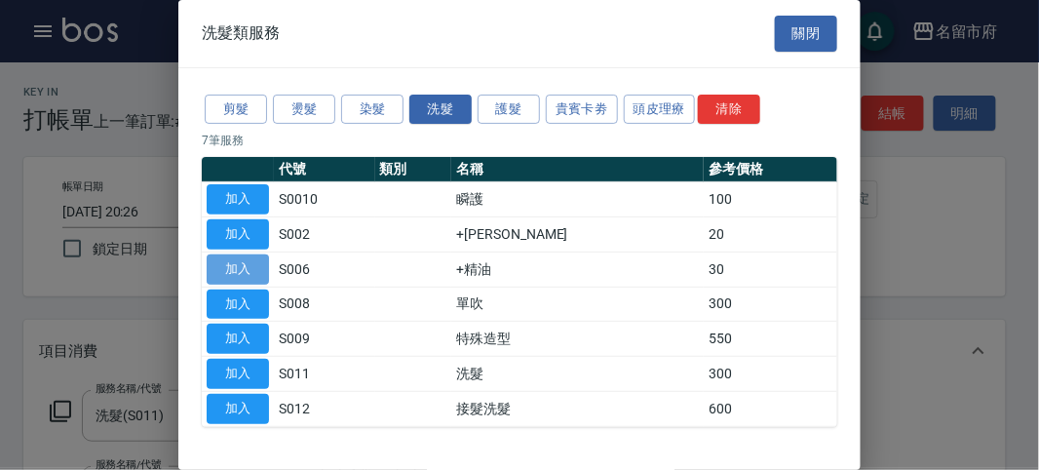
click at [239, 270] on button "加入" at bounding box center [238, 270] width 62 height 30
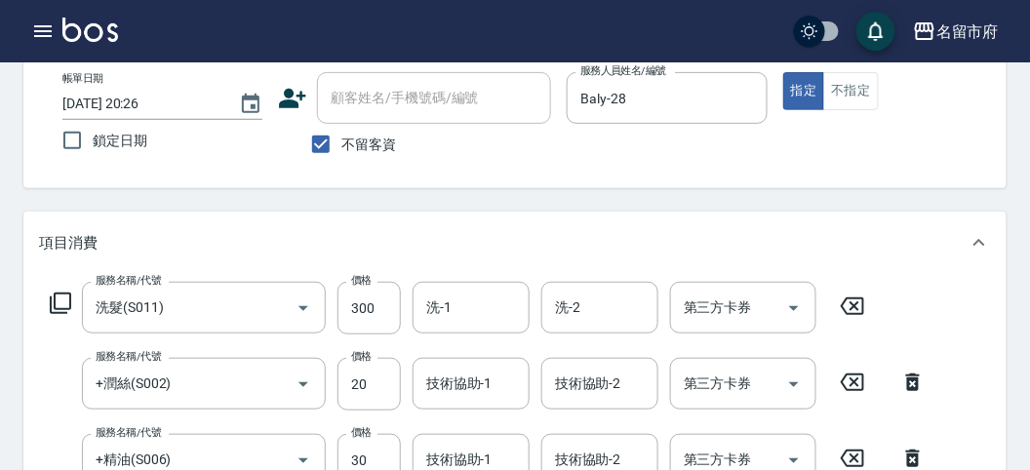
scroll to position [216, 0]
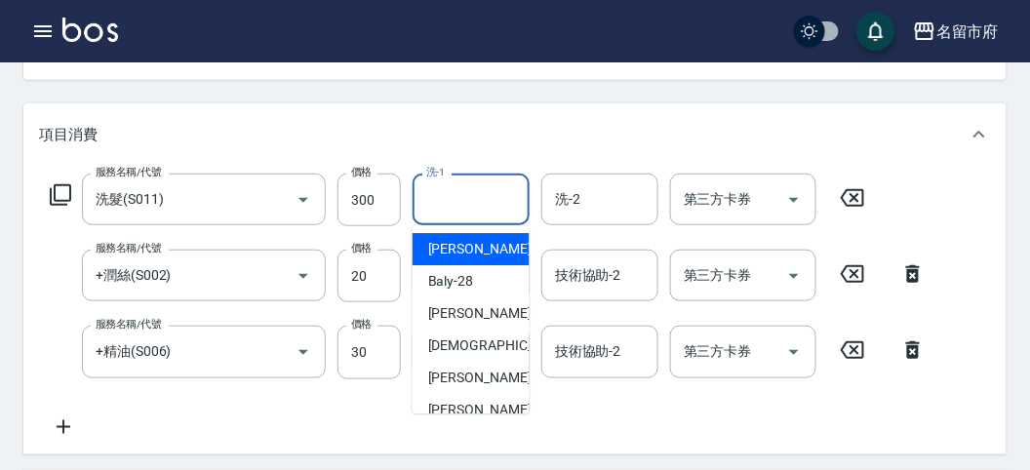
click at [476, 198] on input "洗-1" at bounding box center [470, 199] width 99 height 34
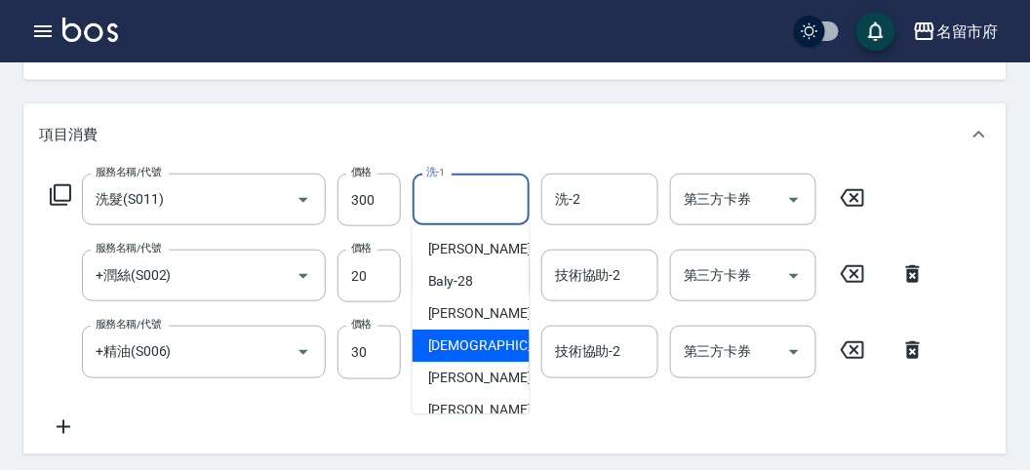
scroll to position [181, 0]
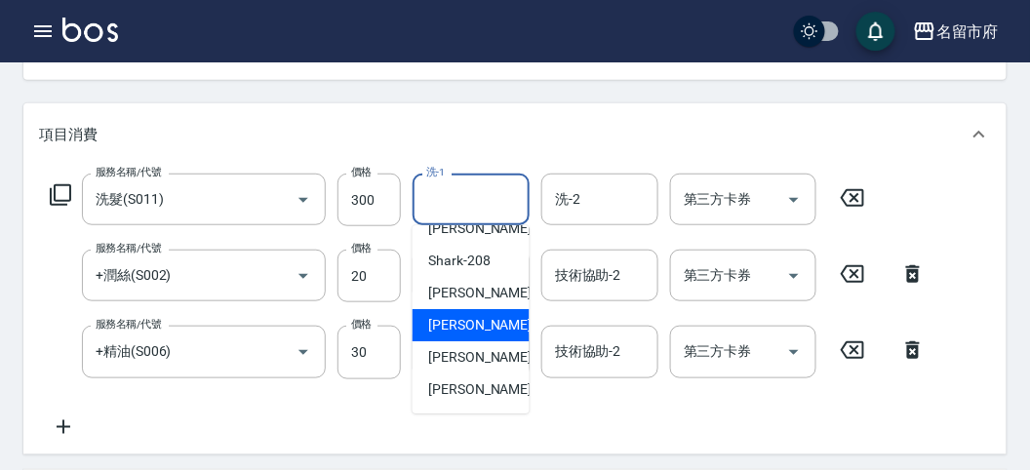
click at [480, 324] on span "Min Min -218" at bounding box center [493, 325] width 131 height 20
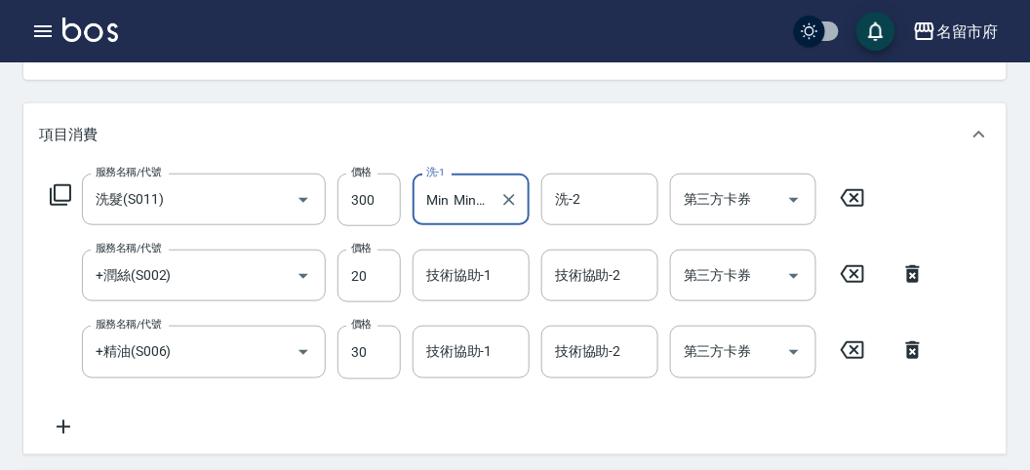
type input "Min Min-218"
click at [454, 279] on input "技術協助-1" at bounding box center [470, 275] width 99 height 34
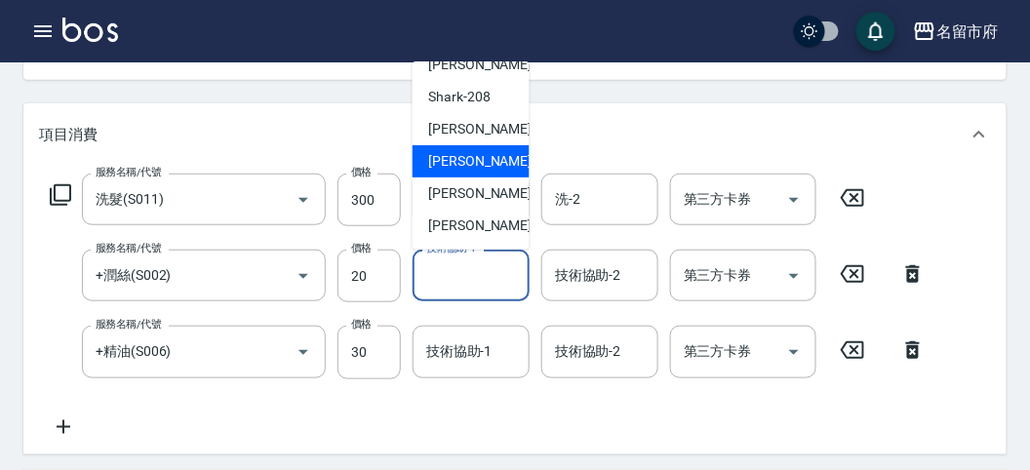
drag, startPoint x: 466, startPoint y: 160, endPoint x: 483, endPoint y: 276, distance: 117.2
click at [466, 163] on span "Min Min -218" at bounding box center [493, 161] width 131 height 20
type input "Min Min-218"
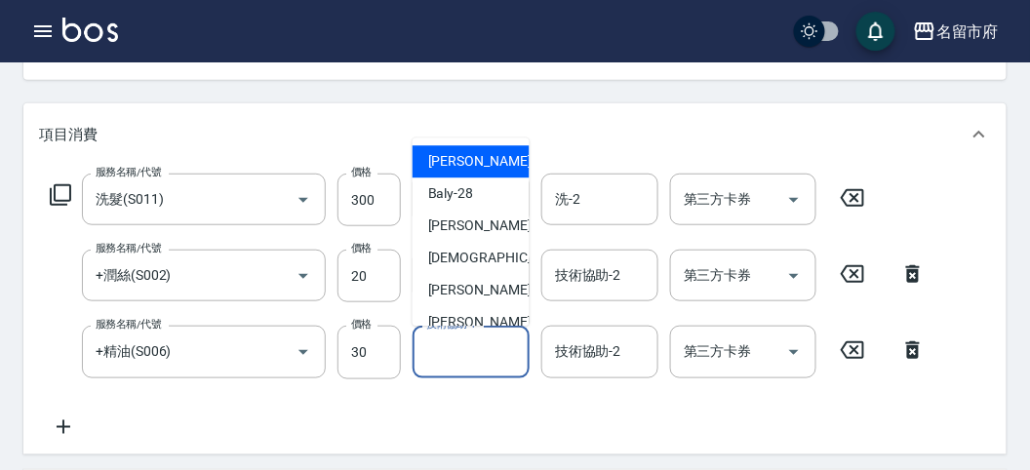
drag, startPoint x: 455, startPoint y: 351, endPoint x: 460, endPoint y: 333, distance: 19.2
click at [455, 352] on input "技術協助-1" at bounding box center [470, 351] width 99 height 34
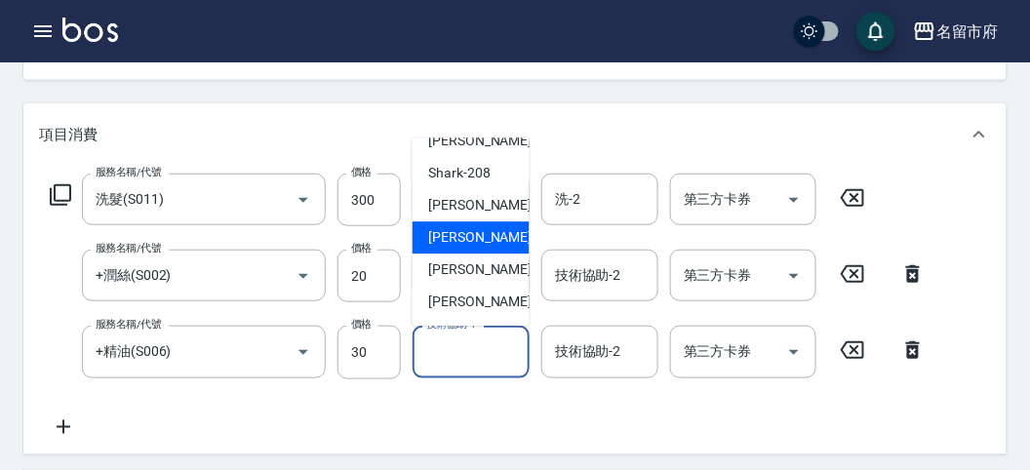
click at [468, 239] on span "Min Min -218" at bounding box center [493, 238] width 131 height 20
type input "Min Min-218"
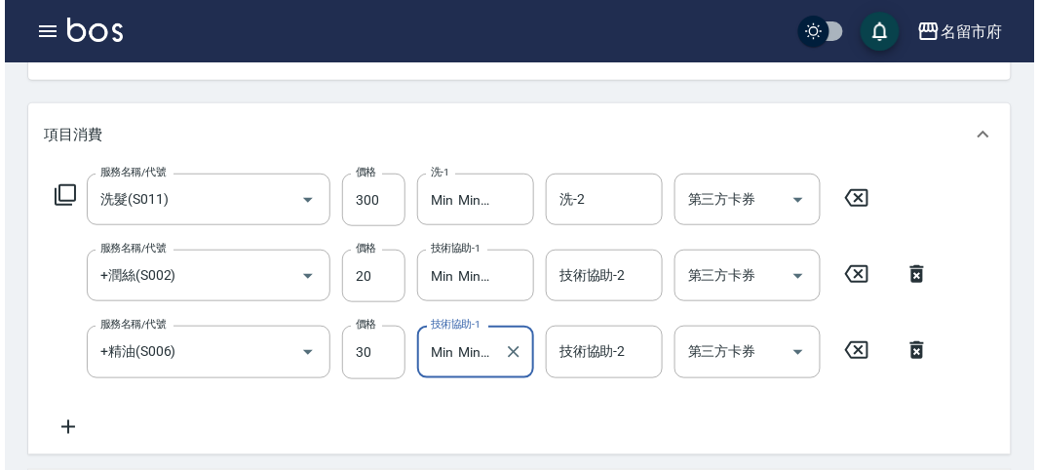
scroll to position [723, 0]
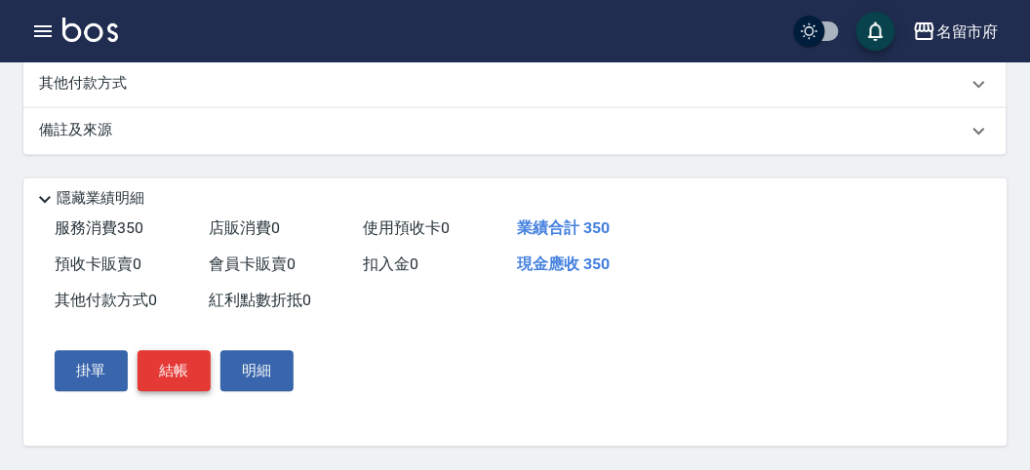
click at [189, 375] on button "結帳" at bounding box center [173, 371] width 73 height 41
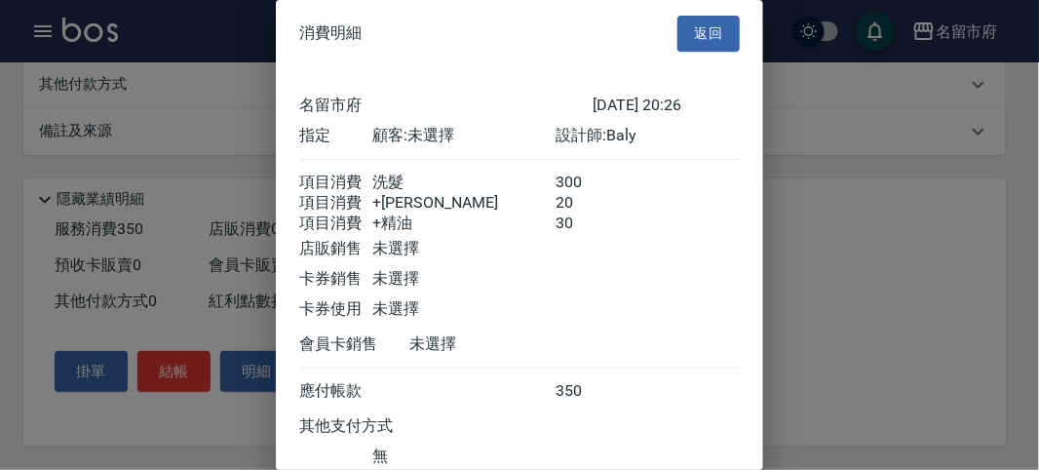
scroll to position [152, 0]
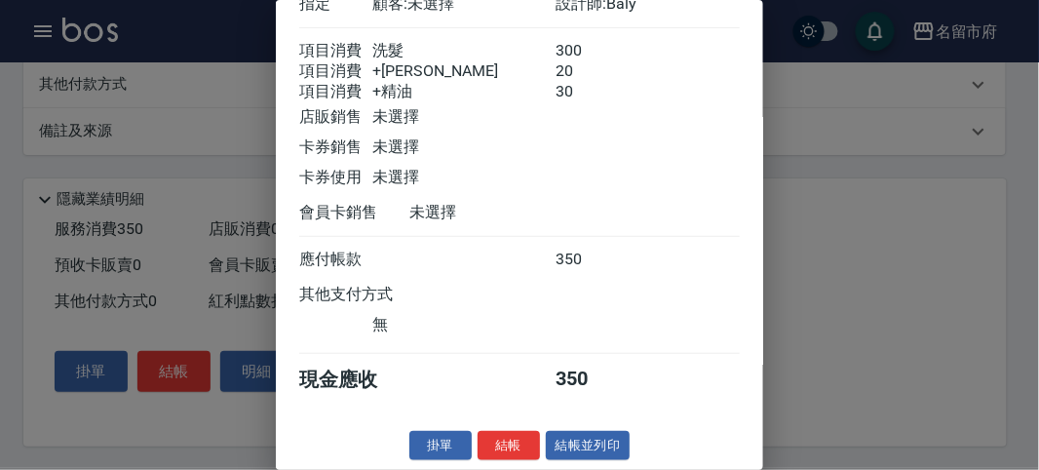
click at [500, 443] on button "結帳" at bounding box center [509, 446] width 62 height 30
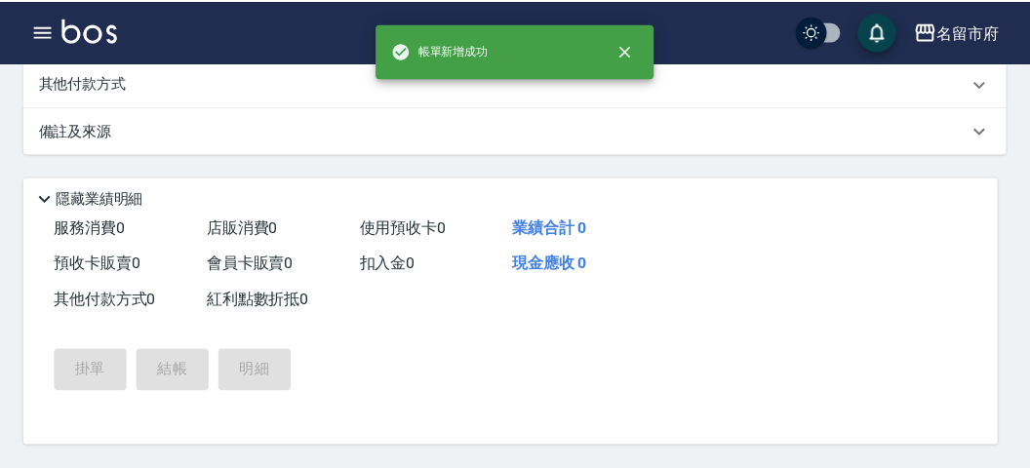
scroll to position [0, 0]
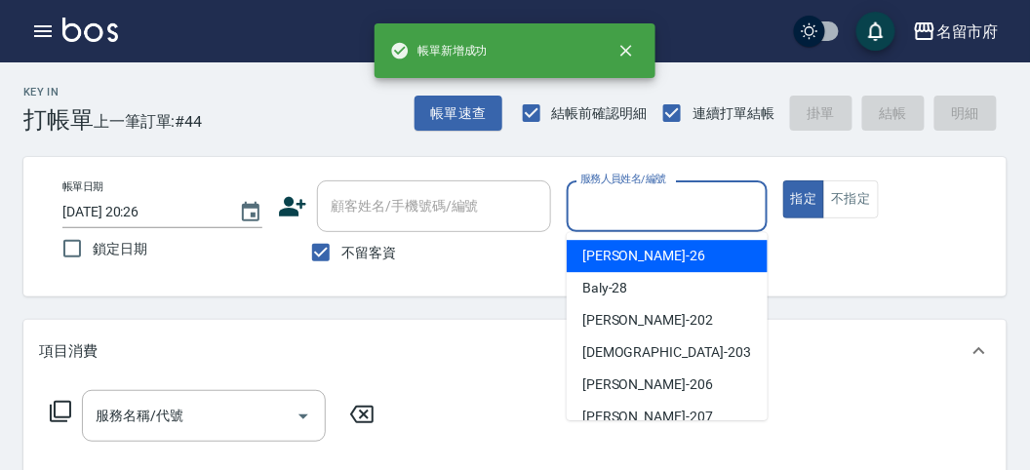
click at [640, 204] on input "服務人員姓名/編號" at bounding box center [666, 206] width 182 height 34
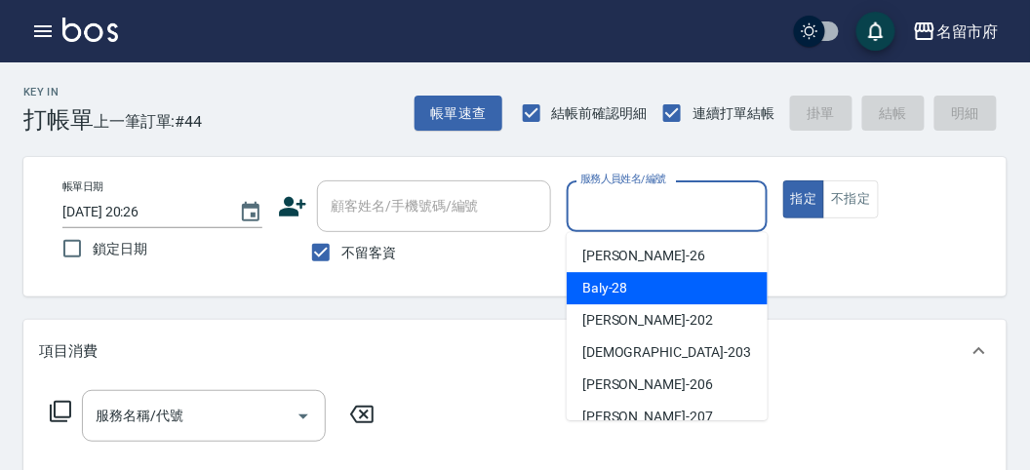
drag, startPoint x: 628, startPoint y: 291, endPoint x: 271, endPoint y: 294, distance: 356.9
click at [626, 290] on div "Baly -28" at bounding box center [667, 288] width 201 height 32
type input "Baly-28"
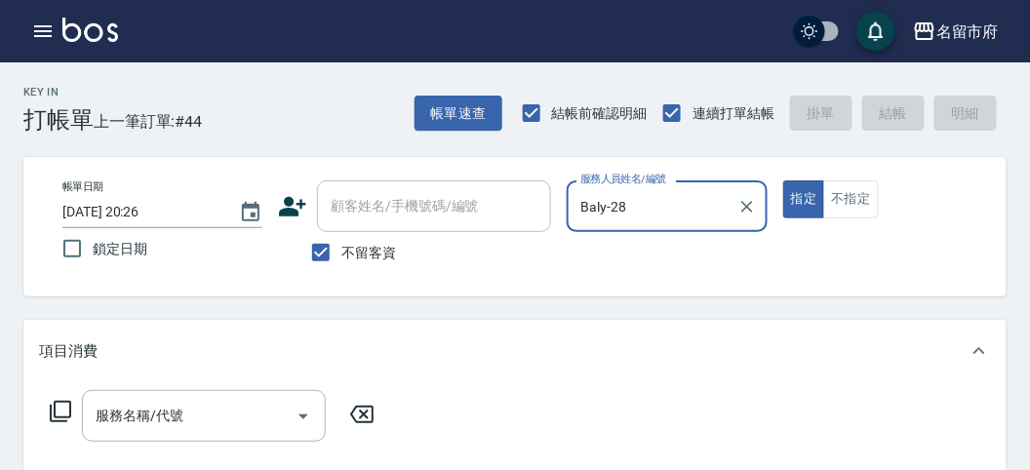
click at [61, 406] on icon at bounding box center [60, 411] width 23 height 23
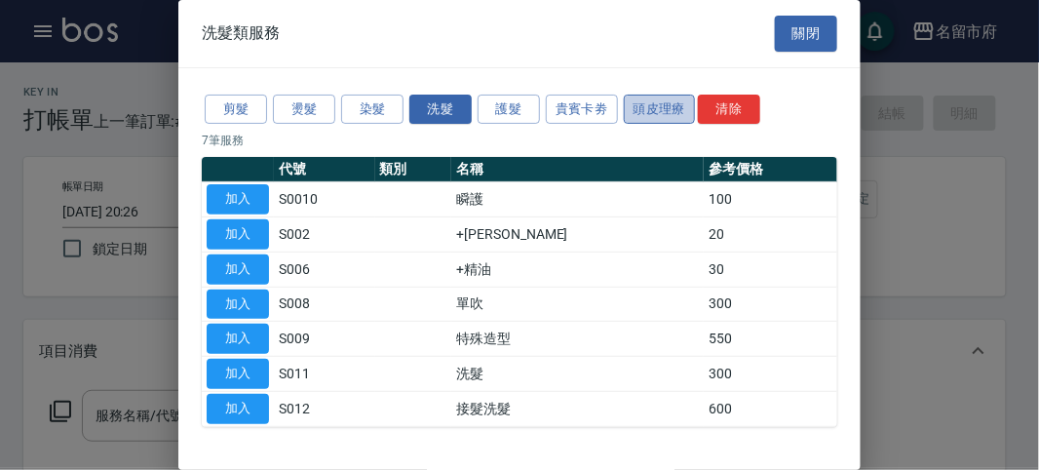
drag, startPoint x: 662, startPoint y: 109, endPoint x: 616, endPoint y: 115, distance: 46.2
click at [661, 108] on button "頭皮理療" at bounding box center [660, 110] width 72 height 30
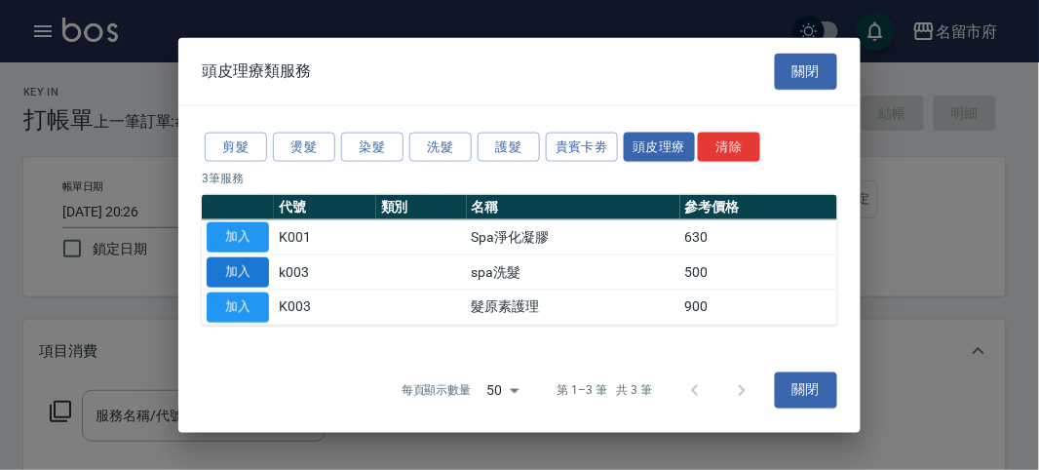
click at [242, 270] on button "加入" at bounding box center [238, 272] width 62 height 30
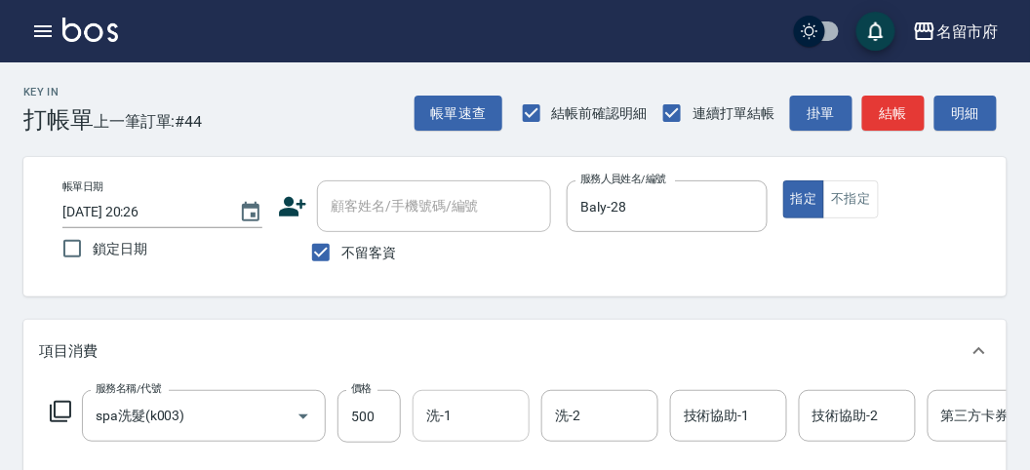
drag, startPoint x: 465, startPoint y: 416, endPoint x: 462, endPoint y: 390, distance: 26.5
click at [465, 415] on input "洗-1" at bounding box center [470, 416] width 99 height 34
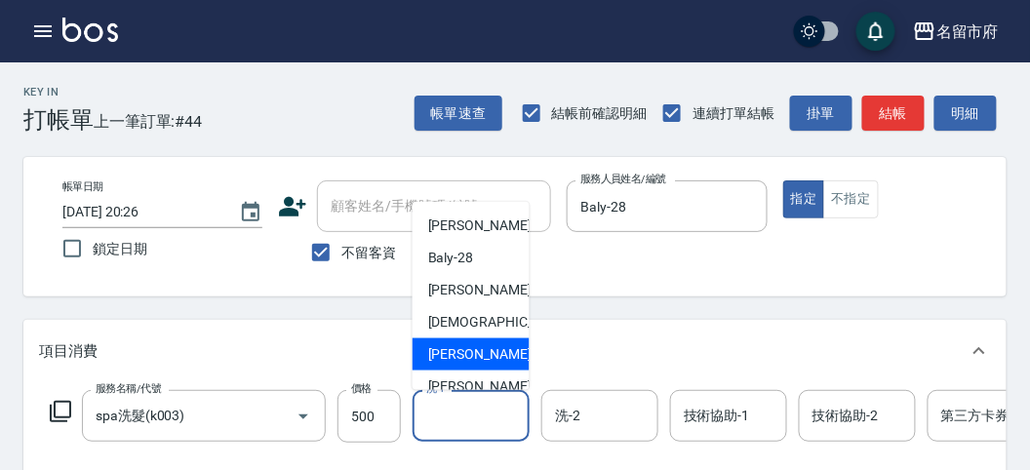
scroll to position [181, 0]
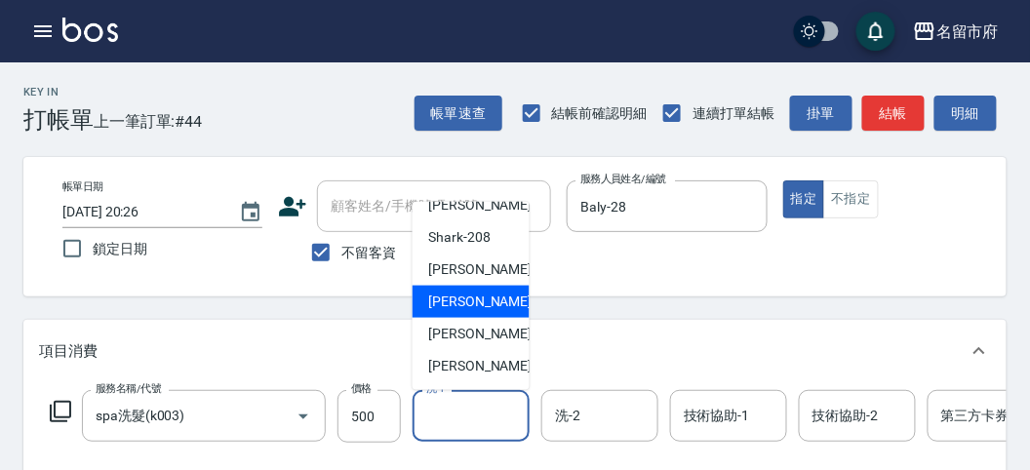
click at [500, 308] on span "Min Min -218" at bounding box center [493, 302] width 131 height 20
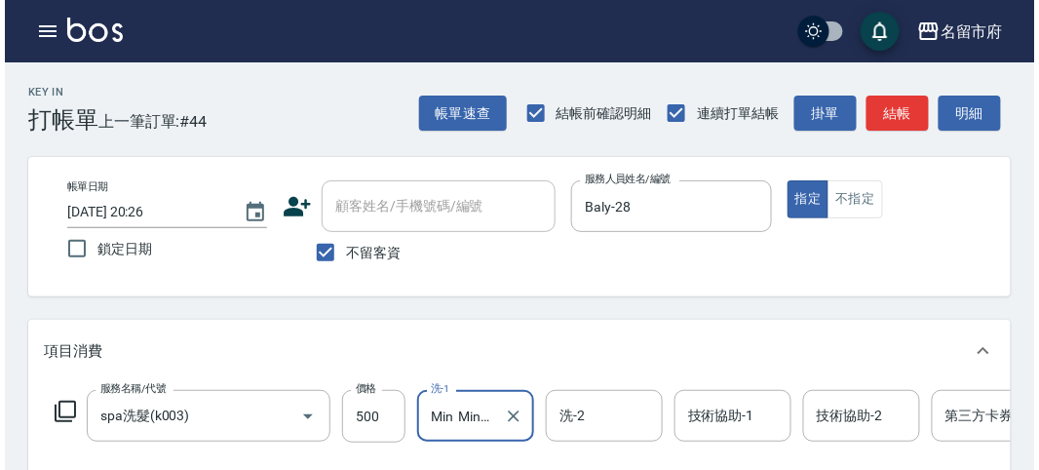
scroll to position [589, 0]
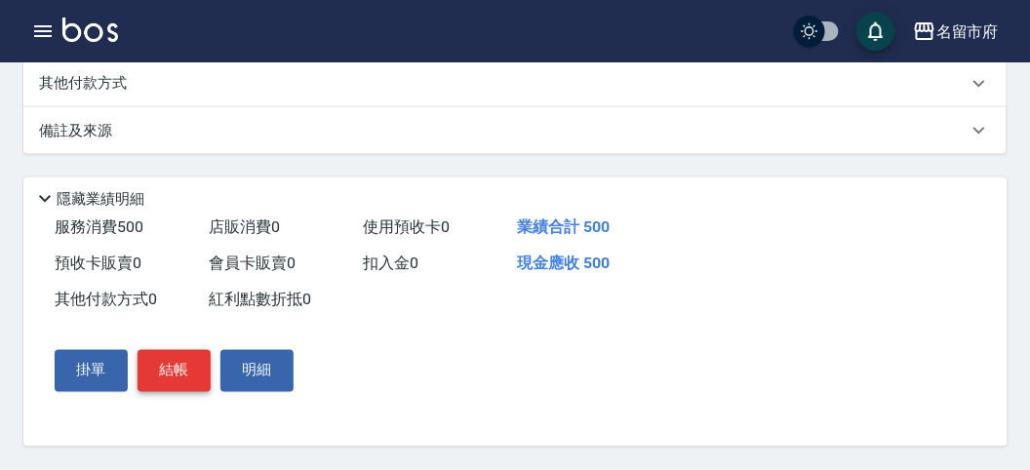
drag, startPoint x: 173, startPoint y: 376, endPoint x: 261, endPoint y: 328, distance: 101.2
click at [173, 375] on button "結帳" at bounding box center [173, 370] width 73 height 41
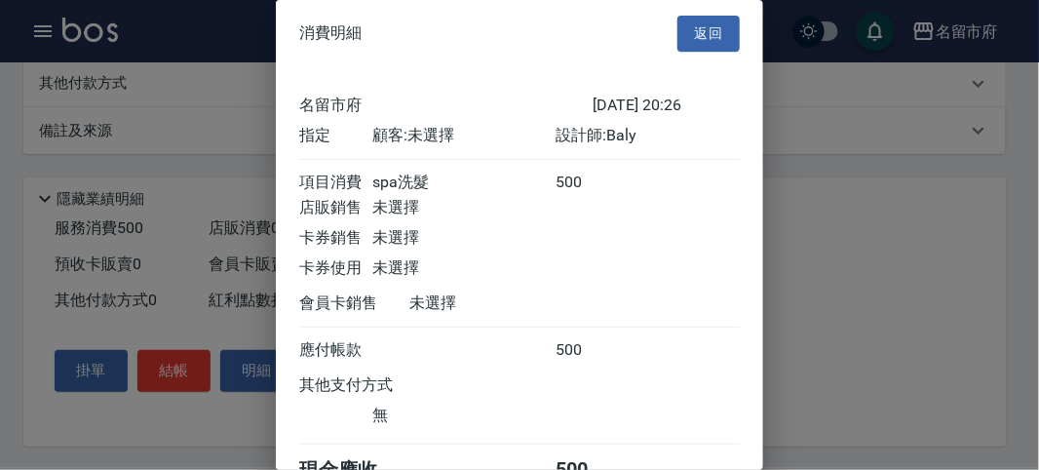
scroll to position [108, 0]
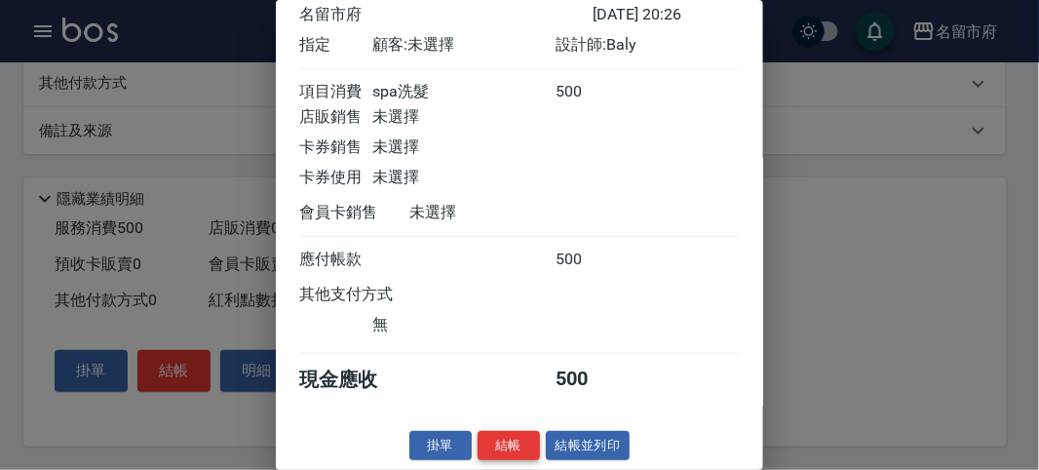
click at [511, 450] on button "結帳" at bounding box center [509, 446] width 62 height 30
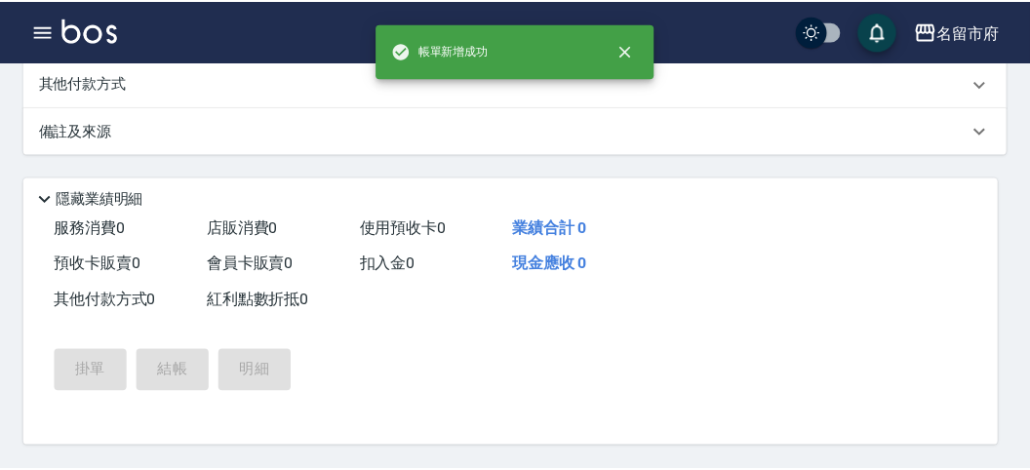
scroll to position [0, 0]
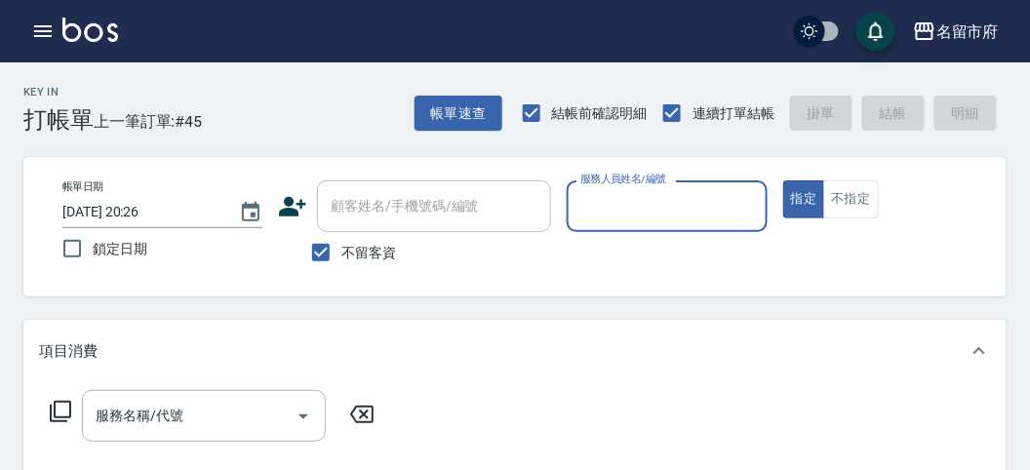
click at [42, 34] on icon "button" at bounding box center [42, 31] width 23 height 23
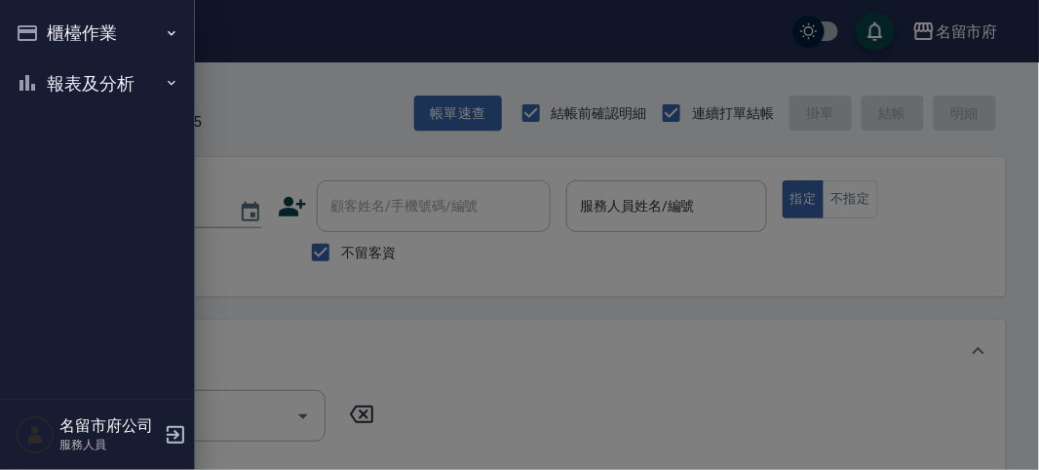
click at [46, 31] on button "櫃檯作業" at bounding box center [97, 33] width 179 height 51
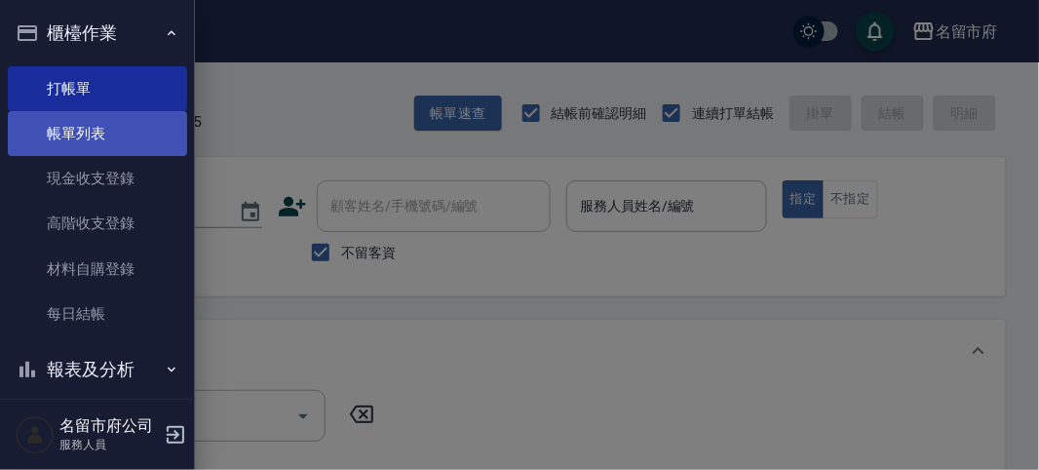
click at [86, 137] on link "帳單列表" at bounding box center [97, 133] width 179 height 45
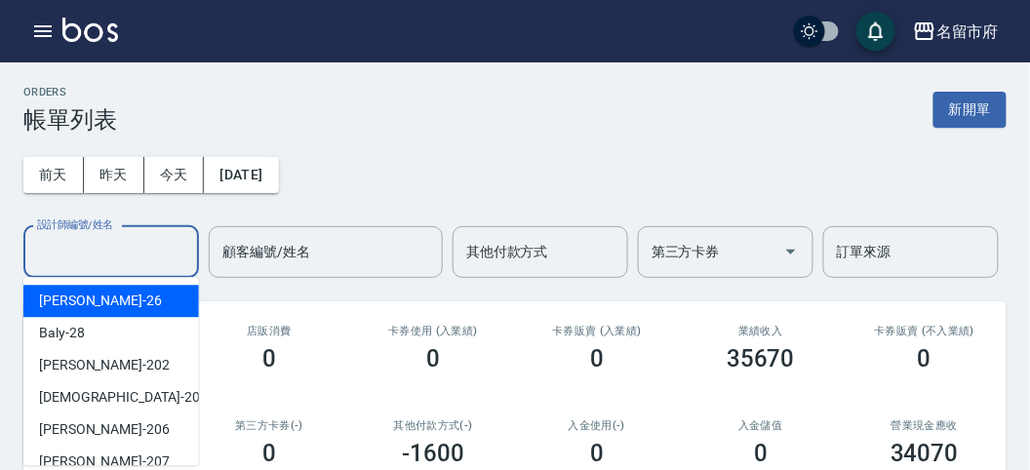
click at [88, 251] on input "設計師編號/姓名" at bounding box center [111, 252] width 158 height 34
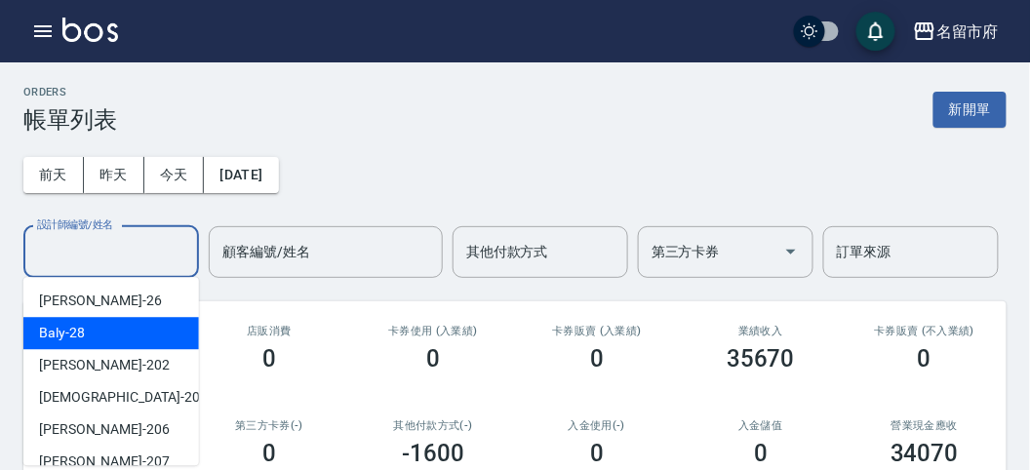
click at [92, 333] on div "Baly -28" at bounding box center [111, 333] width 176 height 32
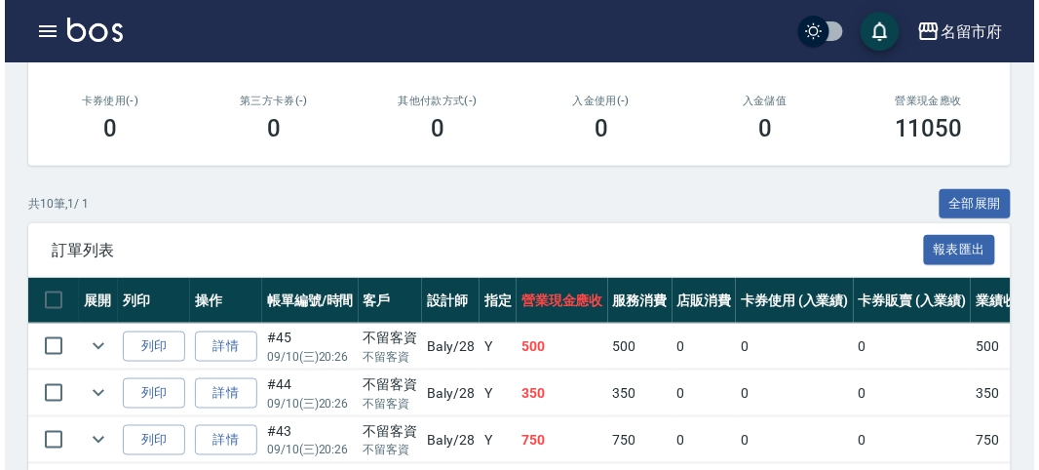
scroll to position [108, 0]
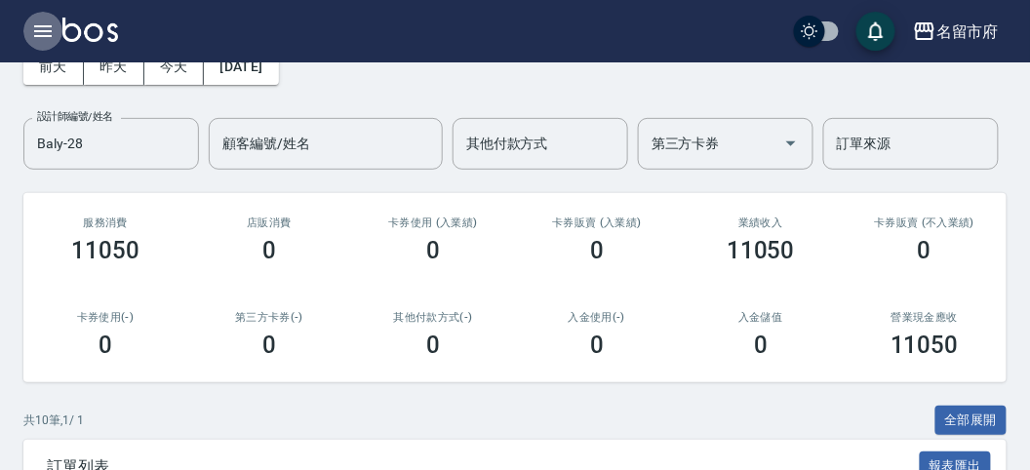
click at [36, 30] on icon "button" at bounding box center [43, 31] width 18 height 12
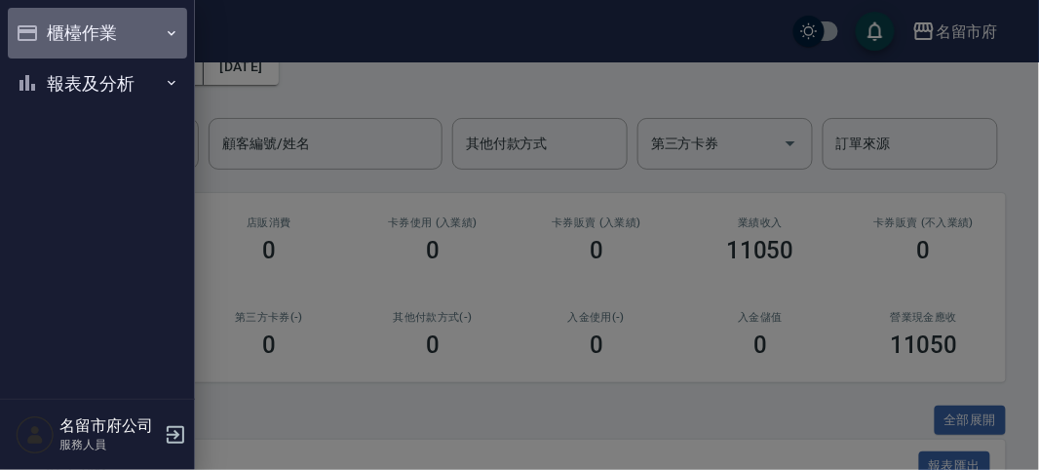
click at [35, 30] on button "櫃檯作業" at bounding box center [97, 33] width 179 height 51
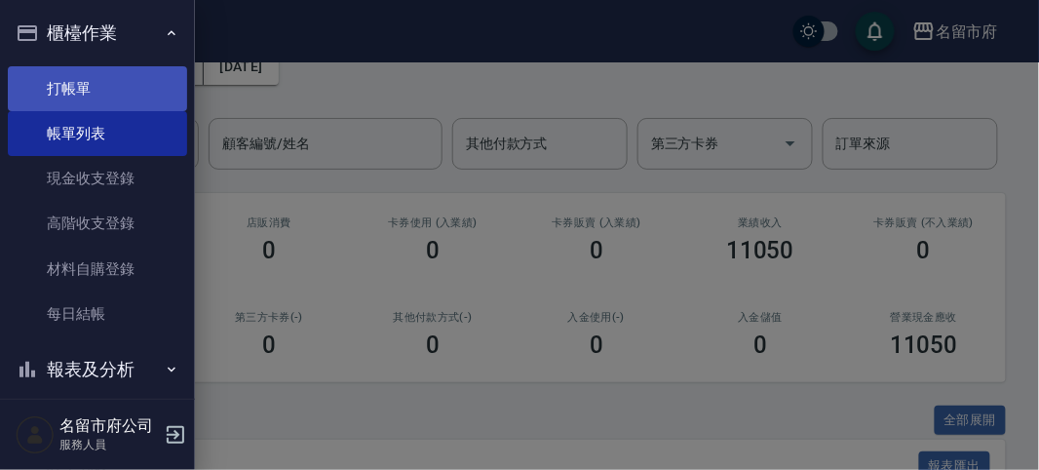
click at [70, 90] on link "打帳單" at bounding box center [97, 88] width 179 height 45
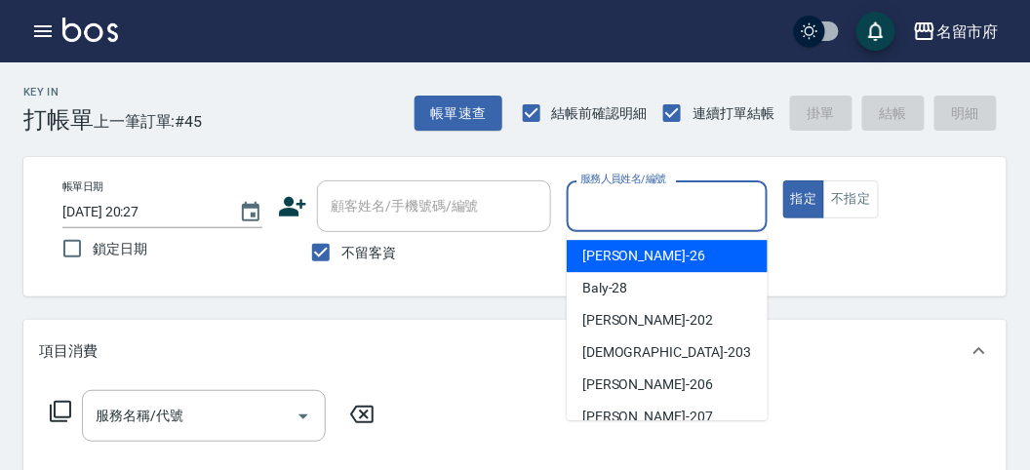
click at [640, 209] on input "服務人員姓名/編號" at bounding box center [666, 206] width 182 height 34
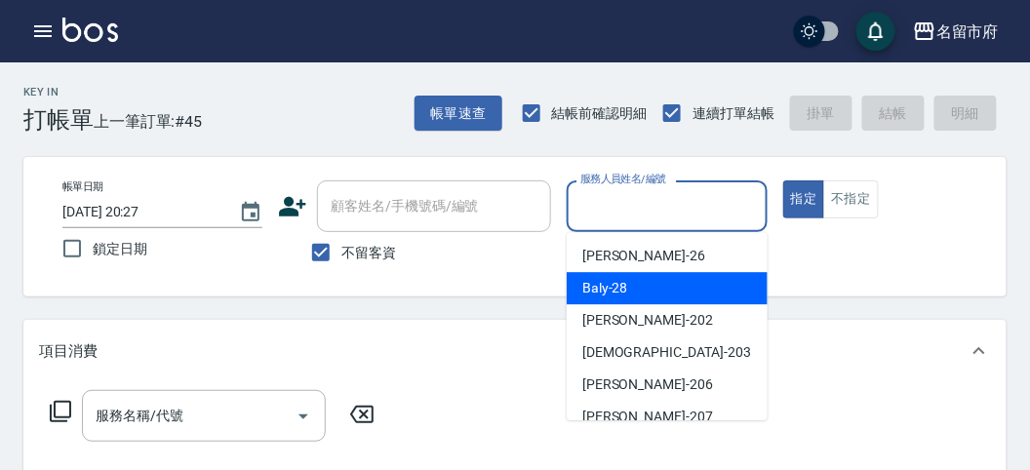
drag, startPoint x: 625, startPoint y: 291, endPoint x: 291, endPoint y: 290, distance: 334.5
click at [624, 291] on span "Baly -28" at bounding box center [605, 288] width 46 height 20
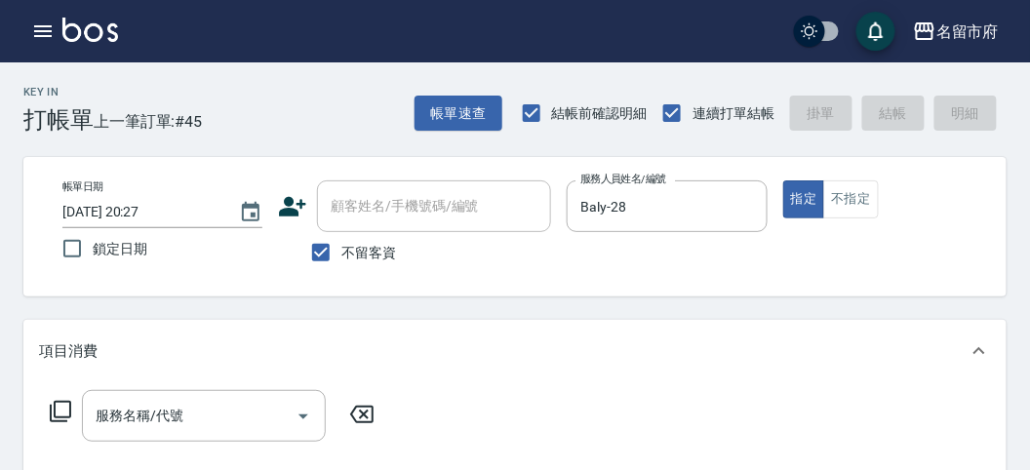
click at [59, 406] on icon at bounding box center [60, 411] width 23 height 23
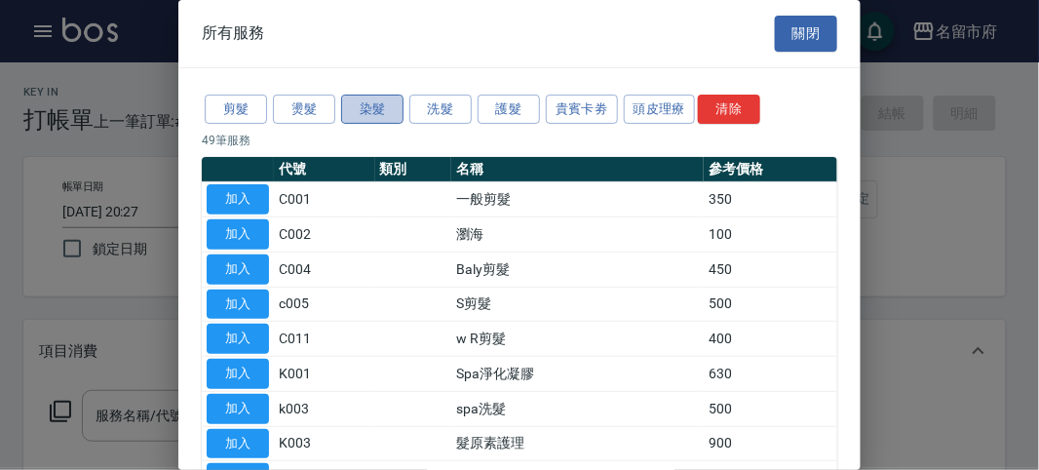
drag, startPoint x: 366, startPoint y: 102, endPoint x: 348, endPoint y: 98, distance: 18.0
click at [360, 100] on button "染髮" at bounding box center [372, 110] width 62 height 30
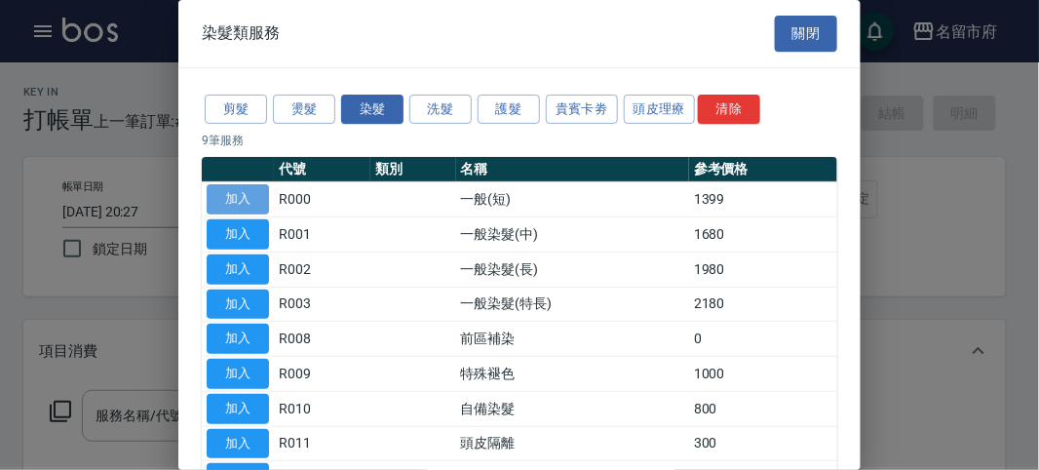
click at [235, 184] on button "加入" at bounding box center [238, 199] width 62 height 30
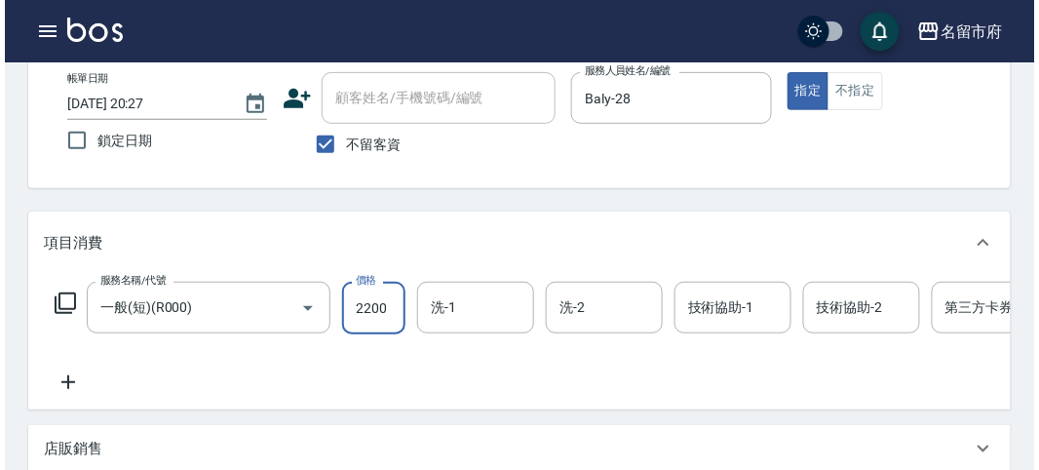
scroll to position [541, 0]
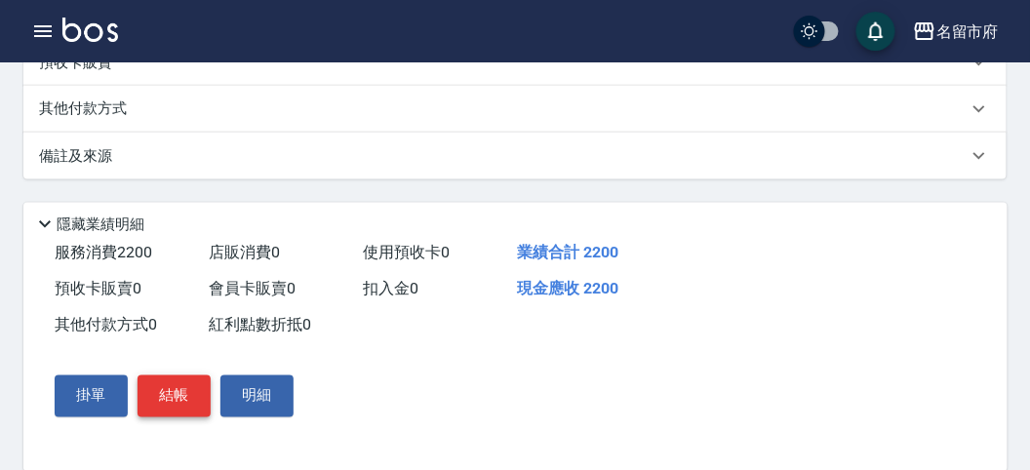
click at [177, 416] on button "結帳" at bounding box center [173, 395] width 73 height 41
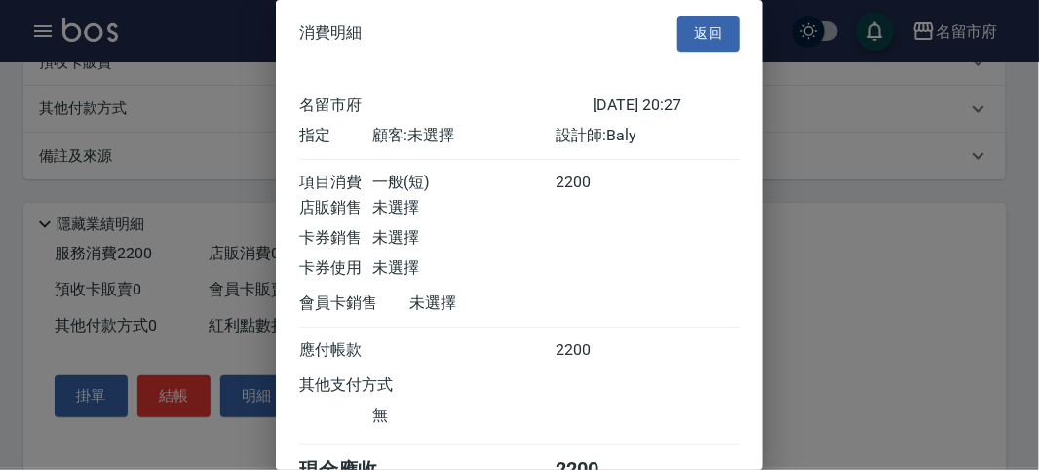
scroll to position [108, 0]
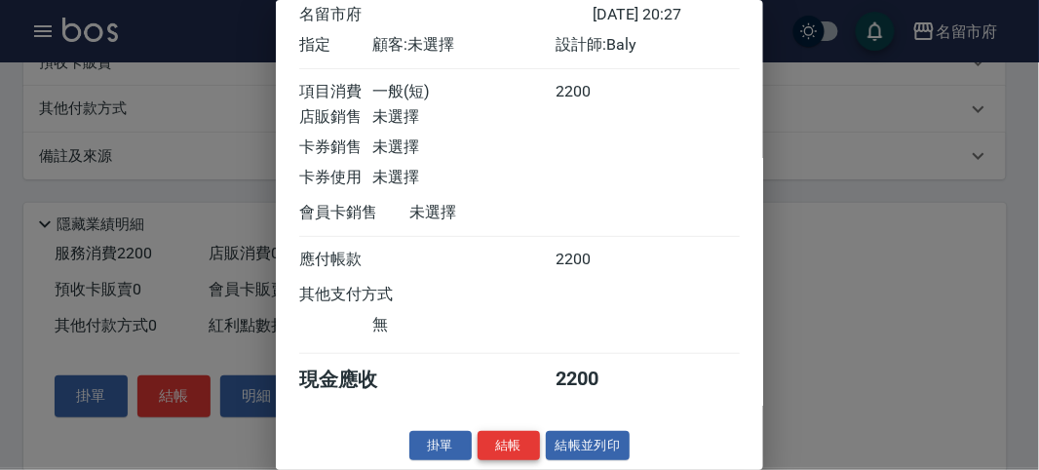
click at [500, 446] on button "結帳" at bounding box center [509, 446] width 62 height 30
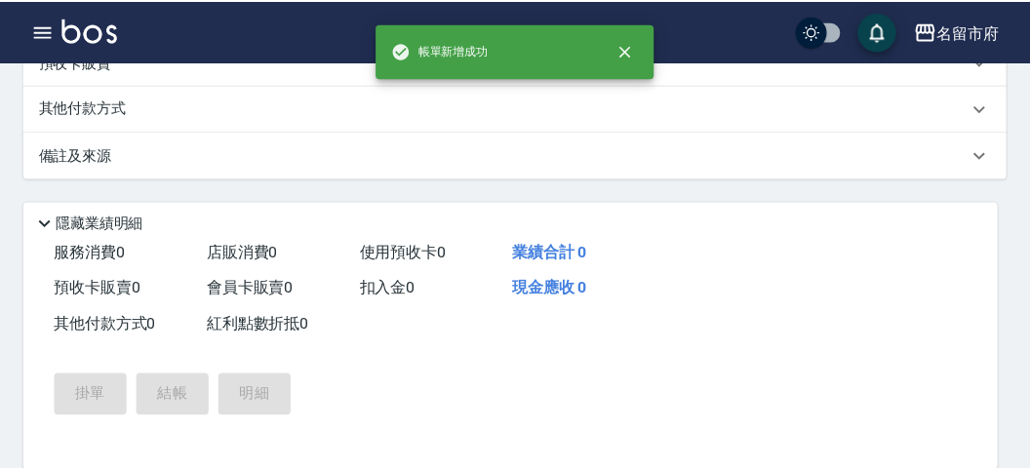
scroll to position [0, 0]
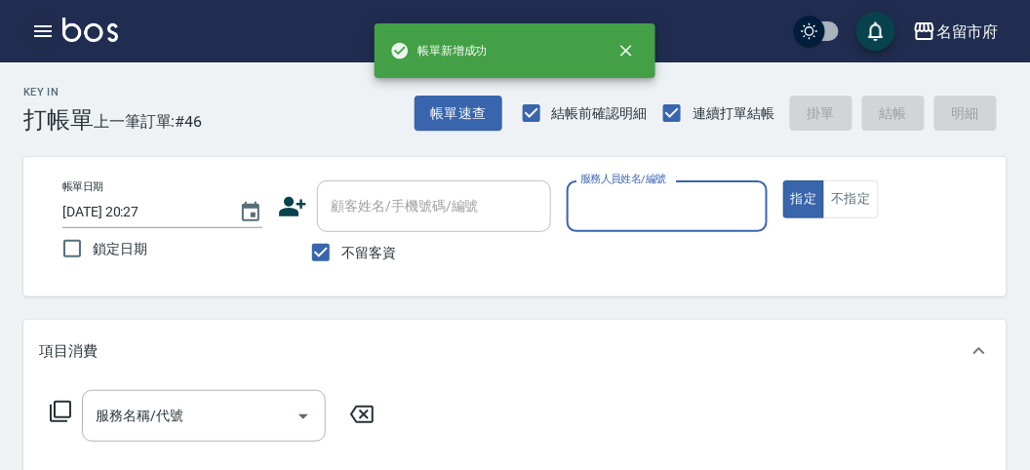
click at [35, 34] on icon "button" at bounding box center [42, 31] width 23 height 23
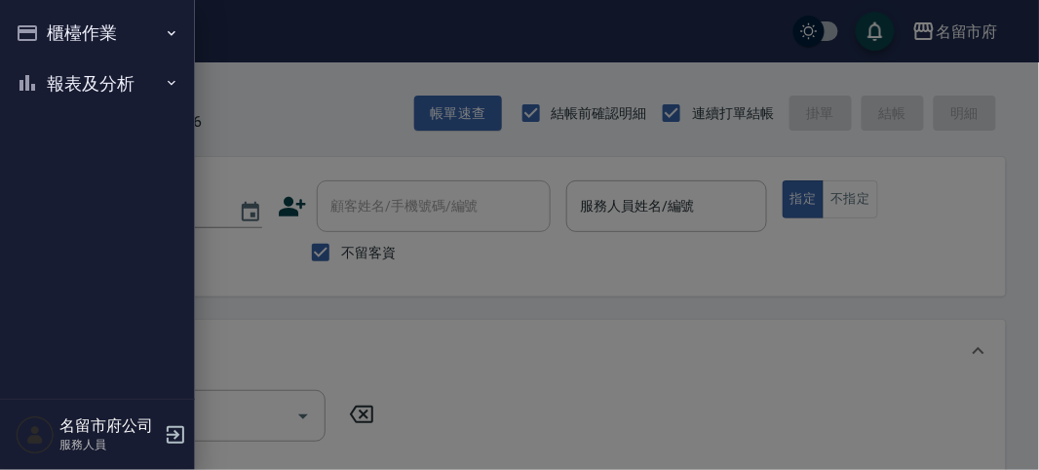
click at [35, 34] on icon "button" at bounding box center [28, 33] width 20 height 16
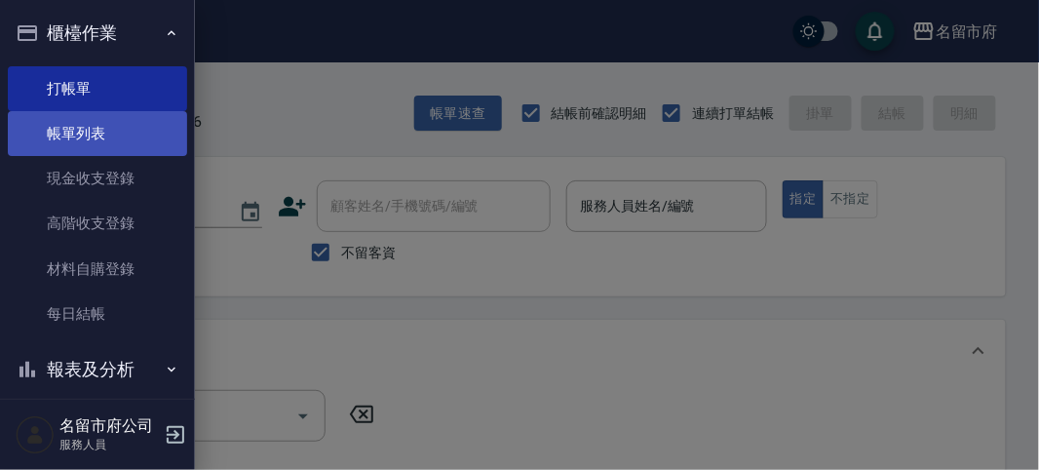
click at [78, 145] on link "帳單列表" at bounding box center [97, 133] width 179 height 45
click at [79, 144] on link "帳單列表" at bounding box center [97, 133] width 179 height 45
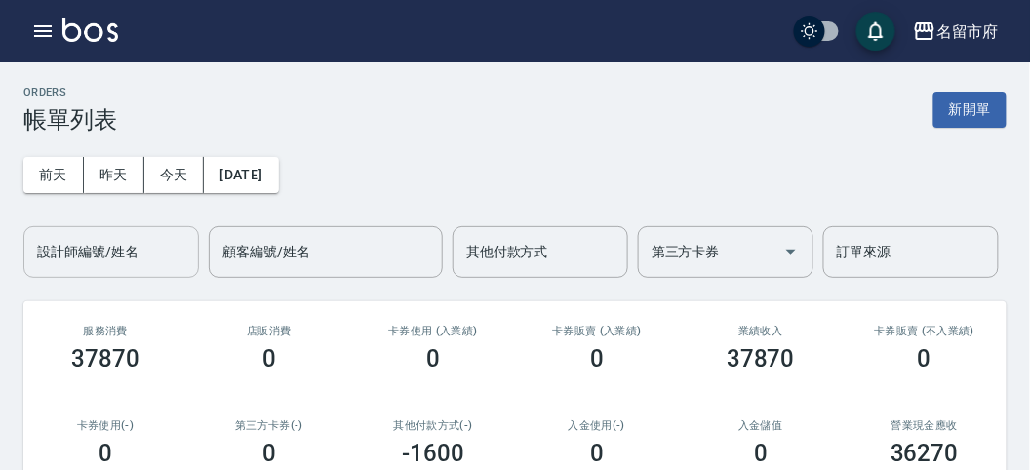
click at [89, 257] on input "設計師編號/姓名" at bounding box center [111, 252] width 158 height 34
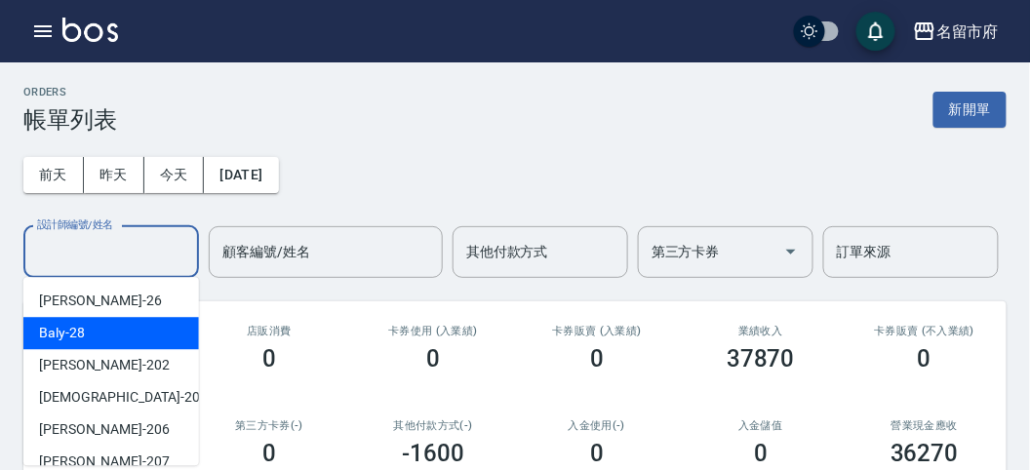
click at [99, 346] on div "Baly -28" at bounding box center [111, 333] width 176 height 32
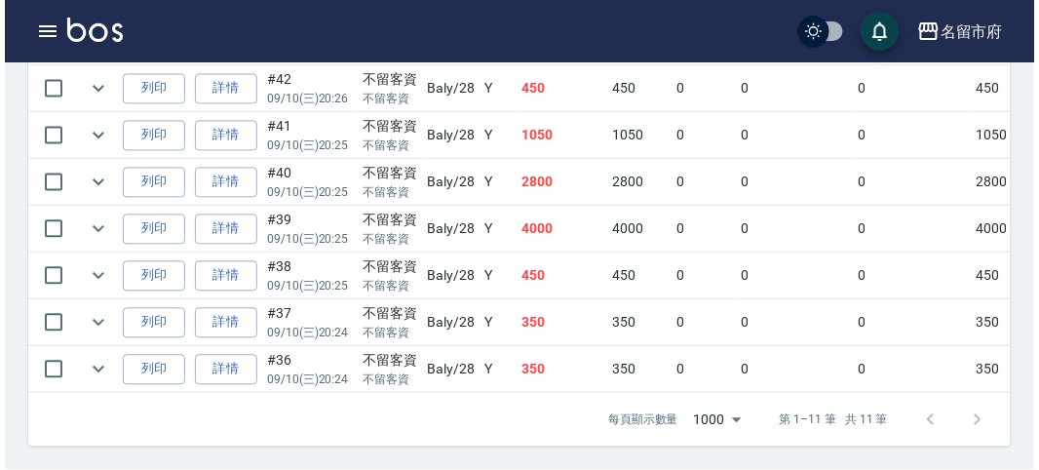
scroll to position [343, 0]
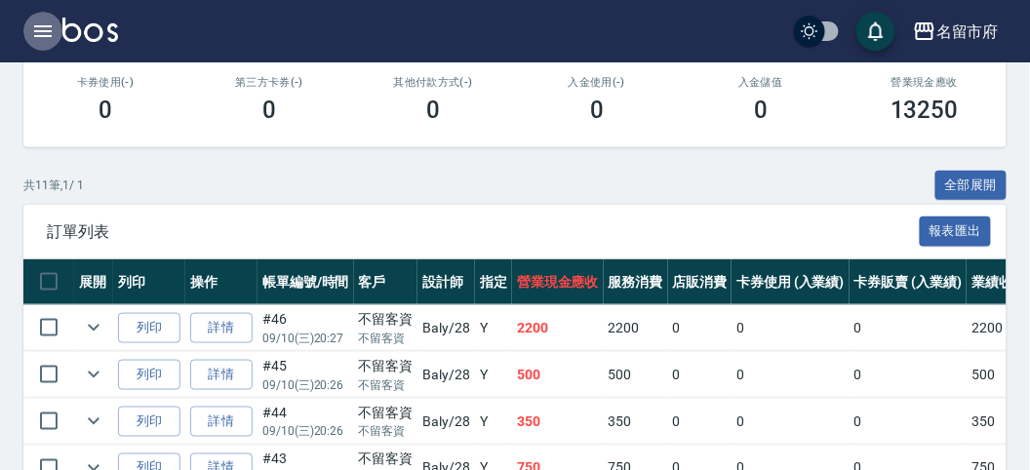
click at [40, 19] on button "button" at bounding box center [42, 31] width 39 height 39
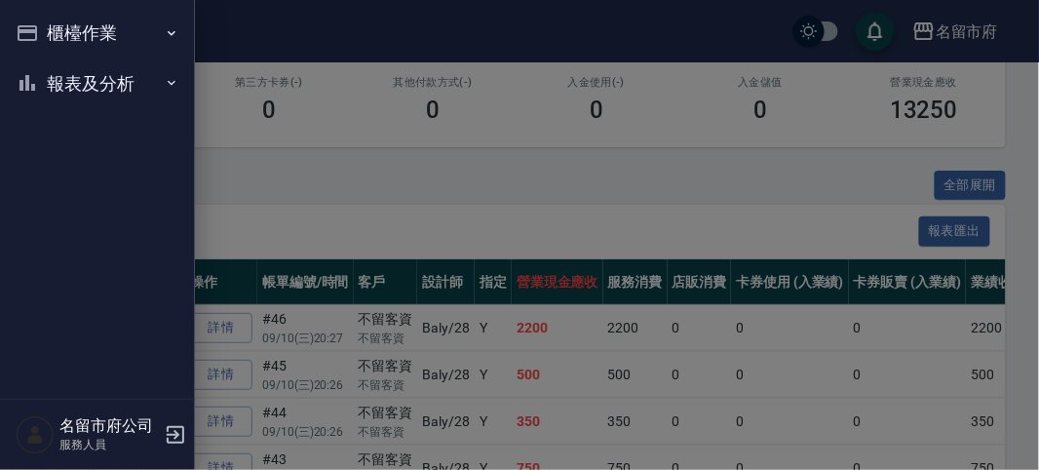
click at [78, 37] on button "櫃檯作業" at bounding box center [97, 33] width 179 height 51
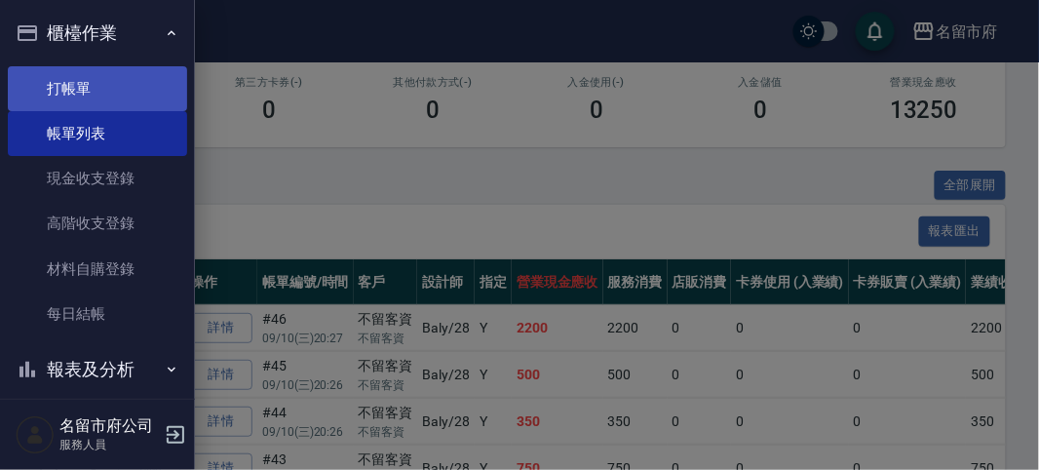
click at [87, 102] on link "打帳單" at bounding box center [97, 88] width 179 height 45
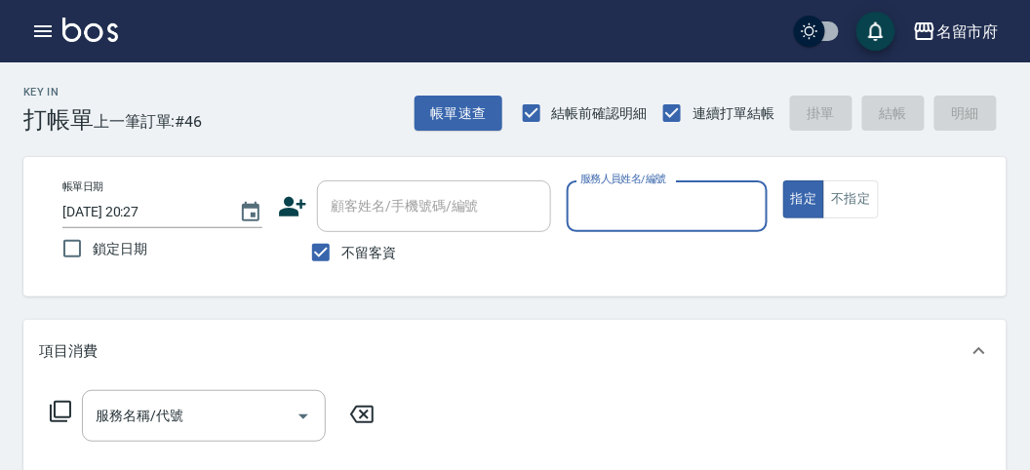
click at [631, 210] on input "服務人員姓名/編號" at bounding box center [666, 206] width 182 height 34
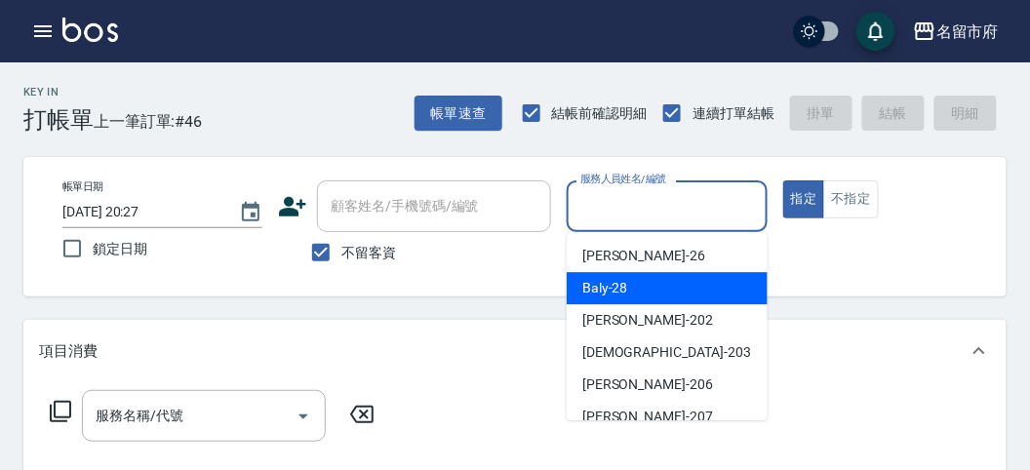
drag, startPoint x: 623, startPoint y: 295, endPoint x: 182, endPoint y: 330, distance: 442.1
click at [620, 294] on span "Baly -28" at bounding box center [605, 288] width 46 height 20
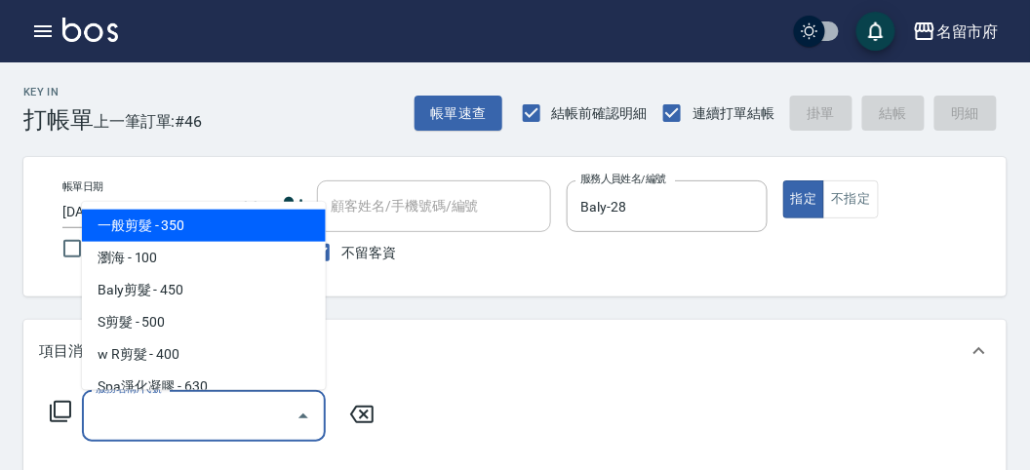
drag, startPoint x: 139, startPoint y: 430, endPoint x: 144, endPoint y: 353, distance: 77.2
click at [137, 427] on input "服務名稱/代號" at bounding box center [189, 416] width 197 height 34
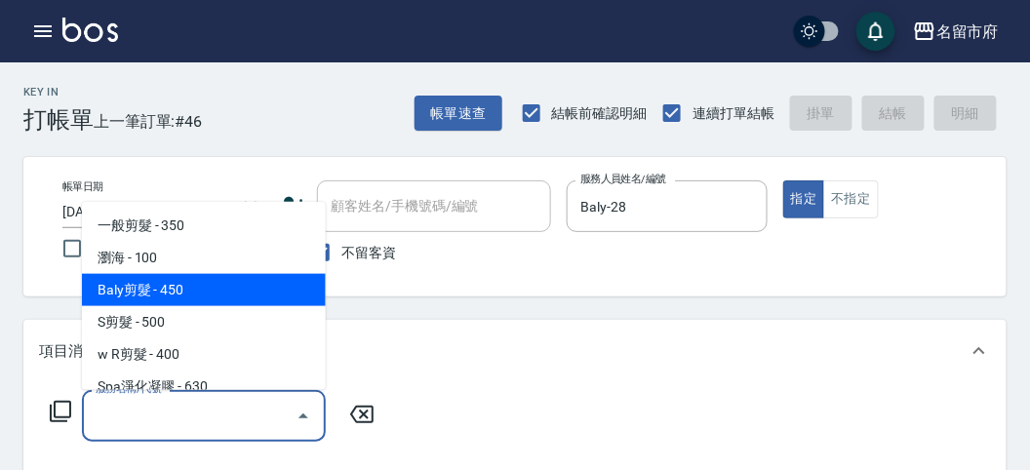
click at [171, 290] on span "Baly剪髮 - 450" at bounding box center [204, 290] width 244 height 32
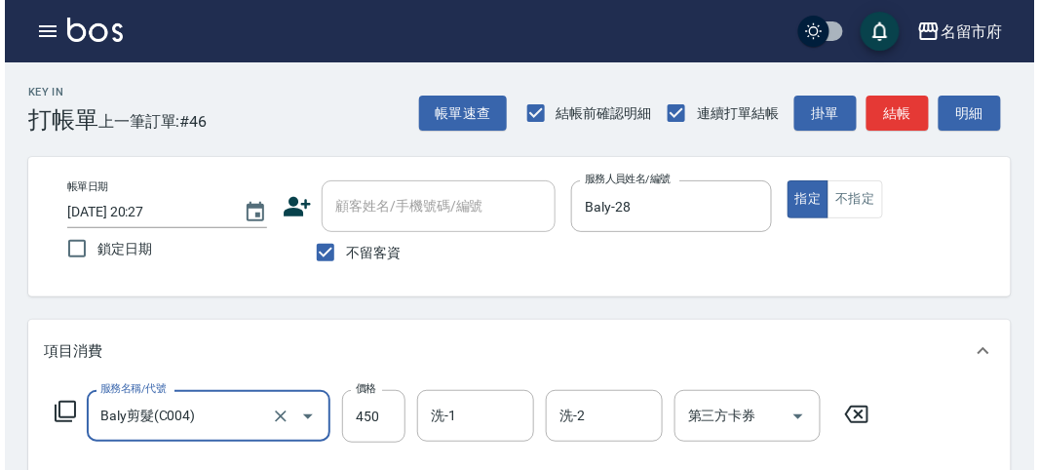
scroll to position [570, 0]
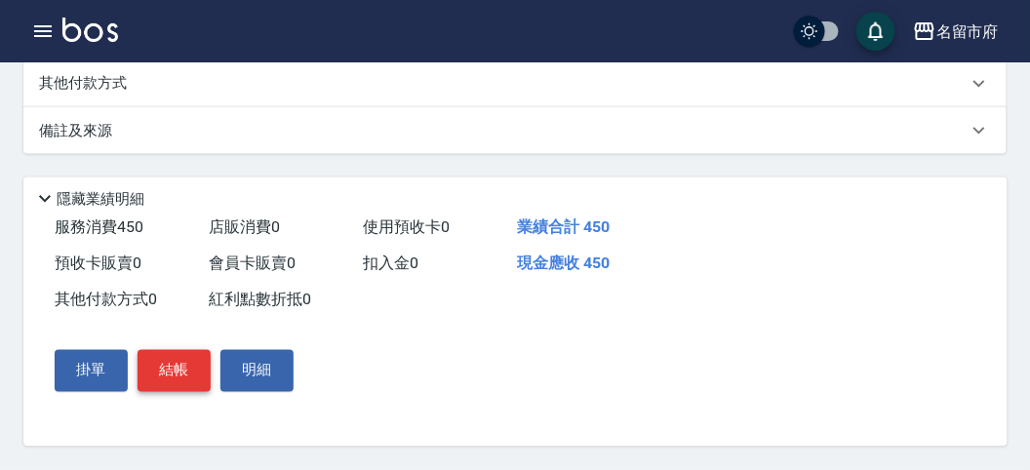
click at [162, 373] on button "結帳" at bounding box center [173, 370] width 73 height 41
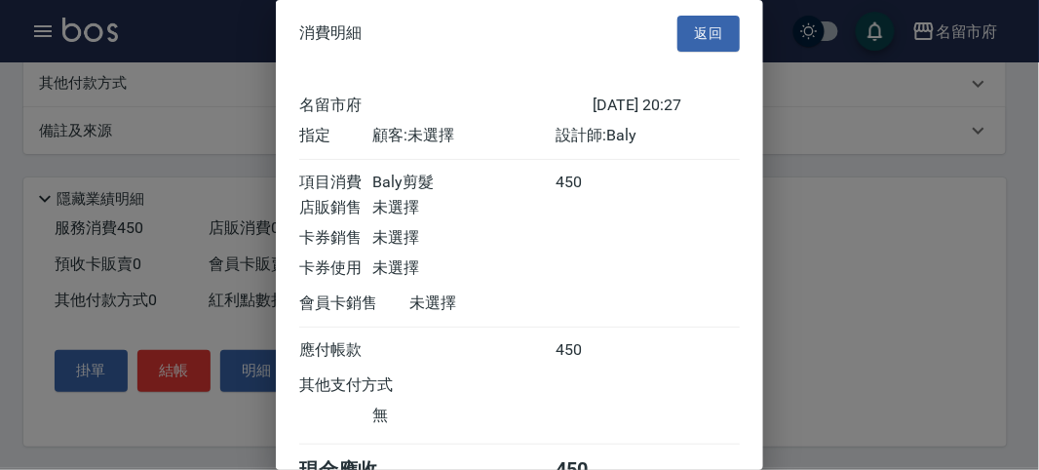
scroll to position [108, 0]
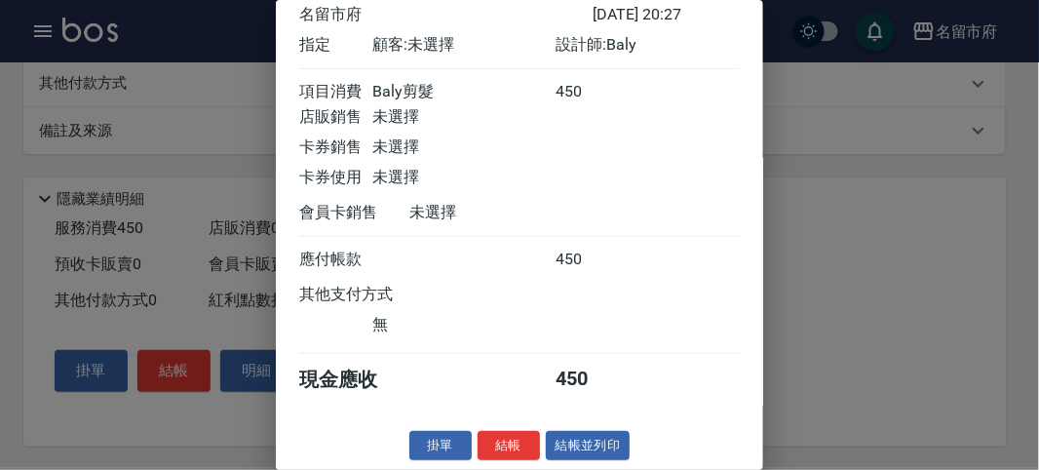
drag, startPoint x: 522, startPoint y: 451, endPoint x: 512, endPoint y: 442, distance: 13.8
click at [522, 449] on button "結帳" at bounding box center [509, 446] width 62 height 30
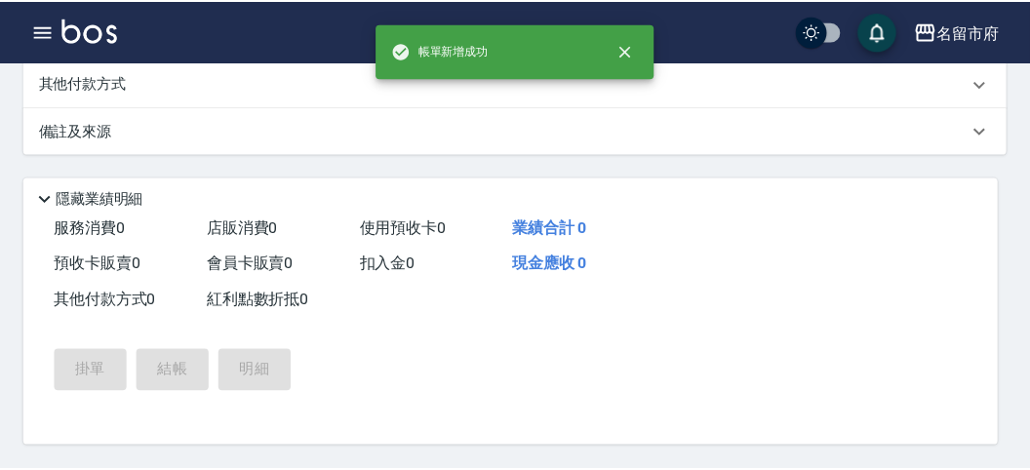
scroll to position [0, 0]
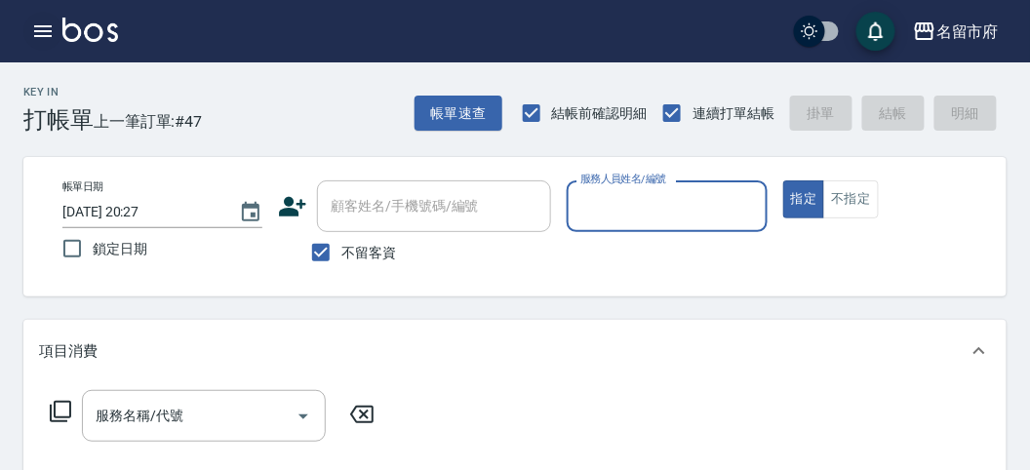
click at [39, 30] on icon "button" at bounding box center [43, 31] width 18 height 12
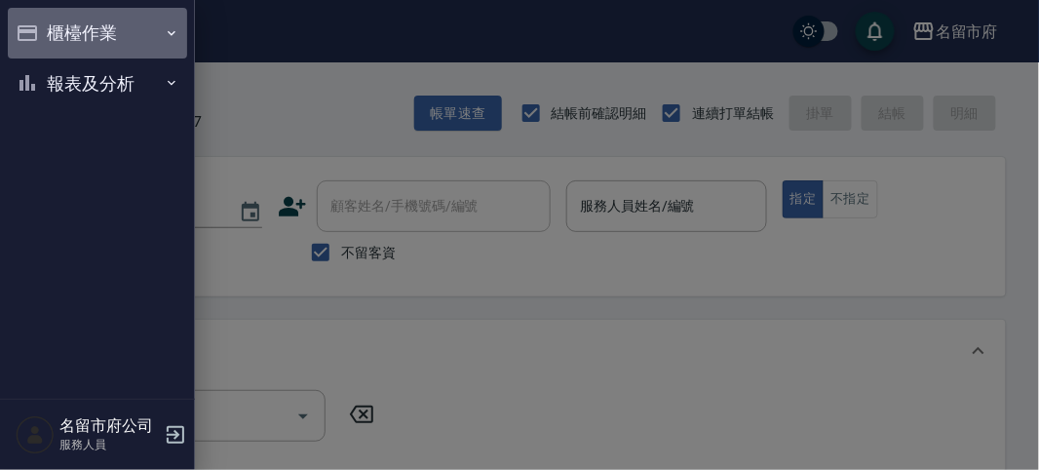
drag, startPoint x: 88, startPoint y: 36, endPoint x: 89, endPoint y: 68, distance: 32.2
click at [87, 36] on button "櫃檯作業" at bounding box center [97, 33] width 179 height 51
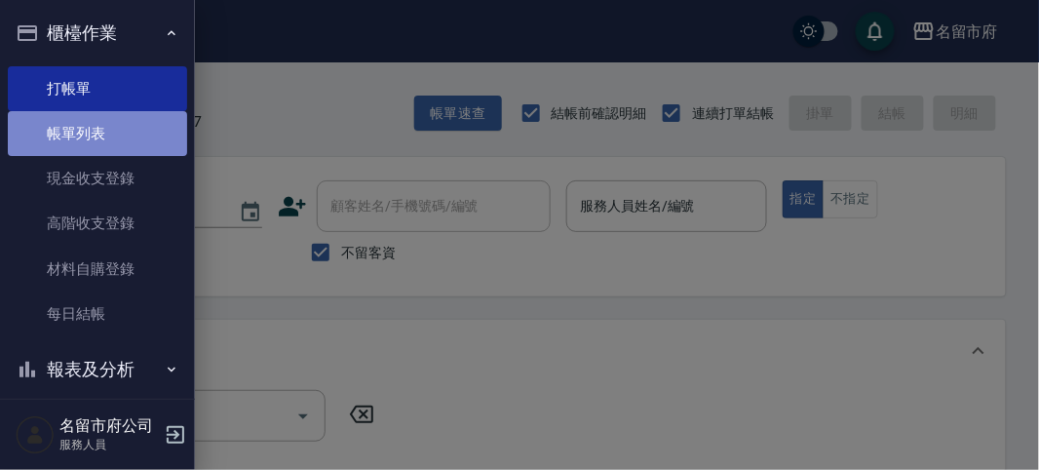
click at [98, 125] on link "帳單列表" at bounding box center [97, 133] width 179 height 45
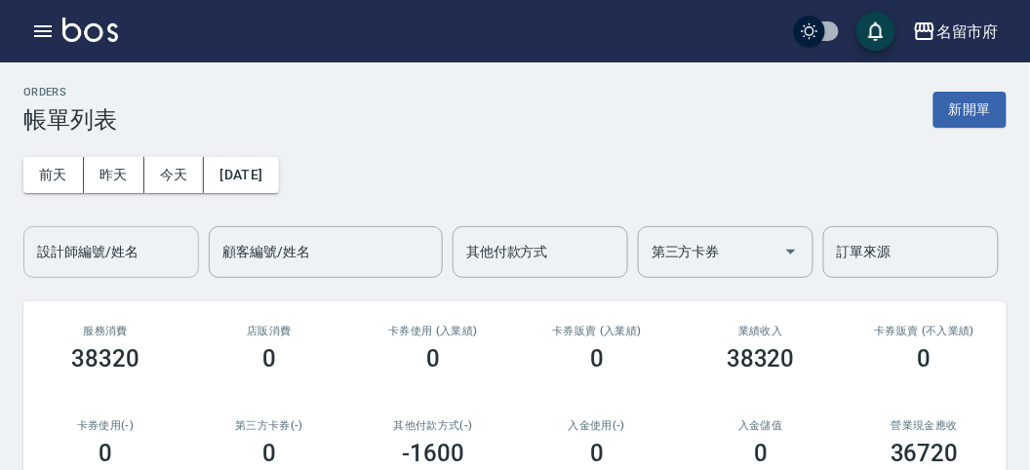
click at [117, 259] on input "設計師編號/姓名" at bounding box center [111, 252] width 158 height 34
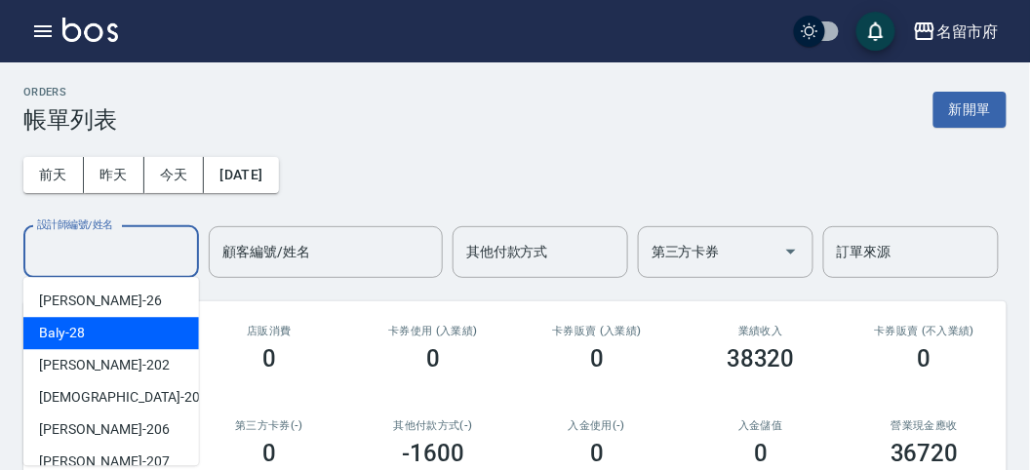
click at [113, 330] on div "Baly -28" at bounding box center [111, 333] width 176 height 32
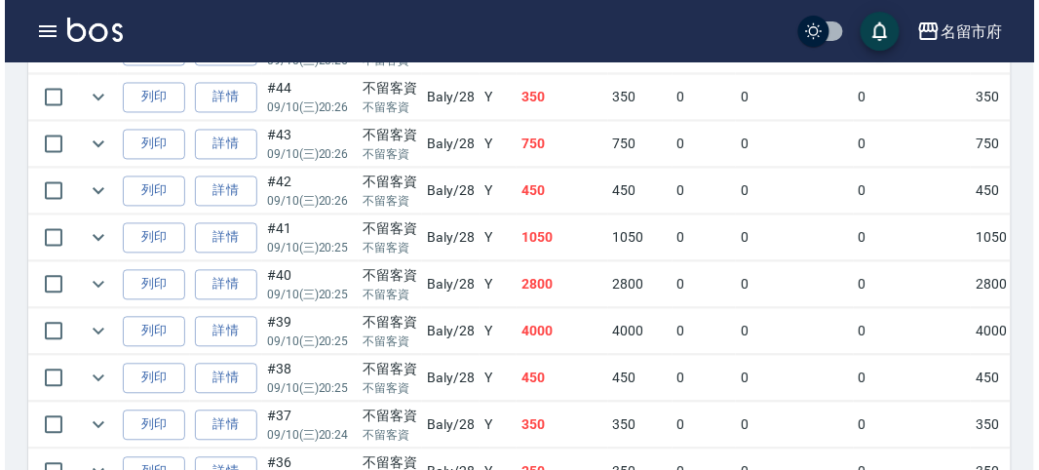
scroll to position [606, 0]
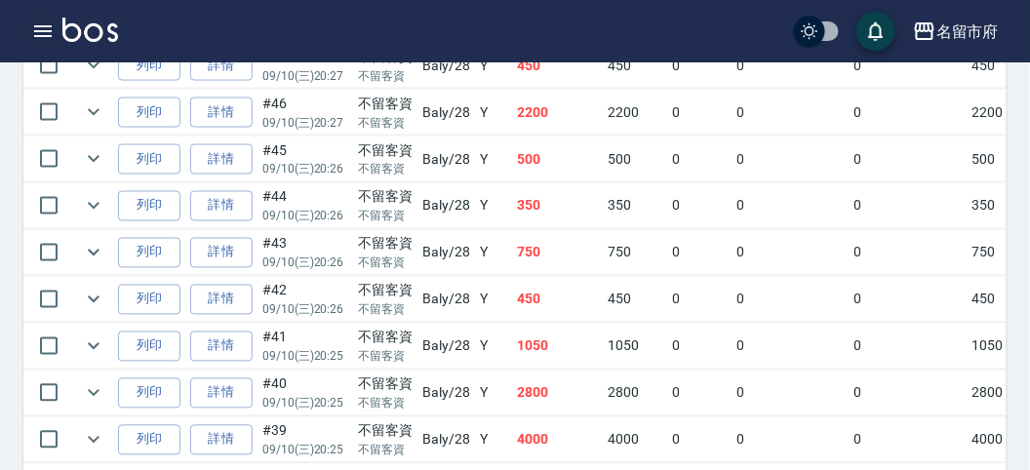
click at [35, 32] on icon "button" at bounding box center [42, 31] width 23 height 23
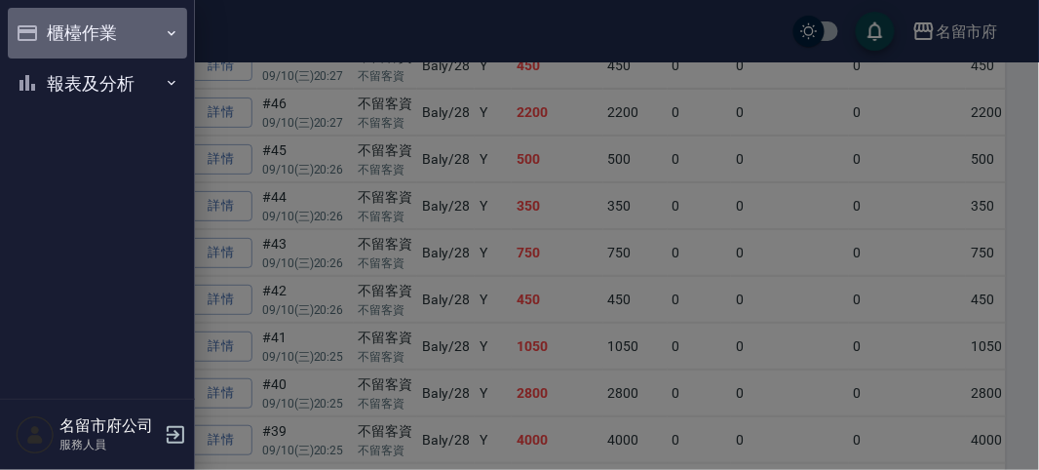
click at [102, 42] on button "櫃檯作業" at bounding box center [97, 33] width 179 height 51
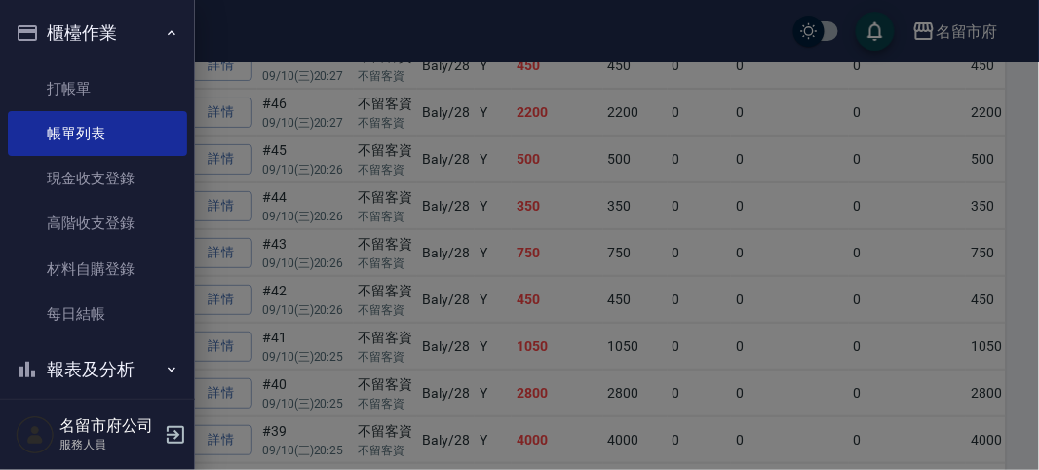
click at [110, 367] on button "報表及分析" at bounding box center [97, 369] width 179 height 51
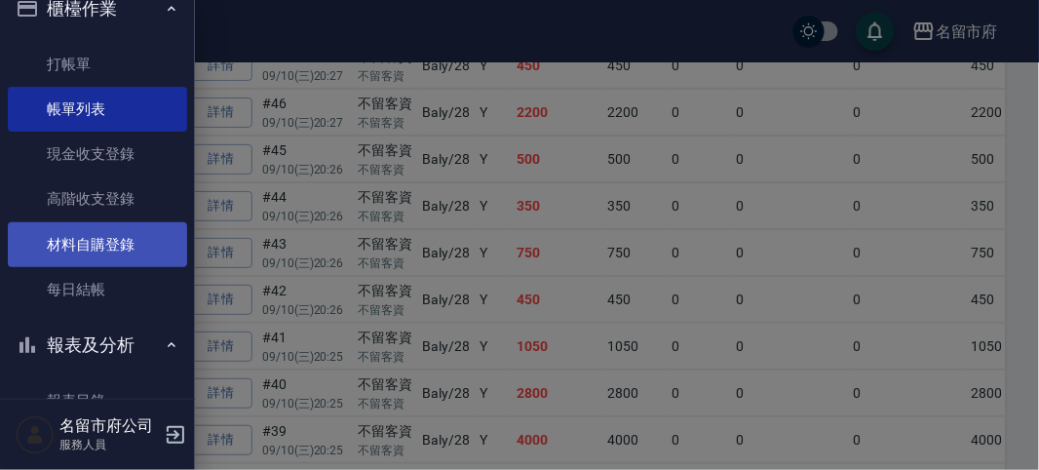
scroll to position [241, 0]
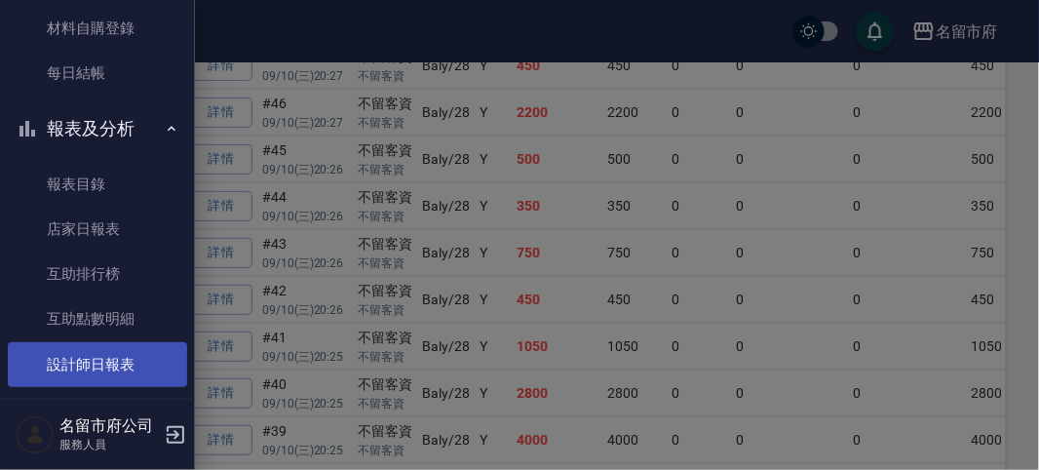
click at [119, 354] on link "設計師日報表" at bounding box center [97, 364] width 179 height 45
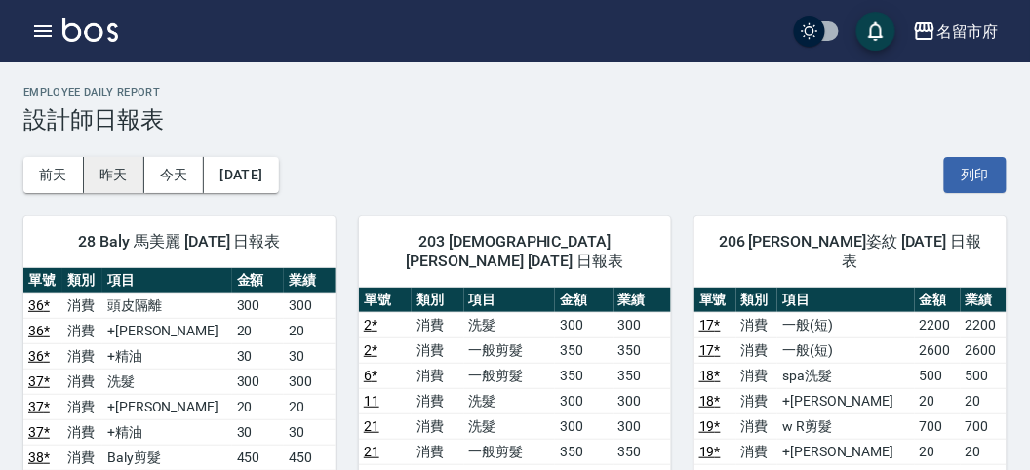
click at [112, 167] on button "昨天" at bounding box center [114, 175] width 60 height 36
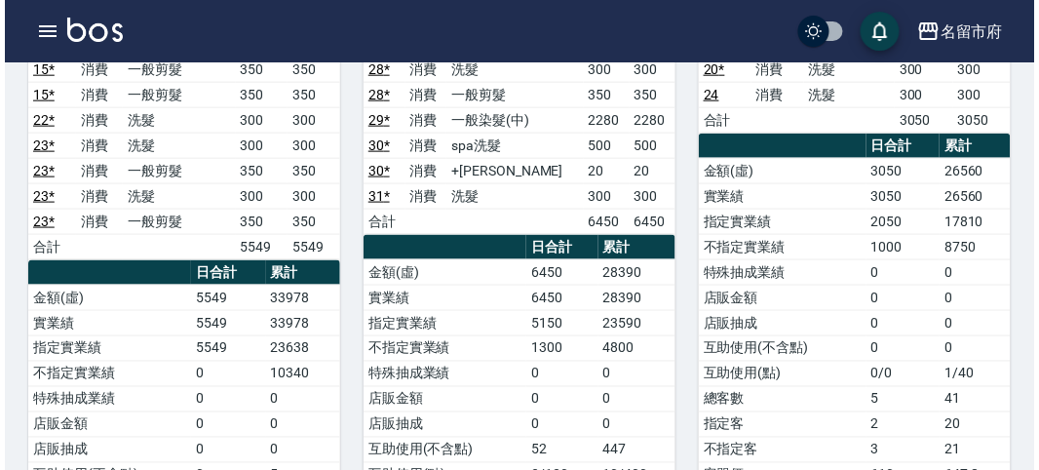
scroll to position [541, 0]
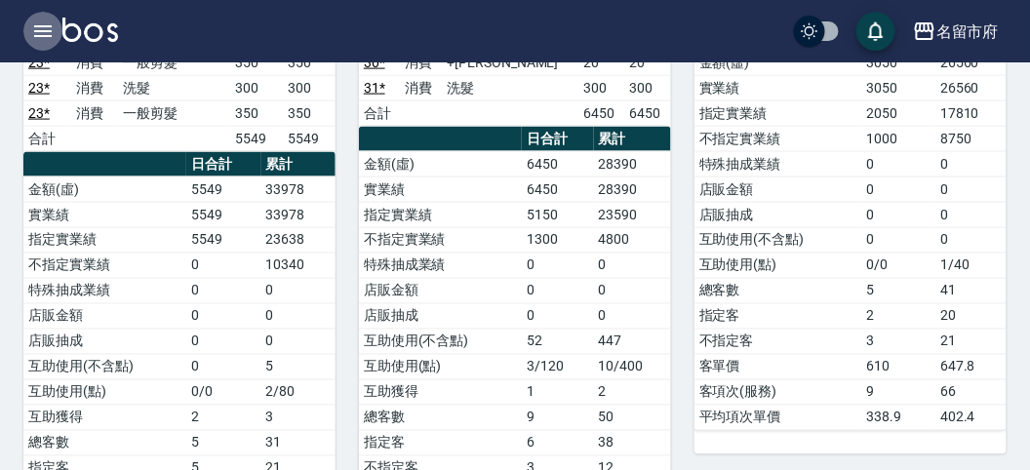
click at [39, 29] on icon "button" at bounding box center [42, 31] width 23 height 23
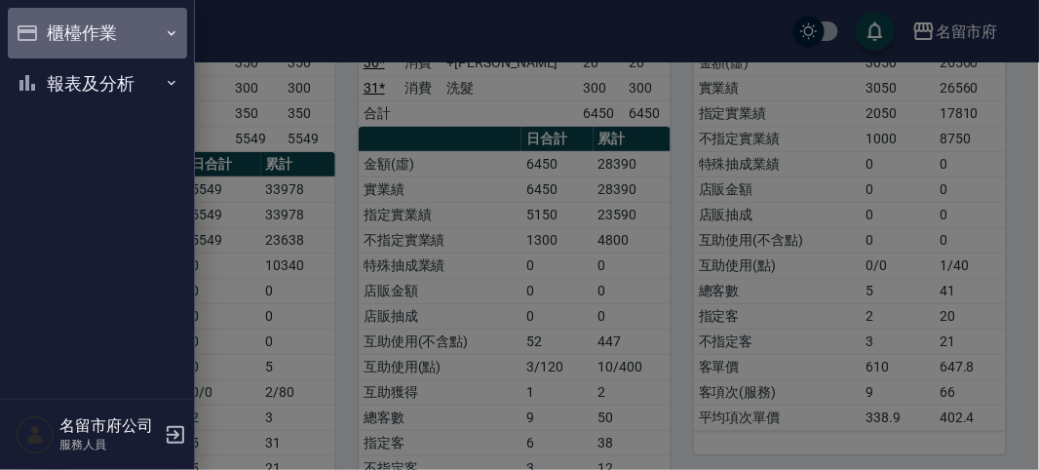
click at [40, 29] on button "櫃檯作業" at bounding box center [97, 33] width 179 height 51
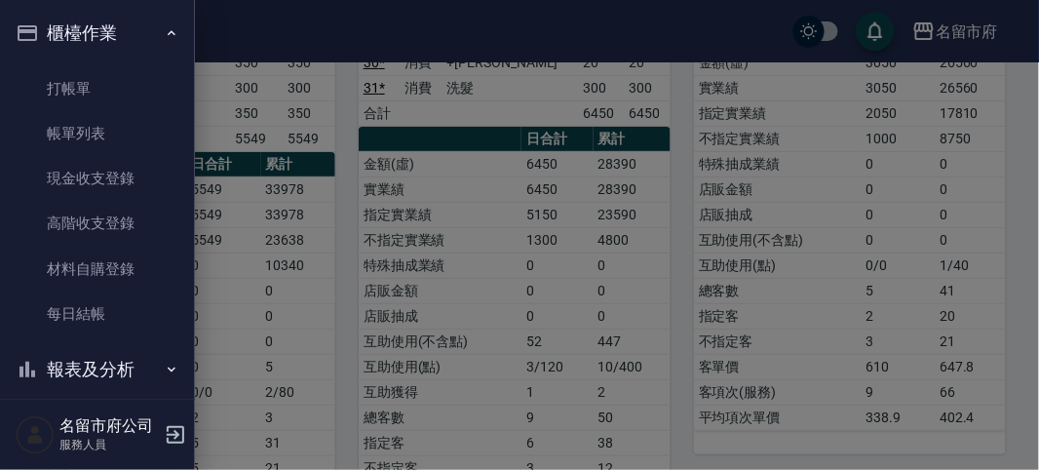
click at [104, 46] on button "櫃檯作業" at bounding box center [97, 33] width 179 height 51
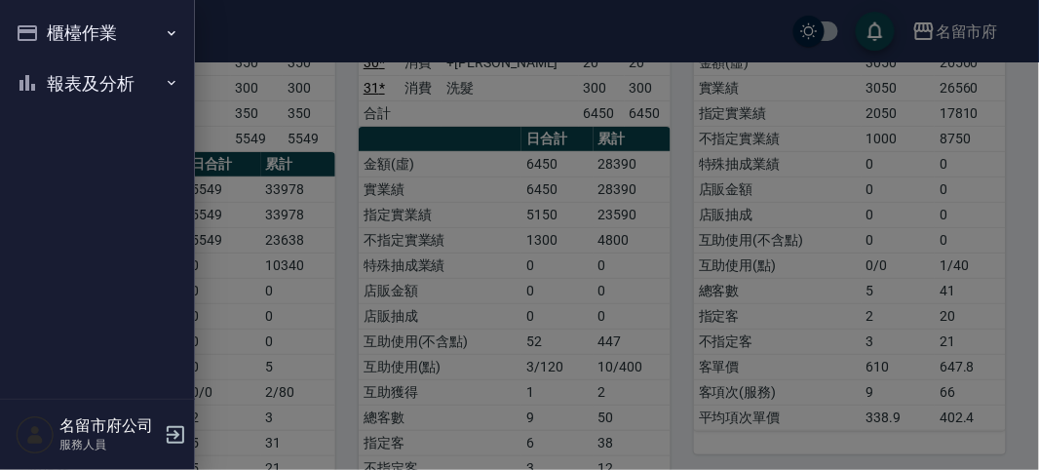
click at [112, 48] on button "櫃檯作業" at bounding box center [97, 33] width 179 height 51
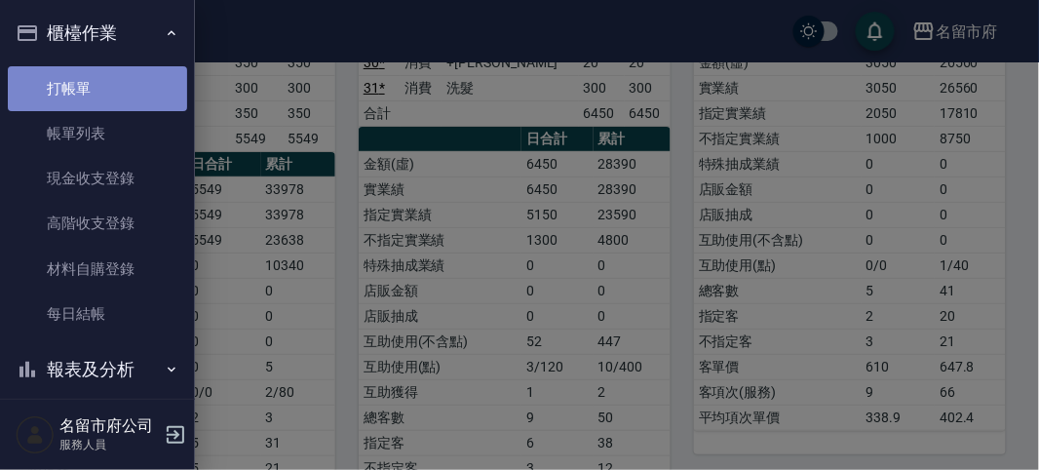
click at [109, 94] on link "打帳單" at bounding box center [97, 88] width 179 height 45
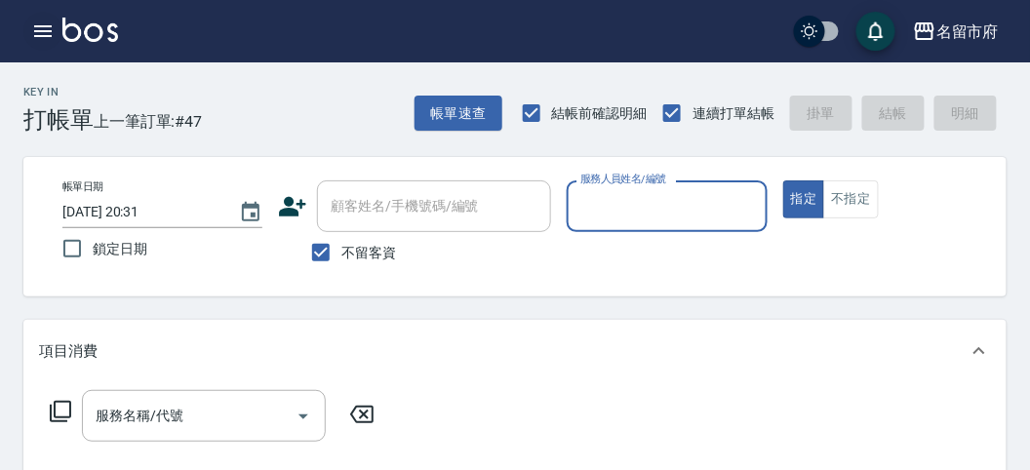
click at [42, 34] on icon "button" at bounding box center [42, 31] width 23 height 23
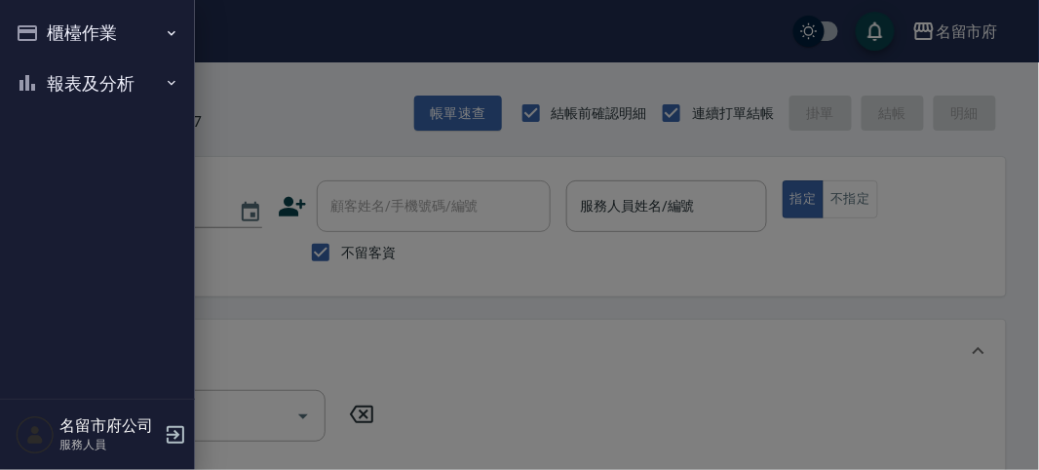
click at [62, 40] on button "櫃檯作業" at bounding box center [97, 33] width 179 height 51
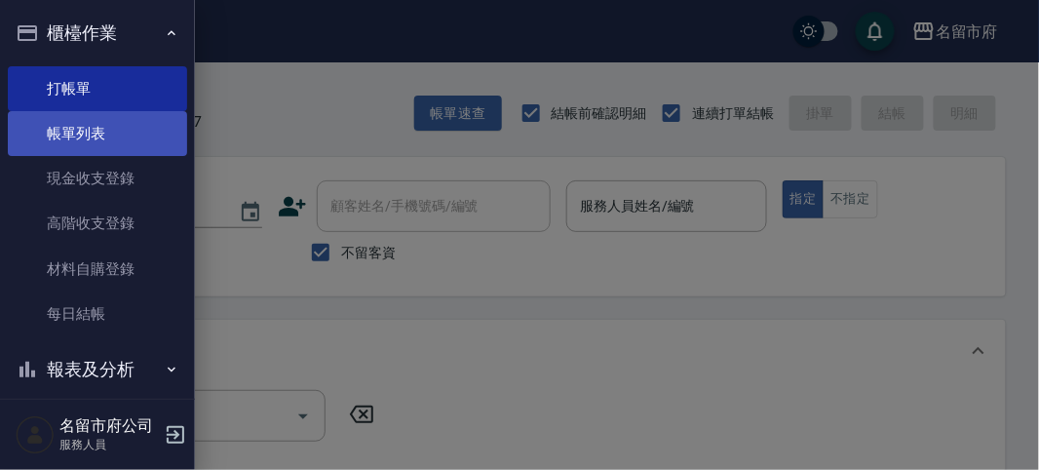
drag, startPoint x: 86, startPoint y: 145, endPoint x: 85, endPoint y: 133, distance: 12.7
click at [86, 146] on link "帳單列表" at bounding box center [97, 133] width 179 height 45
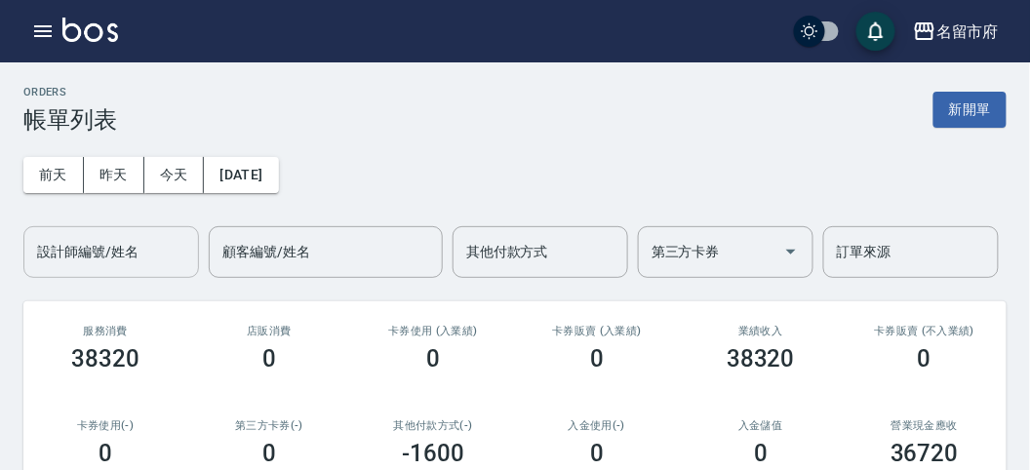
click at [101, 263] on input "設計師編號/姓名" at bounding box center [111, 252] width 158 height 34
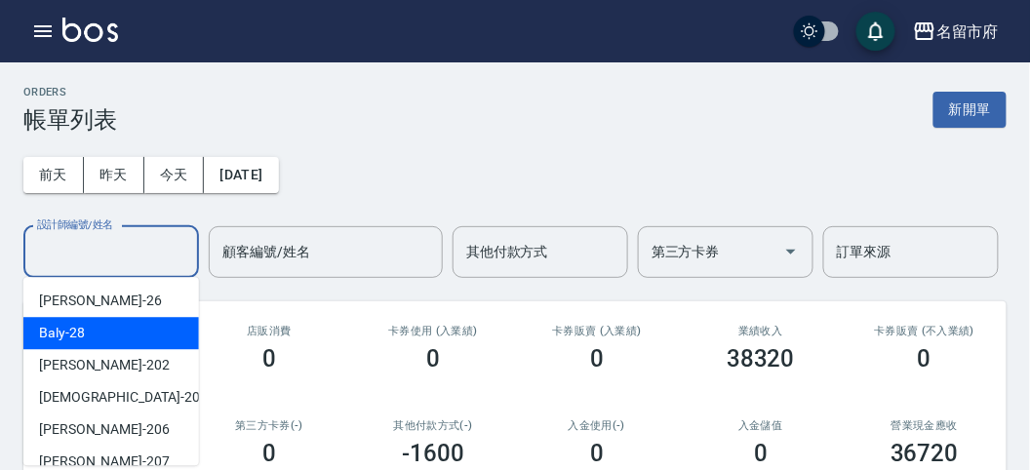
click at [87, 332] on div "Baly -28" at bounding box center [111, 333] width 176 height 32
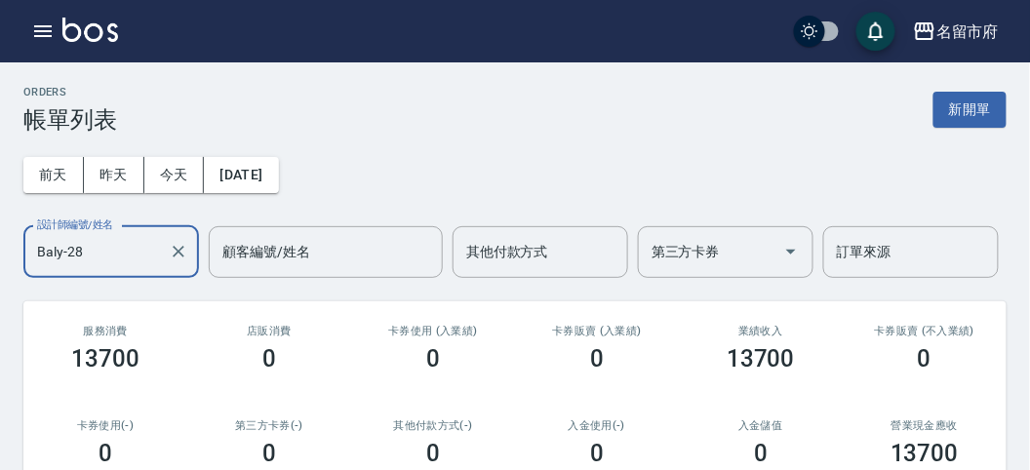
click at [122, 232] on div "Baly-28 設計師編號/姓名" at bounding box center [111, 252] width 176 height 52
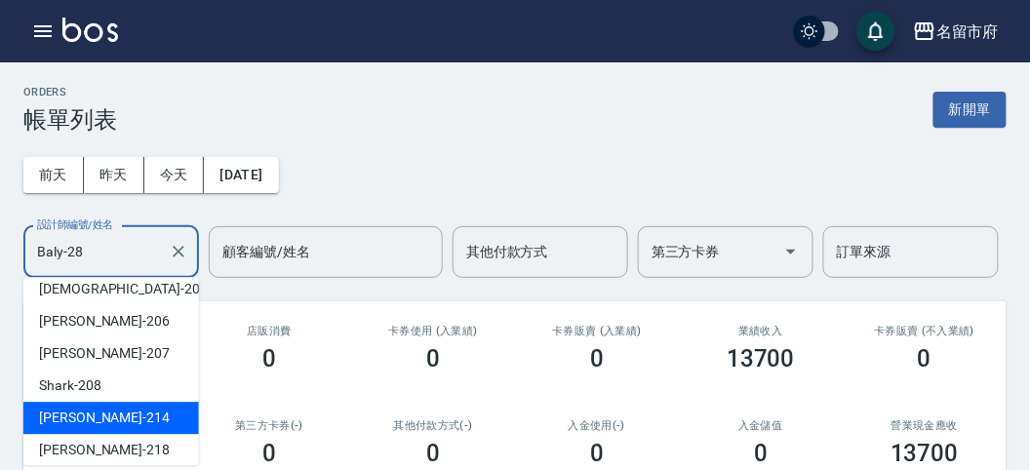
scroll to position [181, 0]
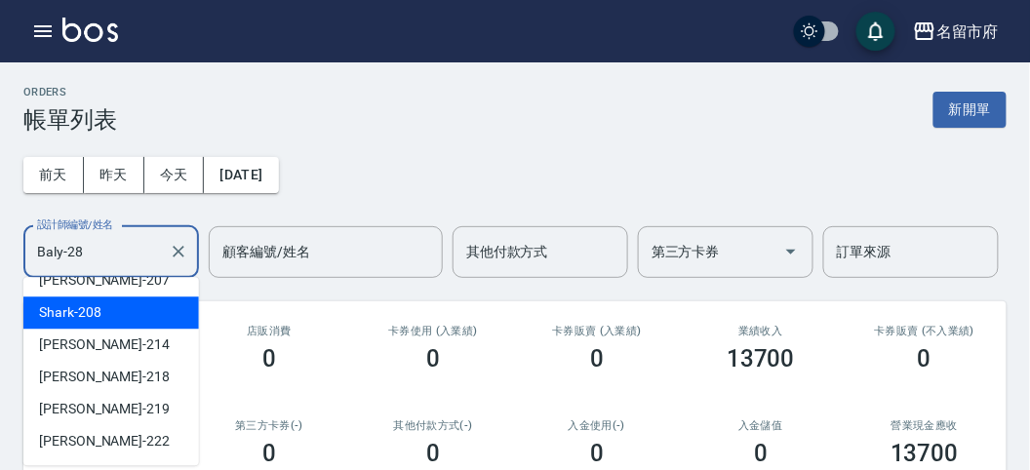
click at [136, 315] on div "Shark -208" at bounding box center [111, 312] width 176 height 32
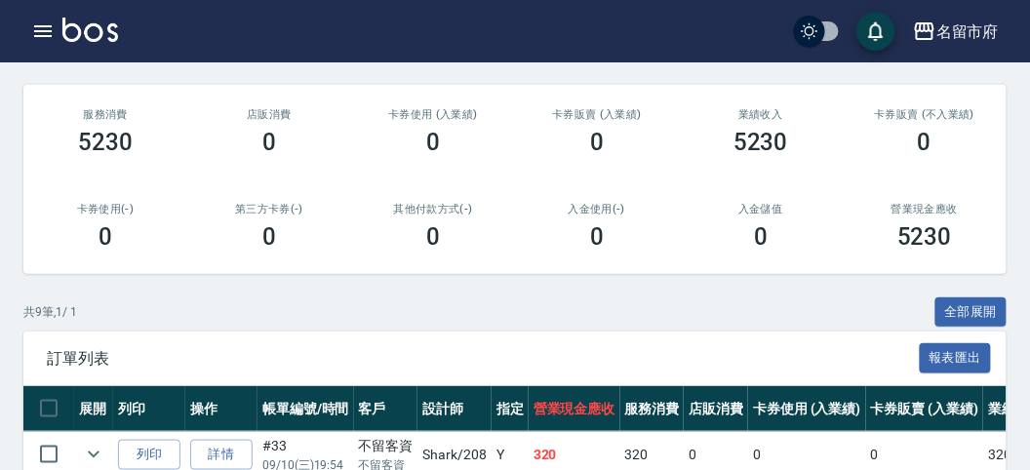
scroll to position [0, 0]
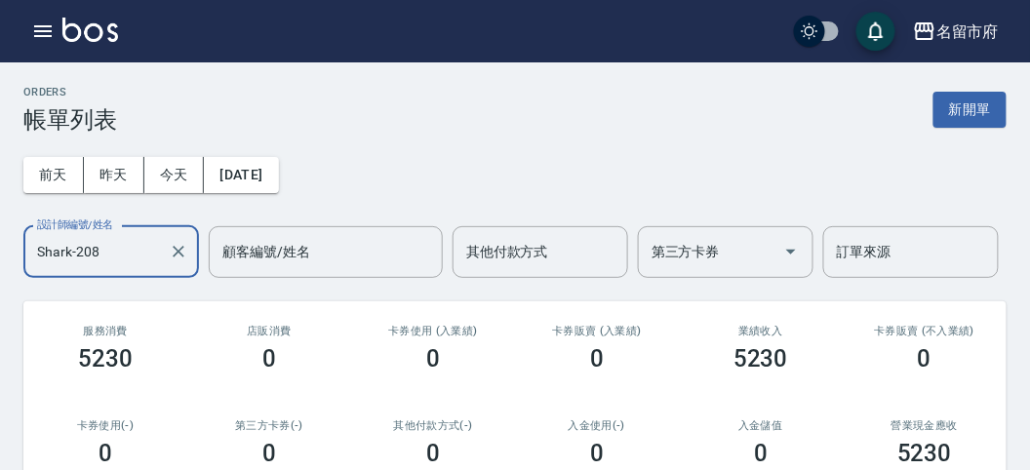
click at [133, 248] on input "Shark-208" at bounding box center [96, 252] width 129 height 34
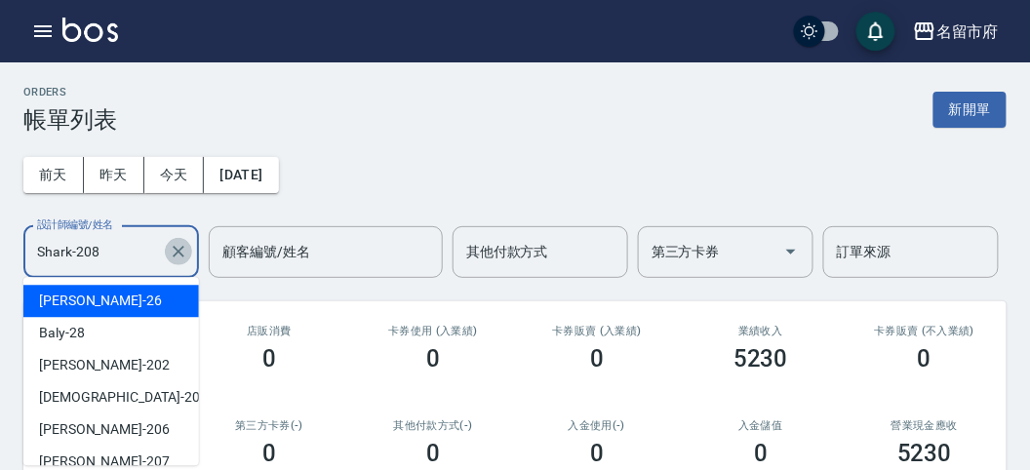
click at [174, 252] on icon "Clear" at bounding box center [179, 252] width 20 height 20
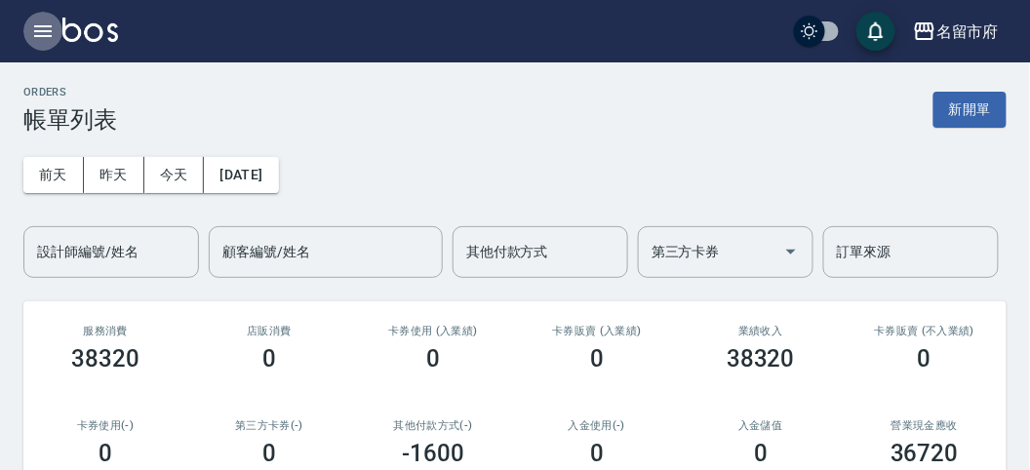
click at [40, 30] on icon "button" at bounding box center [43, 31] width 18 height 12
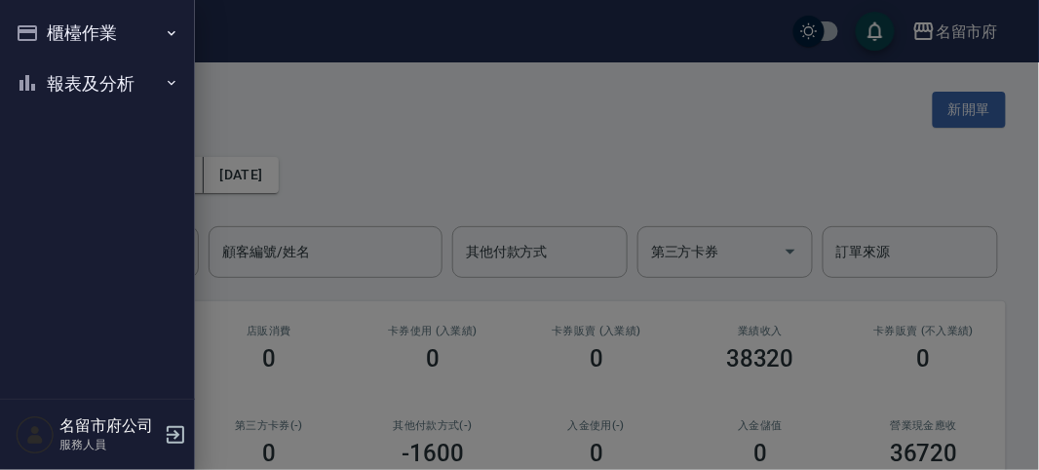
click at [40, 30] on button "櫃檯作業" at bounding box center [97, 33] width 179 height 51
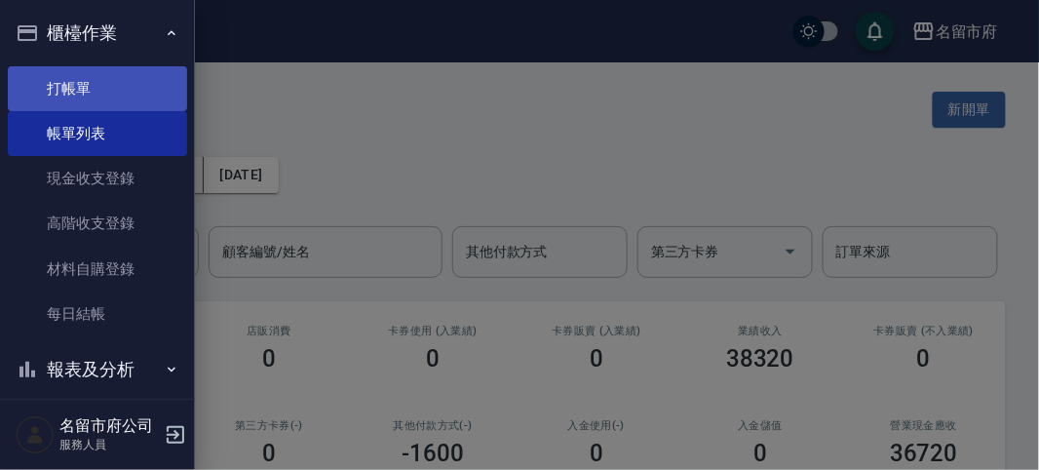
click at [80, 85] on link "打帳單" at bounding box center [97, 88] width 179 height 45
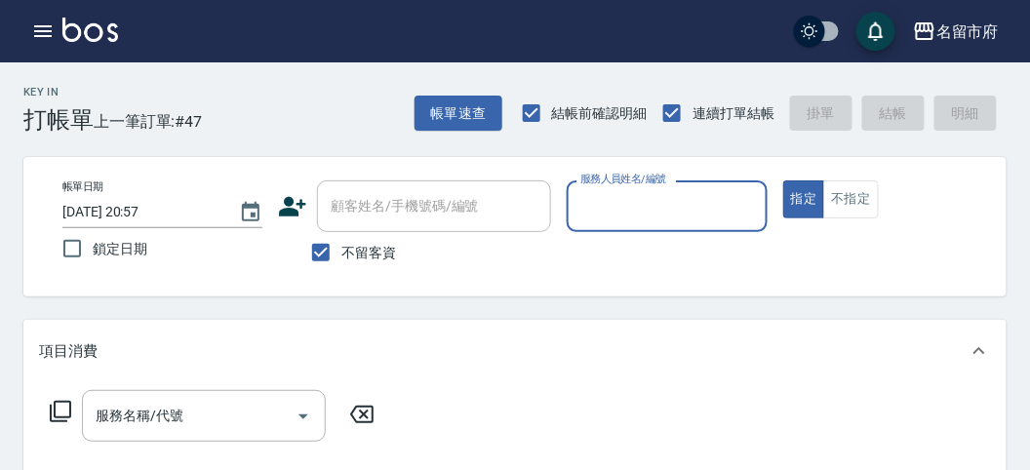
click at [646, 205] on input "服務人員姓名/編號" at bounding box center [666, 206] width 182 height 34
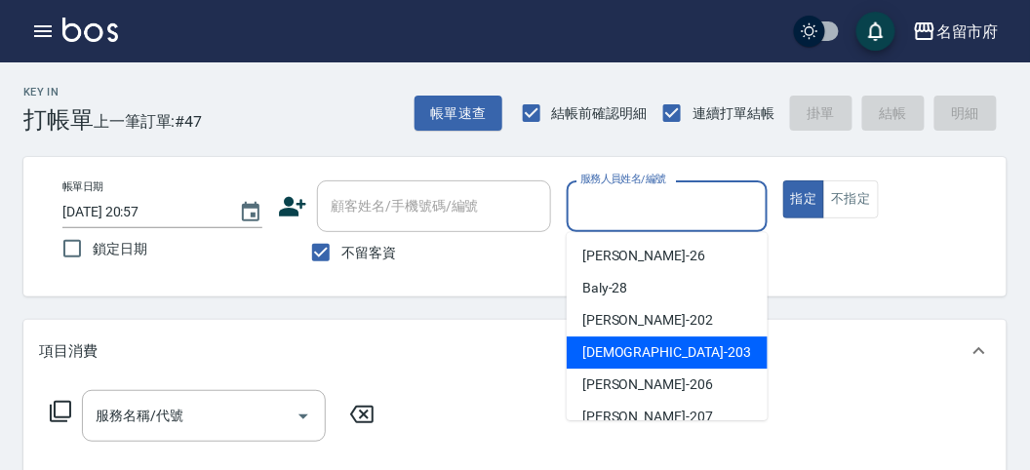
click at [631, 353] on span "聖德 -203" at bounding box center [666, 352] width 169 height 20
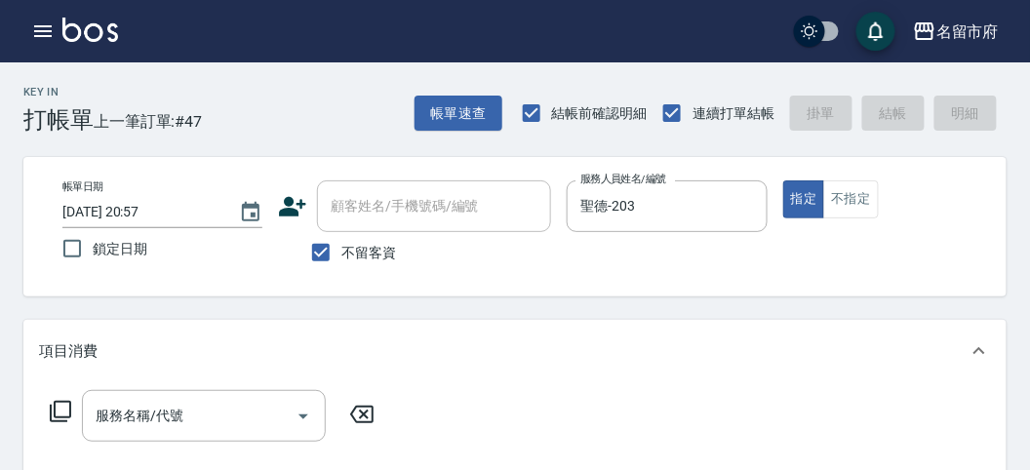
click at [66, 405] on icon at bounding box center [60, 411] width 23 height 23
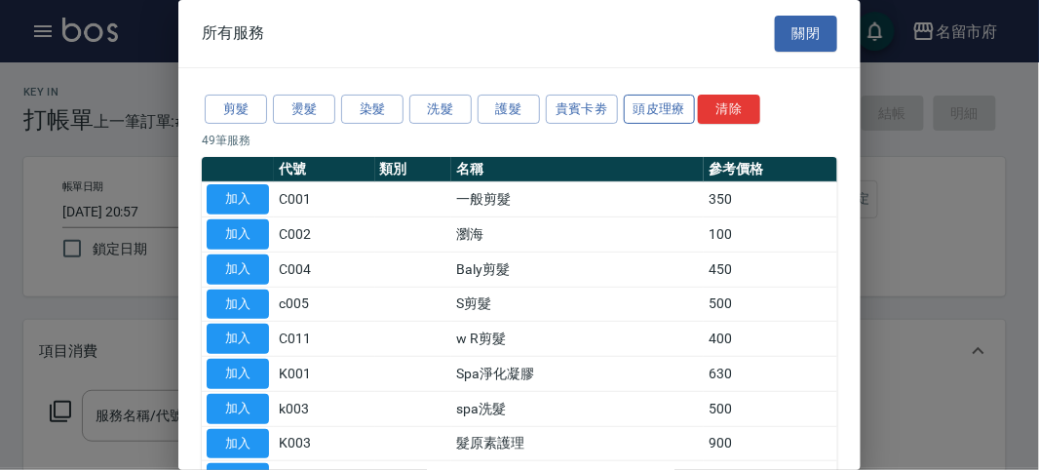
click at [659, 114] on button "頭皮理療" at bounding box center [660, 110] width 72 height 30
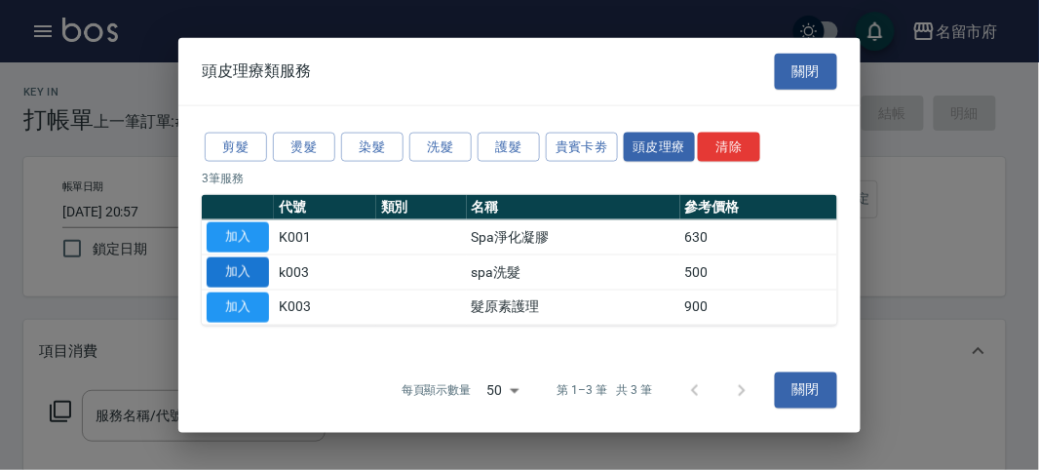
click at [241, 271] on button "加入" at bounding box center [238, 272] width 62 height 30
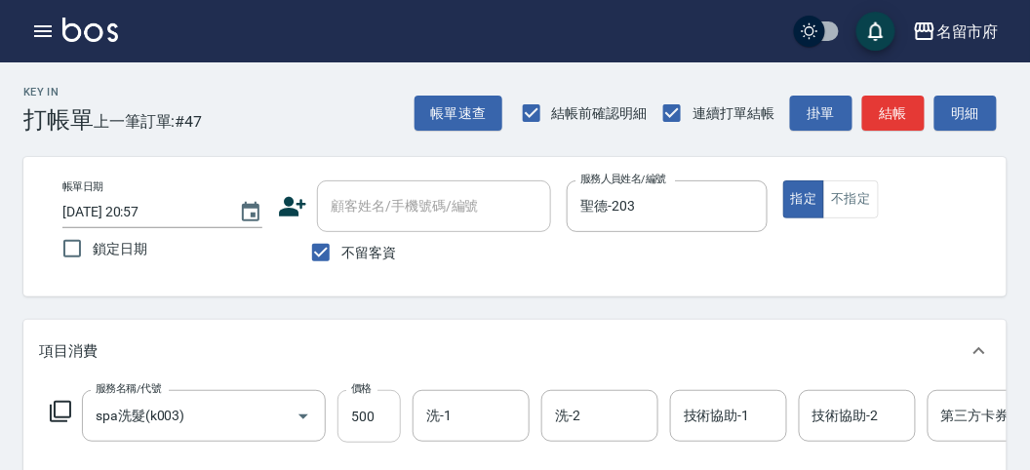
click at [381, 419] on input "500" at bounding box center [368, 416] width 63 height 53
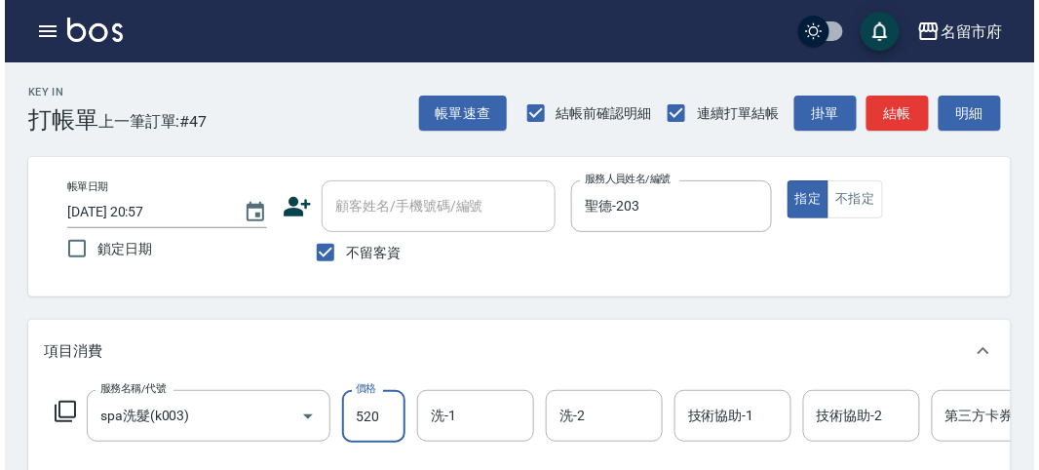
scroll to position [589, 0]
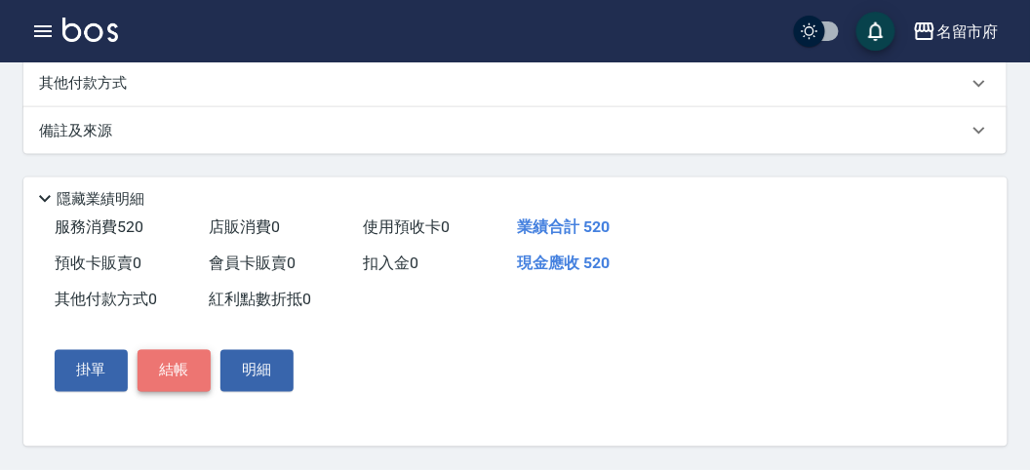
click at [157, 362] on button "結帳" at bounding box center [173, 370] width 73 height 41
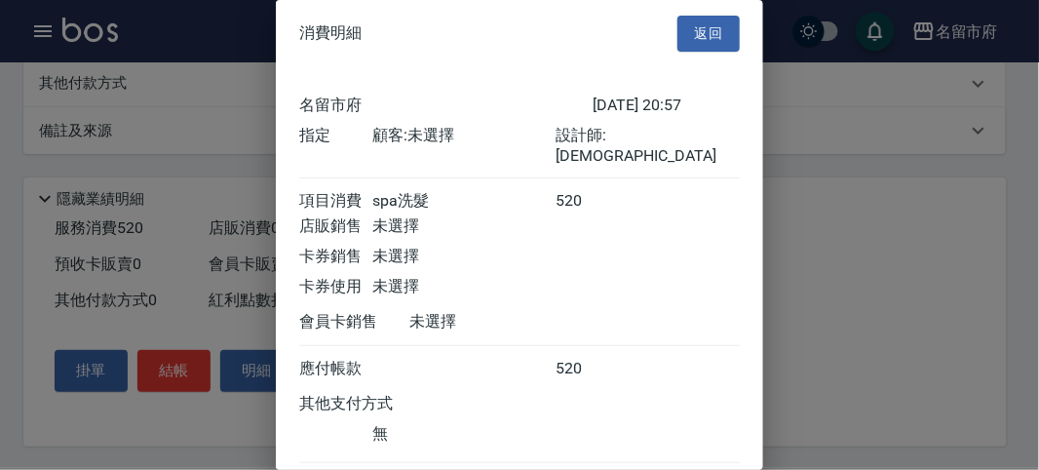
scroll to position [108, 0]
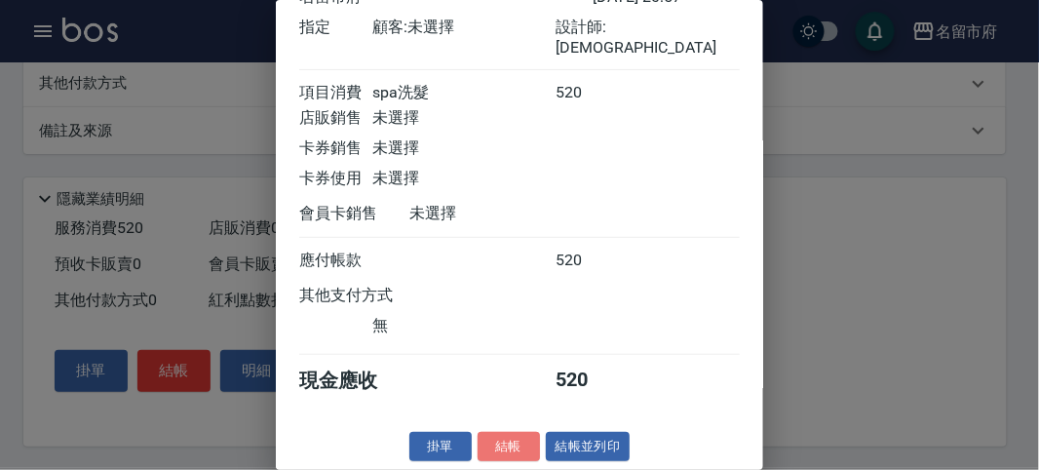
click at [512, 448] on button "結帳" at bounding box center [509, 447] width 62 height 30
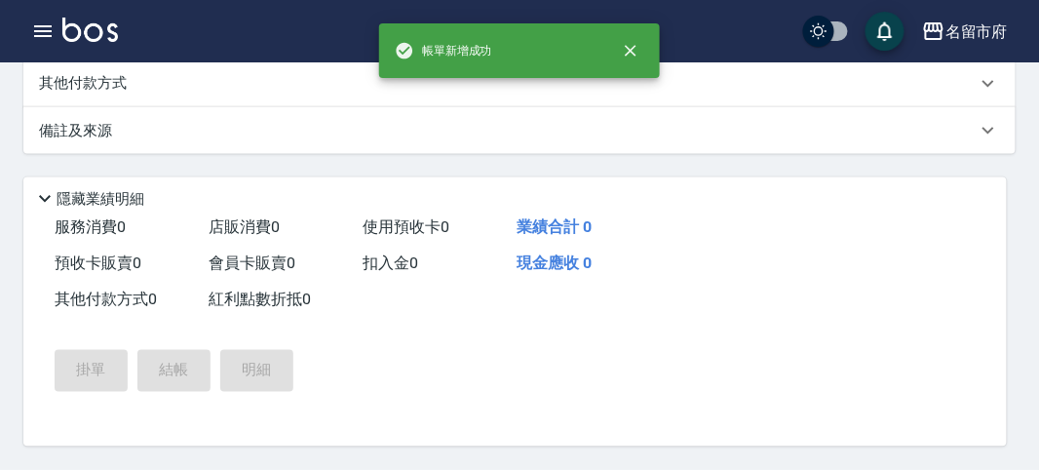
scroll to position [0, 0]
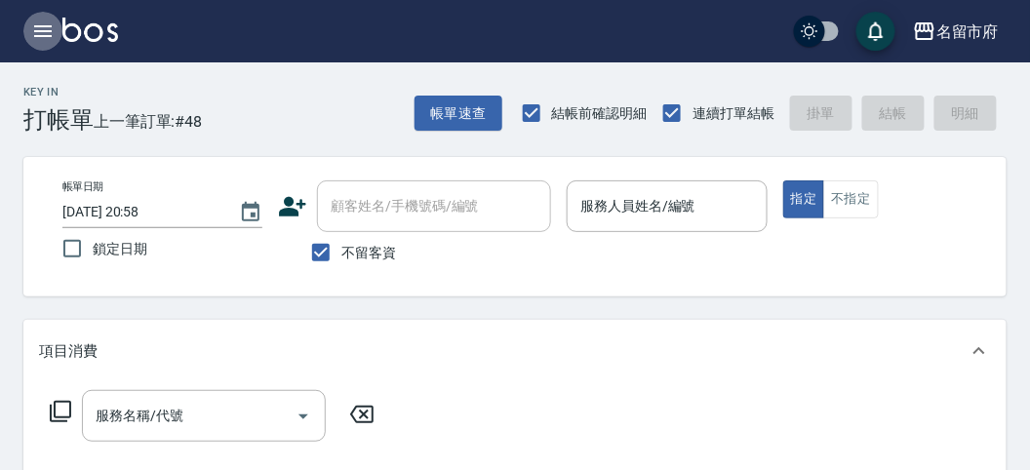
click at [39, 25] on icon "button" at bounding box center [43, 31] width 18 height 12
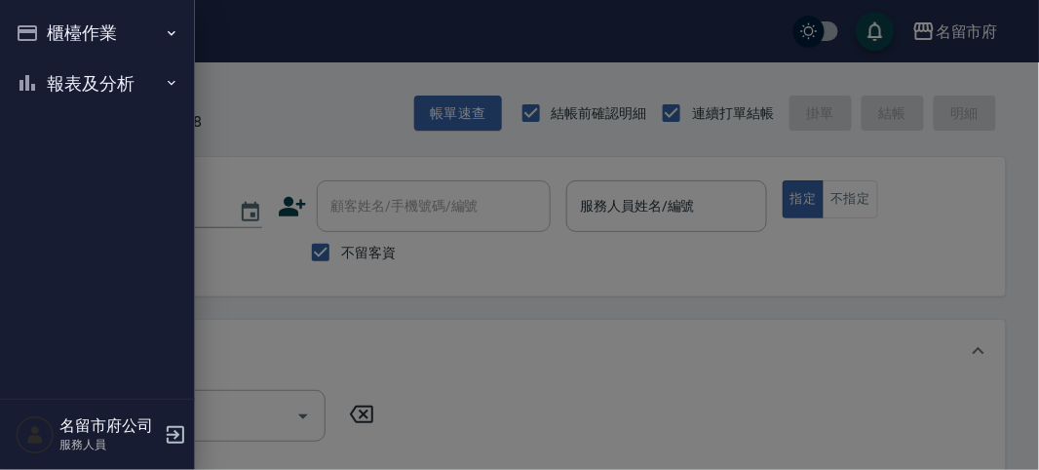
click at [42, 32] on button "櫃檯作業" at bounding box center [97, 33] width 179 height 51
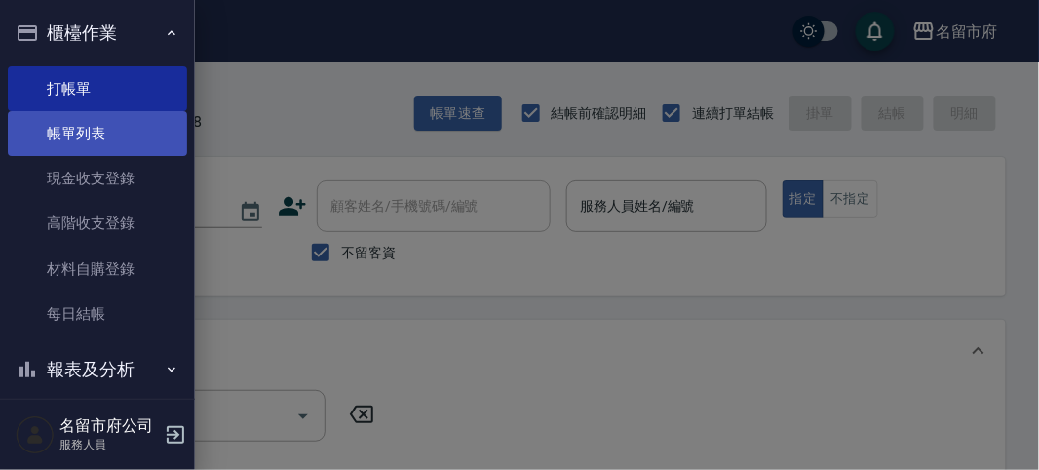
click at [88, 129] on link "帳單列表" at bounding box center [97, 133] width 179 height 45
click at [87, 128] on link "帳單列表" at bounding box center [97, 133] width 179 height 45
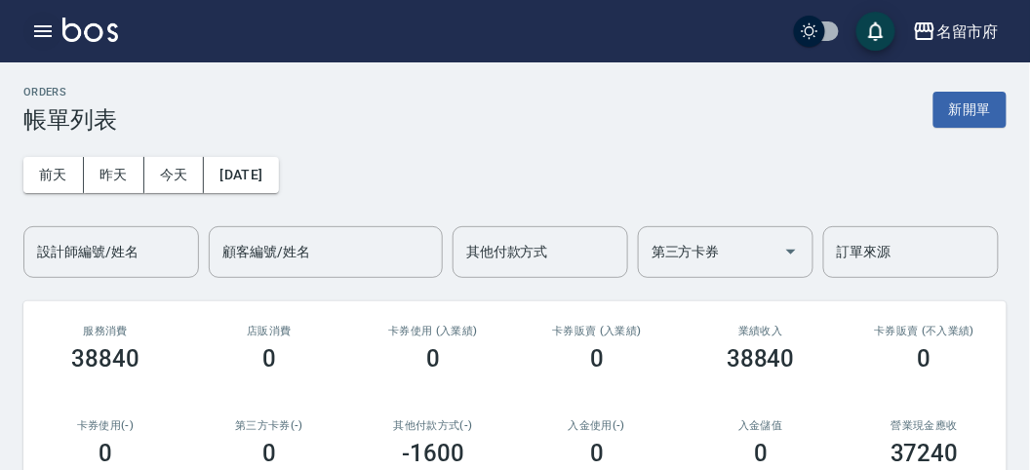
click at [43, 31] on icon "button" at bounding box center [43, 31] width 18 height 12
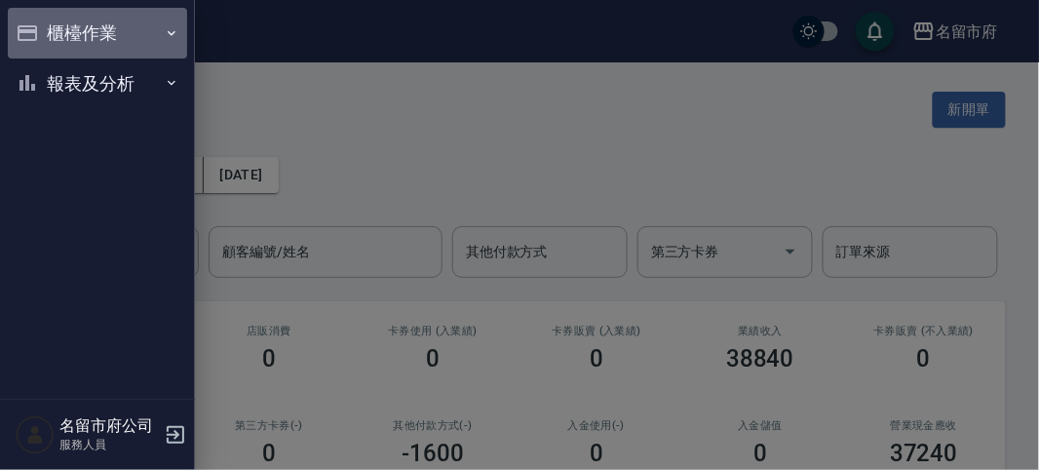
click at [80, 37] on button "櫃檯作業" at bounding box center [97, 33] width 179 height 51
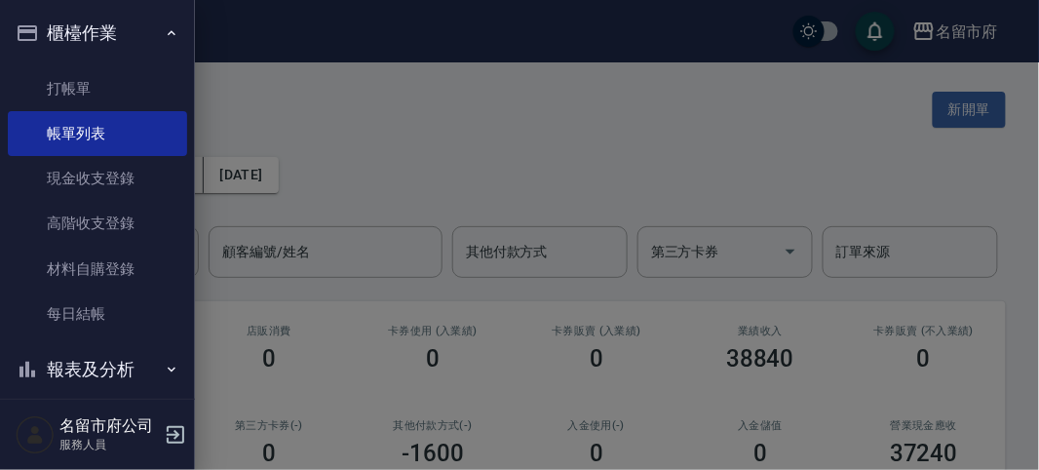
click at [99, 362] on button "報表及分析" at bounding box center [97, 369] width 179 height 51
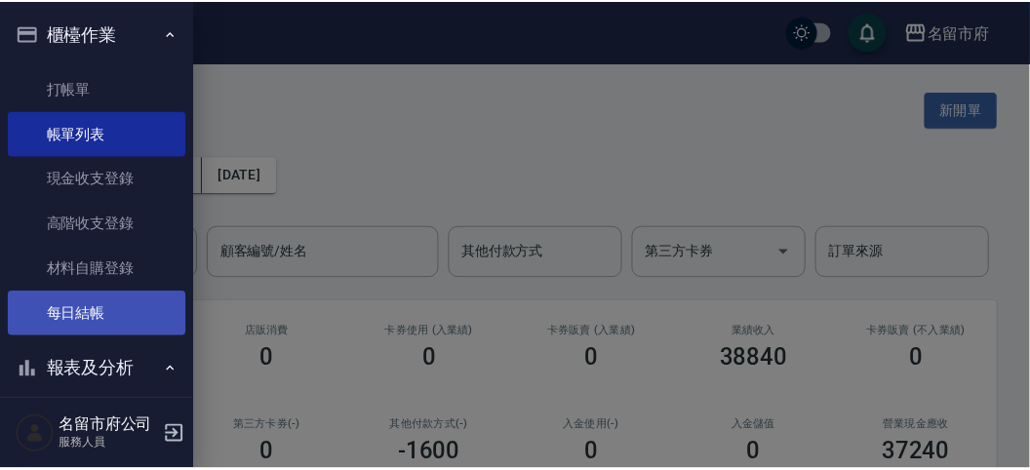
scroll to position [349, 0]
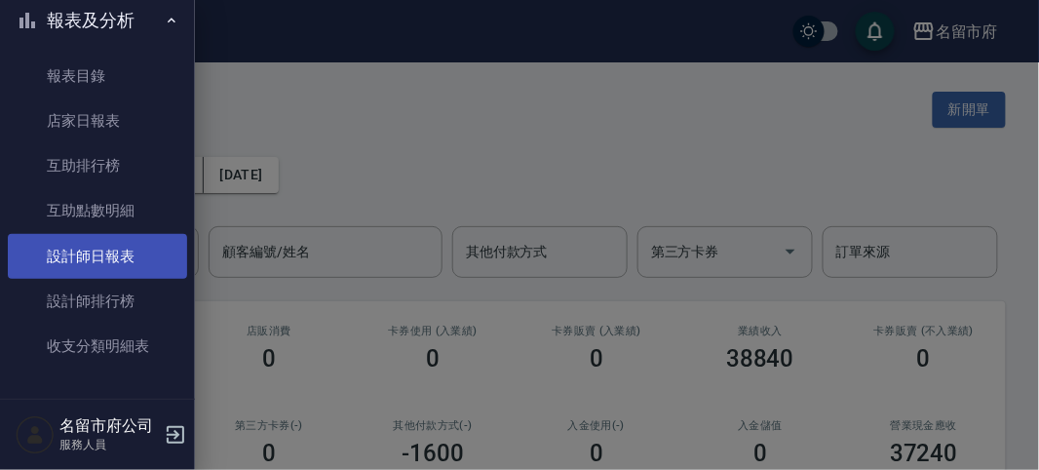
click at [137, 255] on link "設計師日報表" at bounding box center [97, 256] width 179 height 45
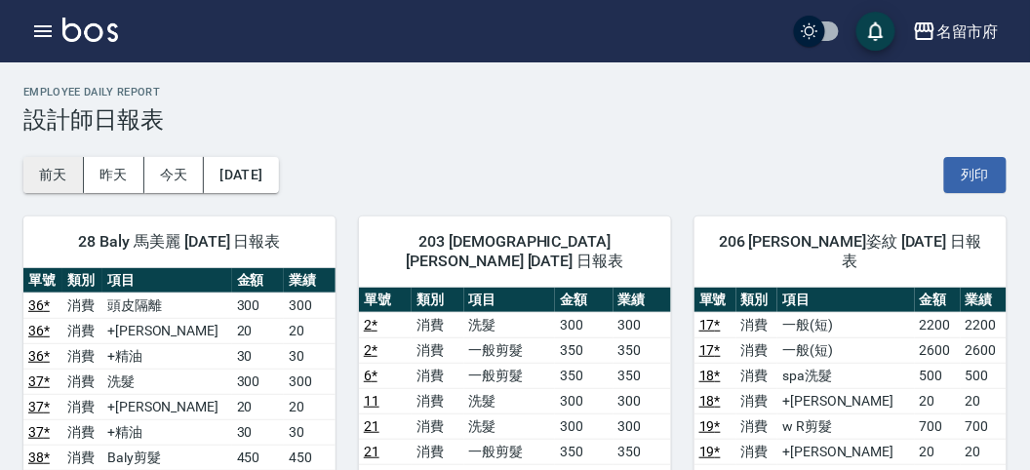
click at [47, 181] on button "前天" at bounding box center [53, 175] width 60 height 36
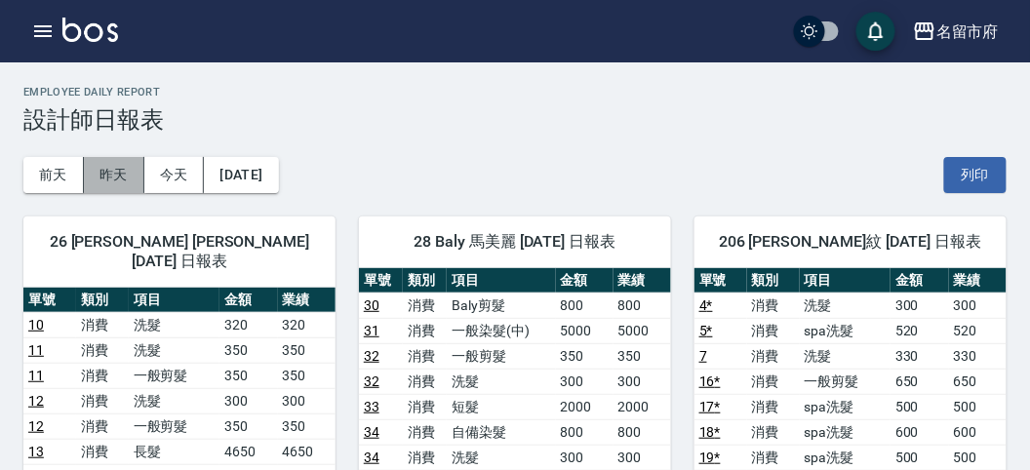
click at [89, 169] on button "昨天" at bounding box center [114, 175] width 60 height 36
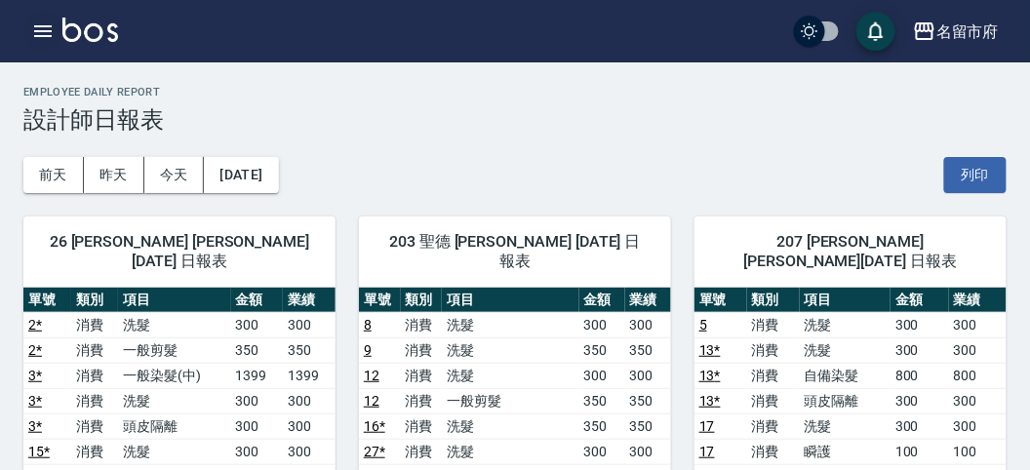
click at [26, 32] on button "button" at bounding box center [42, 31] width 39 height 39
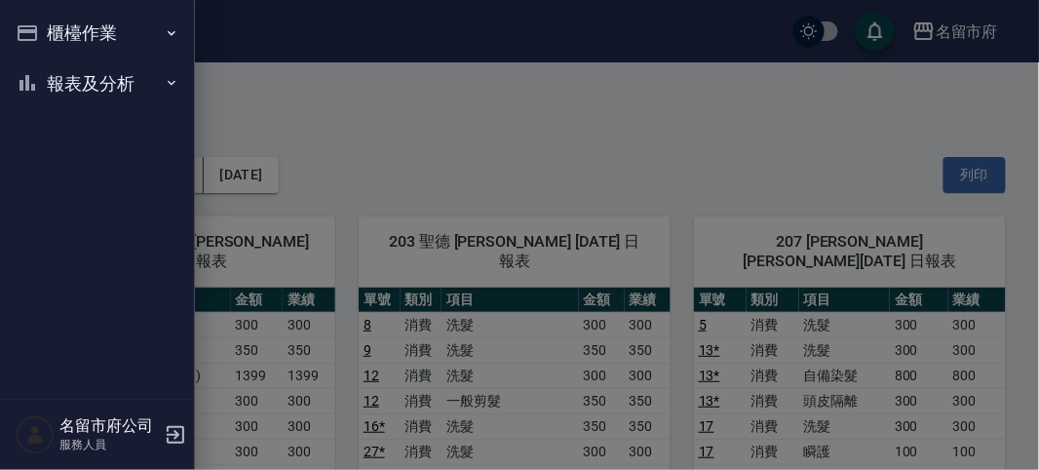
click at [36, 29] on icon "button" at bounding box center [28, 33] width 20 height 16
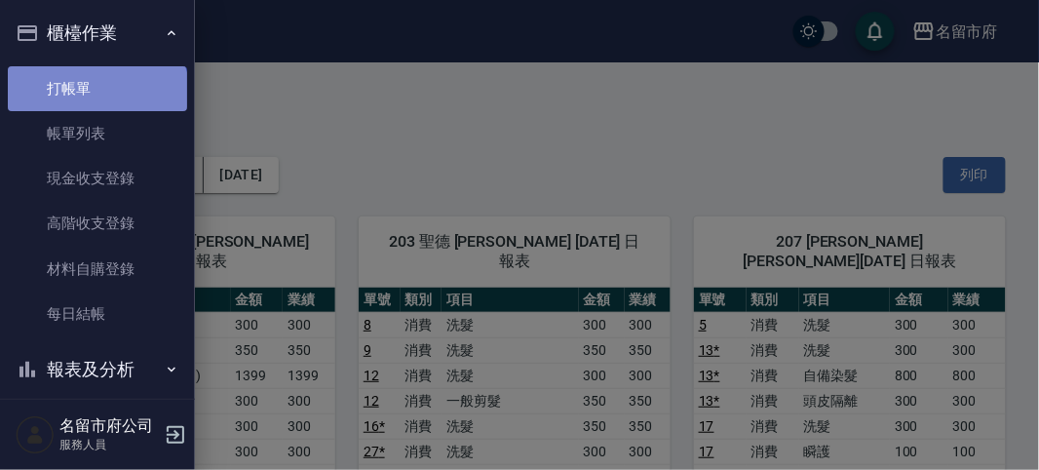
click at [96, 98] on link "打帳單" at bounding box center [97, 88] width 179 height 45
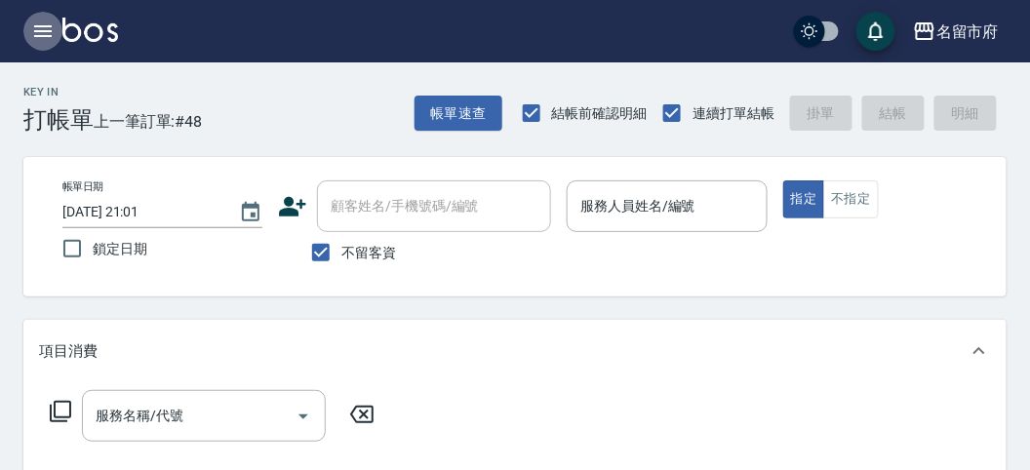
click at [36, 38] on icon "button" at bounding box center [42, 31] width 23 height 23
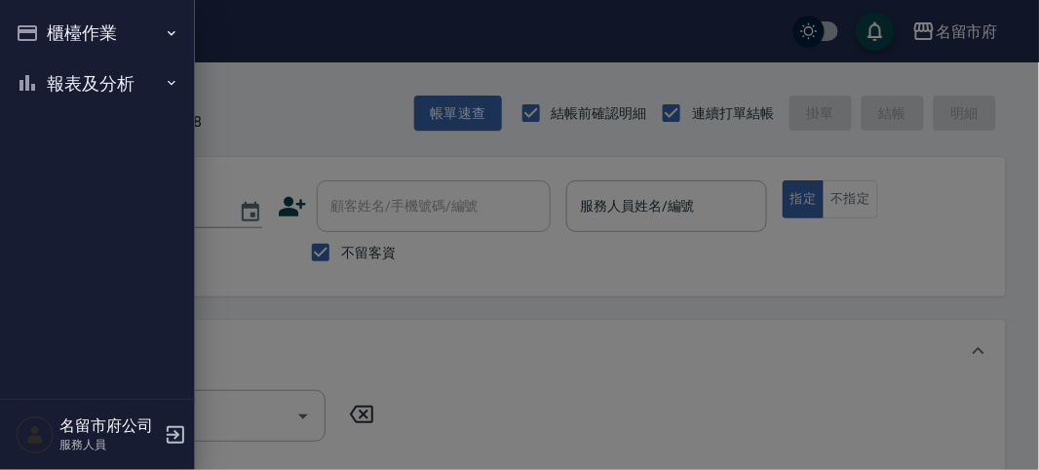
drag, startPoint x: 36, startPoint y: 38, endPoint x: 68, endPoint y: 112, distance: 80.8
click at [68, 109] on ul "櫃檯作業 打帳單 帳單列表 現金收支登錄 高階收支登錄 材料自購登錄 每日結帳 報表及分析 報表目錄 店家日報表 互助排行榜 互助點數明細 設計師日報表 設計…" at bounding box center [97, 58] width 179 height 116
click at [84, 89] on button "報表及分析" at bounding box center [97, 84] width 179 height 51
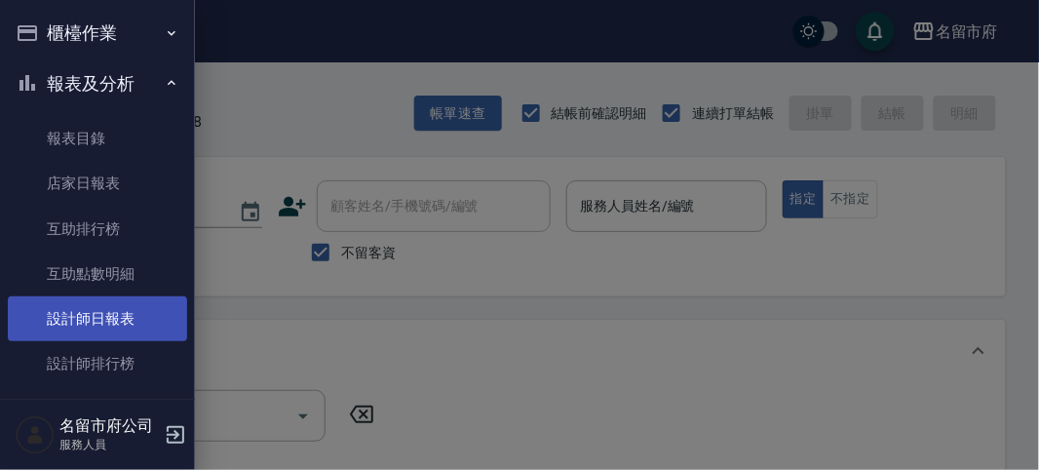
click at [91, 307] on link "設計師日報表" at bounding box center [97, 318] width 179 height 45
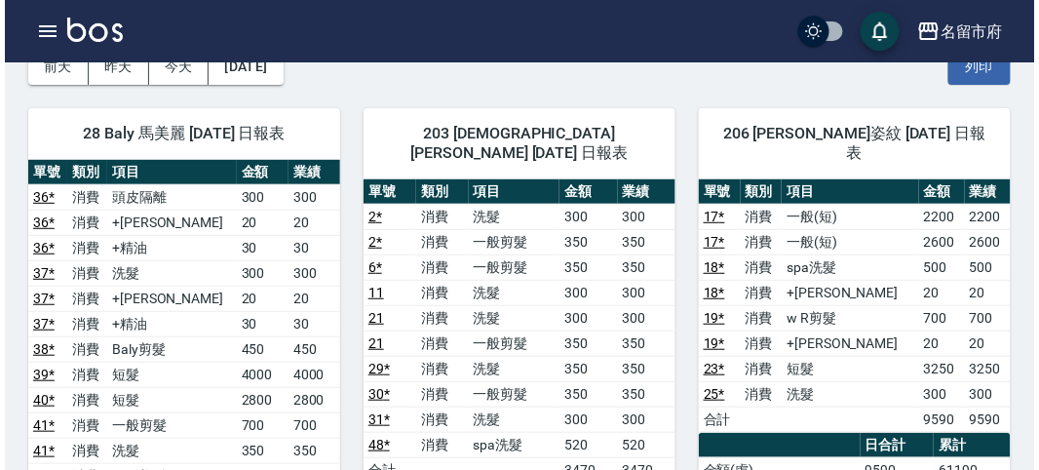
scroll to position [216, 0]
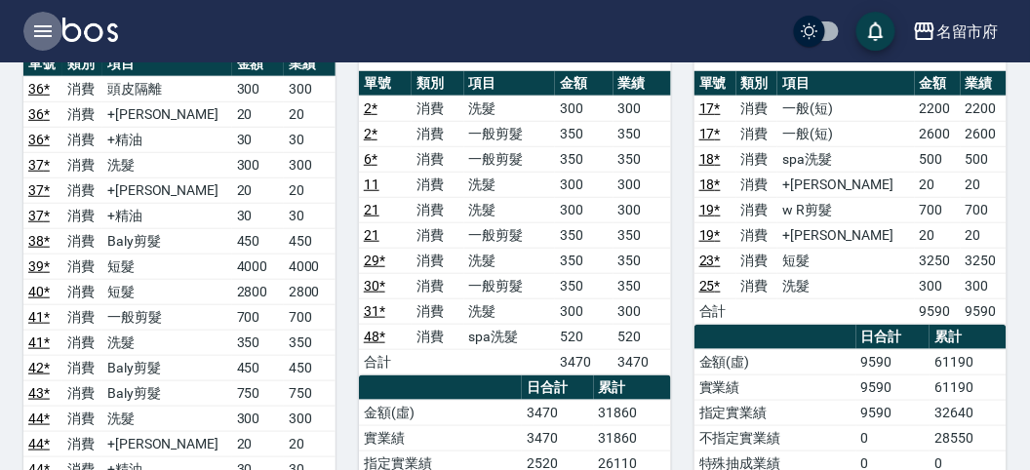
click at [29, 36] on button "button" at bounding box center [42, 31] width 39 height 39
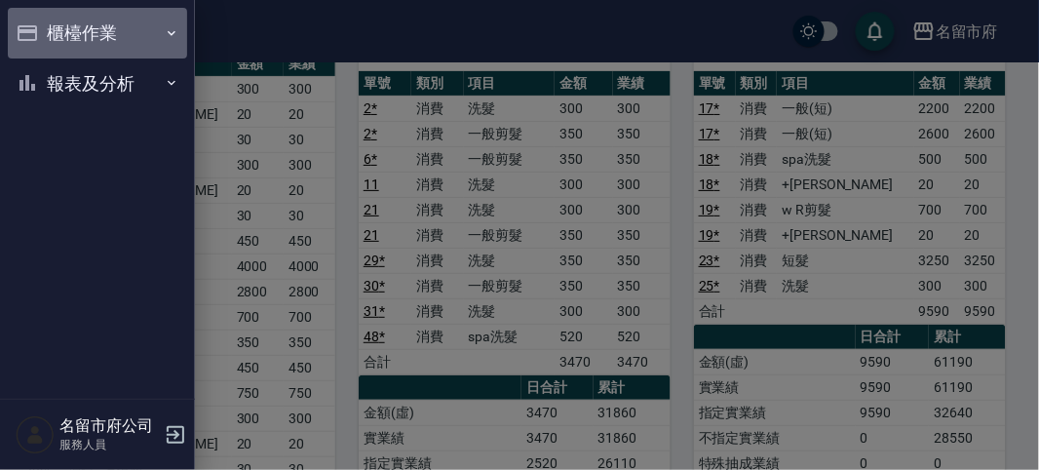
click at [56, 42] on button "櫃檯作業" at bounding box center [97, 33] width 179 height 51
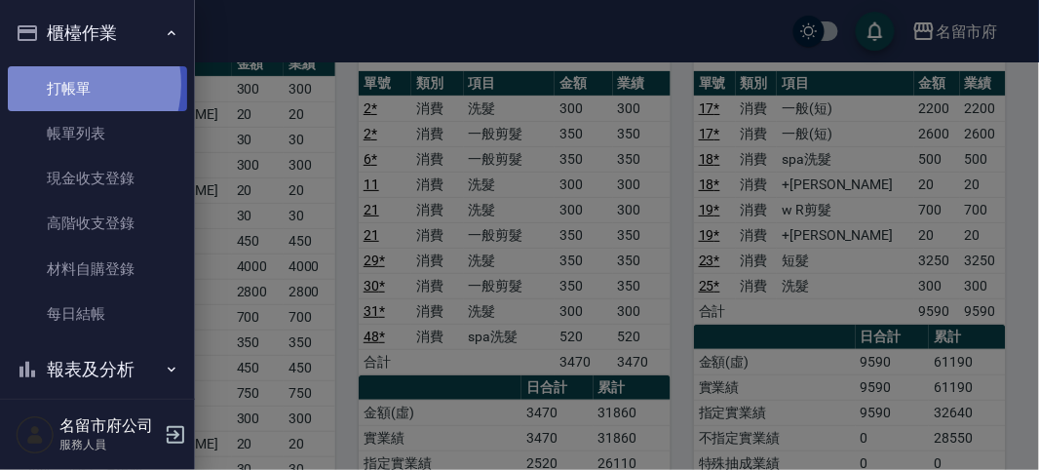
click at [70, 84] on link "打帳單" at bounding box center [97, 88] width 179 height 45
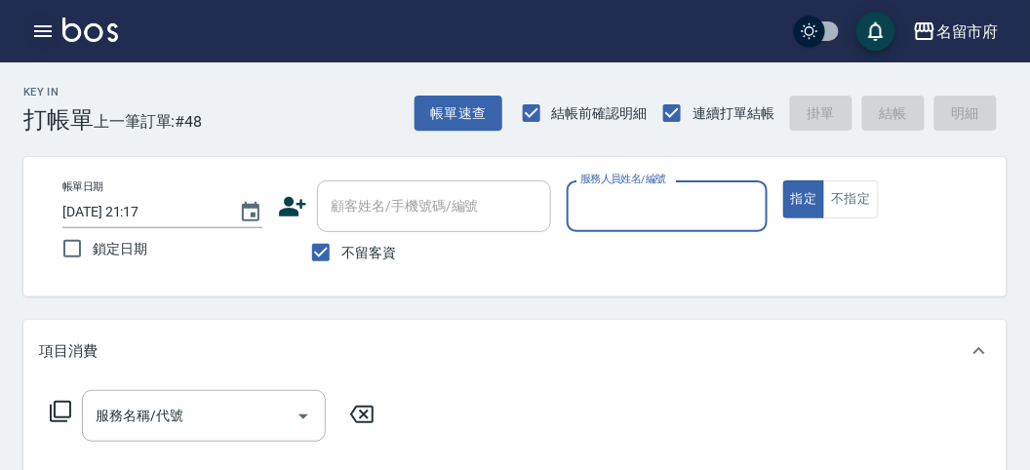
click at [40, 31] on icon "button" at bounding box center [43, 31] width 18 height 12
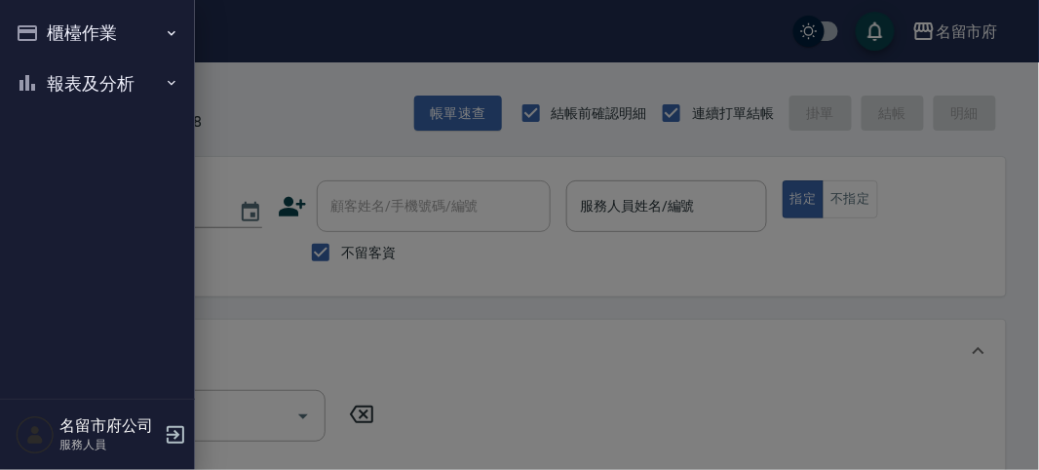
click at [56, 74] on button "報表及分析" at bounding box center [97, 84] width 179 height 51
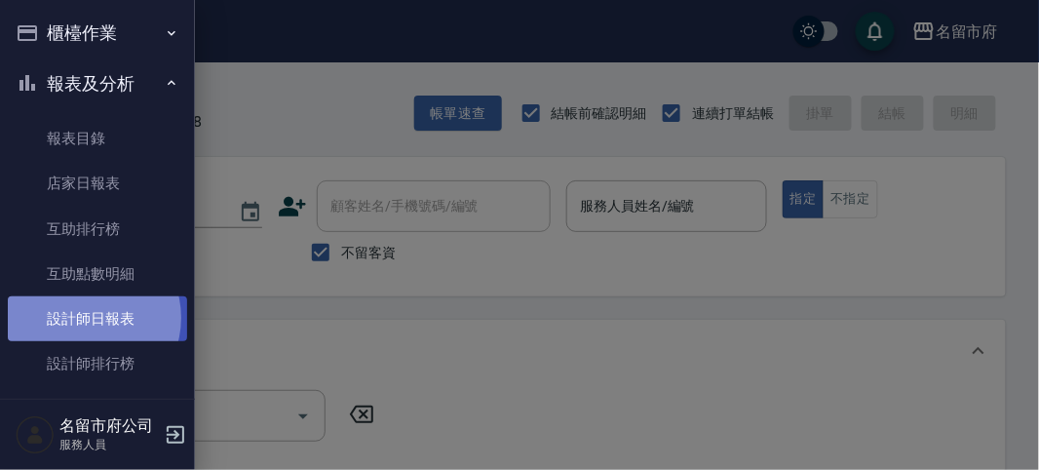
click at [84, 318] on link "設計師日報表" at bounding box center [97, 318] width 179 height 45
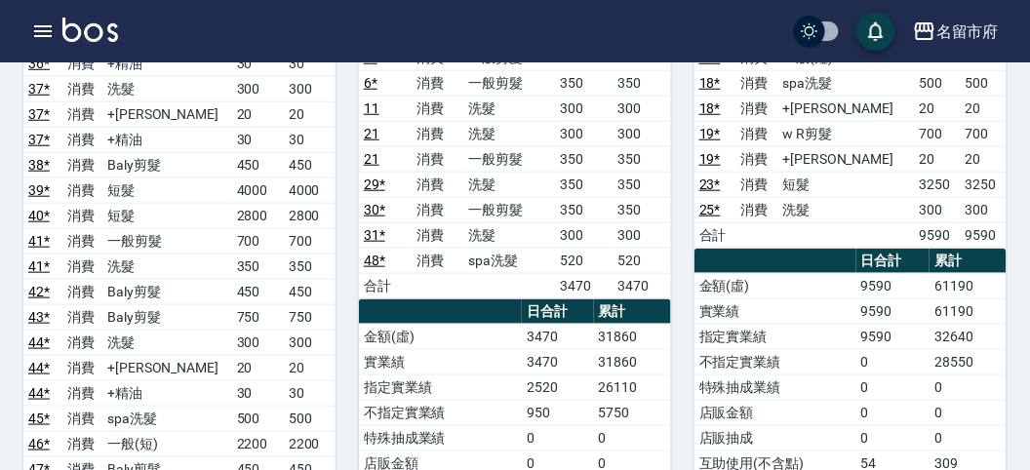
scroll to position [184, 0]
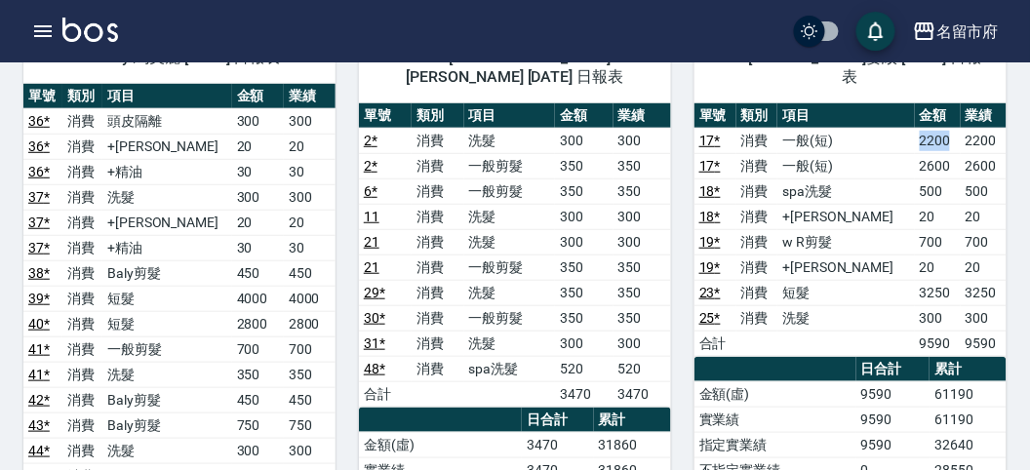
drag, startPoint x: 888, startPoint y: 117, endPoint x: 926, endPoint y: 124, distance: 38.6
click at [926, 128] on tr "17 * 消費 一般(短) 2200 2200" at bounding box center [850, 140] width 312 height 25
click at [926, 128] on td "2200" at bounding box center [938, 140] width 46 height 25
drag, startPoint x: 894, startPoint y: 266, endPoint x: 926, endPoint y: 271, distance: 32.5
click at [926, 280] on td "3250" at bounding box center [938, 292] width 46 height 25
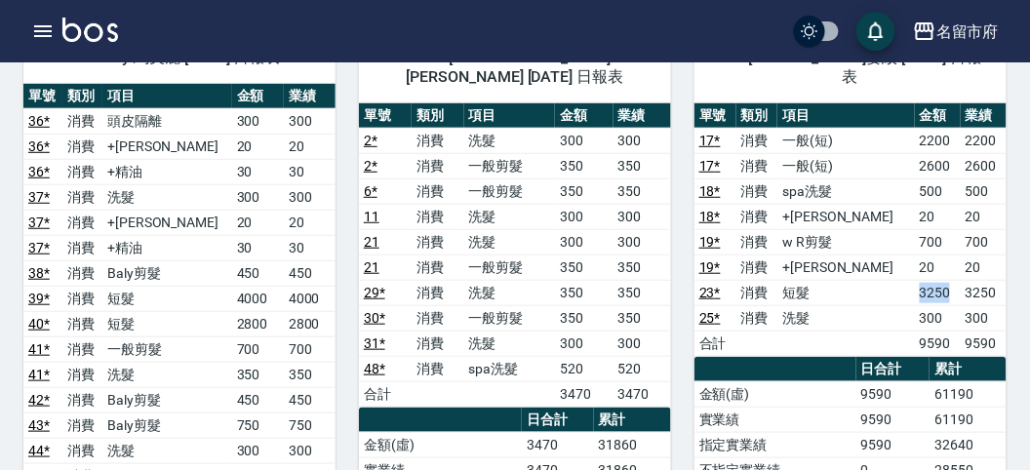
click at [927, 280] on td "3250" at bounding box center [938, 292] width 46 height 25
drag, startPoint x: 881, startPoint y: 269, endPoint x: 952, endPoint y: 269, distance: 70.2
click at [952, 280] on tr "23 * 消費 短髮 3250 3250" at bounding box center [850, 292] width 312 height 25
click at [960, 280] on td "3250" at bounding box center [983, 292] width 46 height 25
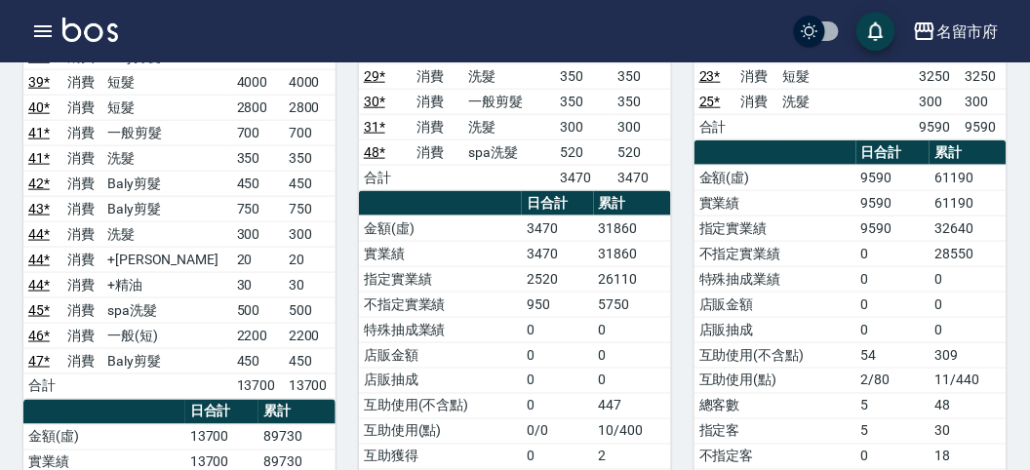
scroll to position [509, 0]
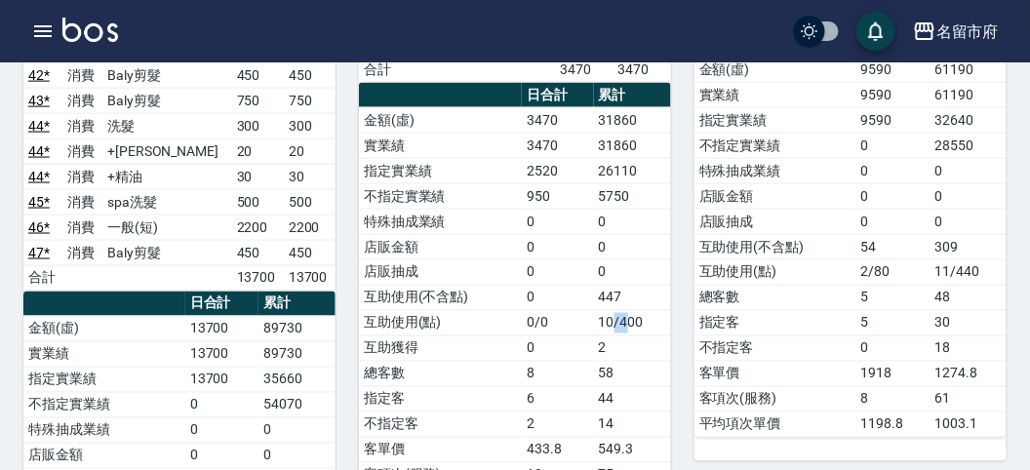
drag, startPoint x: 612, startPoint y: 287, endPoint x: 630, endPoint y: 289, distance: 17.7
click at [630, 310] on td "10/400" at bounding box center [632, 322] width 77 height 25
drag, startPoint x: 588, startPoint y: 269, endPoint x: 627, endPoint y: 269, distance: 39.0
click at [626, 285] on tr "互助使用(不含點) 0 447" at bounding box center [515, 297] width 312 height 25
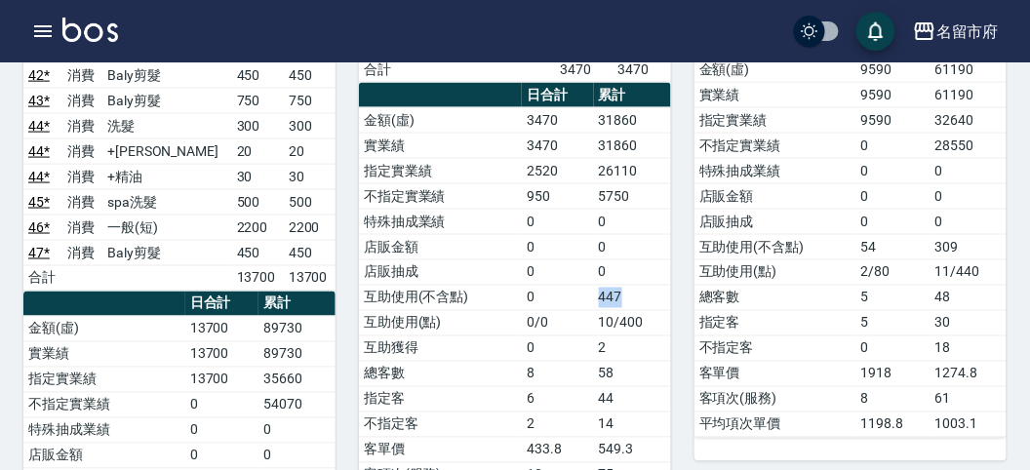
click at [627, 285] on td "447" at bounding box center [632, 297] width 77 height 25
click at [35, 23] on icon "button" at bounding box center [42, 31] width 23 height 23
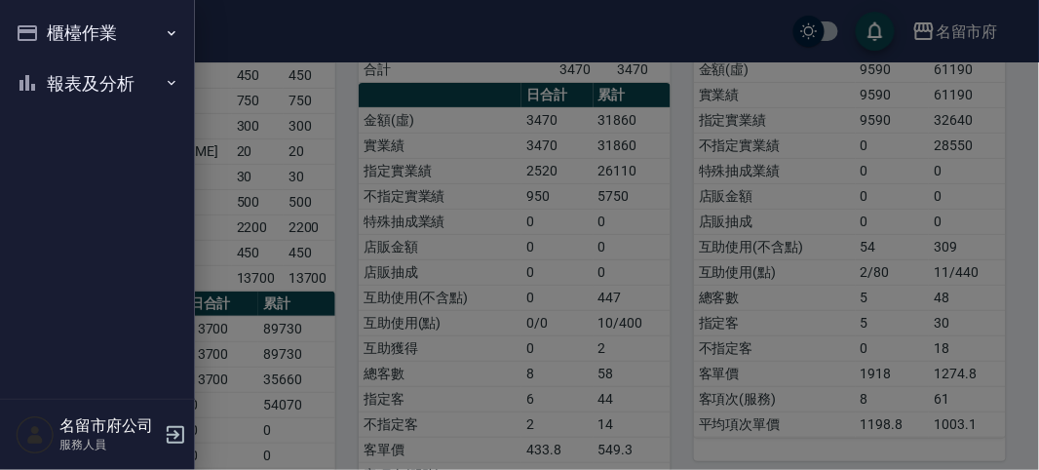
click at [76, 81] on button "報表及分析" at bounding box center [97, 84] width 179 height 51
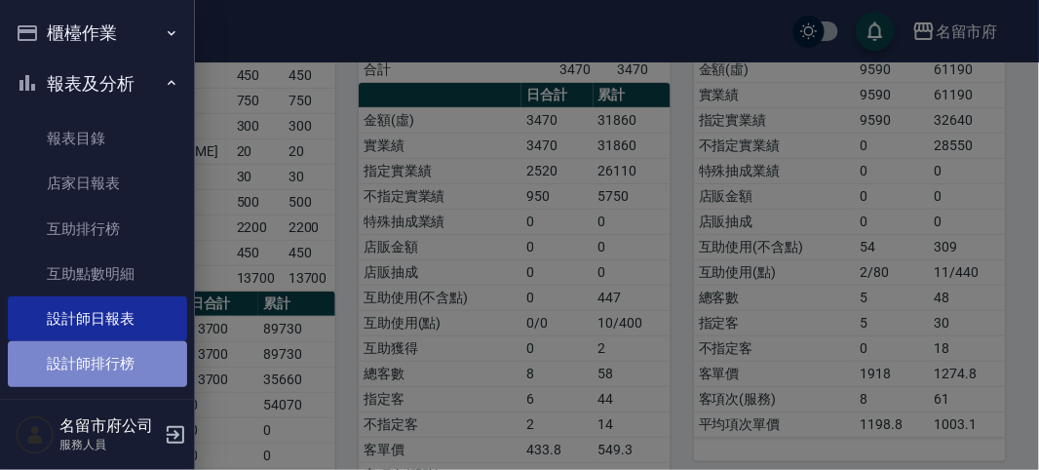
click at [138, 352] on link "設計師排行榜" at bounding box center [97, 363] width 179 height 45
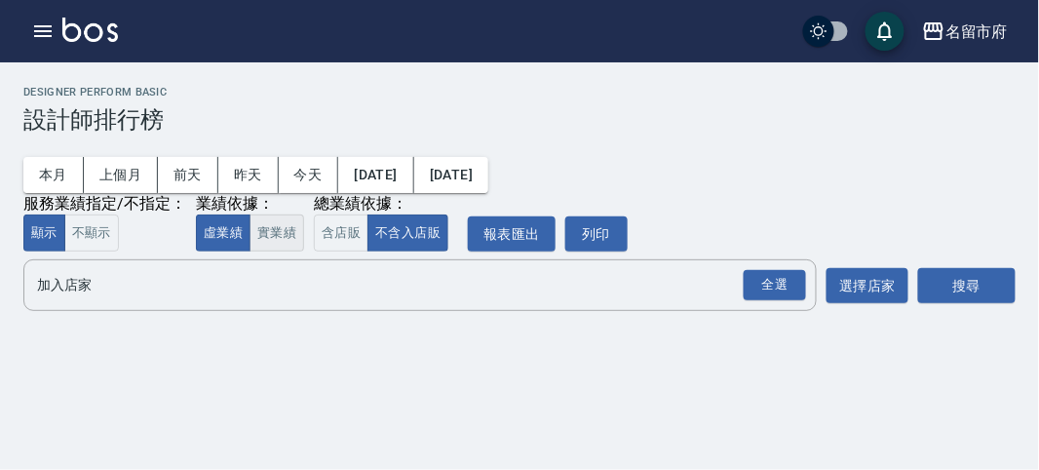
drag, startPoint x: 273, startPoint y: 228, endPoint x: 298, endPoint y: 222, distance: 26.0
click at [272, 227] on button "實業績" at bounding box center [277, 234] width 55 height 38
click at [332, 230] on button "含店販" at bounding box center [341, 234] width 55 height 38
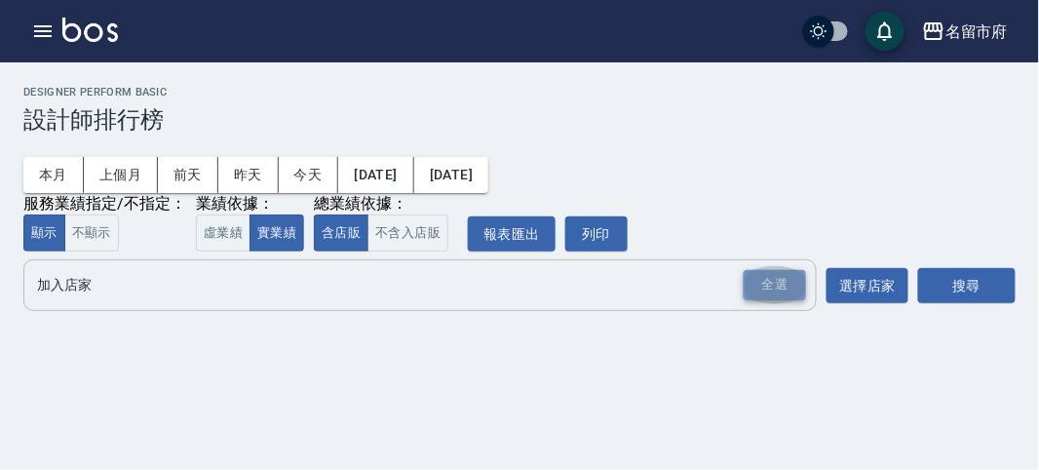
click at [780, 289] on div "全選" at bounding box center [775, 285] width 62 height 30
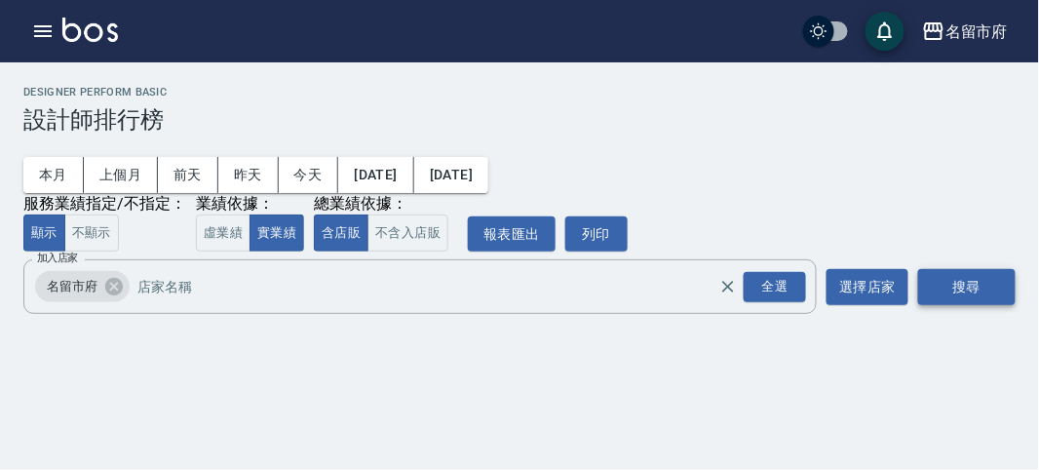
click at [968, 288] on button "搜尋" at bounding box center [968, 287] width 98 height 36
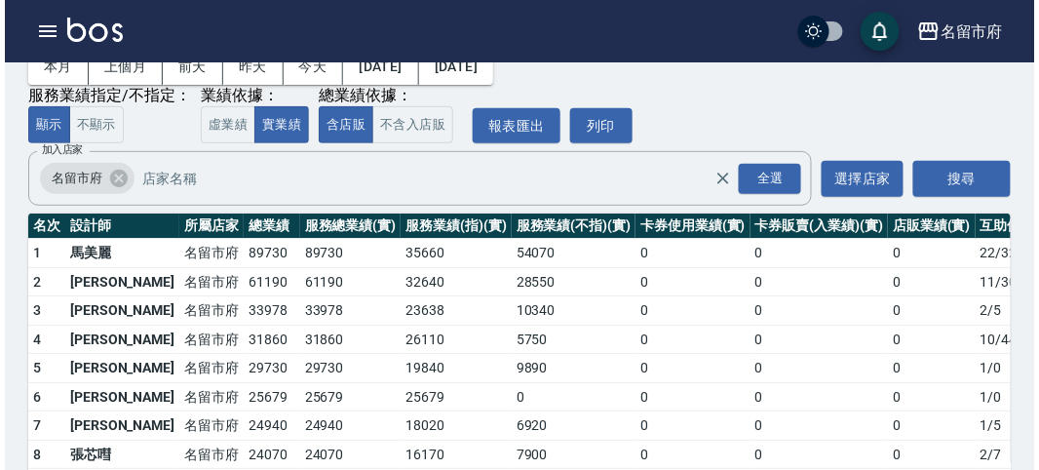
scroll to position [171, 0]
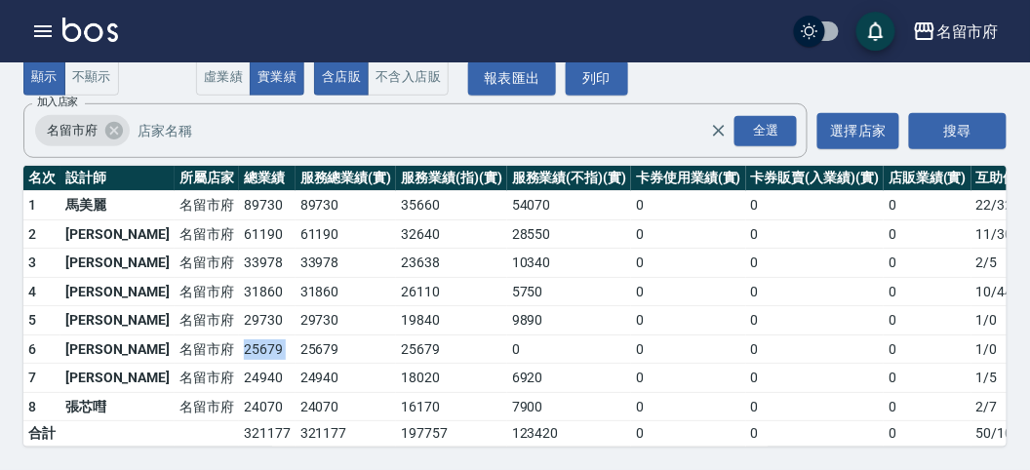
drag, startPoint x: 172, startPoint y: 321, endPoint x: 232, endPoint y: 327, distance: 60.7
click at [232, 334] on tr "6 [PERSON_NAME] [GEOGRAPHIC_DATA] 25679 25679 25679 0 0 0 0 1 / 0" at bounding box center [563, 348] width 1080 height 29
click at [295, 334] on td "25679" at bounding box center [345, 348] width 101 height 29
drag, startPoint x: 179, startPoint y: 270, endPoint x: 239, endPoint y: 283, distance: 60.8
click at [239, 283] on tr "4 [PERSON_NAME][GEOGRAPHIC_DATA] 31860 31860 26110 5750 0 0 0 10 / 447" at bounding box center [563, 291] width 1080 height 29
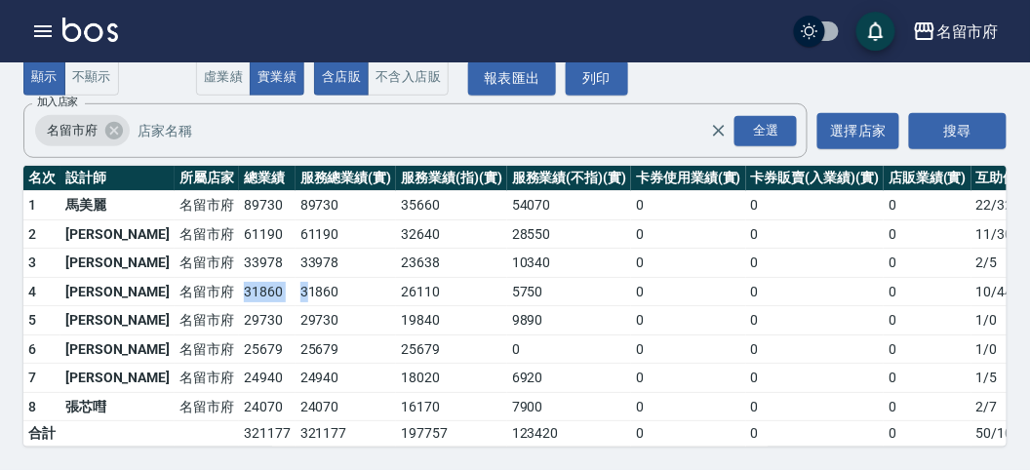
click at [295, 283] on td "31860" at bounding box center [345, 291] width 101 height 29
drag, startPoint x: 171, startPoint y: 242, endPoint x: 232, endPoint y: 245, distance: 61.5
click at [232, 249] on tr "3 [PERSON_NAME] [GEOGRAPHIC_DATA] 33978 33978 23638 10340 0 0 0 2 / 5" at bounding box center [563, 263] width 1080 height 29
click at [295, 249] on td "33978" at bounding box center [345, 263] width 101 height 29
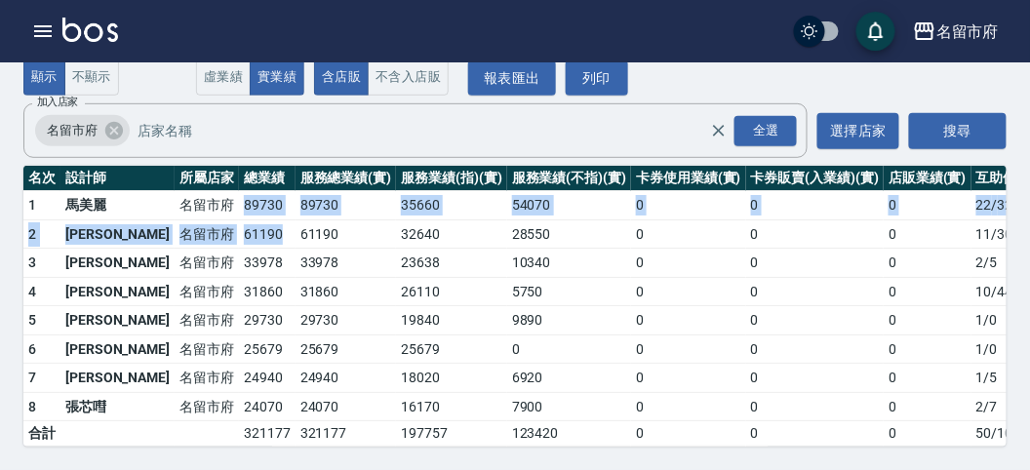
drag, startPoint x: 172, startPoint y: 197, endPoint x: 222, endPoint y: 217, distance: 54.7
click at [222, 217] on tbody "1 [GEOGRAPHIC_DATA] 89730 89730 35660 54070 0 0 0 22 / 324 2 駱姿紋 [GEOGRAPHIC_DA…" at bounding box center [563, 318] width 1080 height 255
click at [239, 220] on td "61190" at bounding box center [267, 233] width 57 height 29
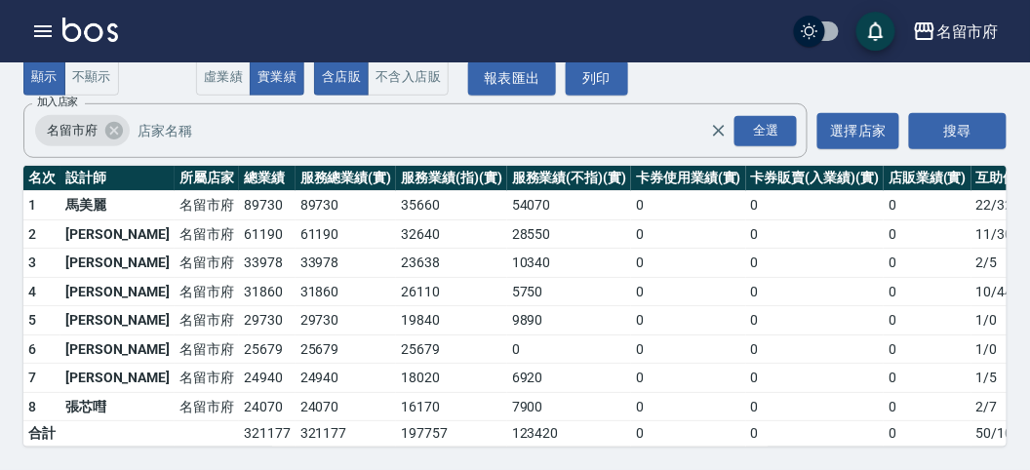
click at [239, 249] on td "33978" at bounding box center [267, 263] width 57 height 29
drag, startPoint x: 172, startPoint y: 249, endPoint x: 211, endPoint y: 256, distance: 39.8
click at [211, 256] on tr "3 [PERSON_NAME] [GEOGRAPHIC_DATA] 33978 33978 23638 10340 0 0 0 2 / 5" at bounding box center [563, 263] width 1080 height 29
click at [239, 256] on td "33978" at bounding box center [267, 263] width 57 height 29
drag, startPoint x: 177, startPoint y: 270, endPoint x: 212, endPoint y: 275, distance: 34.5
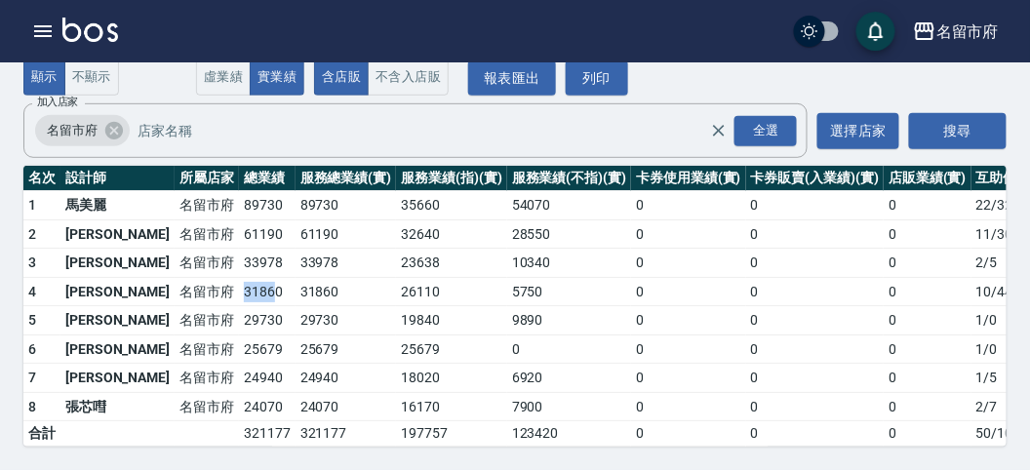
click at [239, 277] on td "31860" at bounding box center [267, 291] width 57 height 29
drag, startPoint x: 182, startPoint y: 307, endPoint x: 217, endPoint y: 313, distance: 35.6
click at [239, 313] on td "29730" at bounding box center [267, 320] width 57 height 29
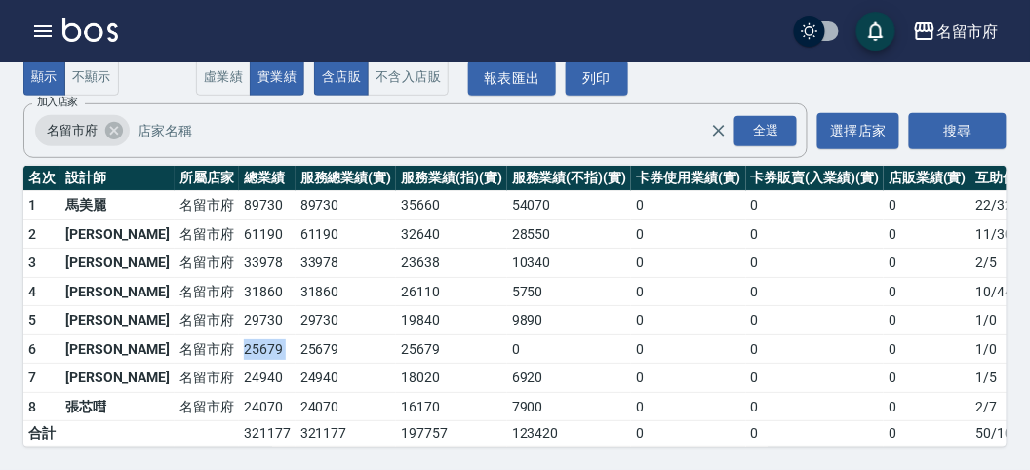
drag, startPoint x: 178, startPoint y: 333, endPoint x: 235, endPoint y: 344, distance: 57.6
click at [235, 344] on tr "6 [PERSON_NAME] [GEOGRAPHIC_DATA] 25679 25679 25679 0 0 0 0 1 / 0" at bounding box center [563, 348] width 1080 height 29
click at [295, 344] on td "25679" at bounding box center [345, 348] width 101 height 29
click at [50, 24] on icon "button" at bounding box center [42, 31] width 23 height 23
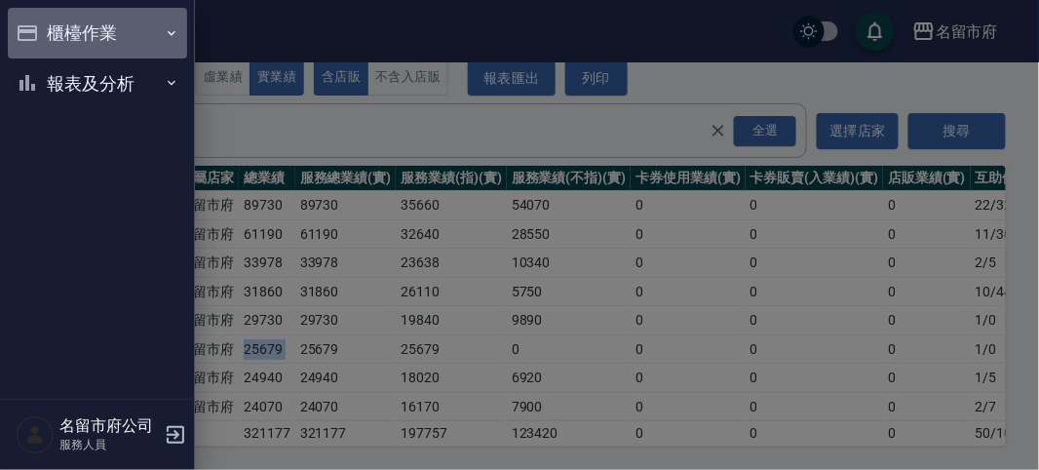
click at [50, 24] on button "櫃檯作業" at bounding box center [97, 33] width 179 height 51
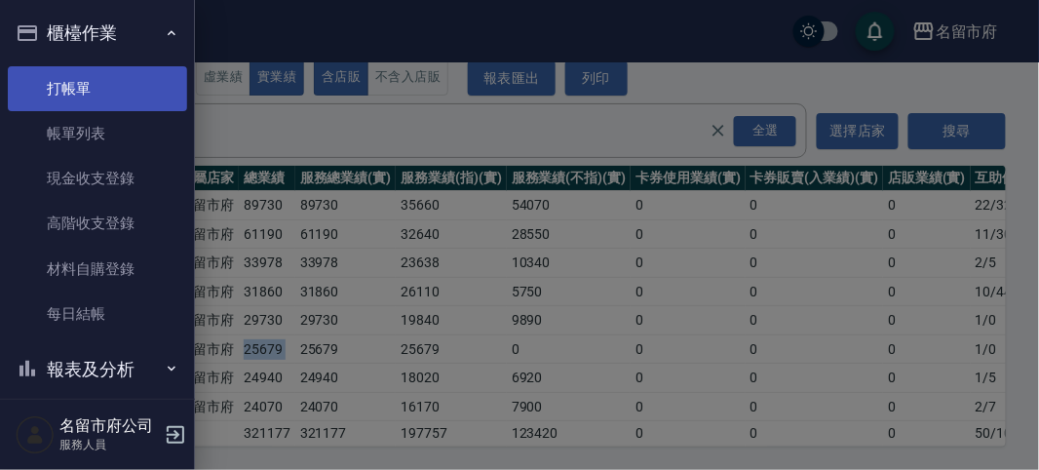
click at [68, 71] on link "打帳單" at bounding box center [97, 88] width 179 height 45
